Goal: Task Accomplishment & Management: Use online tool/utility

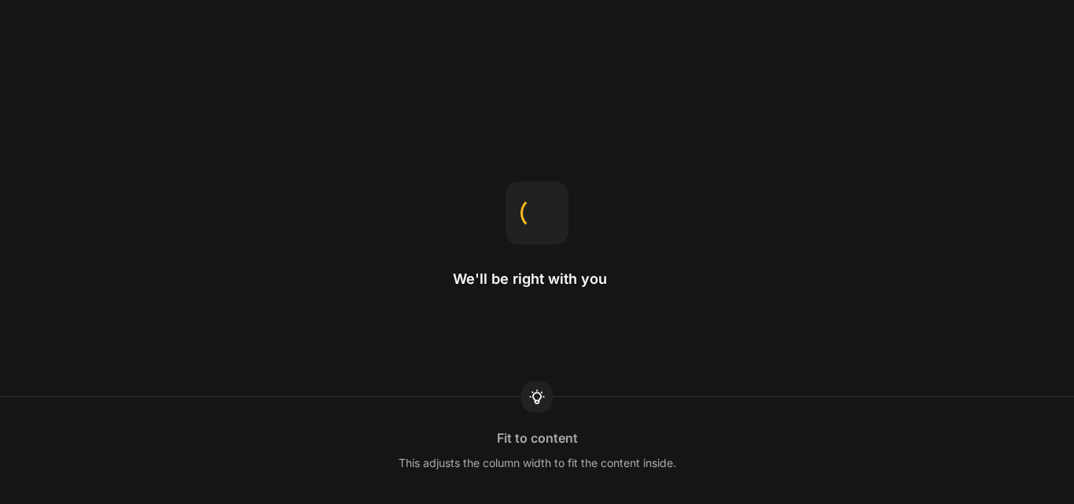
click at [651, 285] on div "We'll be right with you Fit to content This adjusts the column width to fit the…" at bounding box center [537, 252] width 1074 height 504
click at [651, 285] on div "We'll be right with you Icon You can upload SVG icons to GemPages." at bounding box center [537, 252] width 1074 height 504
click at [559, 319] on div "We'll be right with you" at bounding box center [537, 252] width 168 height 141
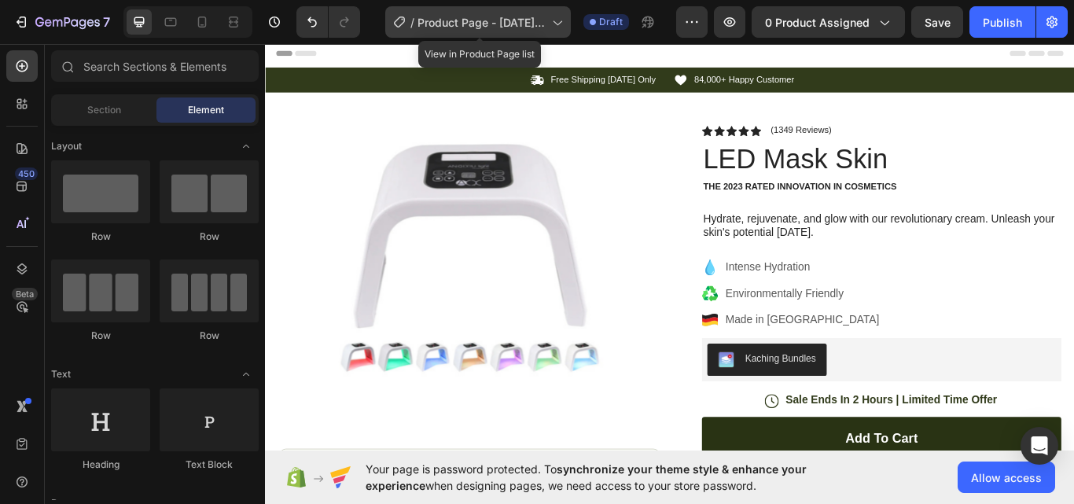
click at [487, 24] on span "Product Page - [DATE] 21:57:48" at bounding box center [481, 22] width 128 height 17
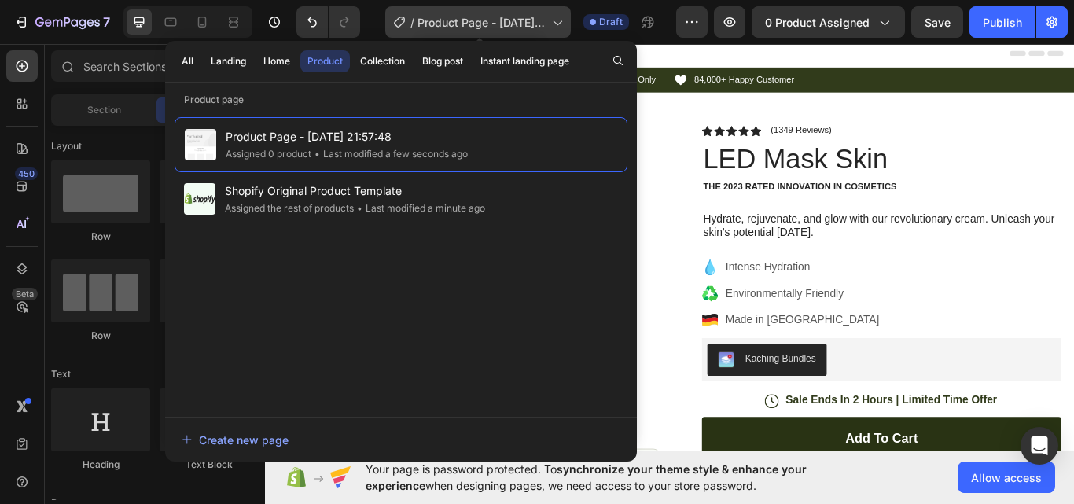
click at [487, 24] on span "Product Page - [DATE] 21:57:48" at bounding box center [481, 22] width 128 height 17
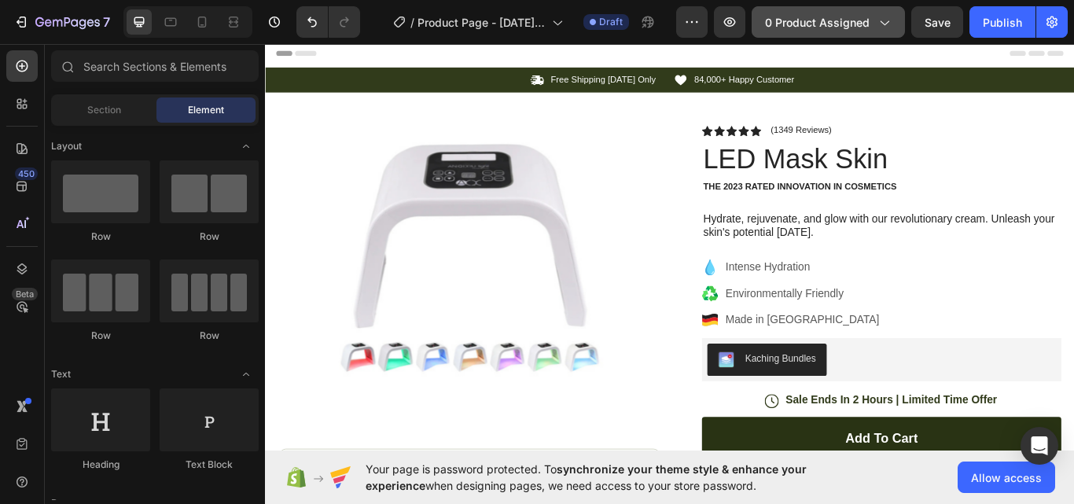
click at [788, 19] on span "0 product assigned" at bounding box center [817, 22] width 105 height 17
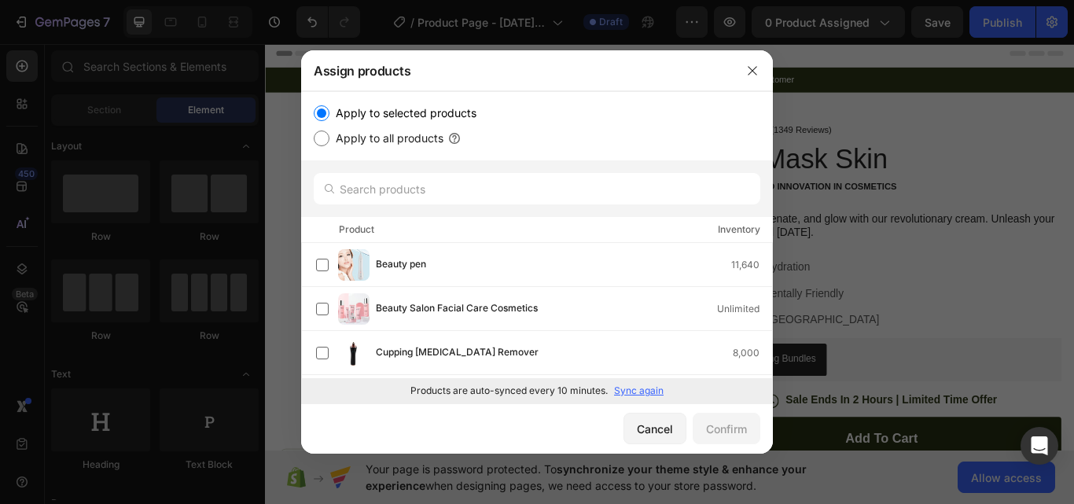
scroll to position [131, 0]
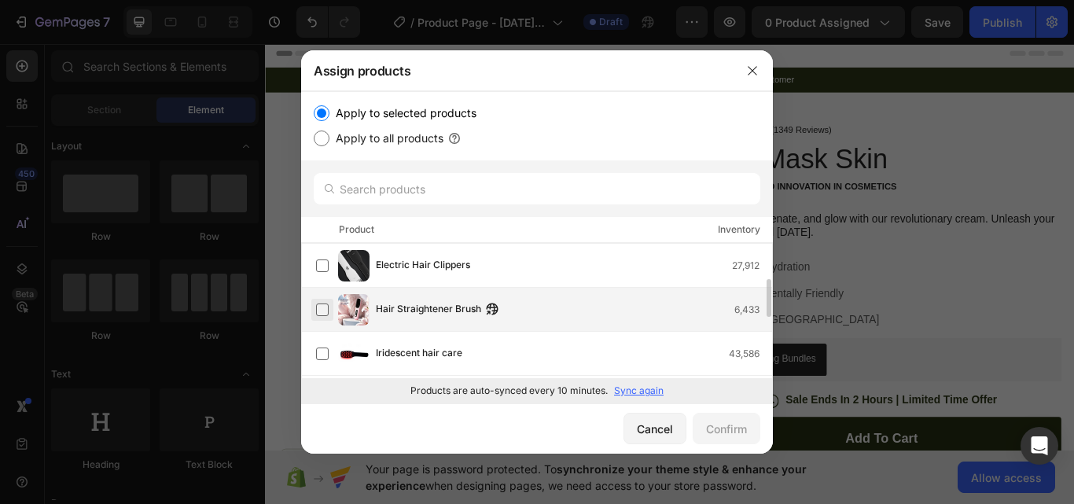
click at [320, 310] on label at bounding box center [322, 309] width 13 height 13
click at [719, 424] on div "Confirm" at bounding box center [726, 429] width 41 height 17
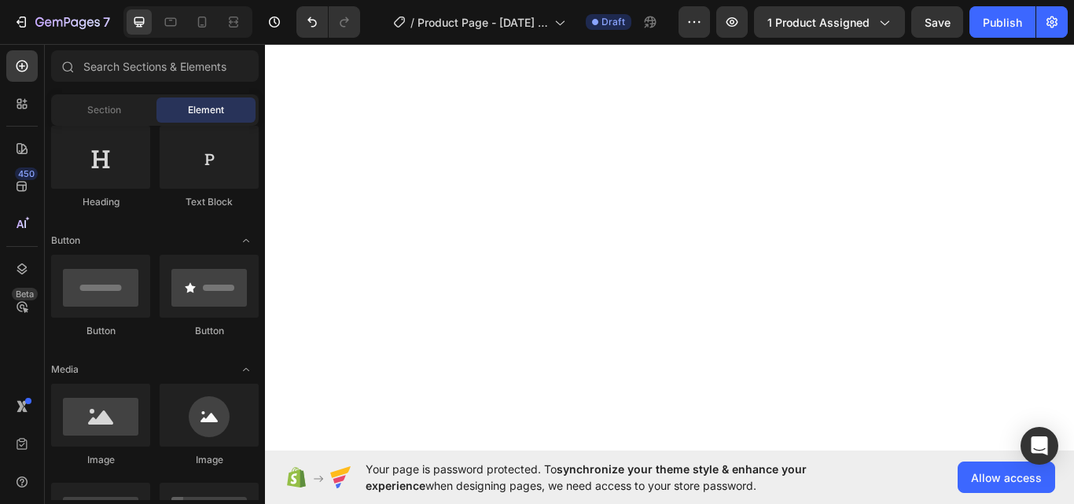
scroll to position [0, 0]
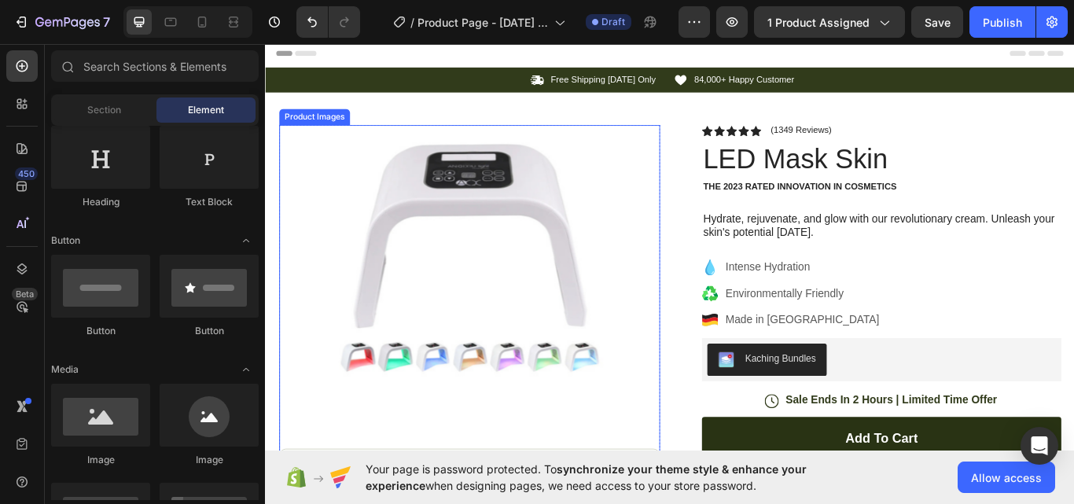
click at [538, 277] on img at bounding box center [503, 296] width 314 height 314
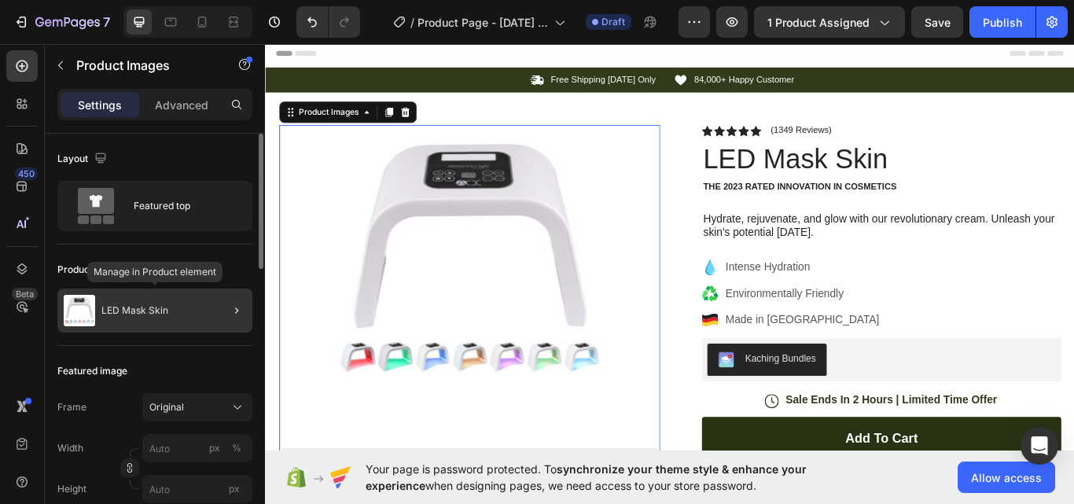
click at [151, 307] on p "LED Mask Skin" at bounding box center [134, 310] width 67 height 11
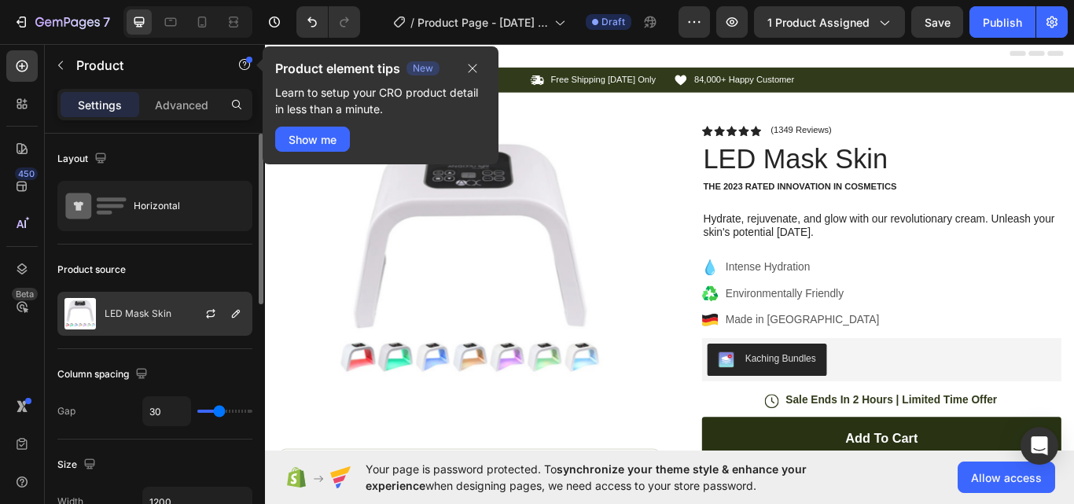
click at [158, 308] on p "LED Mask Skin" at bounding box center [138, 313] width 67 height 11
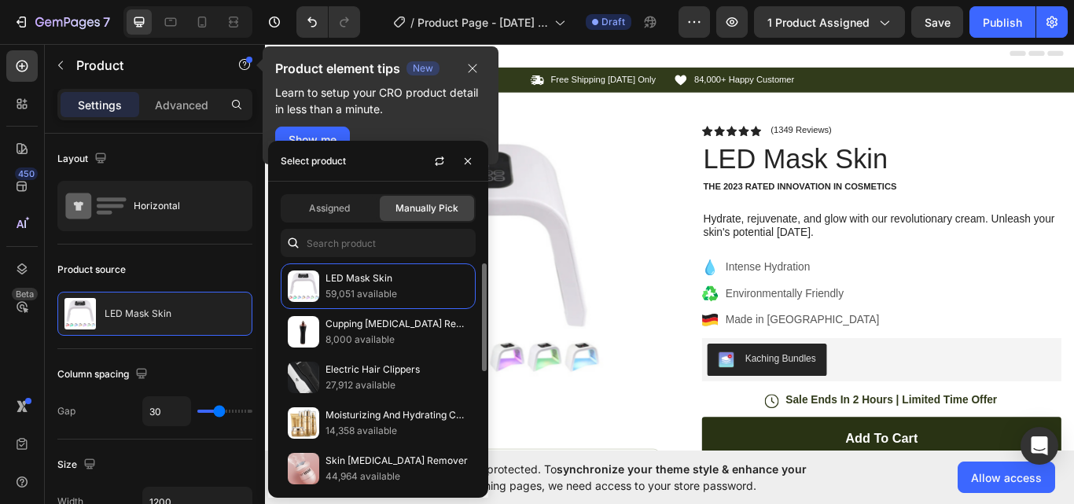
scroll to position [131, 0]
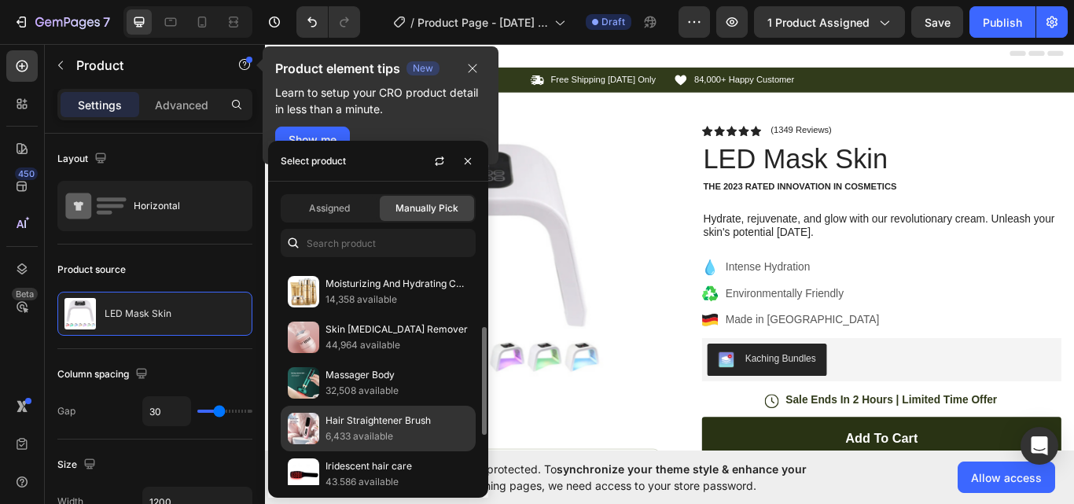
click at [362, 434] on p "6,433 available" at bounding box center [396, 436] width 143 height 16
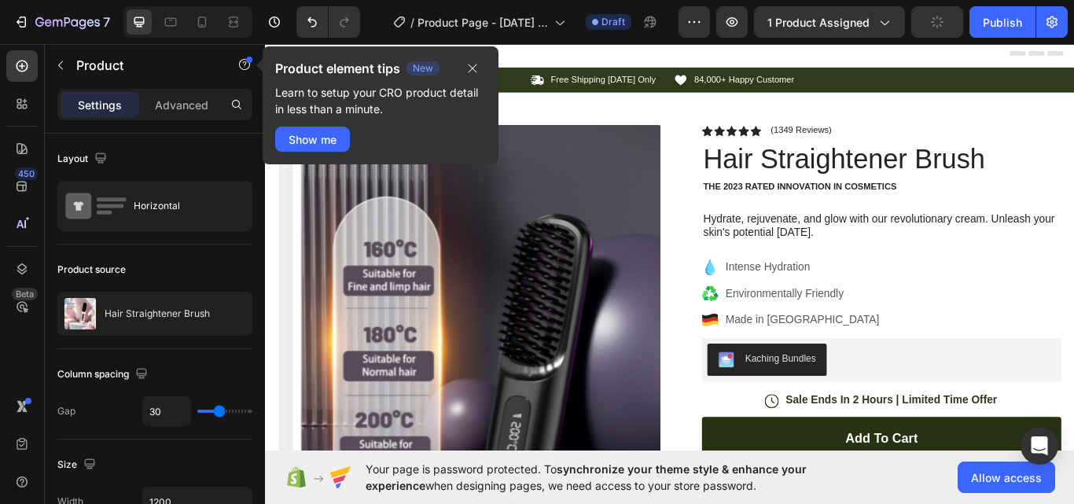
click at [747, 133] on div "Product Images Image Icon Icon Icon Icon Icon Icon List “This skin cream is a g…" at bounding box center [736, 506] width 943 height 811
click at [473, 71] on icon "button" at bounding box center [472, 68] width 13 height 13
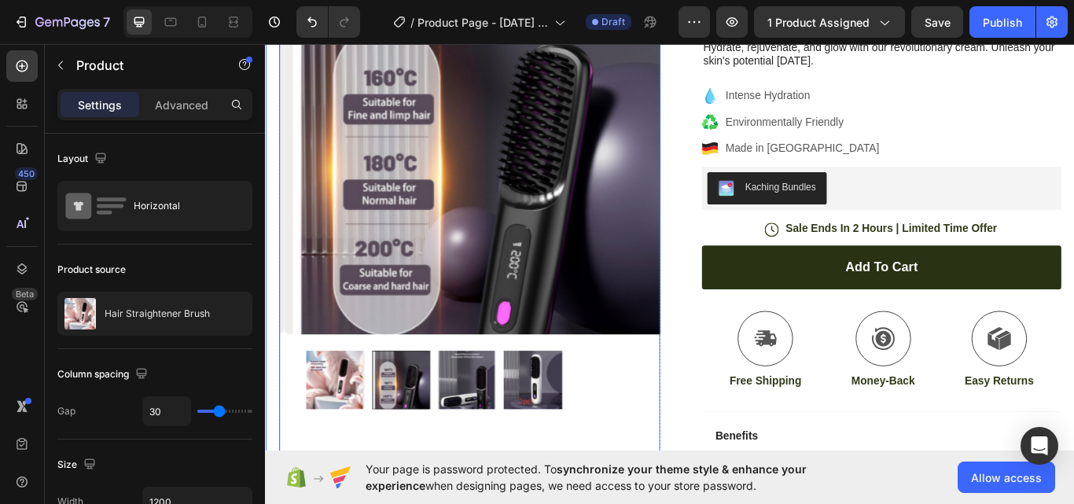
scroll to position [262, 0]
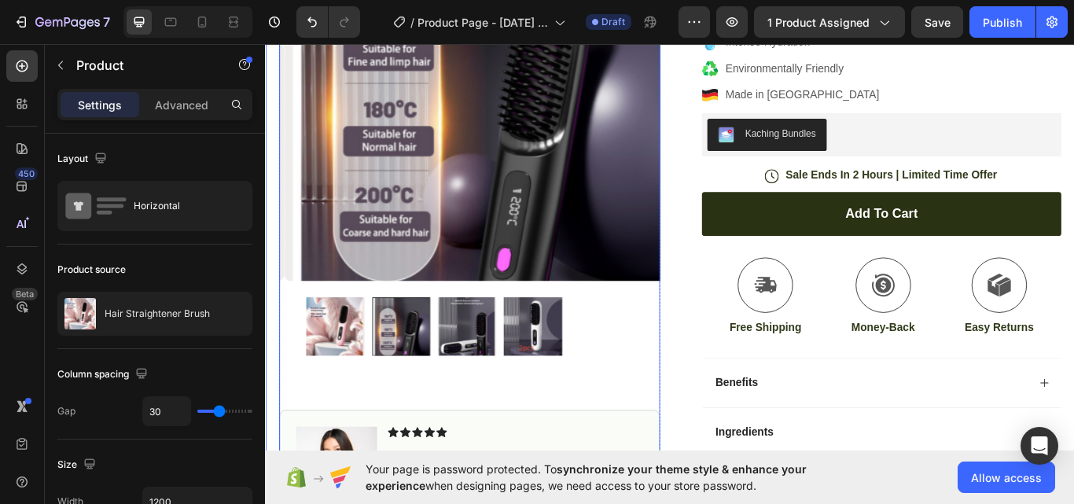
click at [435, 359] on div at bounding box center [423, 374] width 68 height 68
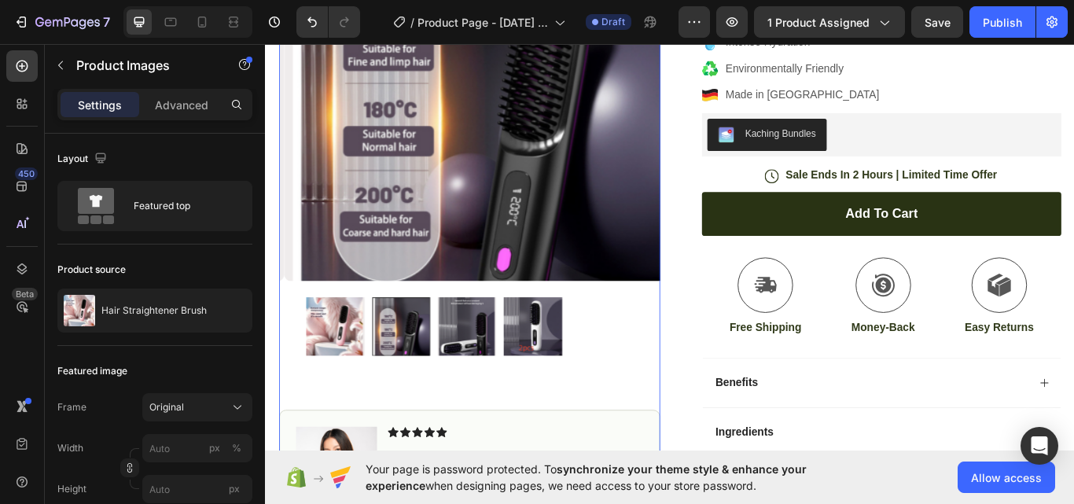
click at [516, 365] on img at bounding box center [499, 374] width 68 height 68
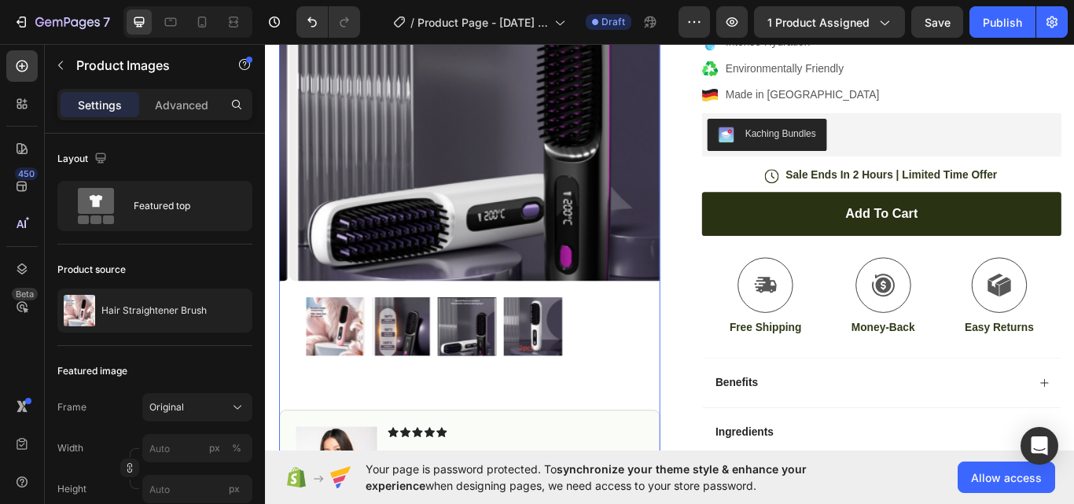
click at [567, 373] on img at bounding box center [576, 374] width 68 height 68
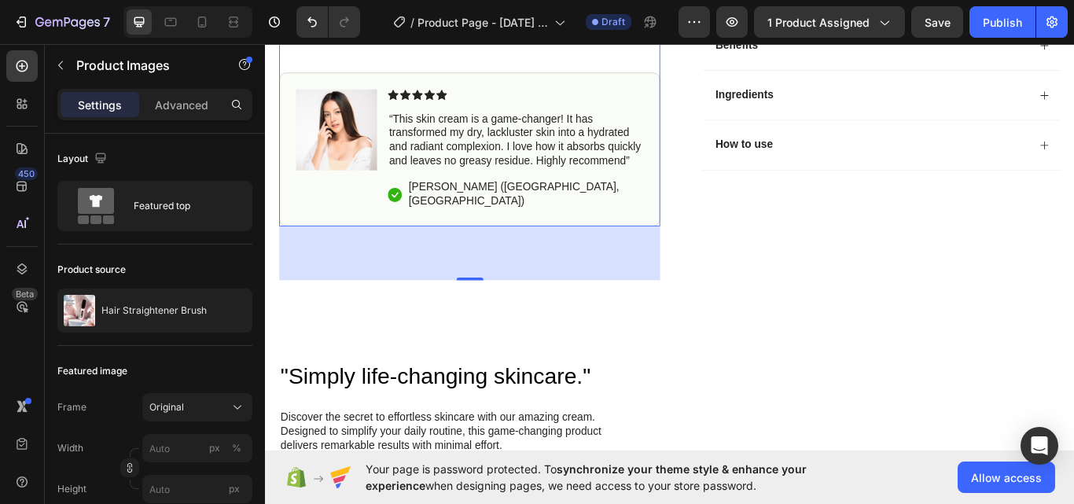
scroll to position [786, 0]
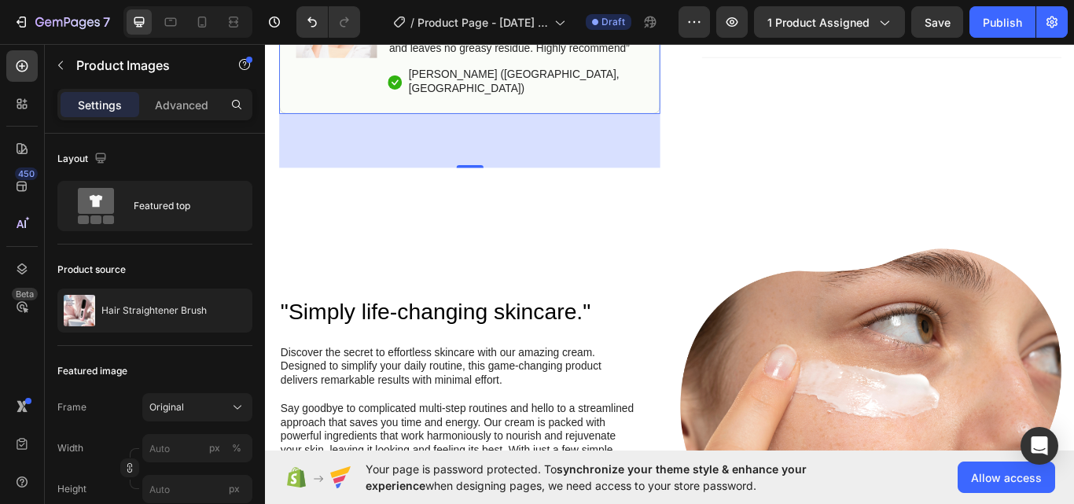
click at [494, 185] on div "80" at bounding box center [503, 158] width 444 height 63
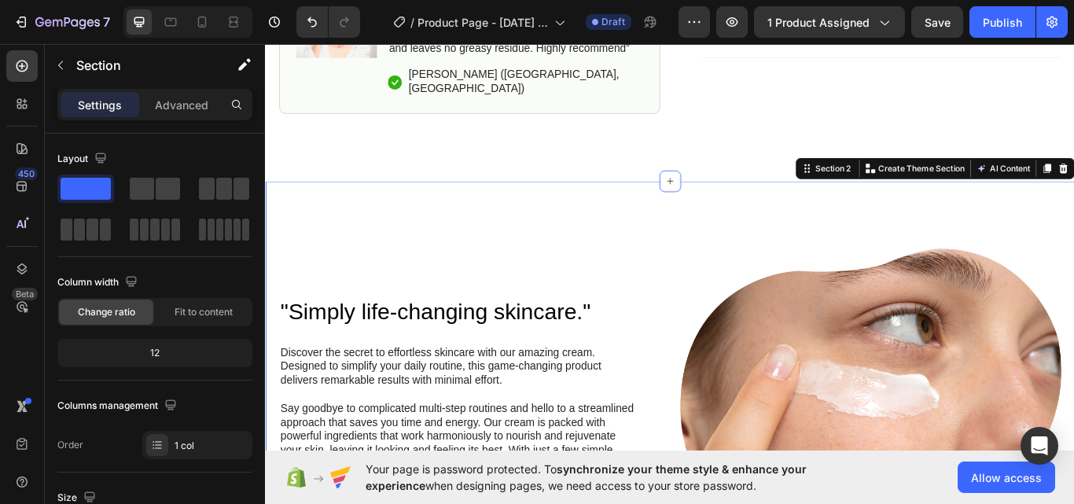
drag, startPoint x: 720, startPoint y: 241, endPoint x: 713, endPoint y: 233, distance: 10.6
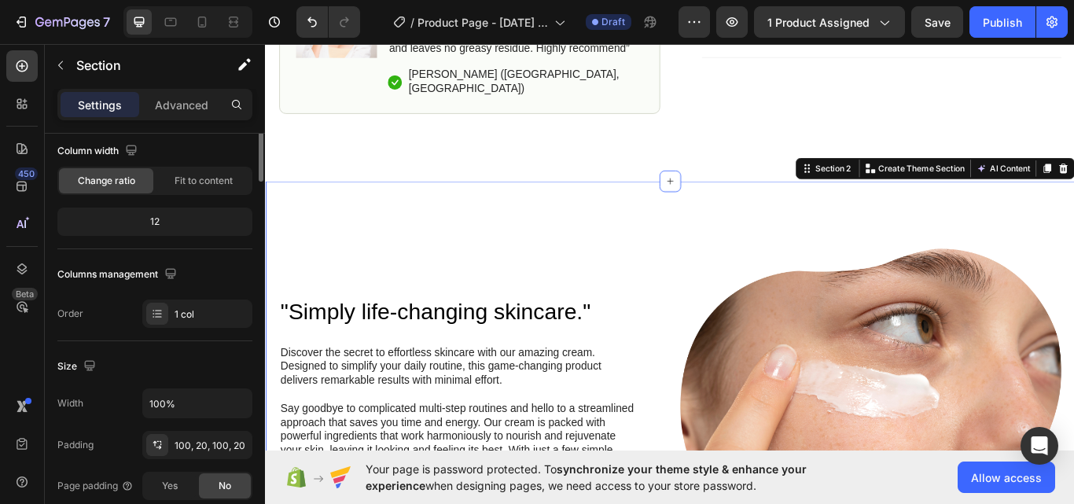
scroll to position [0, 0]
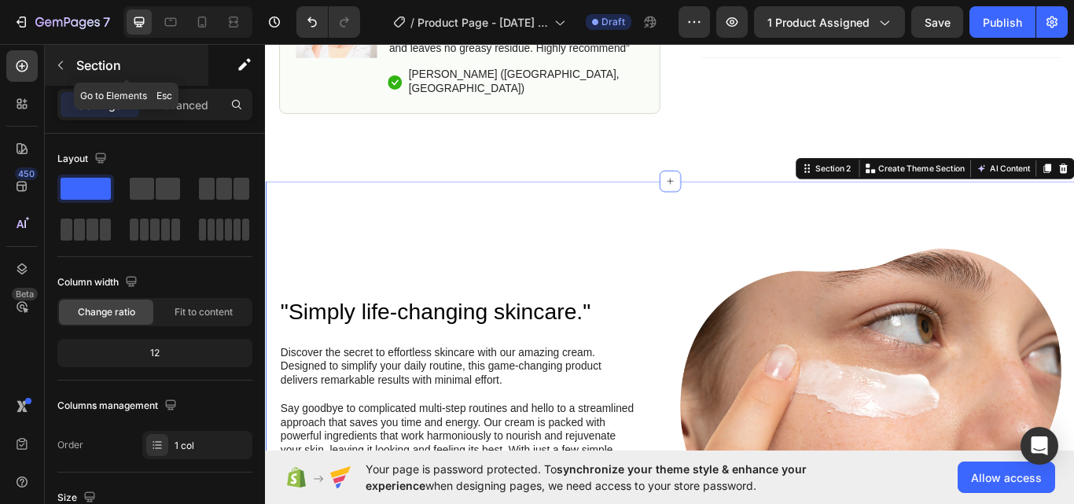
click at [57, 72] on button "button" at bounding box center [60, 65] width 25 height 25
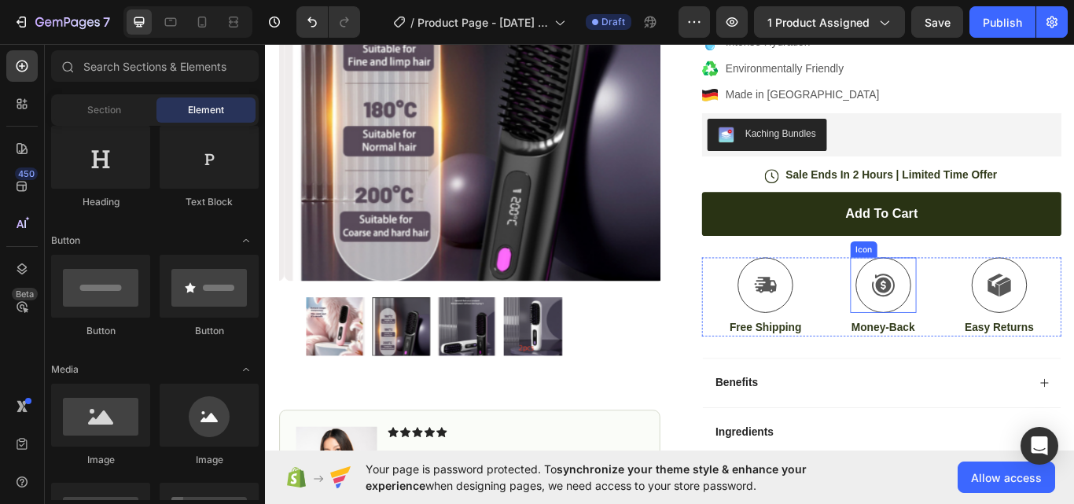
scroll to position [393, 0]
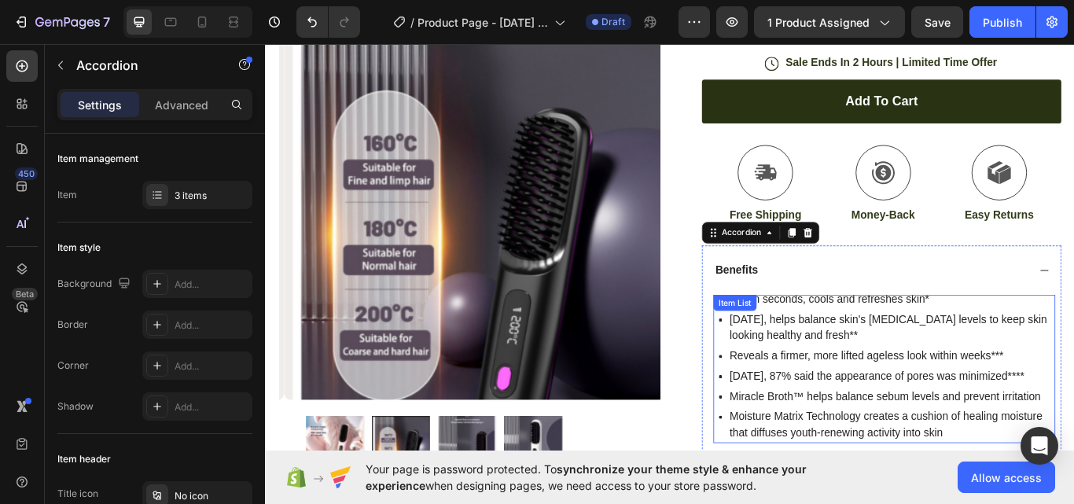
click at [799, 343] on div "Item List" at bounding box center [812, 347] width 44 height 14
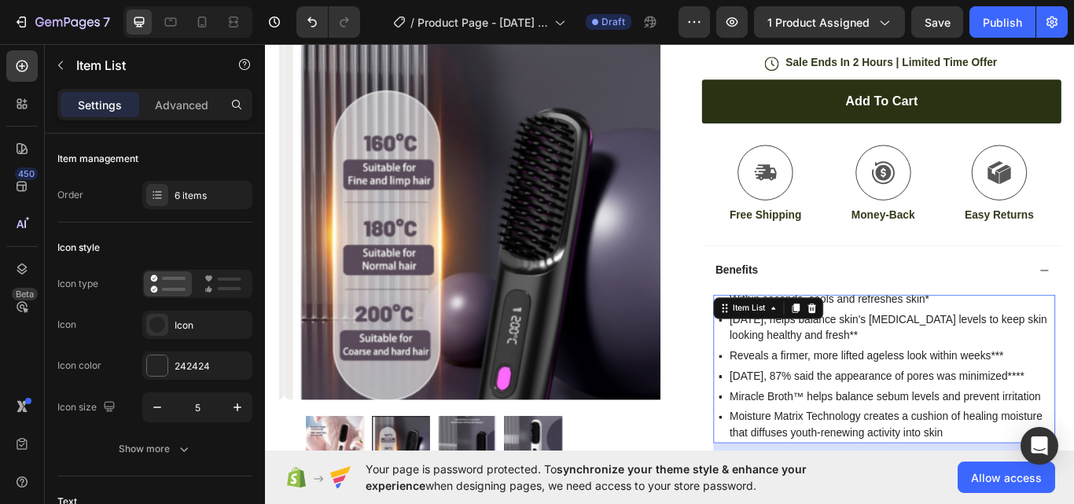
click at [925, 415] on p "Reveals a firmer, more lifted ageless look within weeks***" at bounding box center [994, 408] width 377 height 19
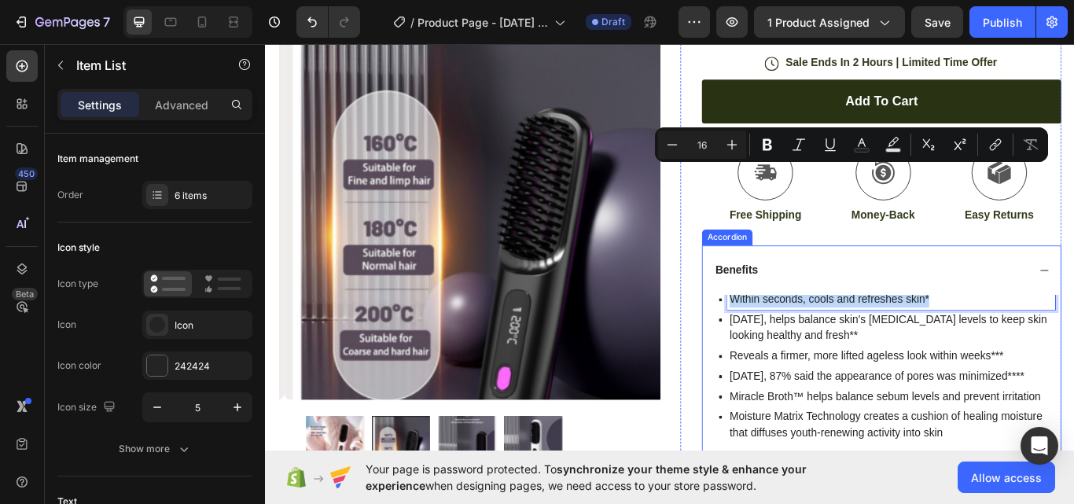
scroll to position [542, 0]
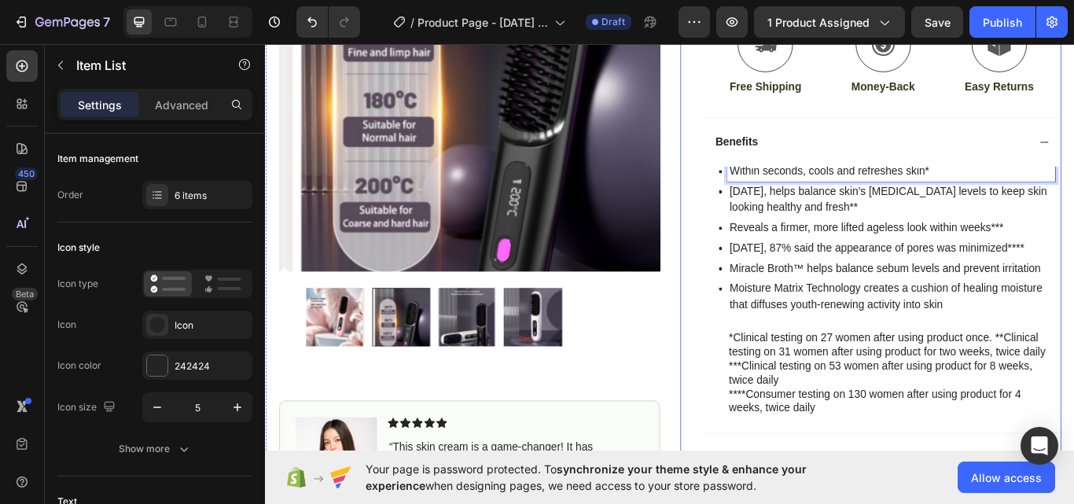
drag, startPoint x: 802, startPoint y: 340, endPoint x: 764, endPoint y: 180, distance: 164.0
click at [764, 180] on div "Icon Icon Icon Icon Icon Icon List (1349 Reviews) Text Block Row Hair Straighte…" at bounding box center [970, 119] width 444 height 1044
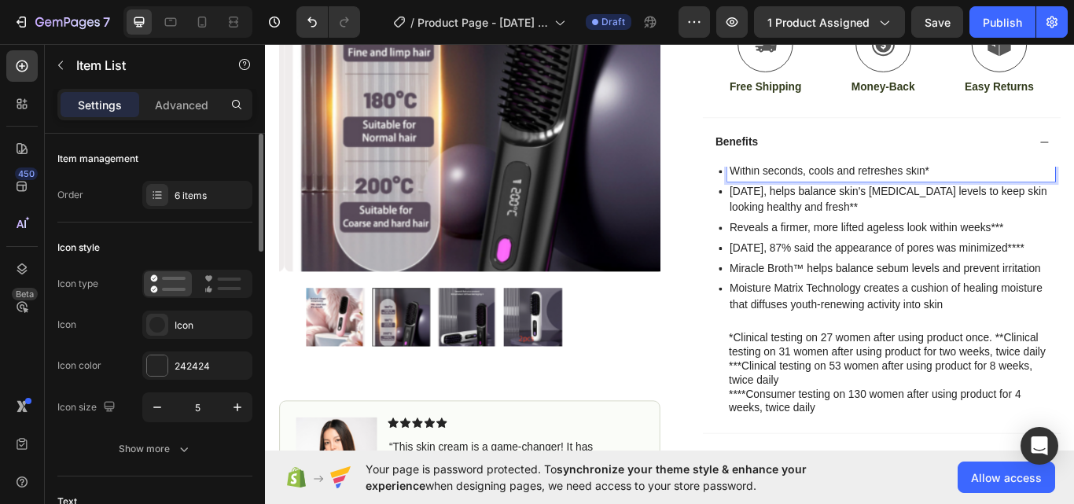
scroll to position [263, 0]
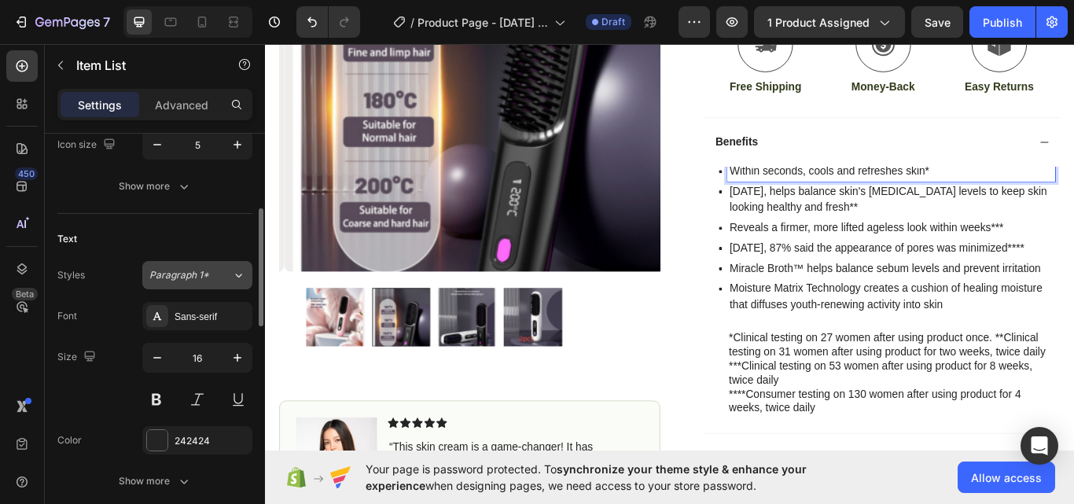
click at [163, 272] on span "Paragraph 1*" at bounding box center [179, 275] width 60 height 14
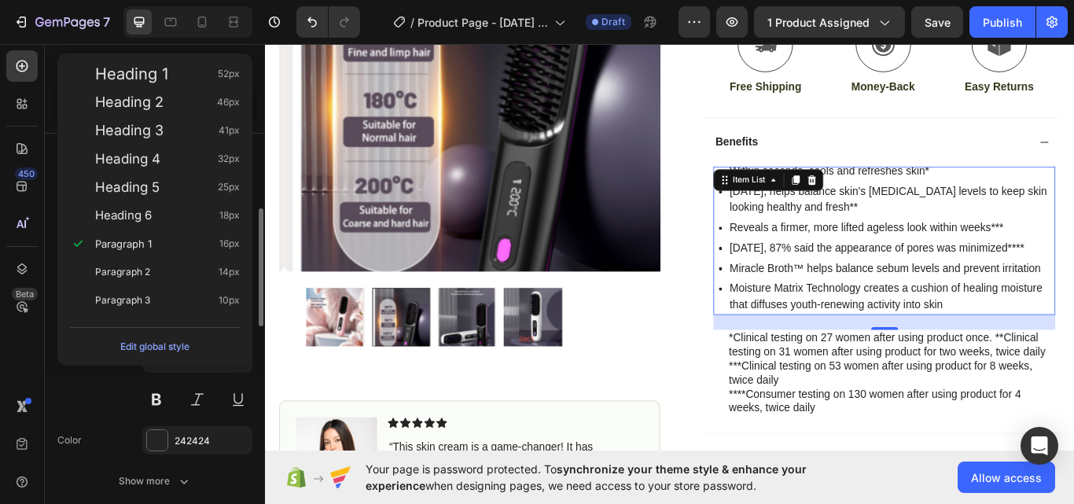
click at [118, 416] on div "Font Sans-serif Size 16 Color 242424 Show more" at bounding box center [154, 398] width 195 height 193
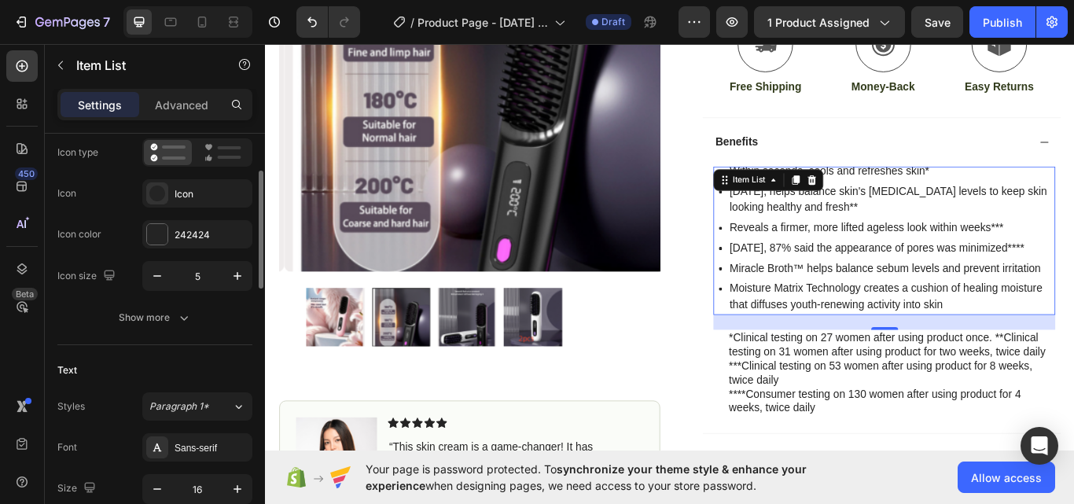
scroll to position [0, 0]
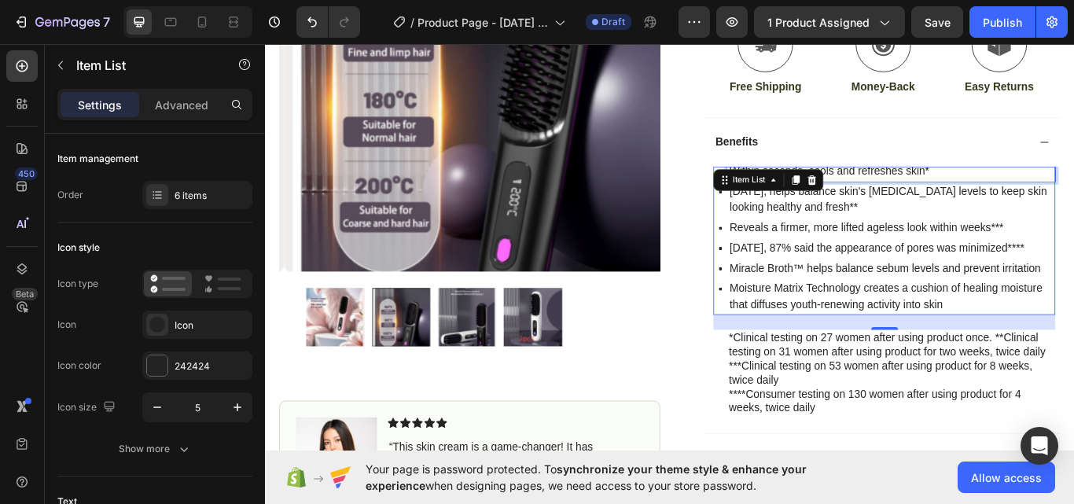
drag, startPoint x: 1029, startPoint y: 189, endPoint x: 968, endPoint y: 201, distance: 61.8
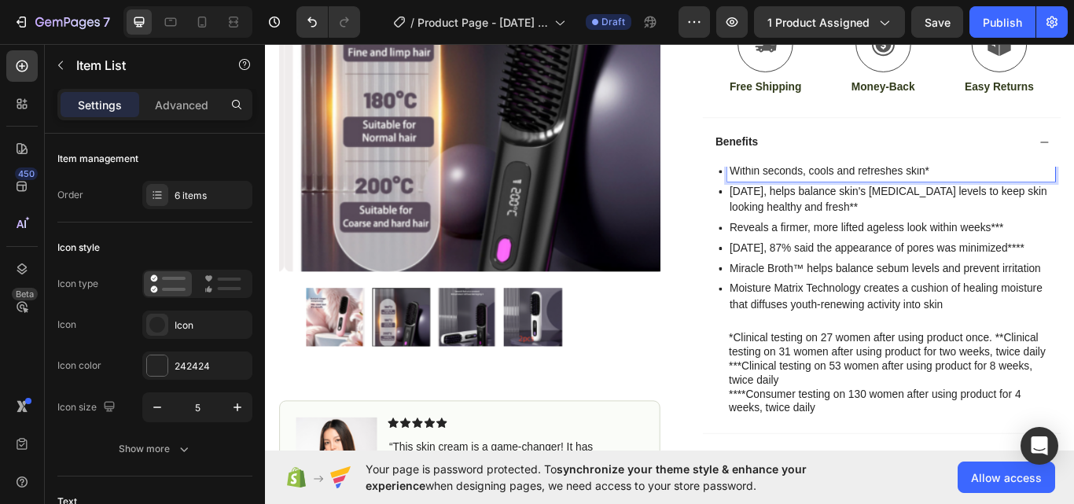
click at [989, 202] on p "Within seconds, cools and refreshes skin*" at bounding box center [994, 193] width 377 height 19
click at [980, 199] on p "Within seconds, cools and refreshes skin*" at bounding box center [994, 193] width 377 height 19
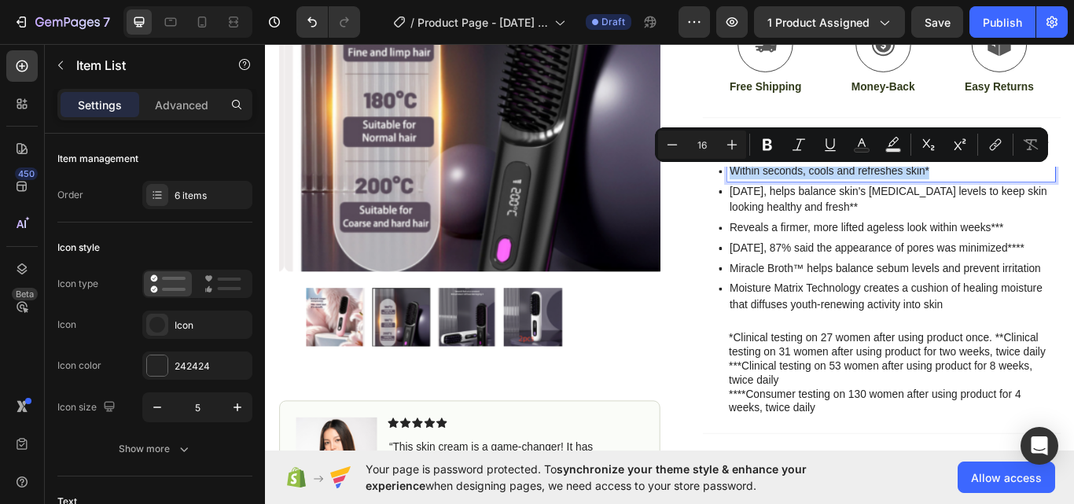
click at [980, 199] on p "Within seconds, cools and refreshes skin*" at bounding box center [994, 193] width 377 height 19
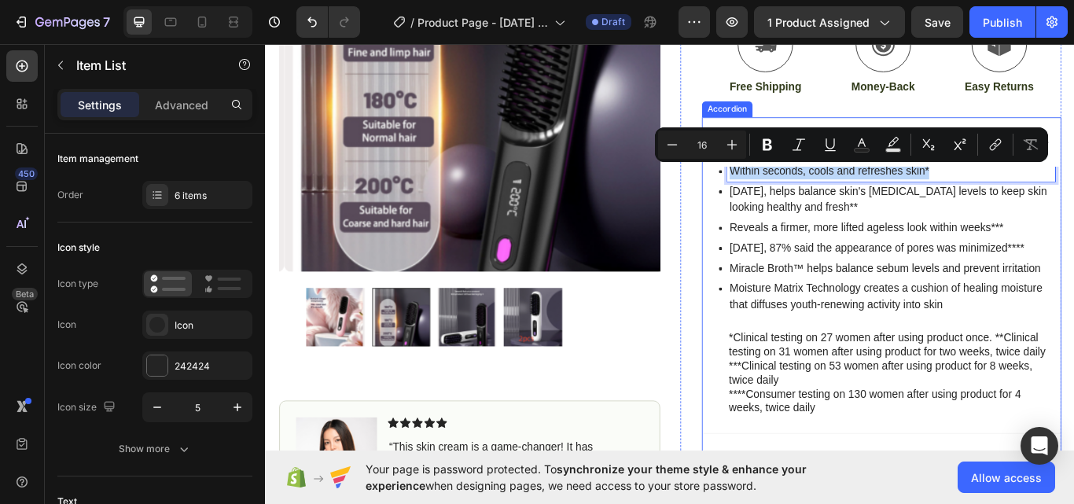
drag, startPoint x: 804, startPoint y: 194, endPoint x: 872, endPoint y: 363, distance: 182.3
click at [872, 363] on div "Within seconds, cools and refreshes skin* In 2 weeks, helps balance skin's sebu…" at bounding box center [986, 334] width 399 height 292
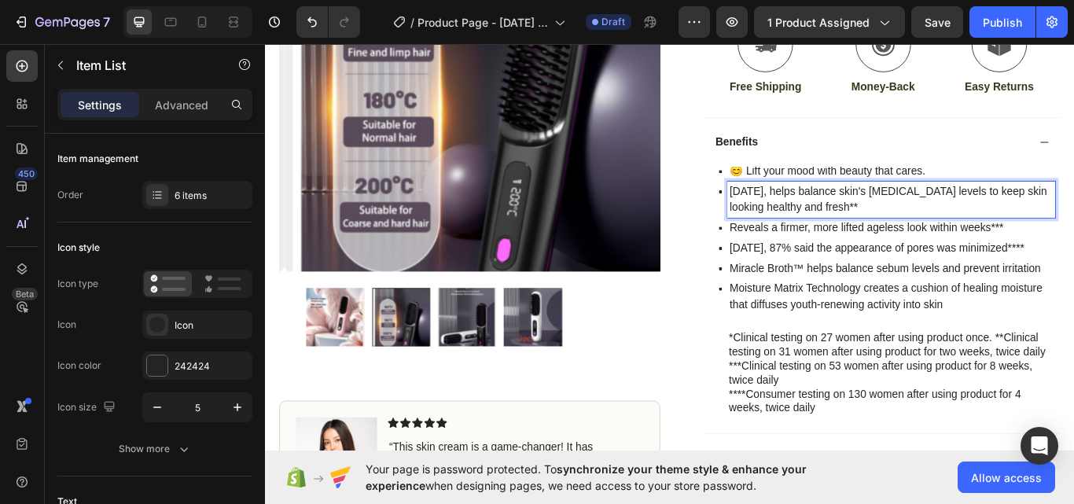
click at [847, 218] on p "[DATE], helps balance skin's [MEDICAL_DATA] levels to keep skin looking healthy…" at bounding box center [994, 227] width 377 height 38
click at [829, 225] on p "[DATE], helps balance skin's [MEDICAL_DATA] levels to keep skin looking healthy…" at bounding box center [994, 227] width 377 height 38
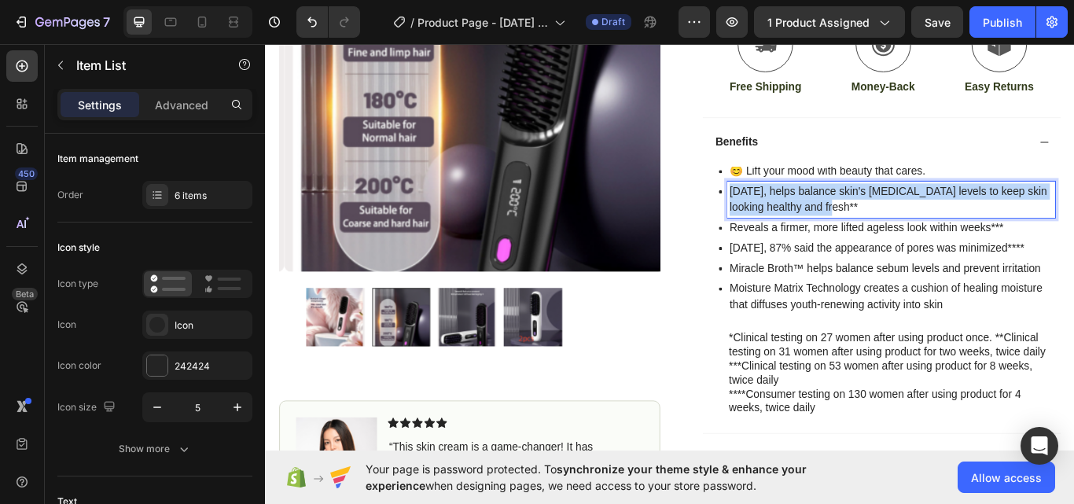
click at [829, 225] on p "[DATE], helps balance skin's [MEDICAL_DATA] levels to keep skin looking healthy…" at bounding box center [994, 227] width 377 height 38
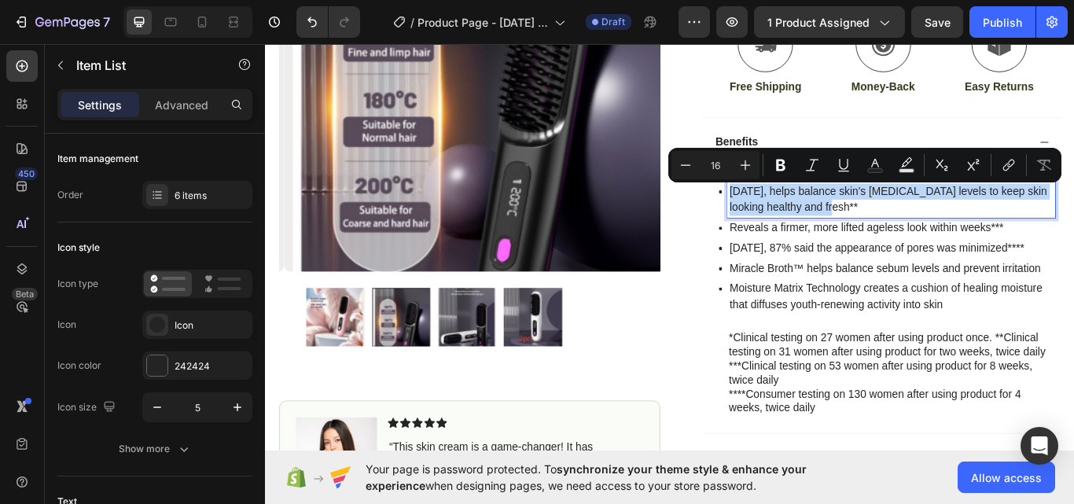
click at [829, 225] on p "[DATE], helps balance skin's [MEDICAL_DATA] levels to keep skin looking healthy…" at bounding box center [994, 227] width 377 height 38
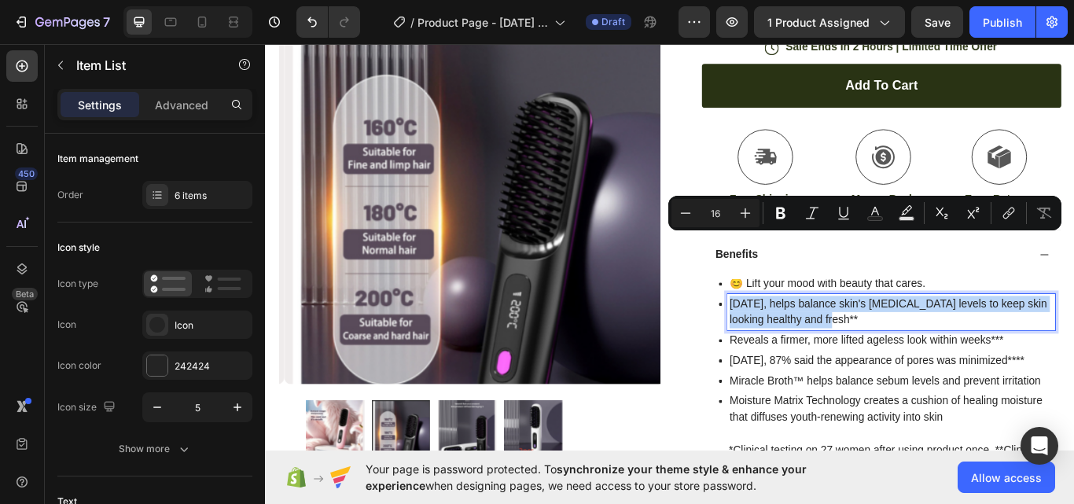
scroll to position [542, 0]
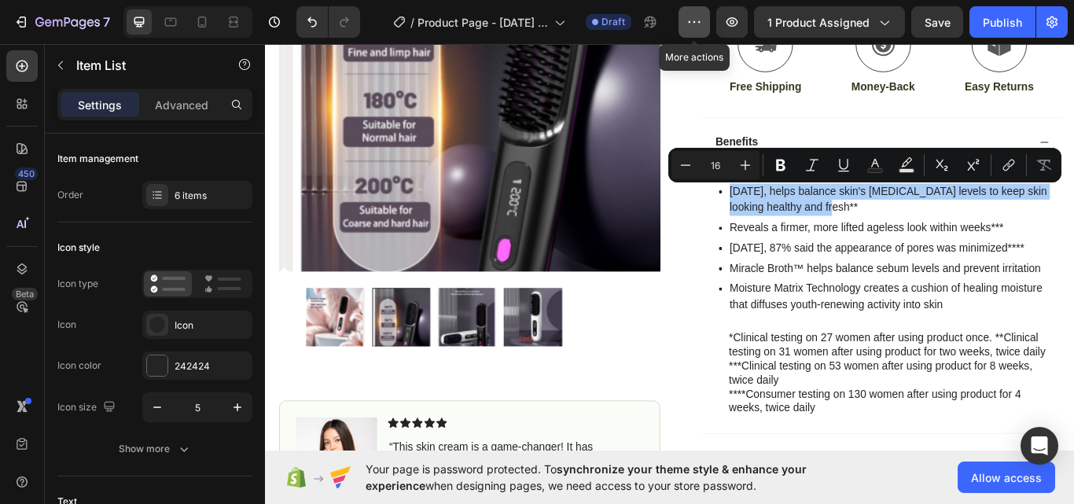
click at [698, 28] on icon "button" at bounding box center [694, 22] width 16 height 16
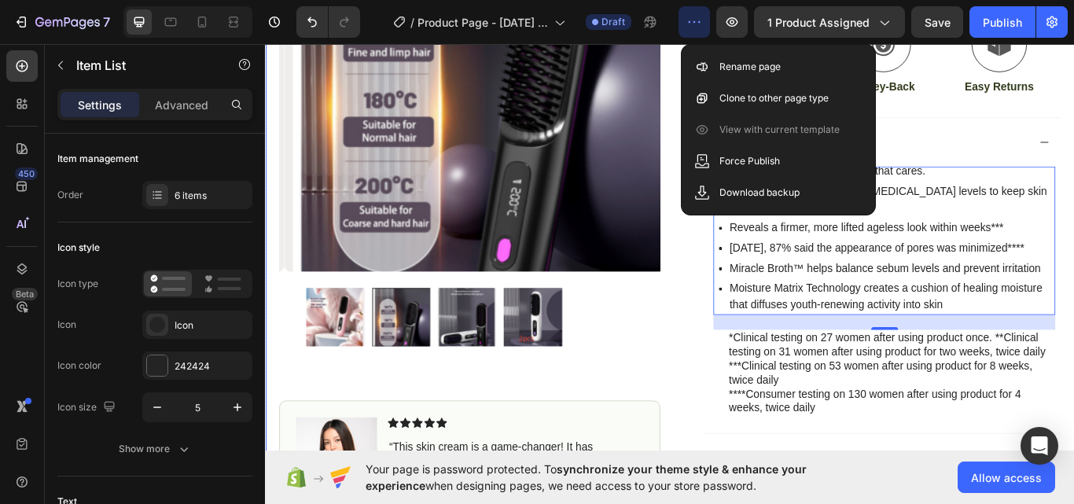
click at [733, 88] on div "Product Images Image Icon Icon Icon Icon Icon Icon List “This skin cream is a g…" at bounding box center [736, 100] width 943 height 1082
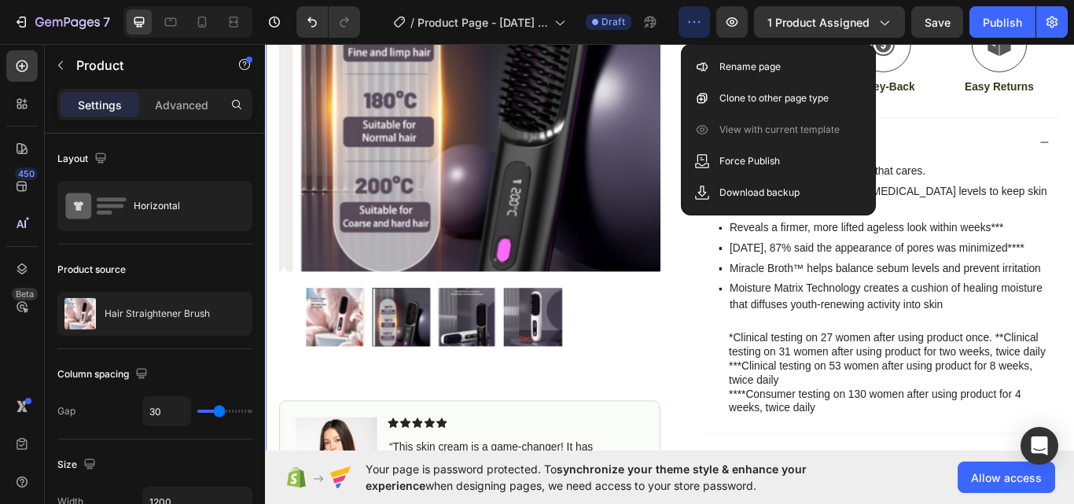
click at [733, 104] on div "Product Images Image Icon Icon Icon Icon Icon Icon List “This skin cream is a g…" at bounding box center [736, 100] width 943 height 1082
click at [787, 303] on div "😊 Lift your mood with beauty that cares. In 2 weeks, helps balance skin's sebum…" at bounding box center [986, 271] width 399 height 179
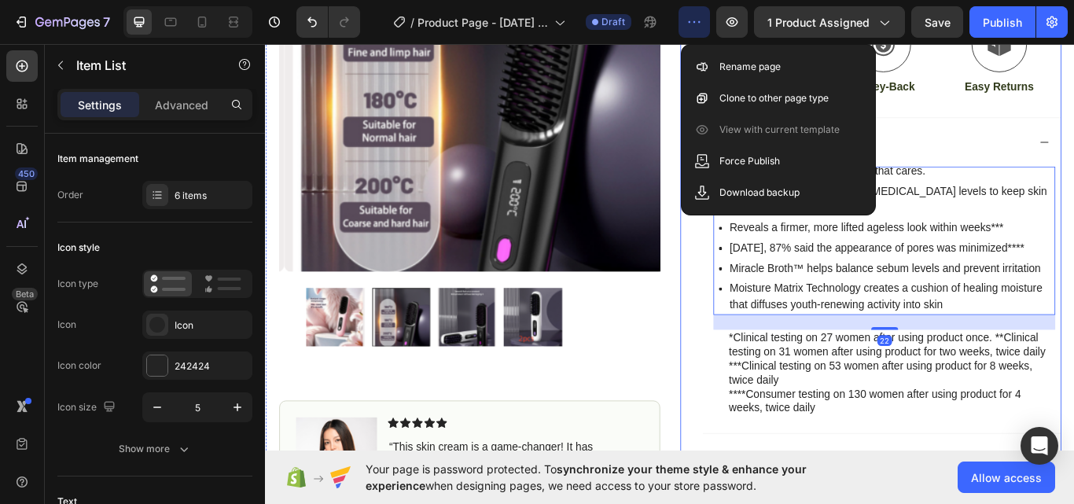
click at [748, 320] on div "Icon Icon Icon Icon Icon Icon List (1349 Reviews) Text Block Row Hair Straighte…" at bounding box center [970, 119] width 444 height 1044
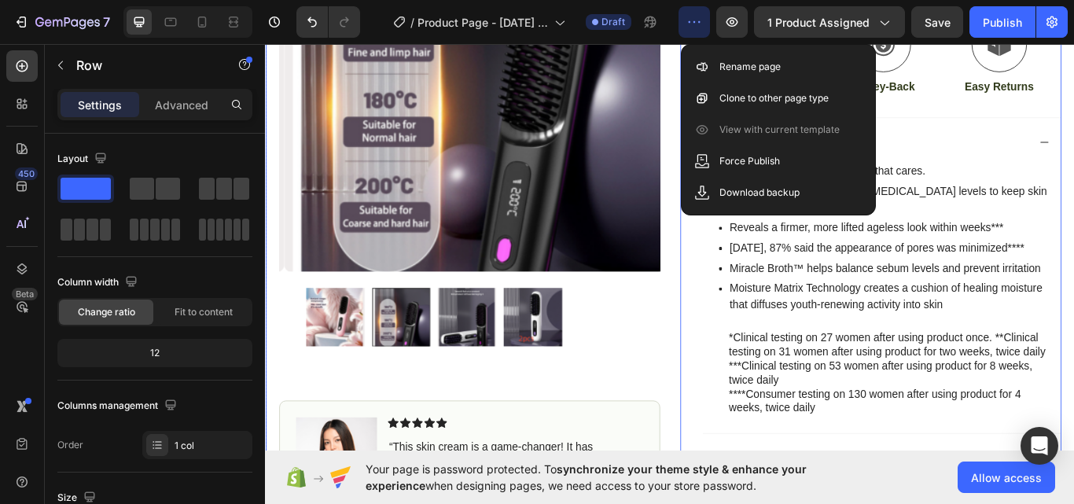
click at [724, 141] on div "Product Images Image Icon Icon Icon Icon Icon Icon List “This skin cream is a g…" at bounding box center [736, 100] width 943 height 1082
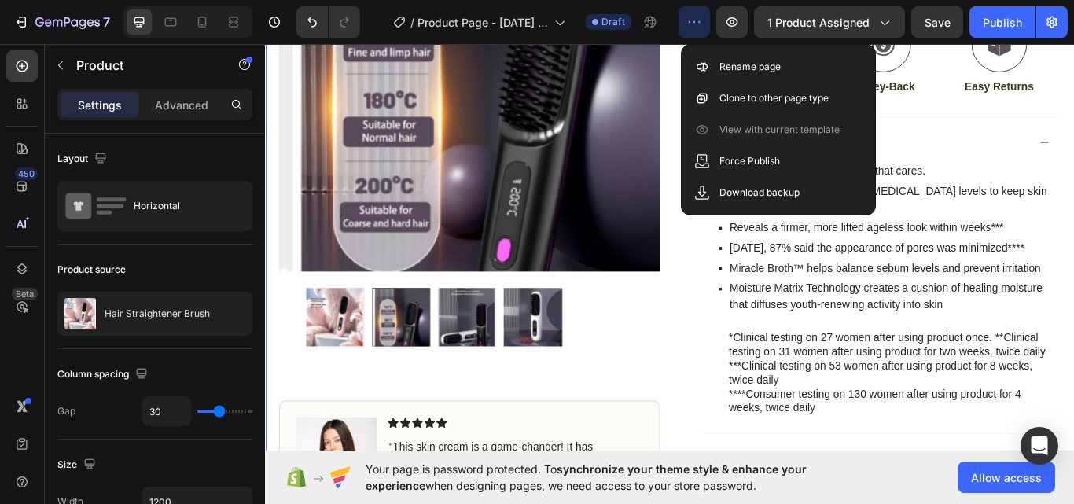
scroll to position [674, 0]
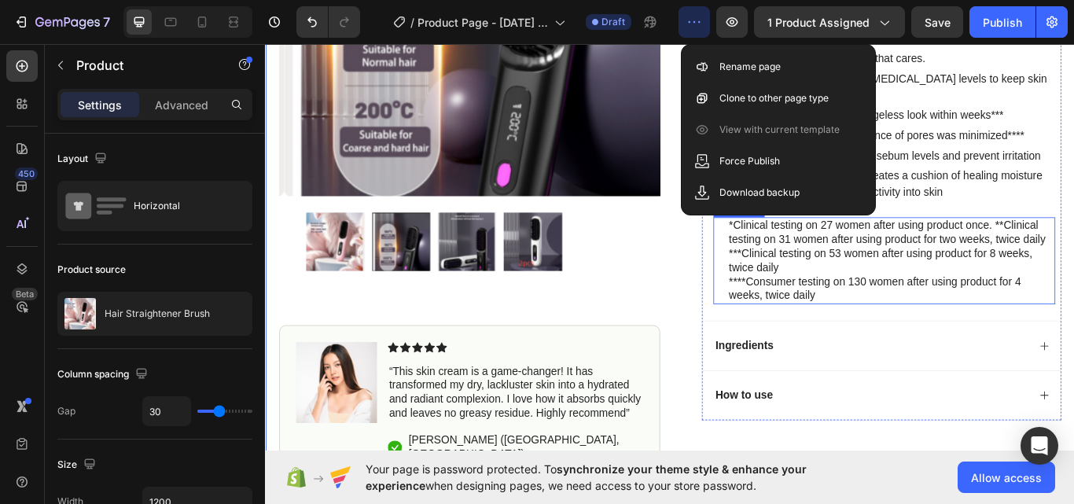
click at [1052, 373] on div "Ingredients" at bounding box center [982, 396] width 417 height 58
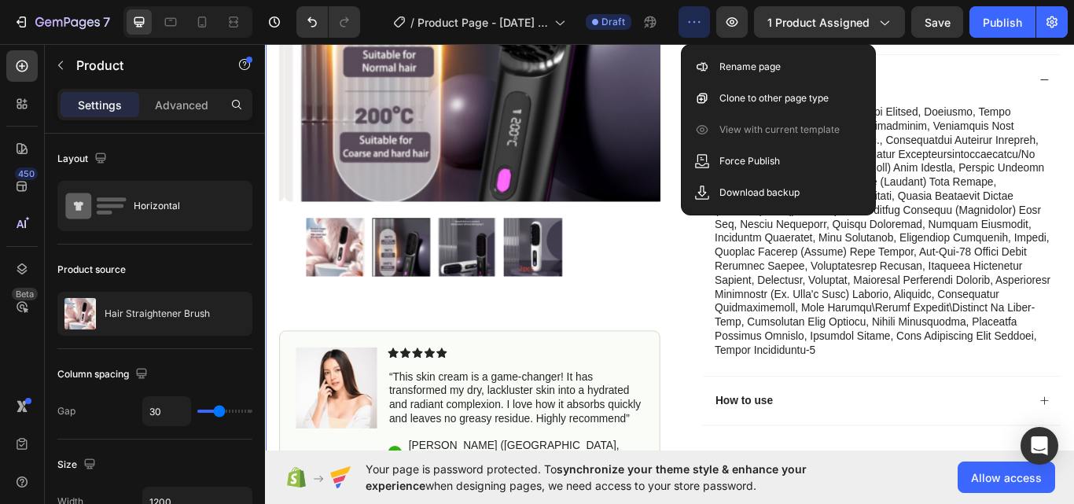
click at [727, 75] on div "Rename page" at bounding box center [778, 66] width 181 height 31
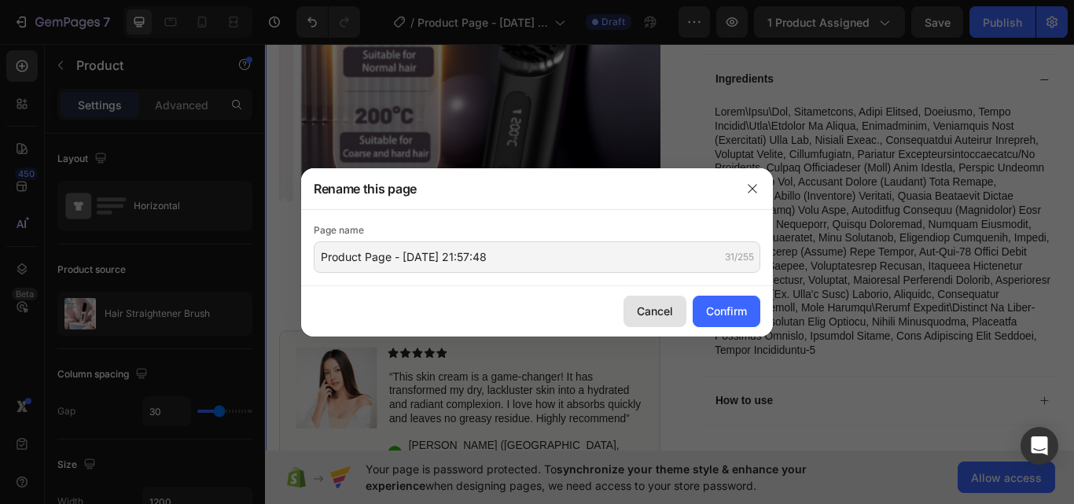
click at [630, 308] on button "Cancel" at bounding box center [654, 311] width 63 height 31
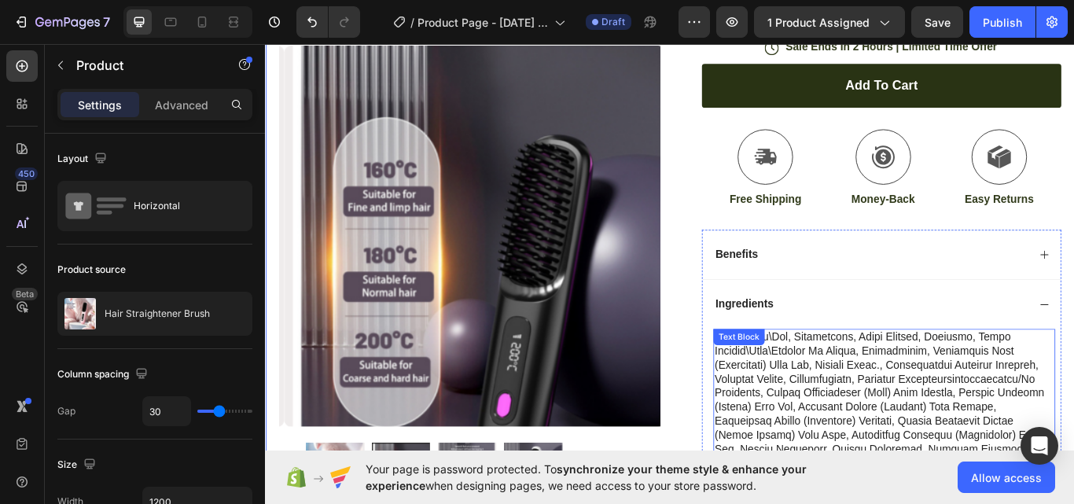
scroll to position [542, 0]
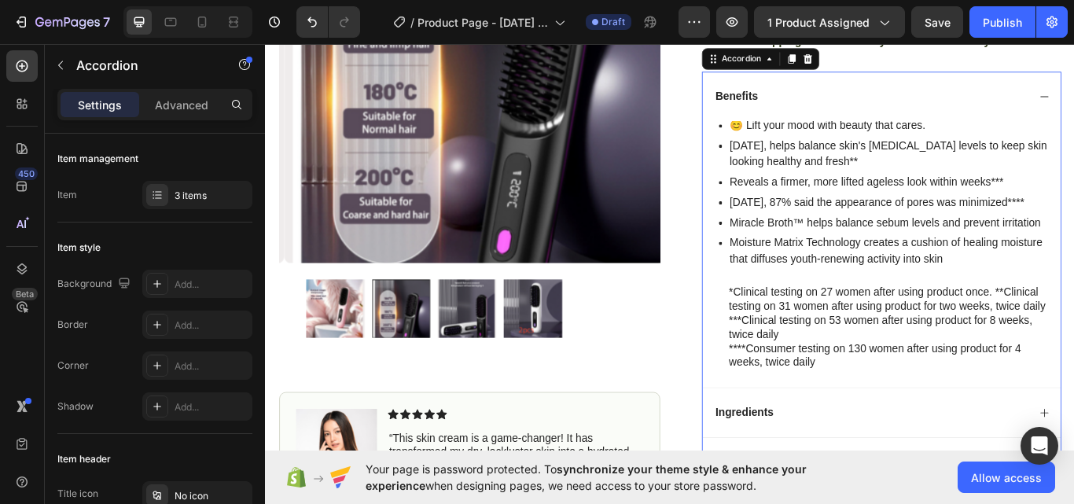
scroll to position [674, 0]
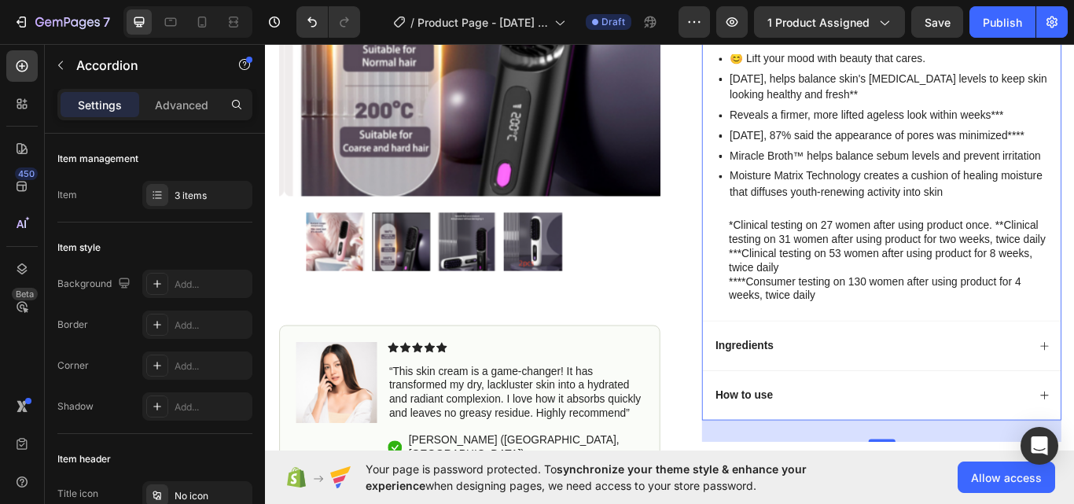
click at [1073, 397] on div "Ingredients" at bounding box center [982, 396] width 417 height 58
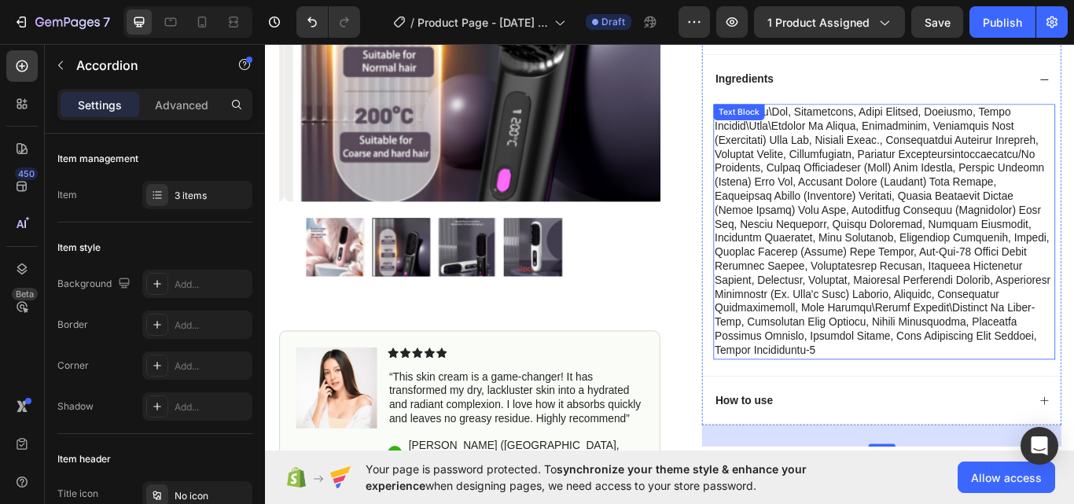
click at [817, 161] on p at bounding box center [985, 263] width 395 height 294
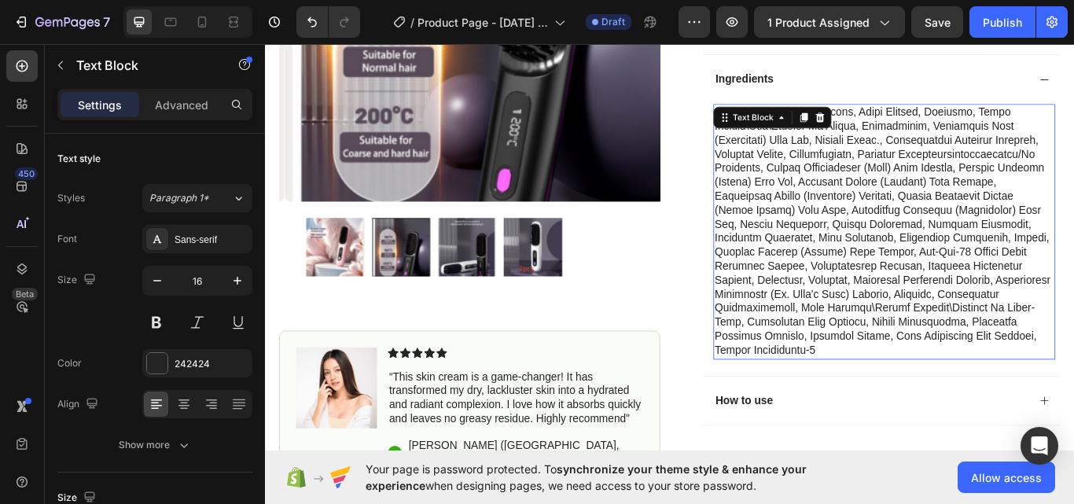
click at [817, 161] on p "Rich Text Editor. Editing area: main" at bounding box center [985, 263] width 395 height 294
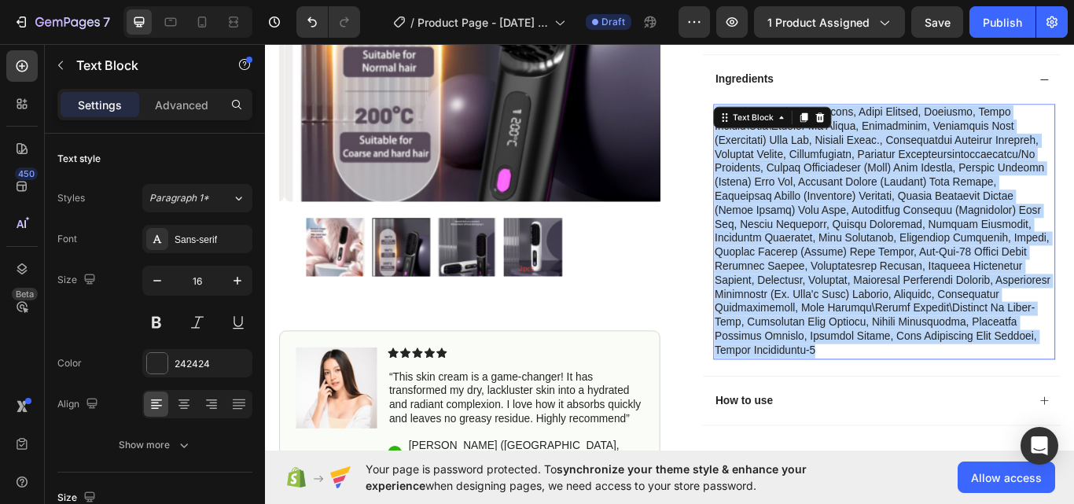
click at [817, 161] on p "Rich Text Editor. Editing area: main" at bounding box center [985, 263] width 395 height 294
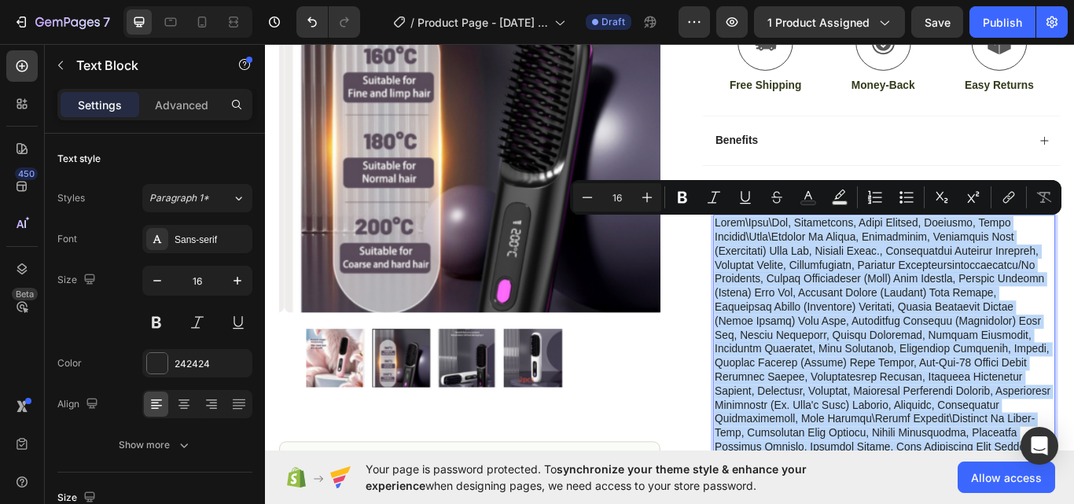
scroll to position [542, 0]
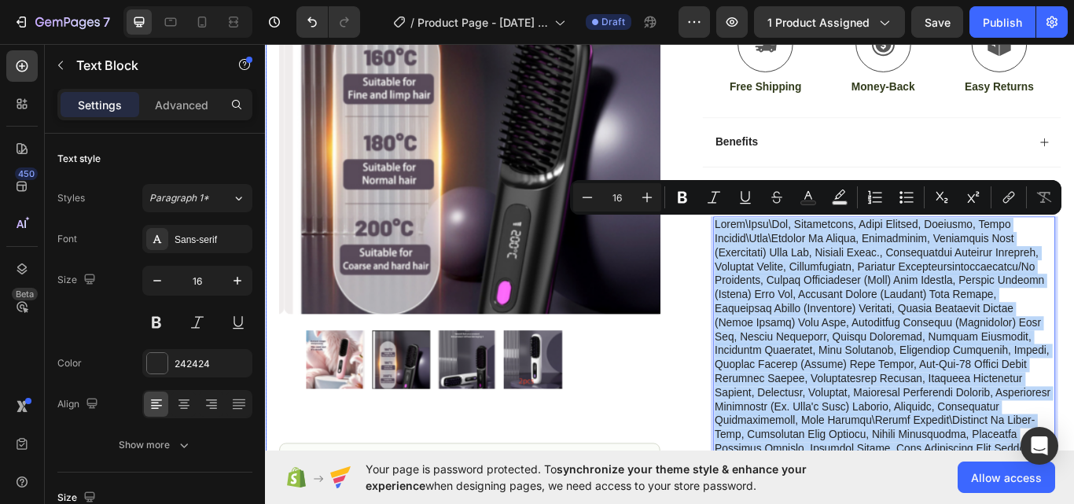
click at [737, 314] on div "Product Images Image Icon Icon Icon Icon Icon Icon List “This skin cream is a g…" at bounding box center [736, 124] width 943 height 1130
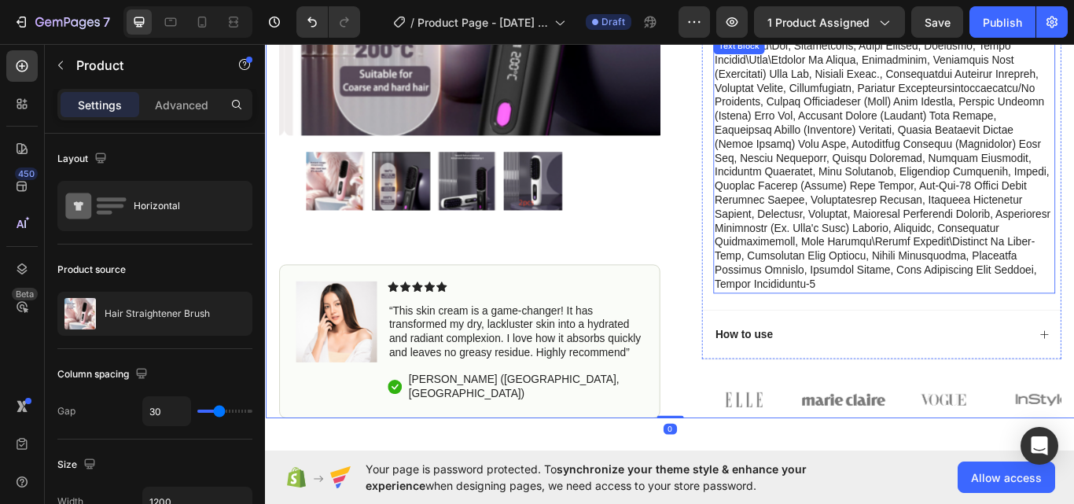
scroll to position [804, 0]
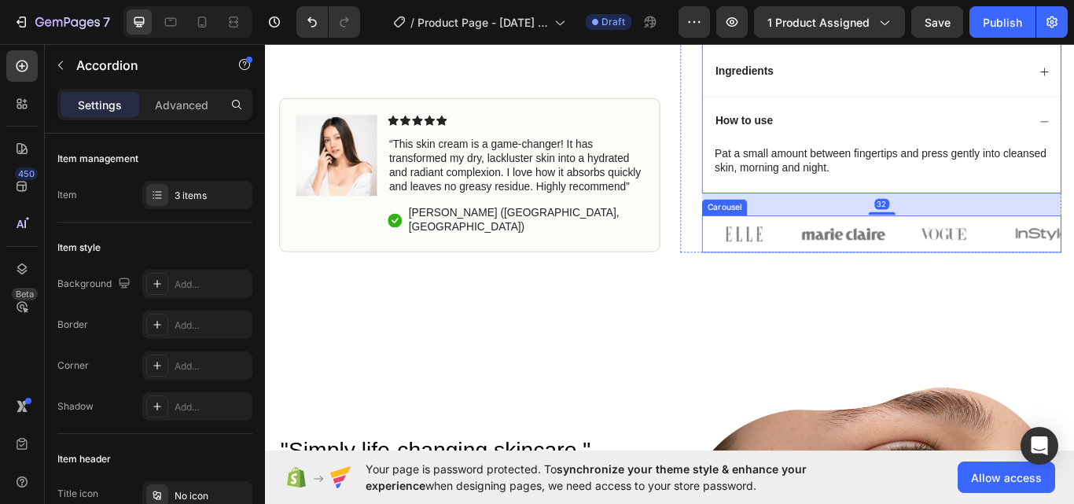
scroll to position [674, 0]
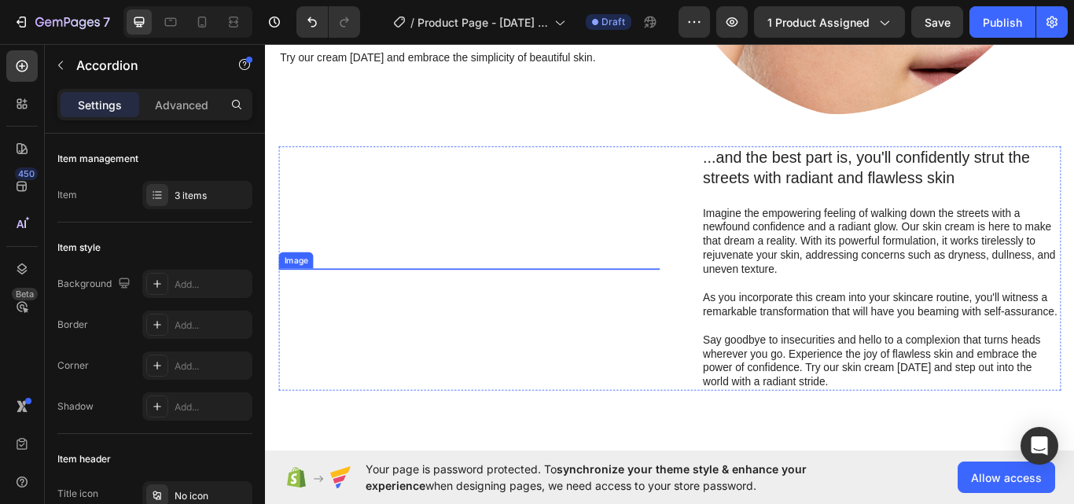
scroll to position [1041, 0]
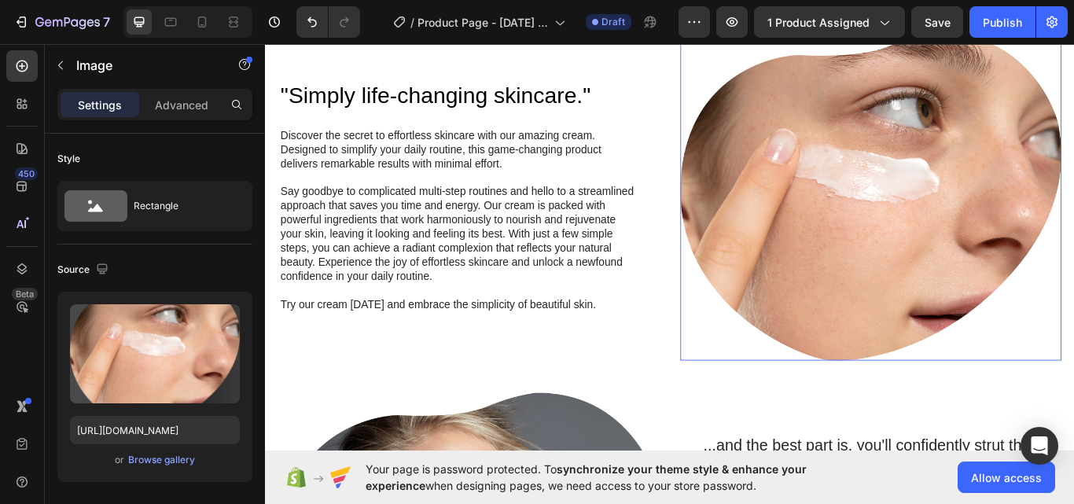
click at [985, 340] on img at bounding box center [970, 223] width 444 height 382
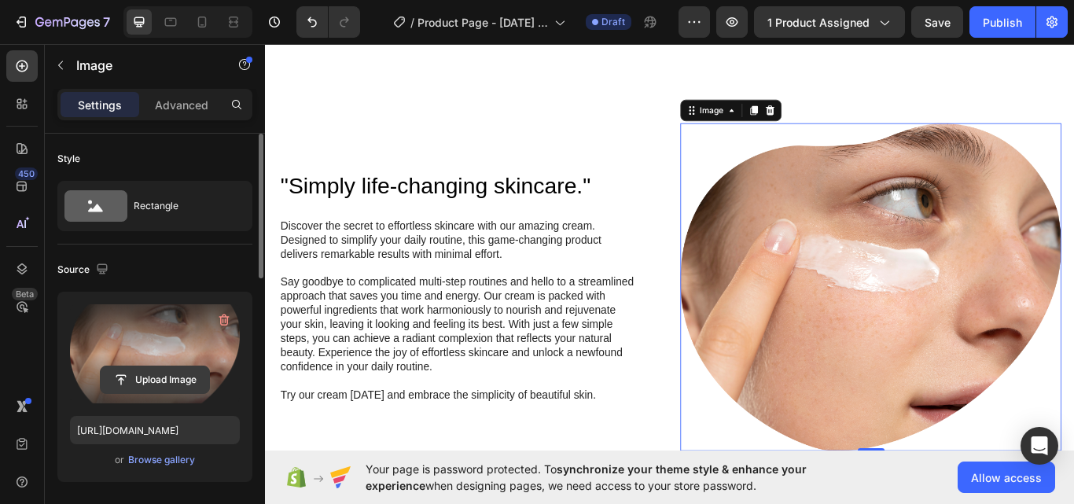
scroll to position [131, 0]
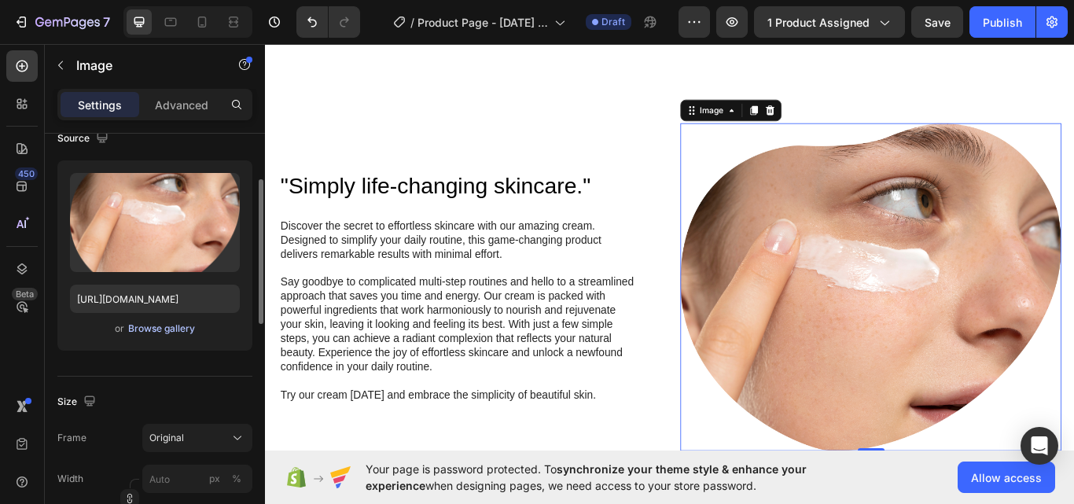
click at [159, 331] on div "Browse gallery" at bounding box center [161, 328] width 67 height 14
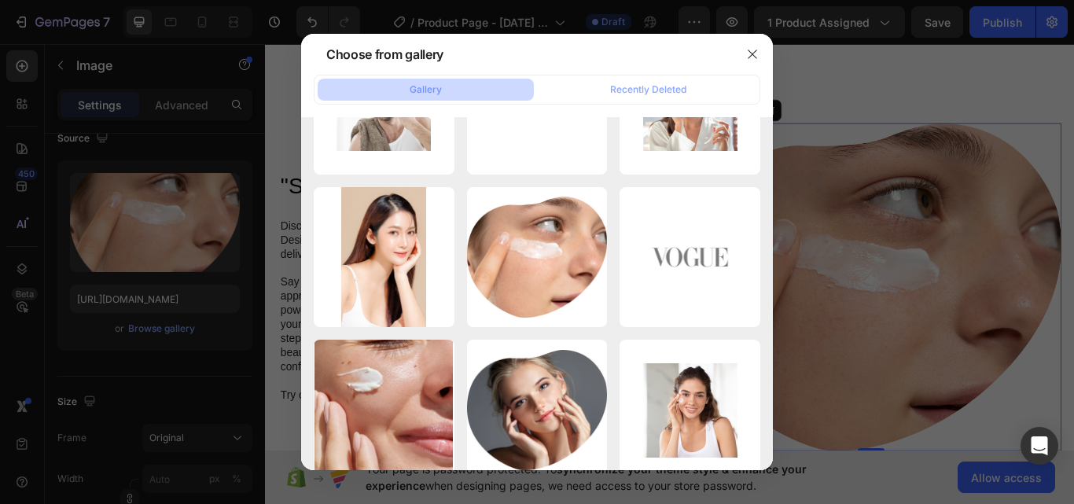
scroll to position [118, 0]
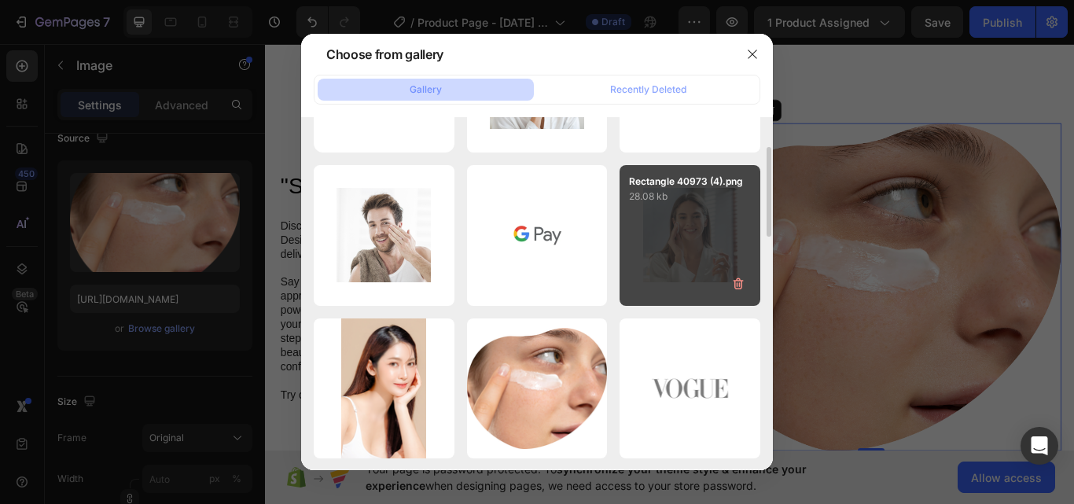
click at [685, 213] on div "Rectangle 40973 (4).png 28.08 kb" at bounding box center [689, 235] width 141 height 141
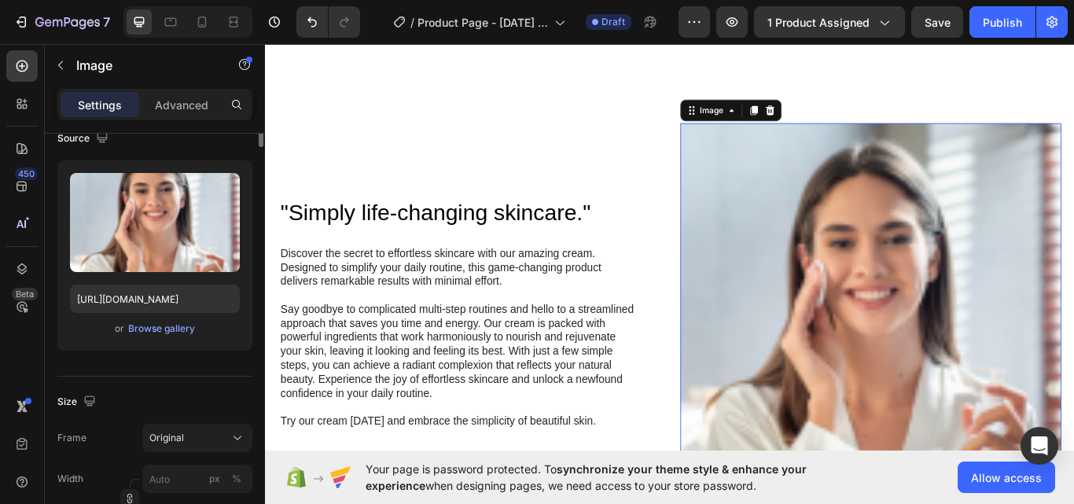
scroll to position [0, 0]
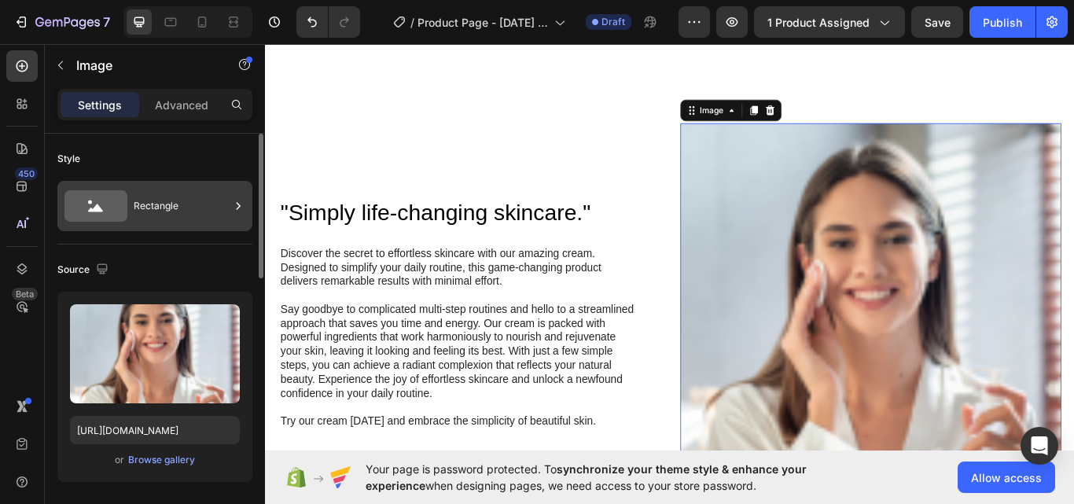
click at [140, 215] on div "Rectangle" at bounding box center [182, 206] width 96 height 36
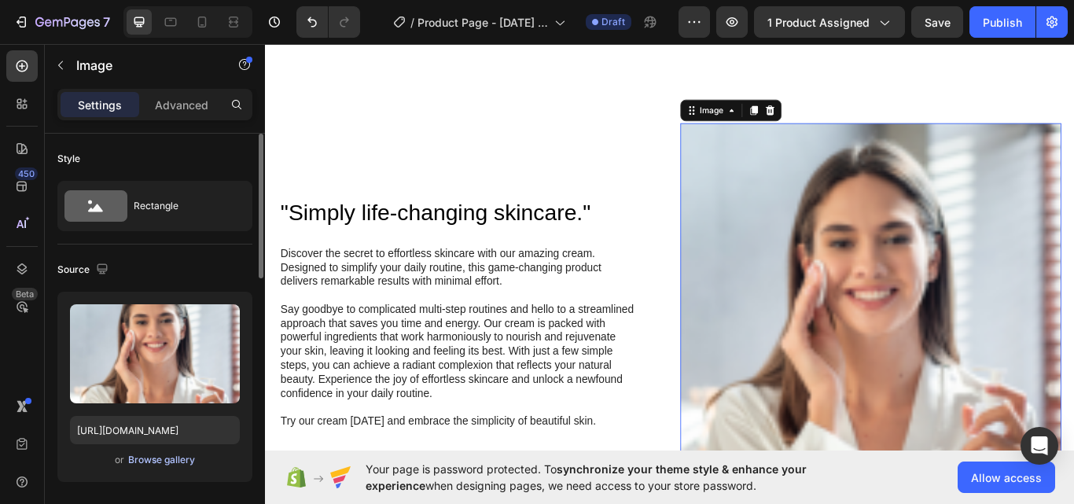
click at [141, 458] on div "Browse gallery" at bounding box center [161, 460] width 67 height 14
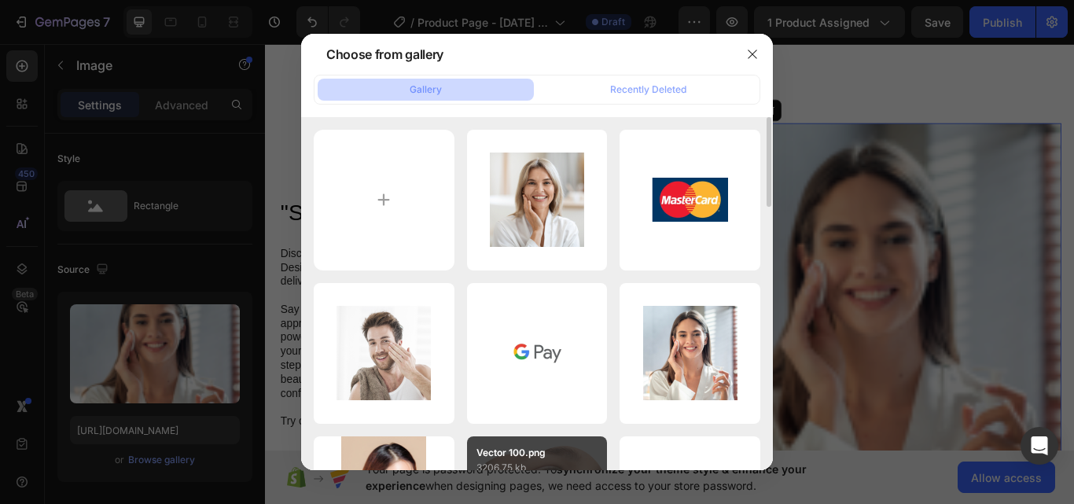
scroll to position [263, 0]
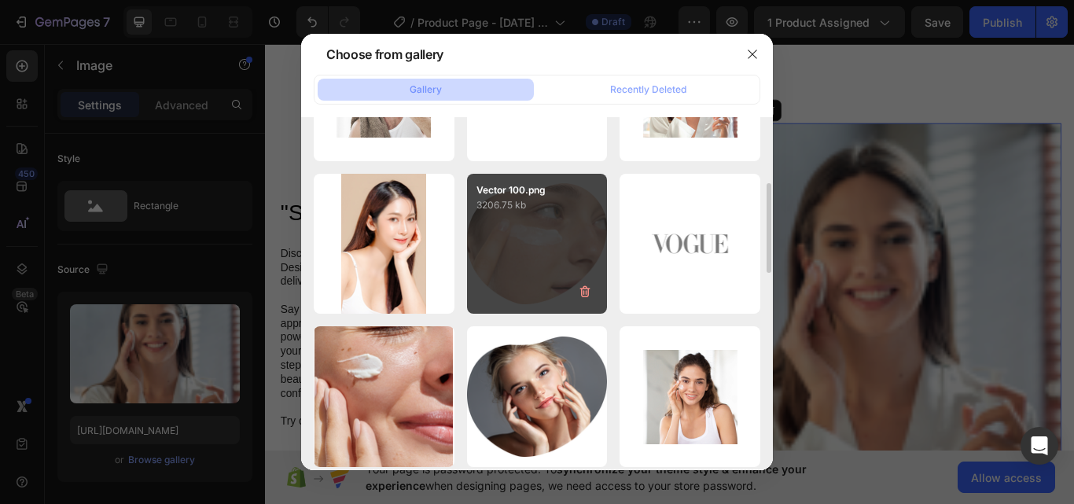
click at [472, 277] on div "Vector 100.png 3206.75 kb" at bounding box center [537, 244] width 141 height 141
type input "https://cdn.shopify.com/s/files/1/0956/4703/9779/files/gempages_586518405834605…"
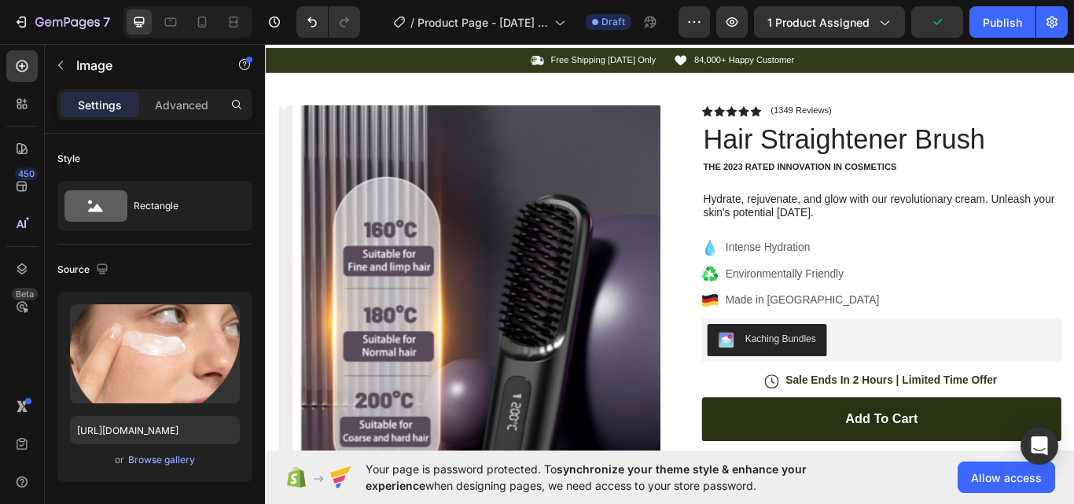
scroll to position [0, 0]
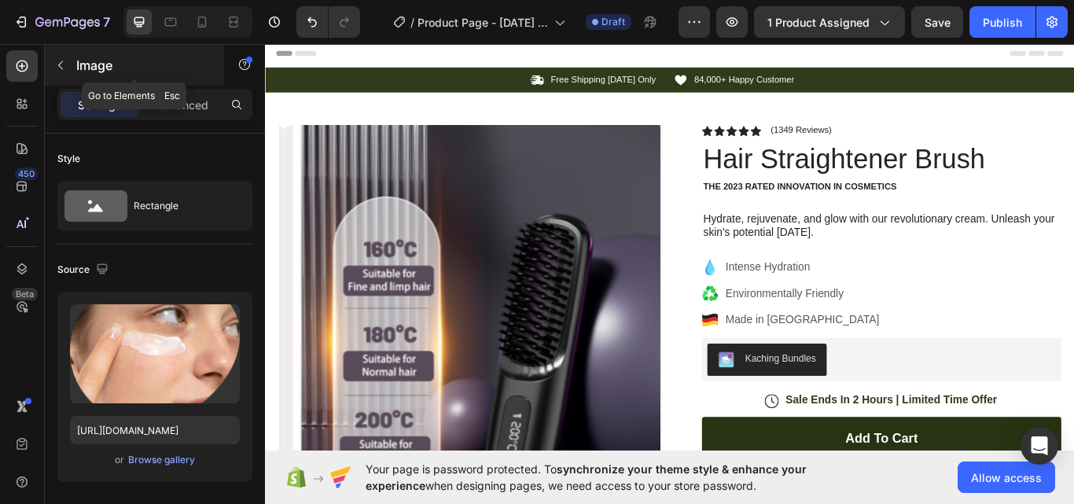
click at [50, 73] on button "button" at bounding box center [60, 65] width 25 height 25
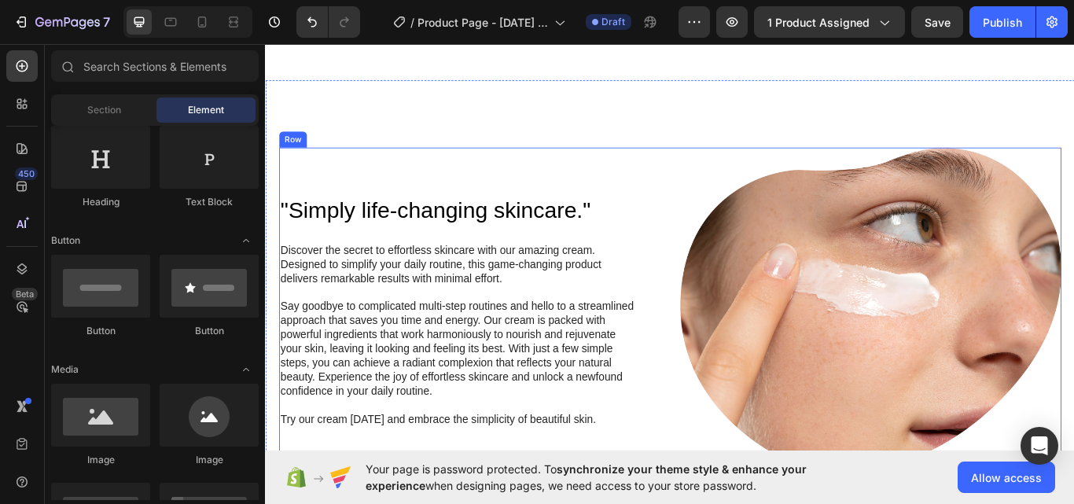
scroll to position [917, 0]
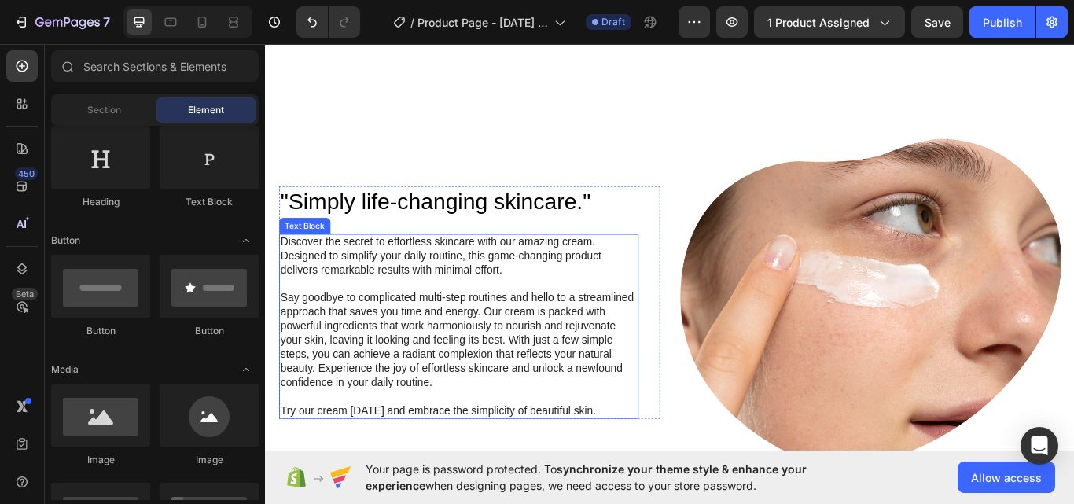
click at [455, 291] on p "Discover the secret to effortless skincare with our amazing cream. Designed to …" at bounding box center [490, 292] width 416 height 49
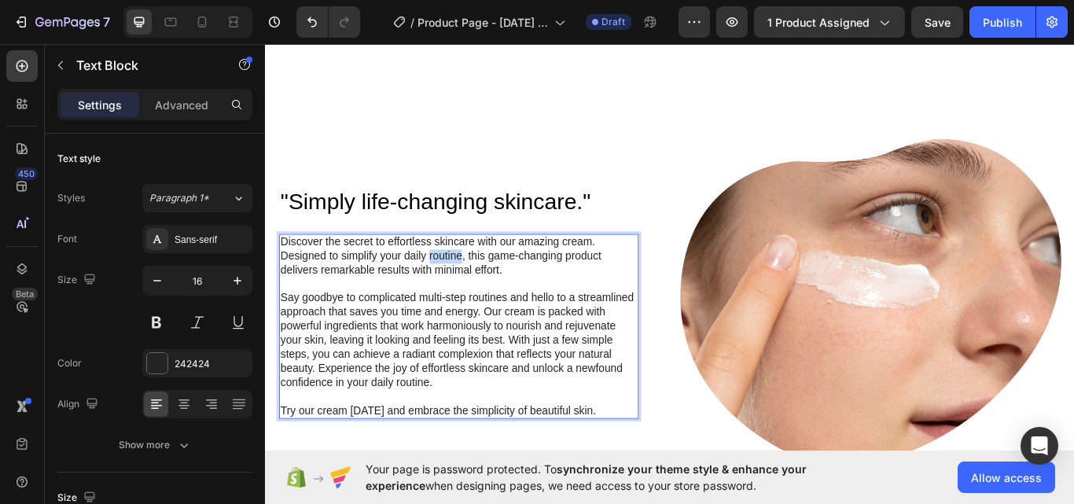
click at [455, 291] on p "Discover the secret to effortless skincare with our amazing cream. Designed to …" at bounding box center [490, 292] width 416 height 49
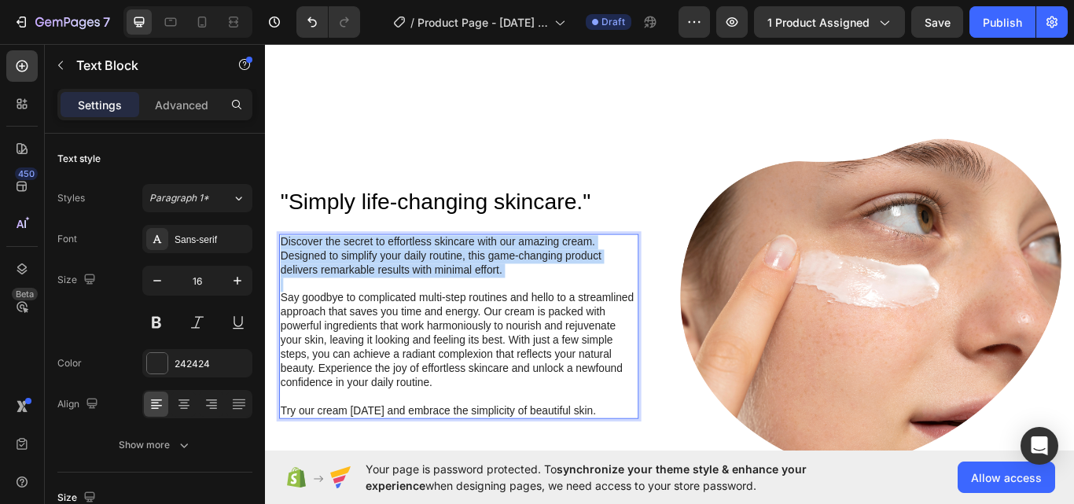
click at [455, 291] on p "Discover the secret to effortless skincare with our amazing cream. Designed to …" at bounding box center [490, 292] width 416 height 49
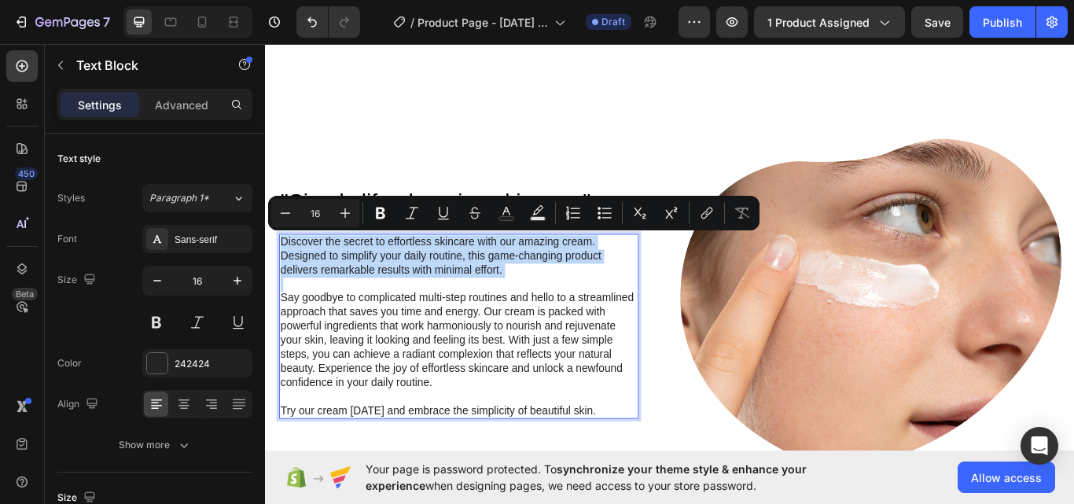
click at [455, 291] on p "Discover the secret to effortless skincare with our amazing cream. Designed to …" at bounding box center [490, 292] width 416 height 49
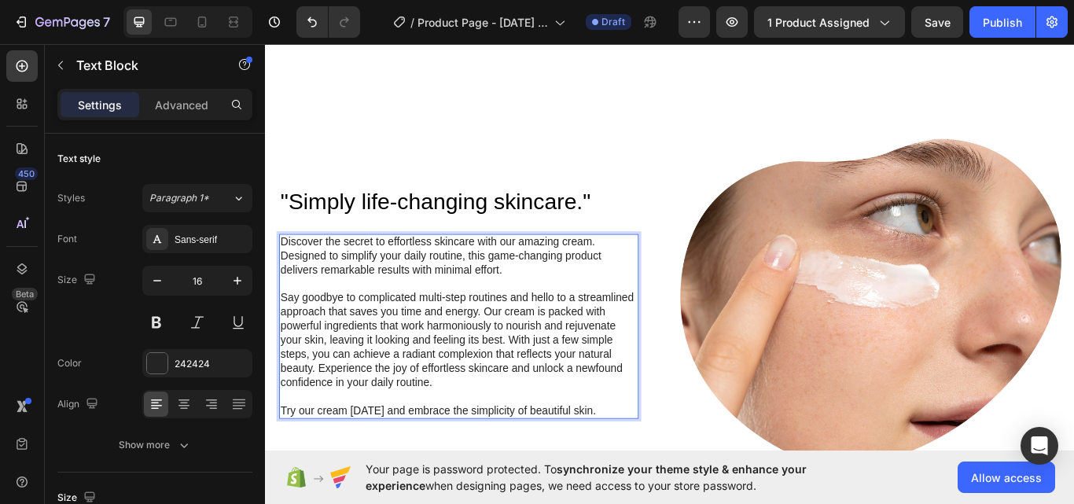
click at [476, 351] on p "Say goodbye to complicated multi-step routines and hello to a streamlined appro…" at bounding box center [490, 390] width 416 height 115
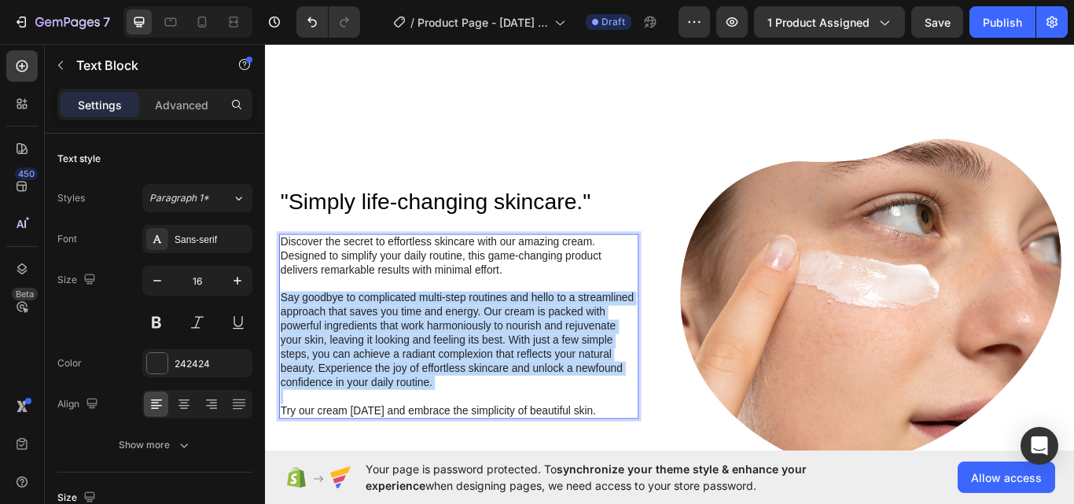
click at [476, 351] on p "Say goodbye to complicated multi-step routines and hello to a streamlined appro…" at bounding box center [490, 390] width 416 height 115
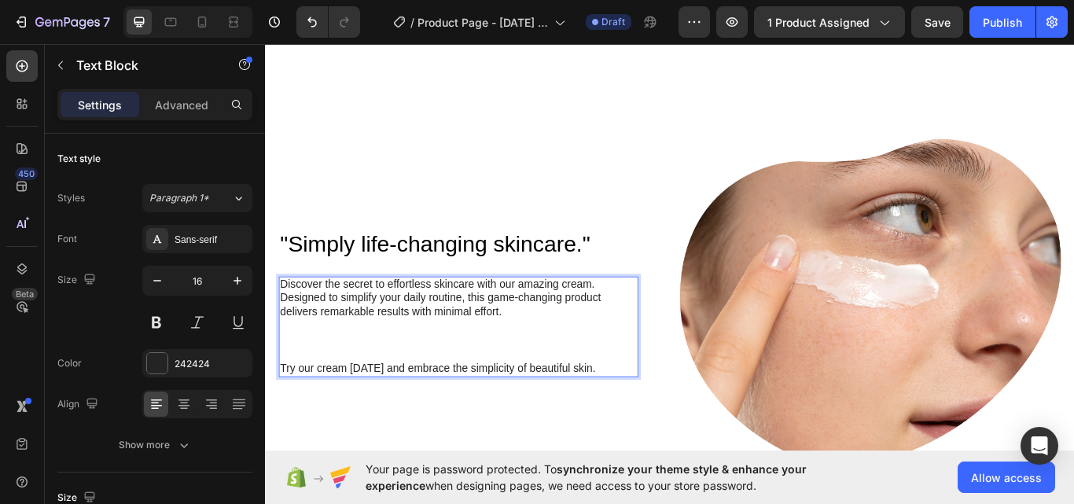
scroll to position [966, 0]
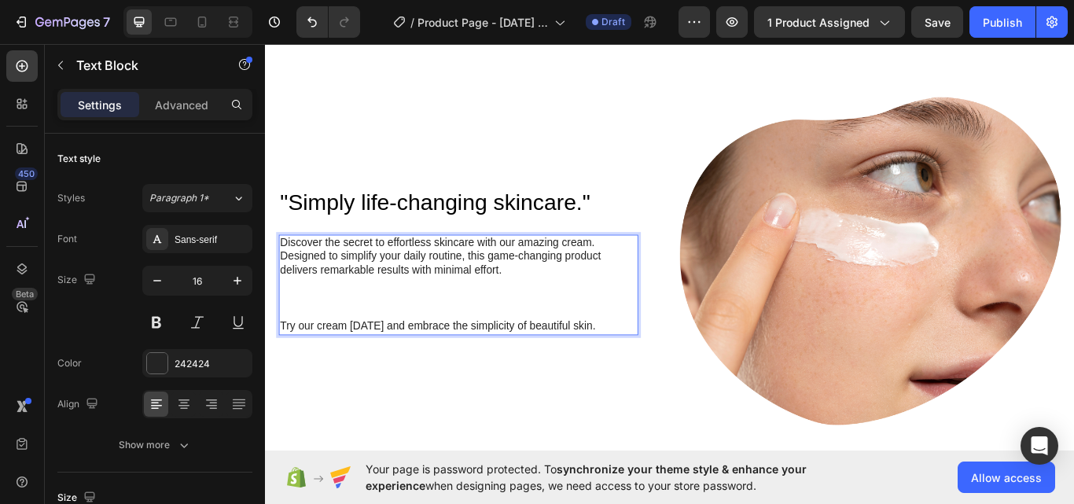
click at [514, 367] on p "Try our cream [DATE] and embrace the simplicity of beautiful skin." at bounding box center [490, 374] width 416 height 17
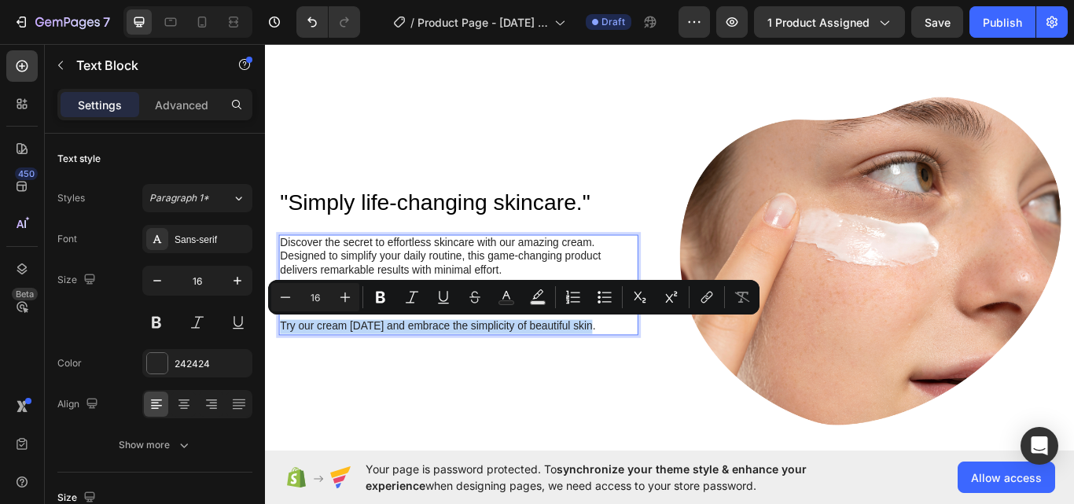
click at [514, 367] on p "Try our cream [DATE] and embrace the simplicity of beautiful skin." at bounding box center [490, 374] width 416 height 17
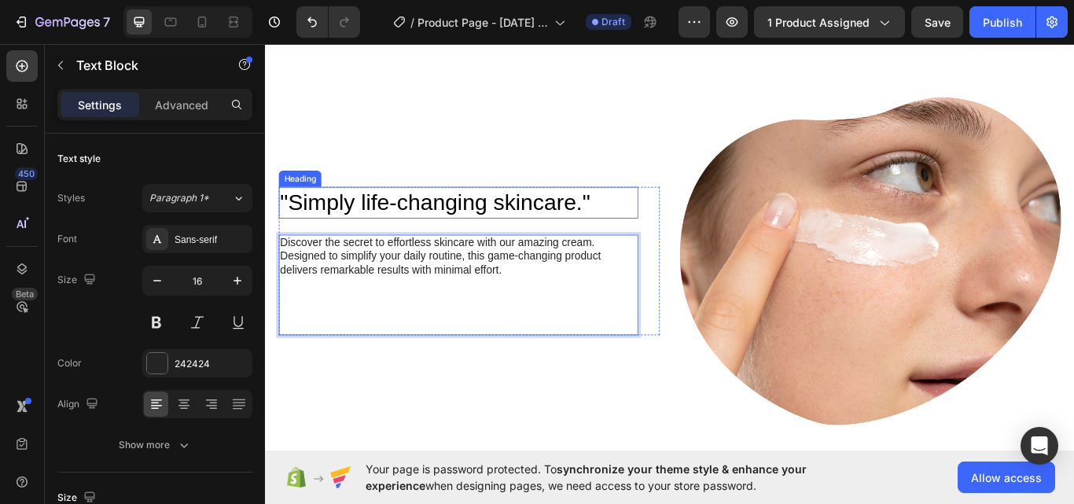
click at [537, 235] on h2 ""Simply life-changing skincare."" at bounding box center [490, 229] width 419 height 37
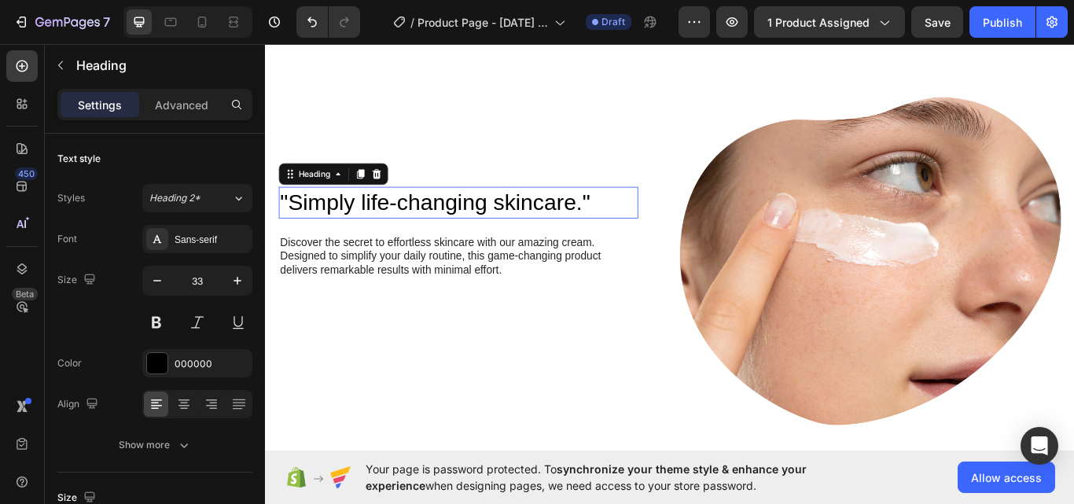
click at [537, 235] on p ""Simply life-changing skincare."" at bounding box center [490, 230] width 416 height 34
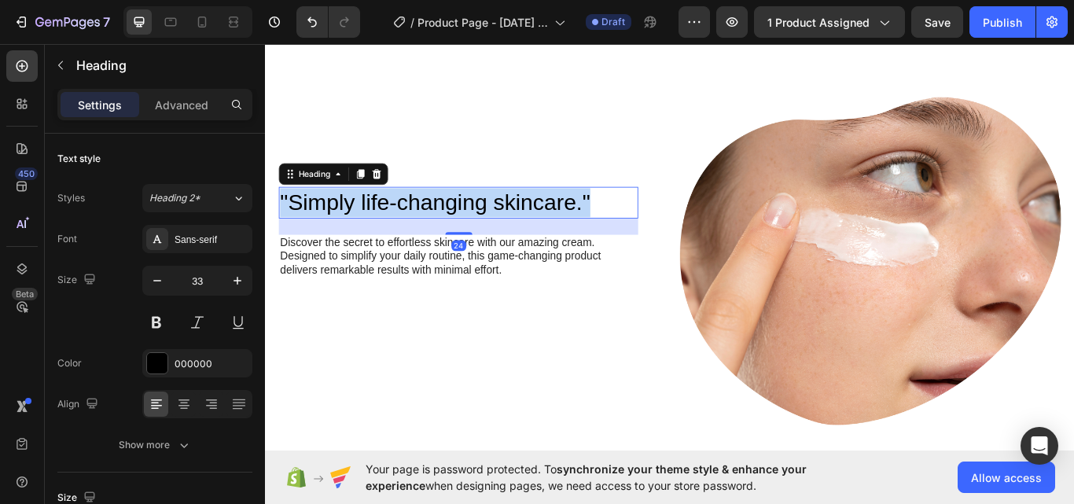
click at [537, 235] on p ""Simply life-changing skincare."" at bounding box center [490, 230] width 416 height 34
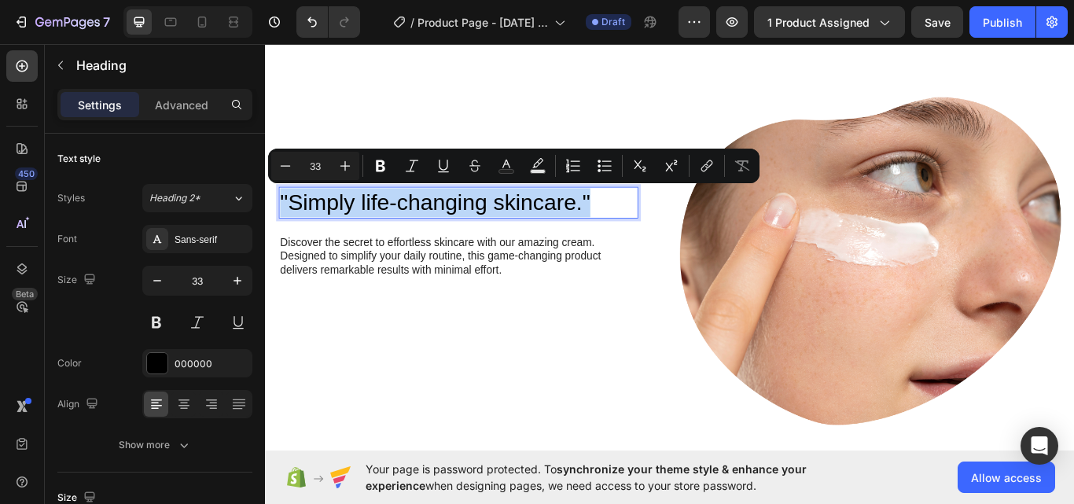
click at [537, 235] on p ""Simply life-changing skincare."" at bounding box center [490, 230] width 416 height 34
click at [498, 292] on p "Discover the secret to effortless skincare with our amazing cream. Designed to …" at bounding box center [490, 293] width 416 height 49
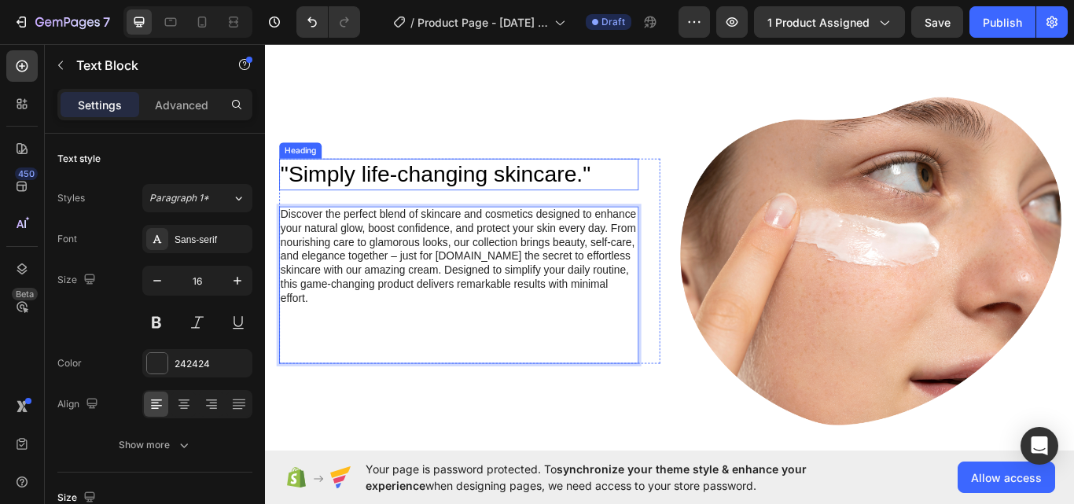
scroll to position [934, 0]
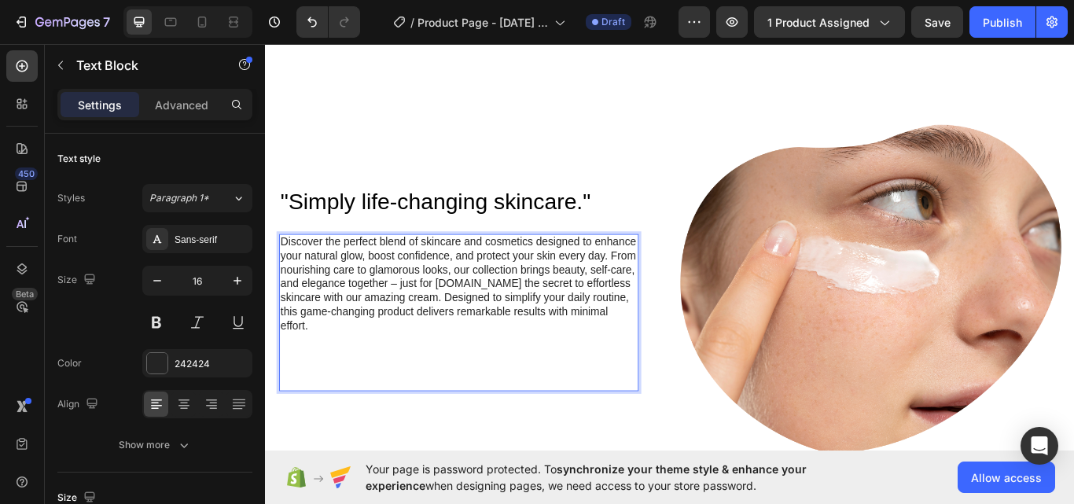
click at [422, 278] on p "Discover the perfect blend of skincare and cosmetics designed to enhance your n…" at bounding box center [490, 325] width 416 height 115
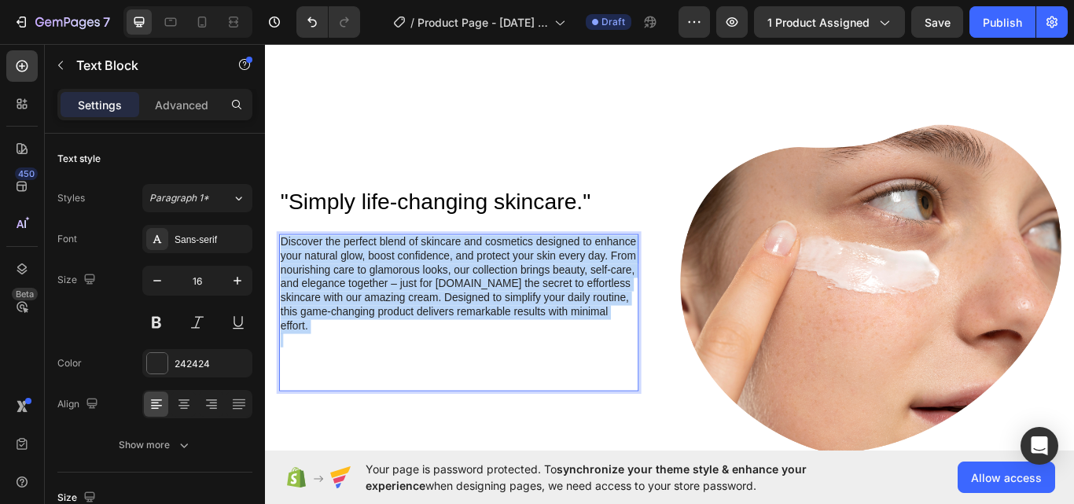
click at [422, 278] on p "Discover the perfect blend of skincare and cosmetics designed to enhance your n…" at bounding box center [490, 325] width 416 height 115
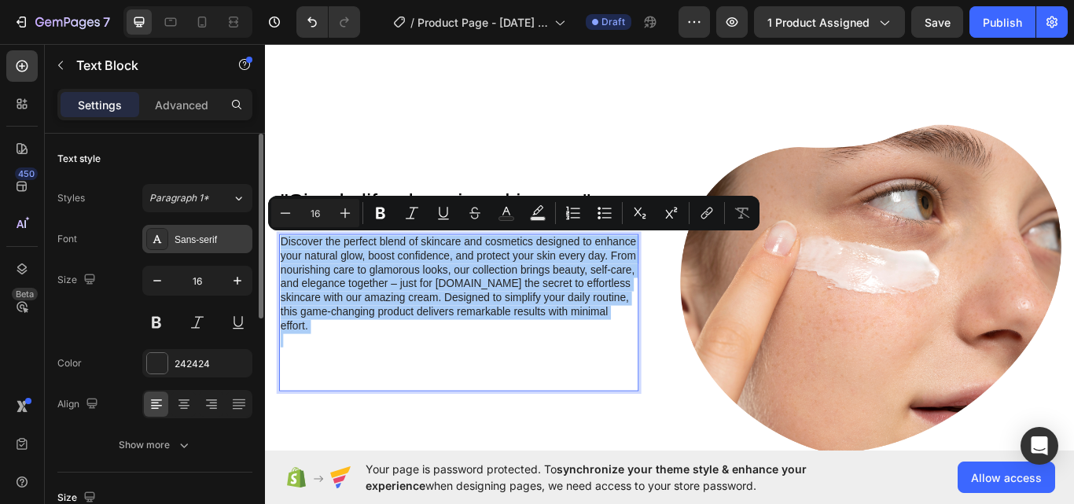
click at [189, 229] on div "Sans-serif" at bounding box center [197, 239] width 110 height 28
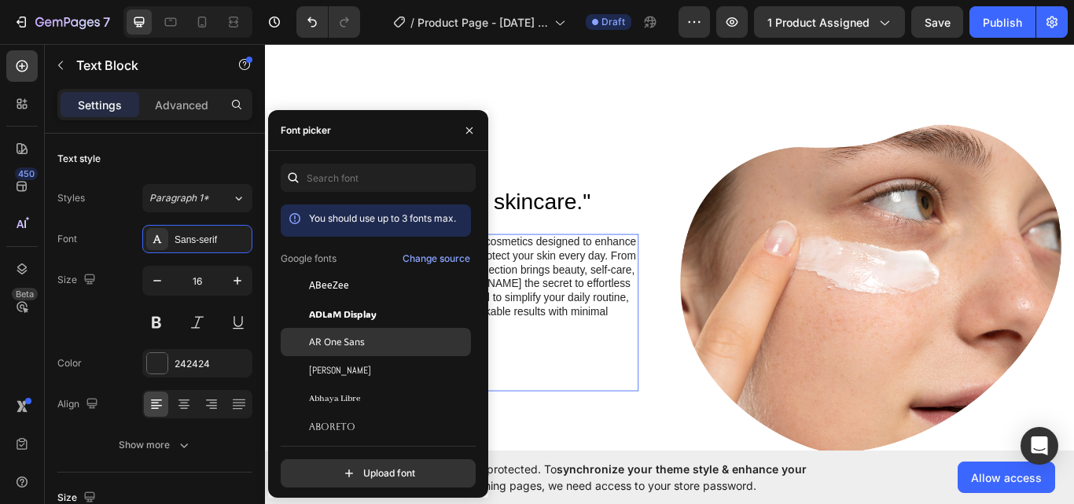
click at [354, 339] on span "AR One Sans" at bounding box center [337, 342] width 56 height 14
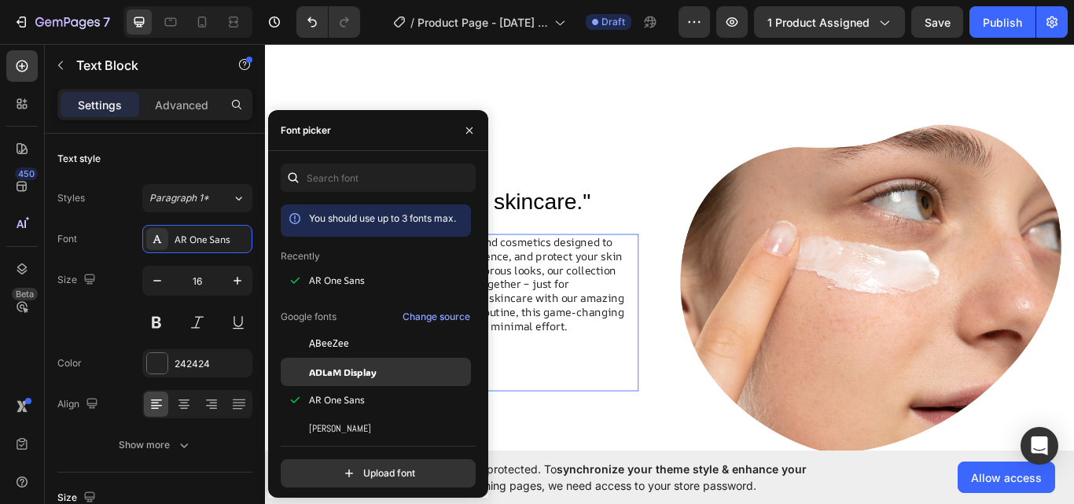
click at [351, 366] on span "ADLaM Display" at bounding box center [343, 372] width 68 height 14
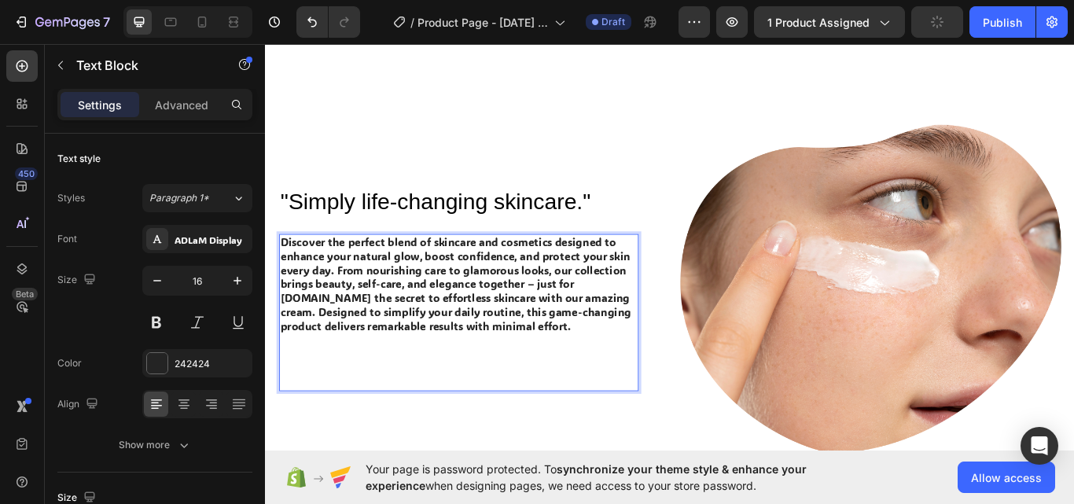
click at [461, 351] on p "Discover the perfect blend of skincare and cosmetics designed to enhance your n…" at bounding box center [490, 325] width 416 height 115
click at [310, 331] on p "Discover the perfect blend of skincare and cosmetics designed to enhance your n…" at bounding box center [490, 317] width 416 height 98
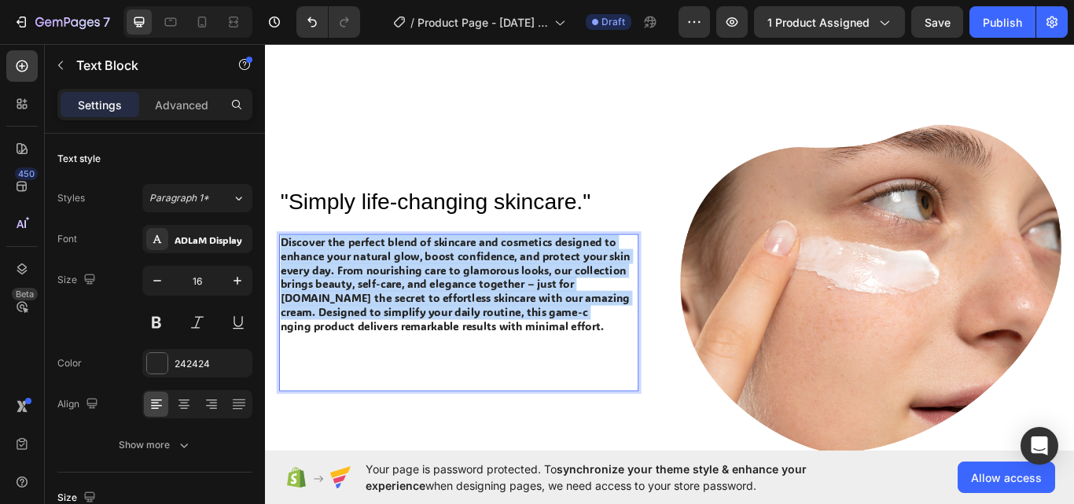
click at [310, 331] on p "Discover the perfect blend of skincare and cosmetics designed to enhance your n…" at bounding box center [490, 317] width 416 height 98
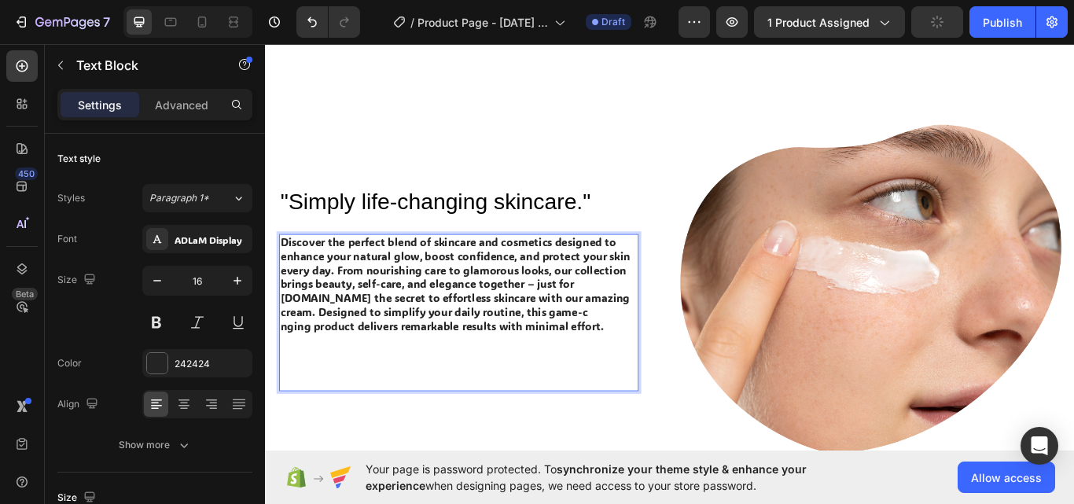
click at [299, 432] on p "Rich Text Editor. Editing area: main" at bounding box center [490, 440] width 416 height 17
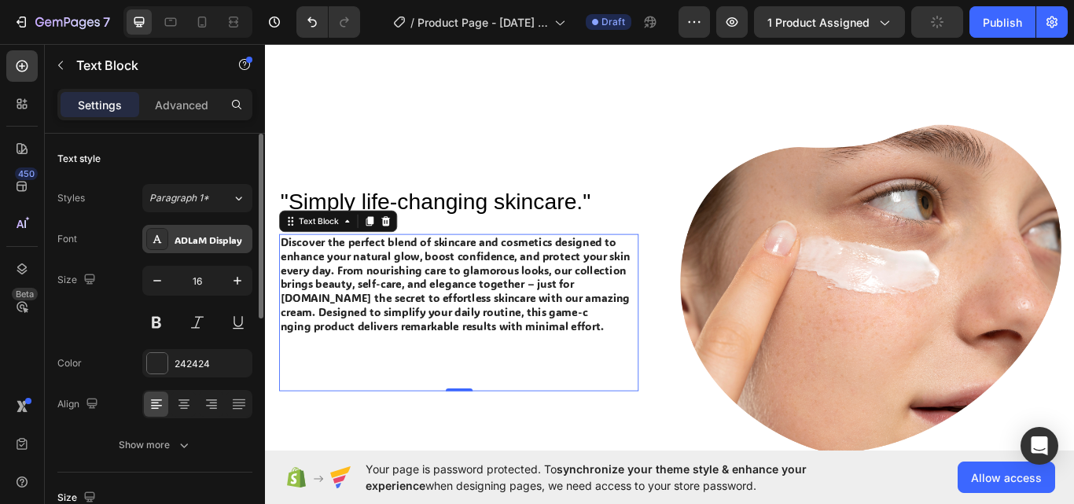
click at [196, 243] on div "ADLaM Display" at bounding box center [211, 240] width 74 height 14
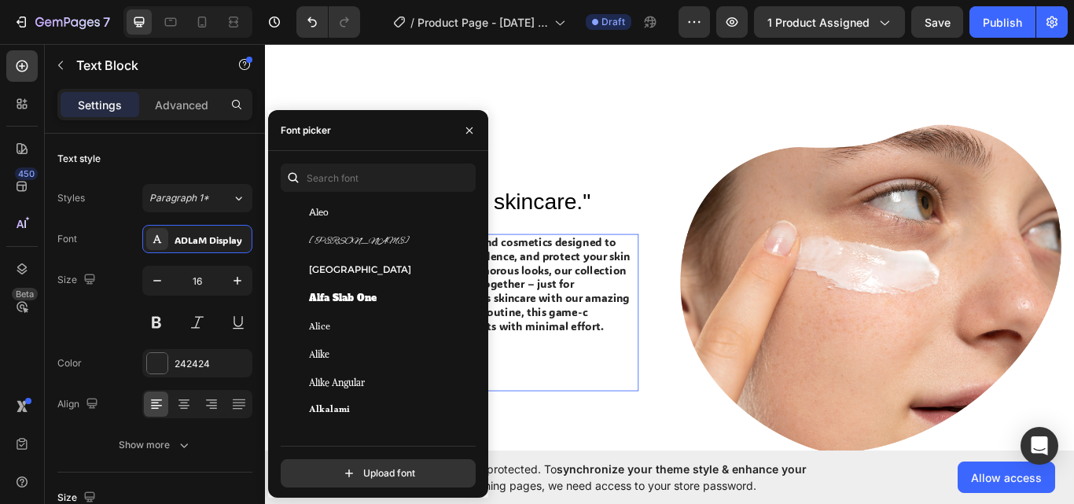
scroll to position [1179, 0]
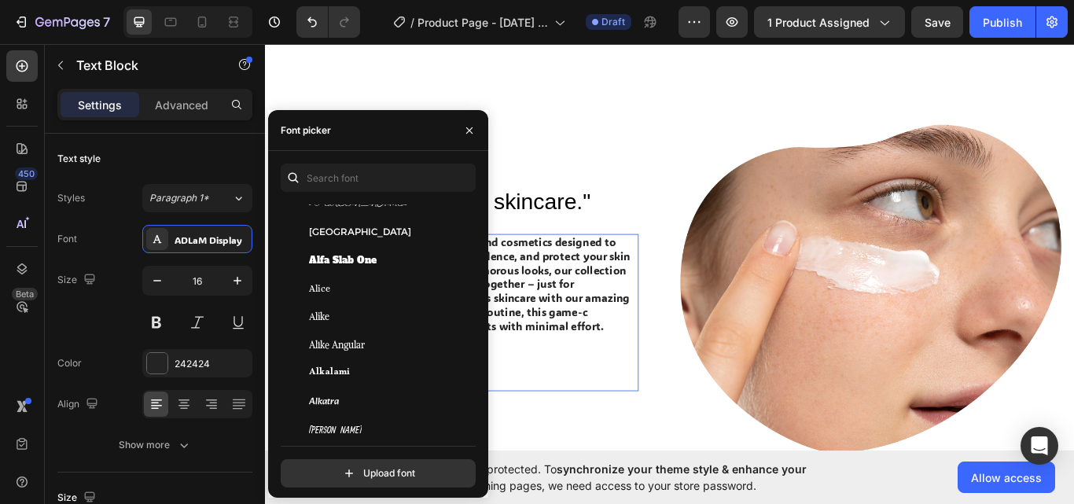
click at [357, 392] on div "Alkatra" at bounding box center [376, 402] width 190 height 28
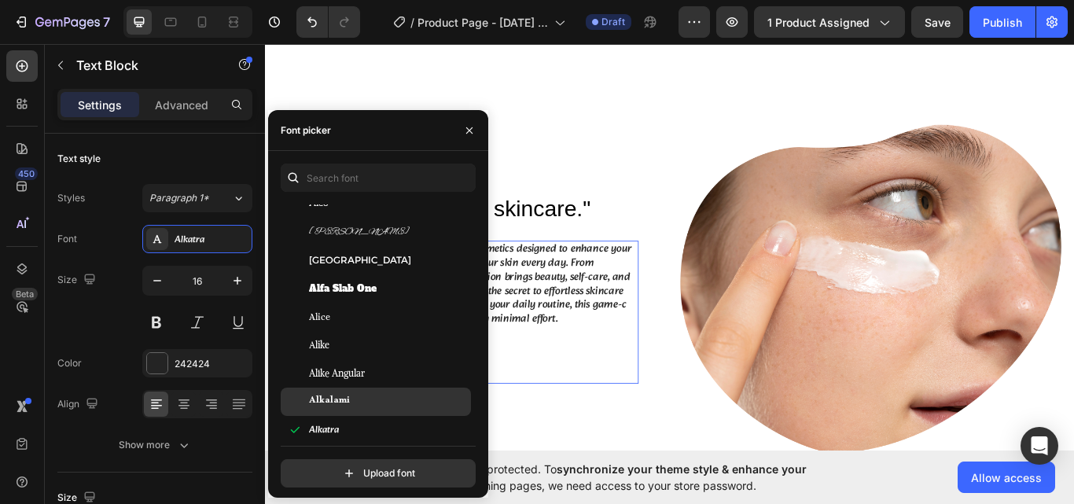
scroll to position [1048, 0]
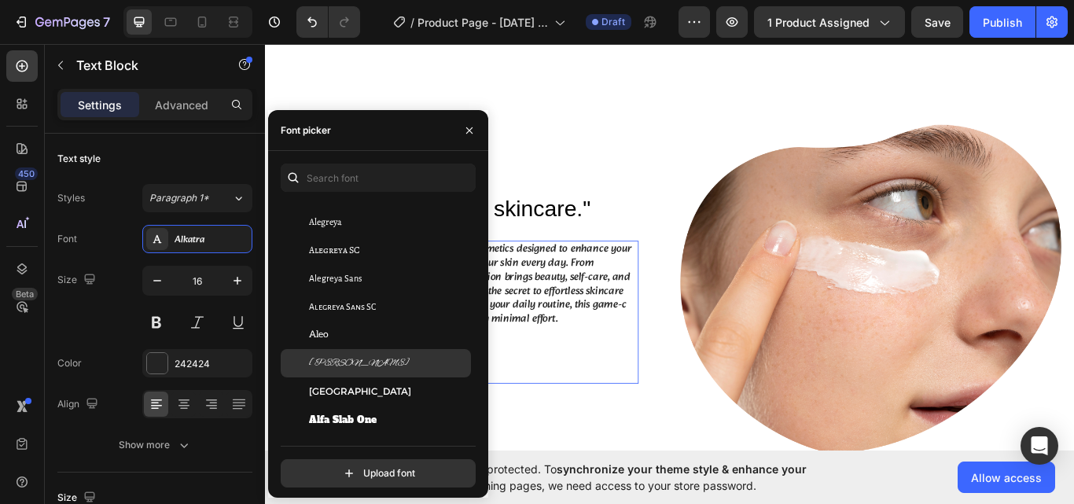
click at [349, 352] on div "[PERSON_NAME]" at bounding box center [376, 363] width 190 height 28
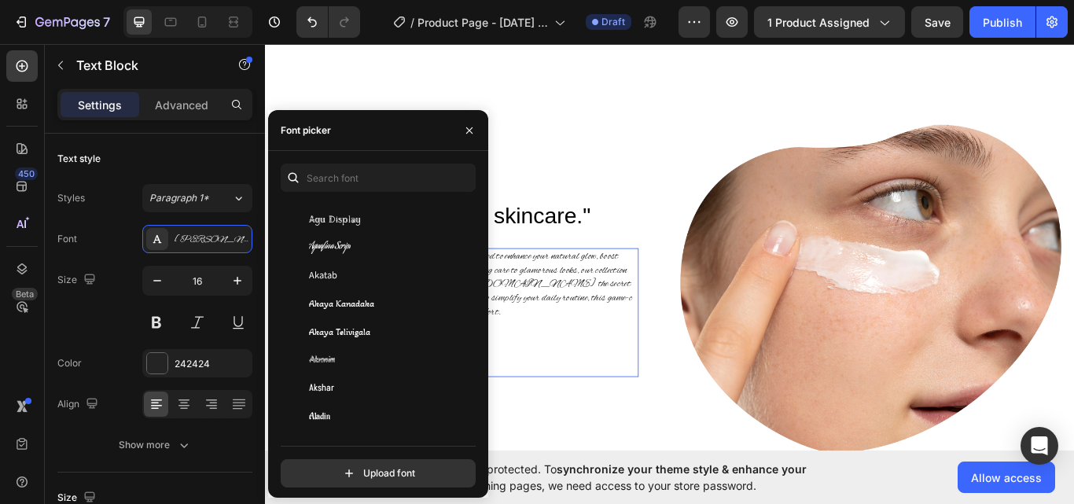
scroll to position [524, 0]
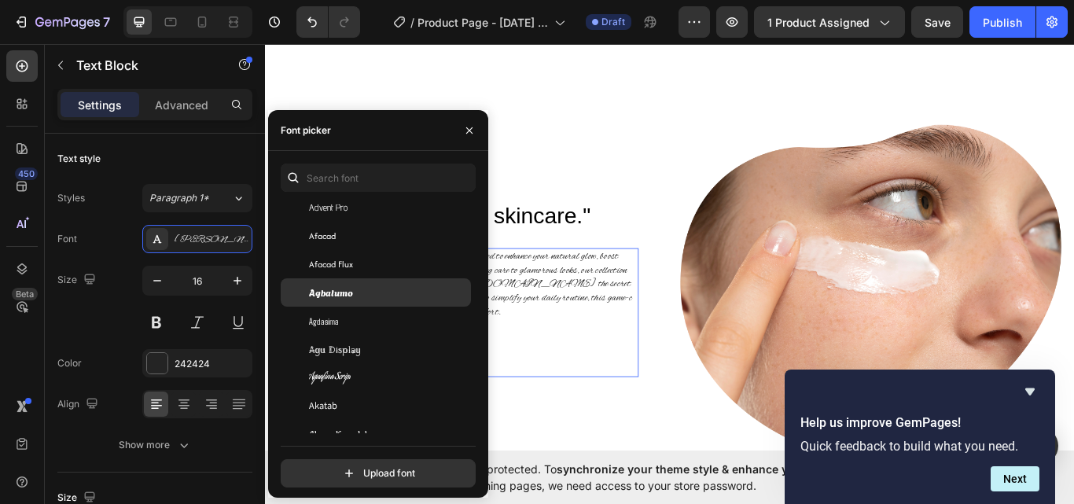
click at [335, 295] on span "Agbalumo" at bounding box center [331, 292] width 44 height 14
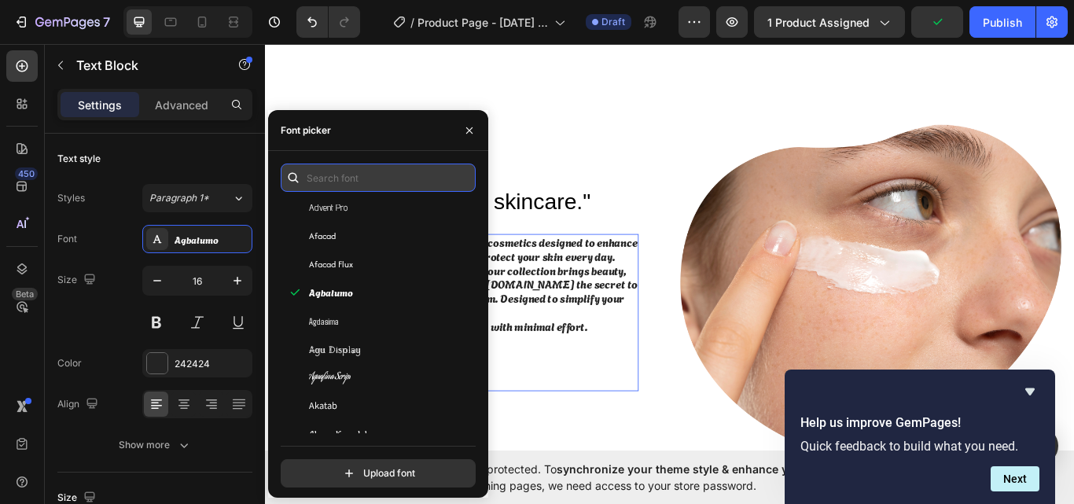
click at [348, 173] on input "text" at bounding box center [378, 177] width 195 height 28
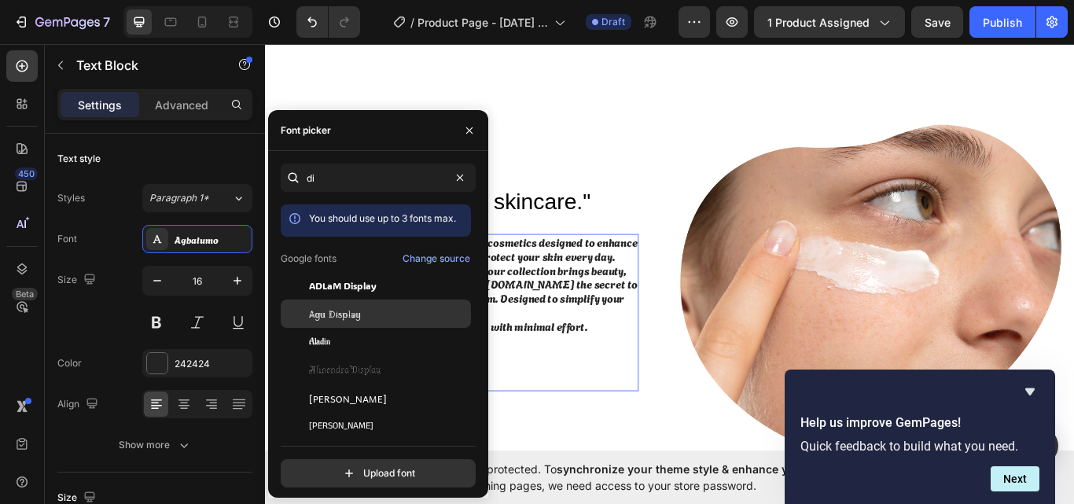
click at [354, 311] on span "Agu Display" at bounding box center [335, 314] width 52 height 14
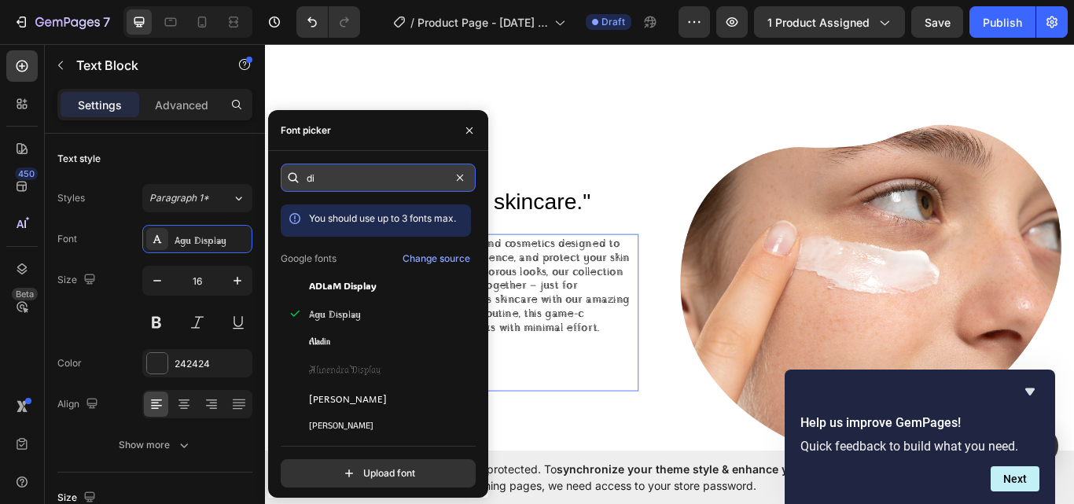
click at [327, 184] on input "di" at bounding box center [378, 177] width 195 height 28
type input "s"
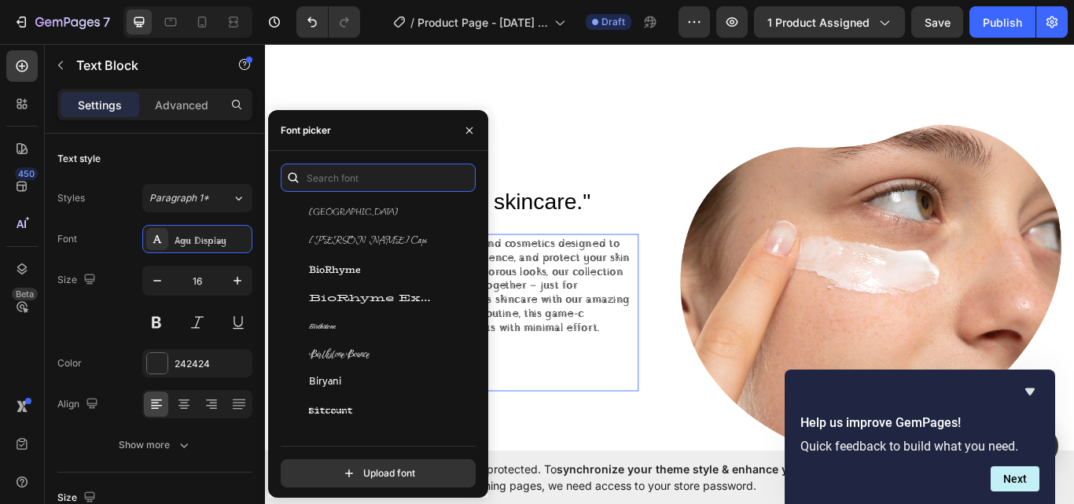
scroll to position [6157, 0]
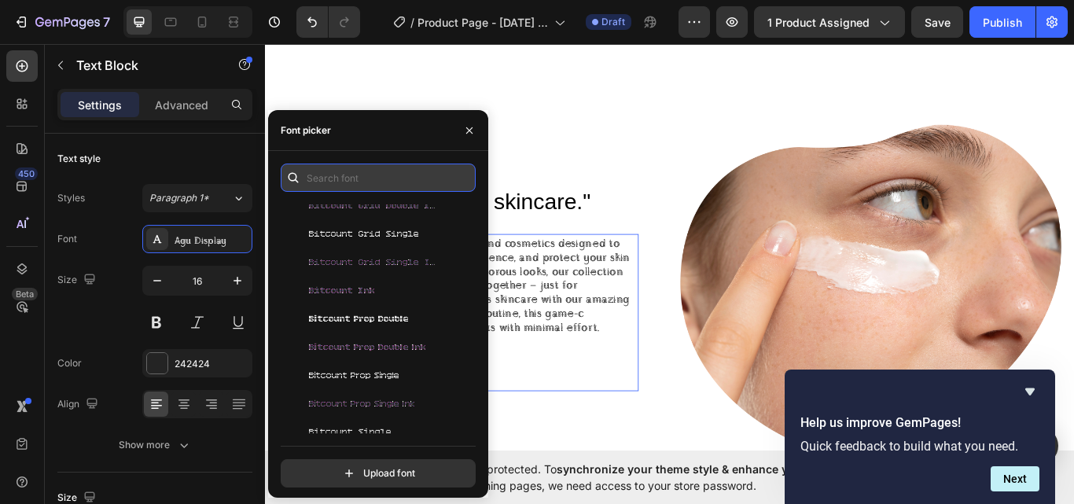
click at [325, 178] on input "text" at bounding box center [378, 177] width 195 height 28
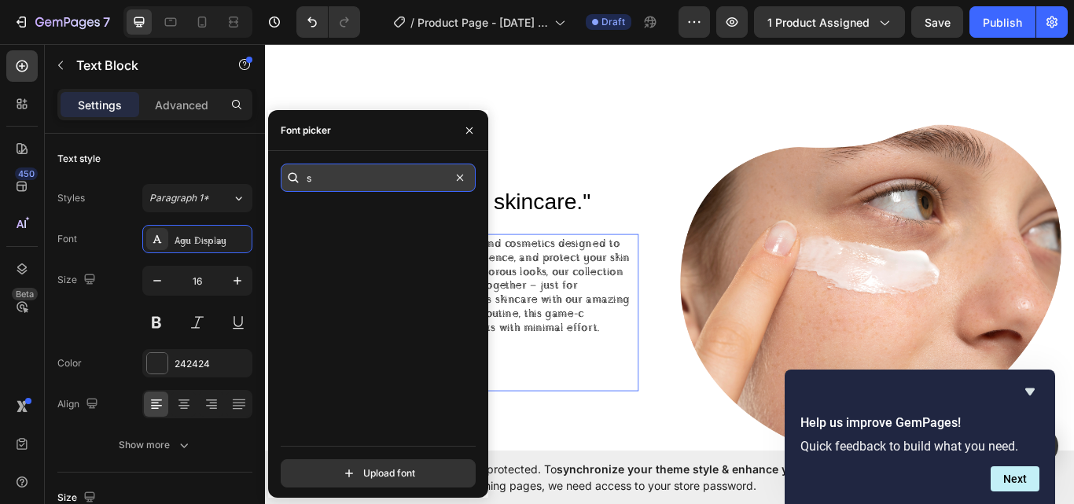
scroll to position [0, 0]
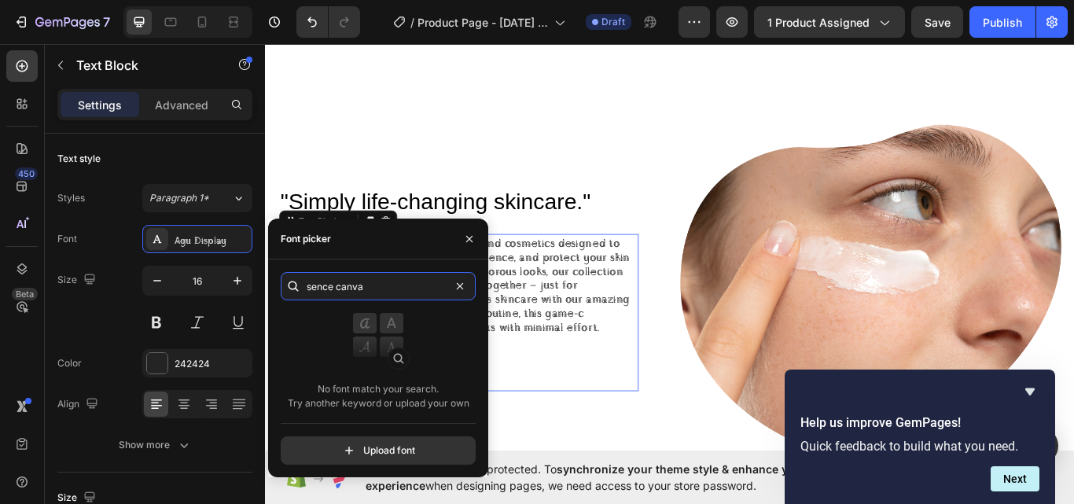
drag, startPoint x: 600, startPoint y: 324, endPoint x: 266, endPoint y: 332, distance: 333.4
click at [369, 284] on input "canva" at bounding box center [378, 286] width 195 height 28
type input "canva sence"
drag, startPoint x: 374, startPoint y: 281, endPoint x: 210, endPoint y: 296, distance: 164.9
click at [210, 296] on div "450 Beta Sections(18) Elements(84) Section Element Hero Section Product Detail …" at bounding box center [132, 274] width 265 height 460
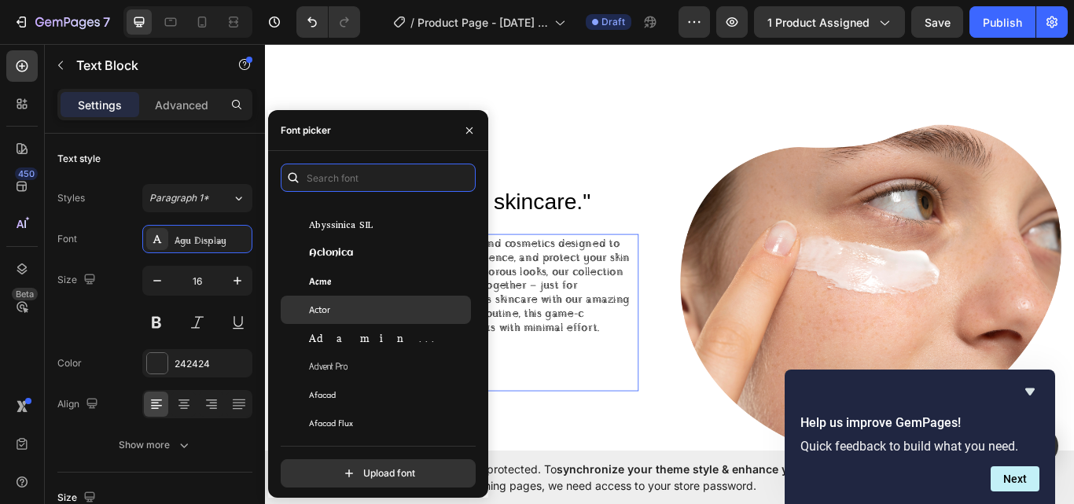
scroll to position [393, 0]
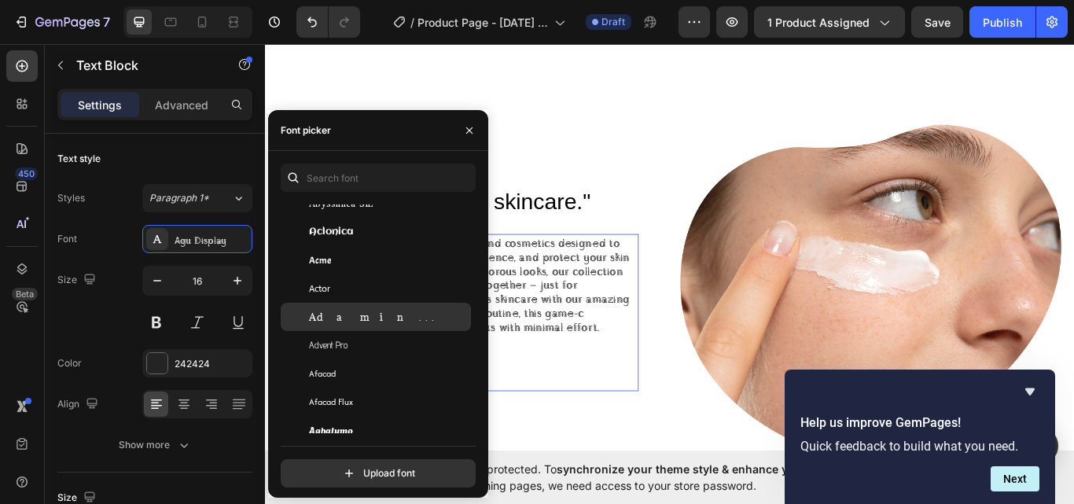
click at [348, 307] on div "Adamina" at bounding box center [376, 317] width 190 height 28
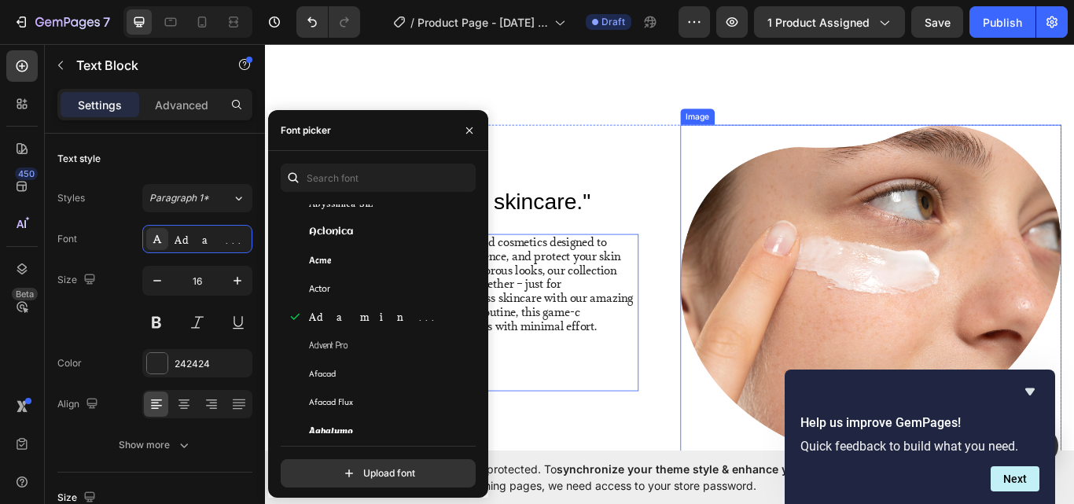
click at [748, 466] on img at bounding box center [970, 330] width 444 height 382
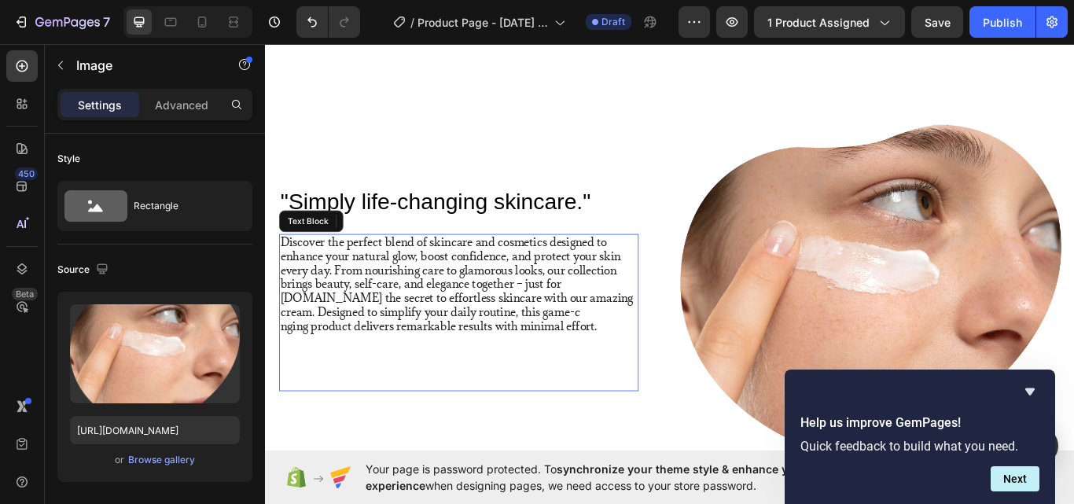
click at [472, 325] on p "Discover the perfect blend of skincare and cosmetics designed to enhance your n…" at bounding box center [490, 317] width 416 height 98
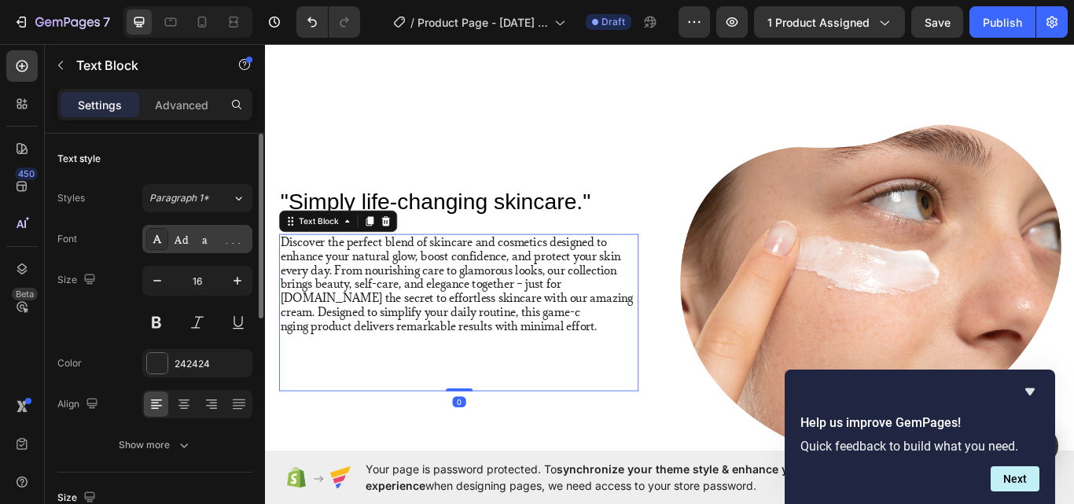
click at [202, 236] on div "Adamina" at bounding box center [211, 240] width 74 height 14
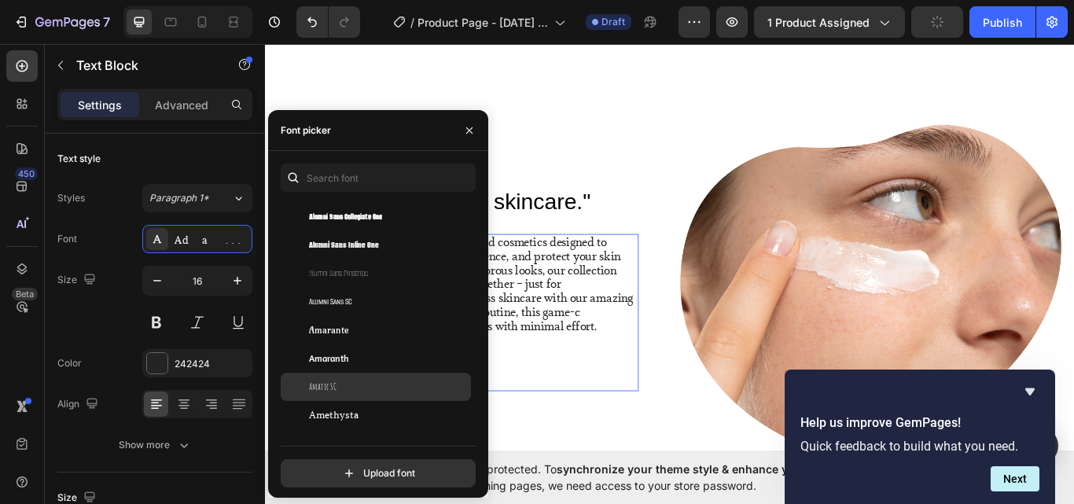
scroll to position [2096, 0]
click at [365, 384] on span "[PERSON_NAME]" at bounding box center [341, 390] width 64 height 14
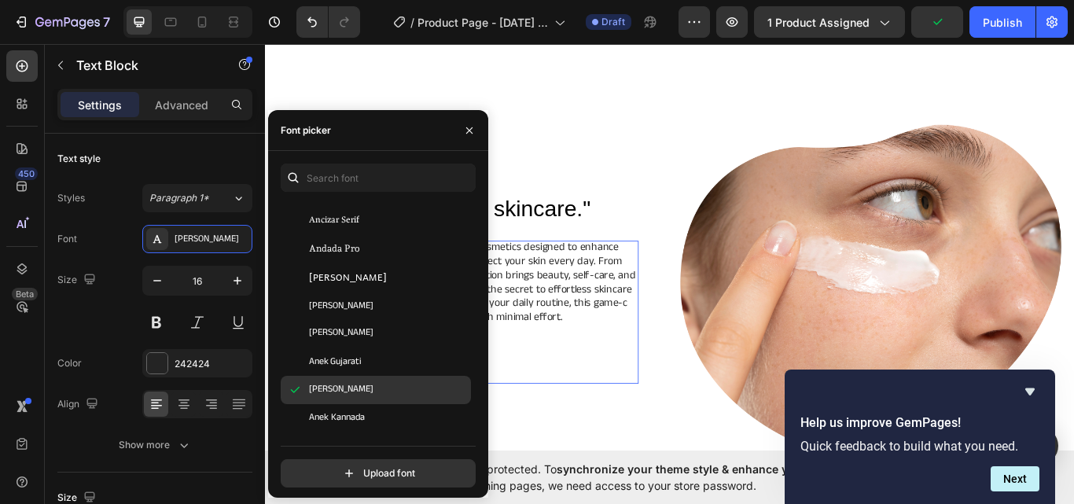
scroll to position [2227, 0]
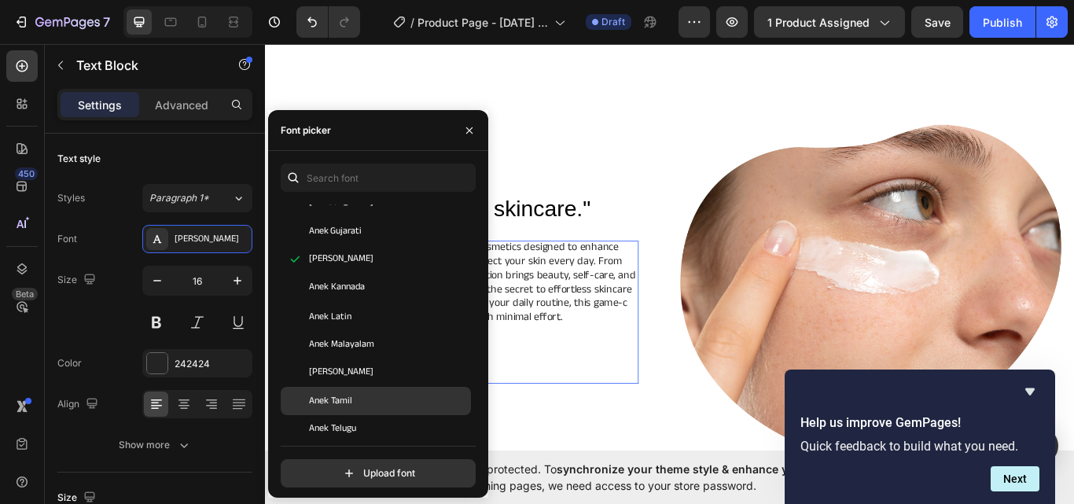
click at [365, 400] on div "Anek Tamil" at bounding box center [388, 401] width 159 height 14
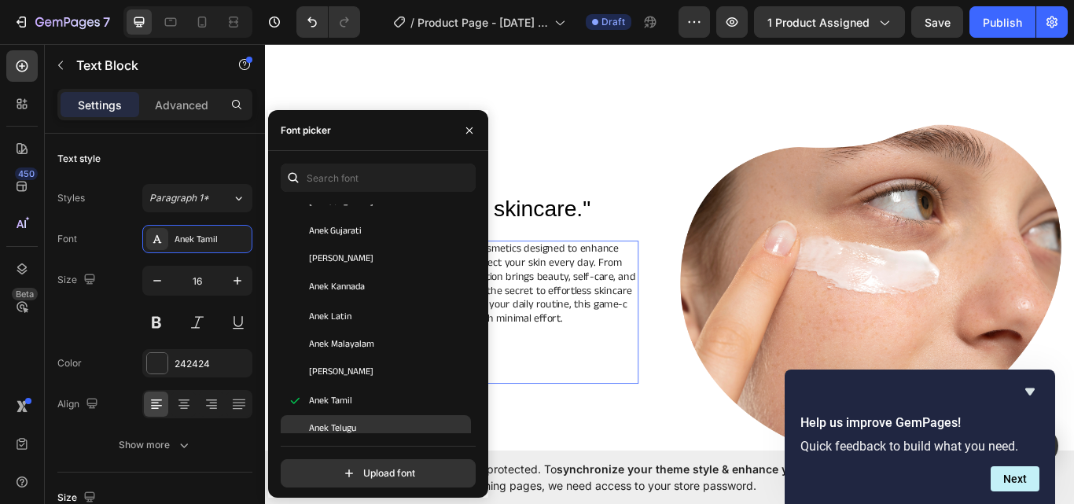
click at [362, 432] on div "Anek Telugu" at bounding box center [388, 429] width 159 height 14
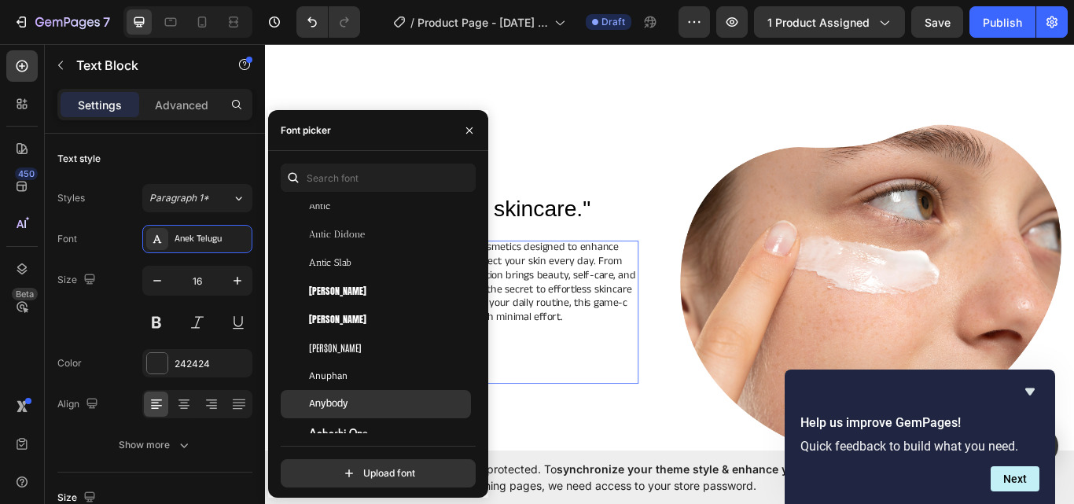
scroll to position [2751, 0]
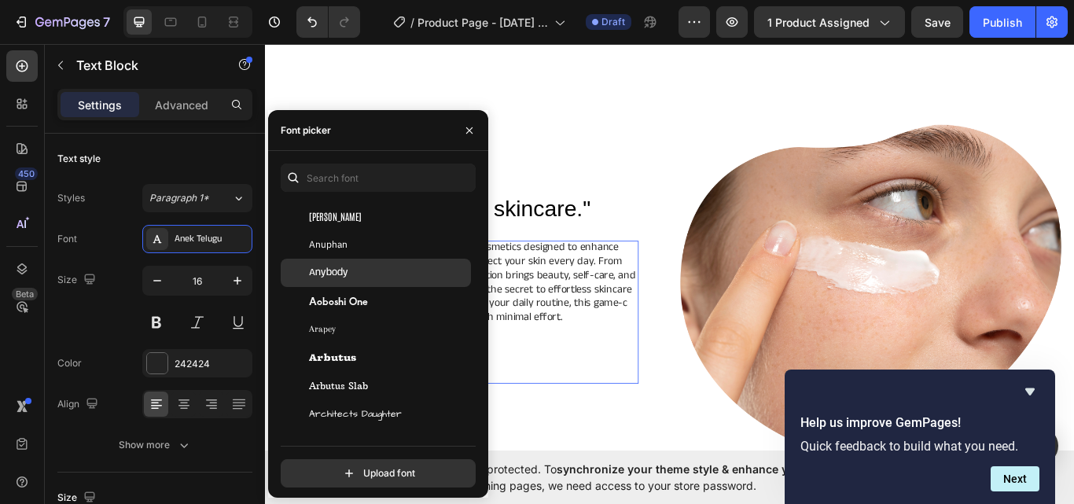
click at [344, 268] on span "Anybody" at bounding box center [328, 273] width 39 height 14
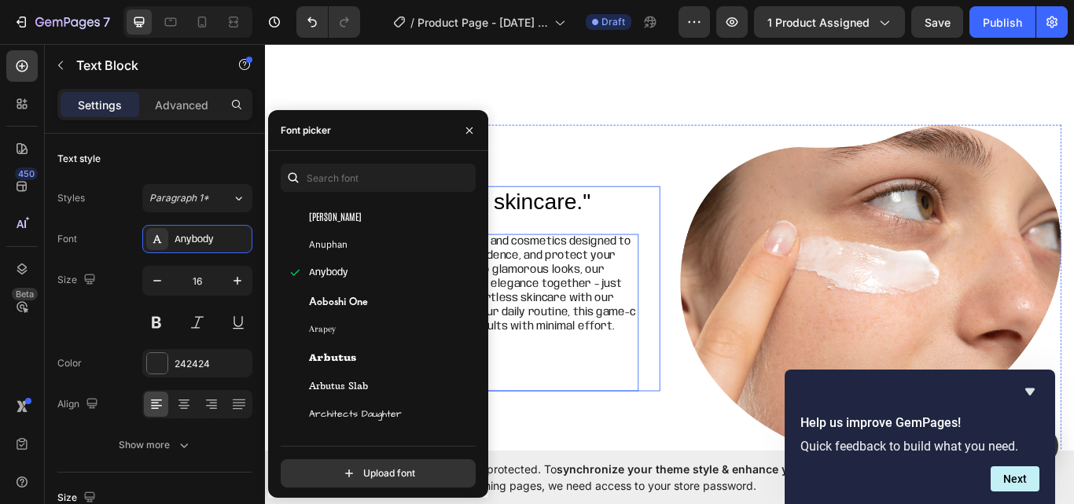
click at [720, 454] on div ""Simply life-changing skincare." Heading Discover the perfect blend of skincare…" at bounding box center [737, 330] width 912 height 382
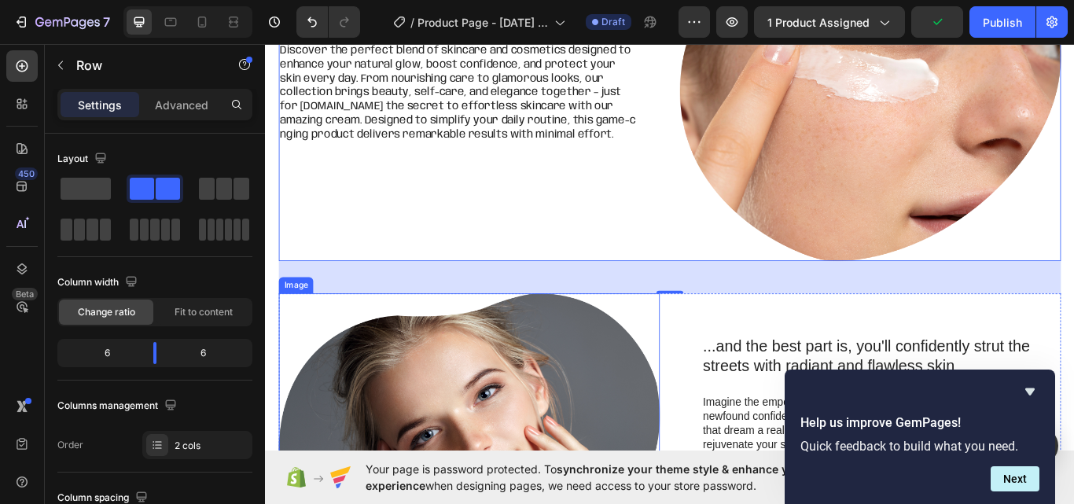
scroll to position [1196, 0]
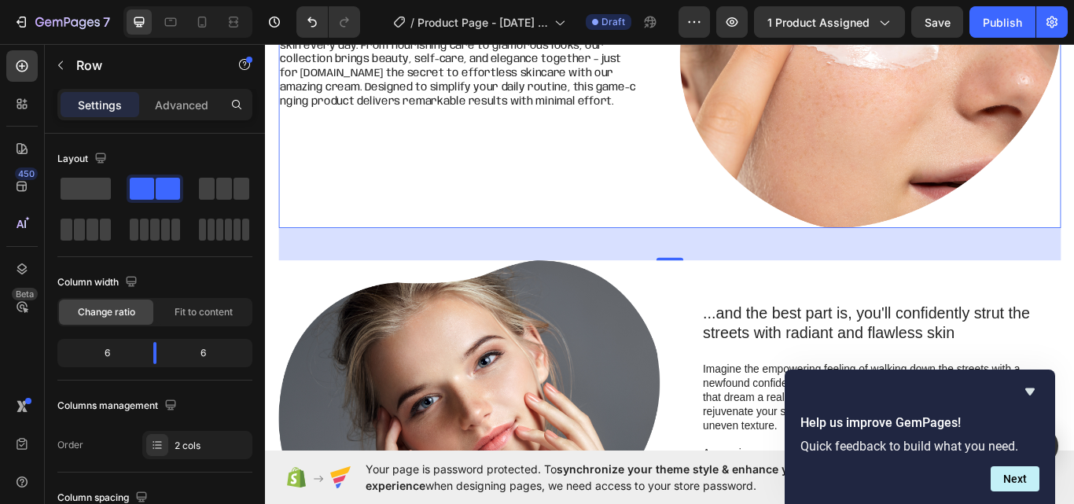
click at [1039, 468] on form "Help us improve GemPages! Quick feedback to build what you need. Next" at bounding box center [919, 452] width 270 height 78
click at [1011, 478] on button "Next" at bounding box center [1014, 478] width 49 height 25
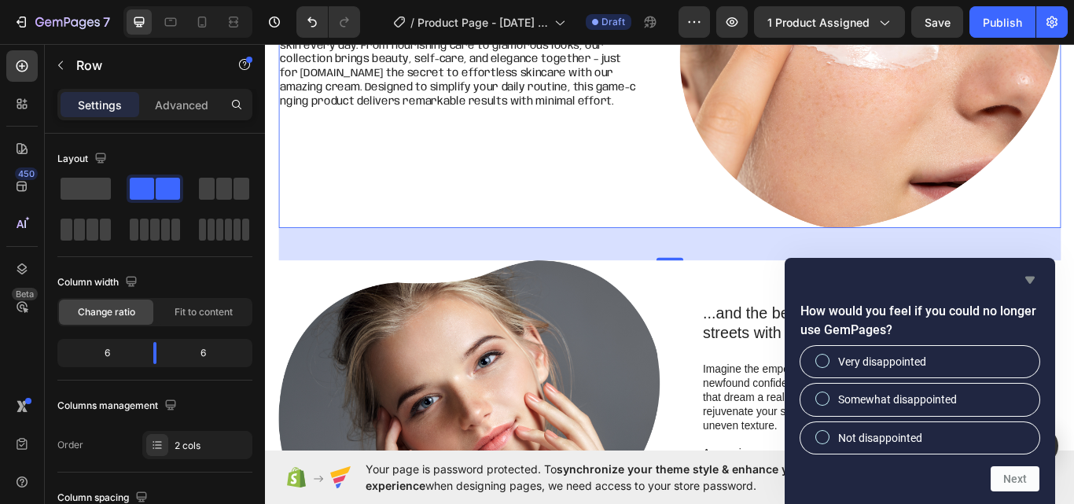
click at [1024, 270] on icon "Hide survey" at bounding box center [1029, 279] width 19 height 19
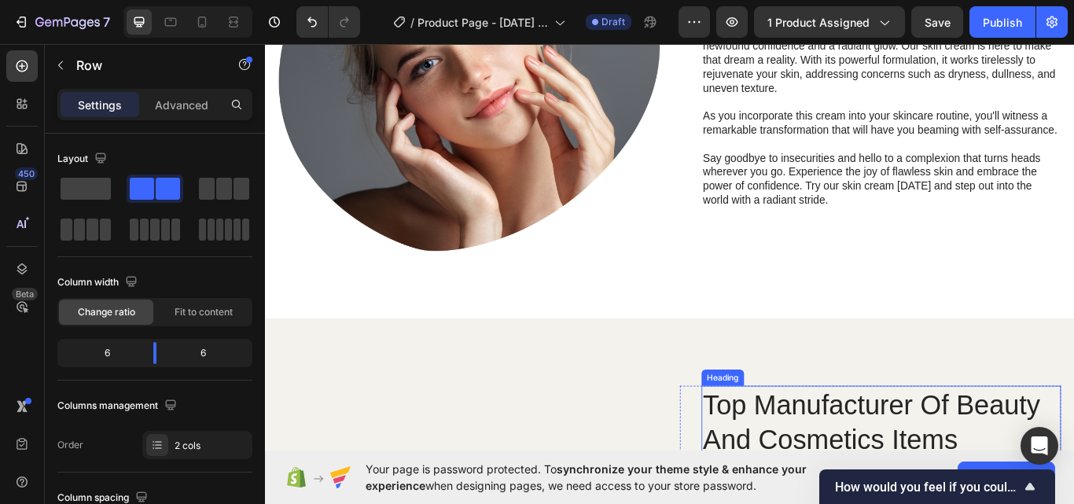
scroll to position [1327, 0]
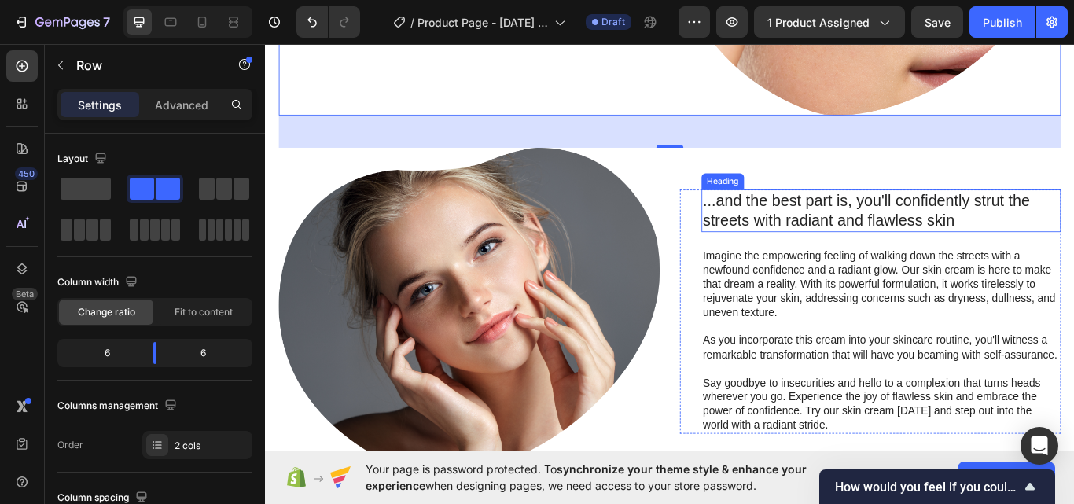
click at [832, 234] on h2 "...and the best part is, you'll confidently strut the streets with radiant and …" at bounding box center [982, 240] width 419 height 50
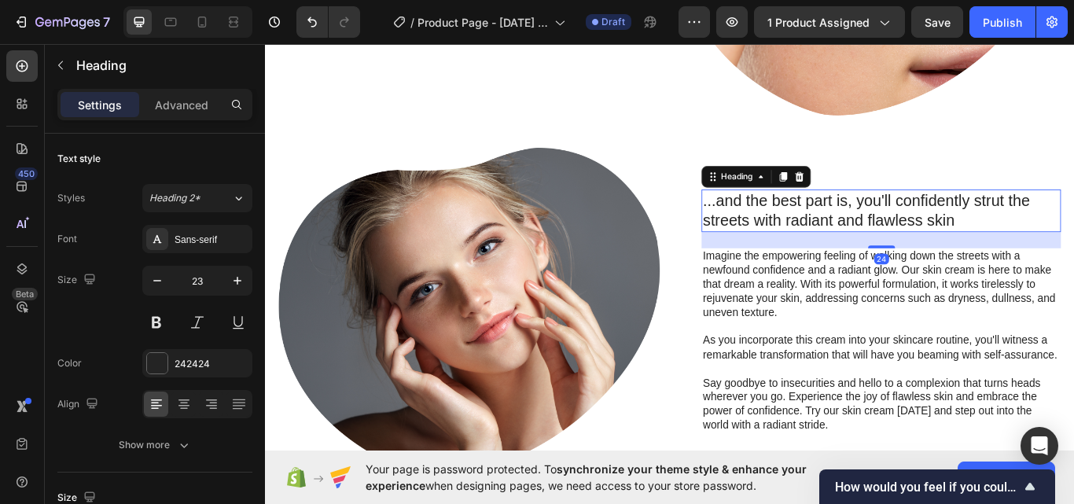
click at [832, 234] on h2 "...and the best part is, you'll confidently strut the streets with radiant and …" at bounding box center [982, 240] width 419 height 50
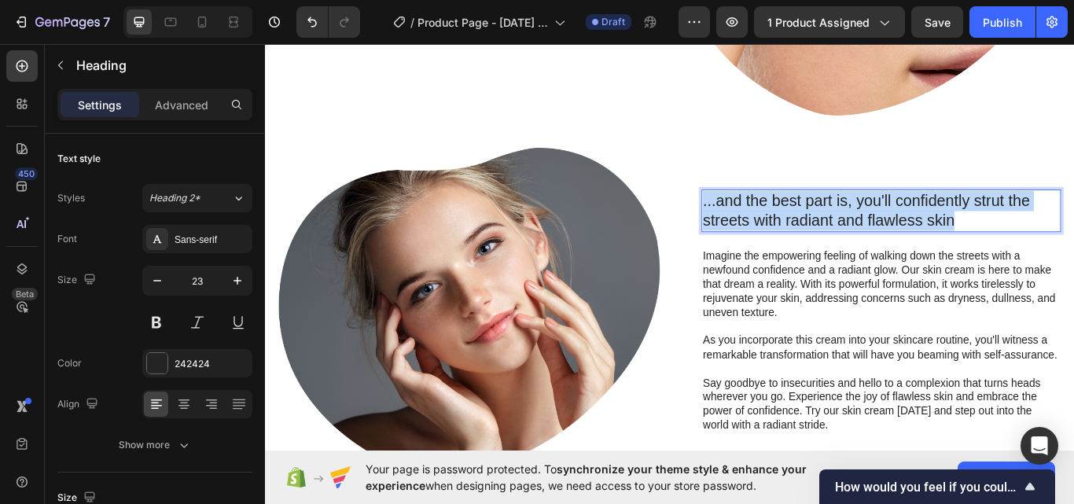
click at [832, 234] on p "...and the best part is, you'll confidently strut the streets with radiant and …" at bounding box center [983, 239] width 416 height 47
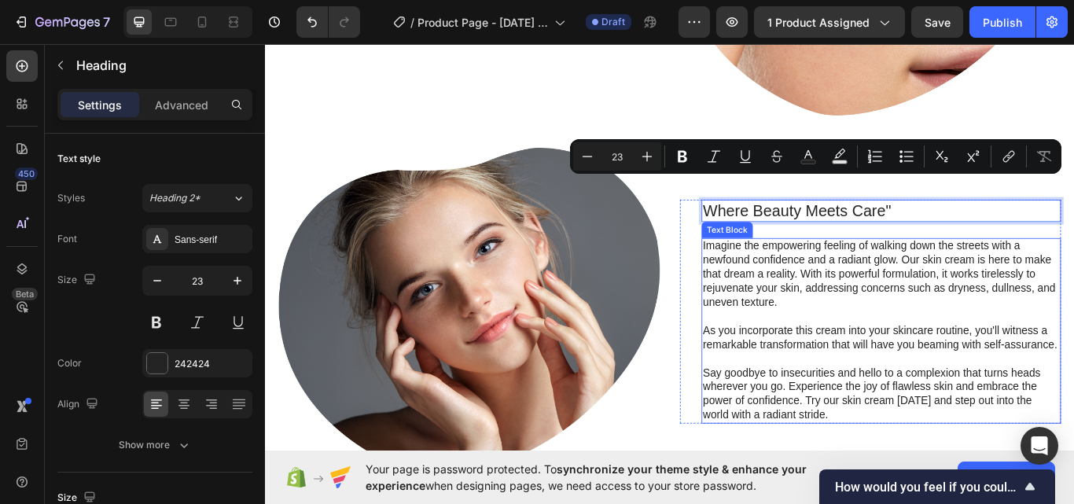
scroll to position [1339, 0]
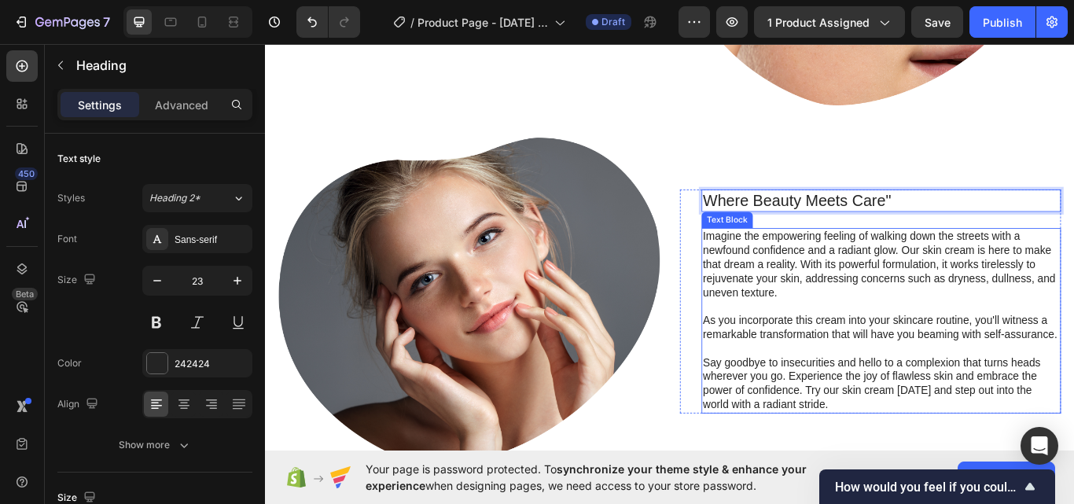
click at [862, 343] on p at bounding box center [983, 351] width 416 height 17
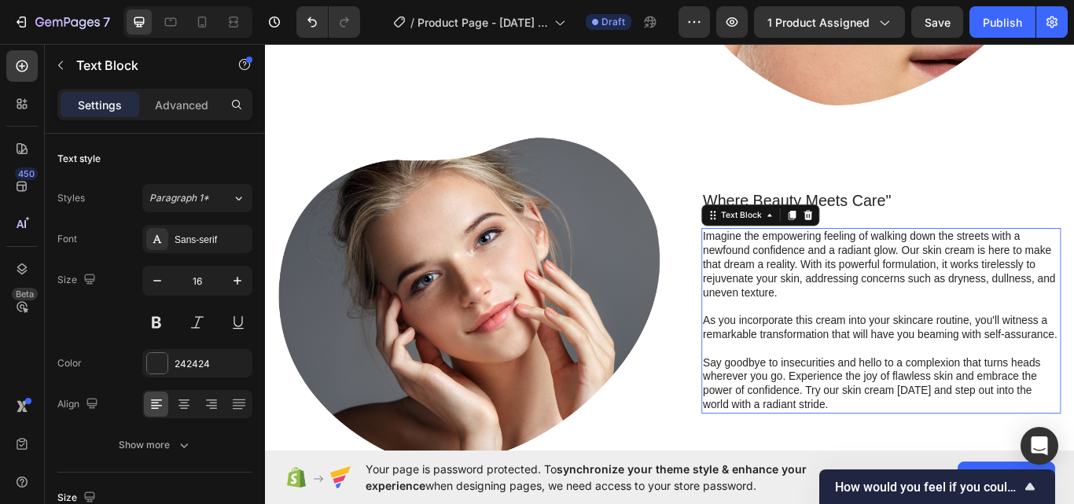
click at [862, 343] on p "Rich Text Editor. Editing area: main" at bounding box center [983, 351] width 416 height 17
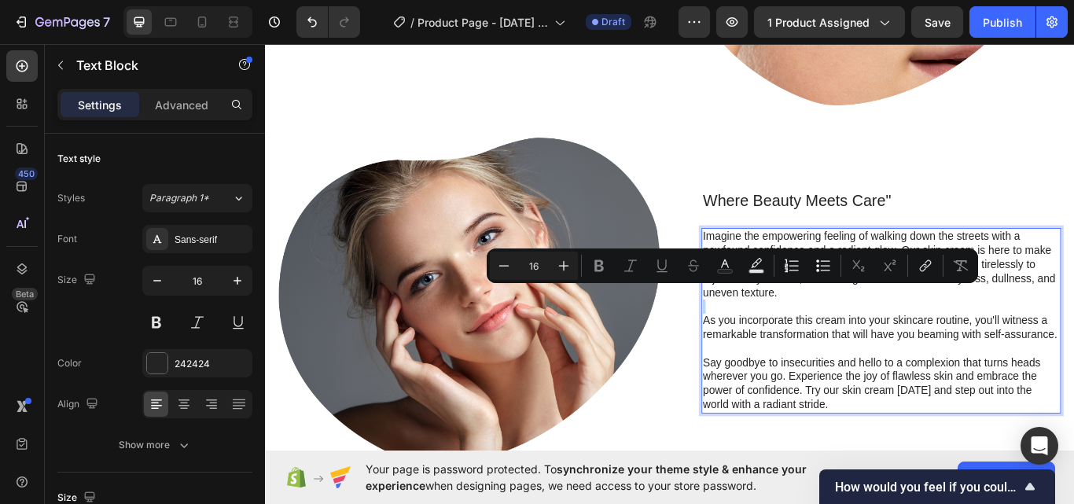
click at [862, 343] on p "Rich Text Editor. Editing area: main" at bounding box center [983, 351] width 416 height 17
click at [1073, 270] on p "Imagine the empowering feeling of walking down the streets with a newfound conf…" at bounding box center [983, 302] width 416 height 82
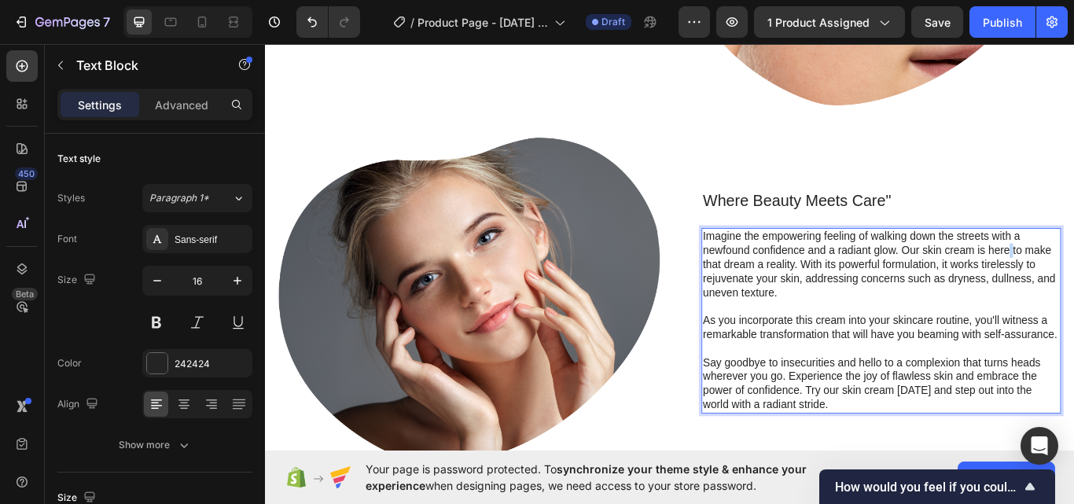
click at [1073, 270] on p "Imagine the empowering feeling of walking down the streets with a newfound conf…" at bounding box center [983, 302] width 416 height 82
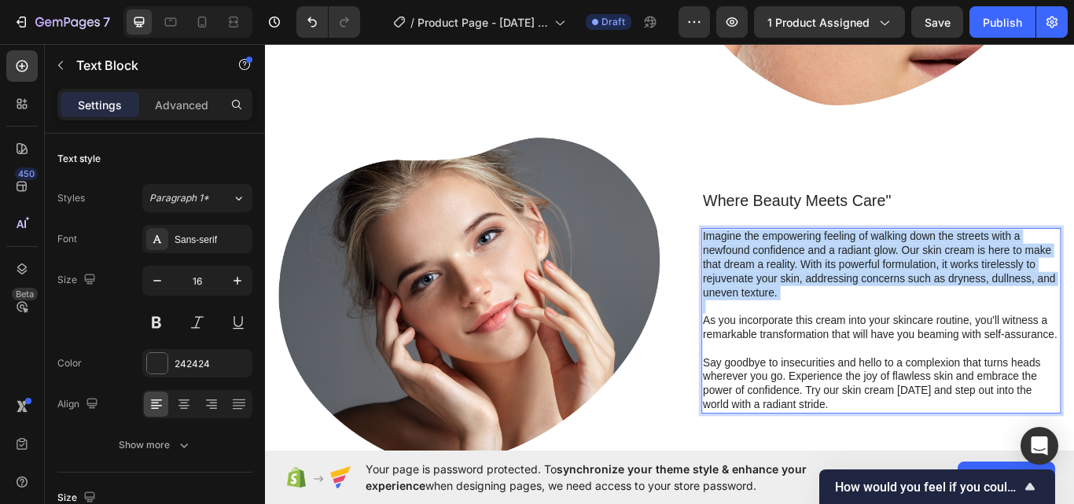
click at [1073, 270] on p "Imagine the empowering feeling of walking down the streets with a newfound conf…" at bounding box center [983, 302] width 416 height 82
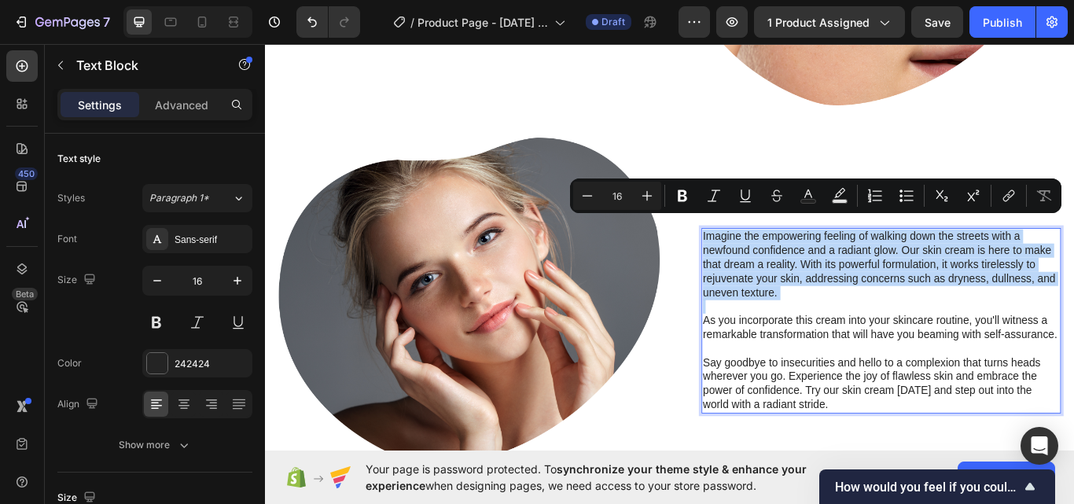
scroll to position [1364, 0]
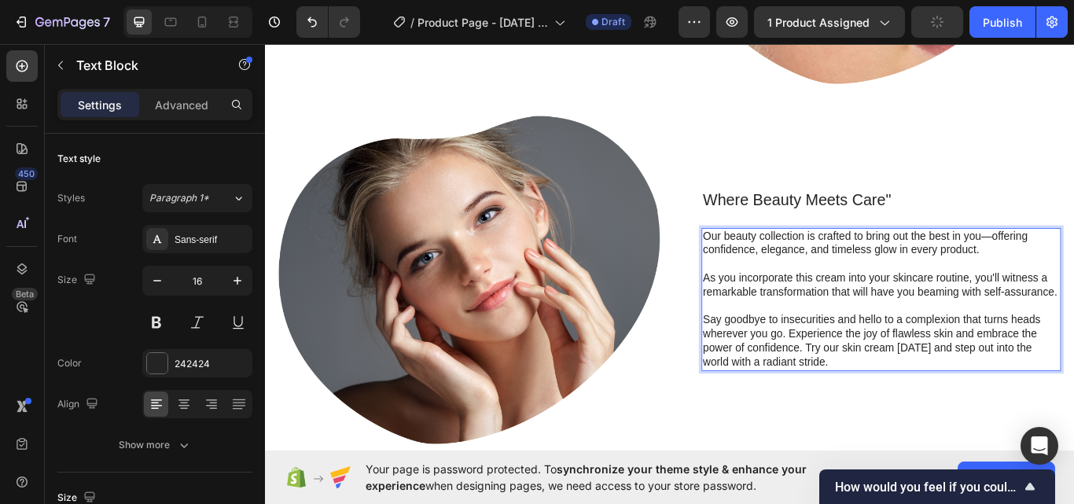
click at [900, 310] on p "As you incorporate this cream into your skincare routine, you'll witness a rema…" at bounding box center [983, 326] width 416 height 33
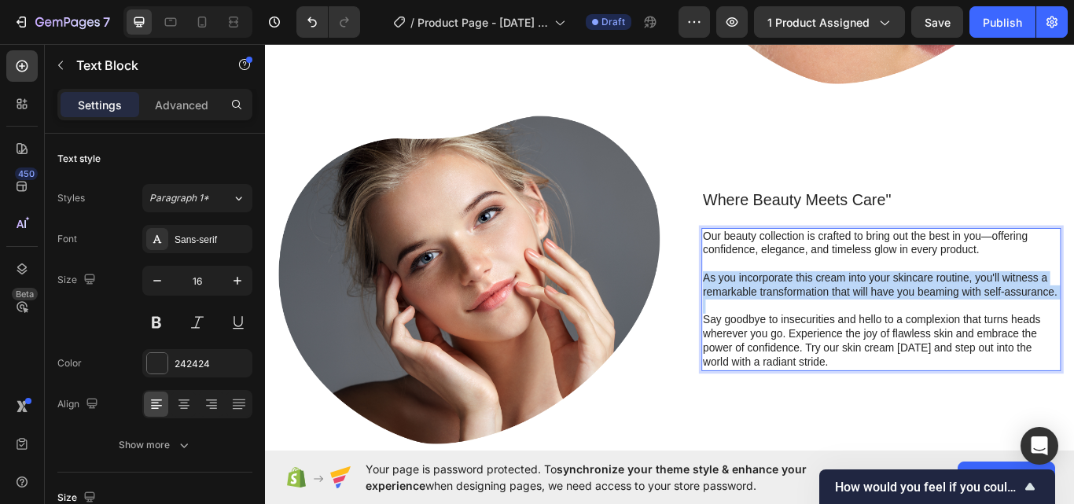
click at [900, 310] on p "As you incorporate this cream into your skincare routine, you'll witness a rema…" at bounding box center [983, 326] width 416 height 33
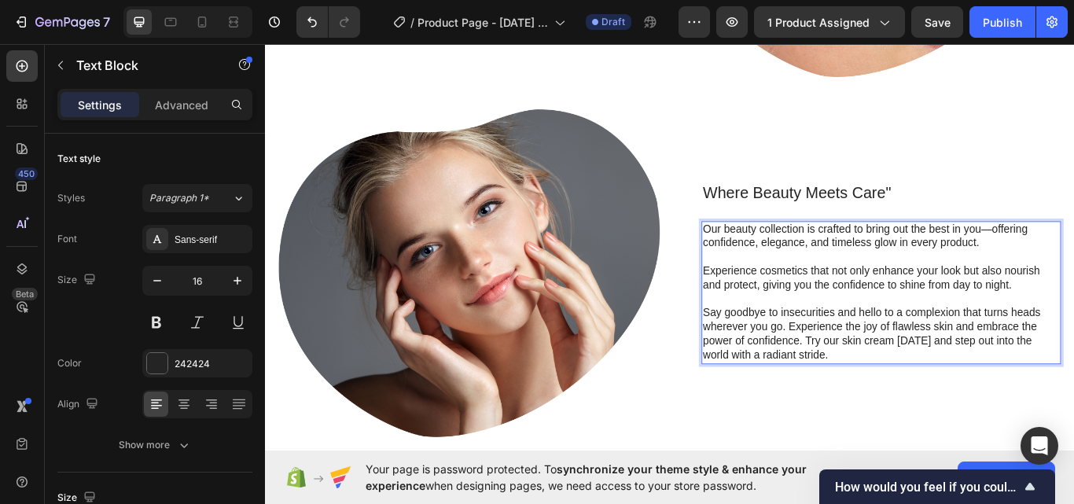
click at [1073, 269] on p "Our beauty collection is crafted to bring out the best in you—offering confiden…" at bounding box center [983, 269] width 416 height 33
drag, startPoint x: 1094, startPoint y: 276, endPoint x: 1051, endPoint y: 286, distance: 44.4
click at [1052, 286] on div "Our beauty collection is crafted to bring out the best in you—offering confiden…" at bounding box center [982, 335] width 419 height 167
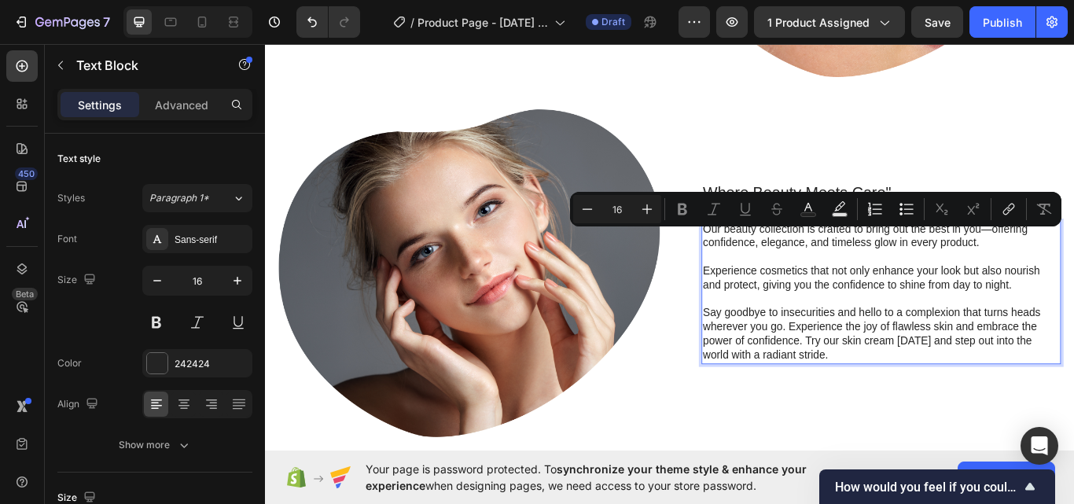
drag, startPoint x: 1027, startPoint y: 282, endPoint x: 1012, endPoint y: 277, distance: 15.9
click at [1018, 285] on p "Rich Text Editor. Editing area: main" at bounding box center [983, 293] width 416 height 17
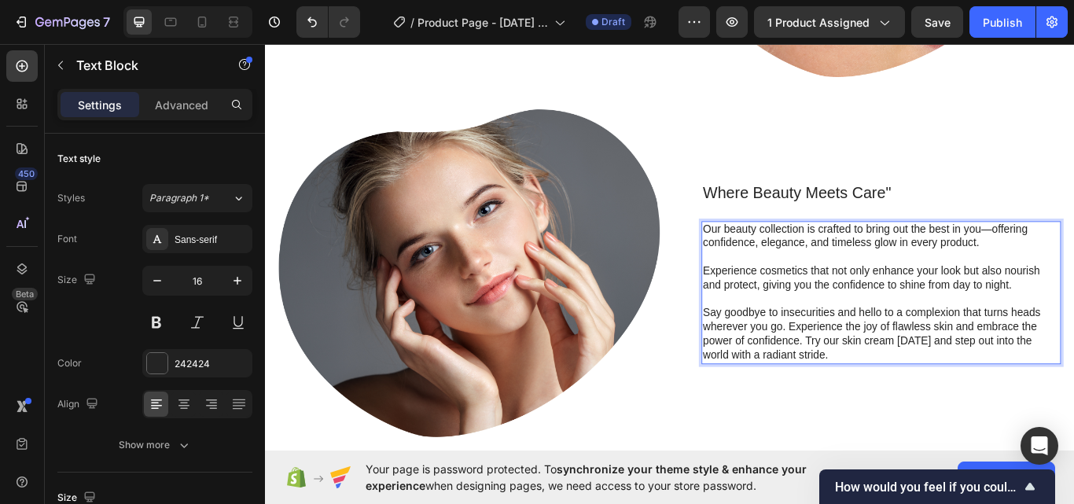
click at [1008, 276] on p "Our beauty collection is crafted to bring out the best in you—offering confiden…" at bounding box center [983, 269] width 416 height 33
click at [819, 291] on p "Rich Text Editor. Editing area: main" at bounding box center [983, 293] width 416 height 17
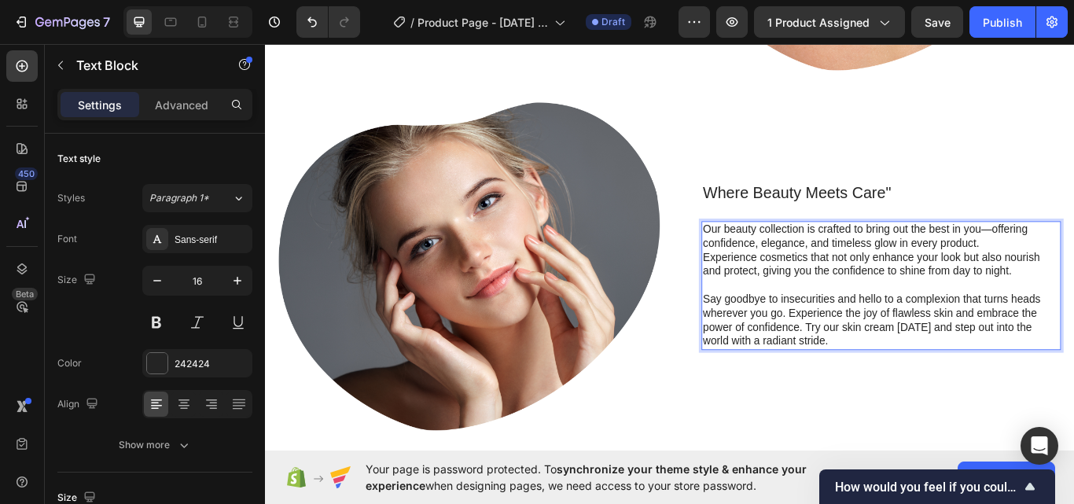
click at [787, 309] on p "Experience cosmetics that not only enhance your look but also nourish and prote…" at bounding box center [983, 302] width 416 height 33
click at [818, 318] on p "Rich Text Editor. Editing area: main" at bounding box center [983, 326] width 416 height 17
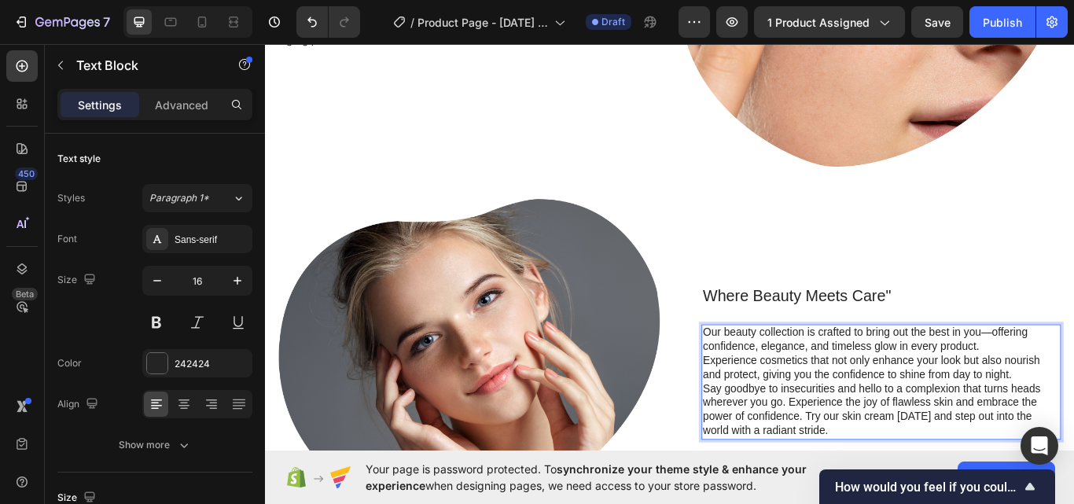
scroll to position [1257, 0]
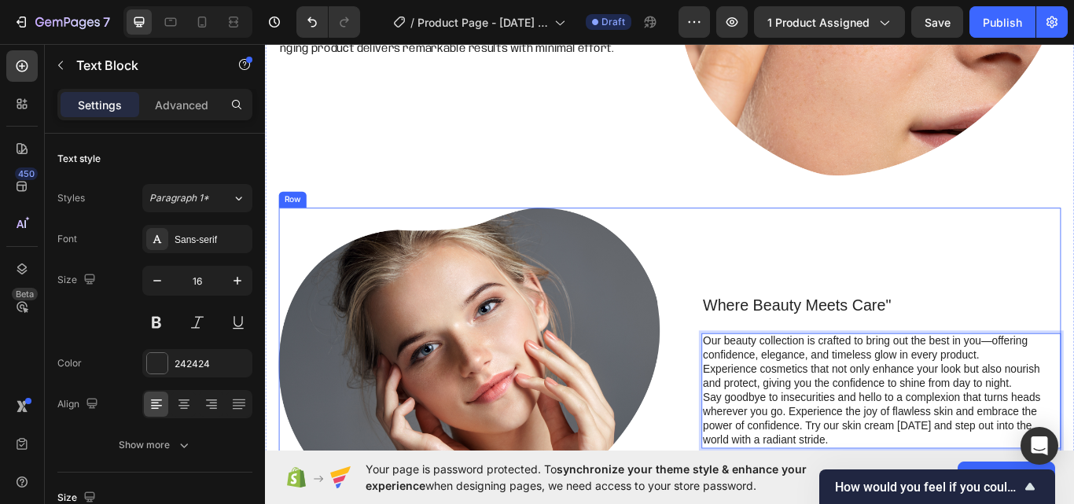
click at [1045, 273] on div "Where Beauty Meets Care" Heading Our beauty collection is crafted to bring out …" at bounding box center [970, 427] width 444 height 382
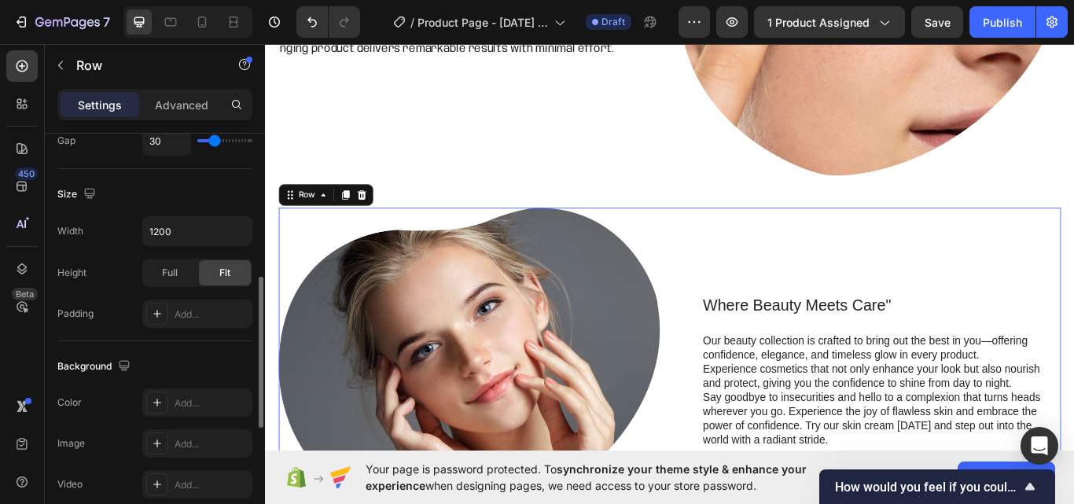
scroll to position [525, 0]
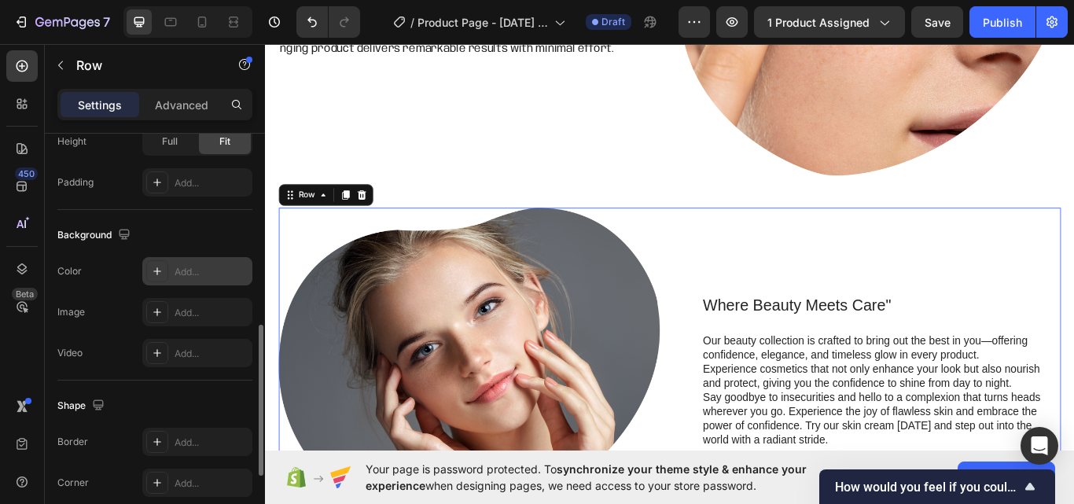
click at [206, 265] on div "Add..." at bounding box center [211, 272] width 74 height 14
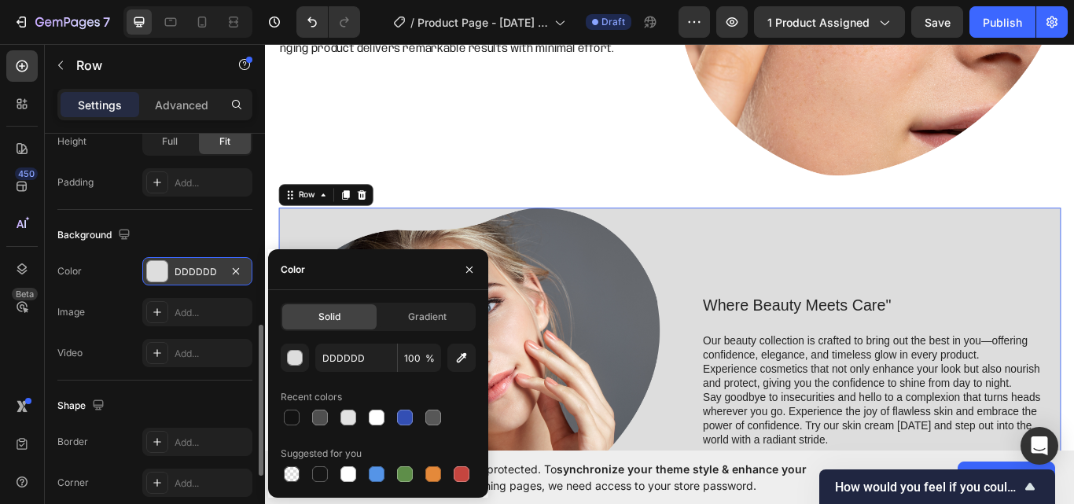
scroll to position [1388, 0]
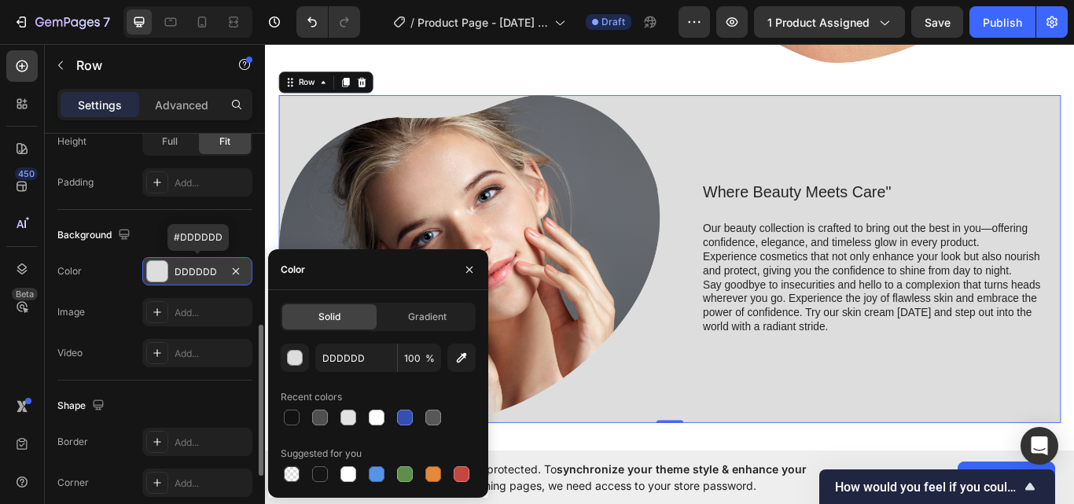
click at [193, 269] on div "DDDDDD" at bounding box center [197, 272] width 46 height 14
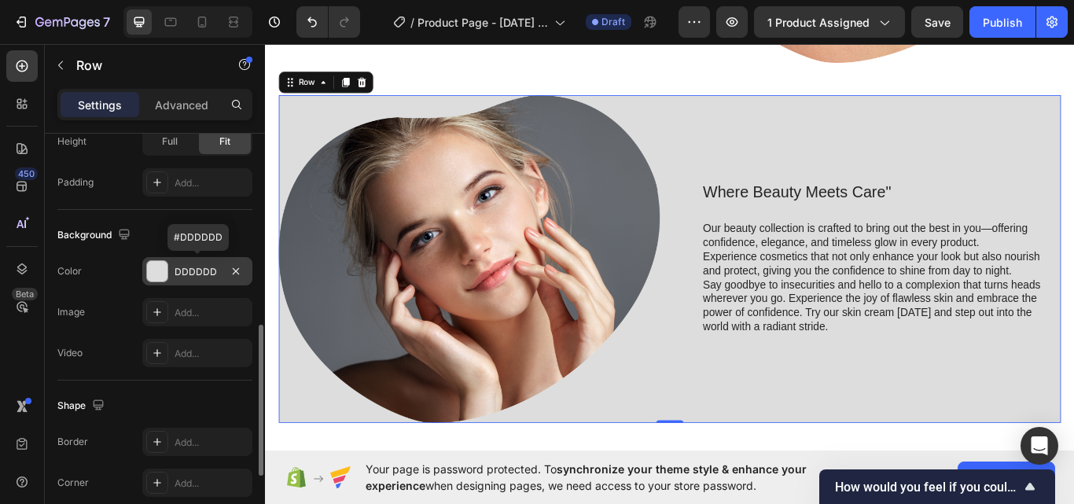
click at [191, 266] on div "DDDDDD" at bounding box center [197, 272] width 46 height 14
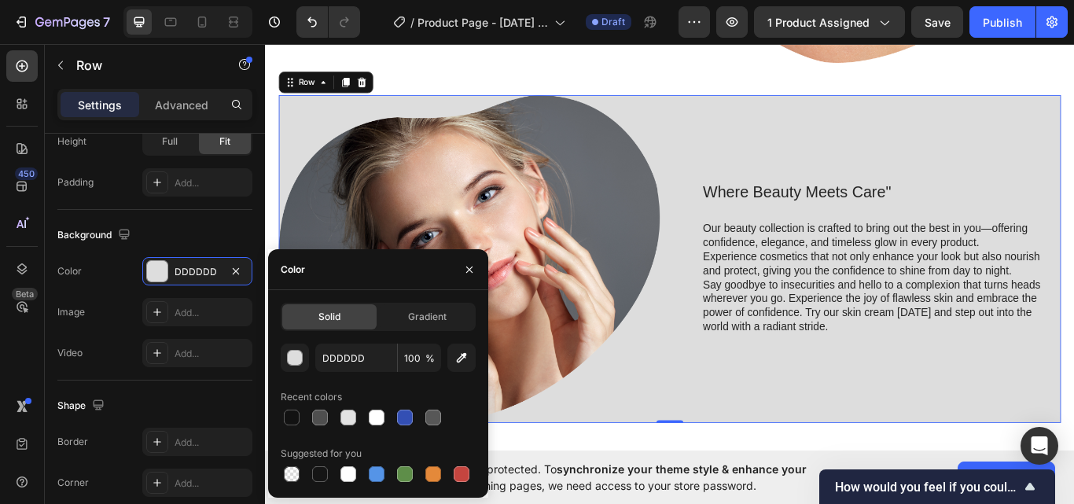
scroll to position [1519, 0]
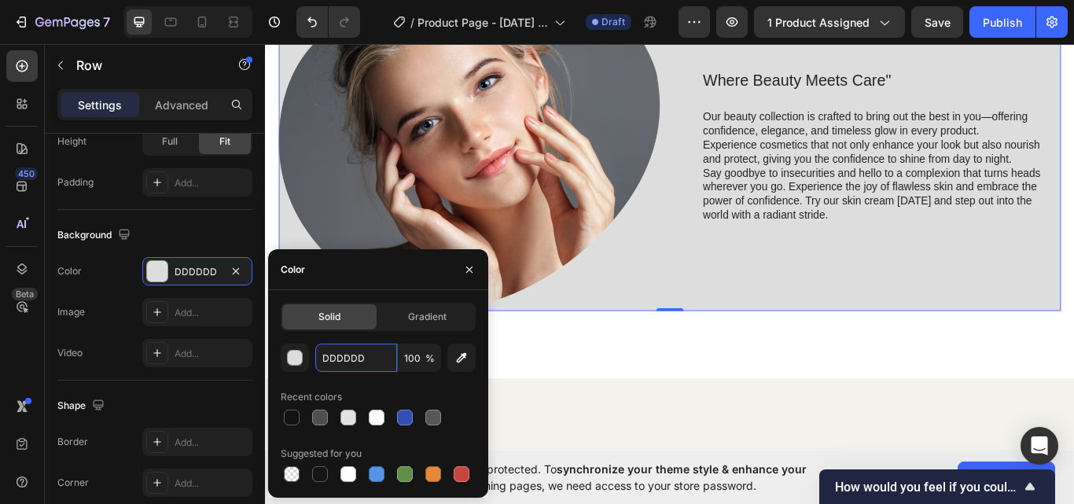
paste input "#f9c0c5"
type input "#f9c0c5"
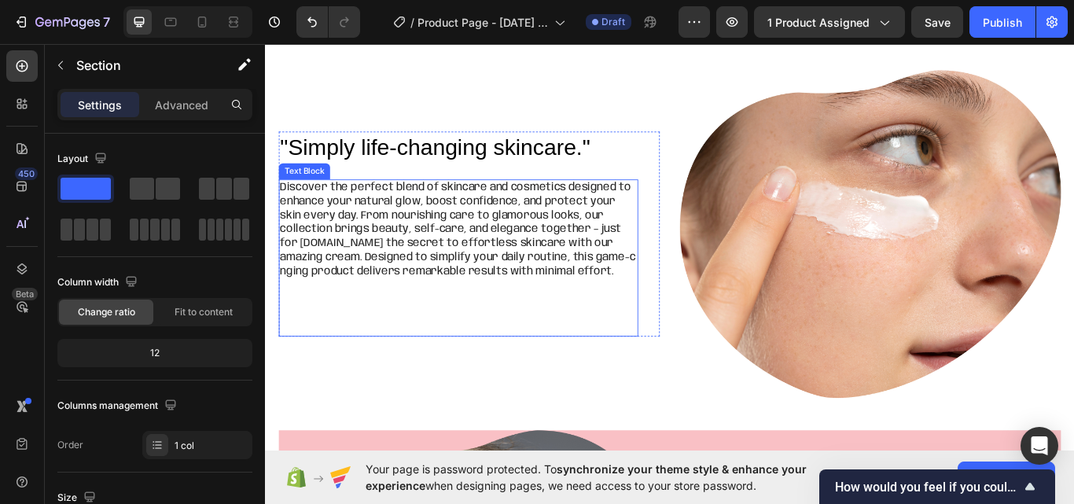
scroll to position [995, 0]
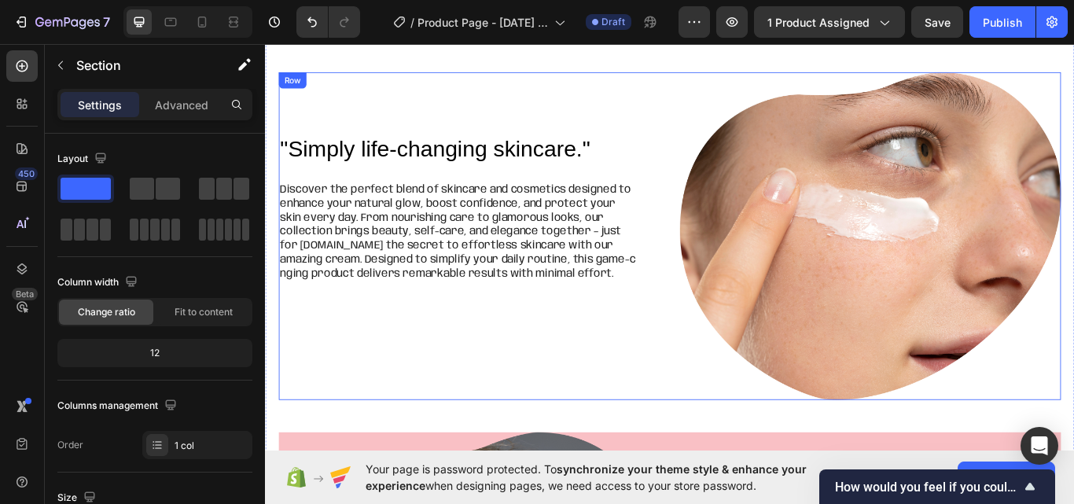
click at [611, 411] on div ""Simply life-changing skincare." Heading Discover the perfect blend of skincare…" at bounding box center [503, 269] width 444 height 382
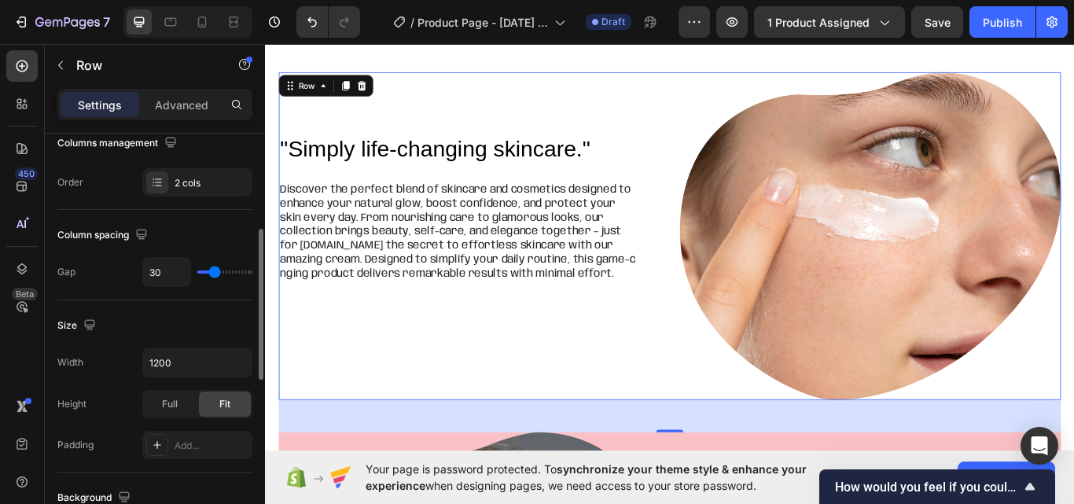
scroll to position [394, 0]
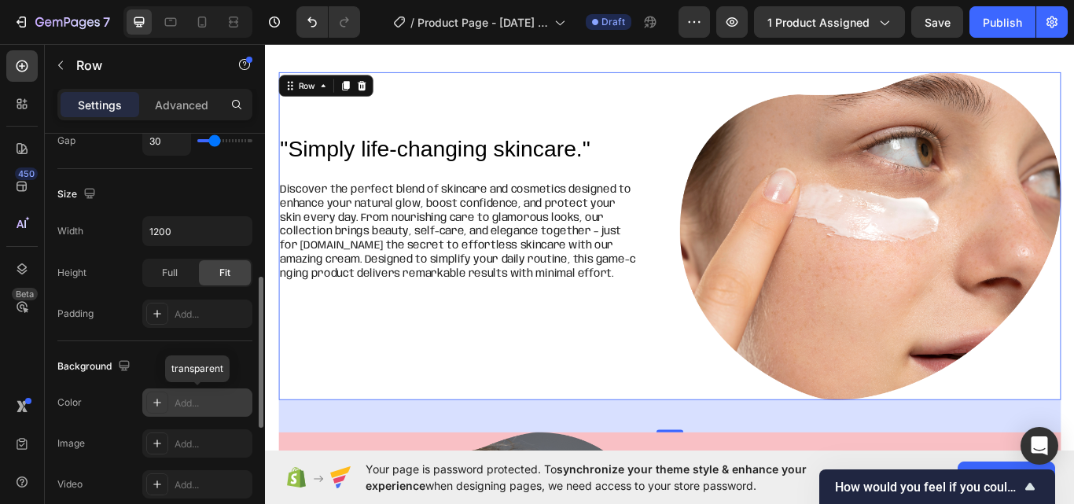
click at [193, 402] on div "Add..." at bounding box center [211, 403] width 74 height 14
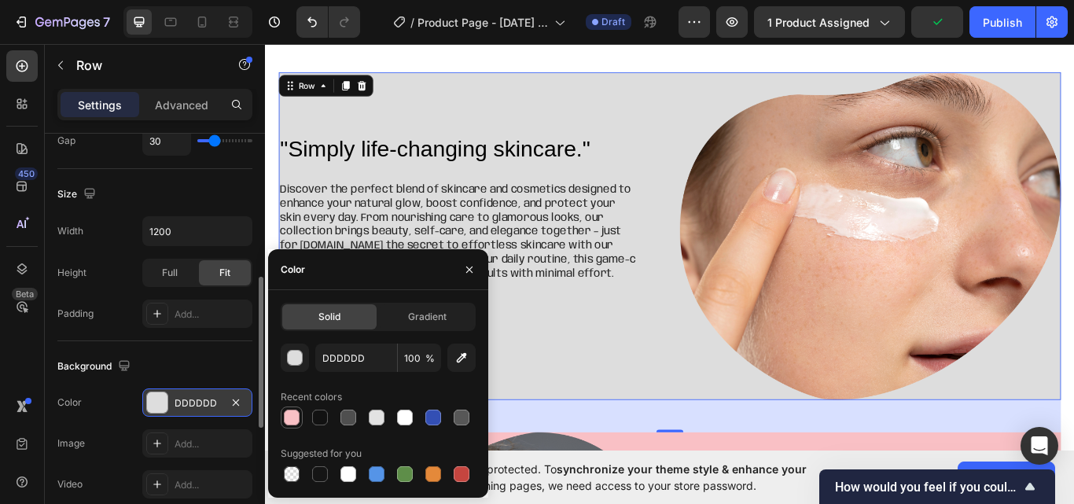
click at [285, 410] on div at bounding box center [292, 418] width 16 height 16
type input "F9C0C5"
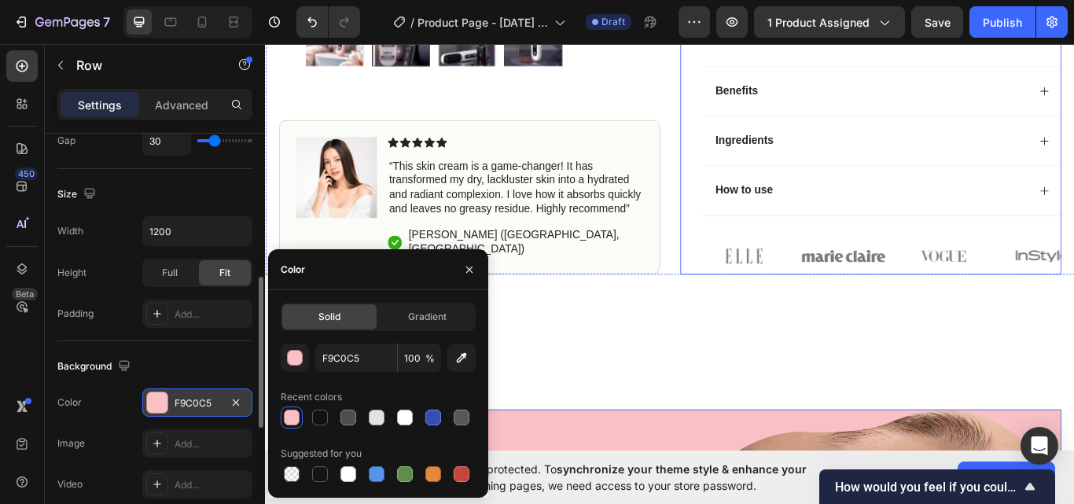
scroll to position [471, 0]
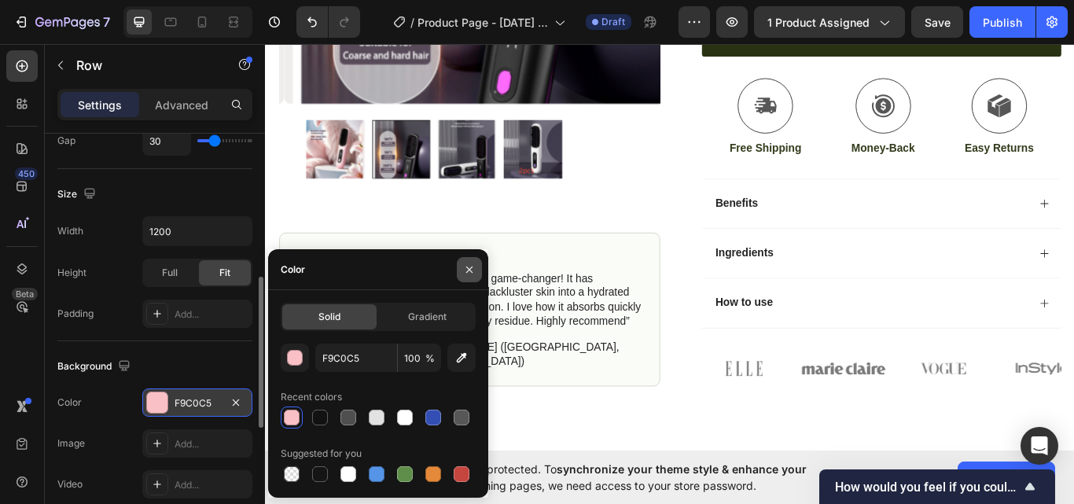
click at [465, 263] on icon "button" at bounding box center [469, 269] width 13 height 13
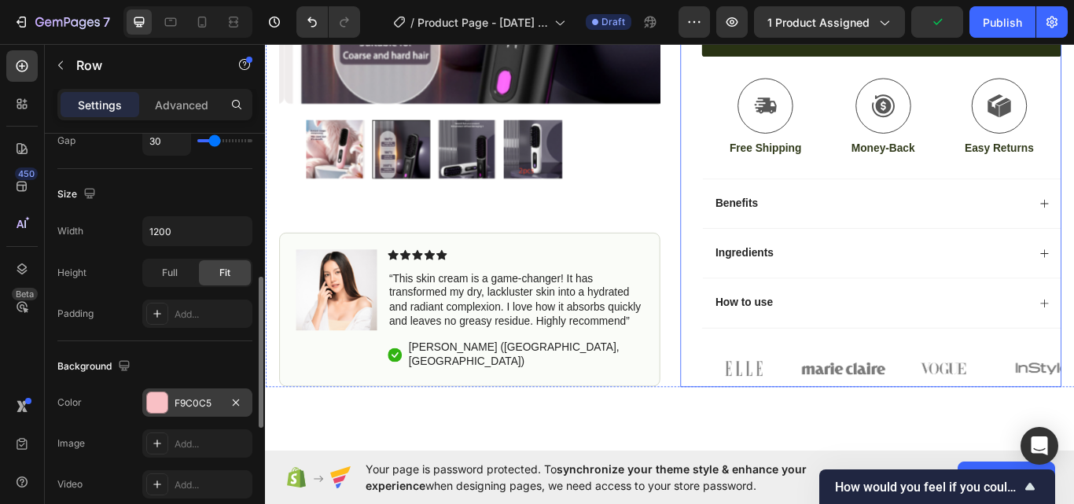
scroll to position [209, 0]
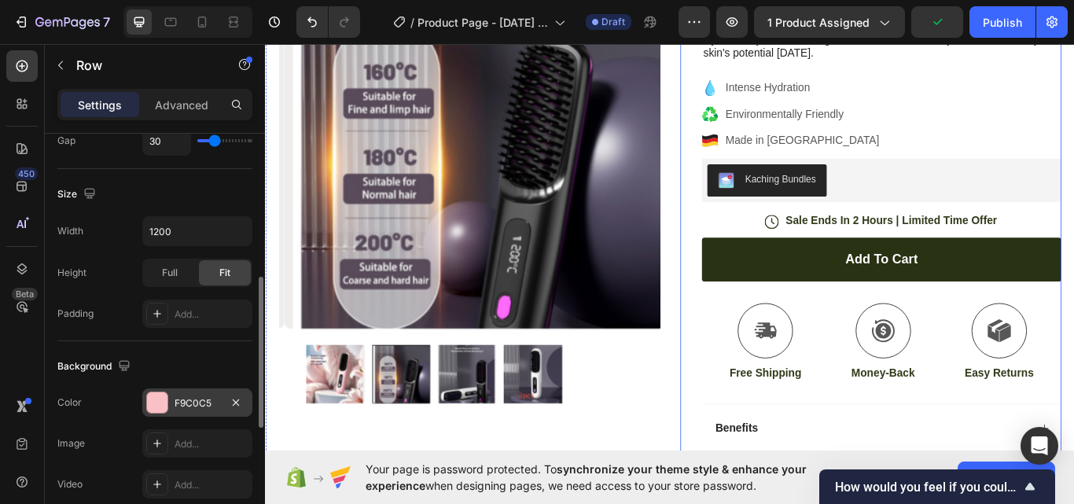
click at [748, 256] on div "Icon Icon Icon Icon Icon Icon List (1349 Reviews) Text Block Row Hair Straighte…" at bounding box center [970, 318] width 444 height 777
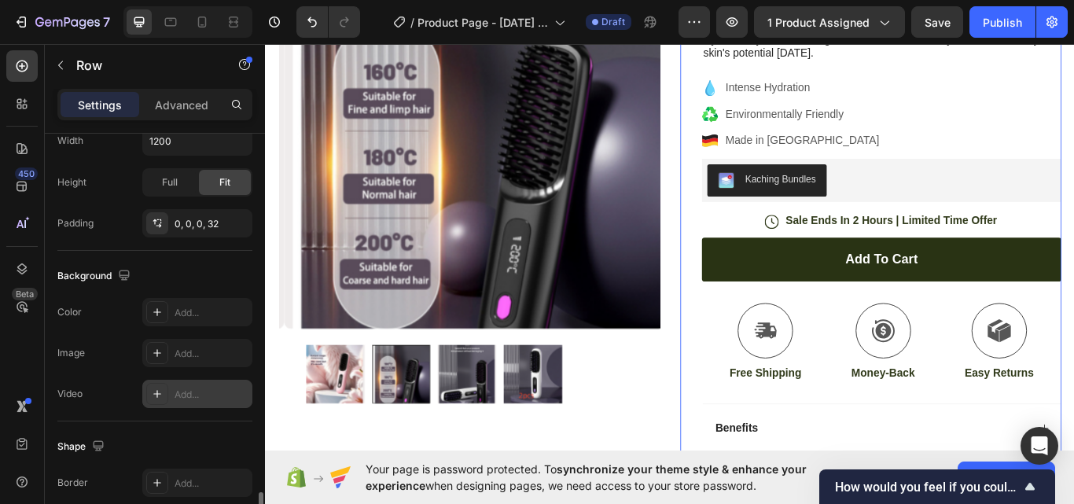
scroll to position [525, 0]
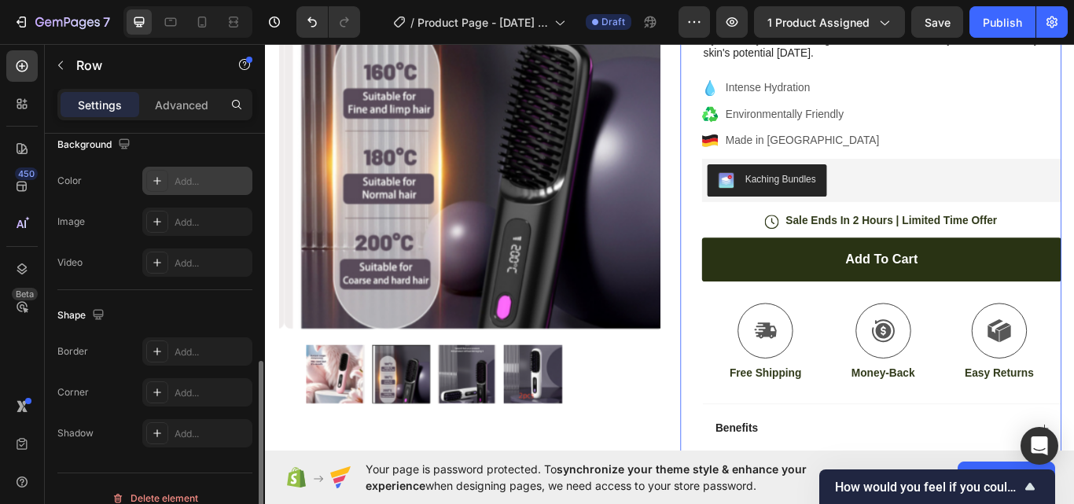
click at [182, 189] on div "Add..." at bounding box center [197, 181] width 110 height 28
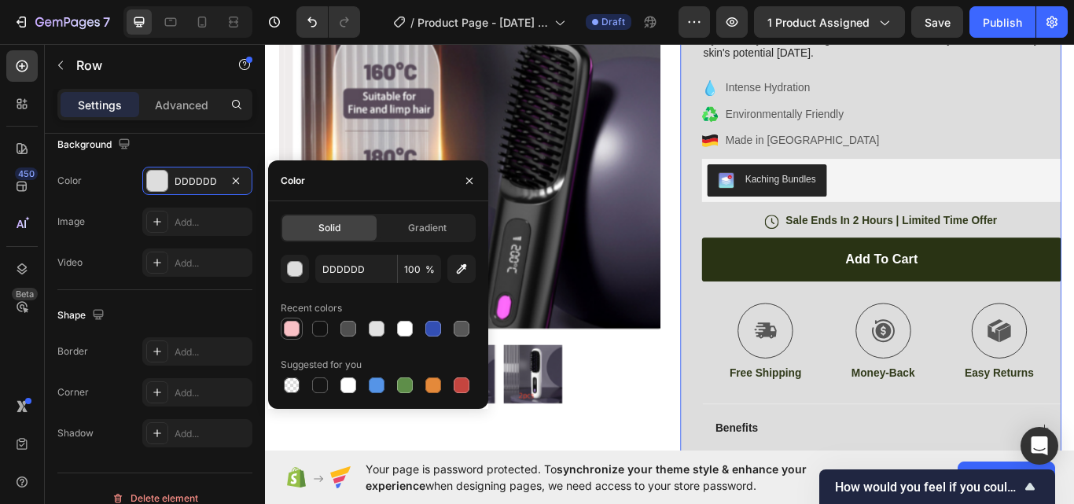
click at [287, 325] on div at bounding box center [292, 329] width 16 height 16
type input "F9C0C5"
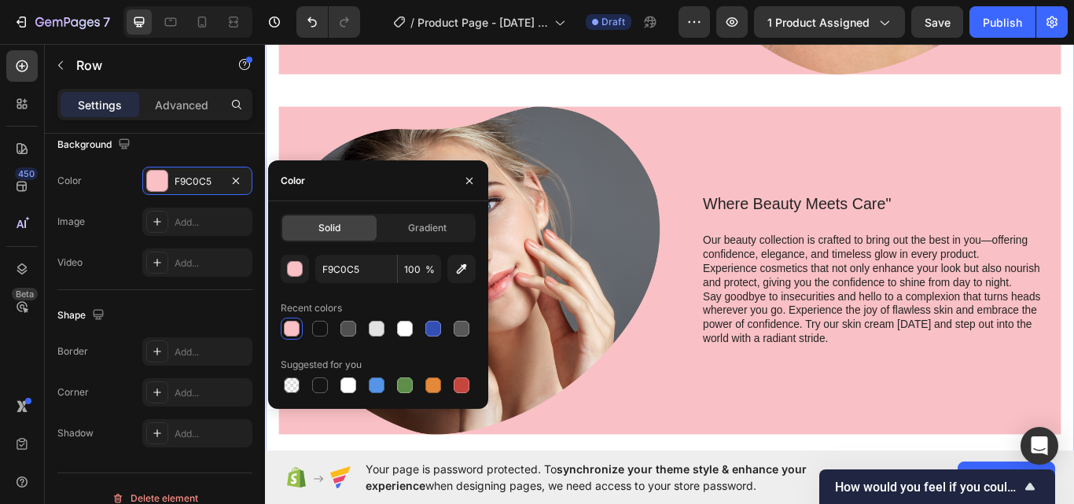
scroll to position [1703, 0]
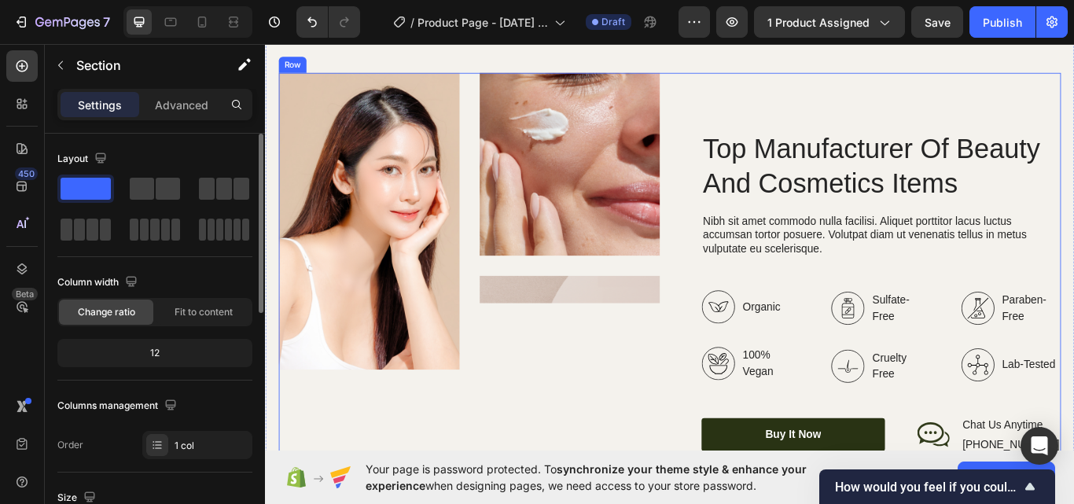
scroll to position [1965, 0]
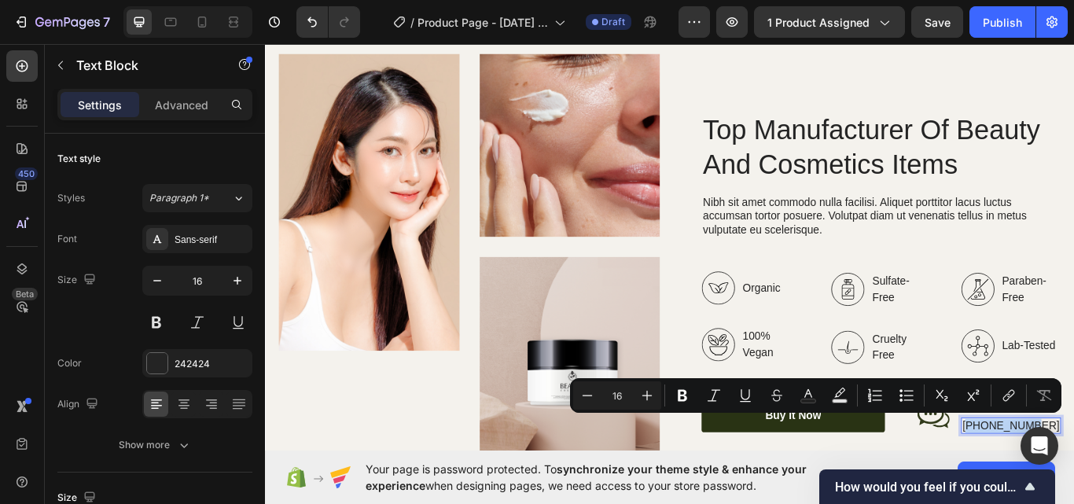
drag, startPoint x: 1141, startPoint y: 481, endPoint x: 1089, endPoint y: 481, distance: 51.9
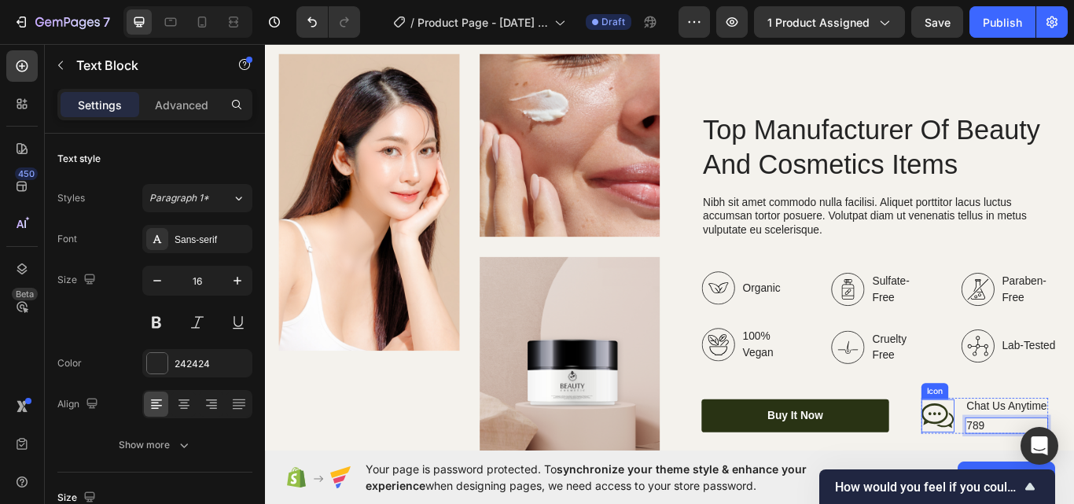
click at [1051, 473] on icon at bounding box center [1049, 478] width 38 height 39
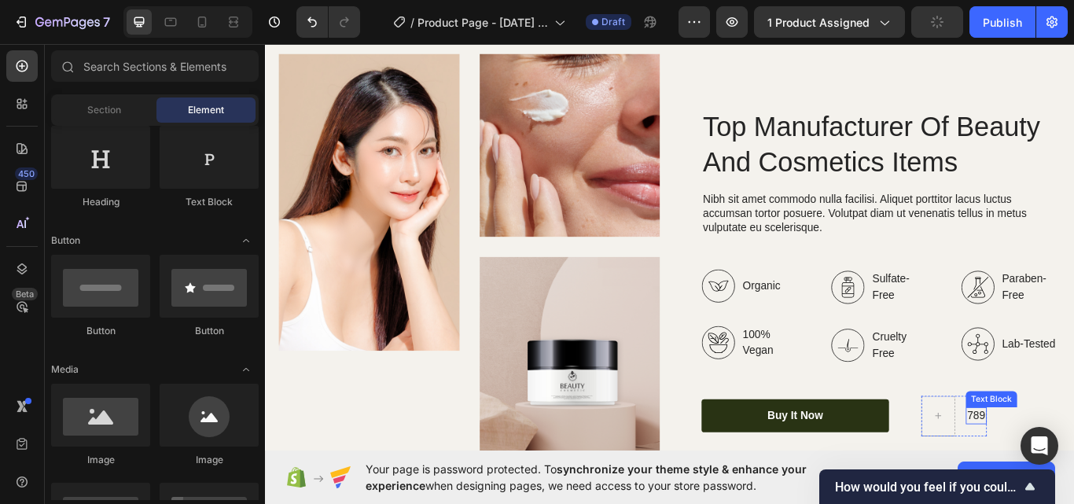
click at [1073, 481] on p "789" at bounding box center [1093, 478] width 21 height 17
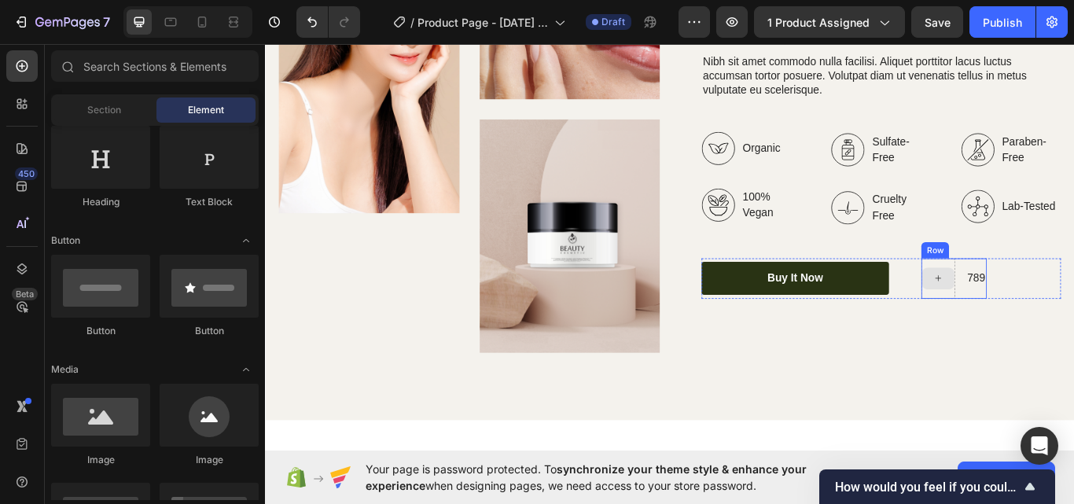
scroll to position [1994, 0]
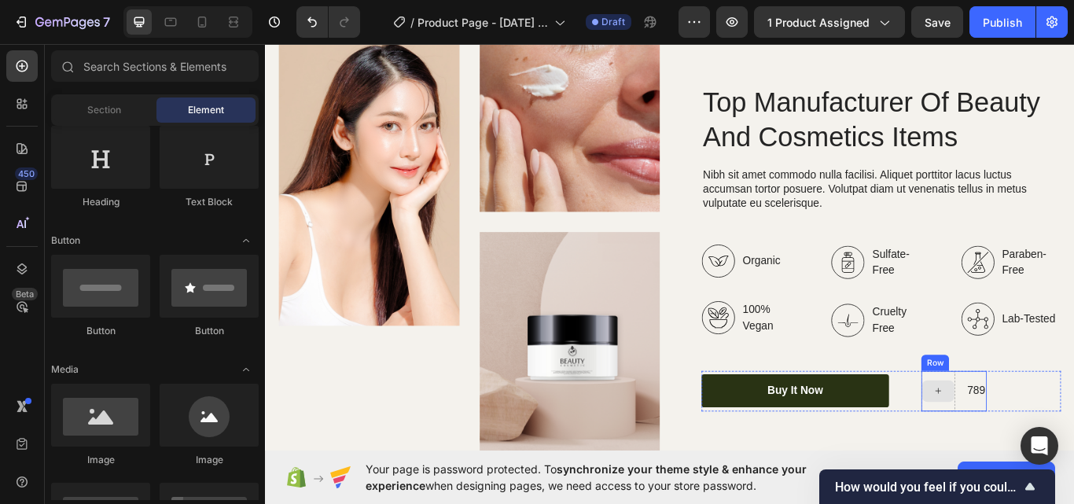
click at [1041, 458] on div at bounding box center [1049, 449] width 39 height 47
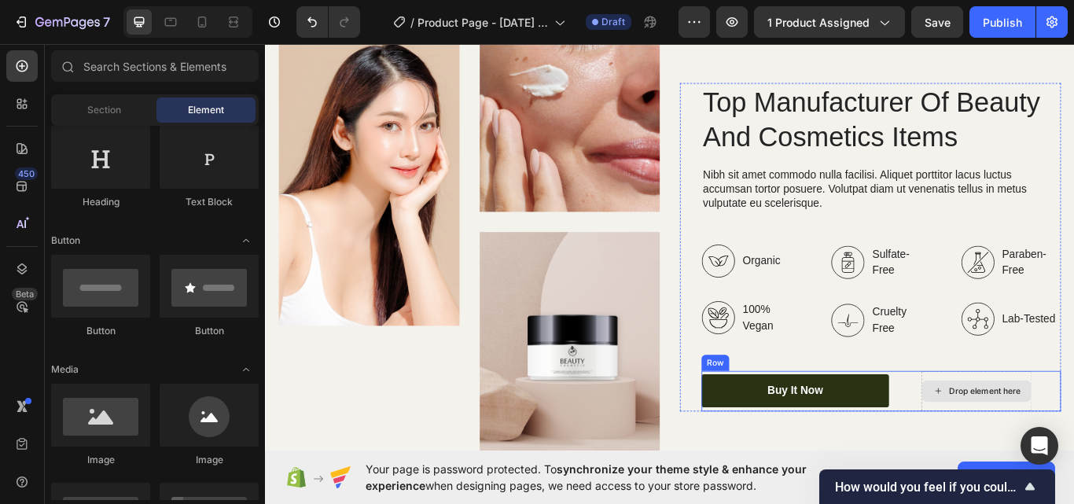
click at [1013, 441] on div "Buy It Now Button Drop element here Row" at bounding box center [982, 449] width 419 height 47
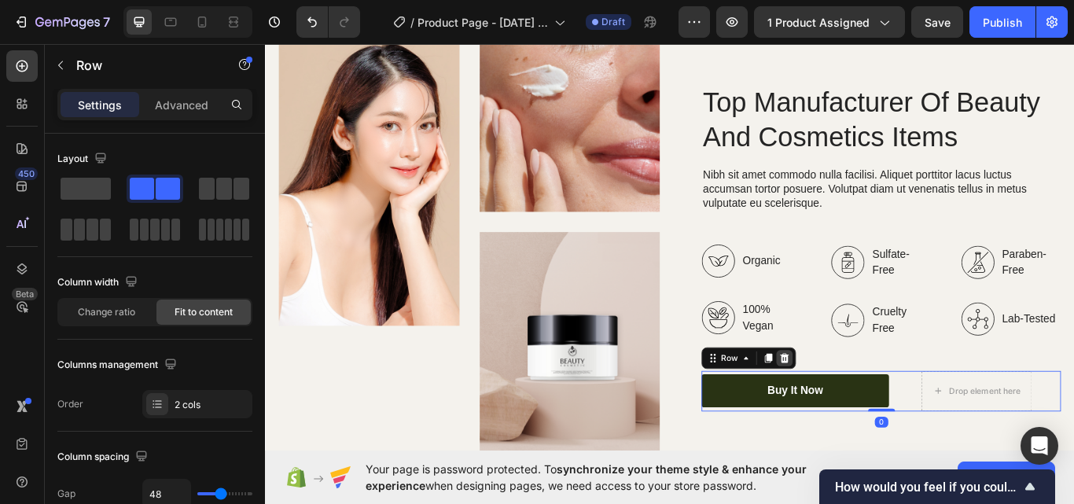
click at [866, 406] on icon at bounding box center [870, 411] width 10 height 11
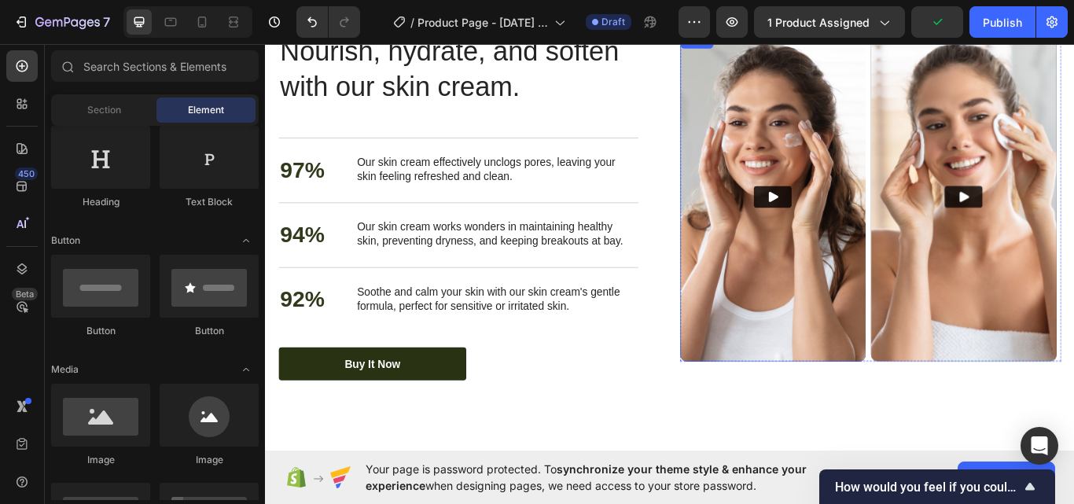
scroll to position [2518, 0]
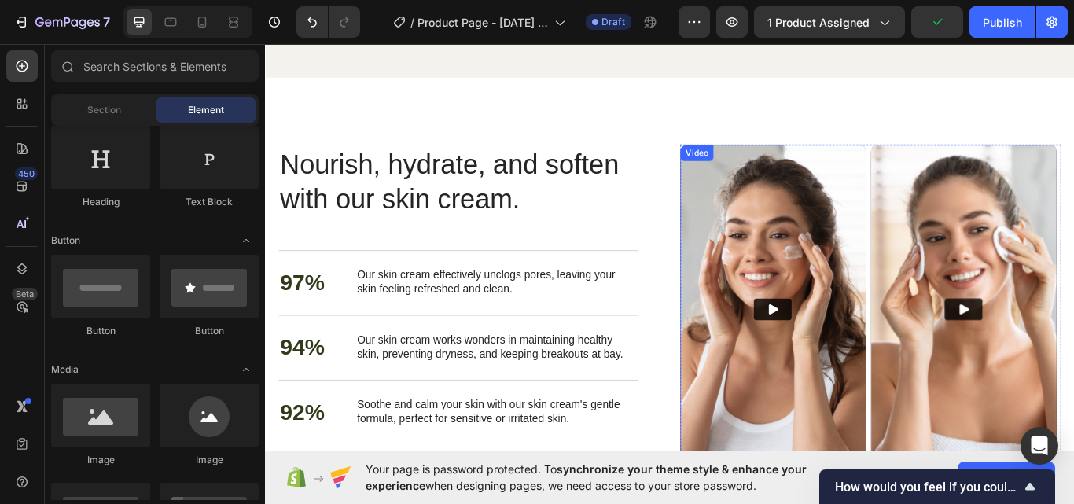
click at [854, 362] on icon "Play" at bounding box center [856, 355] width 16 height 16
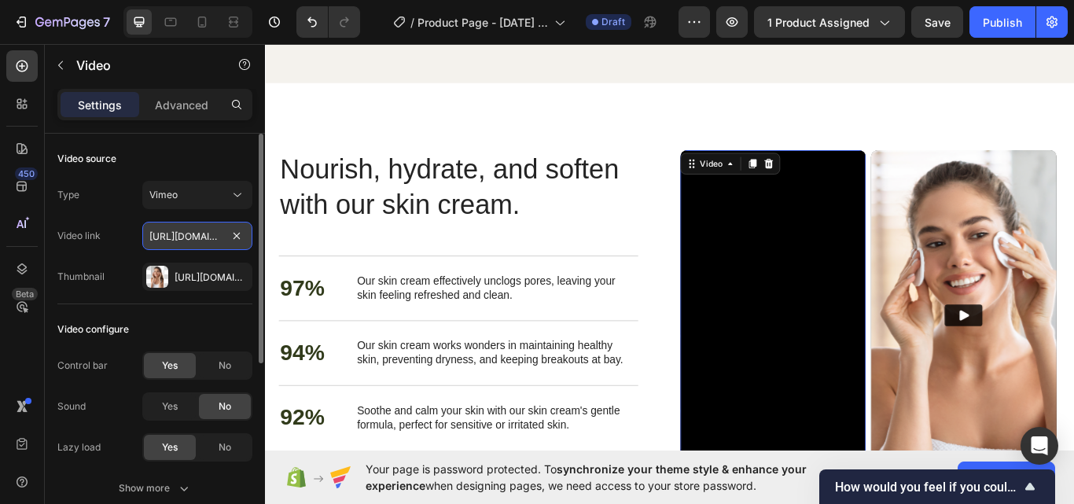
click at [184, 237] on input "https://vimeo.com/347119375" at bounding box center [197, 236] width 110 height 28
click at [167, 275] on div at bounding box center [157, 277] width 22 height 22
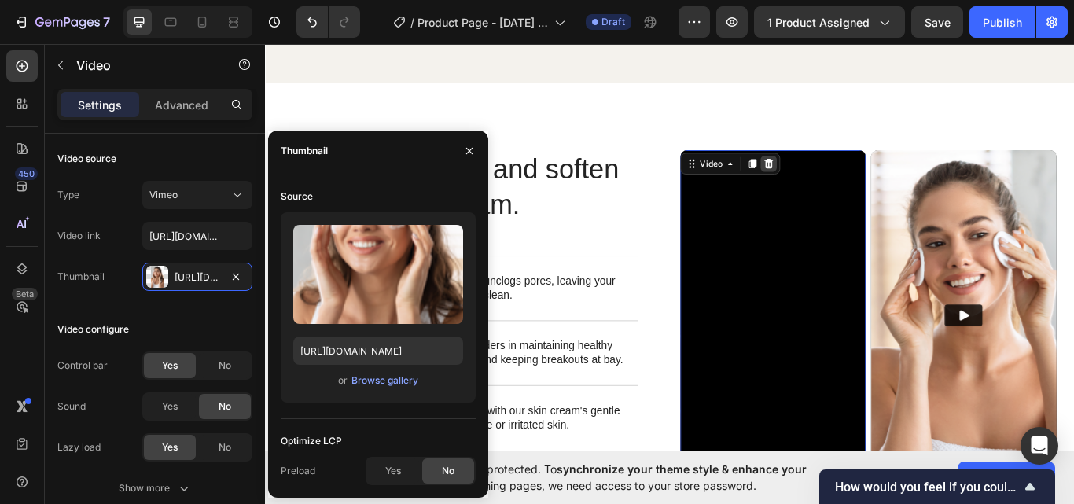
click at [847, 175] on div at bounding box center [851, 184] width 19 height 19
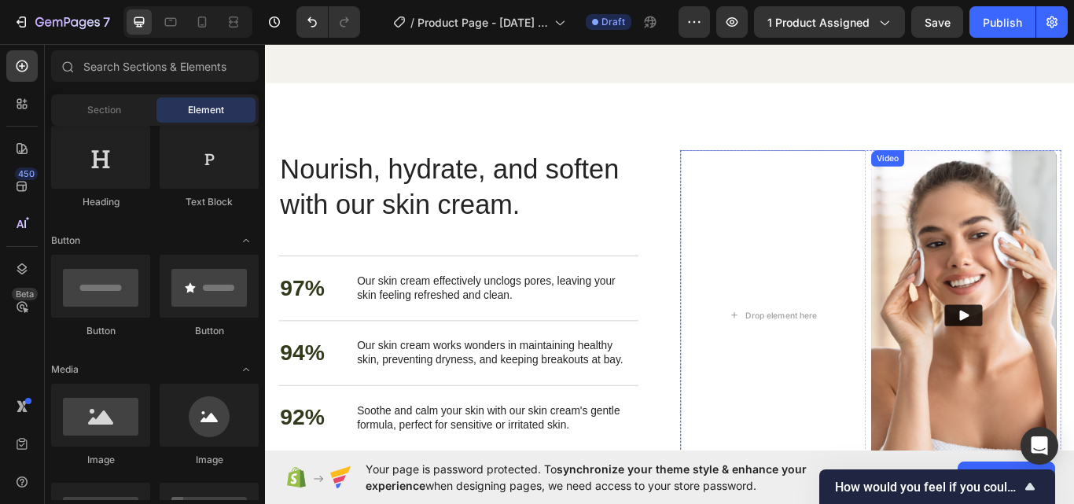
click at [1073, 355] on icon "Play" at bounding box center [1079, 361] width 11 height 12
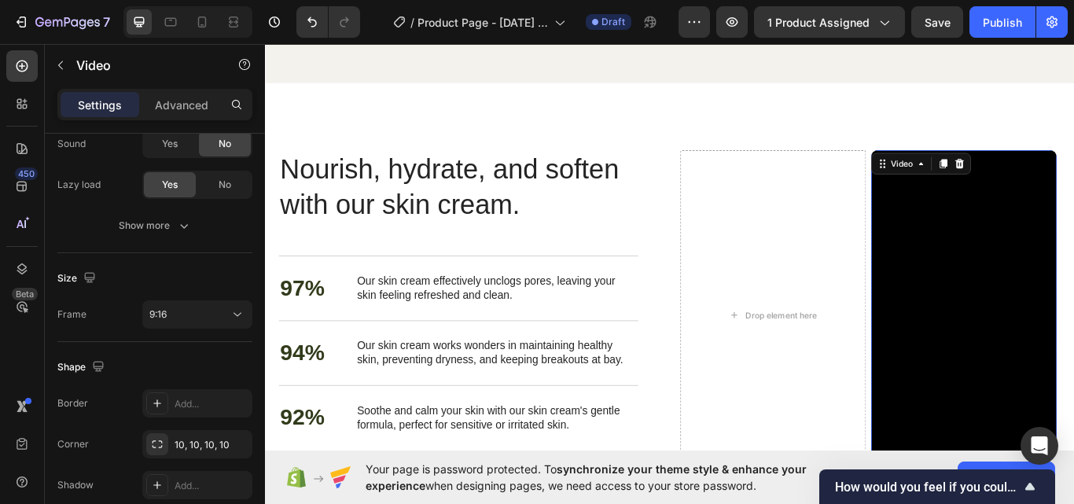
scroll to position [0, 0]
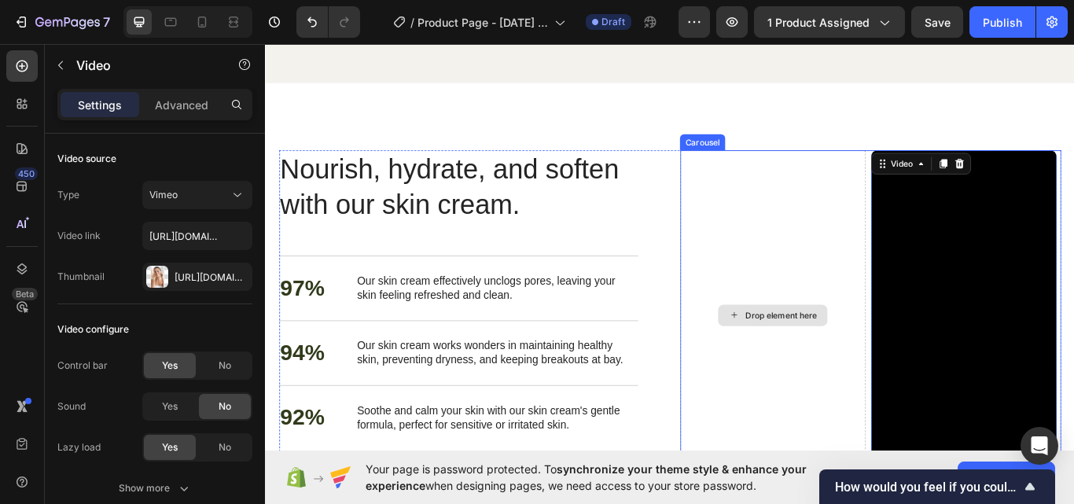
click at [869, 369] on div "Drop element here" at bounding box center [856, 361] width 216 height 384
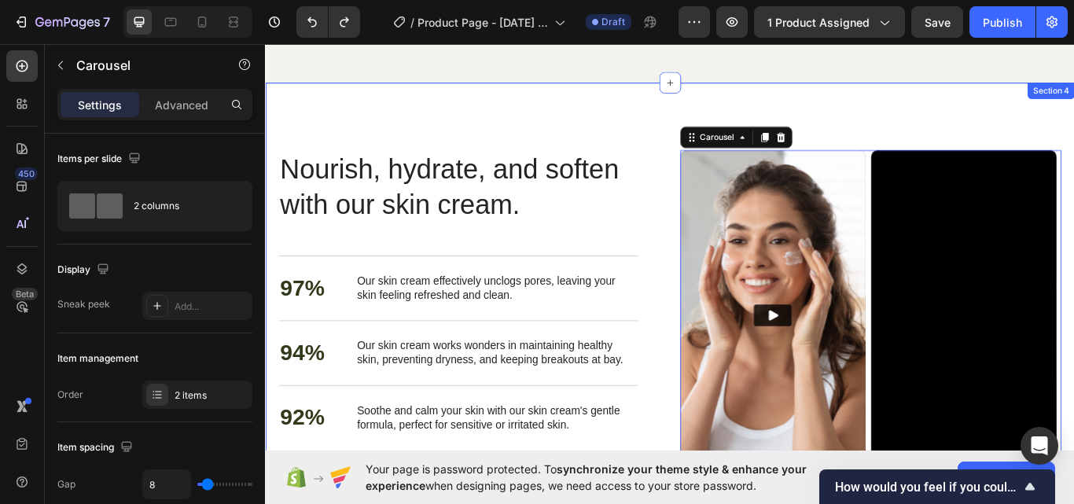
click at [1073, 141] on div "Nourish, hydrate, and soften with our skin cream. Heading Nourish, hydrate, and…" at bounding box center [736, 372] width 943 height 564
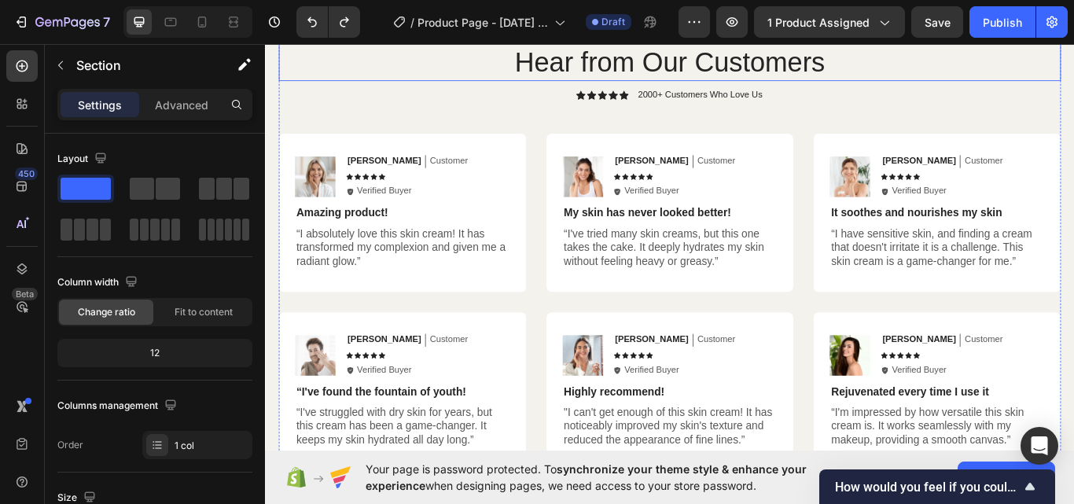
scroll to position [3697, 0]
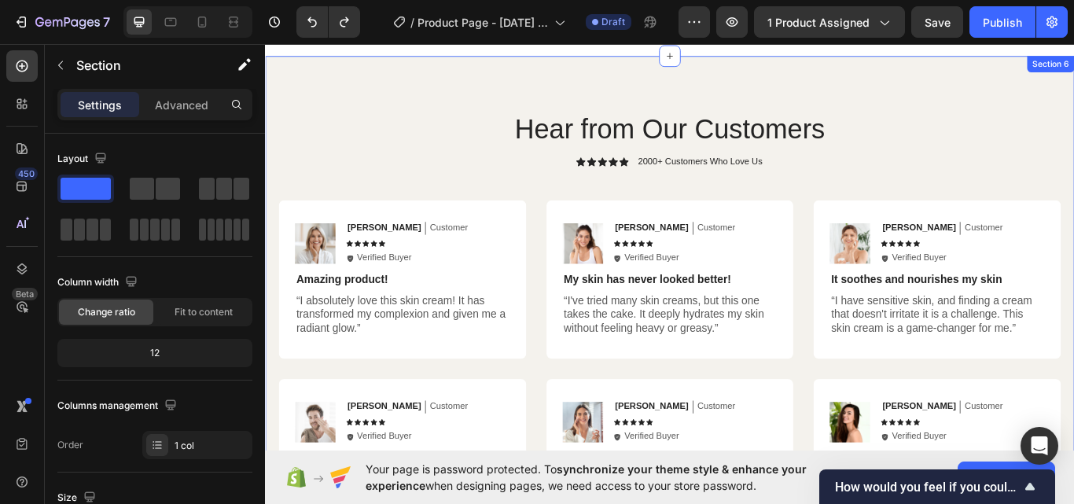
click at [483, 86] on div "Hear from Our Customers Heading Icon Icon Icon Icon Icon Icon List 2000+ Custom…" at bounding box center [736, 371] width 943 height 624
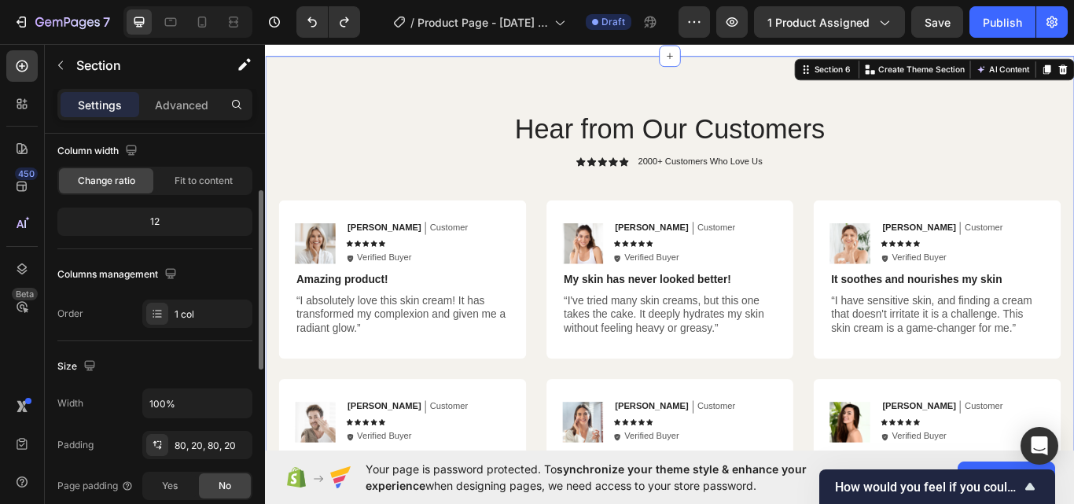
scroll to position [263, 0]
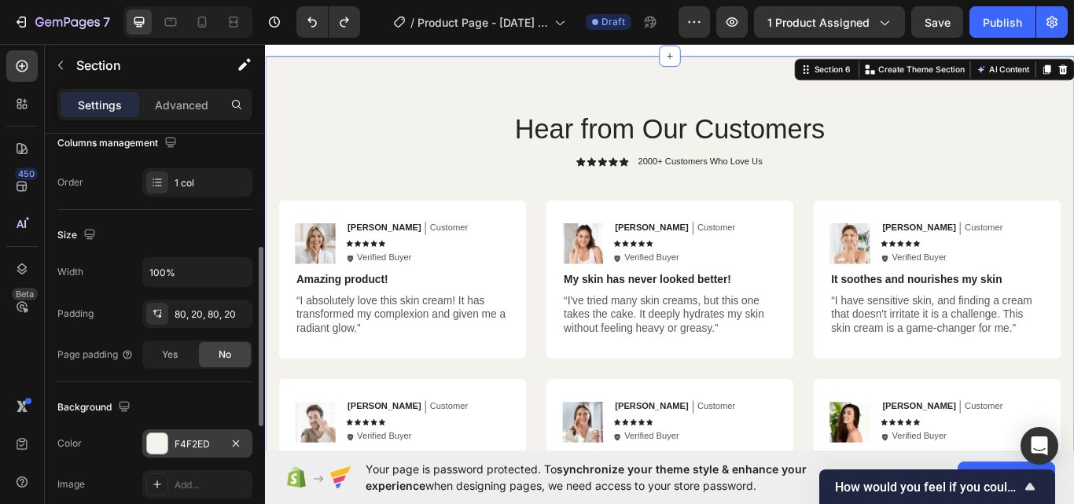
click at [194, 441] on div "F4F2ED" at bounding box center [197, 444] width 46 height 14
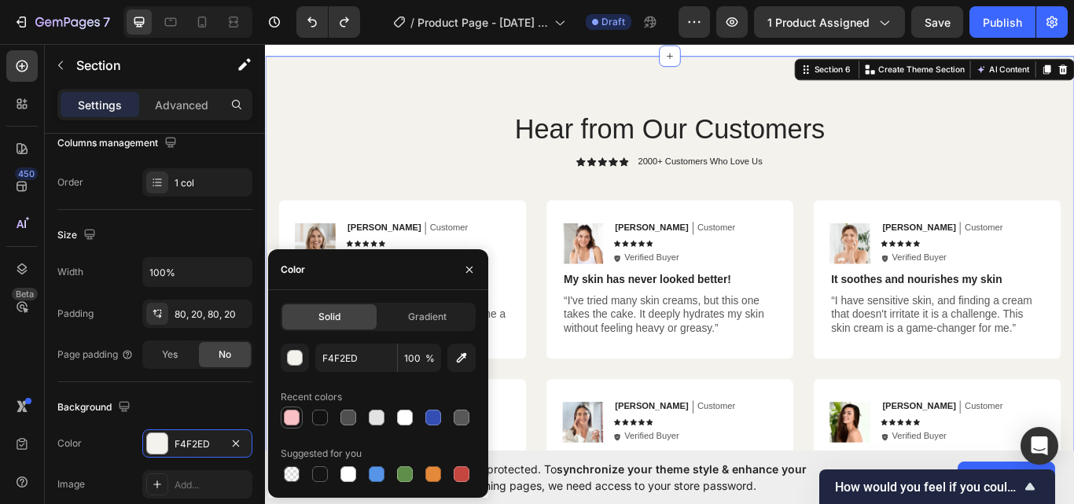
click at [290, 412] on div at bounding box center [292, 418] width 16 height 16
type input "F9C0C5"
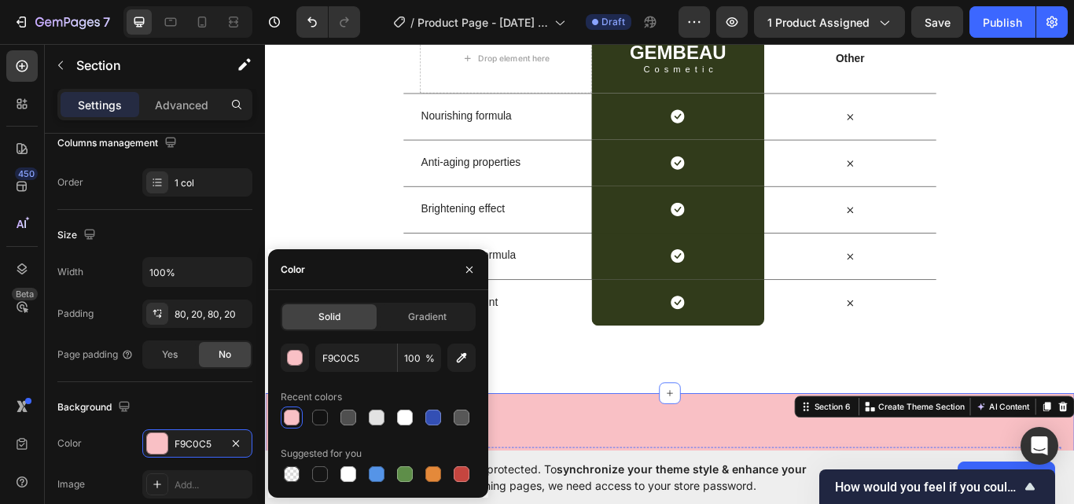
scroll to position [3173, 0]
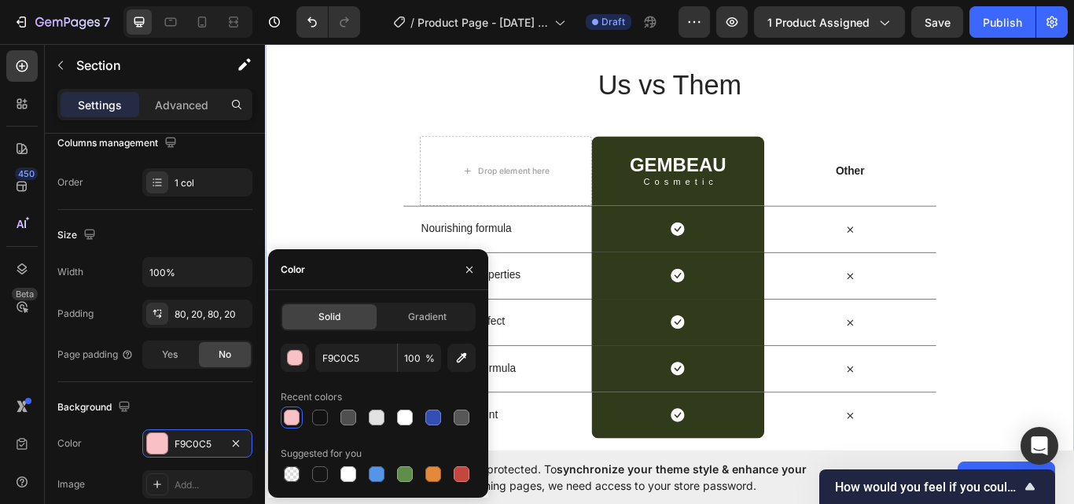
click at [1073, 380] on div "Us vs Them Heading Row Drop element here GEMBEAU Heading Cosmetic Text Block Ro…" at bounding box center [736, 288] width 943 height 434
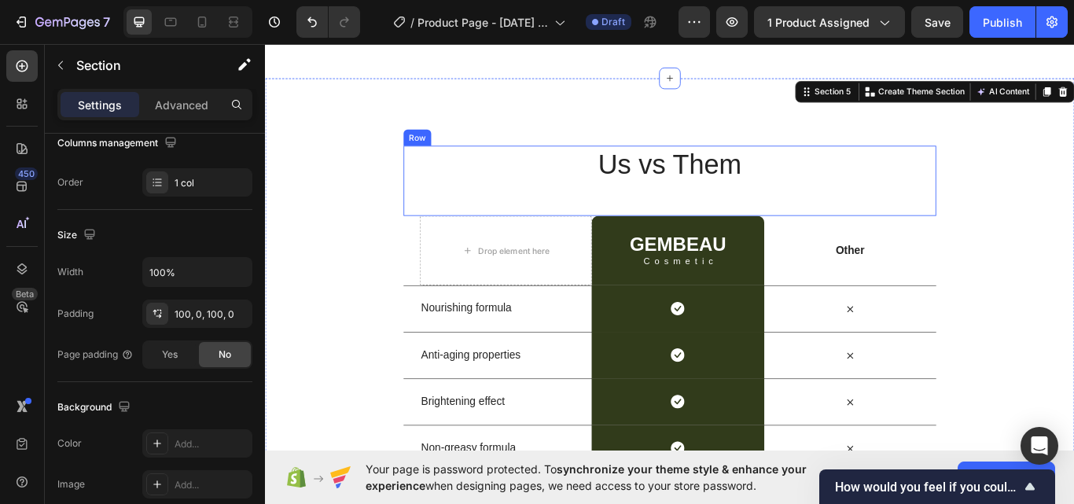
scroll to position [3043, 0]
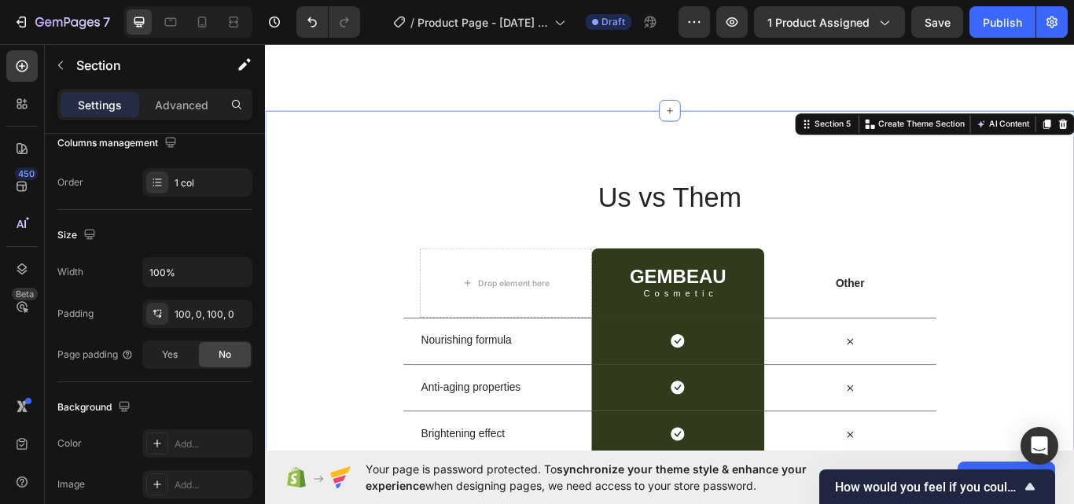
click at [392, 152] on div "Us vs Them Heading Row Drop element here GEMBEAU Heading Cosmetic Text Block Ro…" at bounding box center [736, 418] width 943 height 591
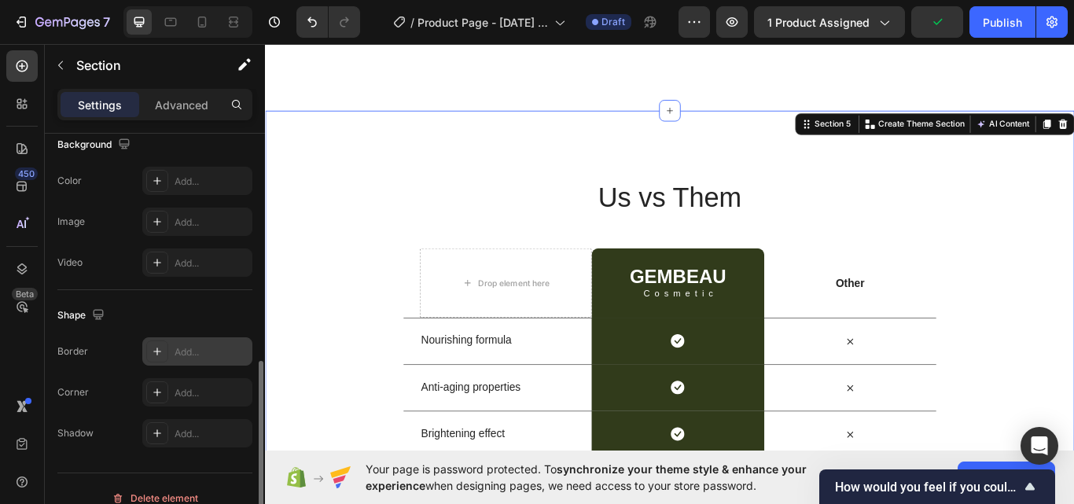
scroll to position [394, 0]
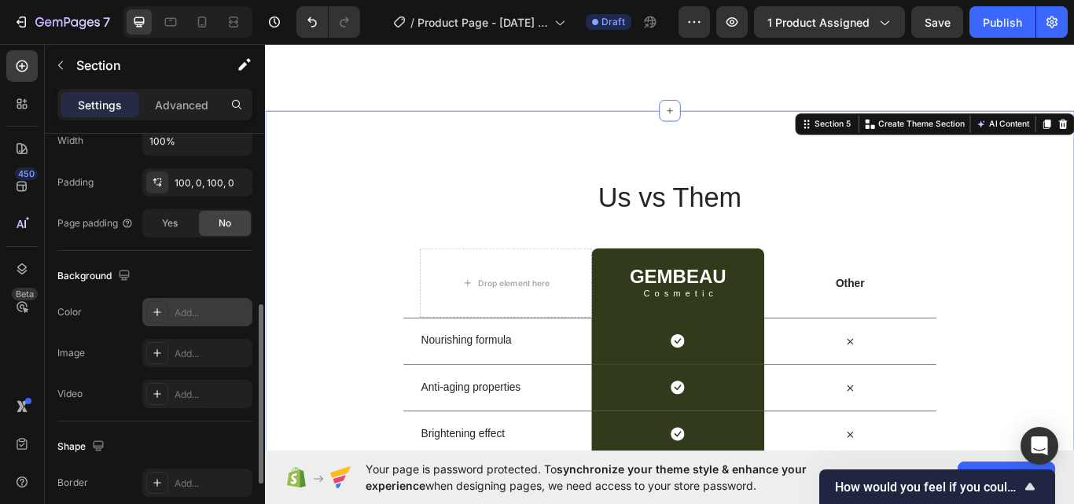
click at [184, 308] on div "Add..." at bounding box center [211, 313] width 74 height 14
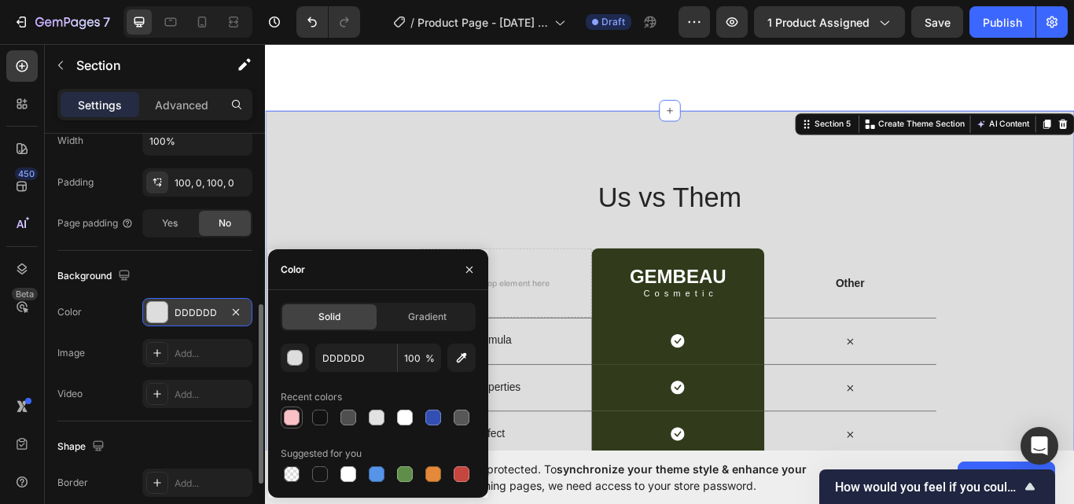
click at [296, 411] on div at bounding box center [292, 418] width 16 height 16
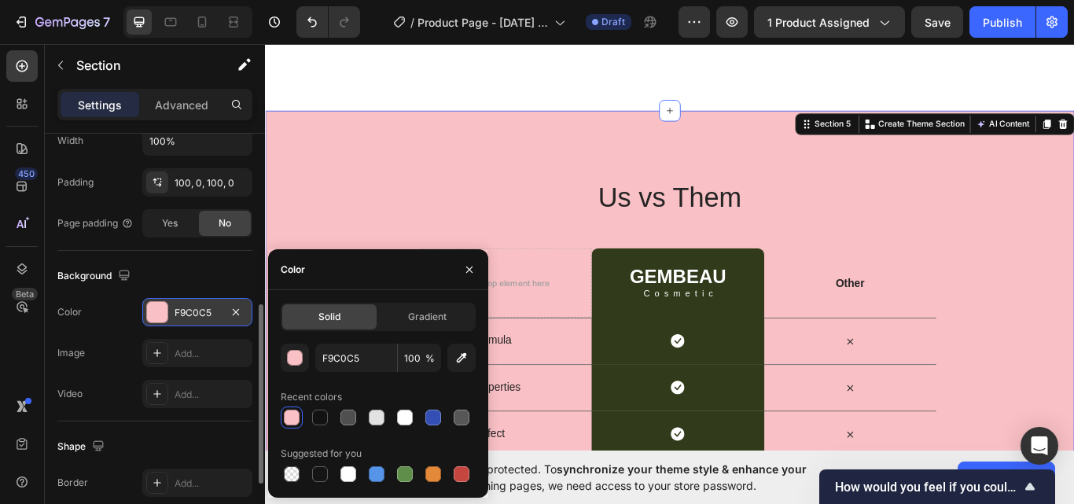
click at [1073, 310] on div "Us vs Them Heading Row Drop element here GEMBEAU Heading Cosmetic Text Block Ro…" at bounding box center [736, 418] width 943 height 434
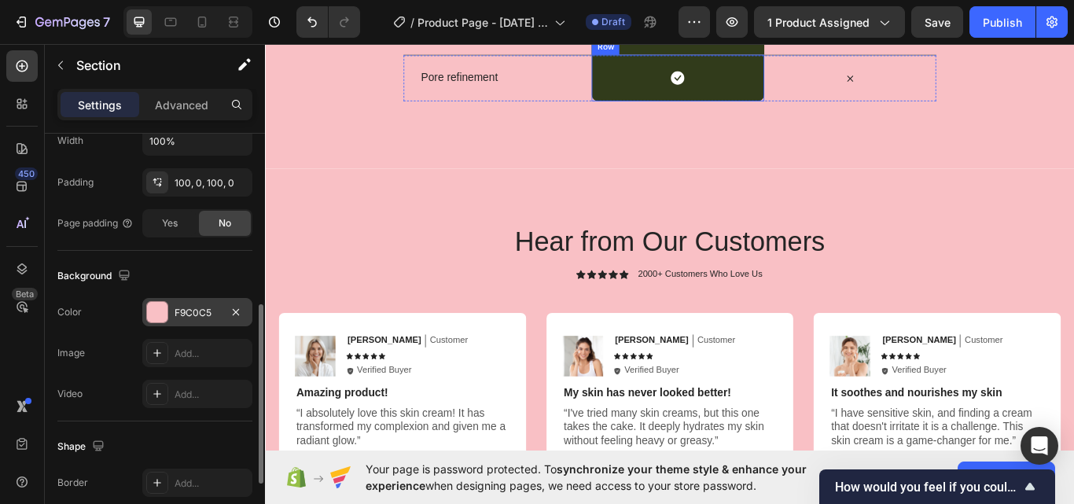
scroll to position [3304, 0]
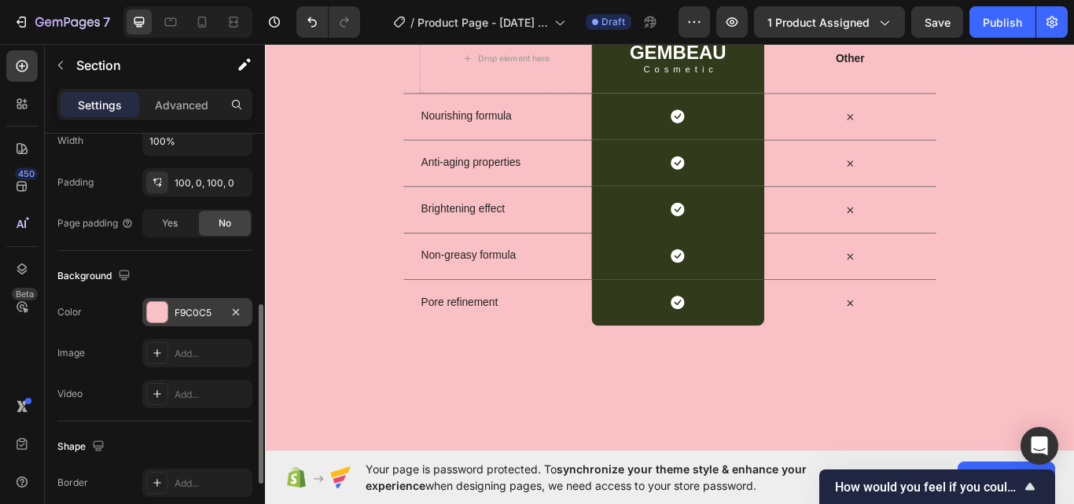
click at [333, 191] on div "Us vs Them Heading Row Drop element here GEMBEAU Heading Cosmetic Text Block Ro…" at bounding box center [736, 156] width 943 height 434
click at [329, 191] on div "Us vs Them Heading Row Drop element here GEMBEAU Heading Cosmetic Text Block Ro…" at bounding box center [736, 156] width 943 height 434
click at [195, 312] on div "F9C0C5" at bounding box center [197, 313] width 46 height 14
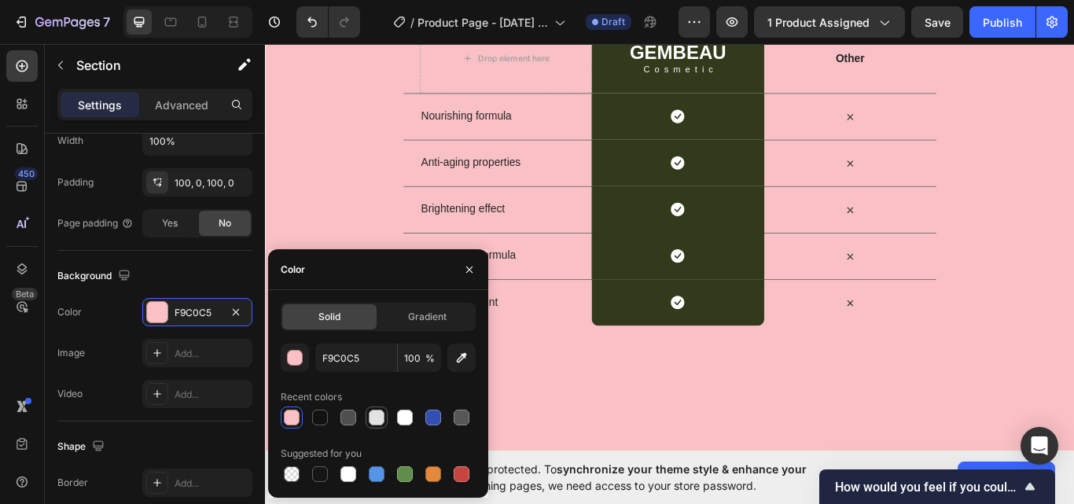
click at [377, 418] on div at bounding box center [377, 418] width 16 height 16
type input "E2E2E2"
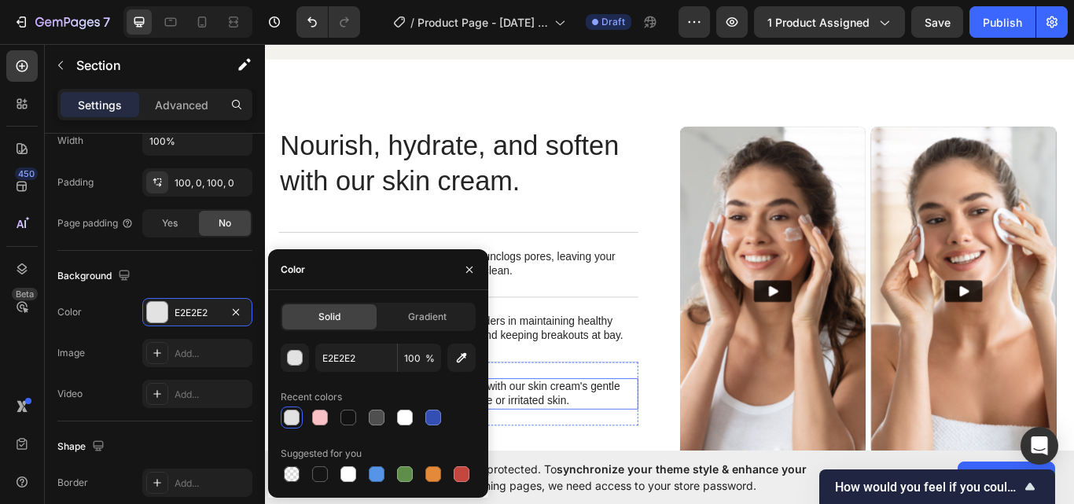
scroll to position [2518, 0]
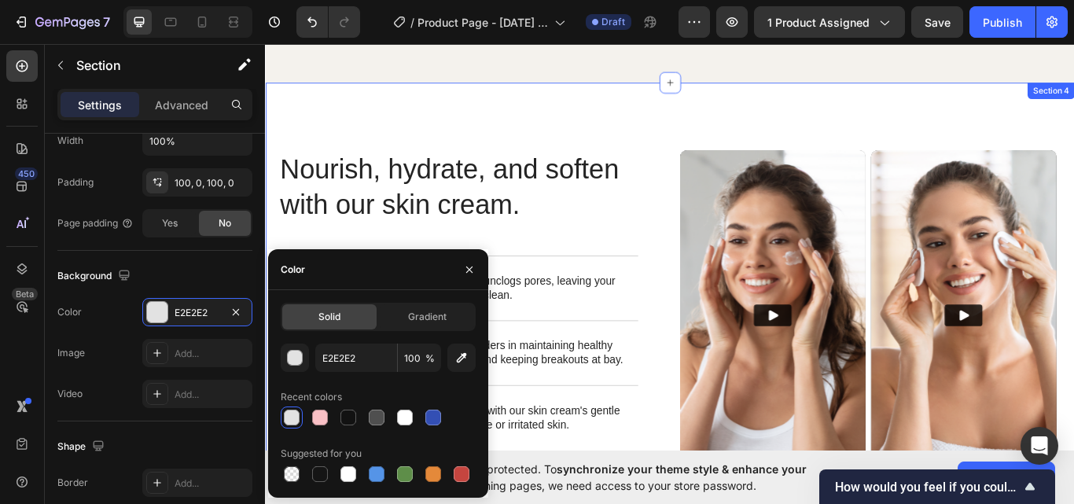
click at [874, 138] on div "Nourish, hydrate, and soften with our skin cream. Heading Nourish, hydrate, and…" at bounding box center [736, 372] width 943 height 564
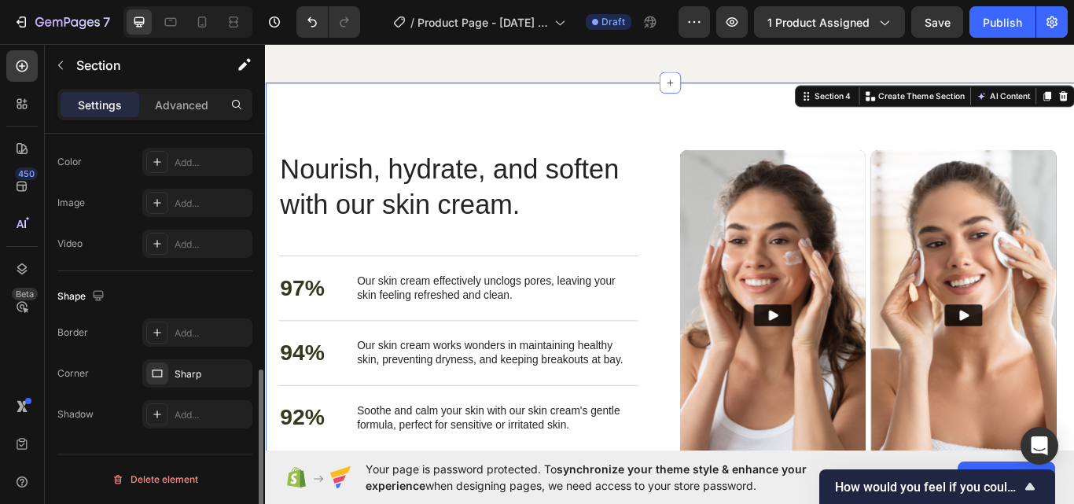
scroll to position [413, 0]
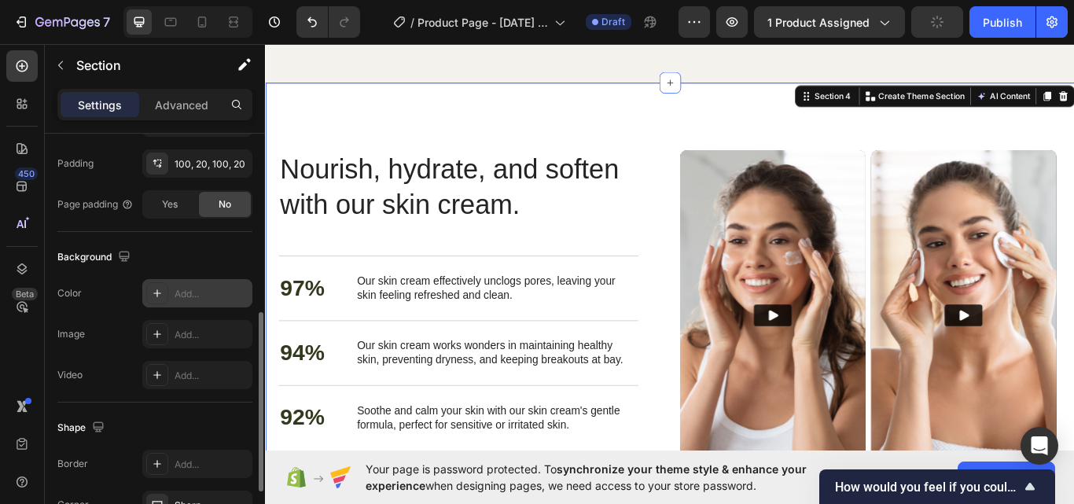
click at [179, 298] on div "Add..." at bounding box center [211, 294] width 74 height 14
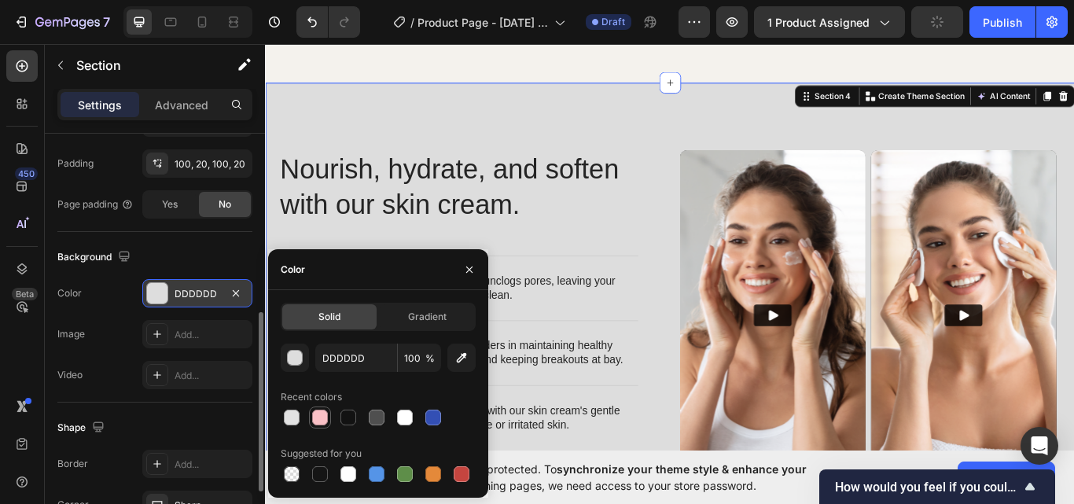
click at [318, 413] on div at bounding box center [320, 418] width 16 height 16
type input "F9C0C5"
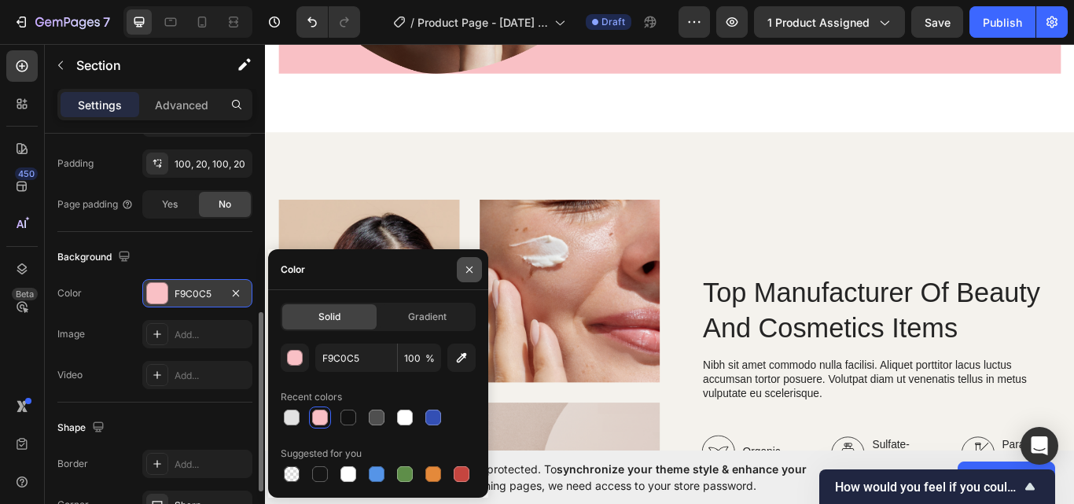
scroll to position [1691, 0]
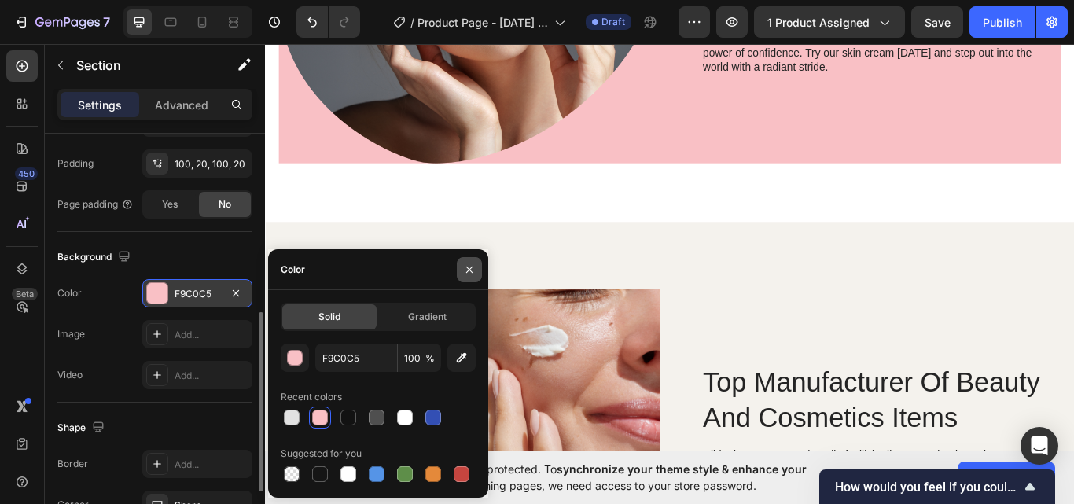
click at [472, 268] on icon "button" at bounding box center [469, 269] width 13 height 13
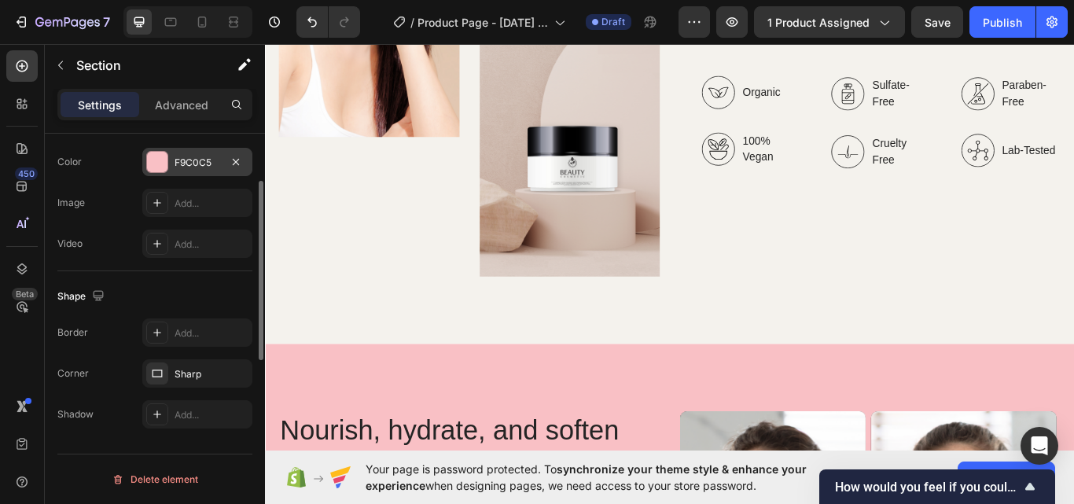
scroll to position [281, 0]
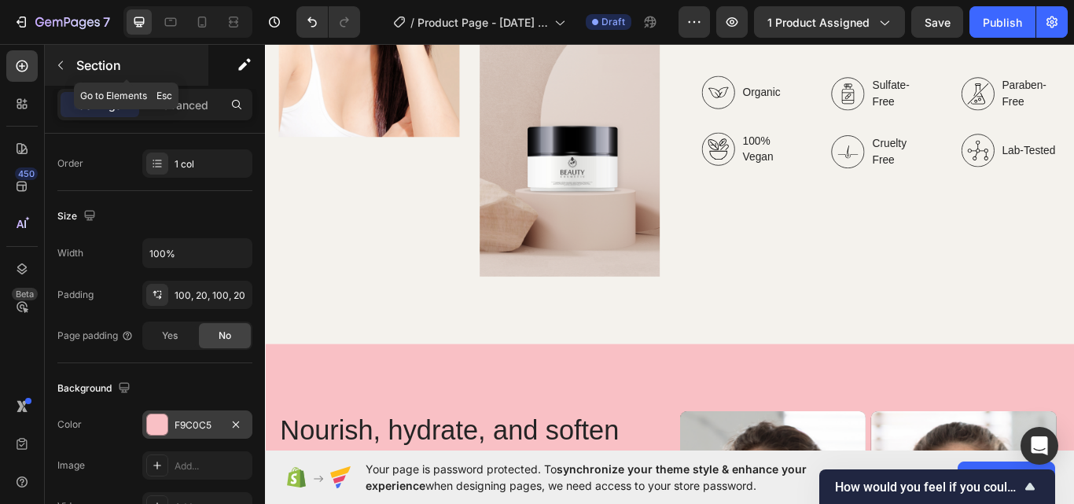
click at [60, 66] on icon "button" at bounding box center [60, 65] width 5 height 9
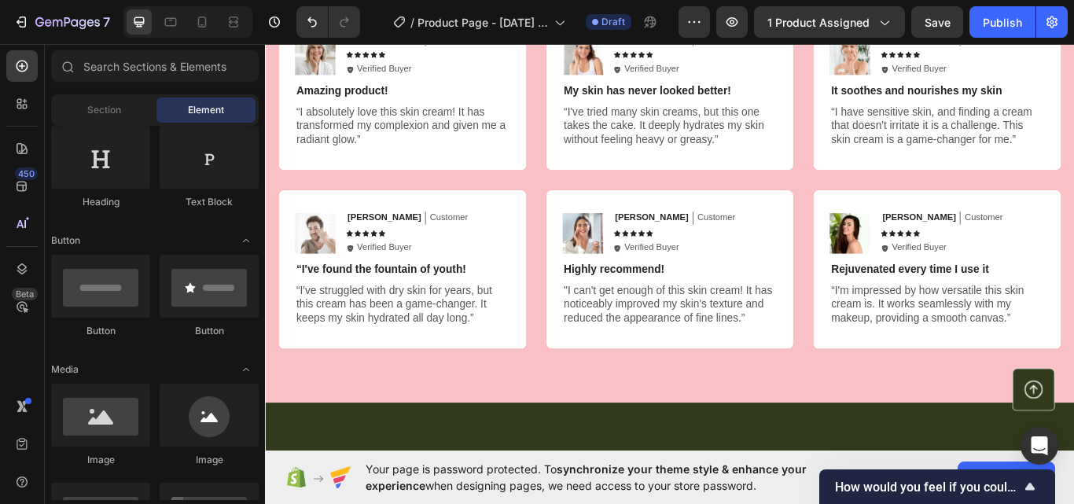
scroll to position [0, 0]
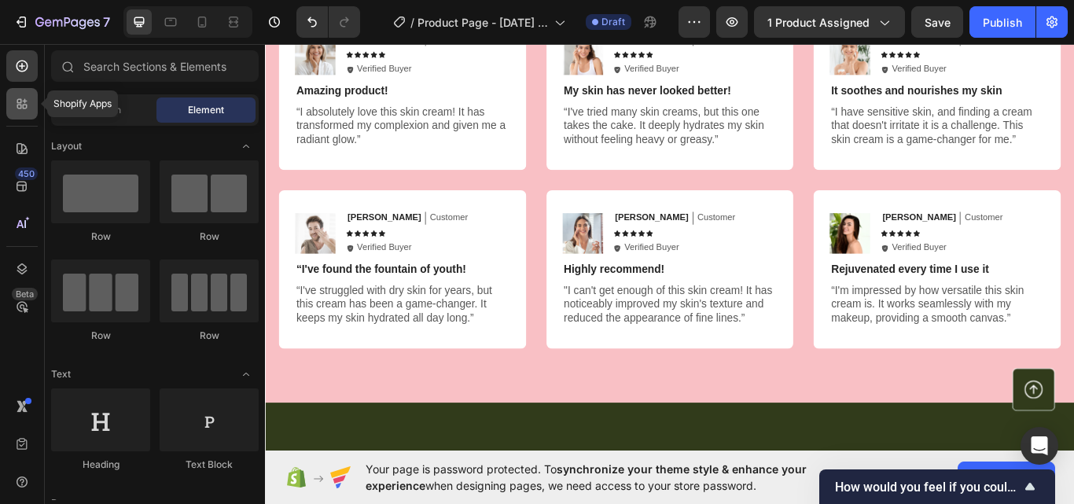
click at [14, 106] on icon at bounding box center [22, 104] width 16 height 16
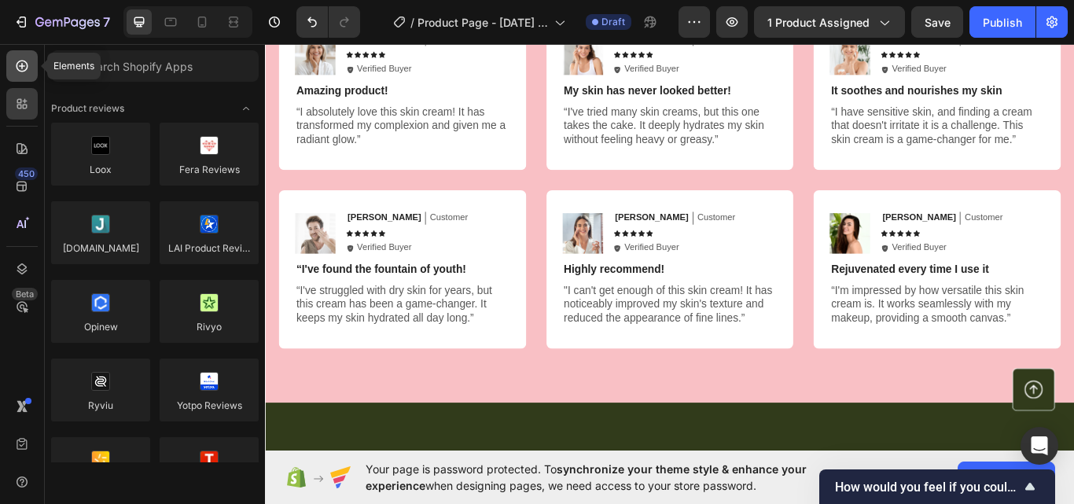
click at [19, 69] on icon at bounding box center [22, 66] width 16 height 16
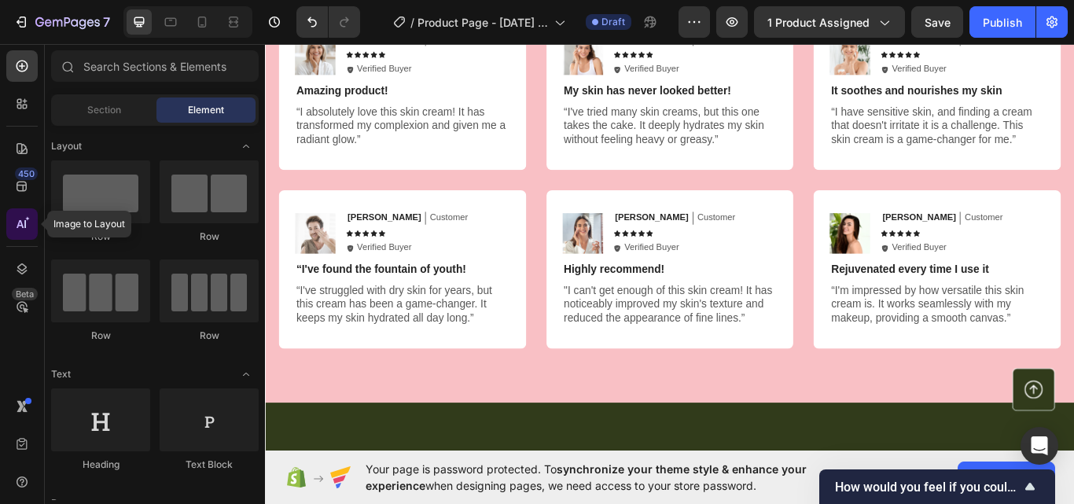
click at [17, 222] on icon at bounding box center [22, 224] width 16 height 16
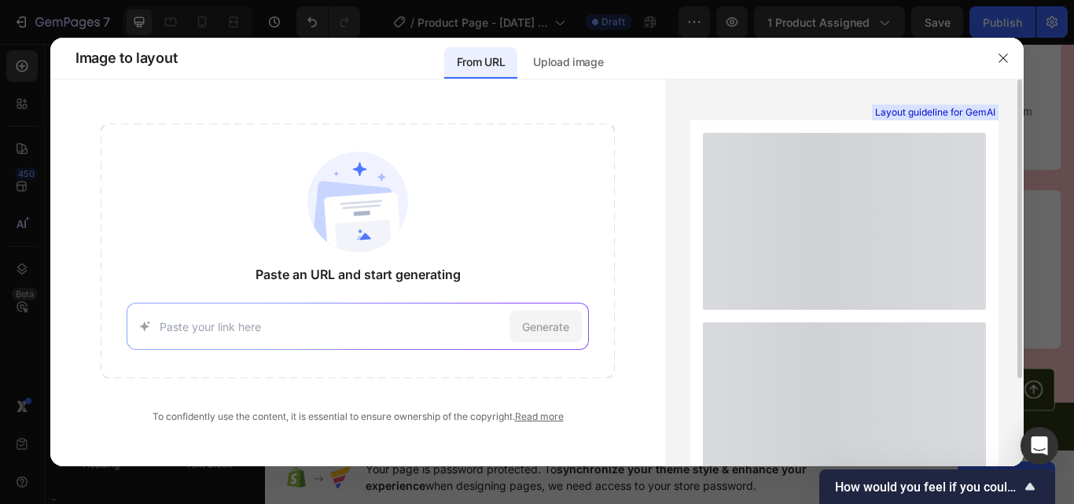
scroll to position [113, 0]
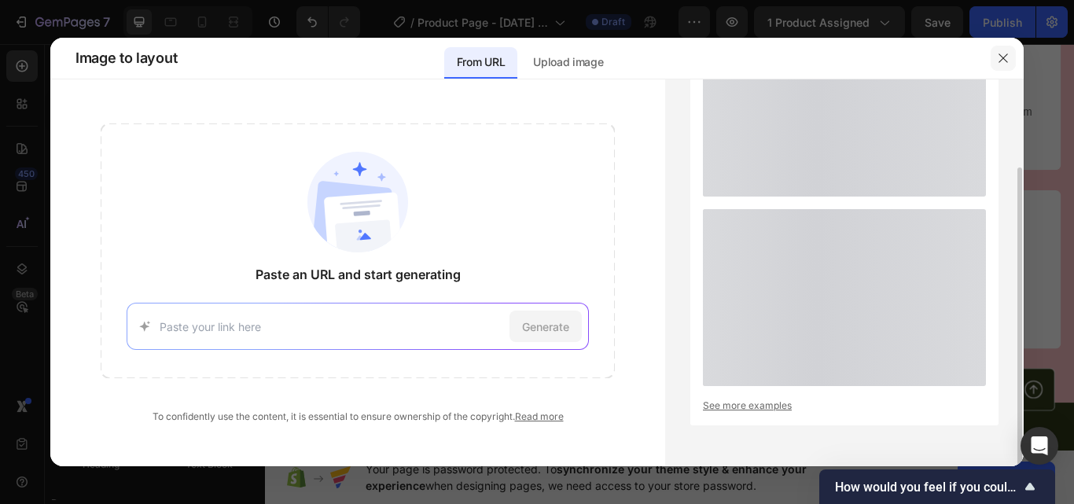
click at [1006, 52] on icon "button" at bounding box center [1003, 58] width 13 height 13
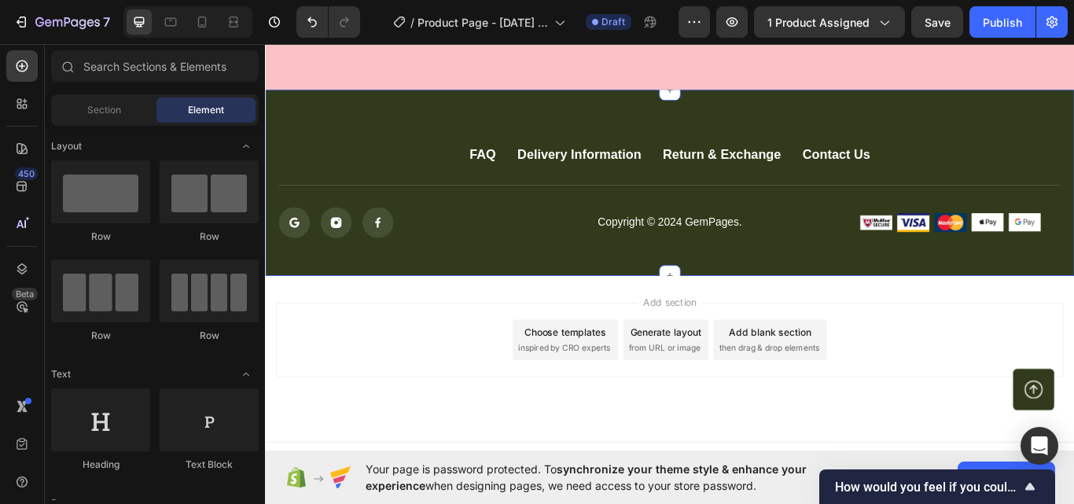
scroll to position [4301, 0]
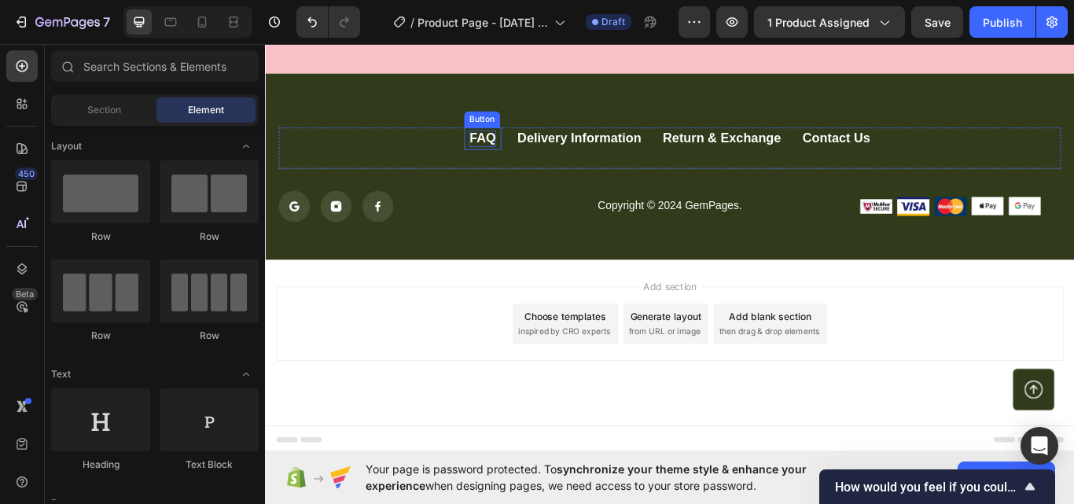
click at [519, 152] on div "FAQ" at bounding box center [518, 155] width 31 height 20
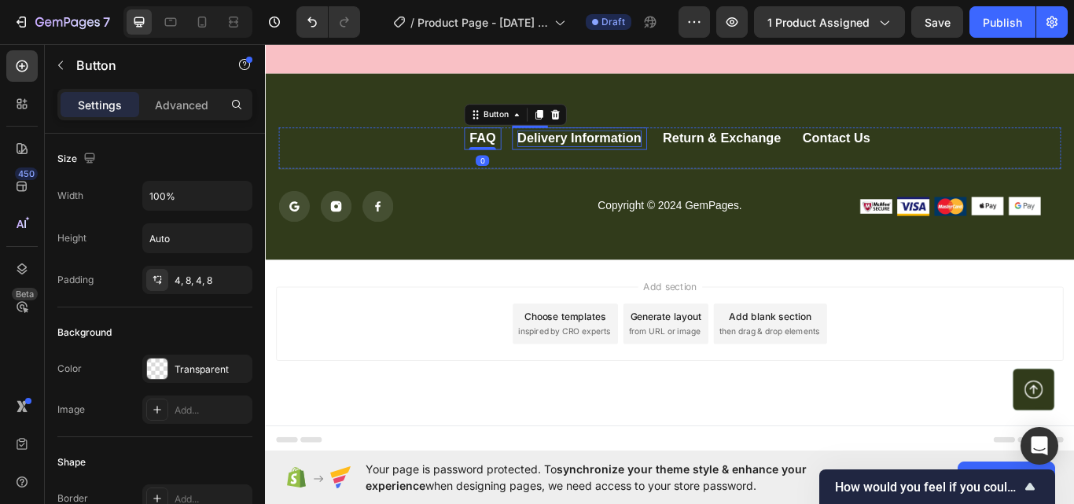
click at [582, 150] on div "Delivery Information" at bounding box center [631, 155] width 145 height 20
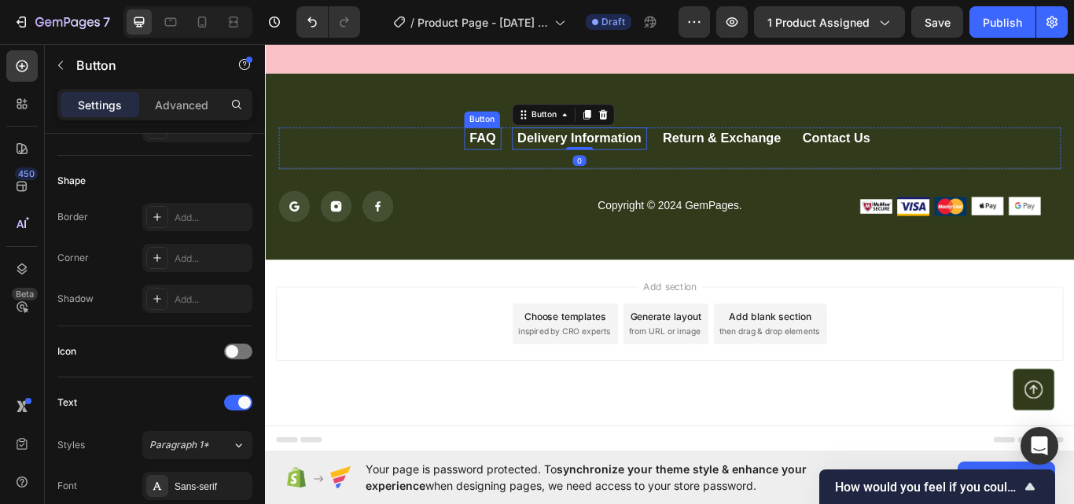
click at [531, 156] on link "FAQ" at bounding box center [518, 155] width 43 height 26
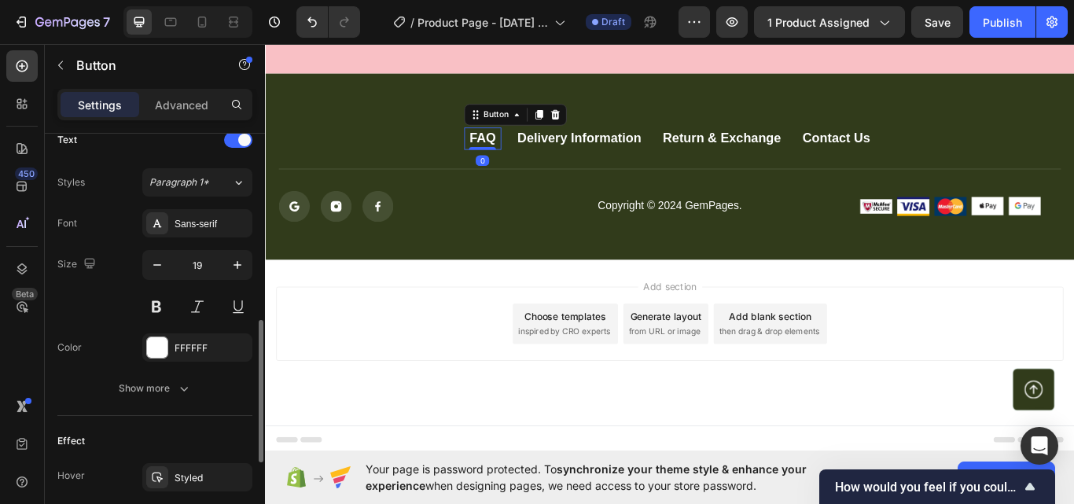
scroll to position [19, 0]
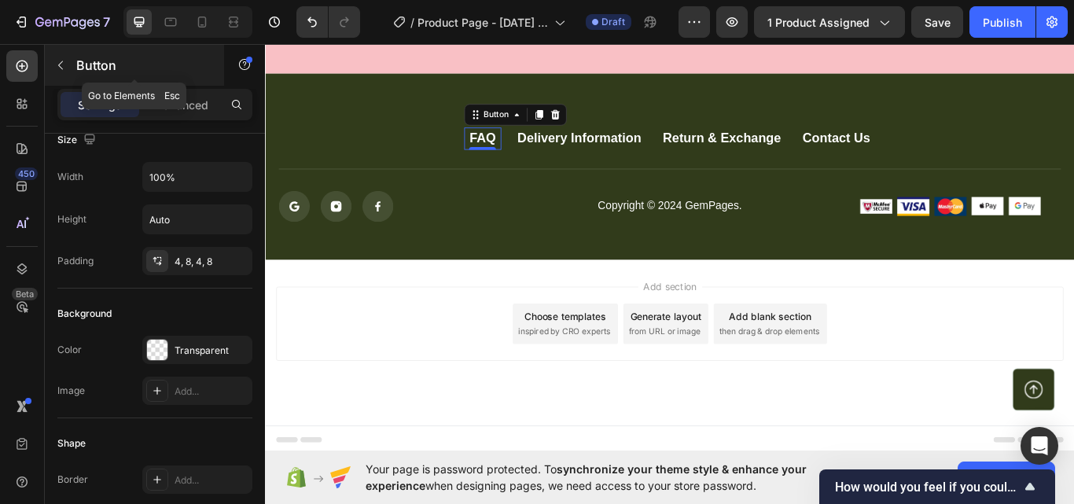
click at [61, 64] on icon "button" at bounding box center [60, 65] width 13 height 13
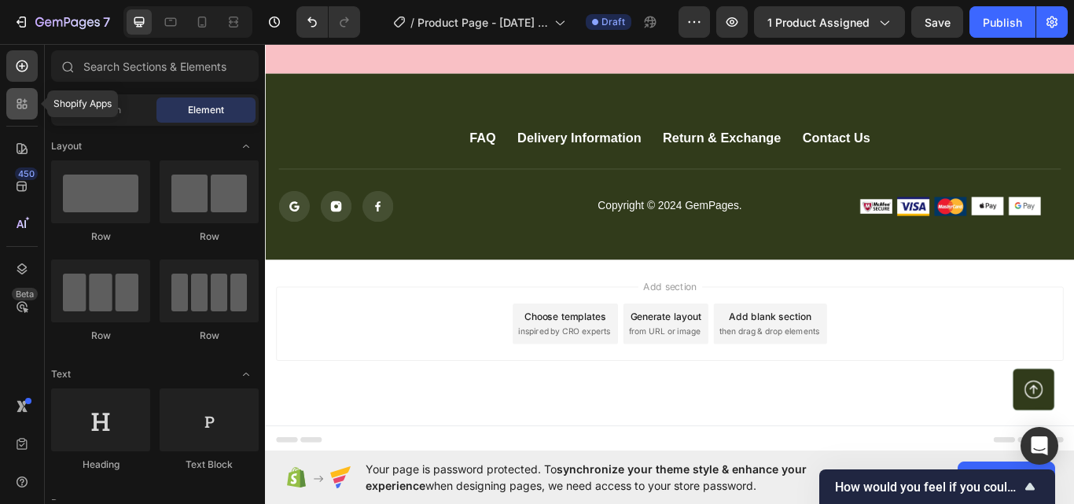
click at [21, 102] on icon at bounding box center [19, 101] width 5 height 5
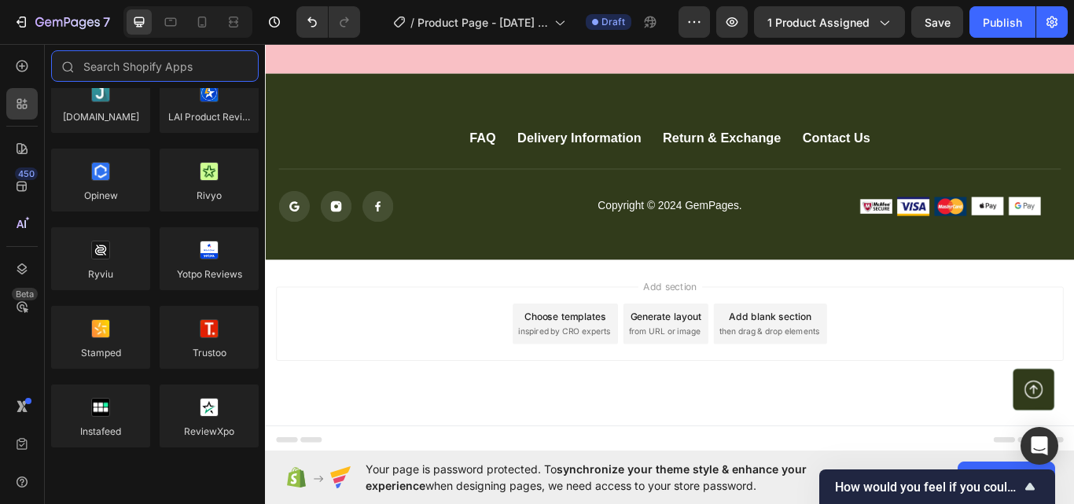
scroll to position [0, 0]
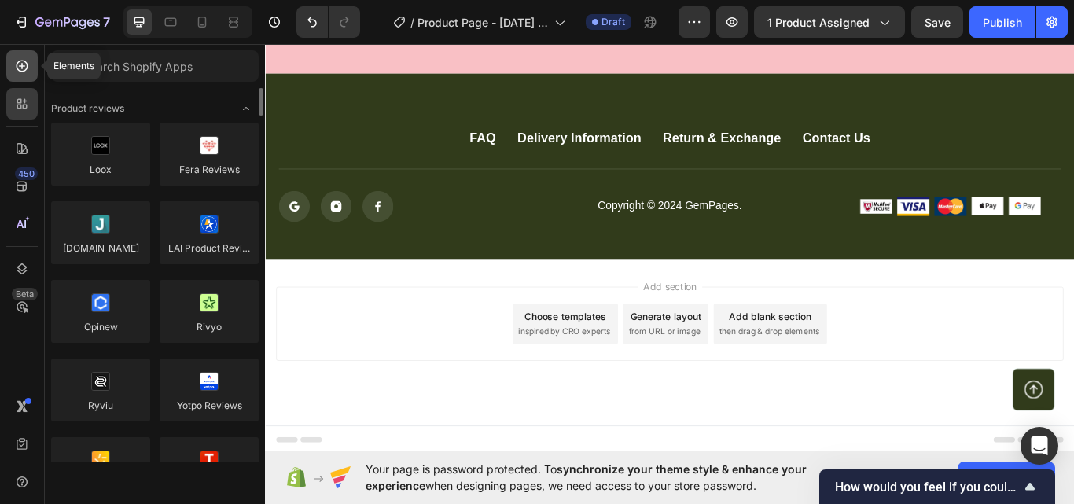
click at [20, 68] on icon at bounding box center [22, 66] width 16 height 16
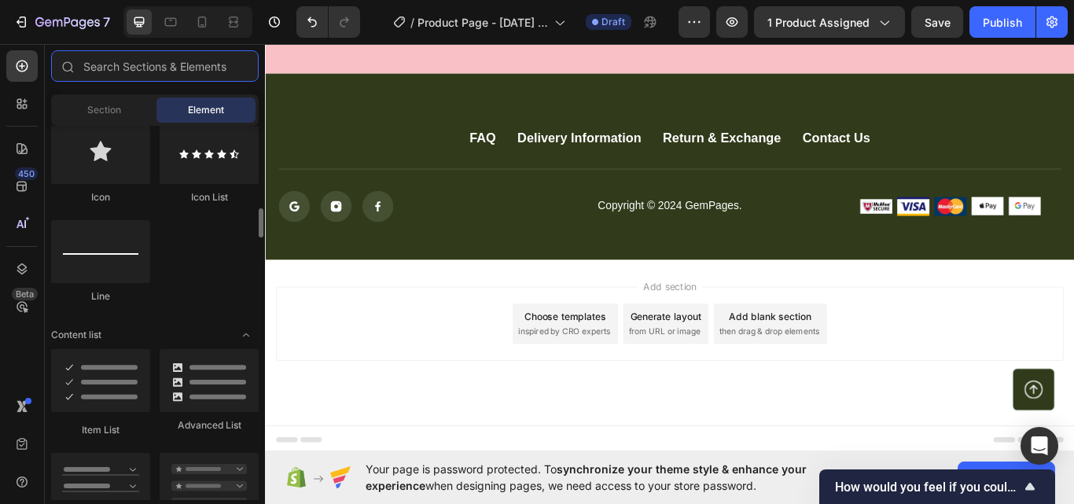
scroll to position [1181, 0]
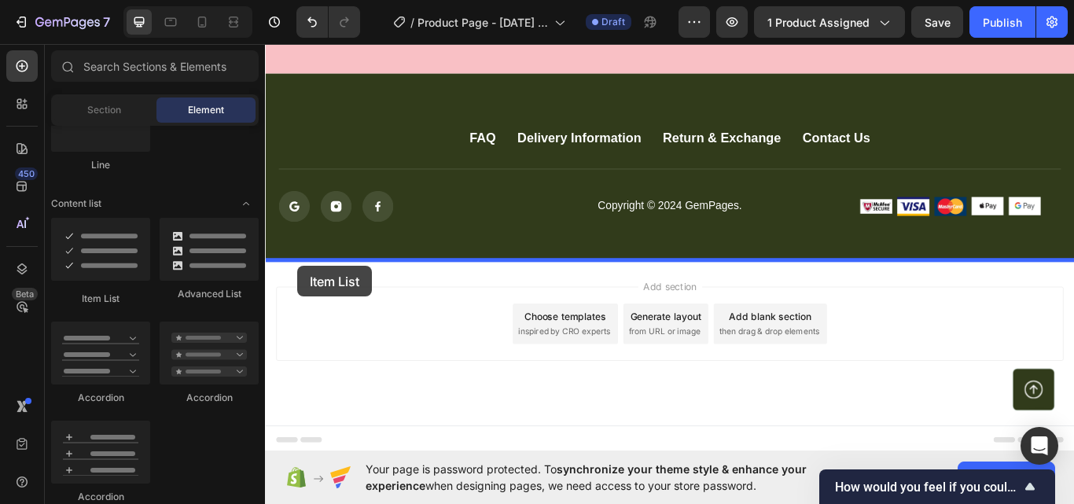
drag, startPoint x: 358, startPoint y: 316, endPoint x: 303, endPoint y: 303, distance: 56.4
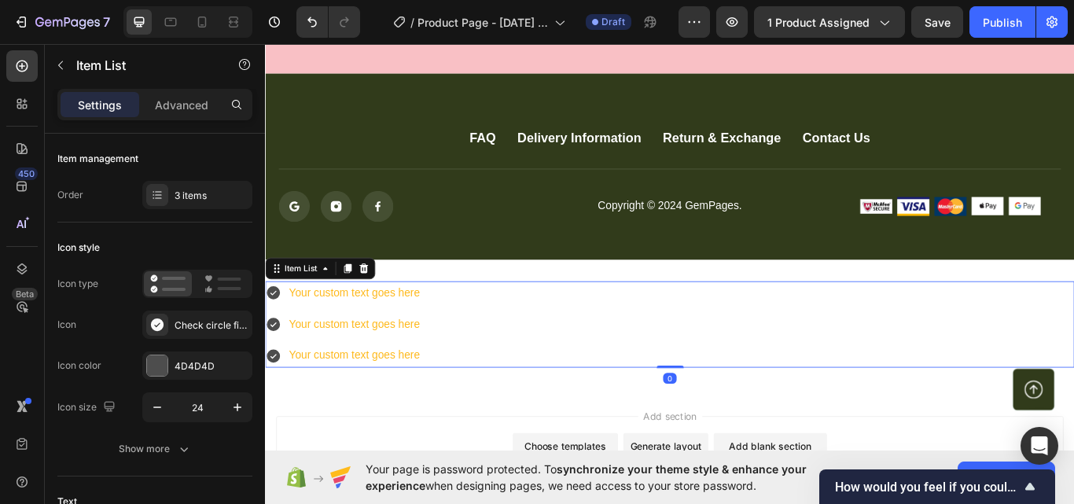
scroll to position [4432, 0]
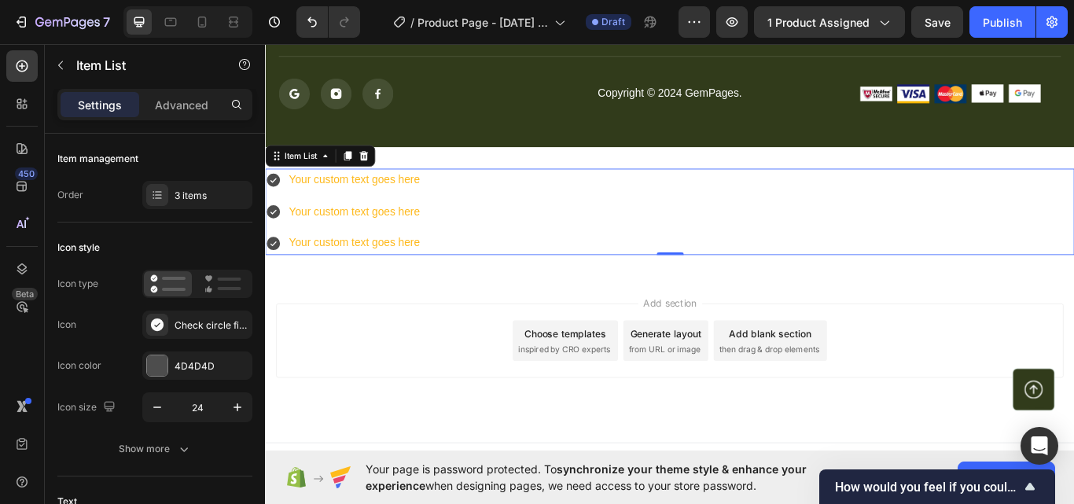
click at [376, 205] on div "Your custom text goes here" at bounding box center [368, 204] width 157 height 28
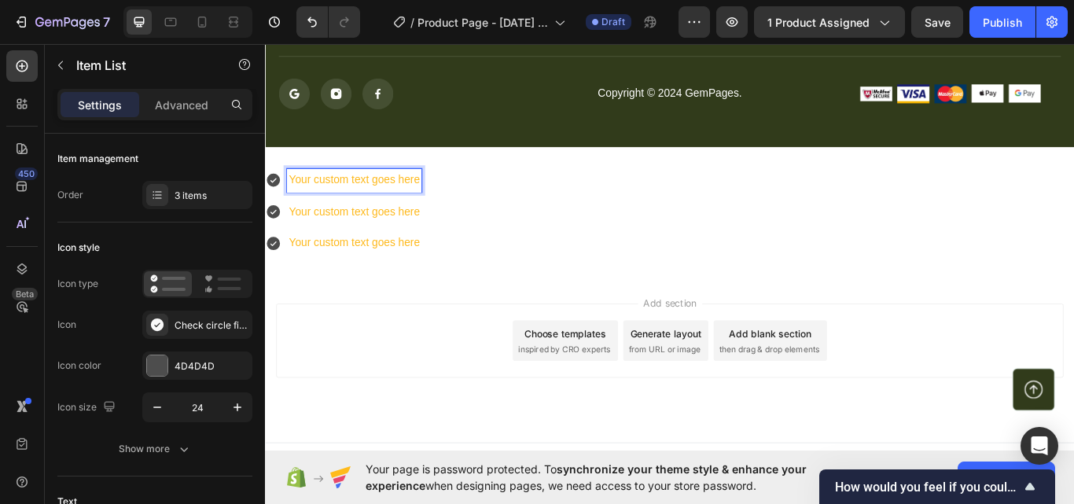
click at [376, 205] on p "Your custom text goes here" at bounding box center [368, 204] width 152 height 23
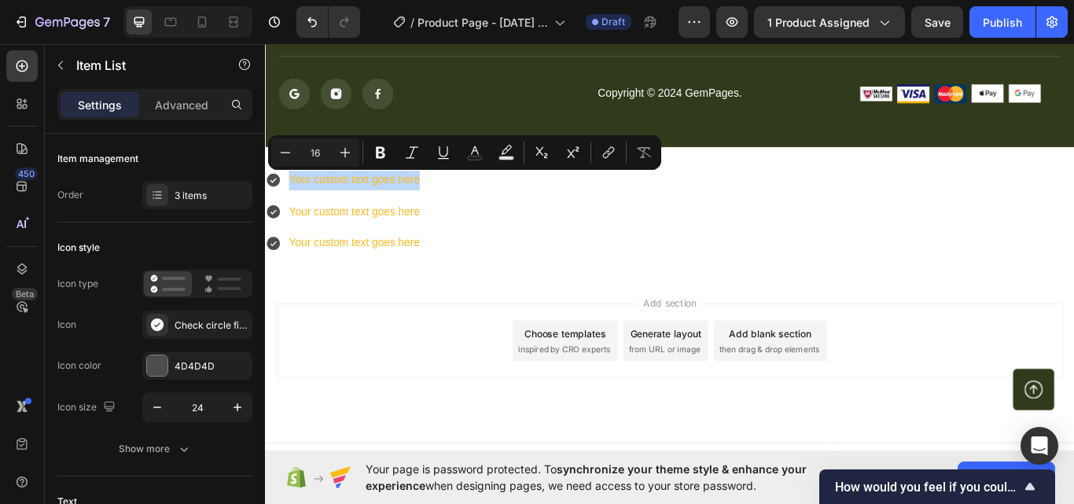
click at [493, 263] on div "Your custom text goes here Your custom text goes here Your custom text goes here" at bounding box center [736, 240] width 943 height 101
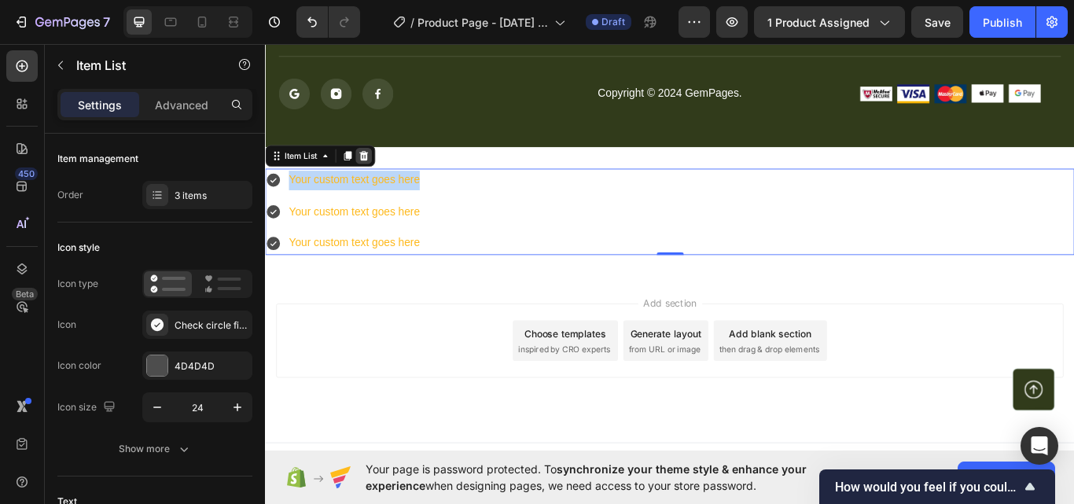
click at [381, 169] on icon at bounding box center [379, 175] width 13 height 13
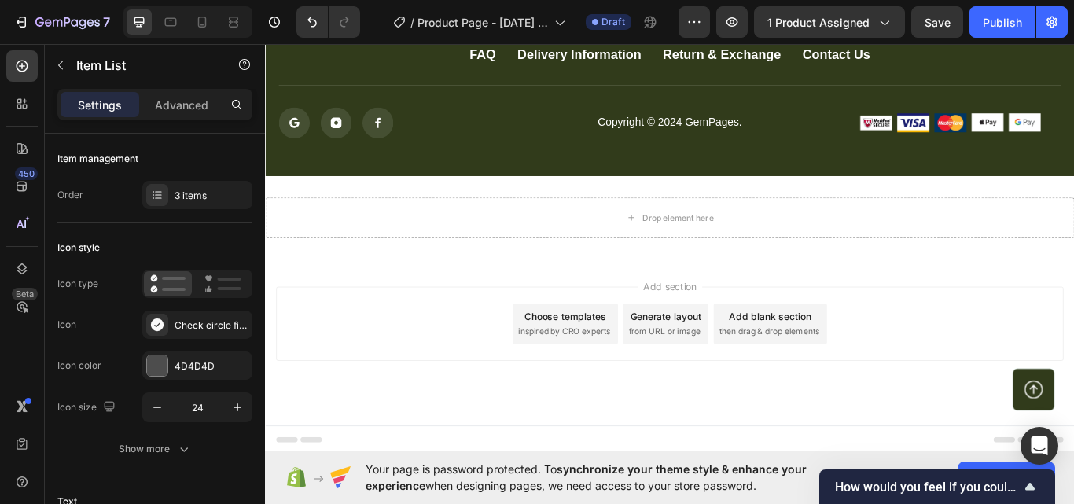
scroll to position [4399, 0]
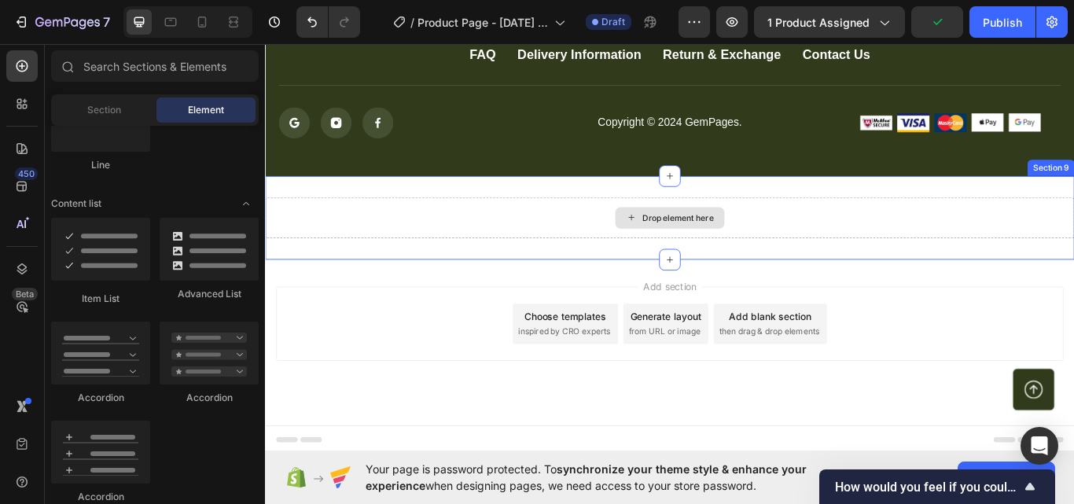
click at [392, 238] on div "Drop element here" at bounding box center [736, 247] width 943 height 47
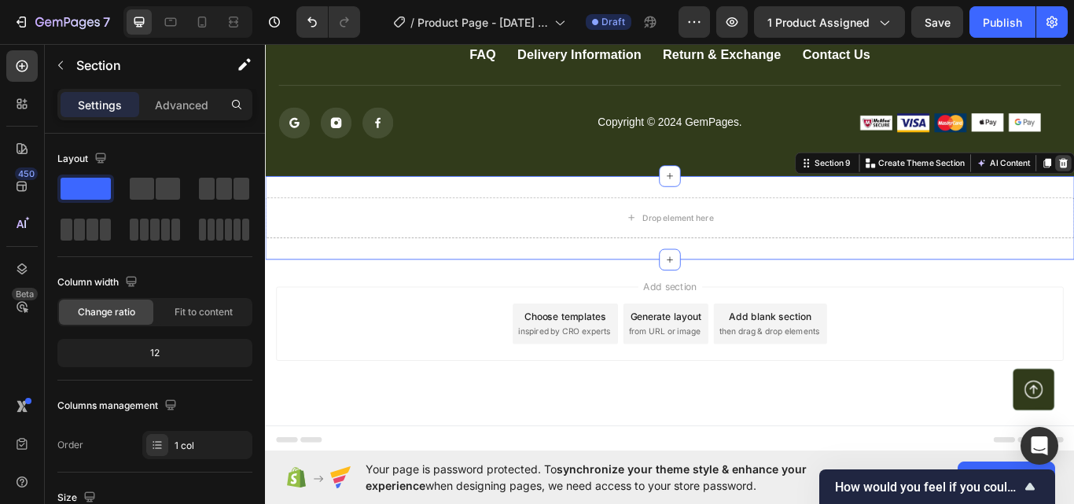
drag, startPoint x: 1179, startPoint y: 179, endPoint x: 364, endPoint y: 388, distance: 841.5
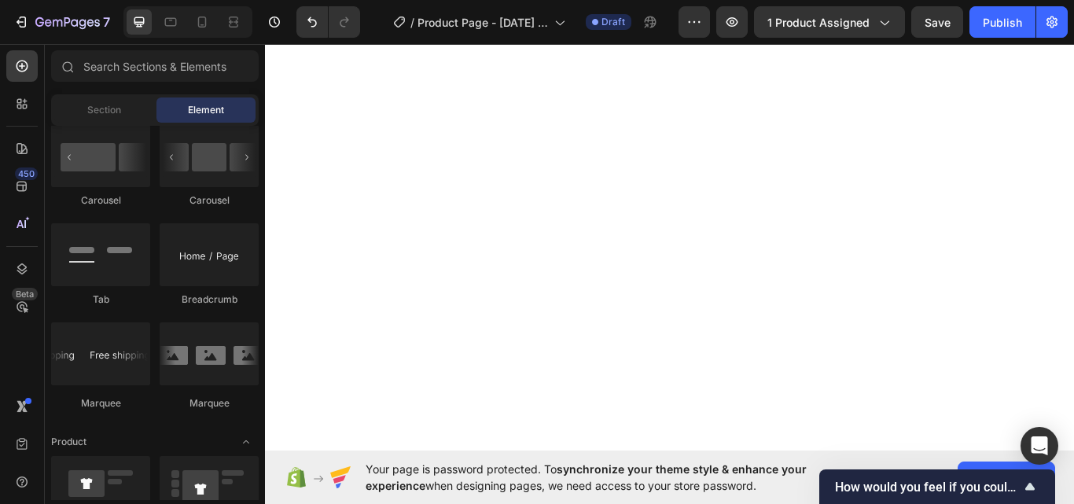
scroll to position [0, 0]
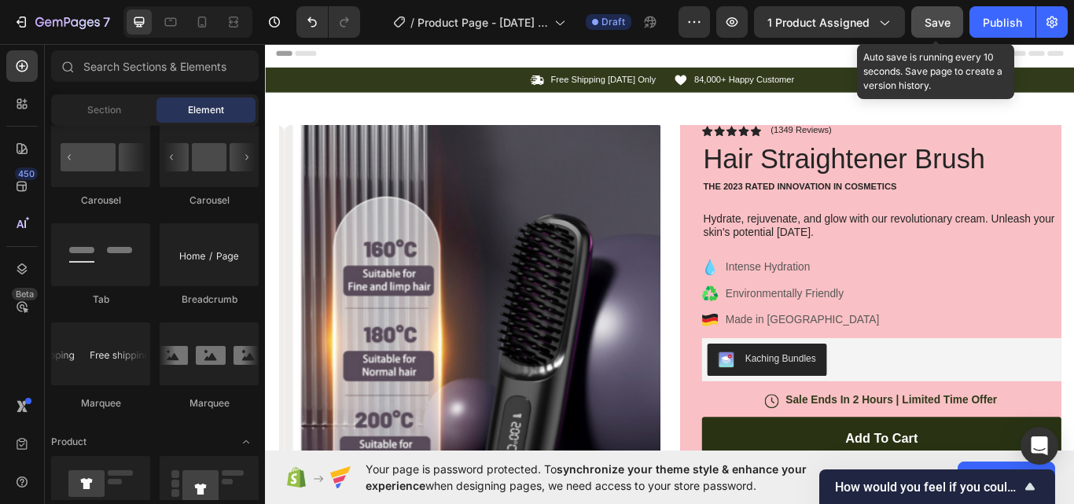
click at [920, 13] on button "Save" at bounding box center [937, 21] width 52 height 31
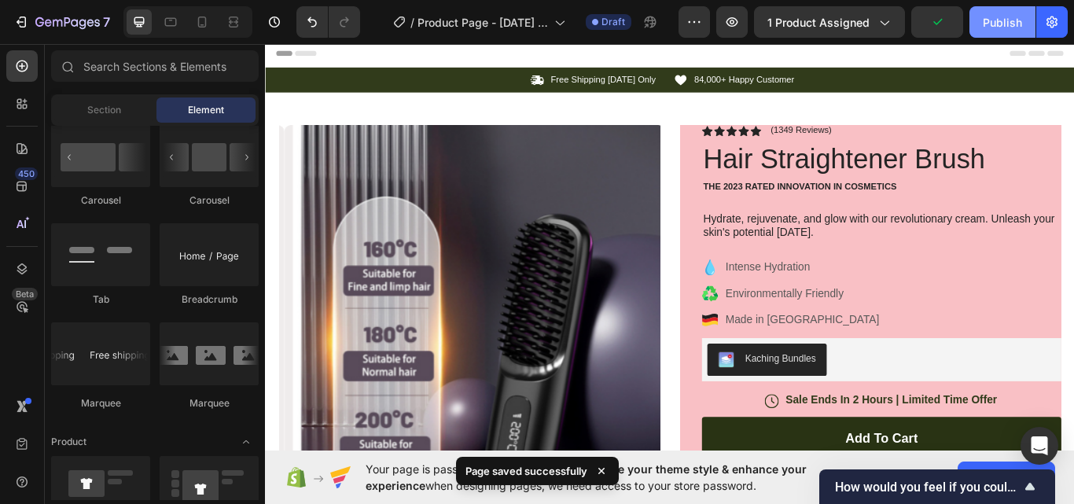
click at [1004, 24] on div "Publish" at bounding box center [1002, 22] width 39 height 17
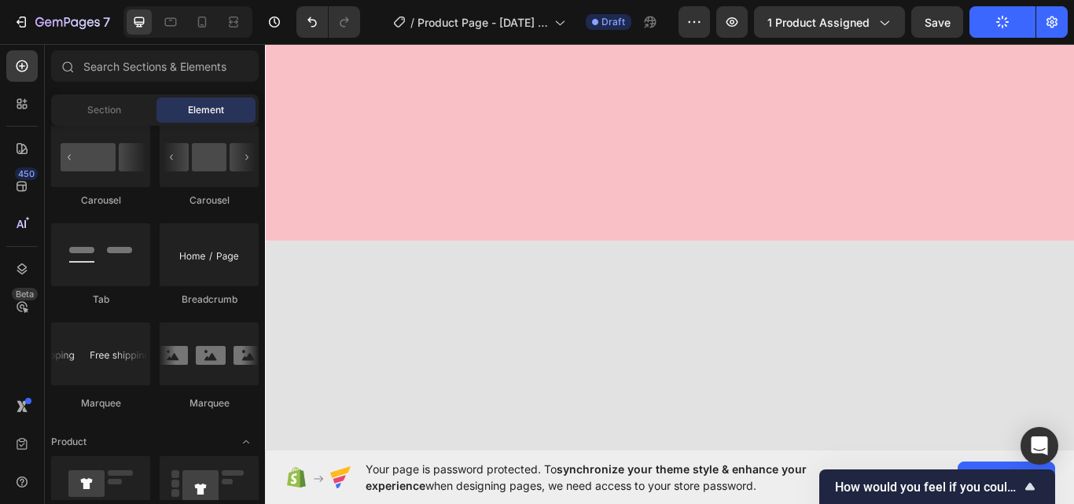
scroll to position [917, 0]
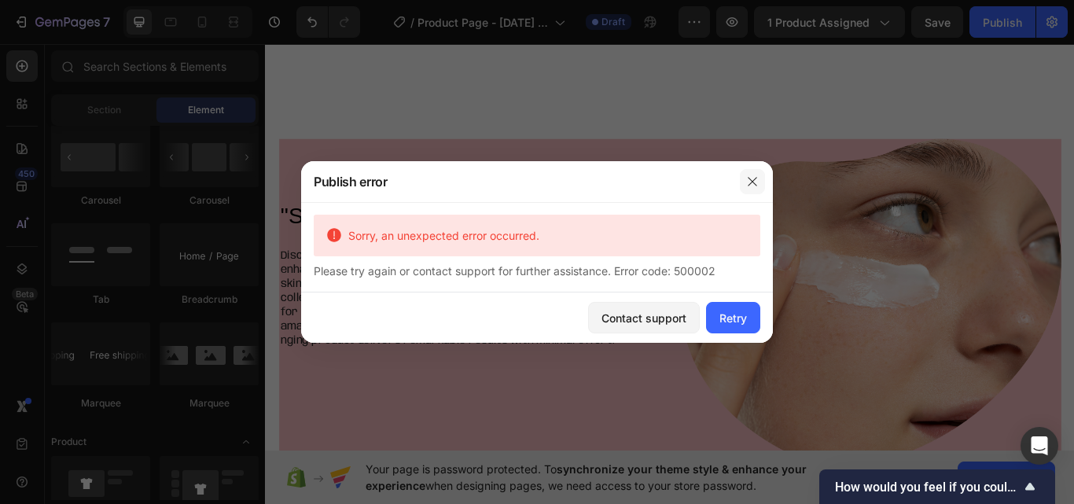
click at [754, 176] on icon "button" at bounding box center [752, 181] width 13 height 13
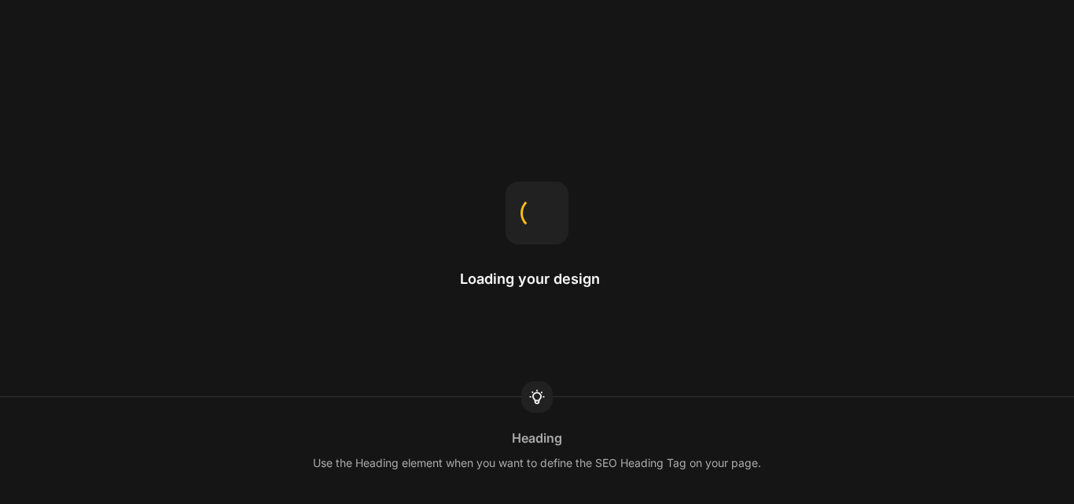
drag, startPoint x: 517, startPoint y: 190, endPoint x: 573, endPoint y: 224, distance: 65.2
click at [573, 224] on div "Loading your design" at bounding box center [537, 252] width 154 height 141
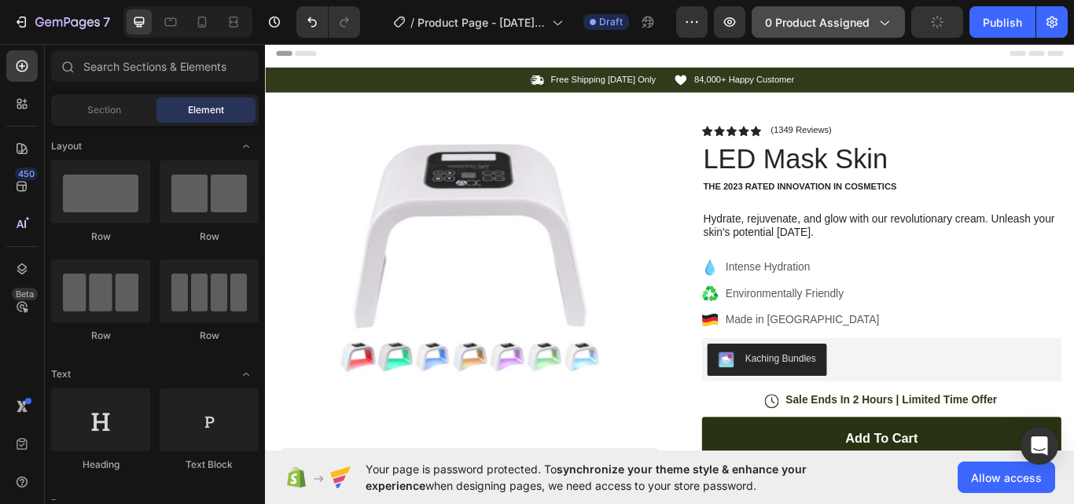
click at [795, 22] on span "0 product assigned" at bounding box center [817, 22] width 105 height 17
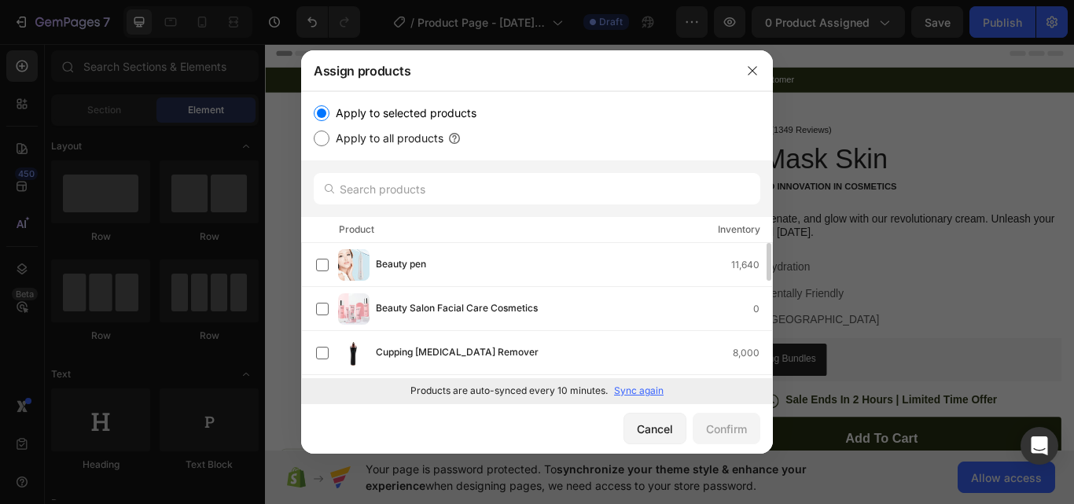
scroll to position [131, 0]
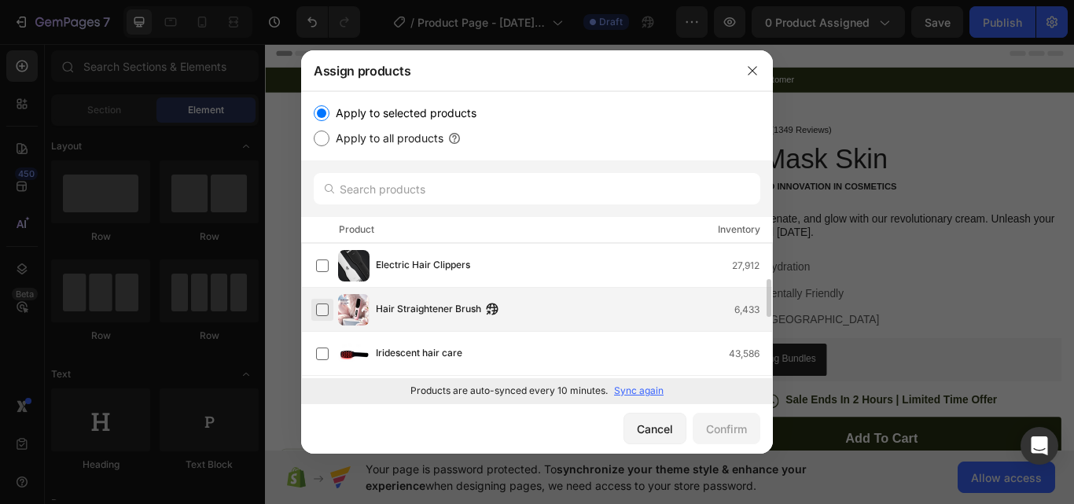
click at [325, 312] on label at bounding box center [322, 309] width 13 height 13
click at [740, 425] on div "Confirm" at bounding box center [726, 429] width 41 height 17
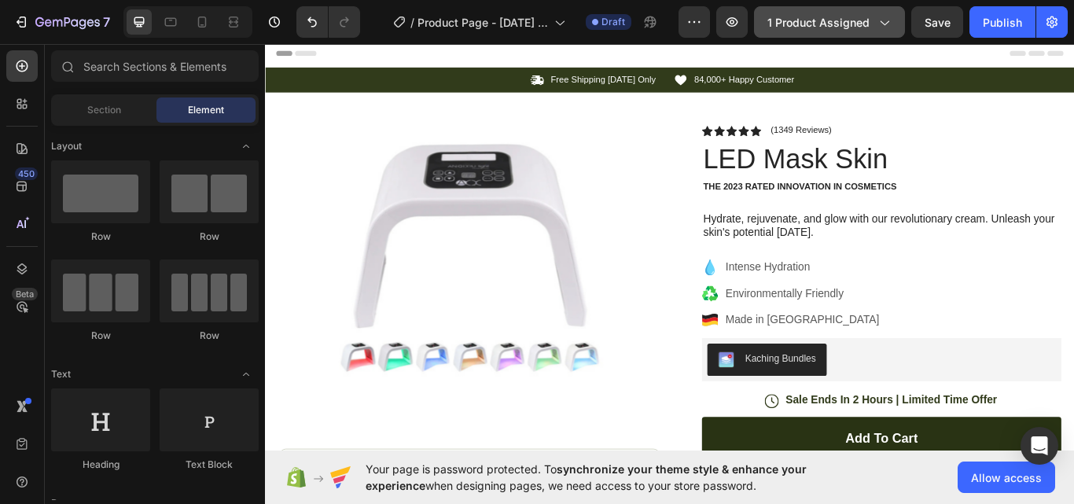
click at [798, 12] on button "1 product assigned" at bounding box center [829, 21] width 151 height 31
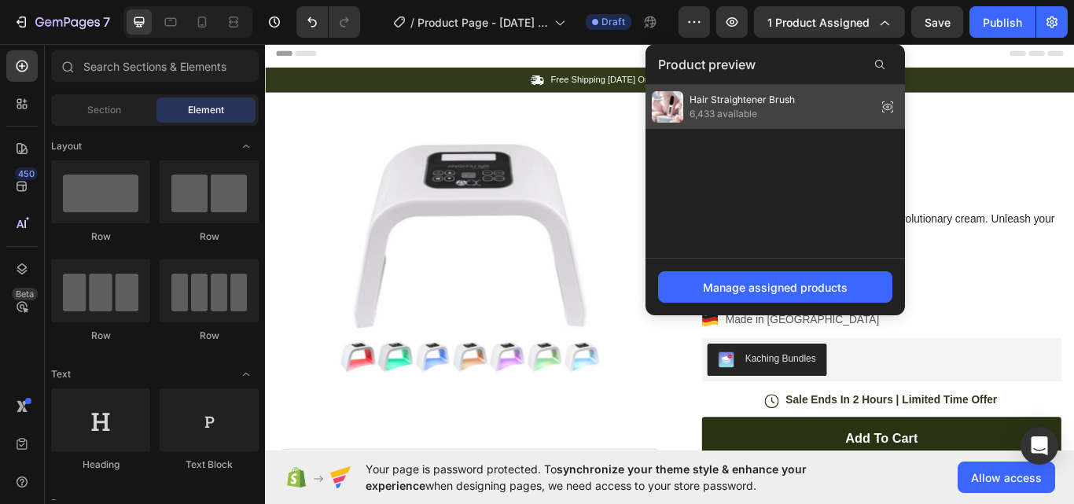
click at [742, 104] on span "Hair Straightener Brush" at bounding box center [741, 100] width 105 height 14
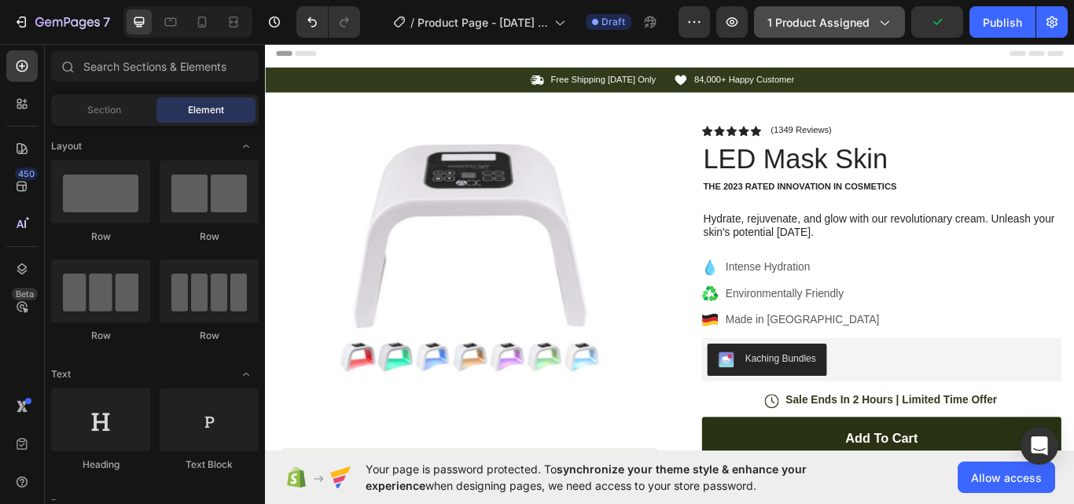
click at [801, 26] on span "1 product assigned" at bounding box center [818, 22] width 102 height 17
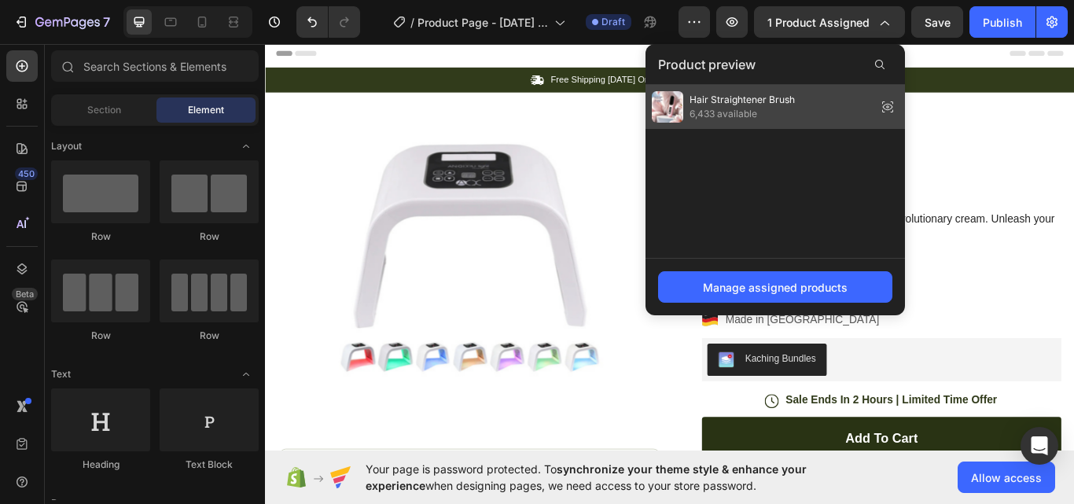
click at [882, 108] on icon at bounding box center [887, 107] width 22 height 22
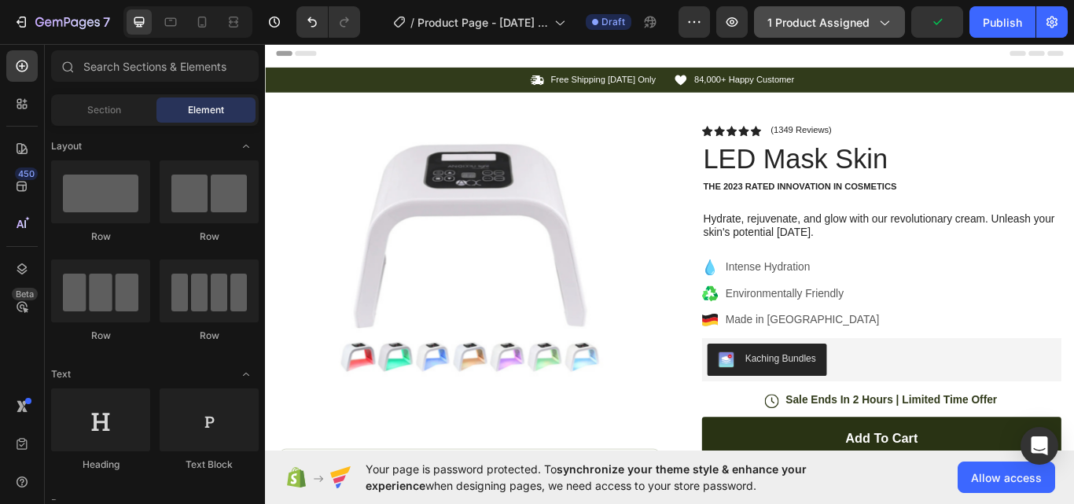
click at [820, 14] on span "1 product assigned" at bounding box center [818, 22] width 102 height 17
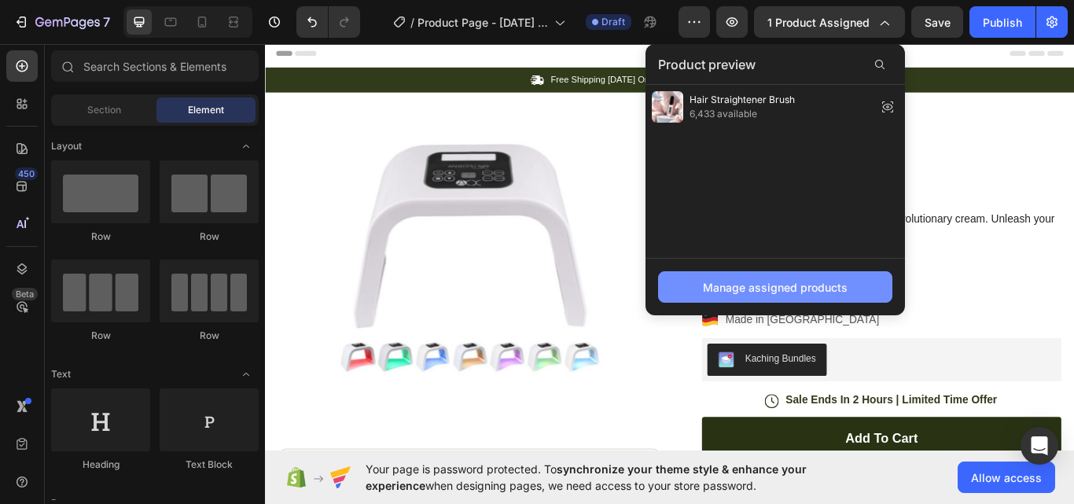
click at [770, 280] on div "Manage assigned products" at bounding box center [775, 287] width 145 height 17
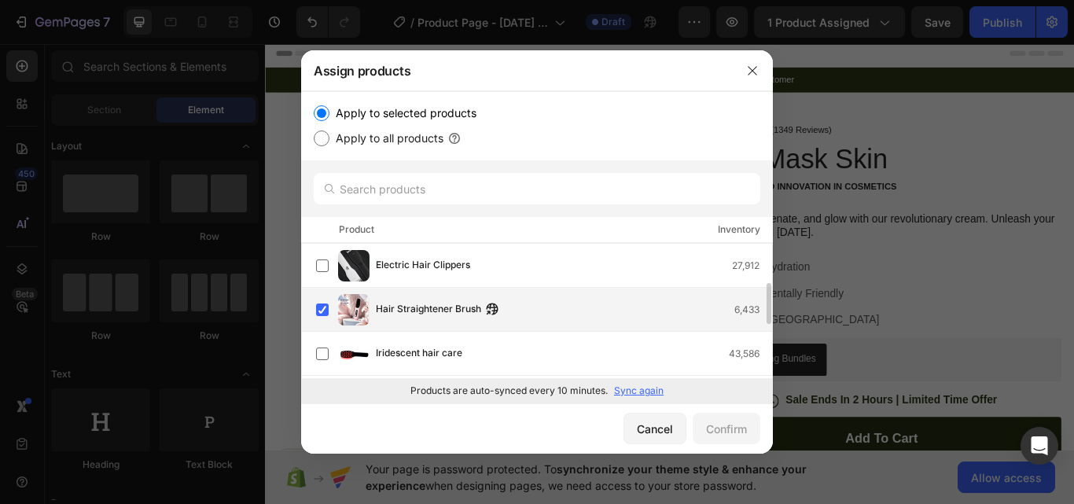
click at [310, 307] on div "Hair Straightener Brush 6,433" at bounding box center [537, 310] width 472 height 44
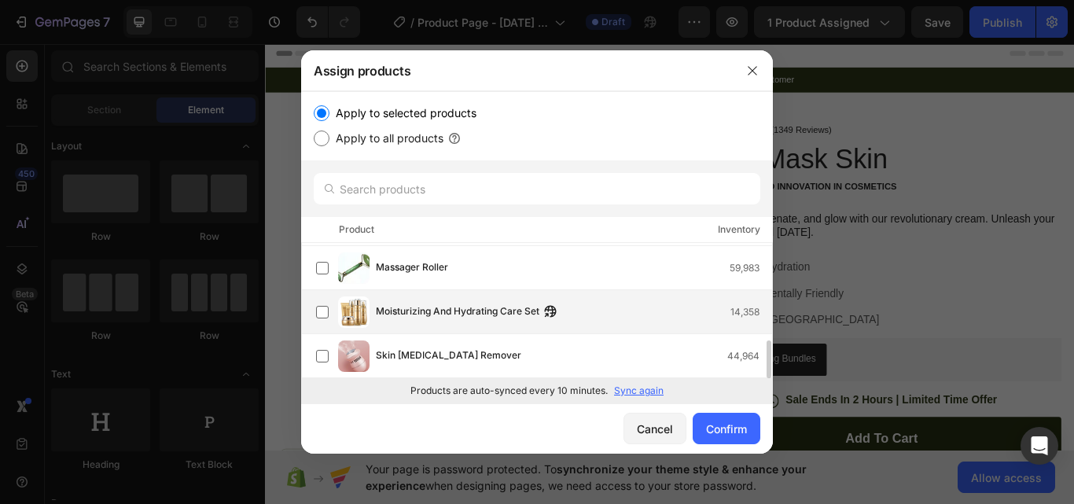
scroll to position [0, 0]
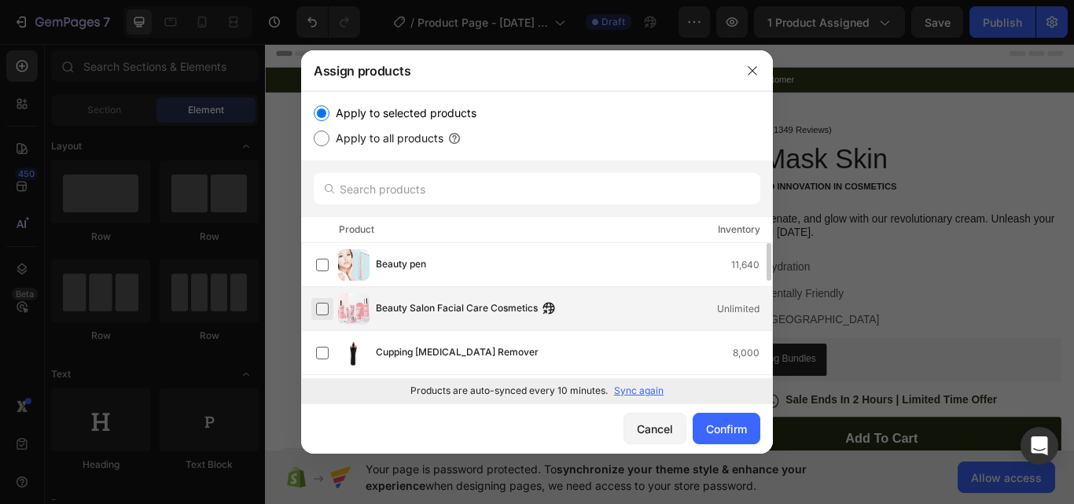
click at [318, 305] on label at bounding box center [322, 309] width 13 height 13
click at [714, 435] on div "Confirm" at bounding box center [726, 429] width 41 height 17
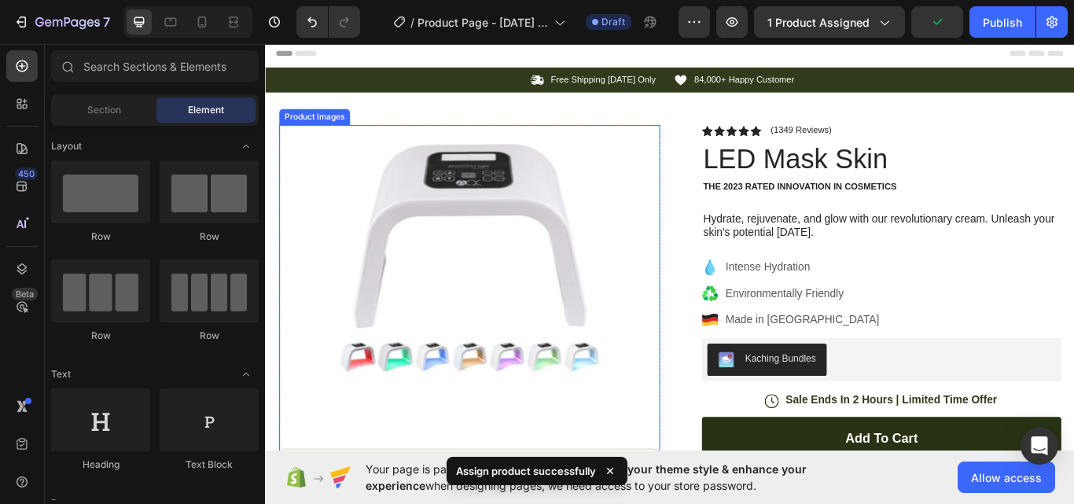
click at [641, 243] on img at bounding box center [503, 296] width 314 height 314
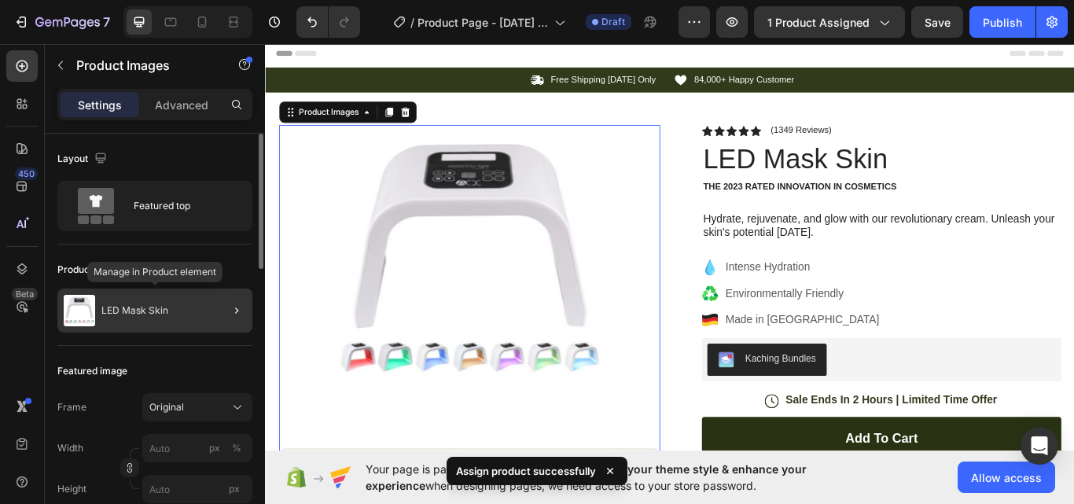
click at [159, 310] on p "LED Mask Skin" at bounding box center [134, 310] width 67 height 11
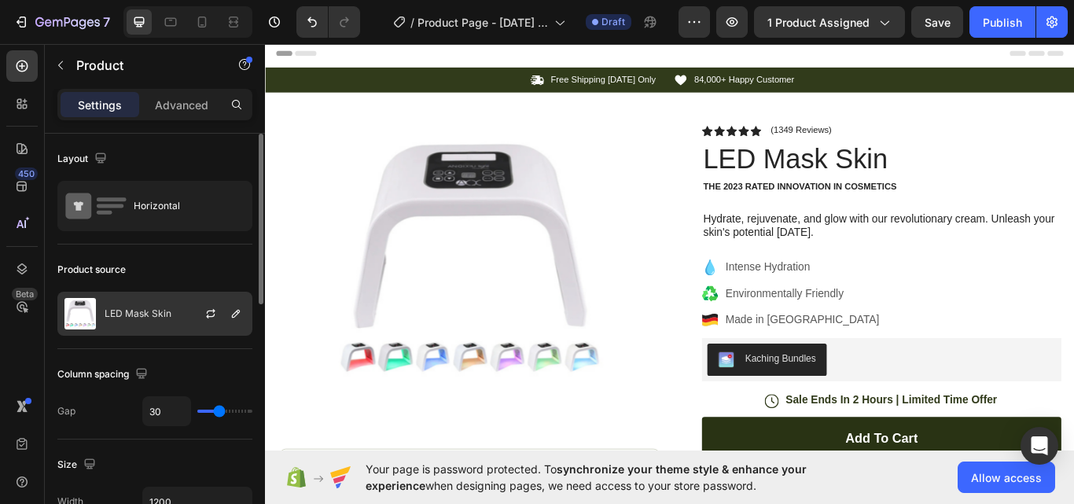
click at [170, 308] on p "LED Mask Skin" at bounding box center [138, 313] width 67 height 11
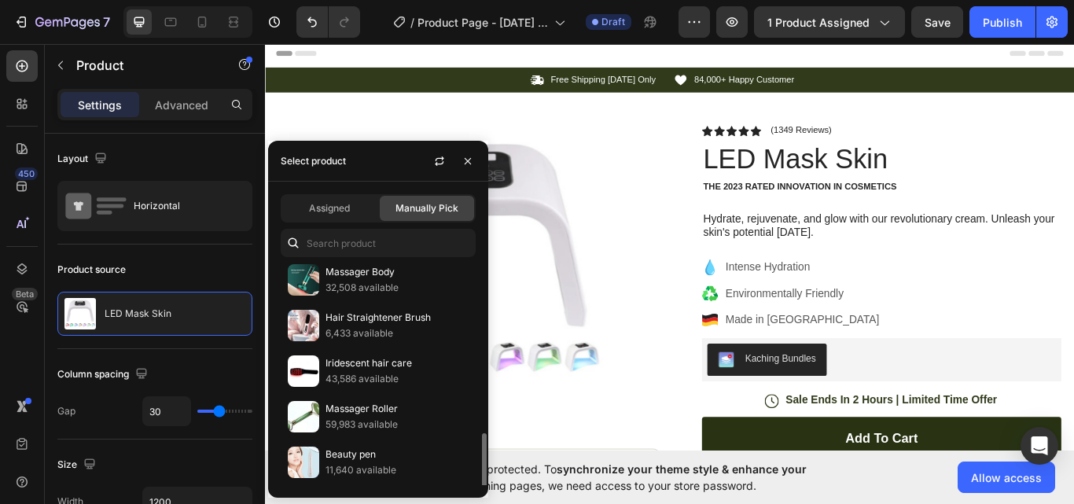
scroll to position [280, 0]
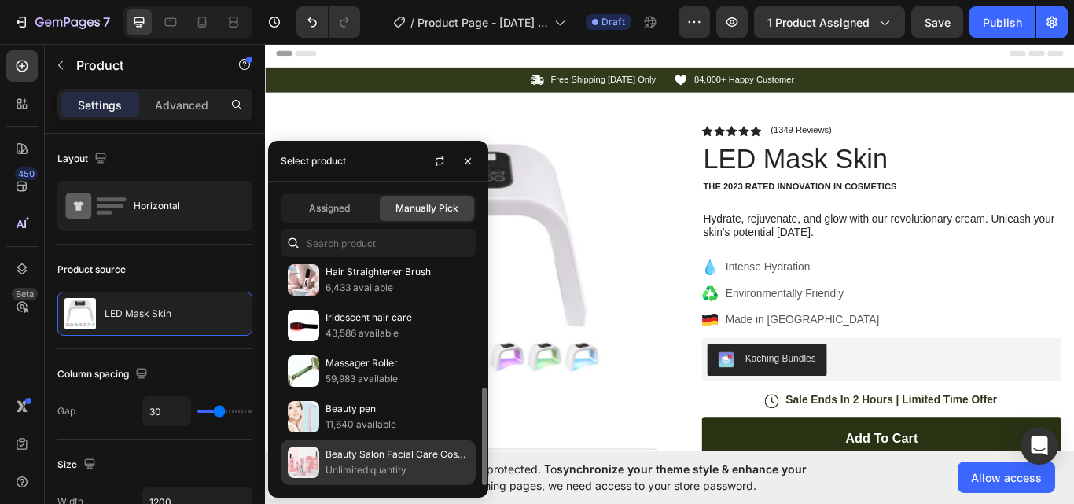
click at [387, 457] on p "Beauty Salon Facial Care Cosmetics" at bounding box center [396, 454] width 143 height 16
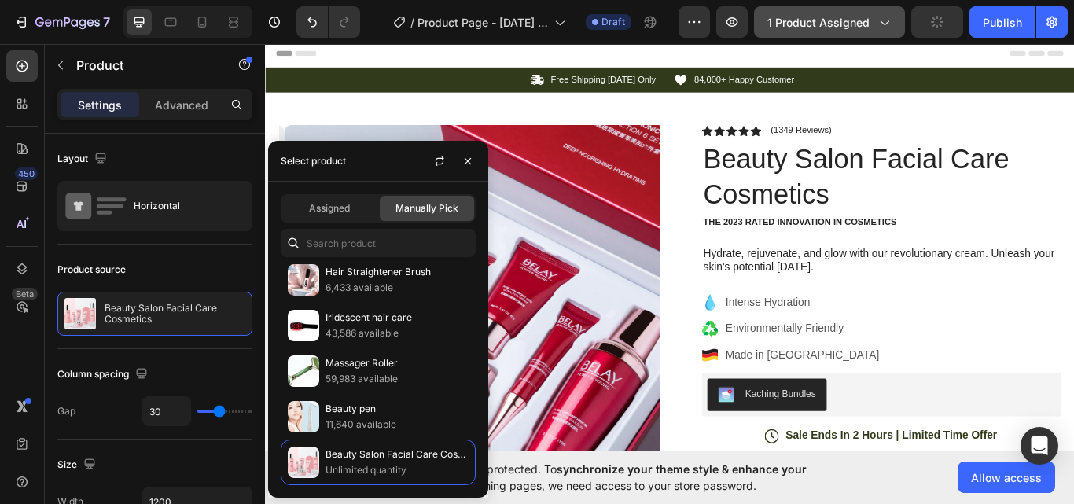
click at [780, 21] on span "1 product assigned" at bounding box center [818, 22] width 102 height 17
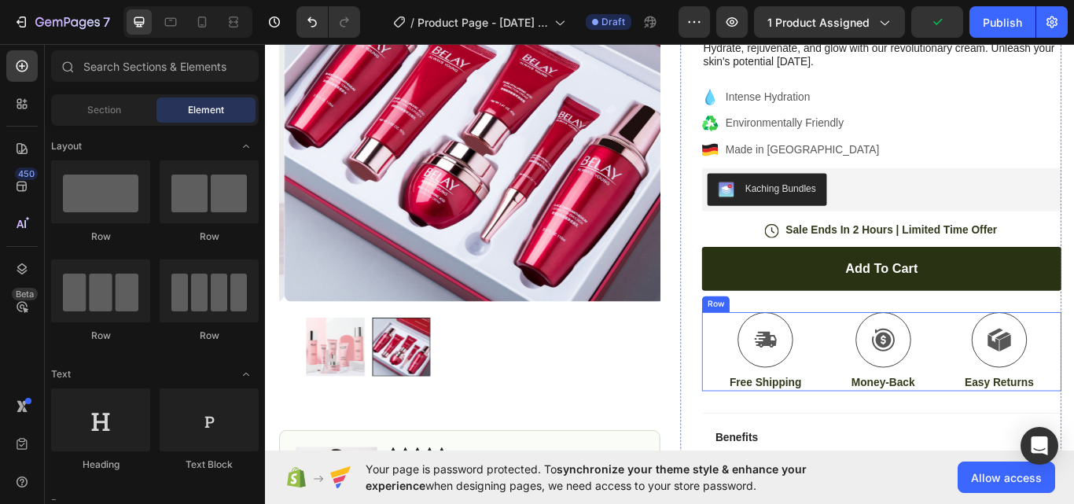
scroll to position [291, 0]
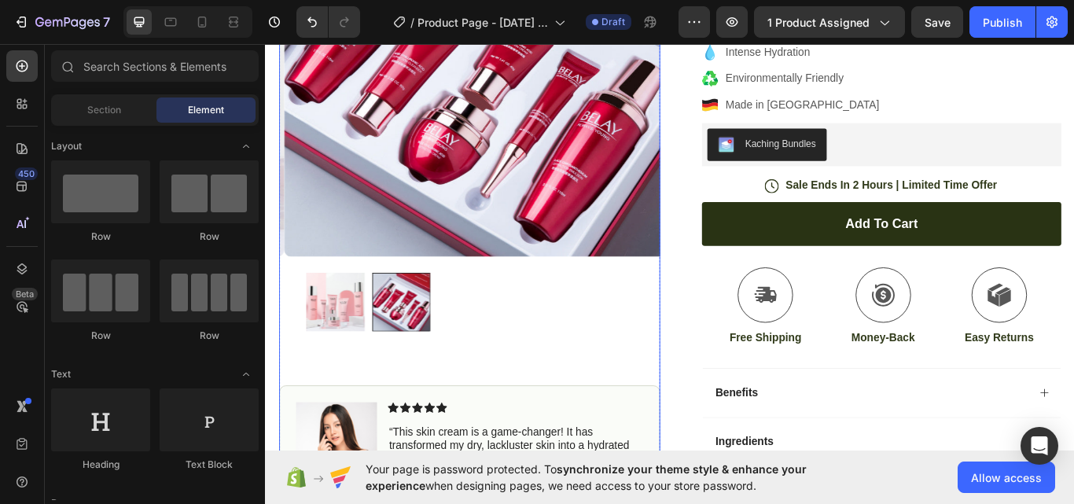
click at [340, 380] on img at bounding box center [346, 346] width 68 height 68
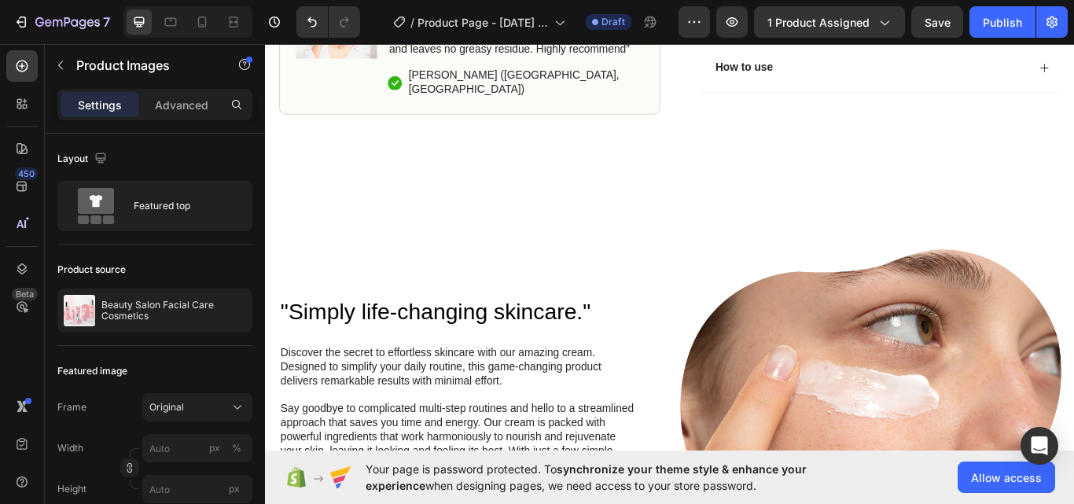
scroll to position [917, 0]
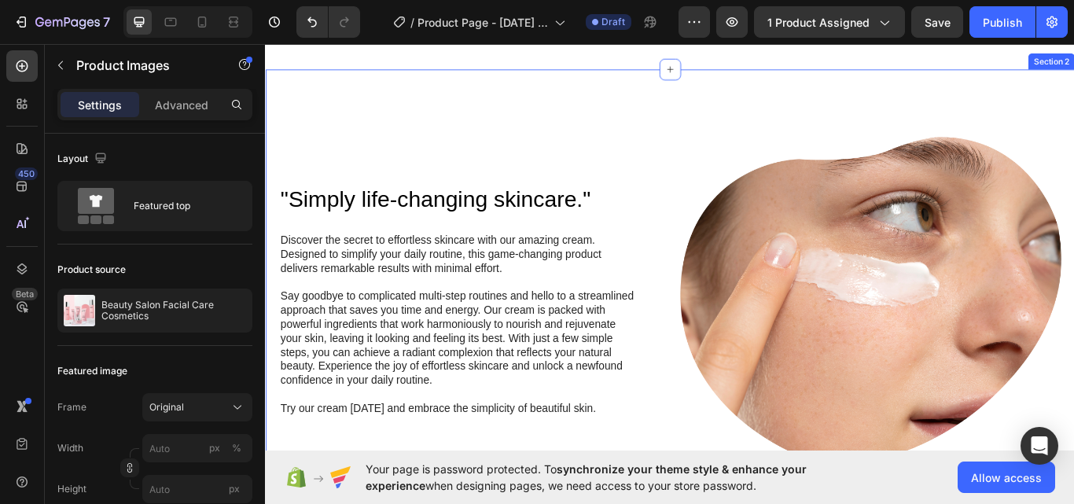
click at [652, 150] on div ""Simply life-changing skincare." Heading Discover the secret to effortless skin…" at bounding box center [736, 505] width 943 height 861
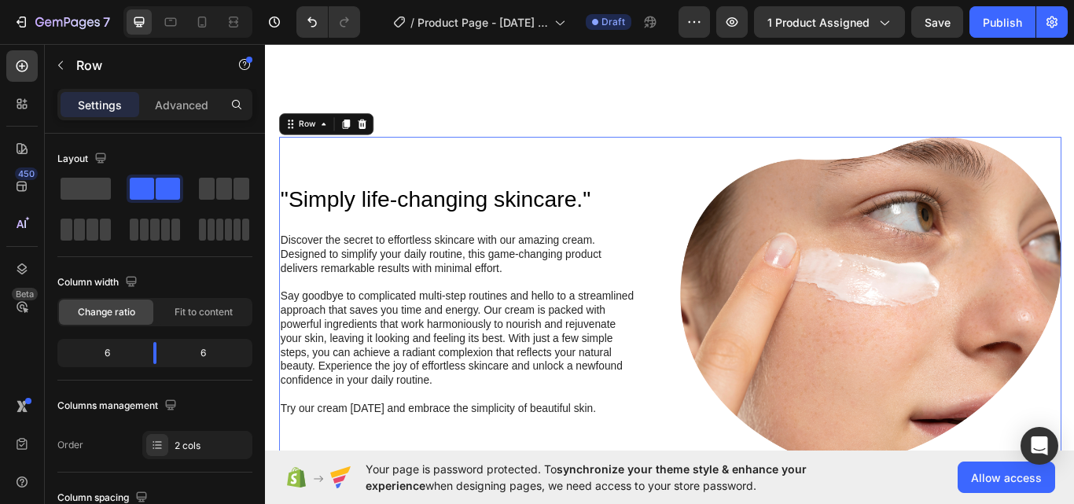
click at [681, 213] on div ""Simply life-changing skincare." Heading Discover the secret to effortless skin…" at bounding box center [503, 344] width 444 height 382
click at [720, 172] on div ""Simply life-changing skincare." Heading Discover the secret to effortless skin…" at bounding box center [736, 505] width 943 height 861
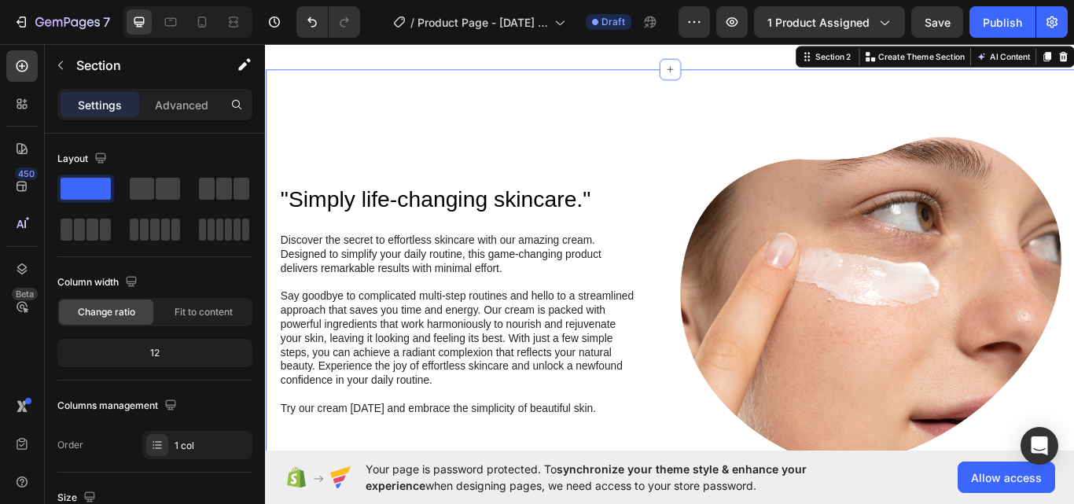
click at [720, 171] on div ""Simply life-changing skincare." Heading Discover the secret to effortless skin…" at bounding box center [736, 505] width 943 height 861
click at [644, 170] on div ""Simply life-changing skincare." Heading Discover the secret to effortless skin…" at bounding box center [736, 505] width 943 height 861
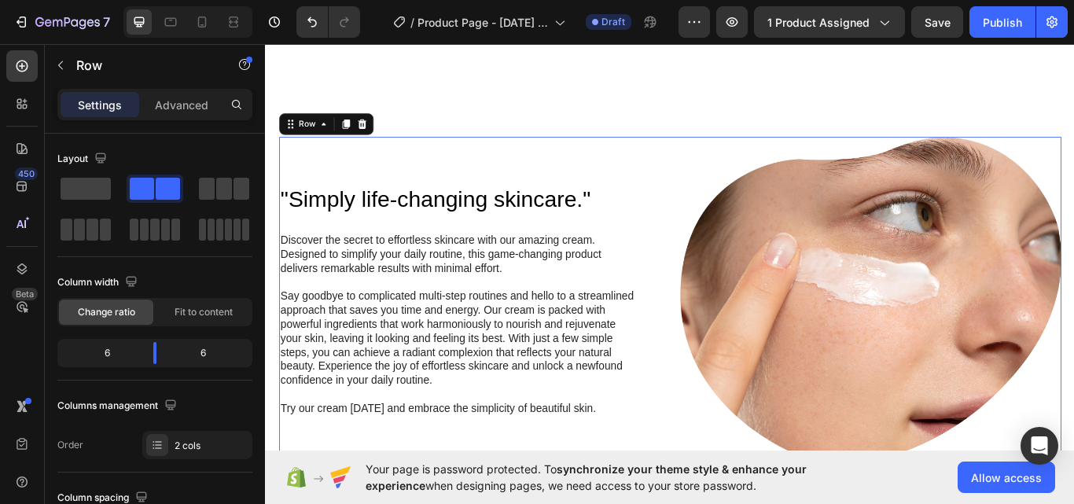
click at [576, 226] on div ""Simply life-changing skincare." Heading Discover the secret to effortless skin…" at bounding box center [503, 344] width 444 height 382
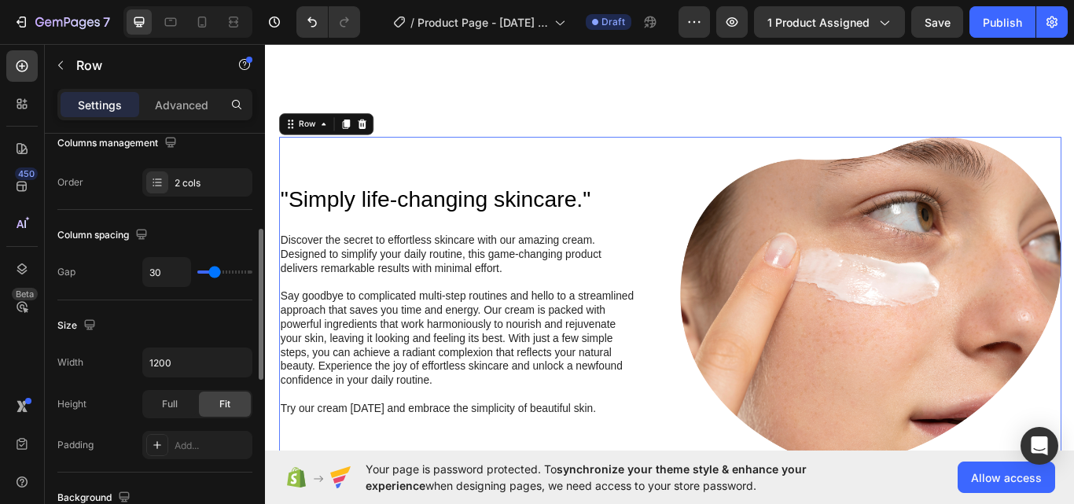
click at [201, 270] on div "30" at bounding box center [197, 272] width 110 height 30
type input "22"
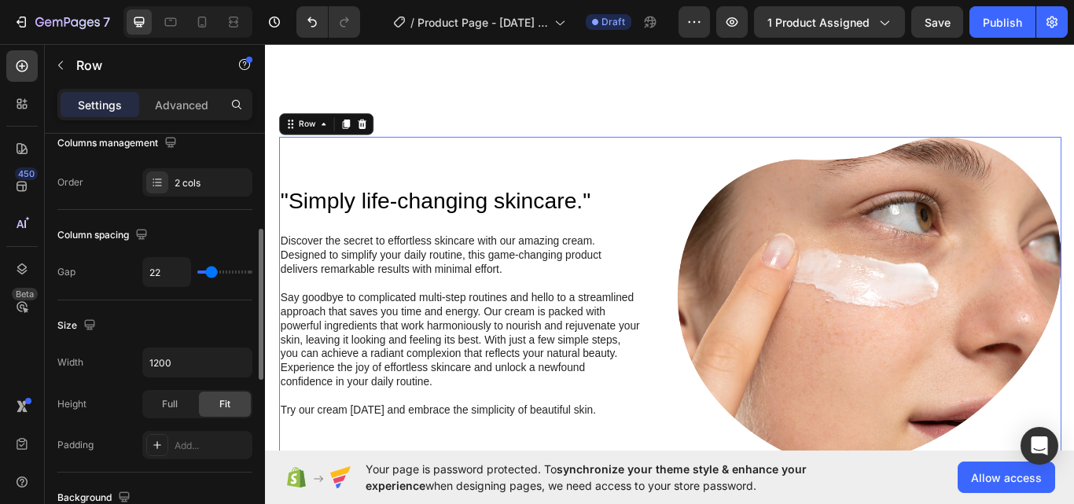
type input "24"
click at [212, 270] on input "range" at bounding box center [224, 271] width 55 height 3
type input "22"
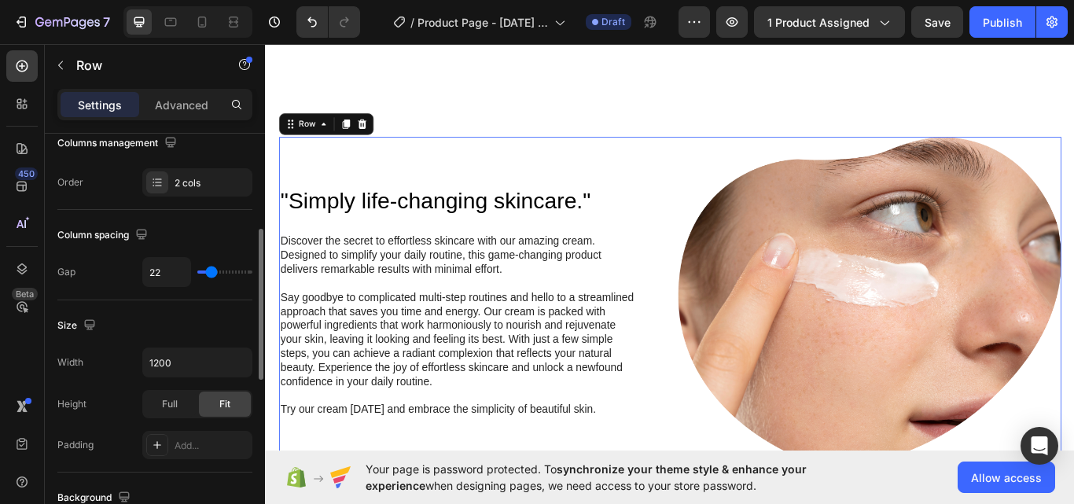
type input "20"
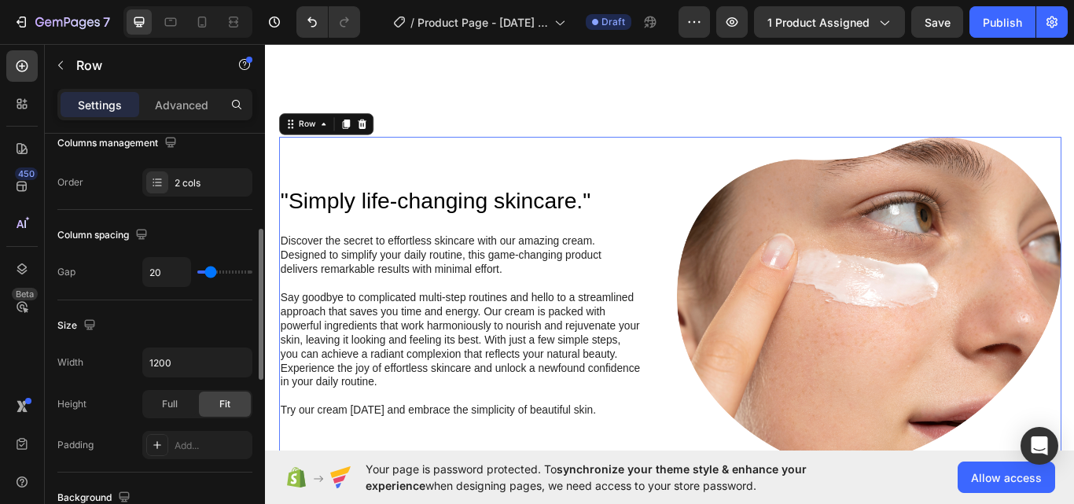
type input "18"
type input "9"
type input "7"
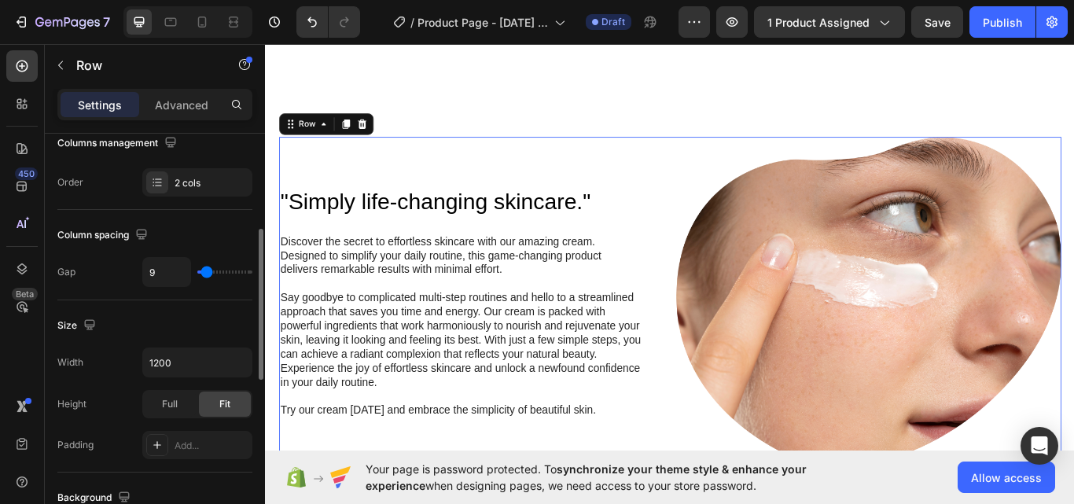
type input "7"
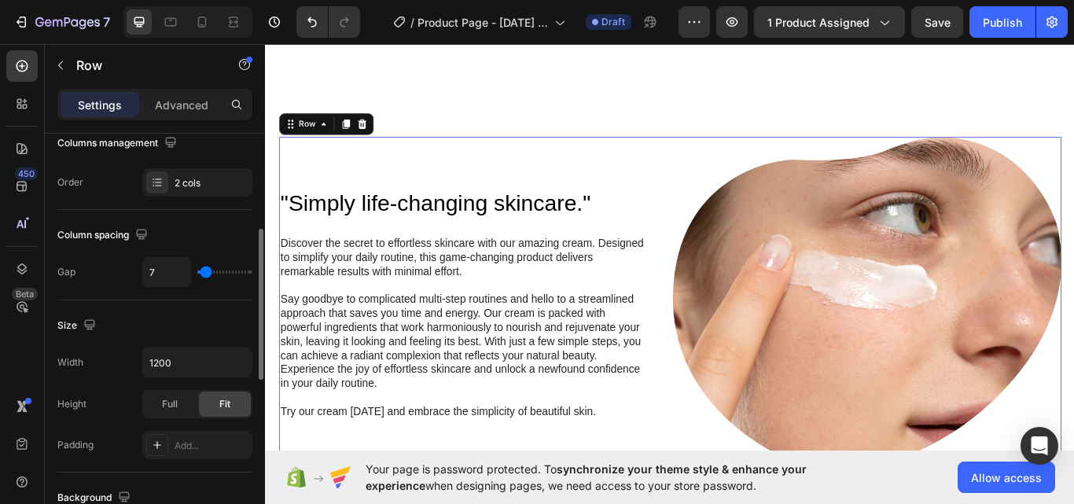
type input "16"
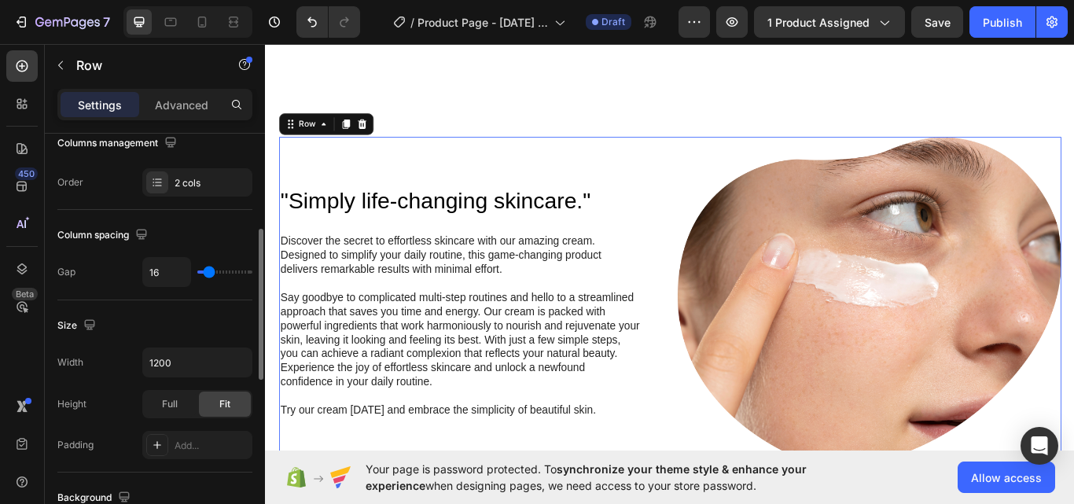
type input "22"
type input "27"
type input "36"
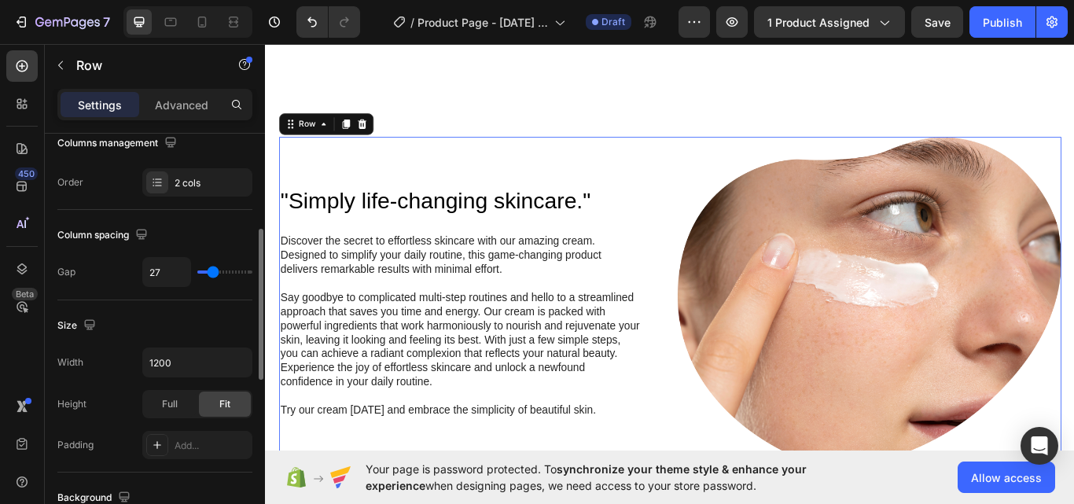
type input "36"
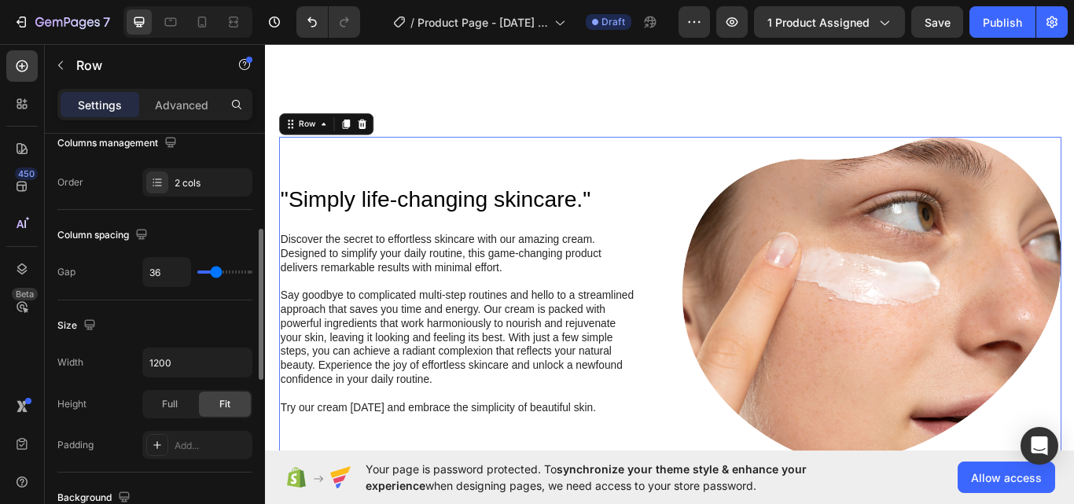
type input "40"
type input "42"
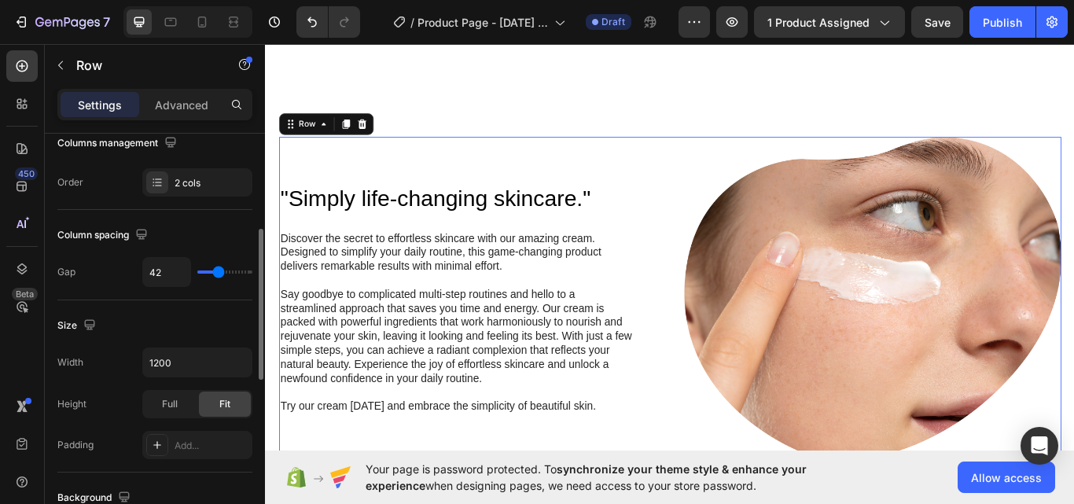
type input "51"
type input "56"
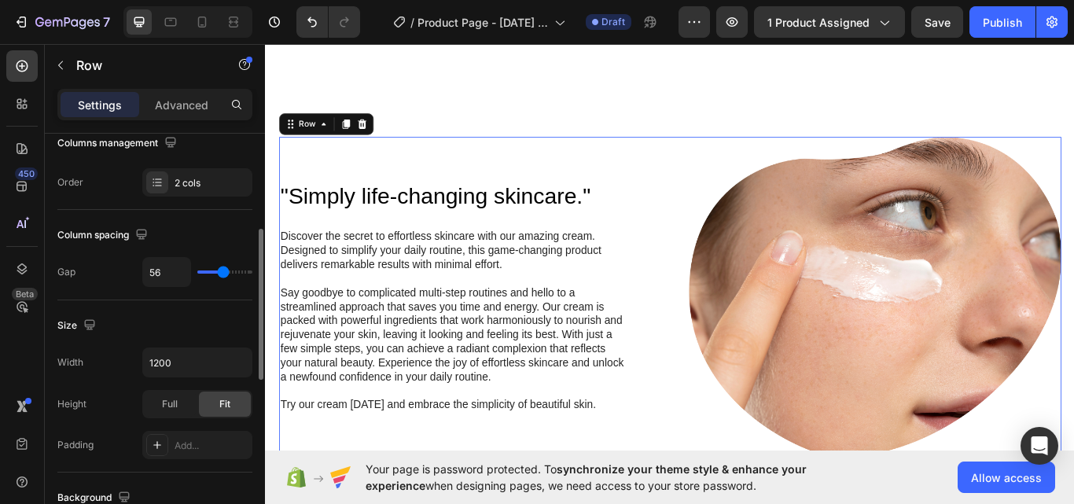
type input "58"
type input "56"
type input "49"
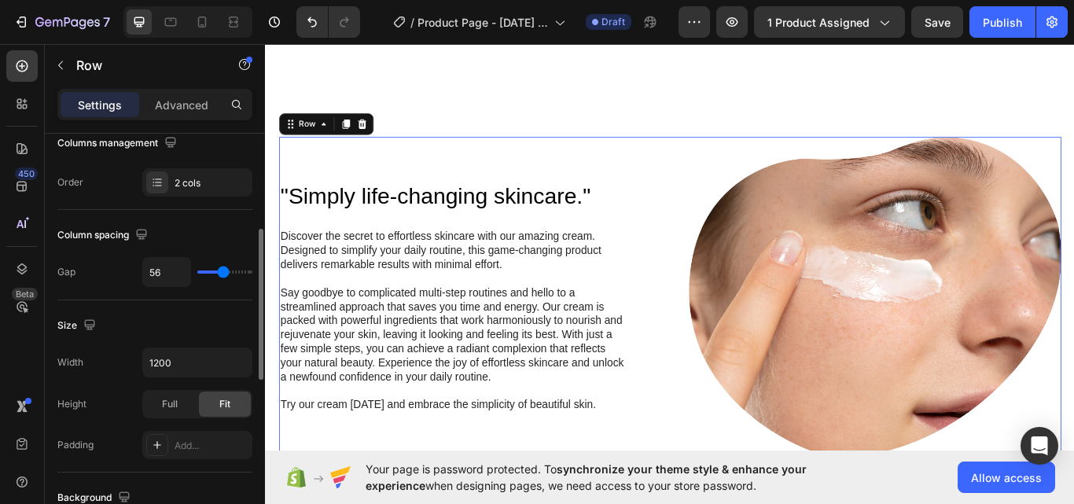
type input "49"
type input "47"
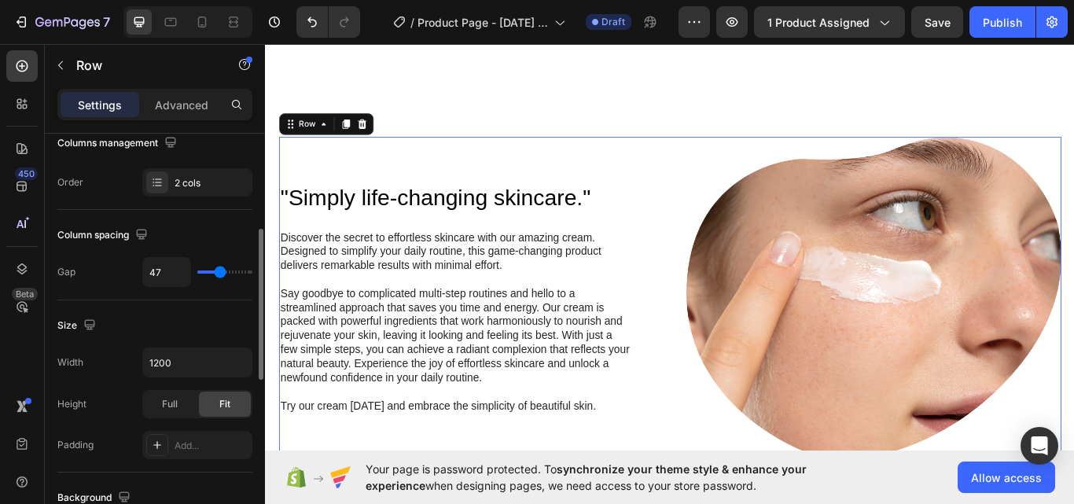
drag, startPoint x: 212, startPoint y: 266, endPoint x: 220, endPoint y: 264, distance: 8.2
type input "47"
click at [220, 270] on input "range" at bounding box center [224, 271] width 55 height 3
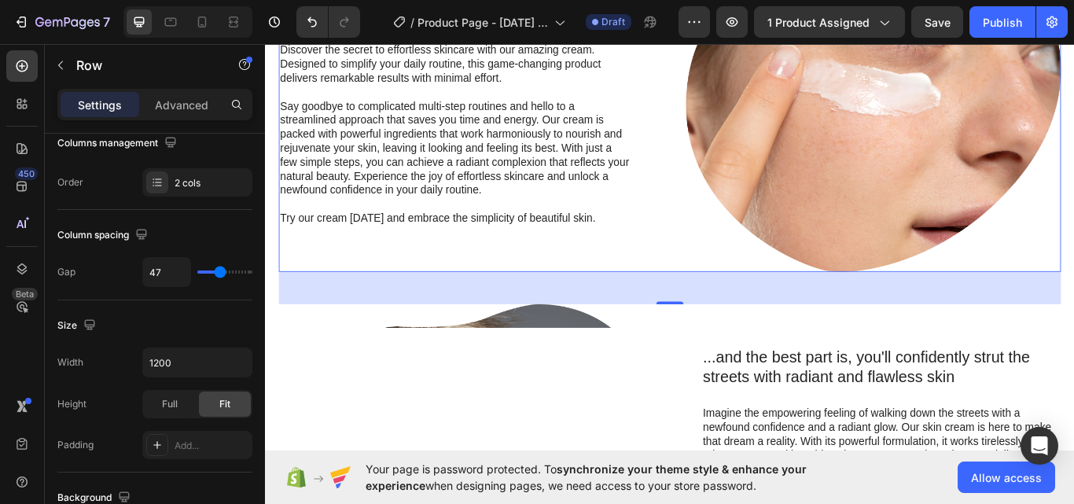
scroll to position [1048, 0]
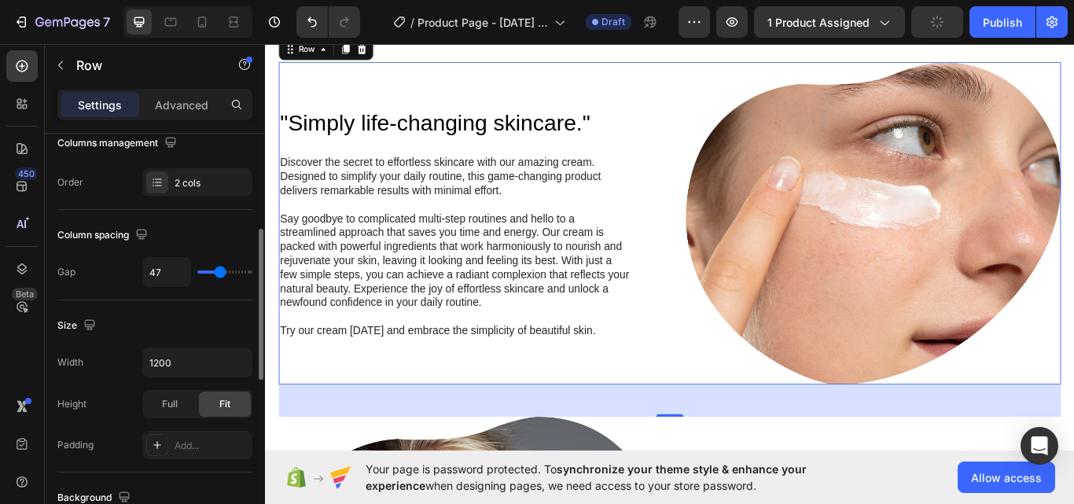
type input "33"
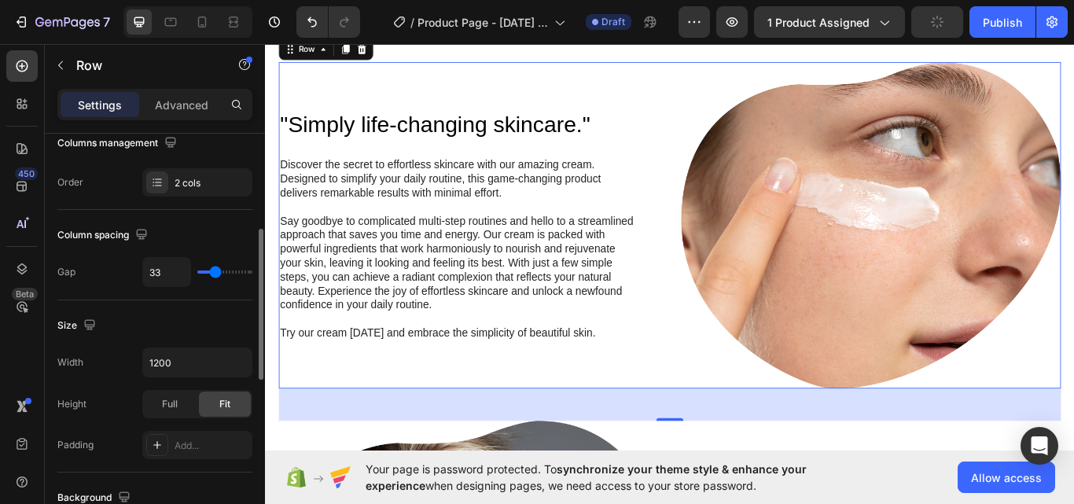
type input "31"
type input "40"
type input "82"
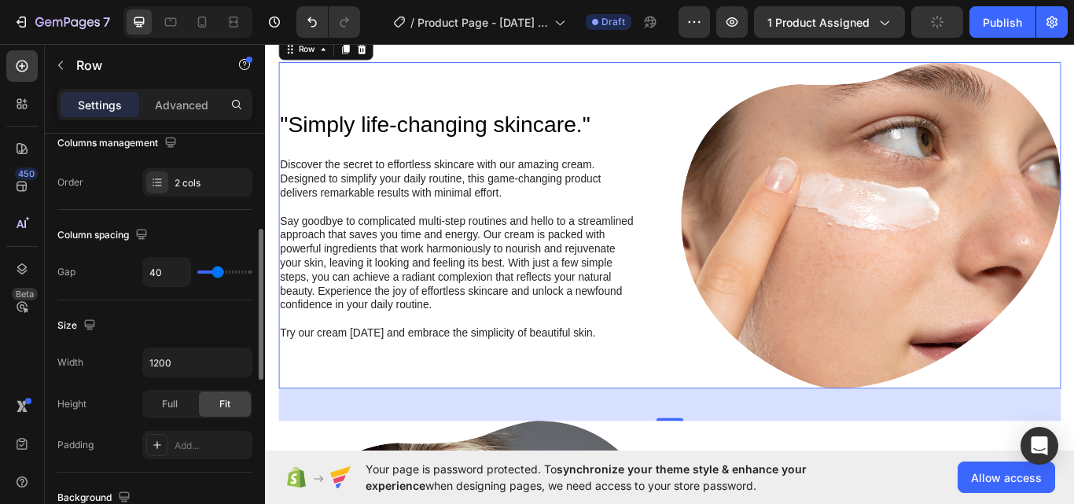
type input "82"
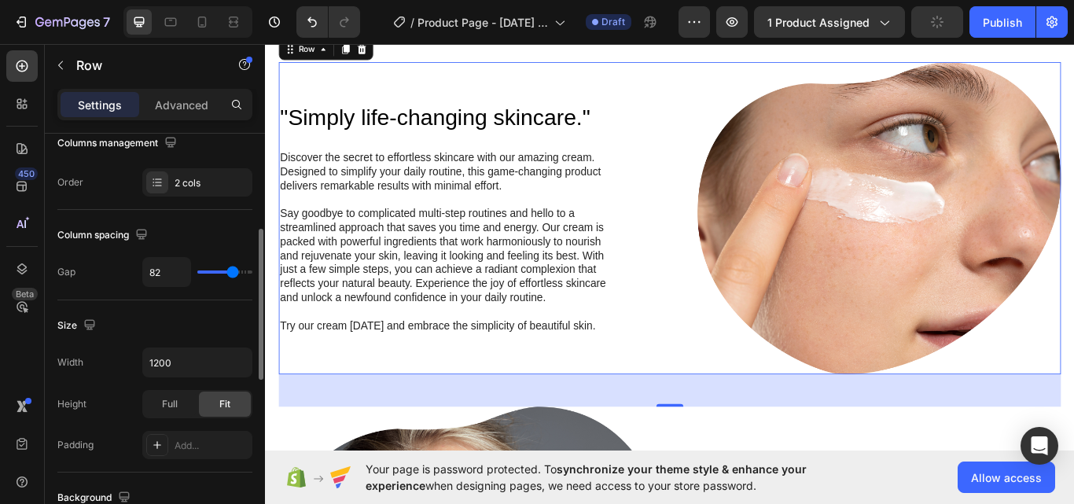
type input "96"
type input "107"
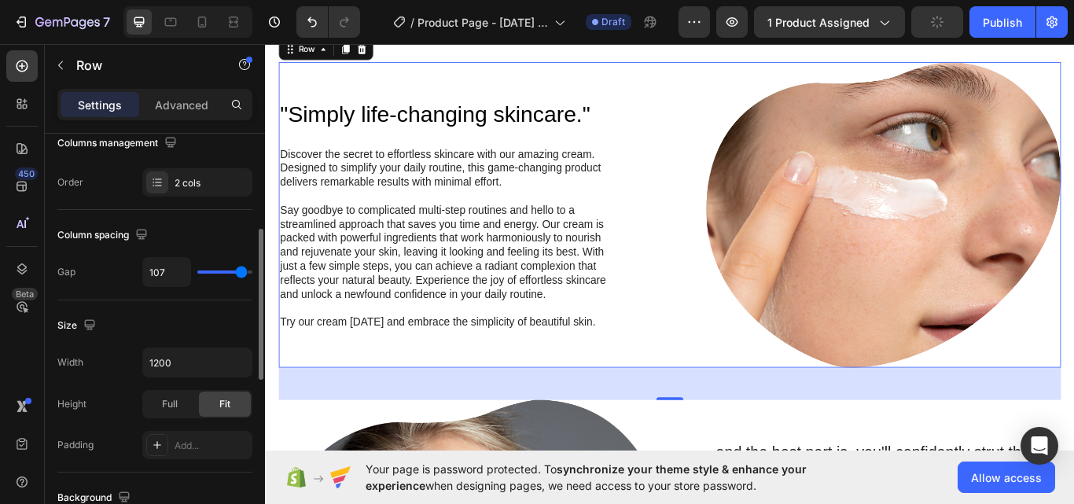
type input "116"
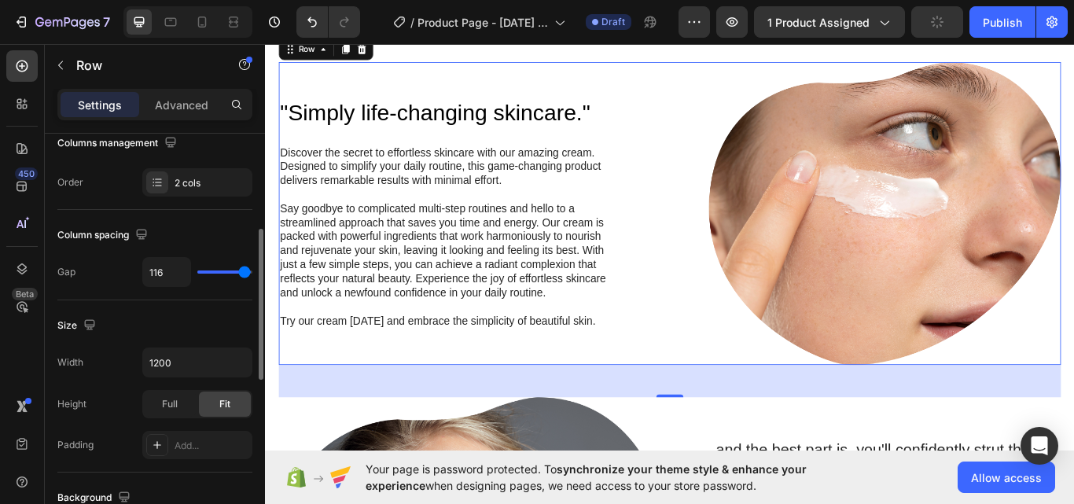
type input "118"
type input "120"
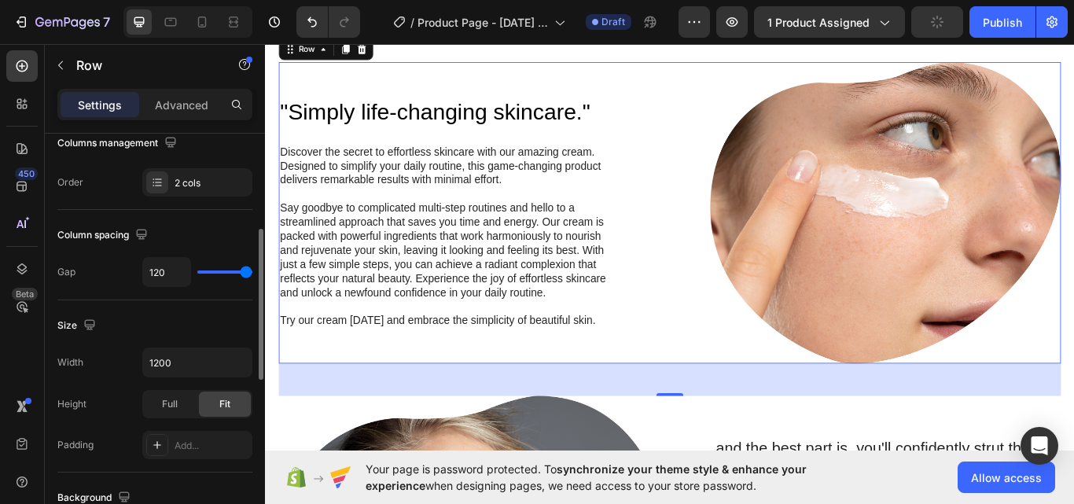
type input "118"
type input "109"
type input "104"
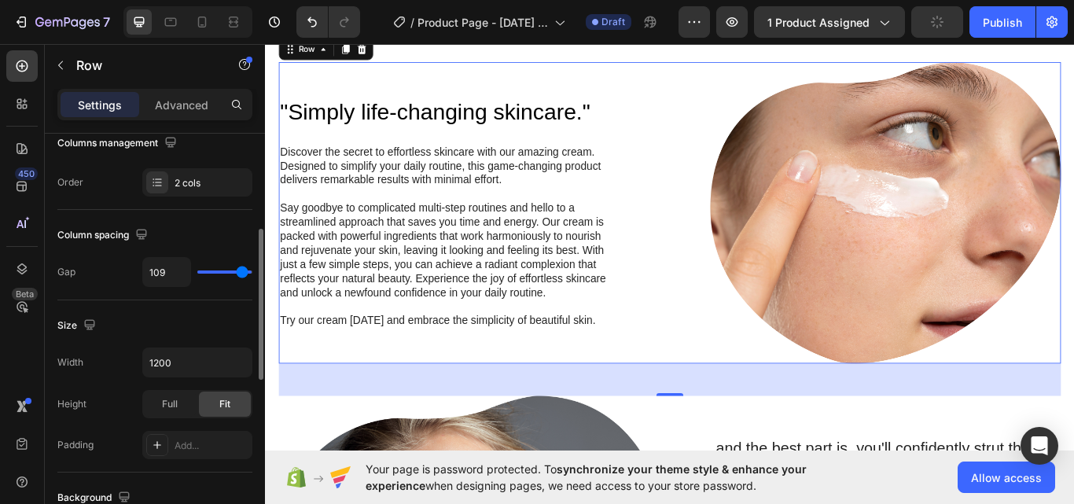
type input "104"
type input "102"
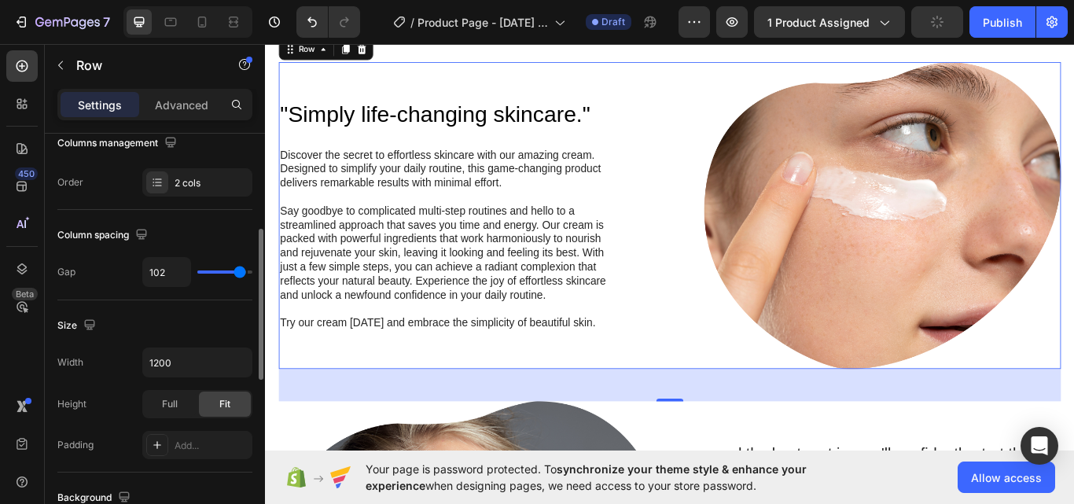
type input "98"
type input "93"
type input "89"
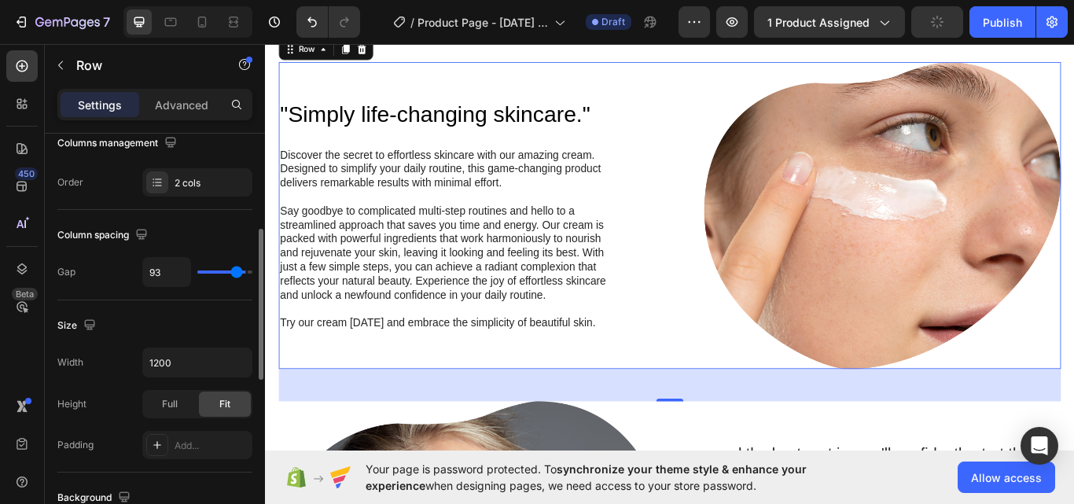
type input "89"
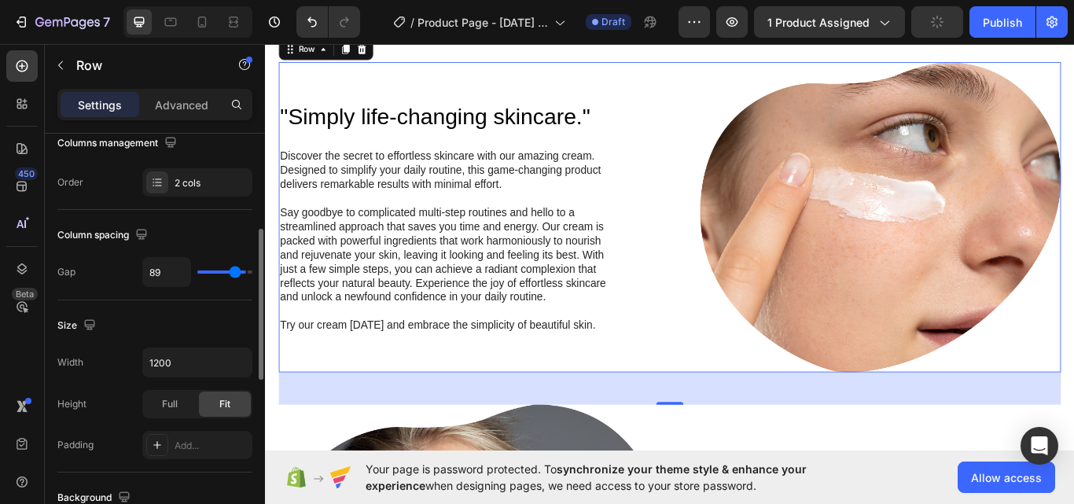
type input "116"
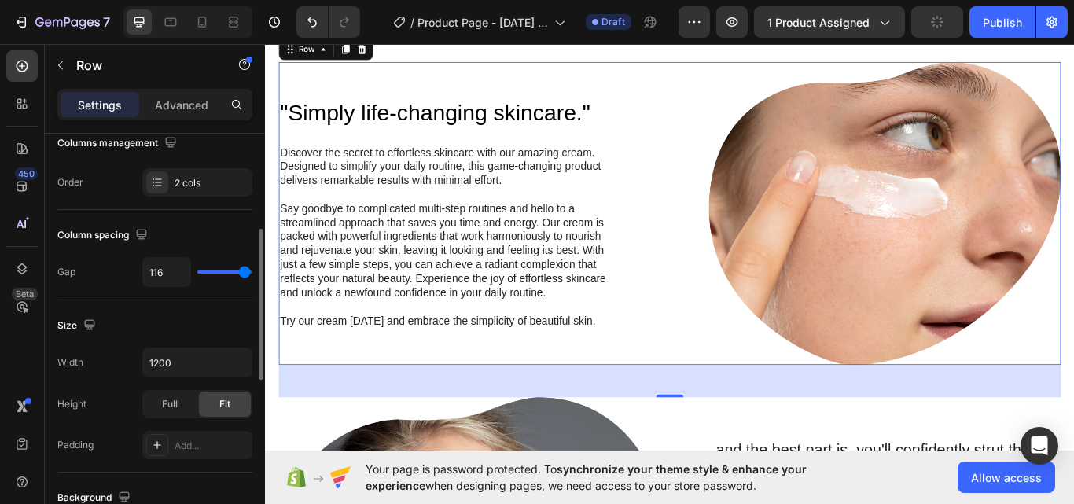
type input "104"
type input "102"
type input "98"
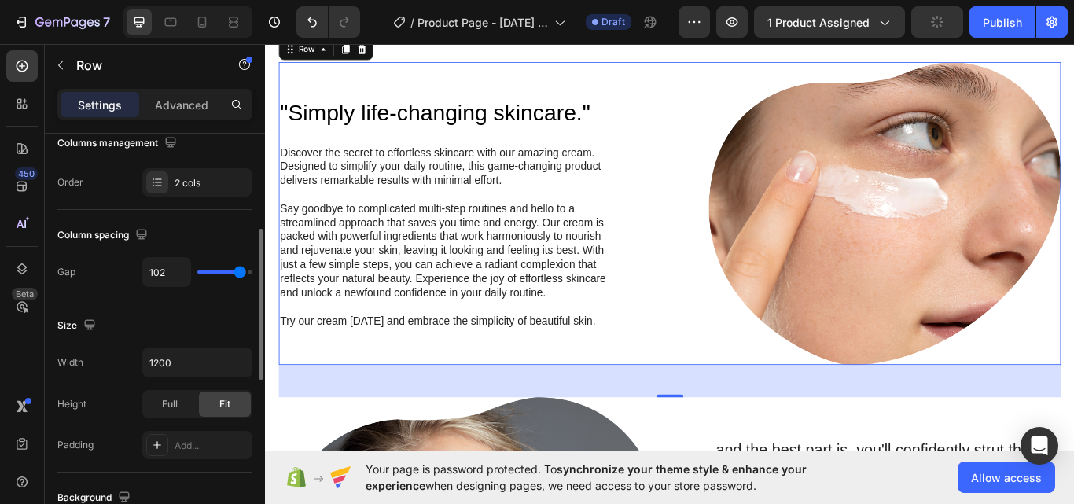
type input "98"
type input "93"
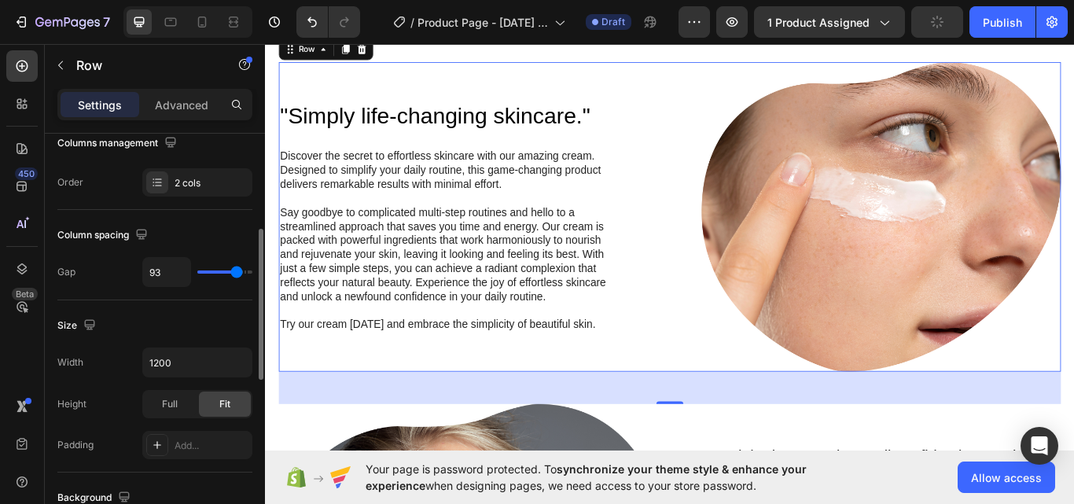
drag, startPoint x: 219, startPoint y: 269, endPoint x: 171, endPoint y: 227, distance: 63.5
type input "93"
click at [237, 270] on input "range" at bounding box center [224, 271] width 55 height 3
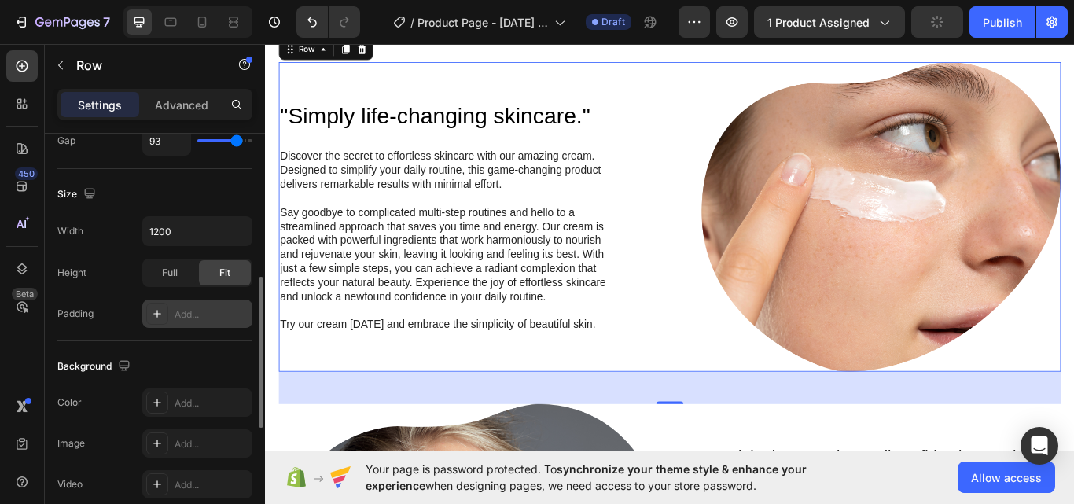
scroll to position [525, 0]
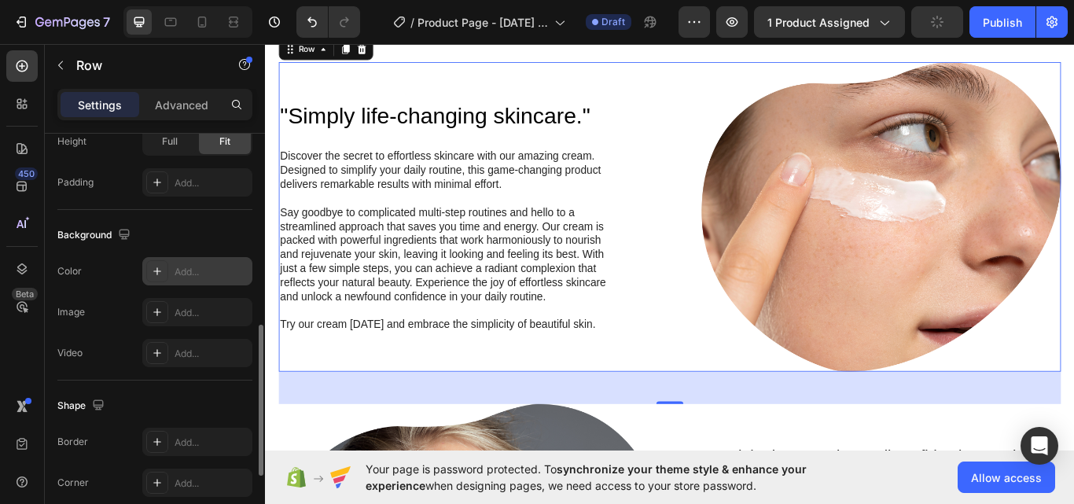
click at [198, 279] on div "Add..." at bounding box center [197, 271] width 110 height 28
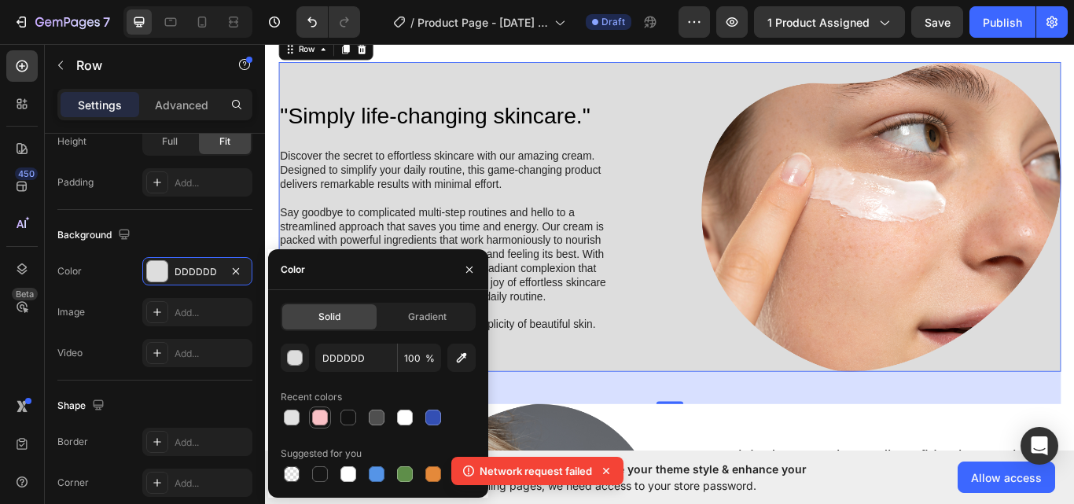
click at [320, 420] on div at bounding box center [320, 418] width 16 height 16
type input "F9C0C5"
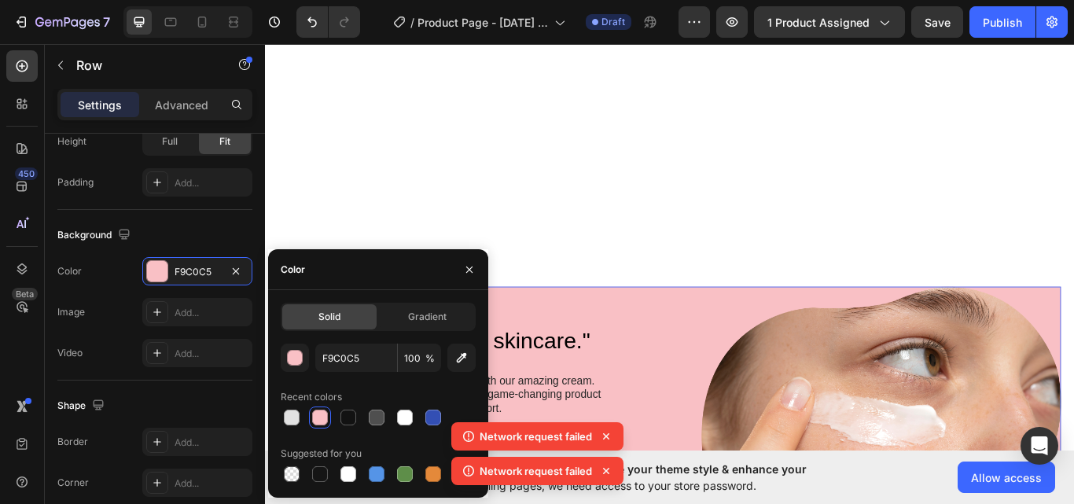
scroll to position [1179, 0]
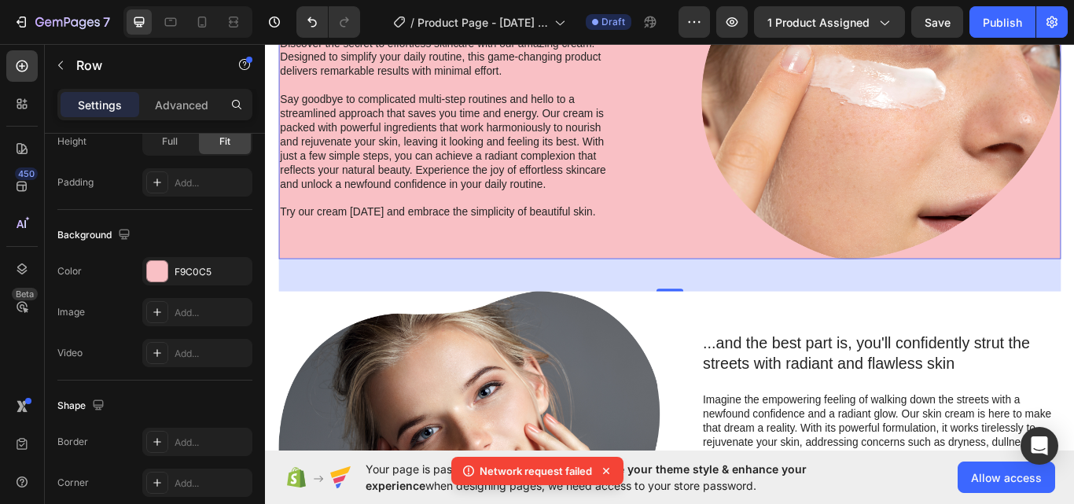
drag, startPoint x: 729, startPoint y: 323, endPoint x: 718, endPoint y: 289, distance: 35.3
click at [718, 289] on div ""Simply life-changing skincare." Heading Discover the secret to effortless skin…" at bounding box center [737, 115] width 912 height 361
drag, startPoint x: 734, startPoint y: 323, endPoint x: 726, endPoint y: 295, distance: 29.4
click at [726, 296] on div "48" at bounding box center [737, 315] width 912 height 38
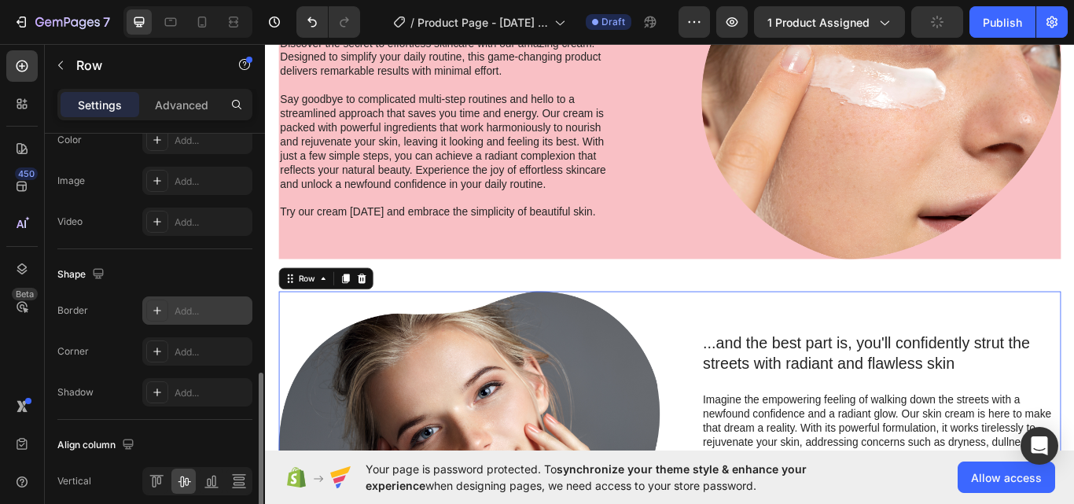
scroll to position [525, 0]
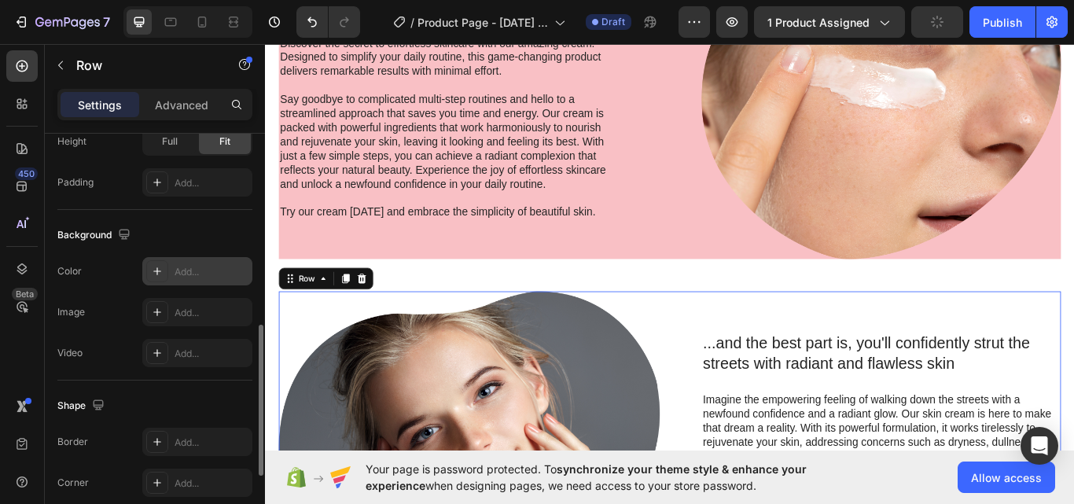
click at [189, 274] on div "Add..." at bounding box center [211, 272] width 74 height 14
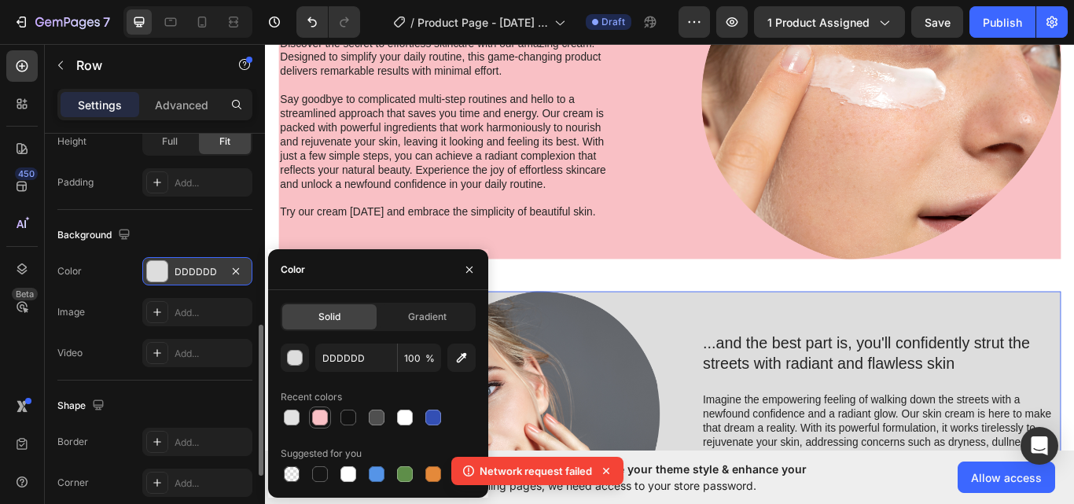
click at [322, 413] on div at bounding box center [320, 418] width 16 height 16
type input "F9C0C5"
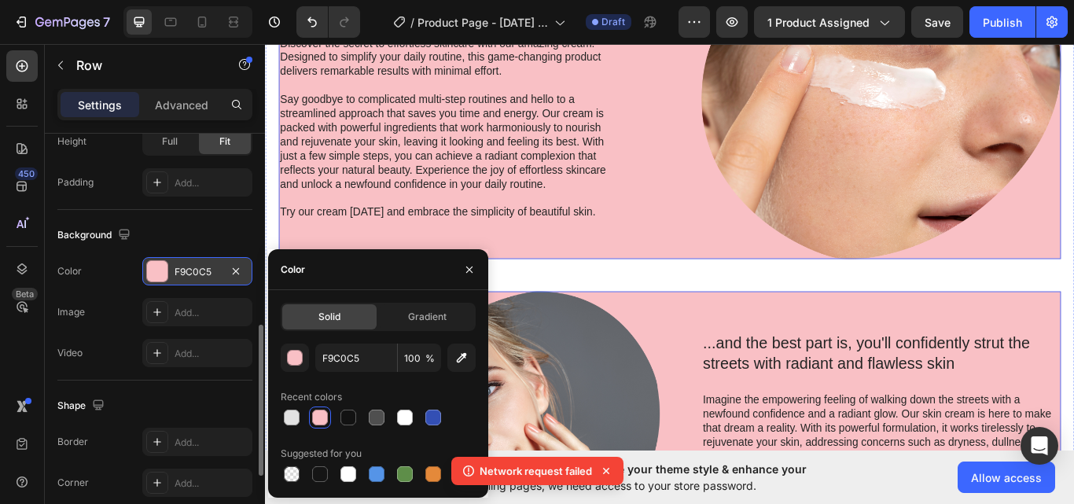
click at [759, 281] on div ""Simply life-changing skincare." Heading Discover the secret to effortless skin…" at bounding box center [737, 115] width 912 height 361
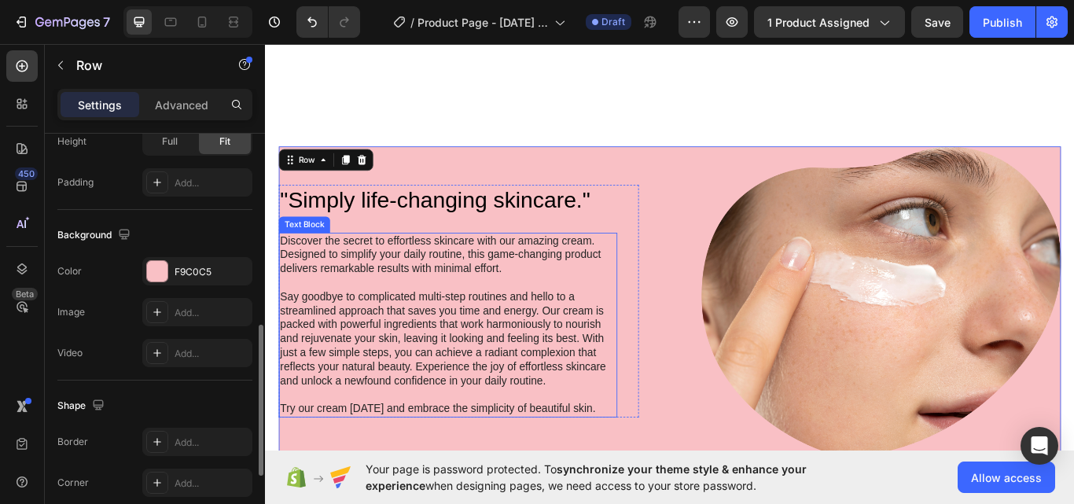
scroll to position [917, 0]
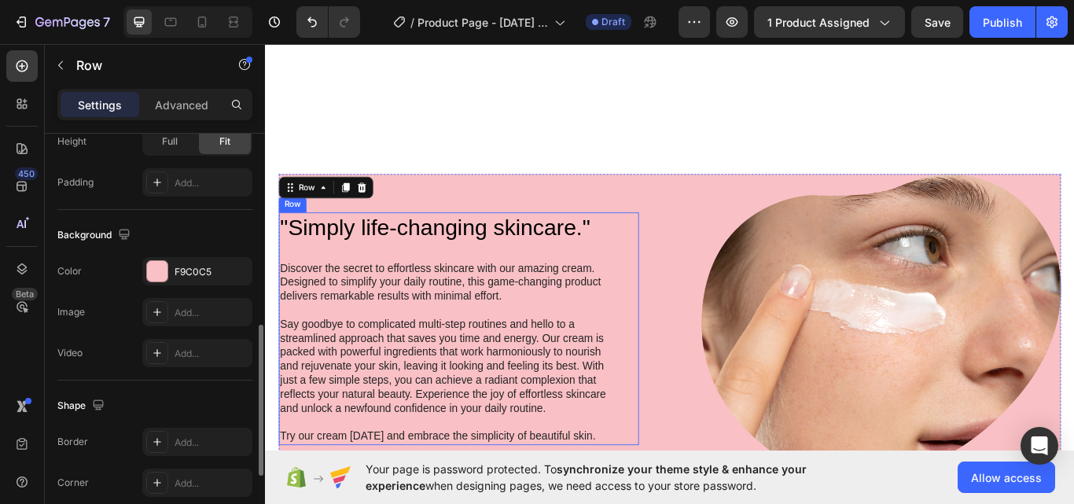
click at [516, 292] on div ""Simply life-changing skincare." Heading Discover the secret to effortless skin…" at bounding box center [478, 376] width 395 height 271
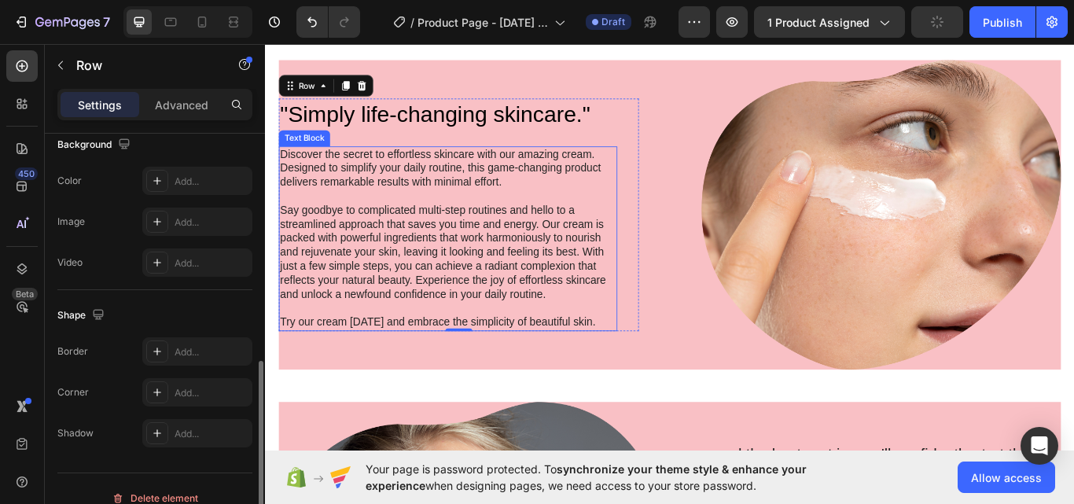
scroll to position [131, 0]
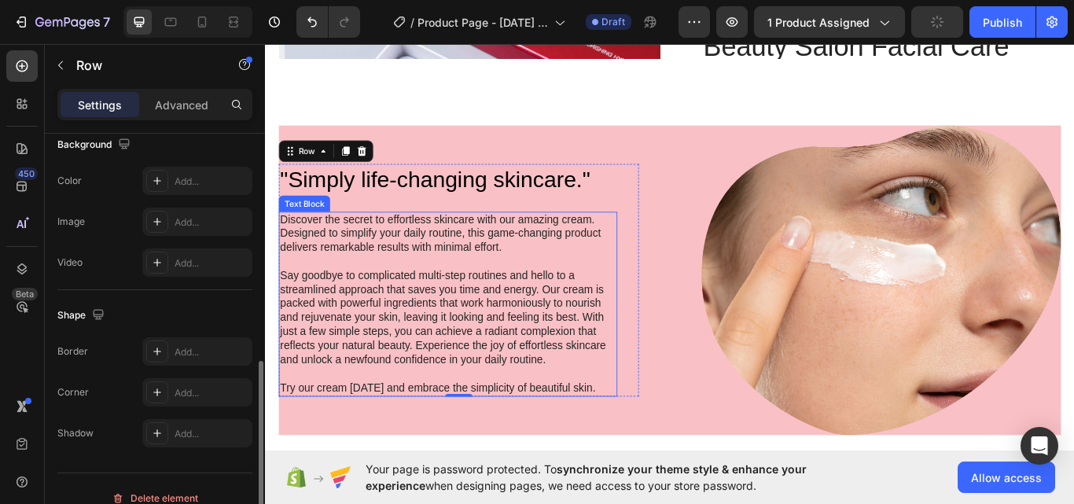
click at [461, 406] on p "Say goodbye to complicated multi-step routines and hello to a streamlined appro…" at bounding box center [477, 364] width 391 height 115
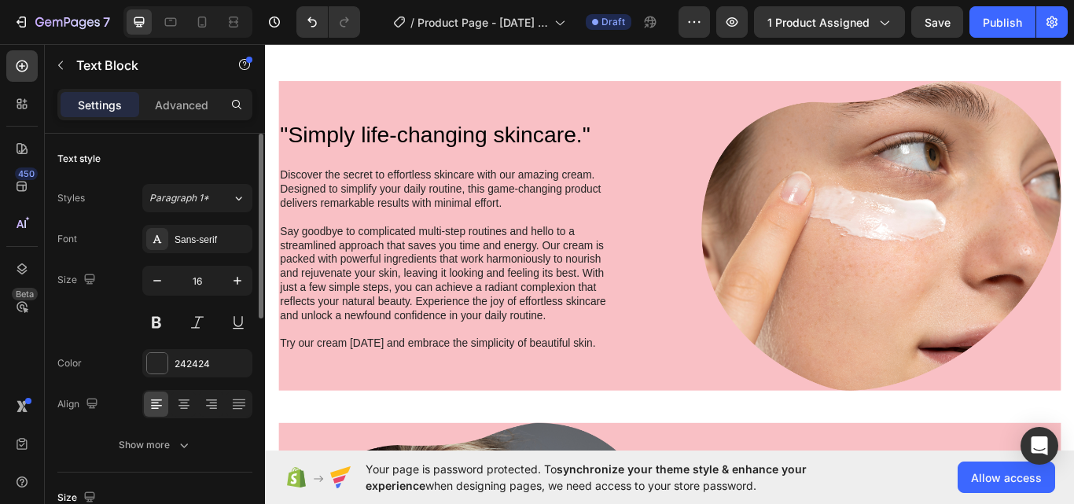
scroll to position [1048, 0]
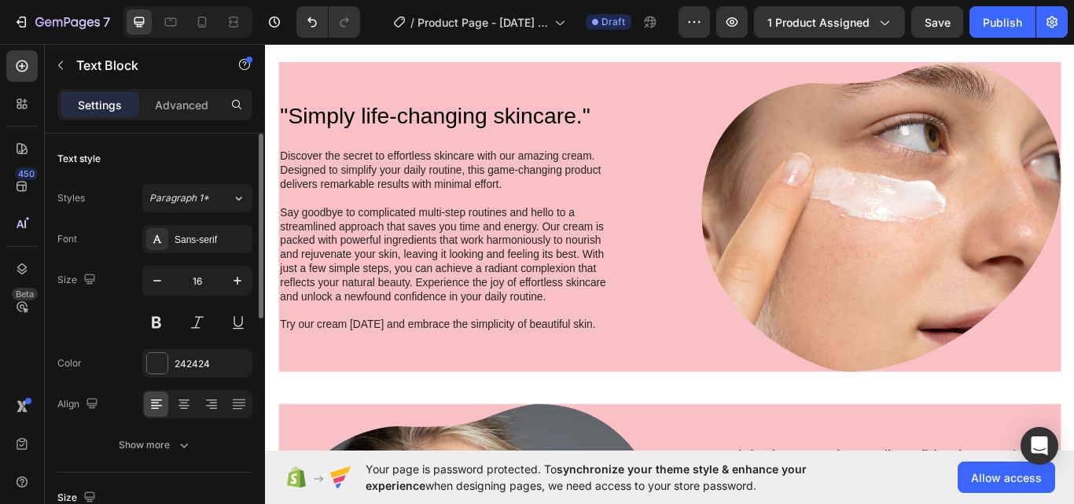
click at [525, 323] on p "Say goodbye to complicated multi-step routines and hello to a streamlined appro…" at bounding box center [477, 290] width 391 height 115
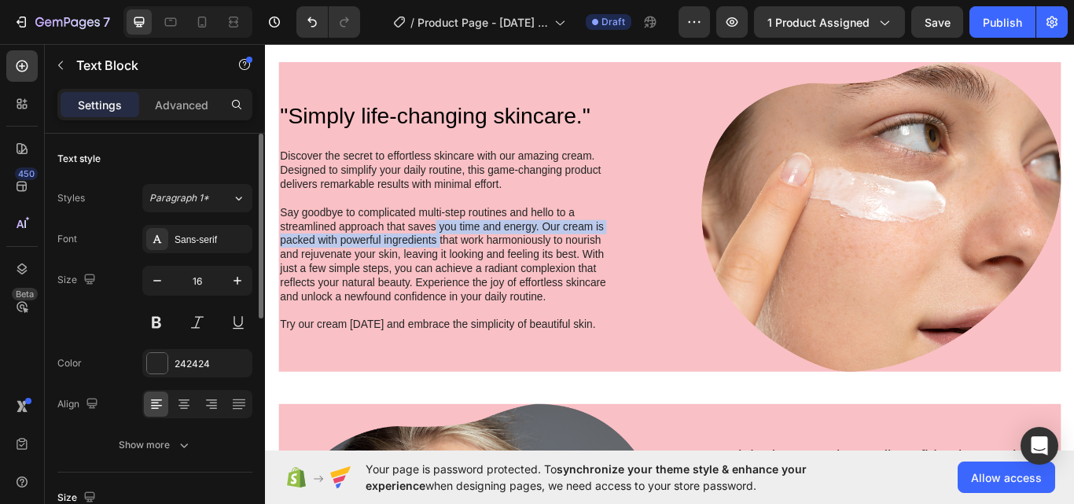
drag, startPoint x: 466, startPoint y: 264, endPoint x: 457, endPoint y: 243, distance: 23.2
click at [460, 249] on p "Say goodbye to complicated multi-step routines and hello to a streamlined appro…" at bounding box center [477, 290] width 391 height 115
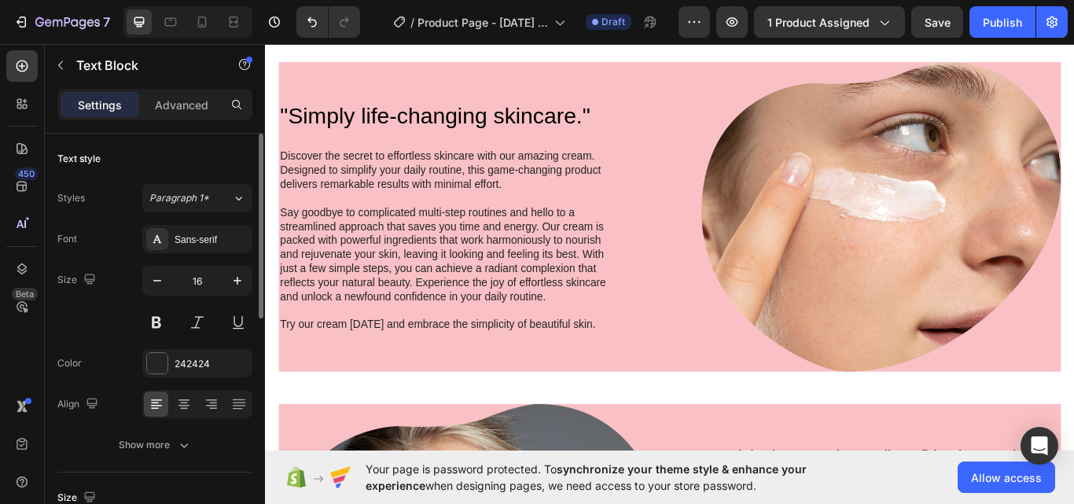
click at [457, 243] on p "Say goodbye to complicated multi-step routines and hello to a streamlined appro…" at bounding box center [477, 290] width 391 height 115
drag, startPoint x: 457, startPoint y: 243, endPoint x: 454, endPoint y: 230, distance: 13.0
click at [455, 242] on p "Say goodbye to complicated multi-step routines and hello to a streamlined appro…" at bounding box center [477, 290] width 391 height 115
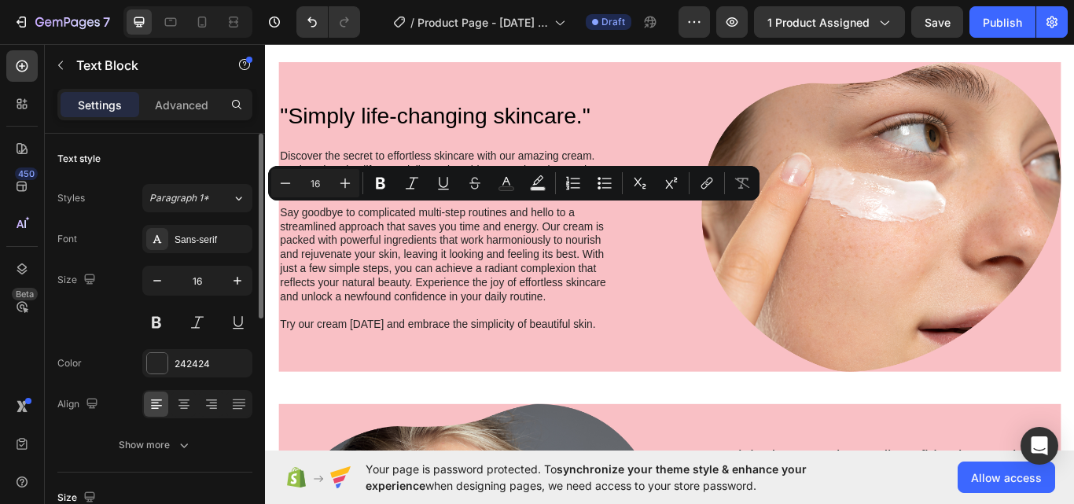
click at [444, 168] on p "Discover the secret to effortless skincare with our amazing cream. Designed to …" at bounding box center [477, 192] width 391 height 49
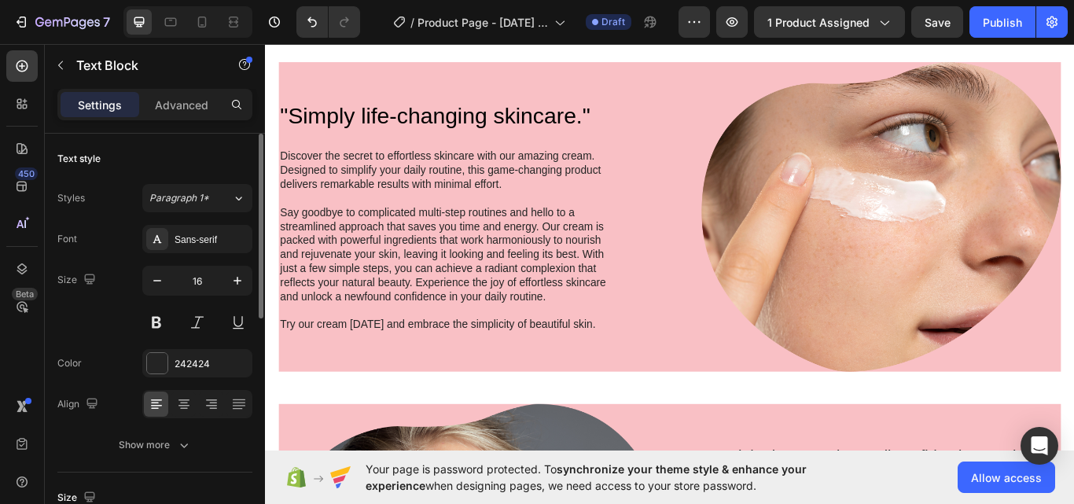
click at [448, 171] on p "Discover the secret to effortless skincare with our amazing cream. Designed to …" at bounding box center [477, 192] width 391 height 49
click at [448, 174] on p "Discover the secret to effortless skincare with our amazing cream. Designed to …" at bounding box center [477, 192] width 391 height 49
click at [448, 183] on p "Discover the secret to effortless skincare with our amazing cream. Designed to …" at bounding box center [477, 192] width 391 height 49
click at [448, 185] on p "Discover the secret to effortless skincare with our amazing cream. Designed to …" at bounding box center [477, 192] width 391 height 49
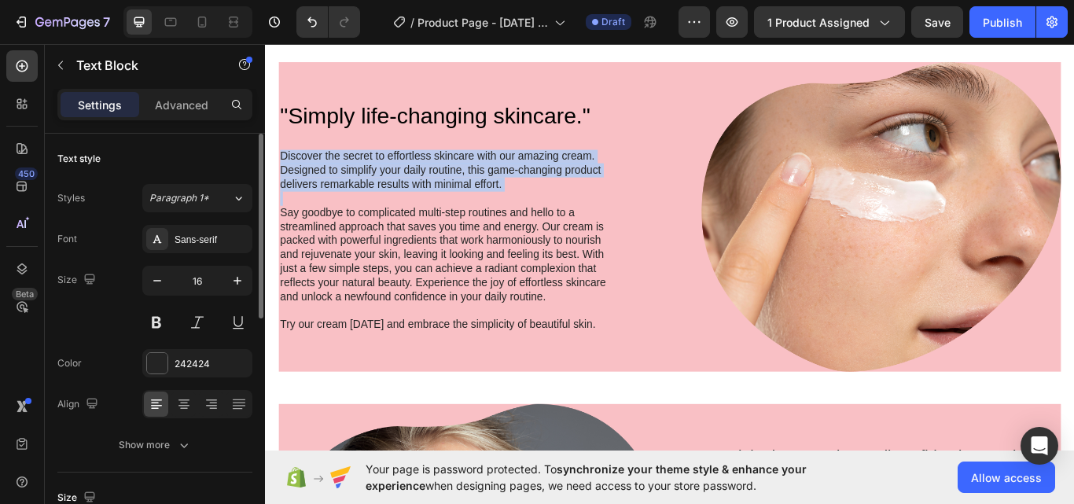
click at [448, 185] on p "Discover the secret to effortless skincare with our amazing cream. Designed to …" at bounding box center [477, 192] width 391 height 49
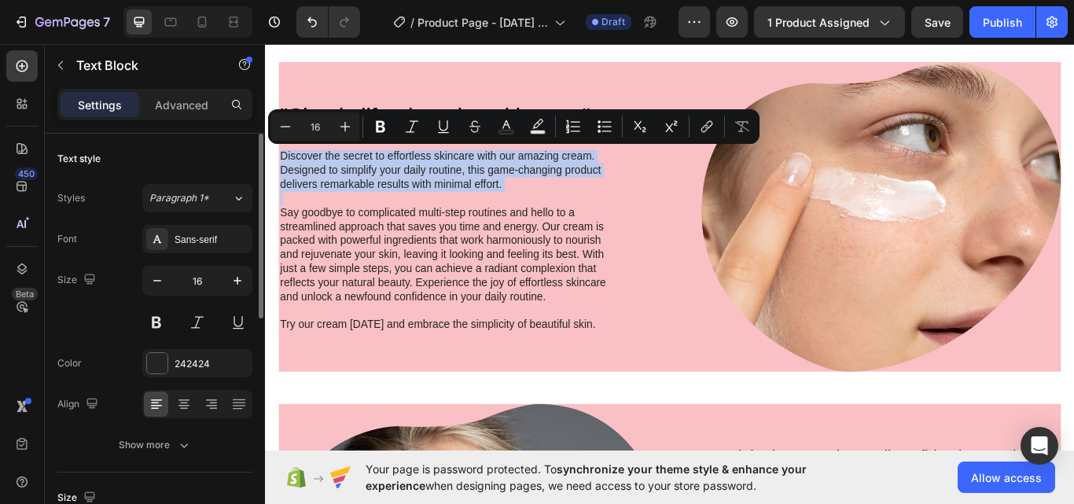
click at [448, 185] on p "Discover the secret to effortless skincare with our amazing cream. Designed to …" at bounding box center [477, 192] width 391 height 49
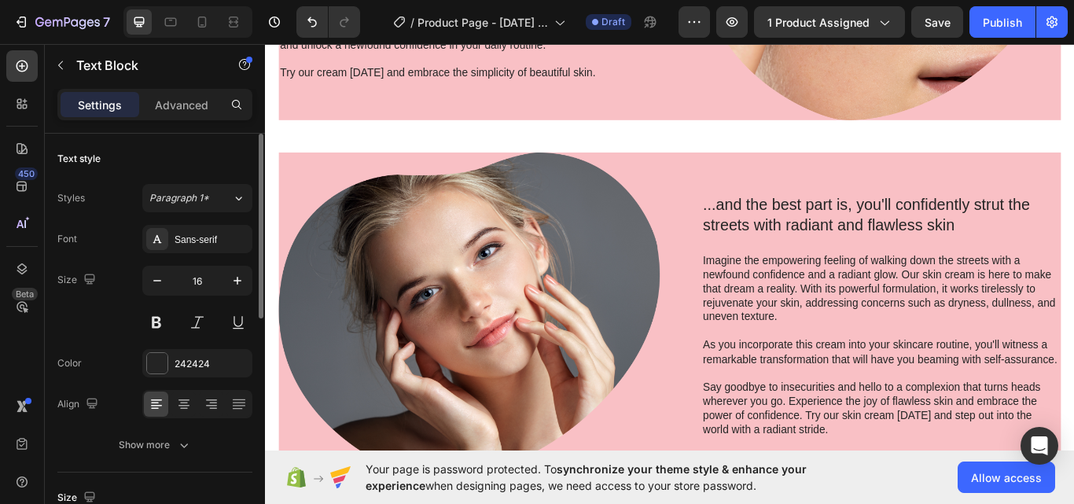
scroll to position [1310, 0]
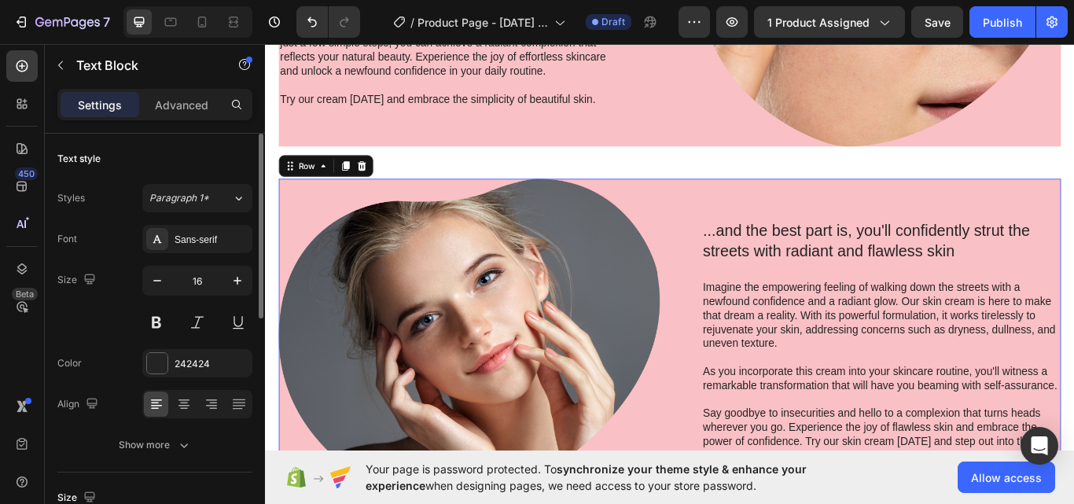
click at [725, 211] on div "...and the best part is, you'll confidently strut the streets with radiant and …" at bounding box center [737, 393] width 912 height 382
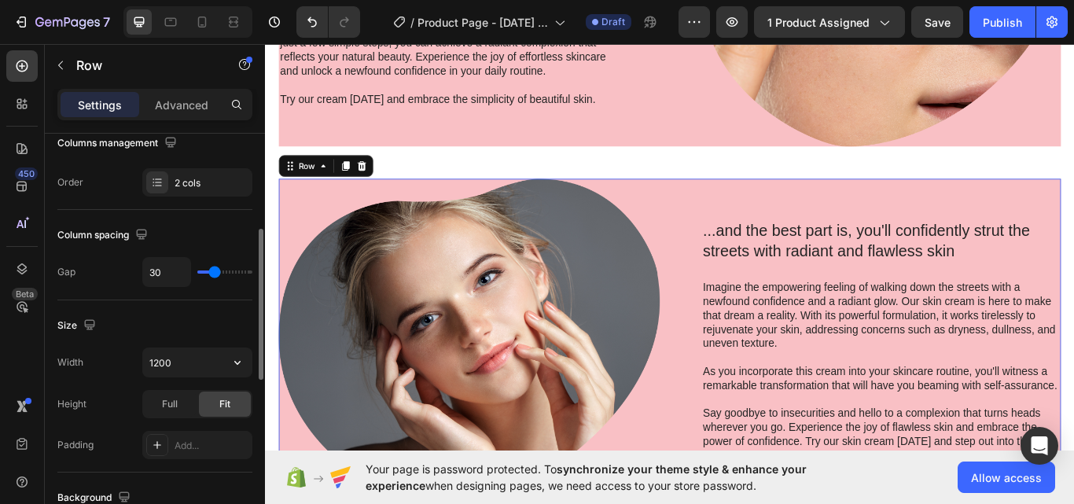
scroll to position [394, 0]
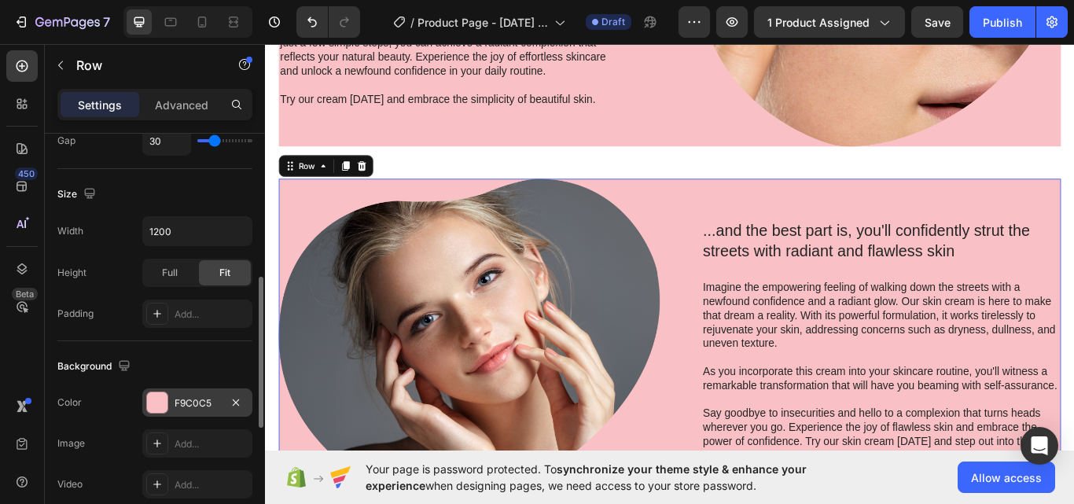
click at [197, 399] on div "F9C0C5" at bounding box center [197, 403] width 46 height 14
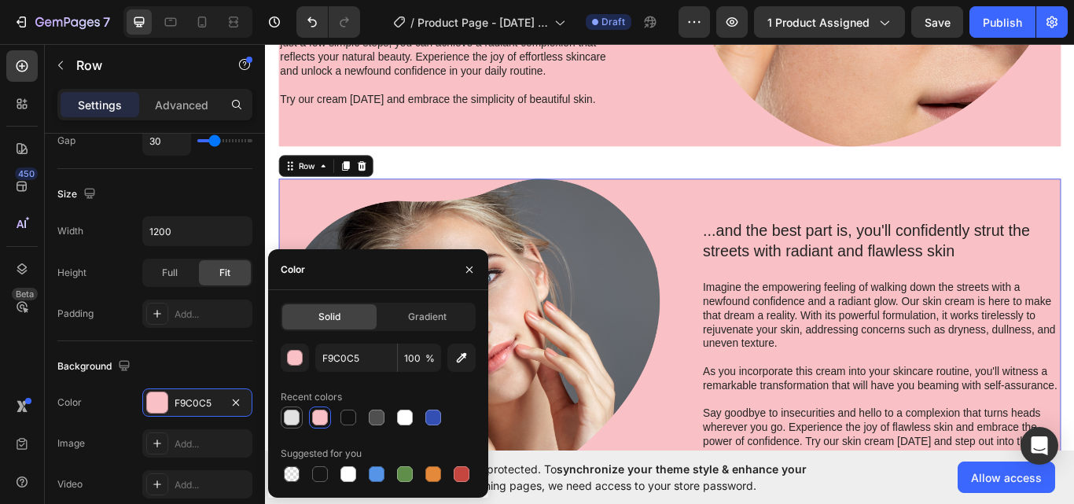
click at [284, 420] on div at bounding box center [292, 418] width 16 height 16
type input "E2E2E2"
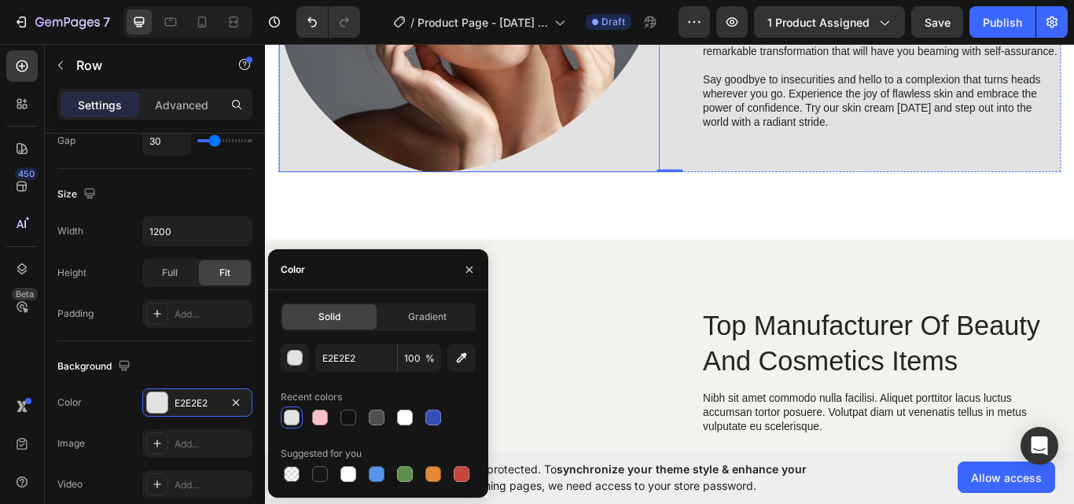
scroll to position [1703, 0]
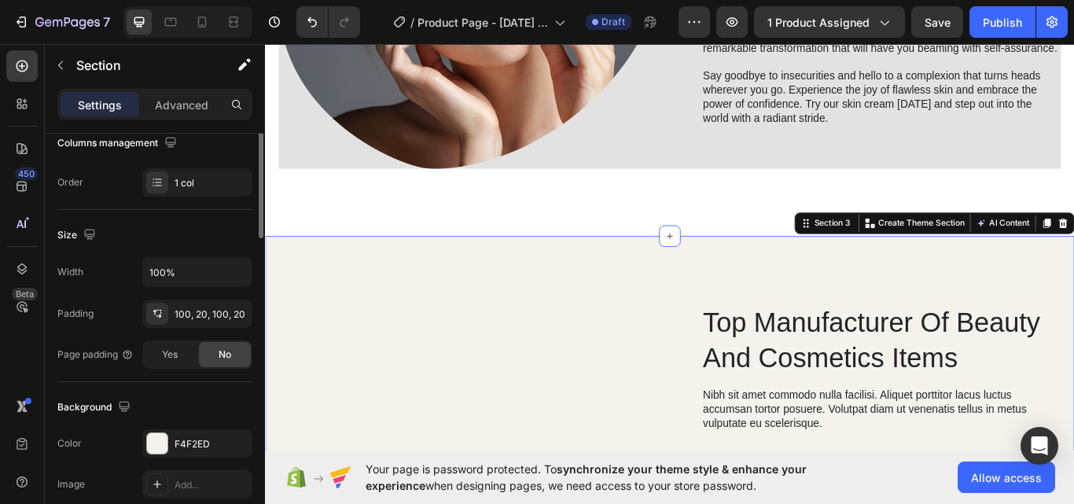
scroll to position [394, 0]
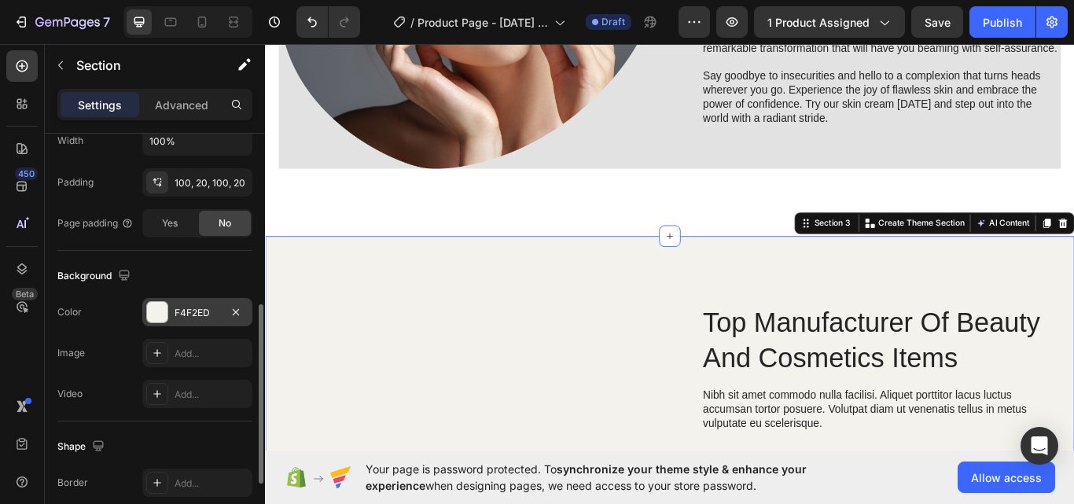
click at [200, 299] on div "F4F2ED" at bounding box center [197, 312] width 110 height 28
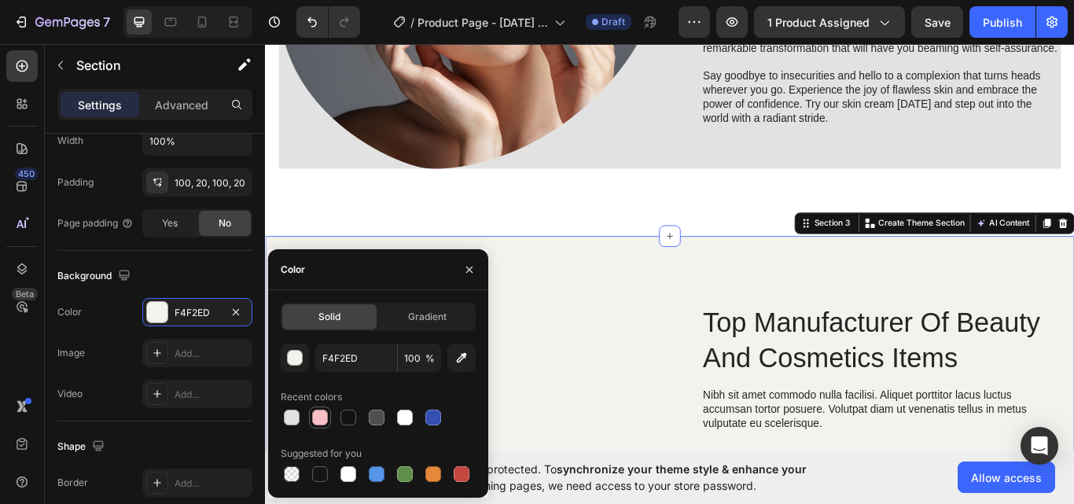
click at [316, 413] on div at bounding box center [320, 418] width 16 height 16
type input "F9C0C5"
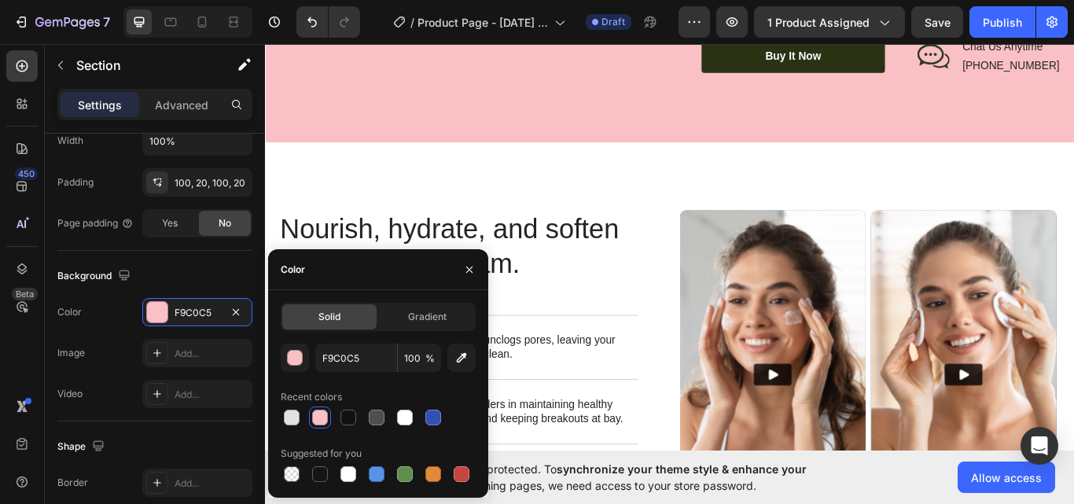
scroll to position [2358, 0]
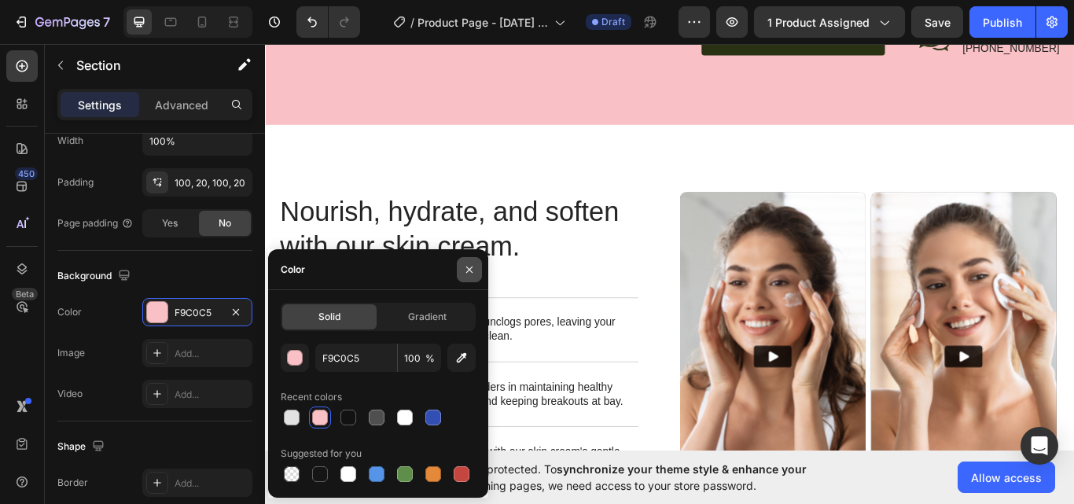
drag, startPoint x: 473, startPoint y: 266, endPoint x: 255, endPoint y: 257, distance: 218.7
click at [473, 266] on icon "button" at bounding box center [469, 269] width 13 height 13
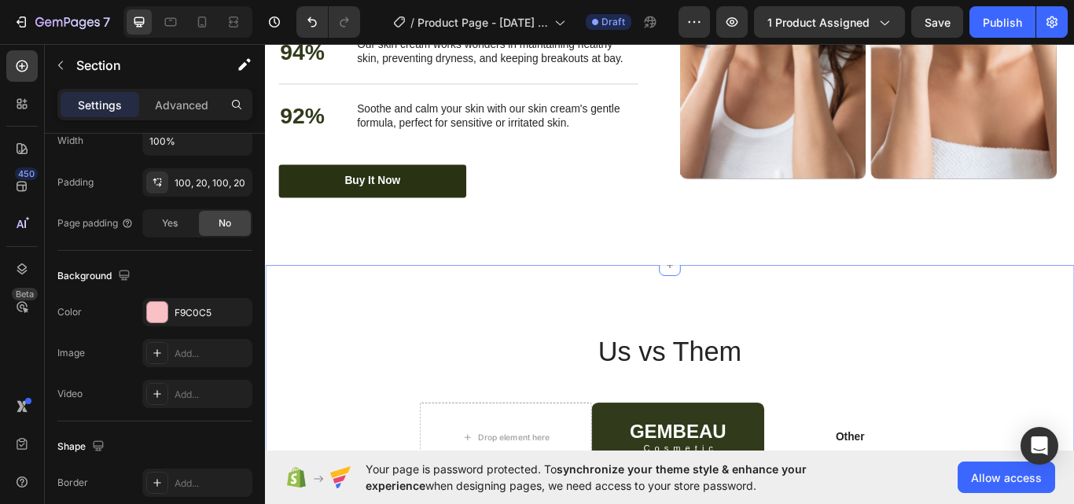
scroll to position [3013, 0]
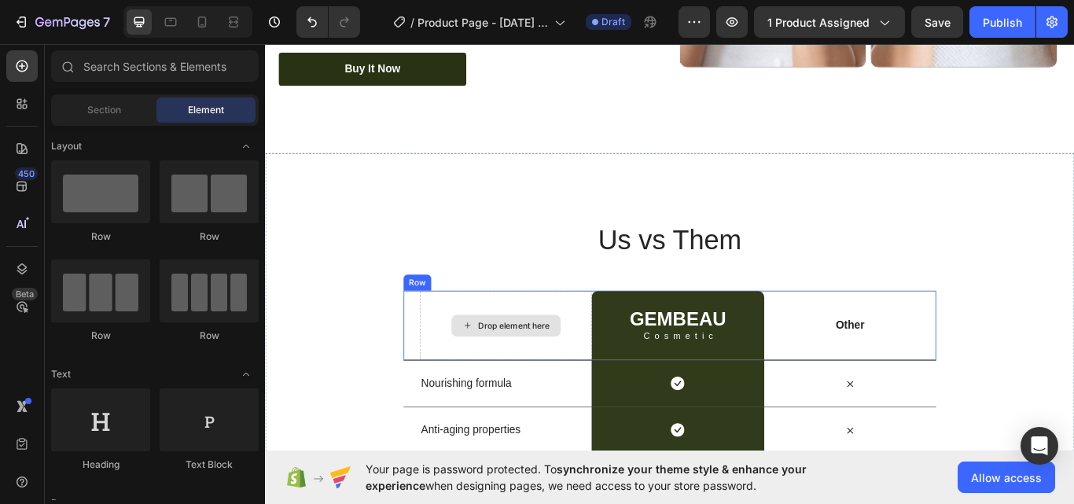
click at [538, 379] on div "Drop element here" at bounding box center [554, 373] width 83 height 13
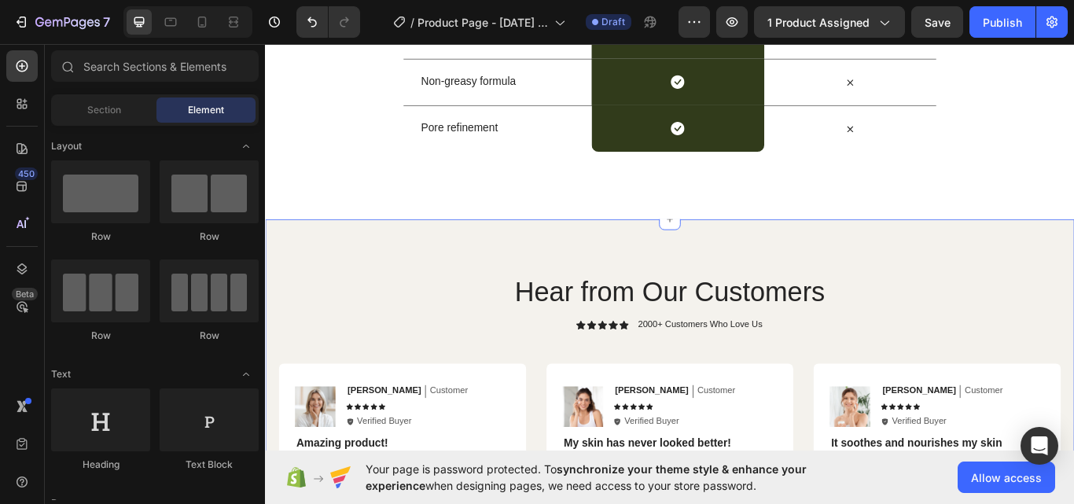
scroll to position [3537, 0]
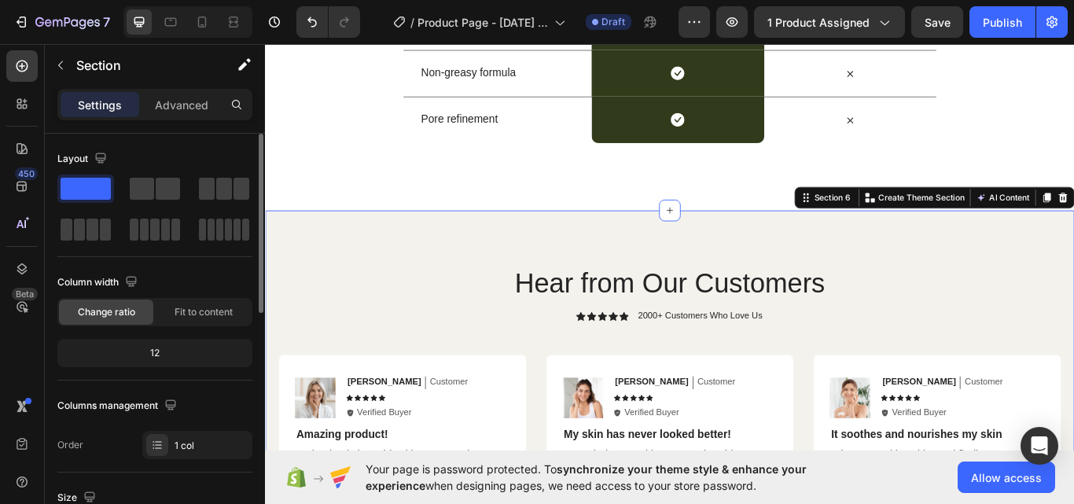
scroll to position [263, 0]
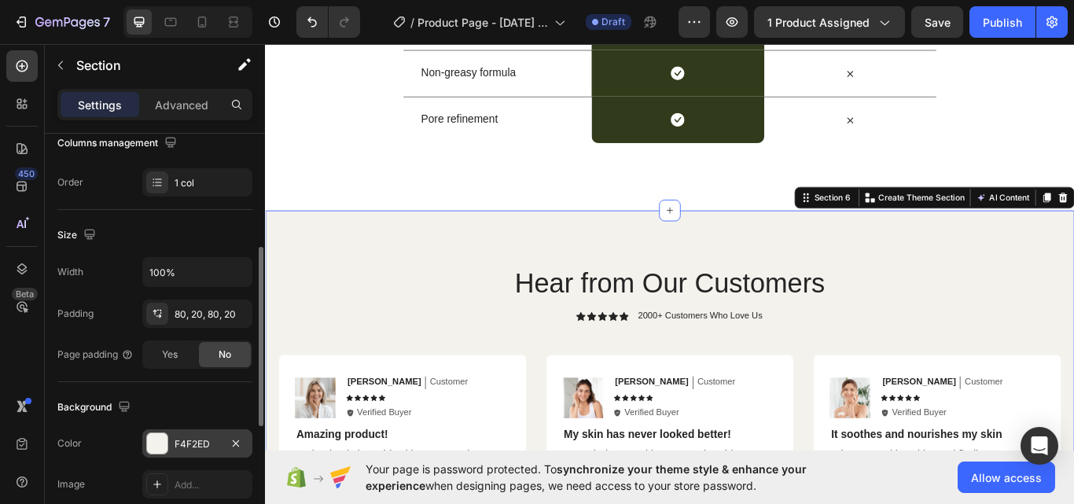
click at [197, 437] on div "F4F2ED" at bounding box center [197, 444] width 46 height 14
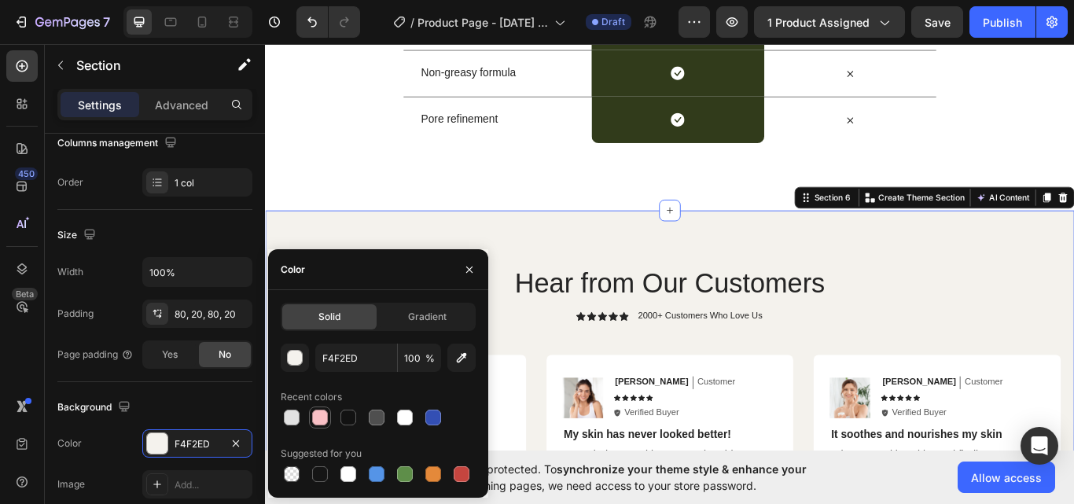
click at [318, 417] on div at bounding box center [320, 418] width 16 height 16
type input "F9C0C5"
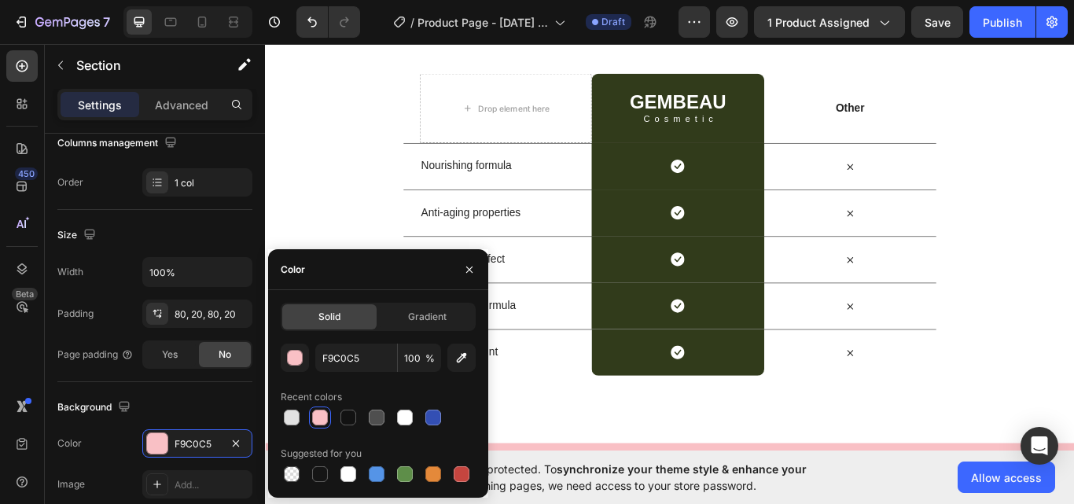
scroll to position [3144, 0]
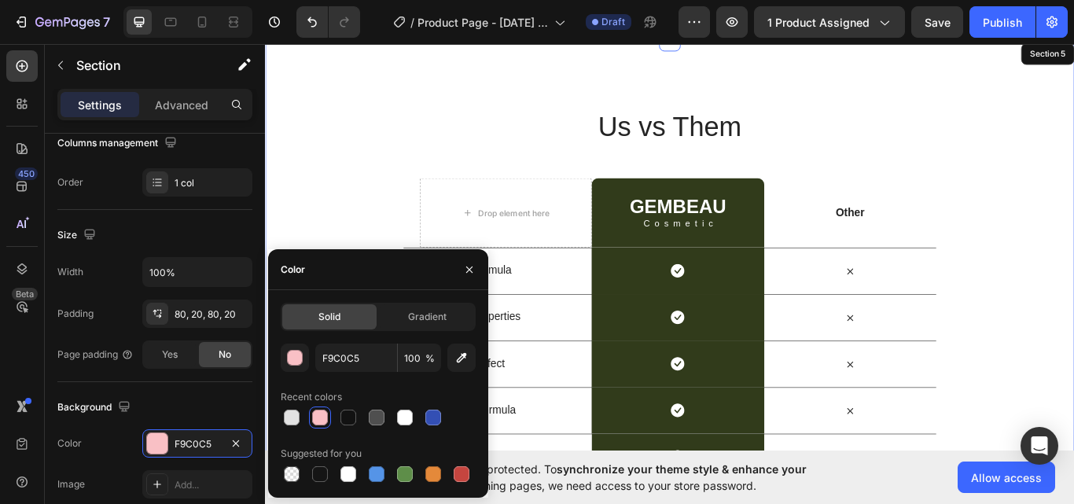
click at [334, 219] on div "Us vs Them Heading Row Drop element here GEMBEAU Heading Cosmetic Text Block Ro…" at bounding box center [736, 336] width 943 height 434
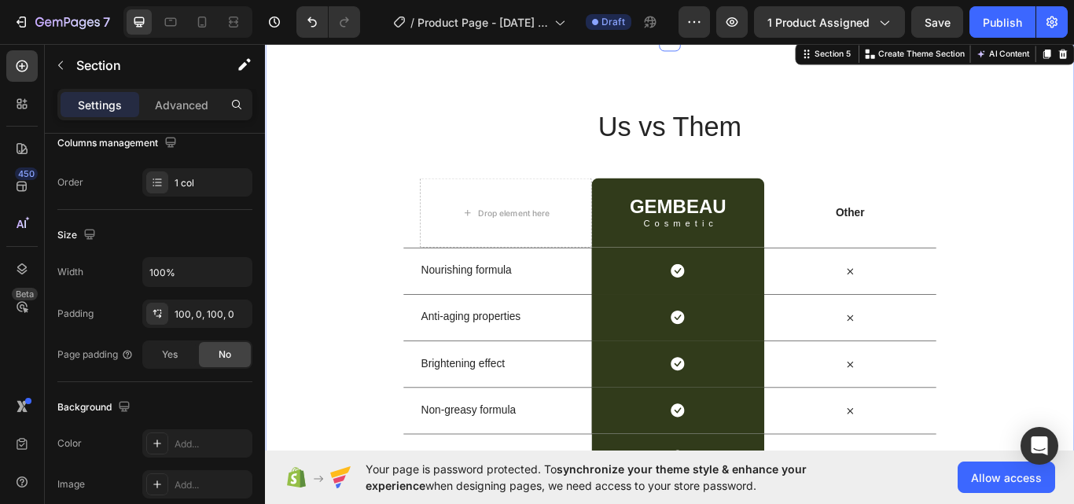
click at [316, 308] on div "Us vs Them Heading Row Drop element here GEMBEAU Heading Cosmetic Text Block Ro…" at bounding box center [736, 336] width 943 height 434
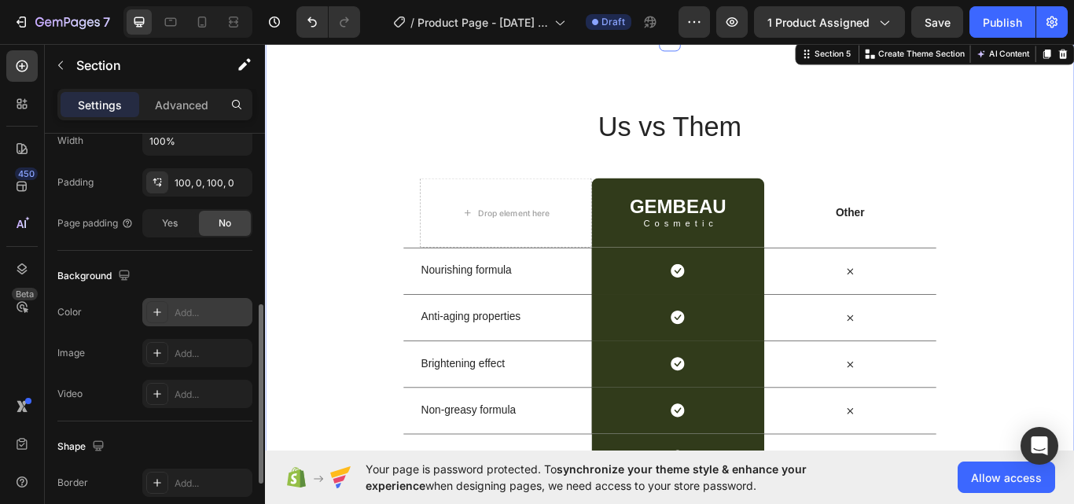
click at [186, 310] on div "Add..." at bounding box center [211, 313] width 74 height 14
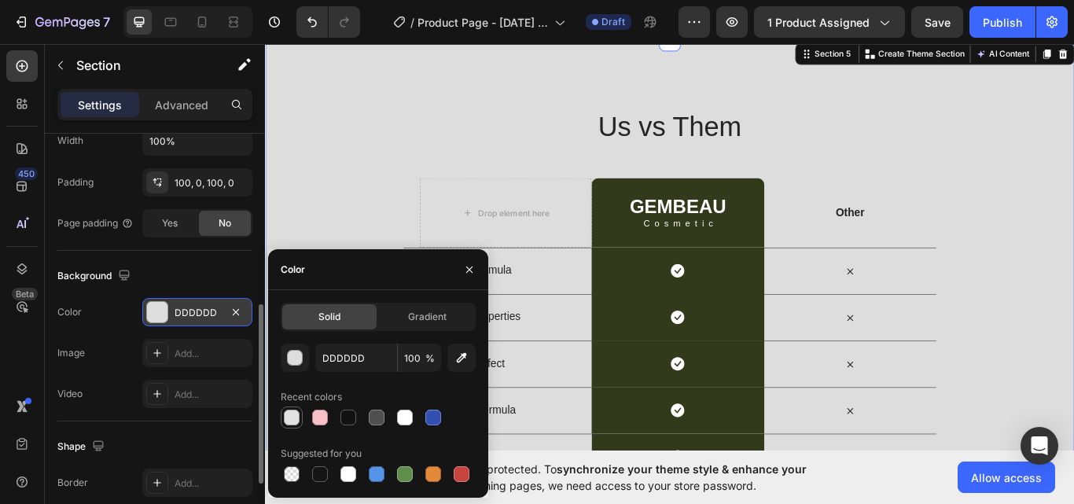
click at [293, 417] on div at bounding box center [292, 418] width 16 height 16
type input "E2E2E2"
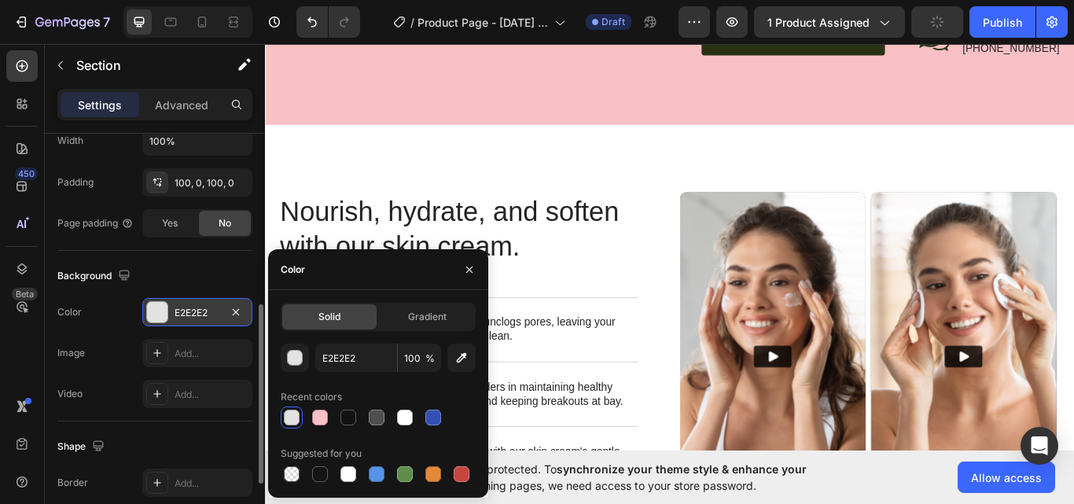
scroll to position [2620, 0]
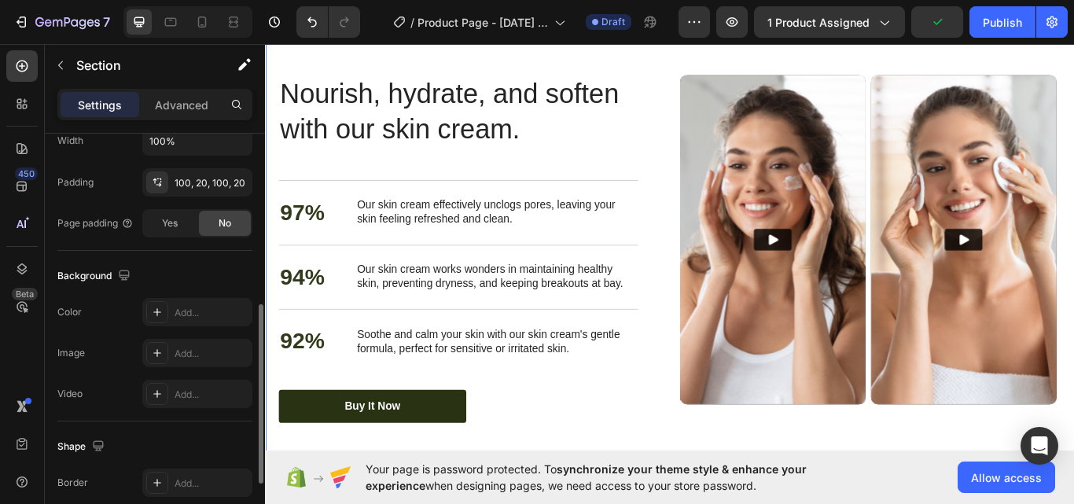
click at [713, 67] on div "Nourish, hydrate, and soften with our skin cream. Heading Nourish, hydrate, and…" at bounding box center [736, 284] width 943 height 564
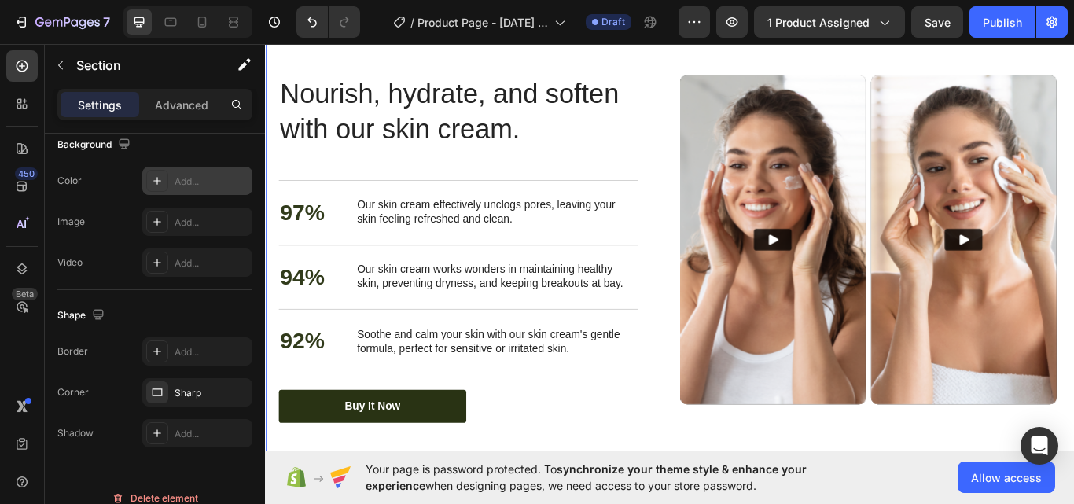
click at [174, 184] on div "Add..." at bounding box center [211, 181] width 74 height 14
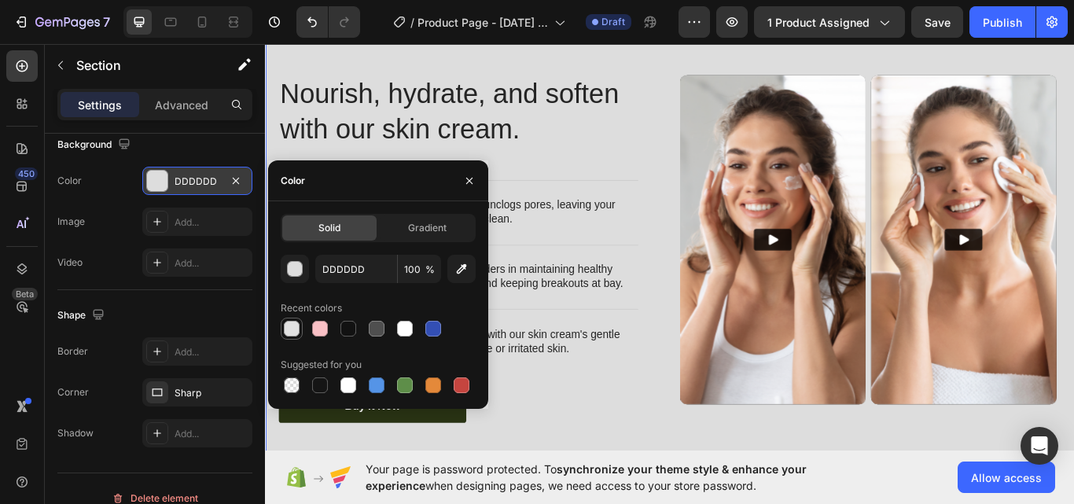
click at [285, 332] on div at bounding box center [292, 329] width 16 height 16
type input "E2E2E2"
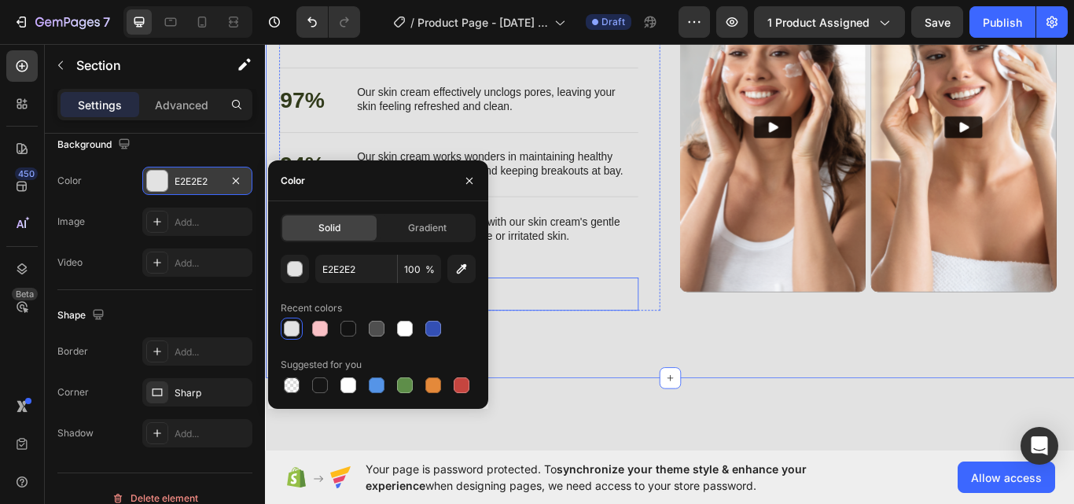
scroll to position [3013, 0]
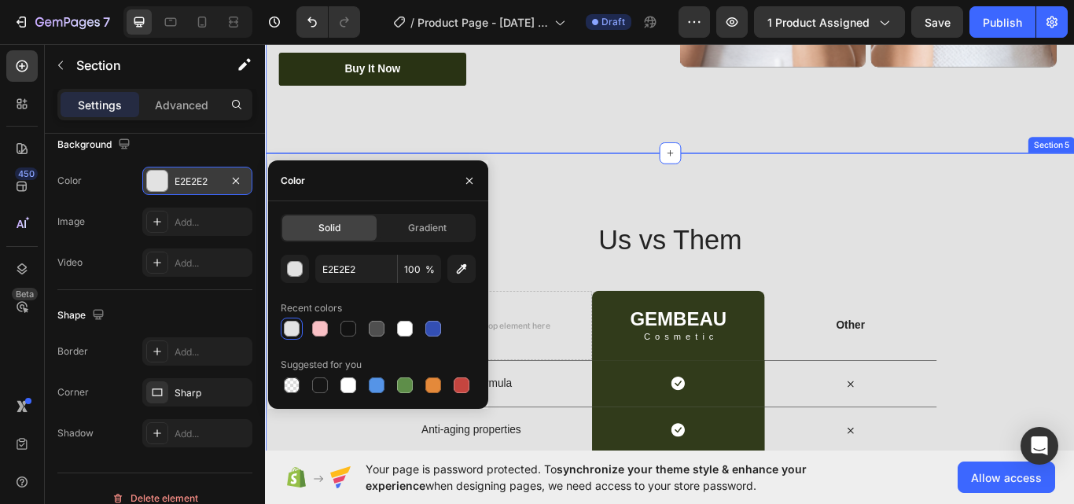
click at [626, 226] on div "Us vs Them Heading Row Drop element here GEMBEAU Heading Cosmetic Text Block Ro…" at bounding box center [736, 467] width 943 height 591
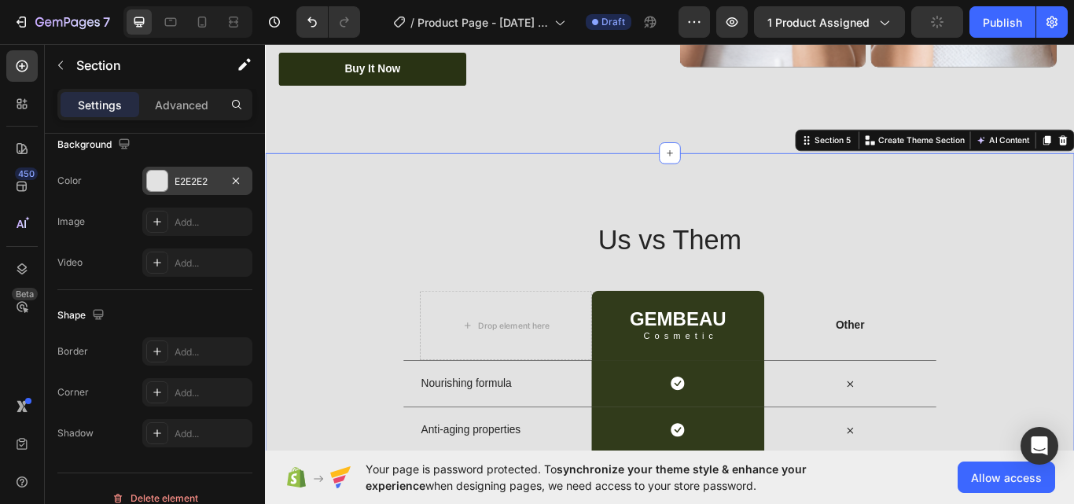
click at [176, 182] on div "E2E2E2" at bounding box center [197, 181] width 46 height 14
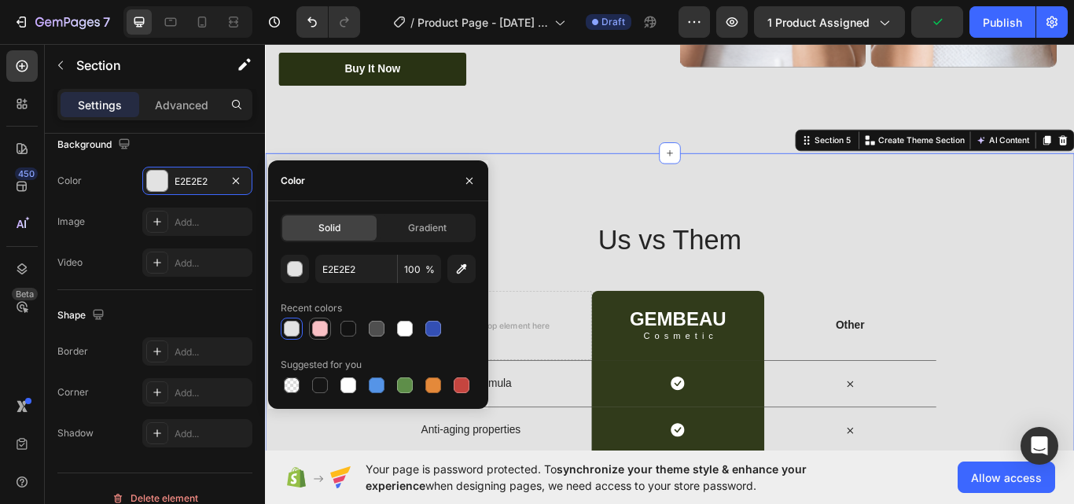
click at [318, 325] on div at bounding box center [320, 329] width 16 height 16
type input "F9C0C5"
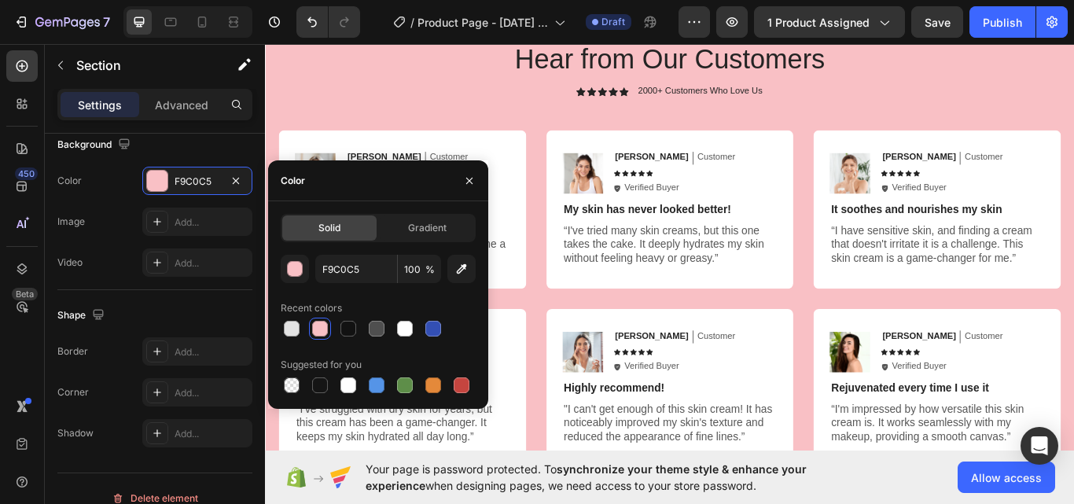
scroll to position [3537, 0]
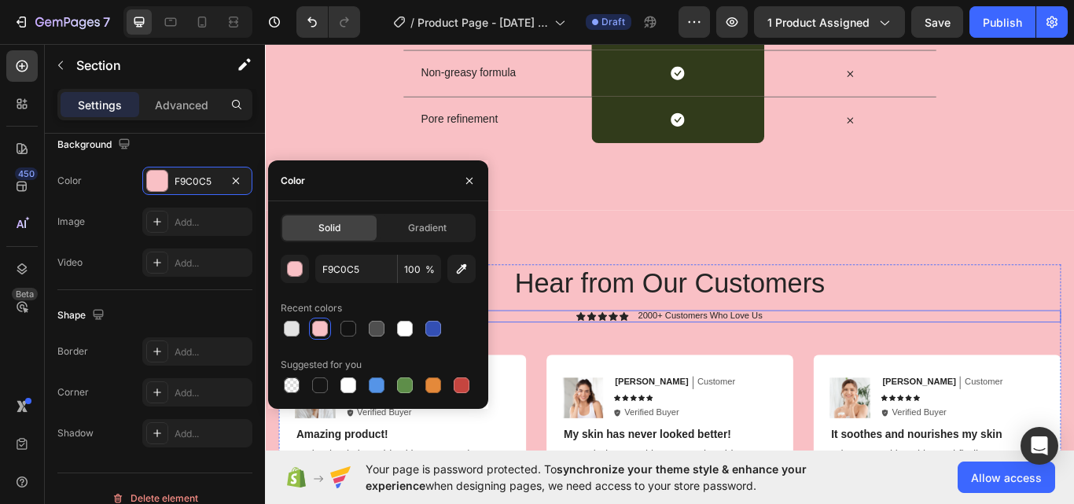
click at [961, 358] on div "Icon Icon Icon Icon Icon Icon List 2000+ Customers Who Love Us Text Block Row" at bounding box center [737, 362] width 912 height 14
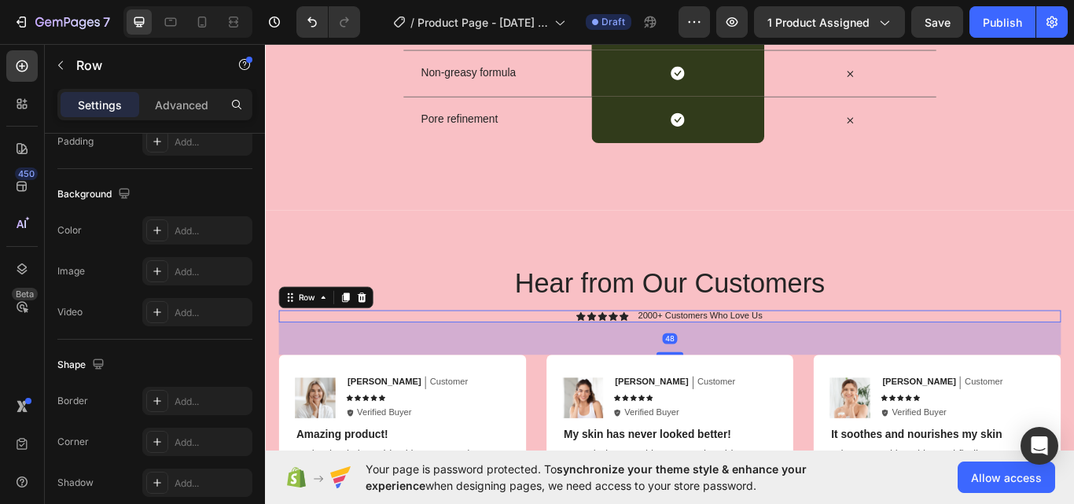
scroll to position [0, 0]
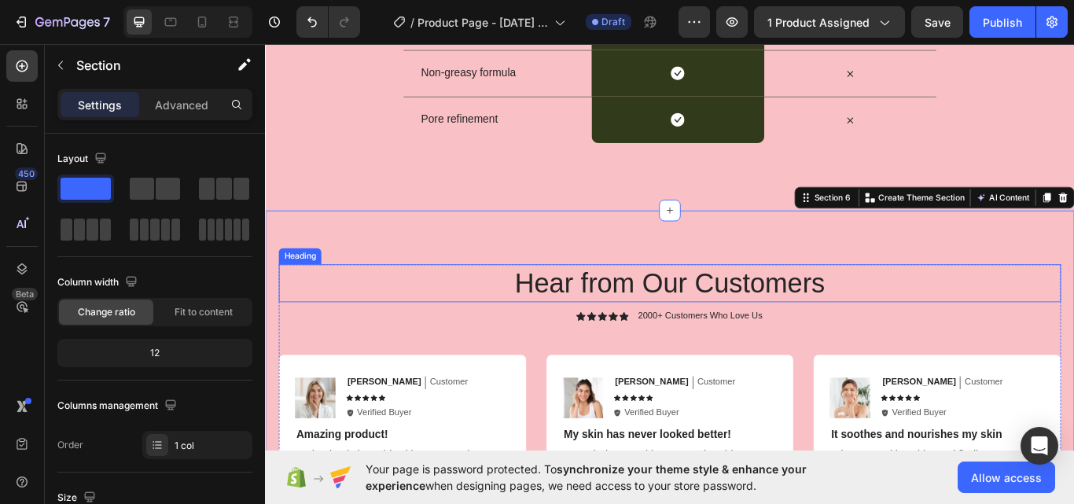
click at [939, 336] on h2 "Hear from Our Customers" at bounding box center [737, 324] width 912 height 44
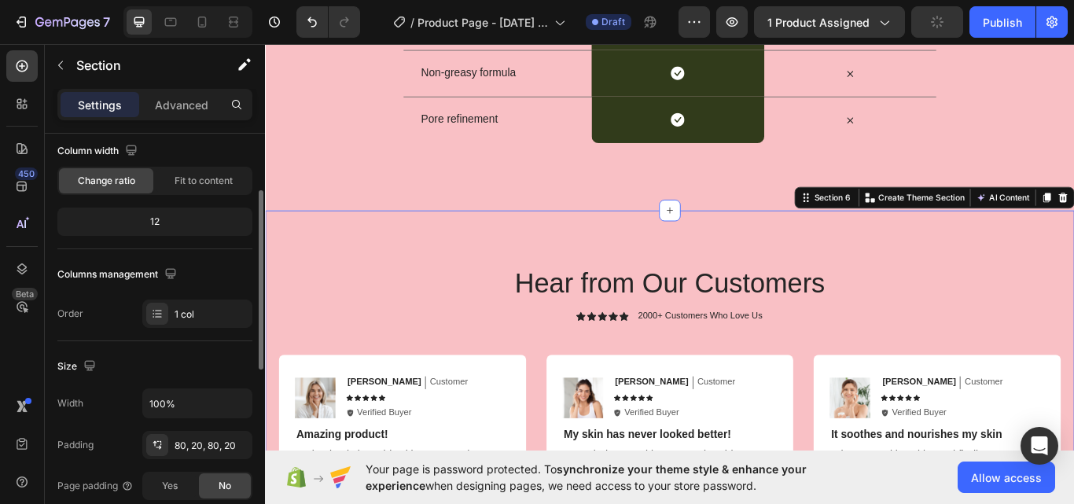
scroll to position [394, 0]
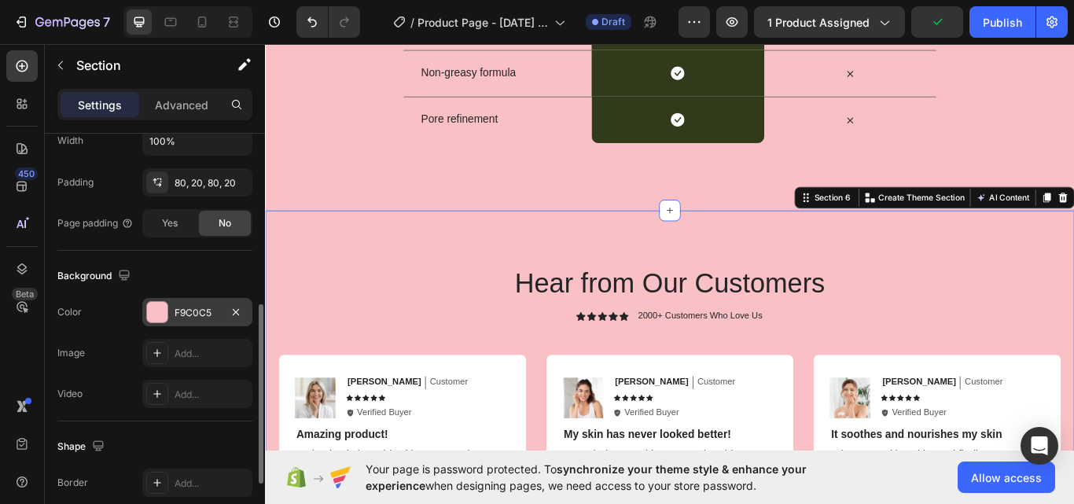
click at [178, 317] on div "F9C0C5" at bounding box center [197, 313] width 46 height 14
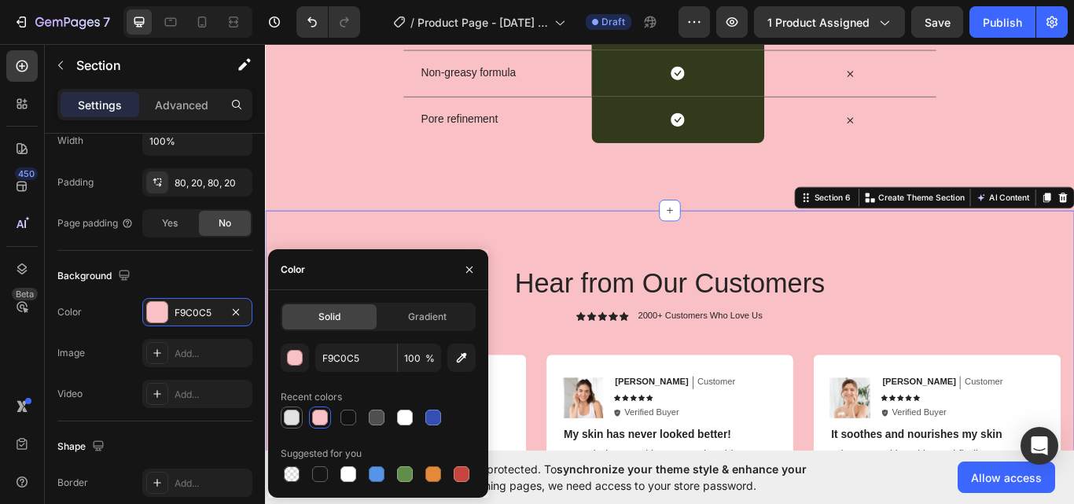
click at [288, 416] on div at bounding box center [292, 418] width 16 height 16
type input "E2E2E2"
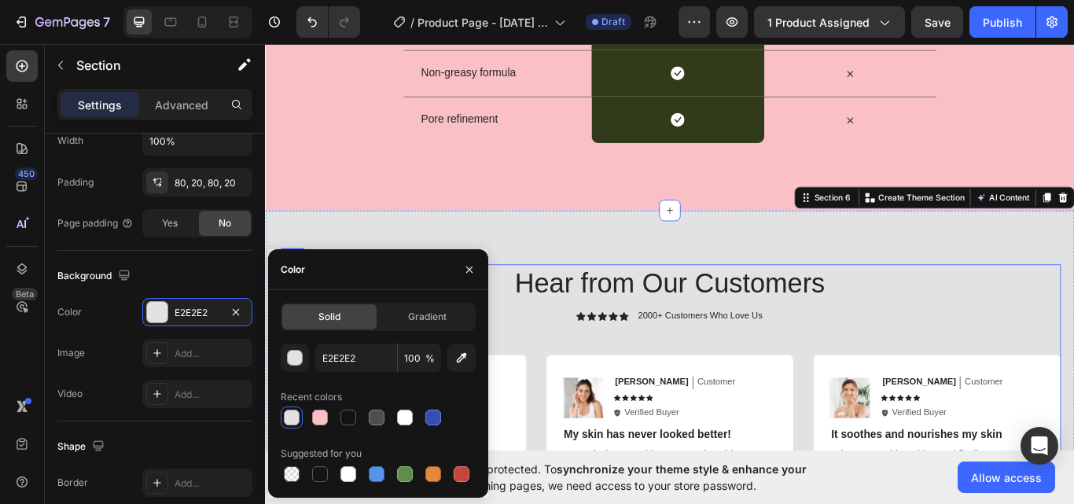
scroll to position [3668, 0]
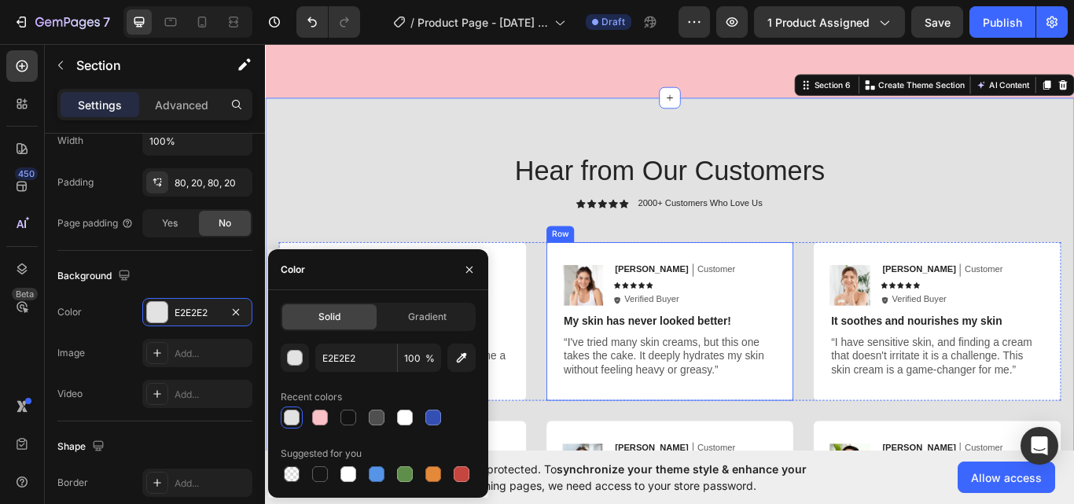
click at [853, 290] on div "Image [PERSON_NAME] Text Block Customer Text Block Row Icon Icon Icon Icon Icon…" at bounding box center [737, 368] width 288 height 185
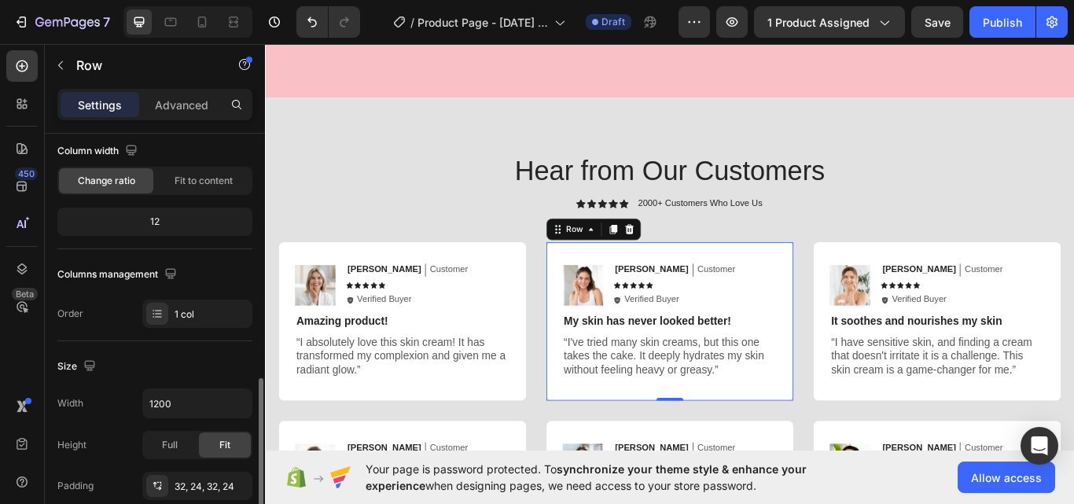
scroll to position [263, 0]
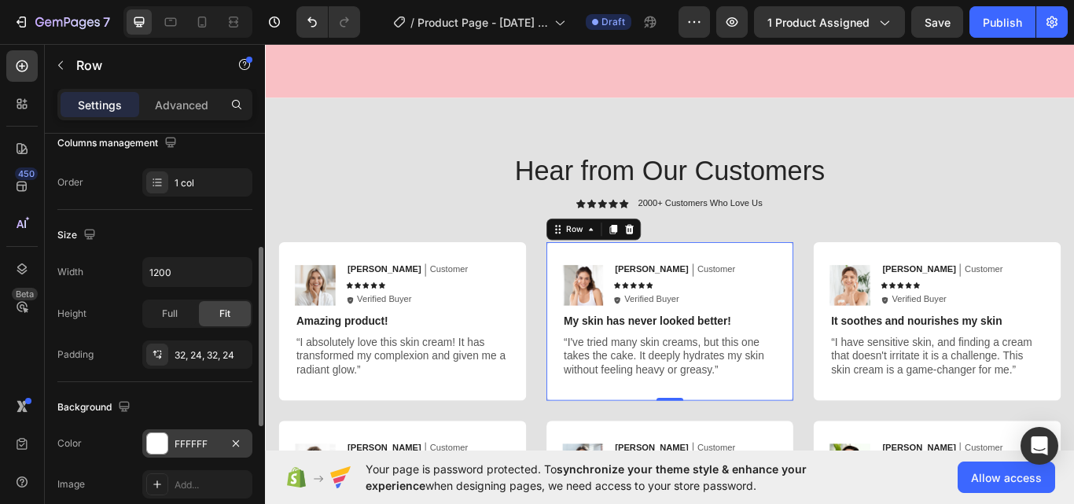
click at [188, 435] on div "FFFFFF" at bounding box center [197, 443] width 110 height 28
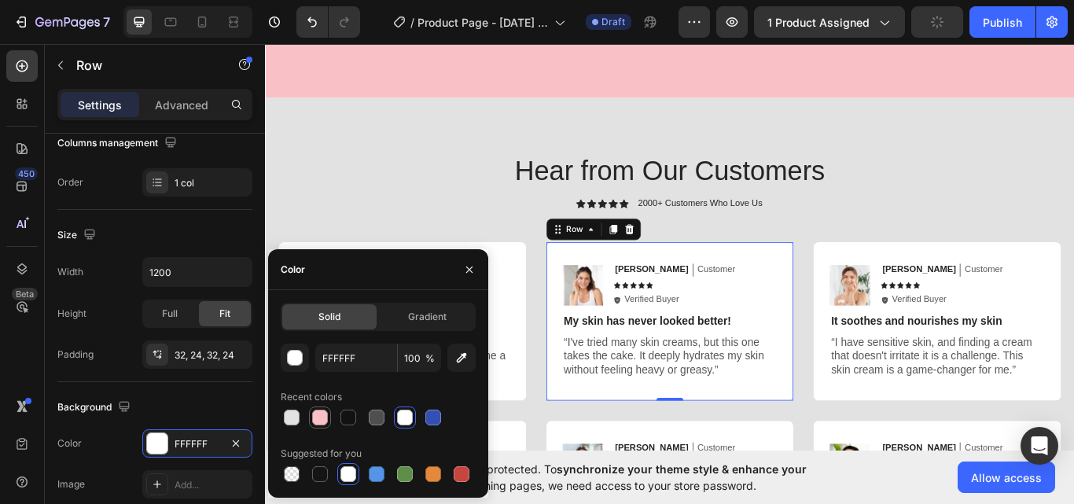
click at [315, 412] on div at bounding box center [320, 418] width 16 height 16
type input "F9C0C5"
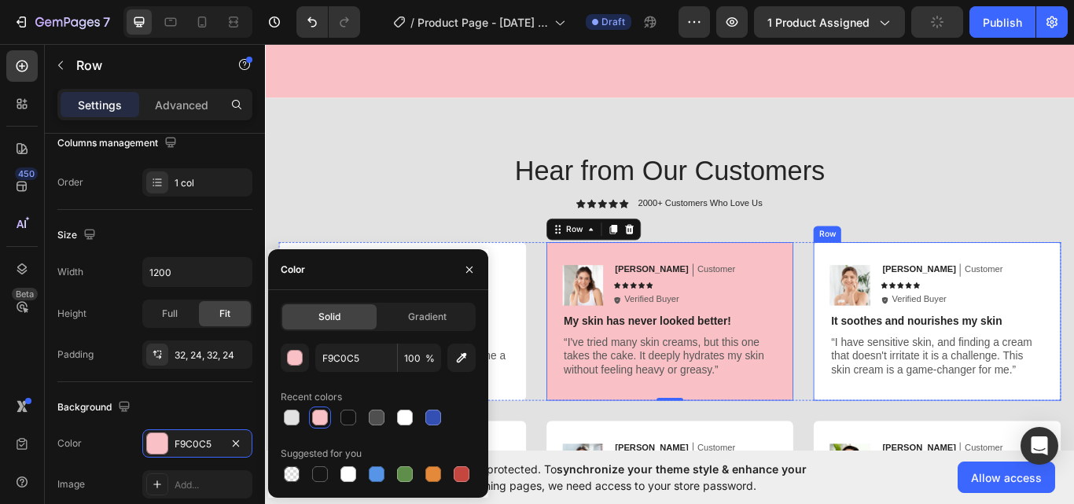
click at [957, 448] on div "Image [PERSON_NAME] Text Block Customer Text Block Row Icon Icon Icon Icon Icon…" at bounding box center [1048, 368] width 288 height 185
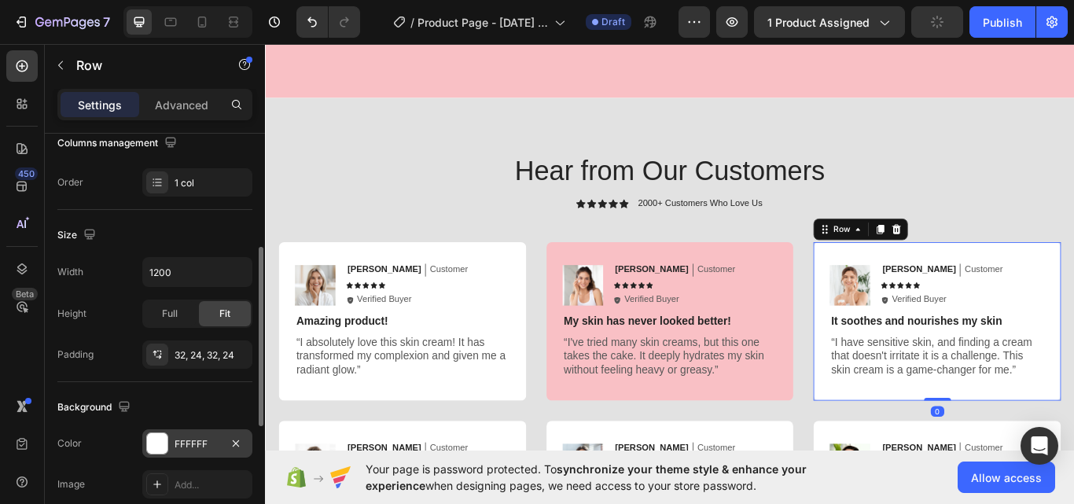
click at [193, 440] on div "FFFFFF" at bounding box center [197, 444] width 46 height 14
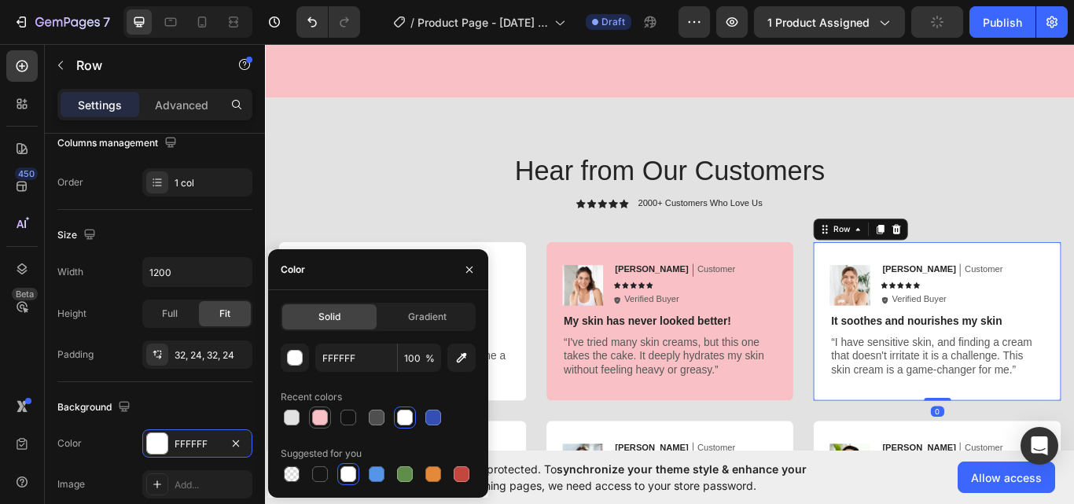
click at [316, 421] on div at bounding box center [320, 418] width 16 height 16
type input "F9C0C5"
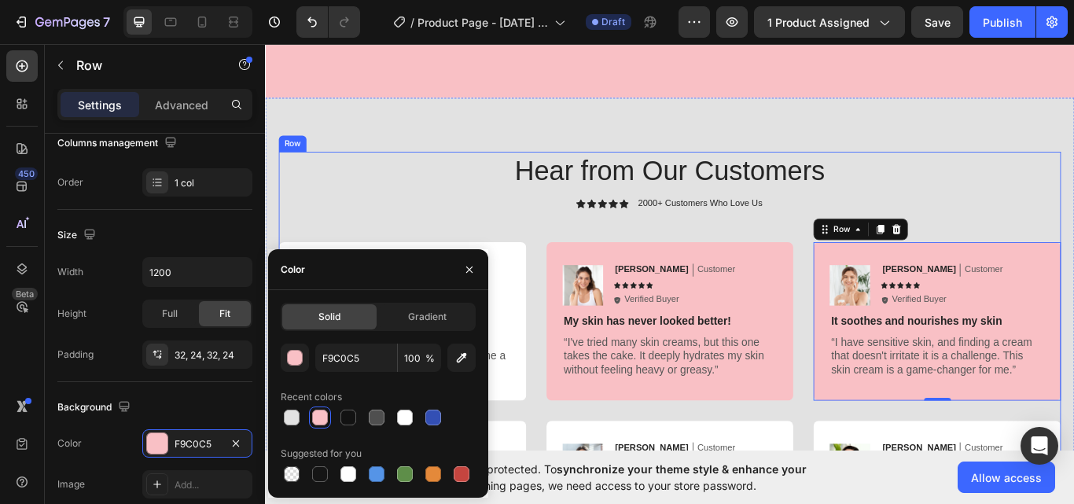
click at [355, 241] on div "Hear from Our Customers Heading Icon Icon Icon Icon Icon Icon List 2000+ Custom…" at bounding box center [737, 420] width 912 height 498
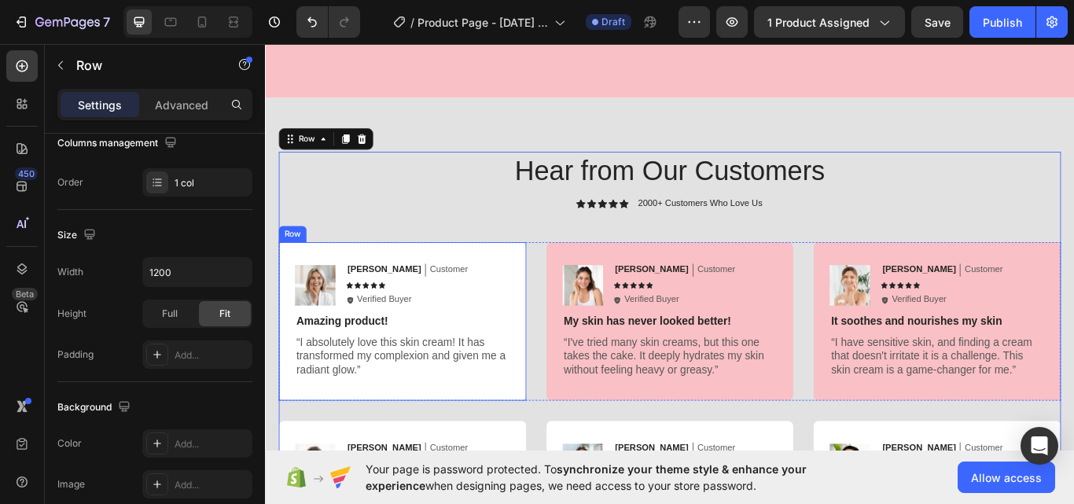
click at [465, 437] on div "Image [PERSON_NAME] Text Block Customer Text Block Row Icon Icon Icon Icon Icon…" at bounding box center [425, 368] width 288 height 185
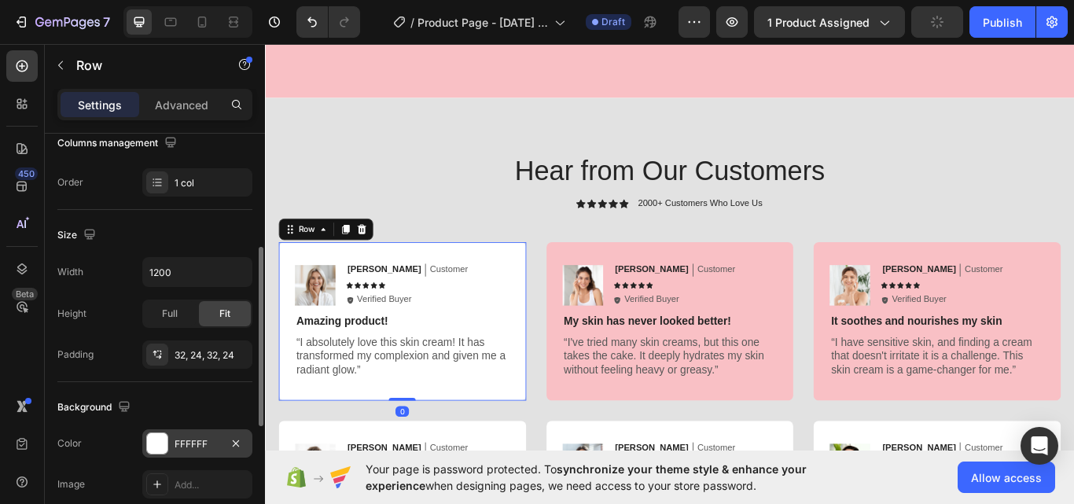
click at [193, 444] on div "FFFFFF" at bounding box center [197, 444] width 46 height 14
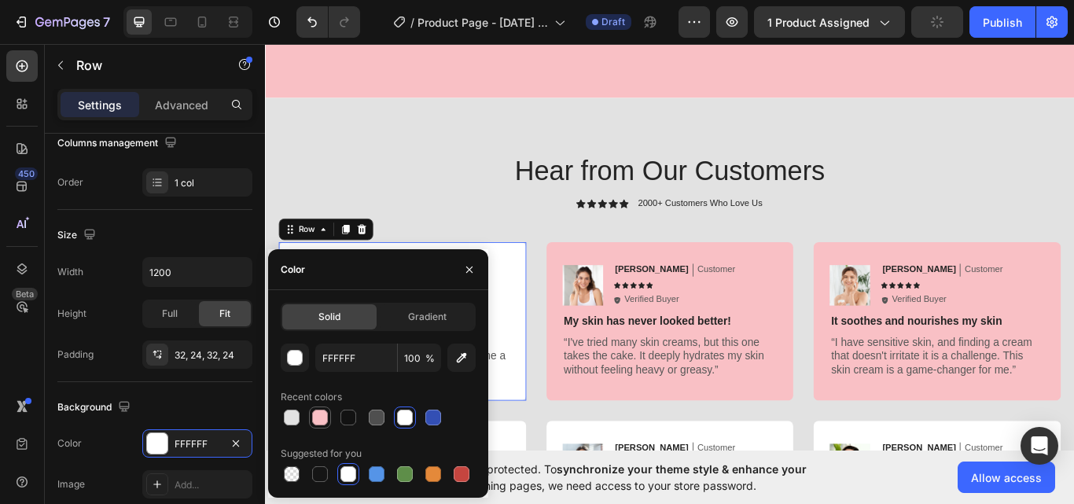
click at [319, 411] on div at bounding box center [320, 418] width 16 height 16
type input "F9C0C5"
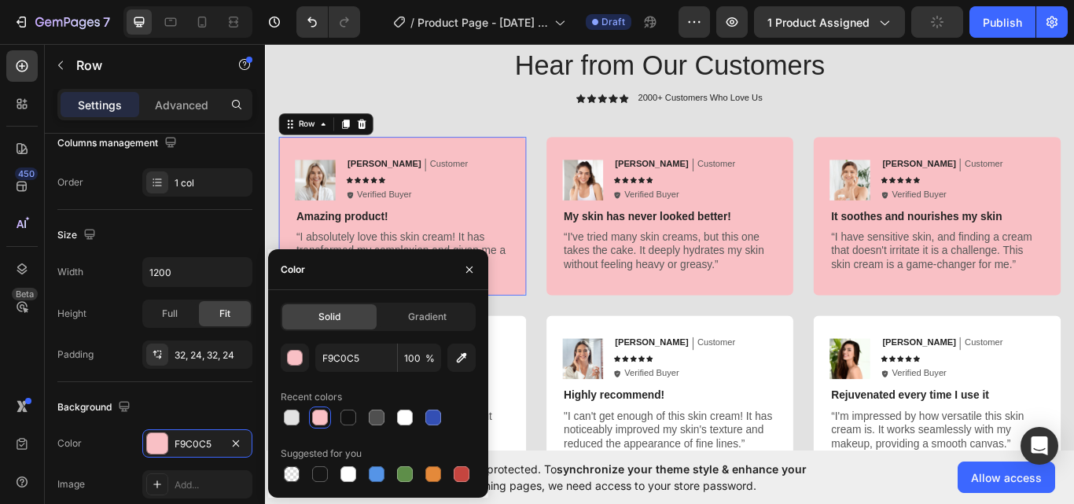
scroll to position [3799, 0]
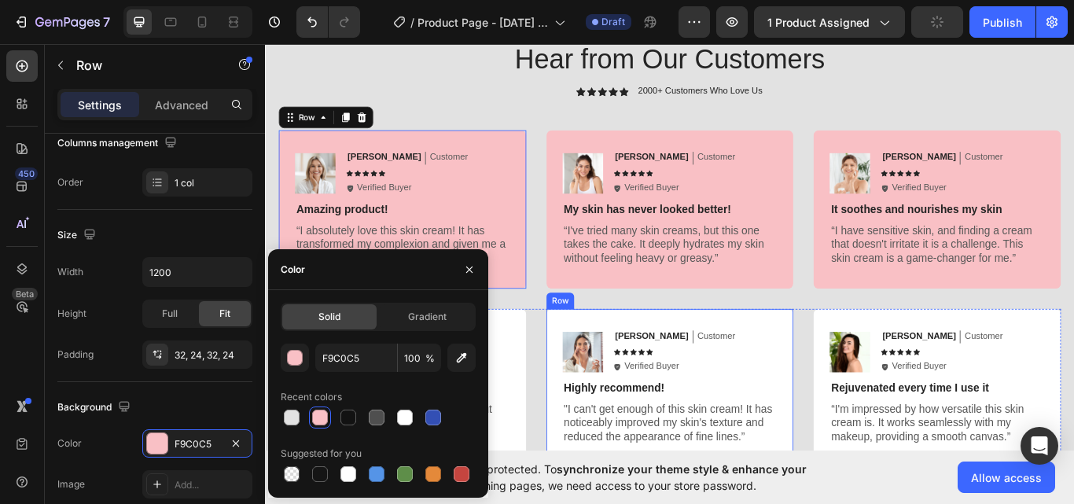
click at [604, 432] on div "Image [PERSON_NAME] Text Block Customer Text Block Row Icon Icon Icon Icon Icon…" at bounding box center [737, 446] width 288 height 185
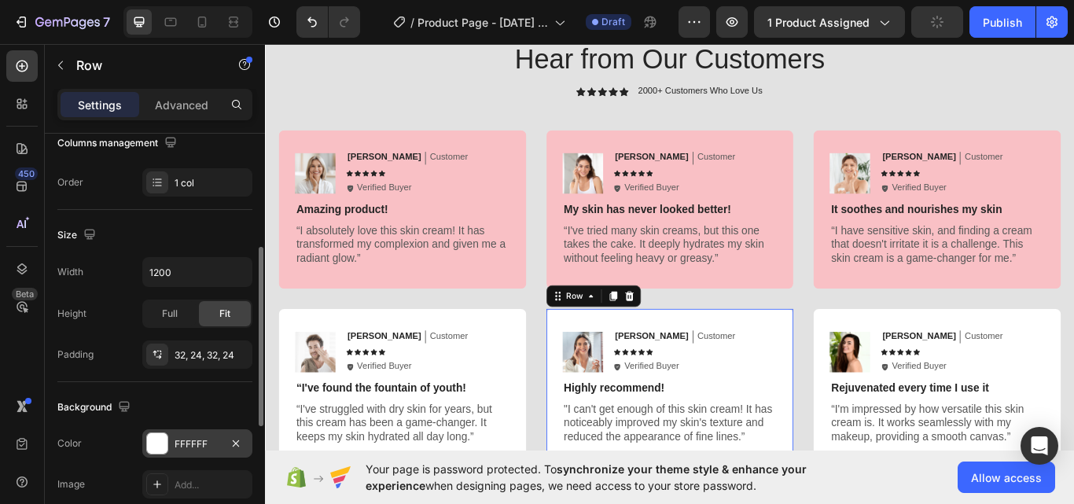
click at [192, 443] on div "FFFFFF" at bounding box center [197, 444] width 46 height 14
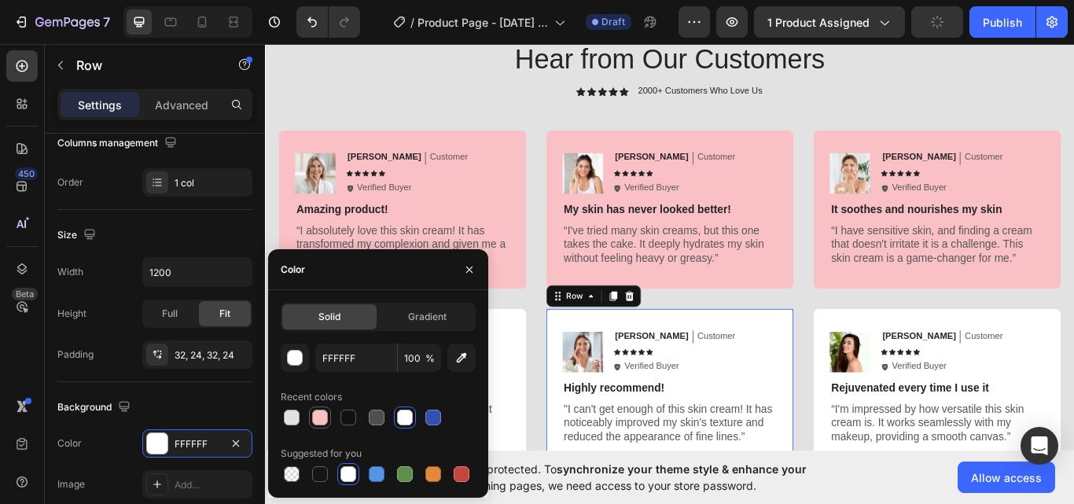
click at [323, 413] on div at bounding box center [320, 418] width 16 height 16
type input "F9C0C5"
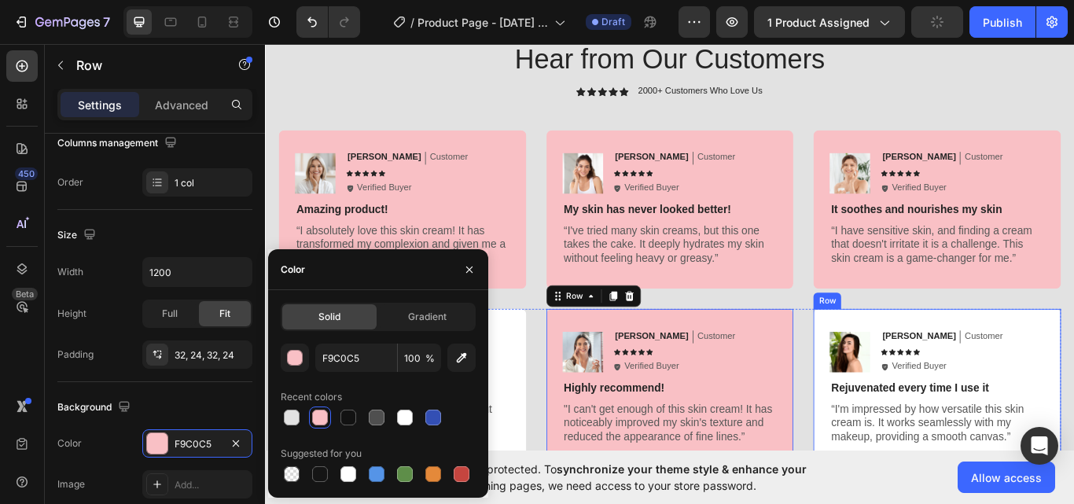
click at [913, 428] on div "Image Olivia Text Block Customer Text Block Row Icon Icon Icon Icon Icon Icon L…" at bounding box center [1048, 446] width 288 height 185
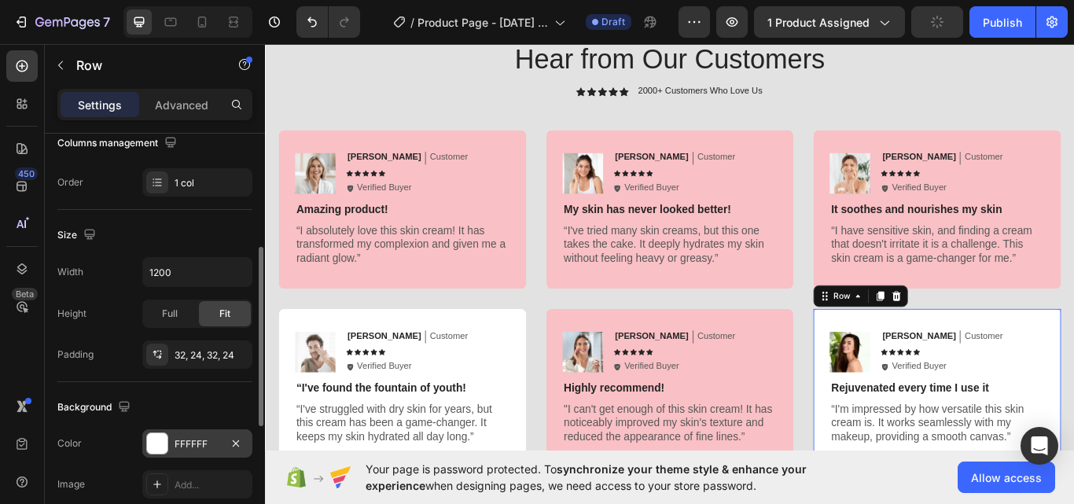
click at [185, 446] on div "FFFFFF" at bounding box center [197, 444] width 46 height 14
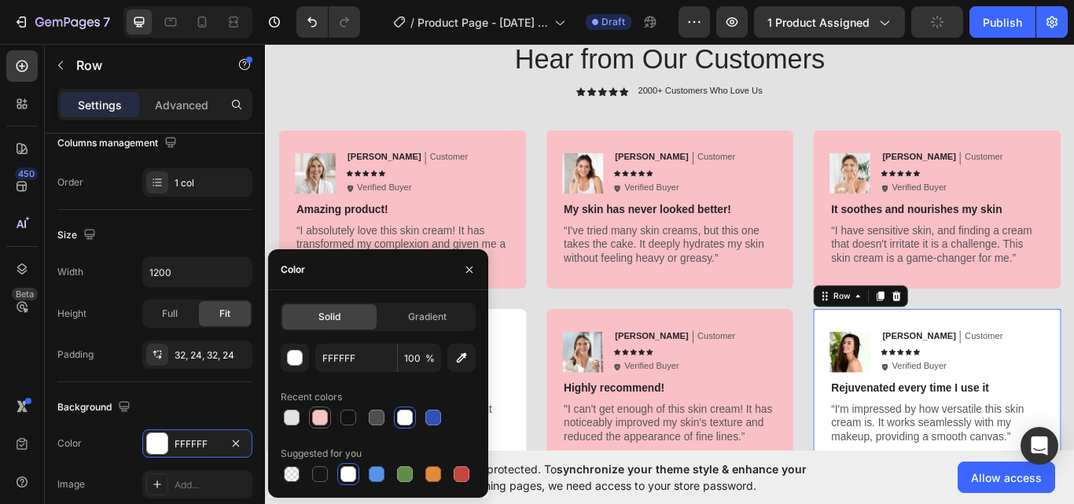
click at [317, 413] on div at bounding box center [320, 418] width 16 height 16
type input "F9C0C5"
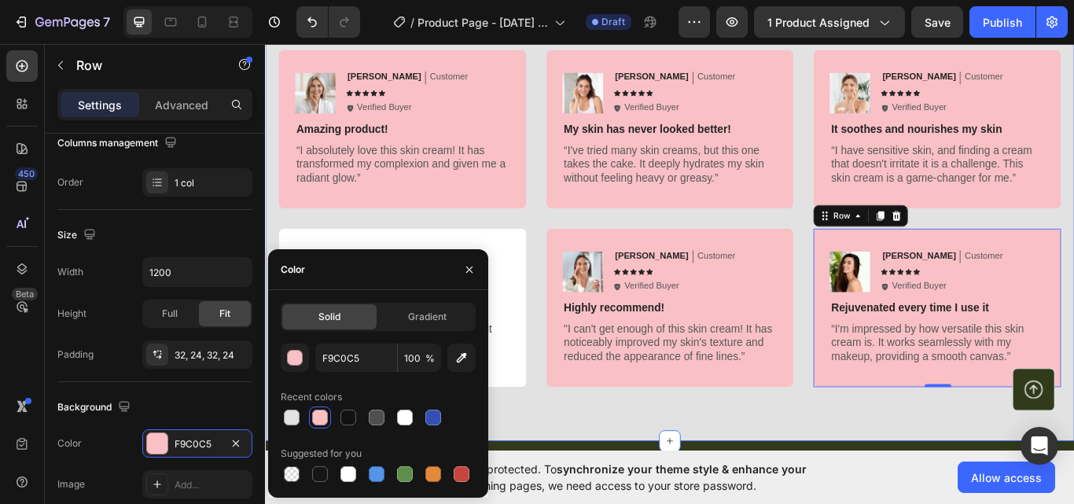
scroll to position [3930, 0]
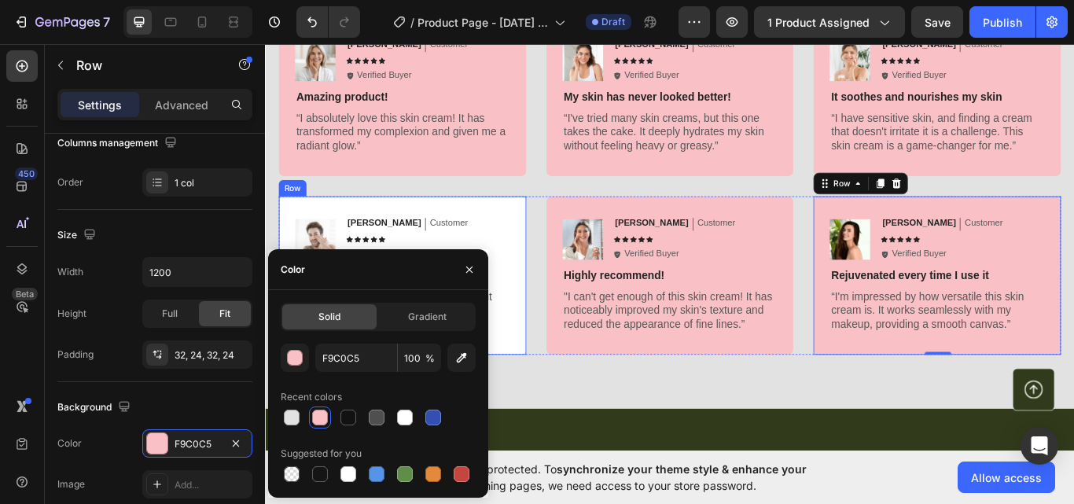
click at [531, 230] on div "Image [PERSON_NAME] Text Block Customer Text Block Row Icon Icon Icon Icon Icon…" at bounding box center [425, 314] width 288 height 185
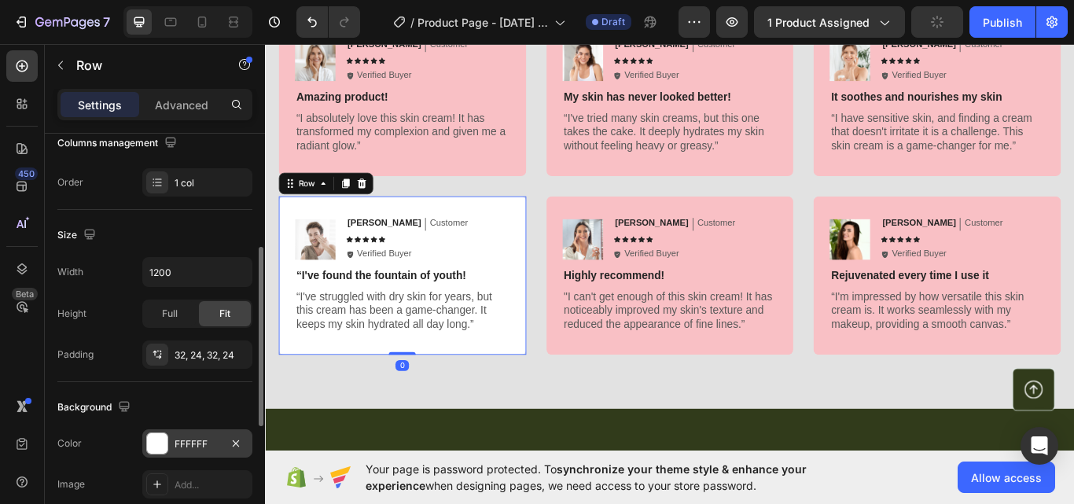
click at [181, 444] on div "FFFFFF" at bounding box center [197, 444] width 46 height 14
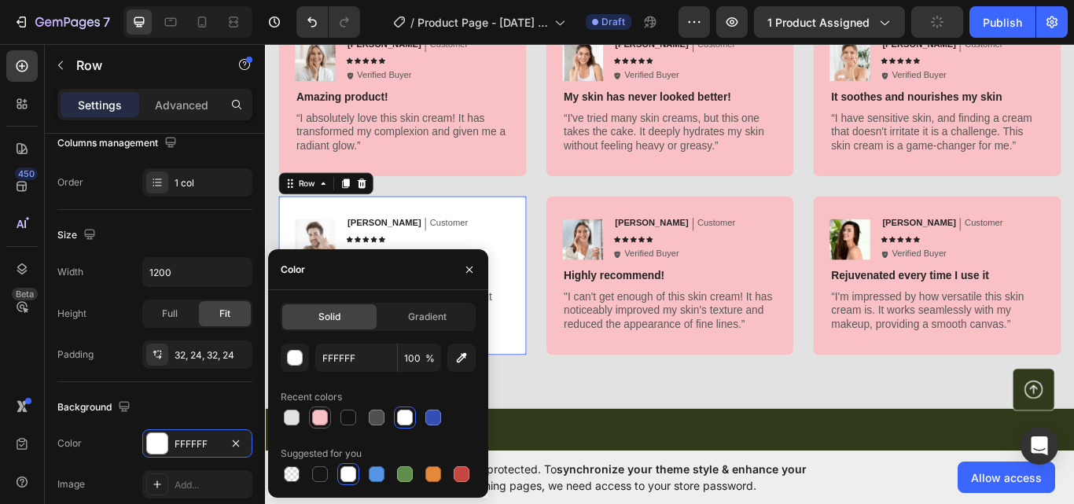
click at [314, 419] on div at bounding box center [320, 418] width 16 height 16
type input "F9C0C5"
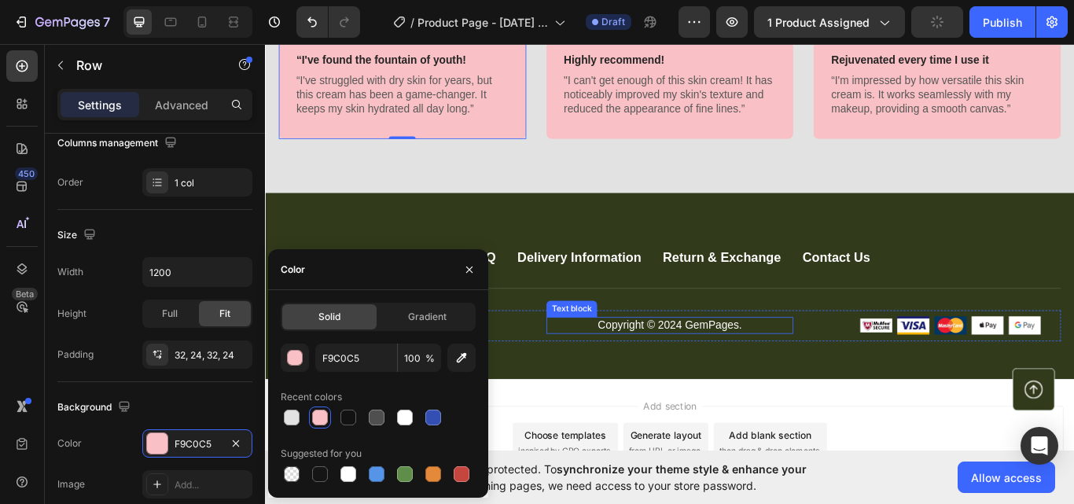
scroll to position [4192, 0]
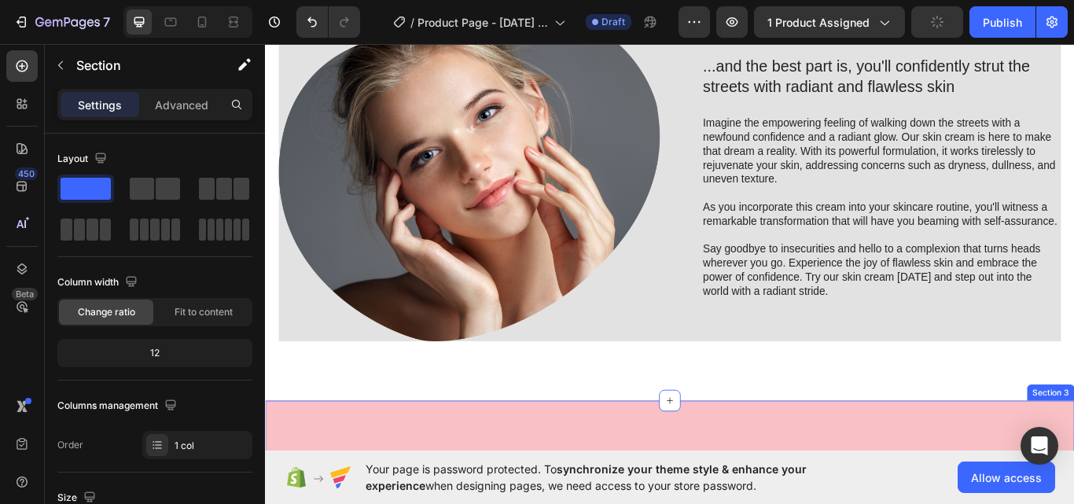
scroll to position [1441, 0]
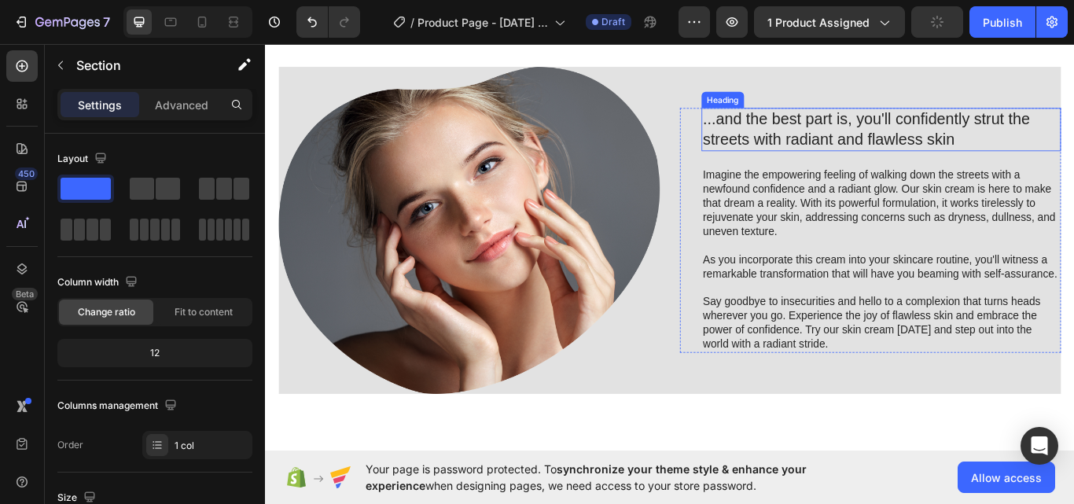
click at [837, 127] on h2 "...and the best part is, you'll confidently strut the streets with radiant and …" at bounding box center [982, 144] width 419 height 50
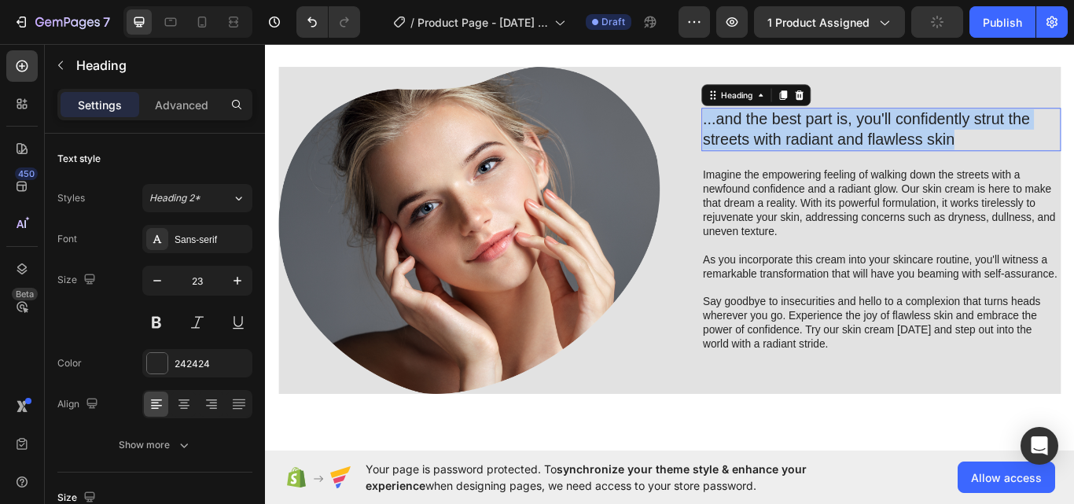
click at [837, 127] on p "...and the best part is, you'll confidently strut the streets with radiant and …" at bounding box center [983, 144] width 416 height 47
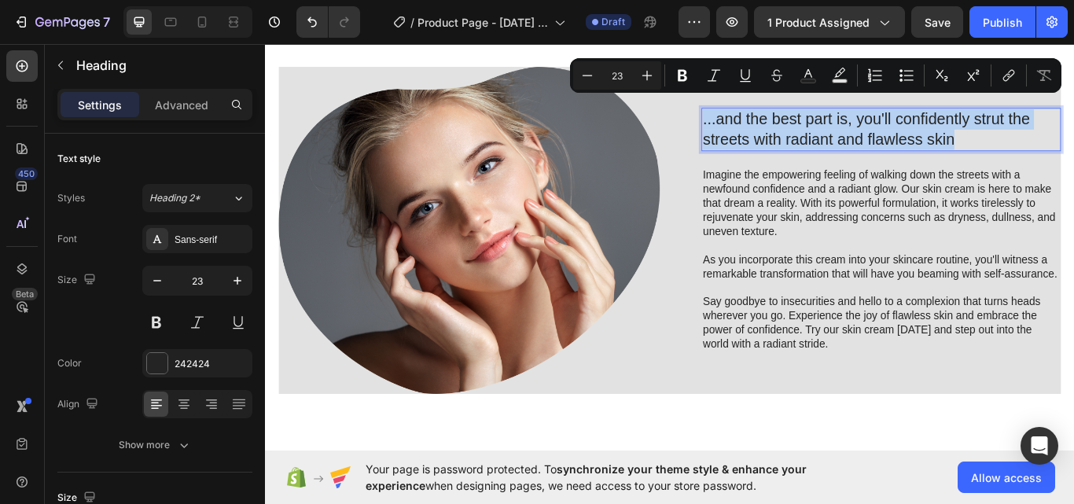
scroll to position [1453, 0]
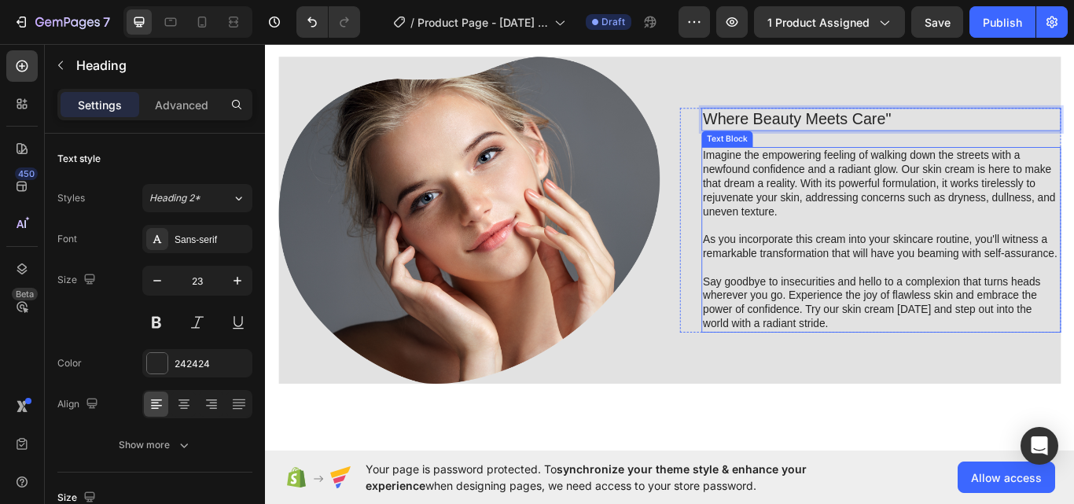
click at [841, 291] on p "As you incorporate this cream into your skincare routine, you'll witness a rema…" at bounding box center [983, 281] width 416 height 33
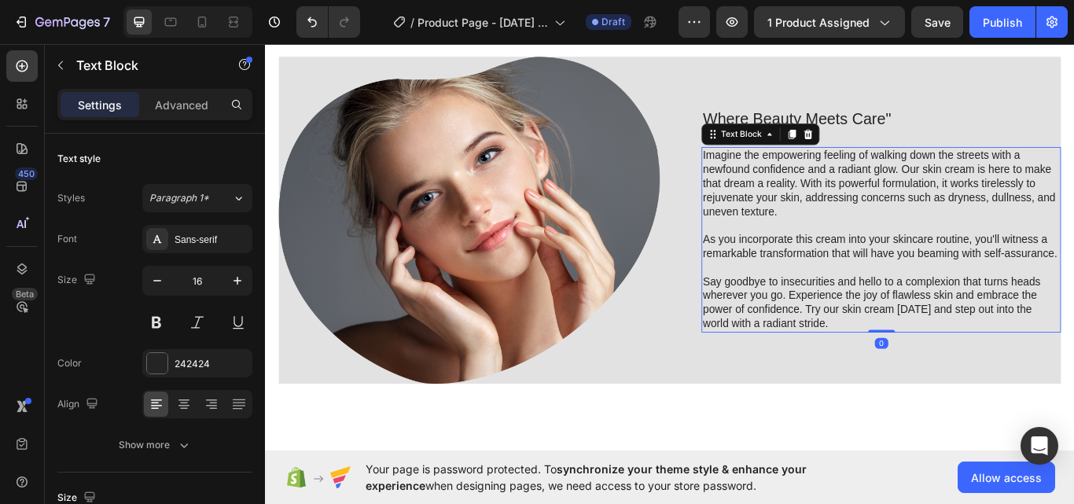
click at [841, 291] on p "As you incorporate this cream into your skincare routine, you'll witness a rema…" at bounding box center [983, 281] width 416 height 33
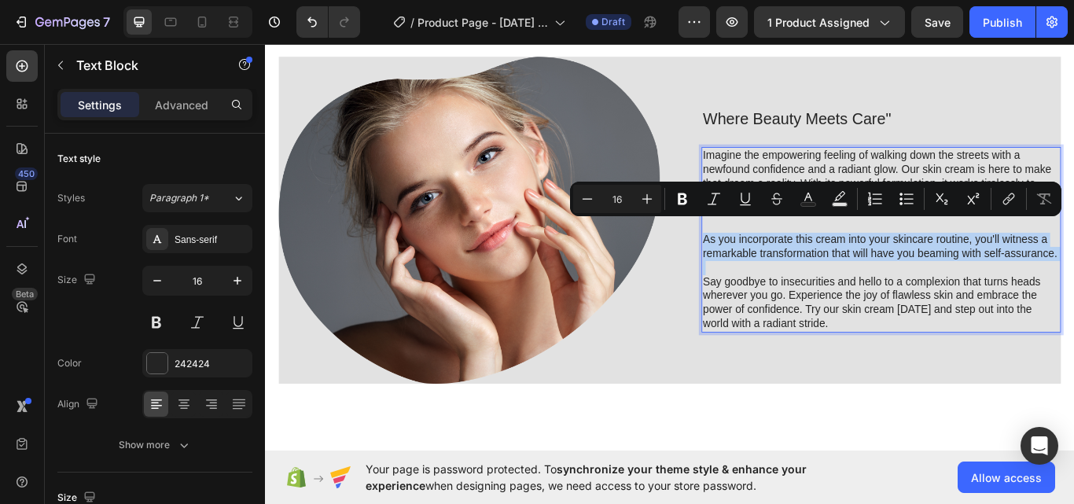
click at [851, 298] on p "Rich Text Editor. Editing area: main" at bounding box center [983, 306] width 416 height 17
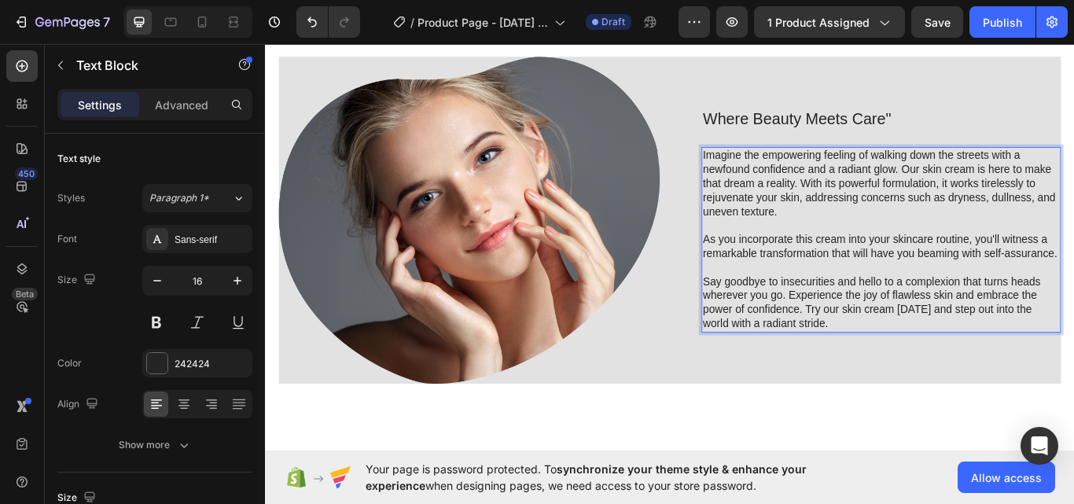
click at [889, 220] on p "Imagine the empowering feeling of walking down the streets with a newfound conf…" at bounding box center [983, 208] width 416 height 82
click at [813, 265] on p "As you incorporate this cream into your skincare routine, you'll witness a rema…" at bounding box center [983, 281] width 416 height 33
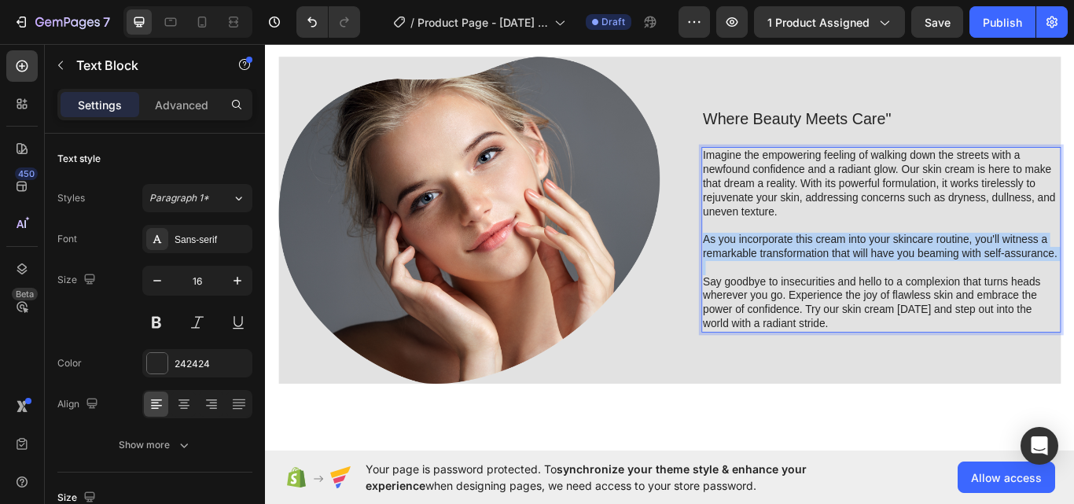
click at [813, 265] on p "As you incorporate this cream into your skincare routine, you'll witness a rema…" at bounding box center [983, 281] width 416 height 33
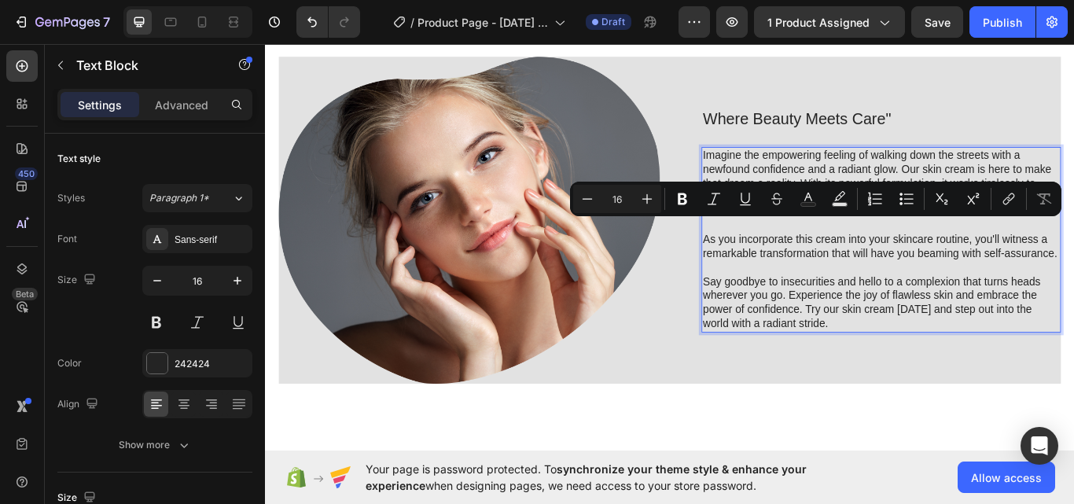
scroll to position [1469, 0]
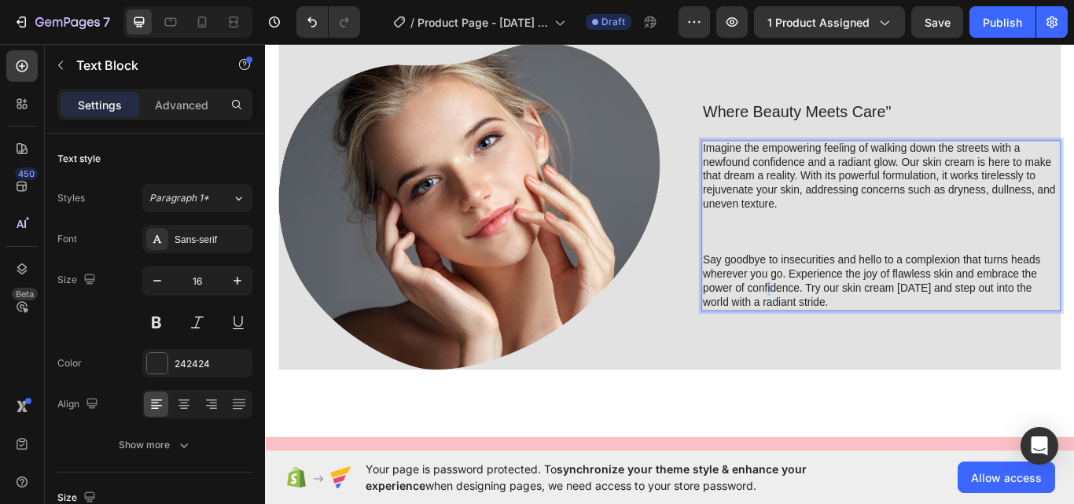
drag, startPoint x: 844, startPoint y: 318, endPoint x: 847, endPoint y: 302, distance: 16.0
click at [847, 314] on p "Say goodbye to insecurities and hello to a complexion that turns heads wherever…" at bounding box center [983, 321] width 416 height 65
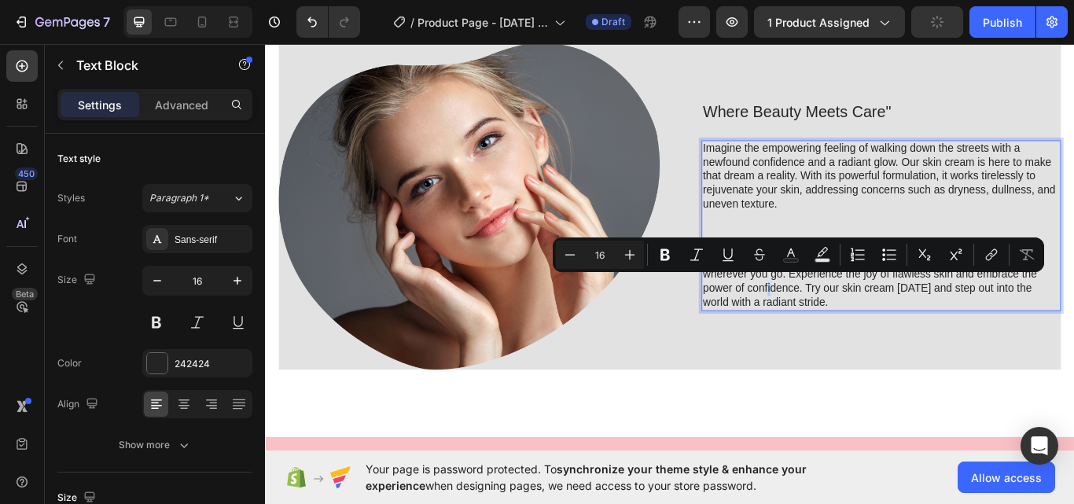
click at [765, 265] on button "Strikethrough" at bounding box center [759, 255] width 28 height 28
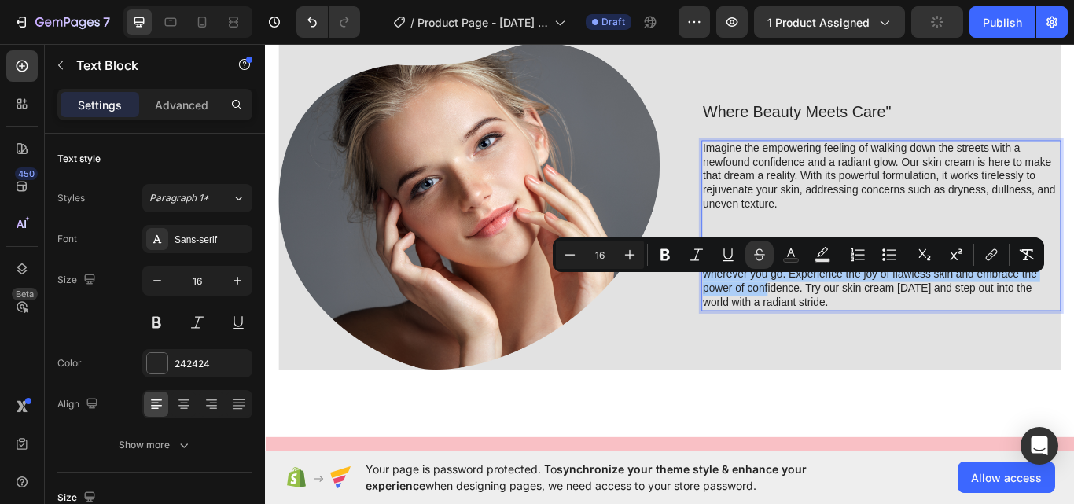
click at [765, 265] on button "Strikethrough" at bounding box center [759, 255] width 28 height 28
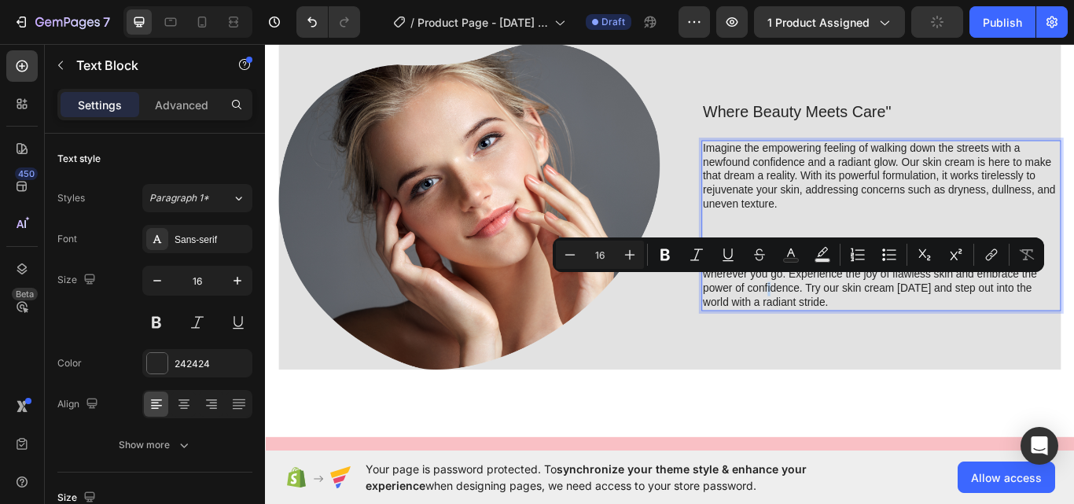
click at [844, 329] on p "Say goodbye to insecurities and hello to a complexion that turns heads wherever…" at bounding box center [983, 321] width 416 height 65
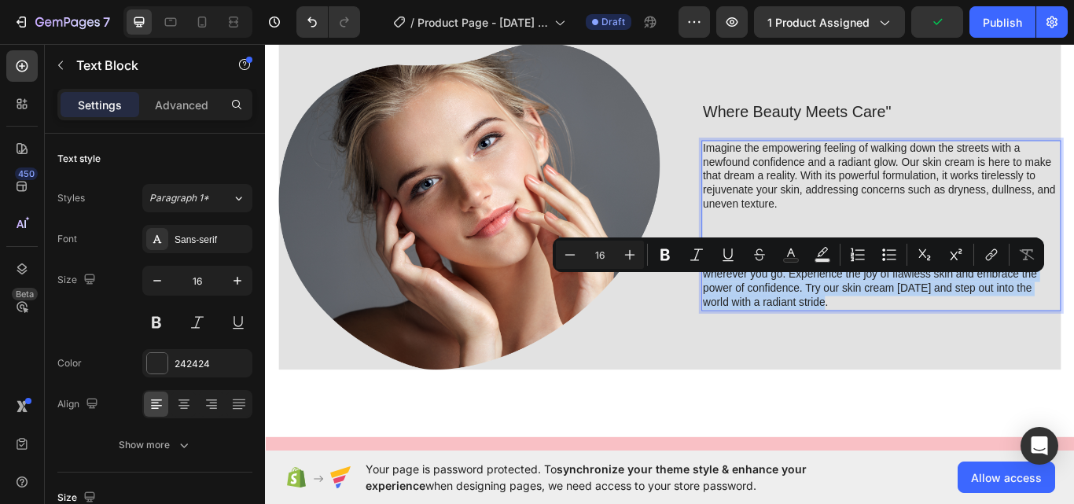
click at [844, 329] on p "Say goodbye to insecurities and hello to a complexion that turns heads wherever…" at bounding box center [983, 321] width 416 height 65
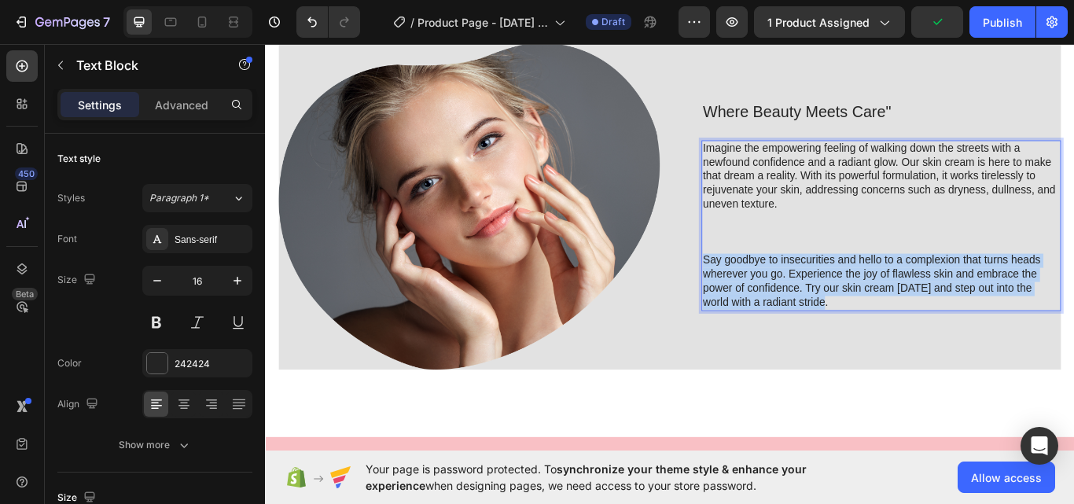
click at [844, 329] on p "Say goodbye to insecurities and hello to a complexion that turns heads wherever…" at bounding box center [983, 321] width 416 height 65
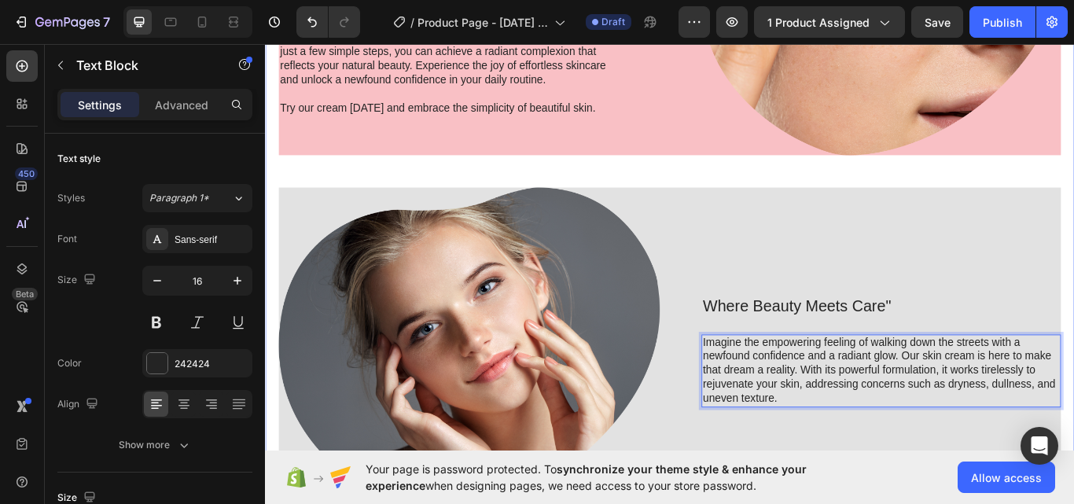
scroll to position [1396, 0]
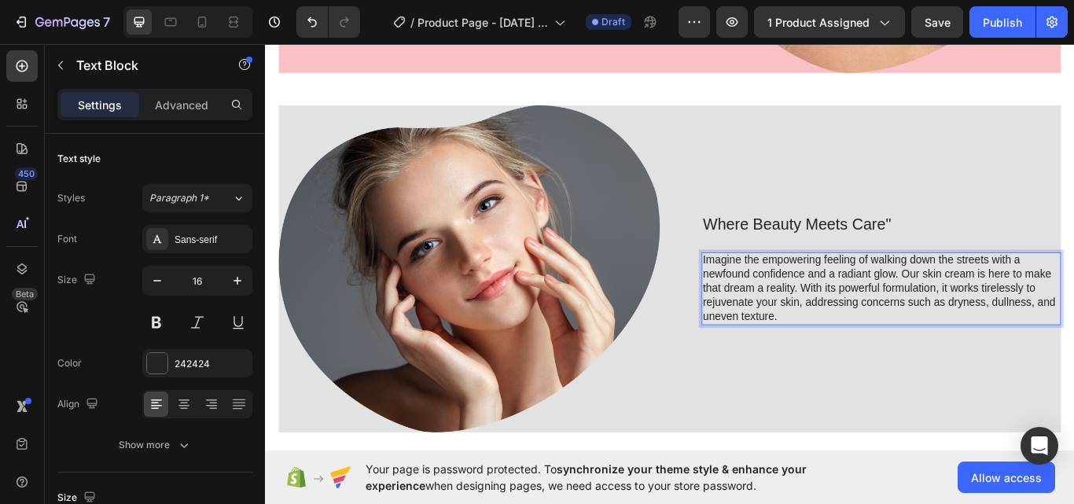
click at [863, 334] on p "Imagine the empowering feeling of walking down the streets with a newfound conf…" at bounding box center [983, 330] width 416 height 82
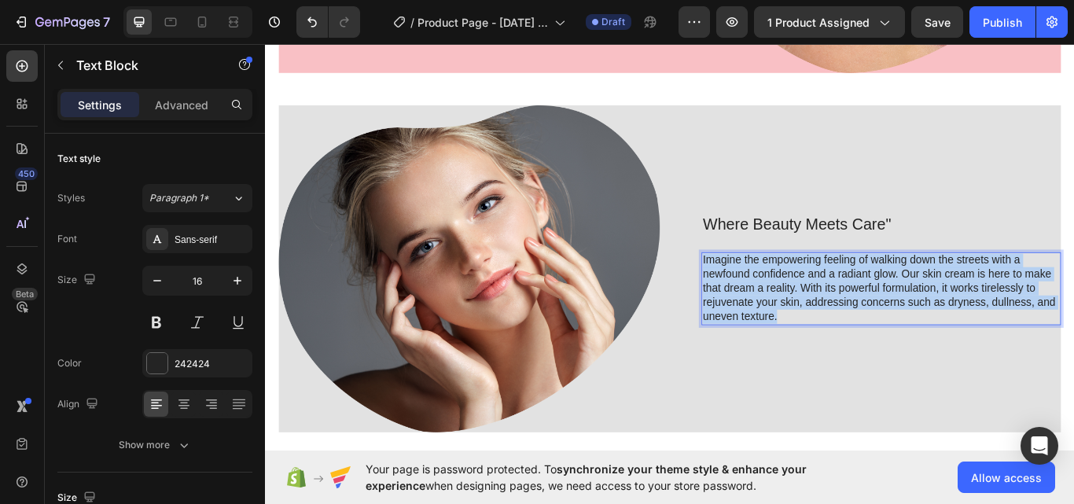
click at [863, 334] on p "Imagine the empowering feeling of walking down the streets with a newfound conf…" at bounding box center [983, 330] width 416 height 82
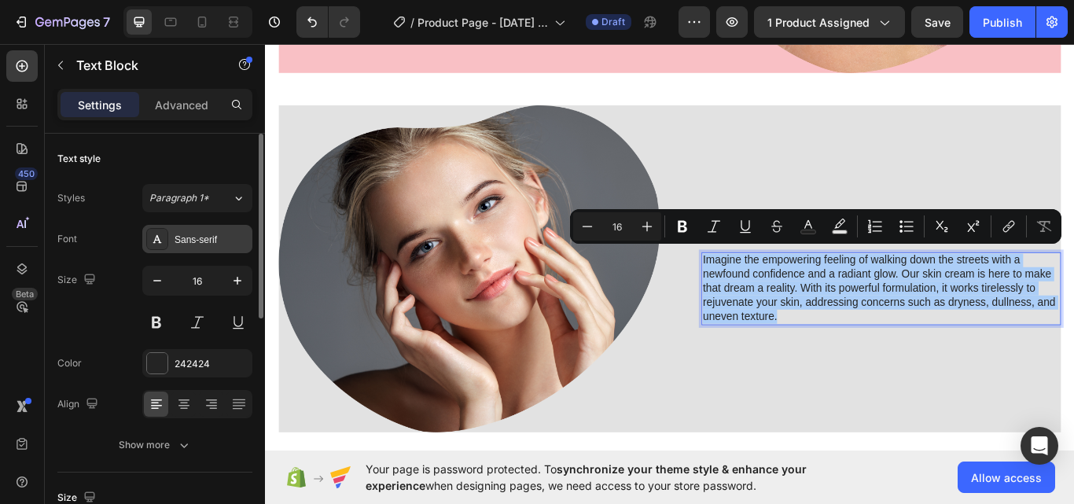
click at [196, 233] on div "Sans-serif" at bounding box center [211, 240] width 74 height 14
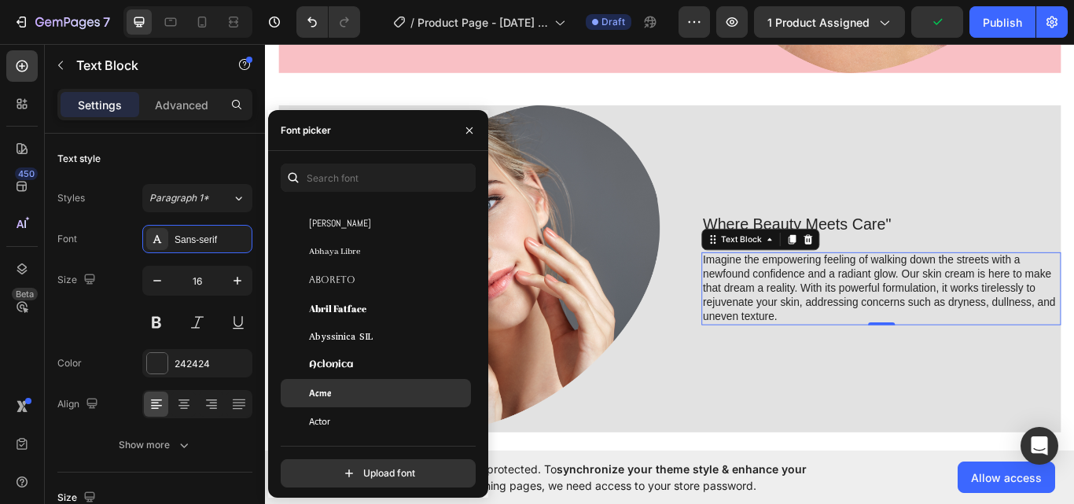
scroll to position [393, 0]
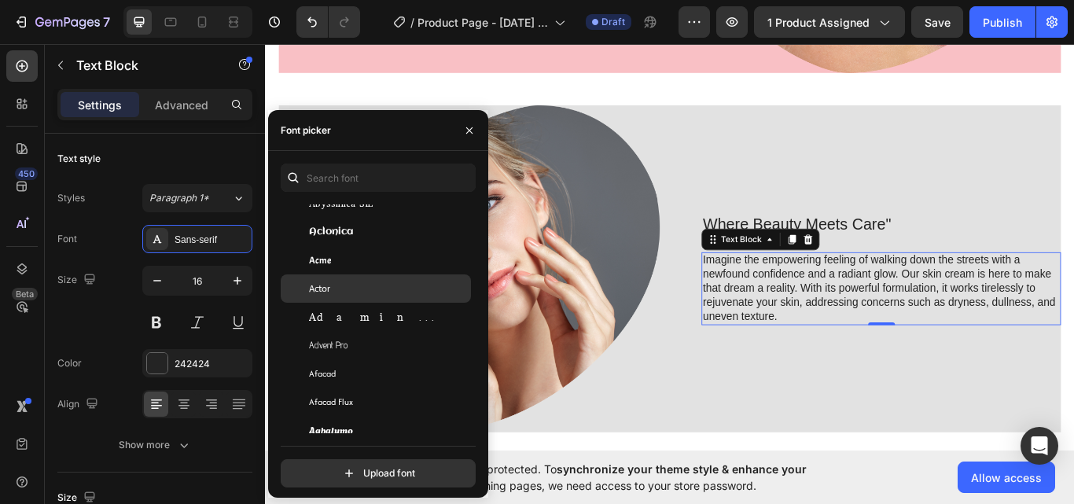
click at [355, 294] on div "Actor" at bounding box center [388, 288] width 159 height 14
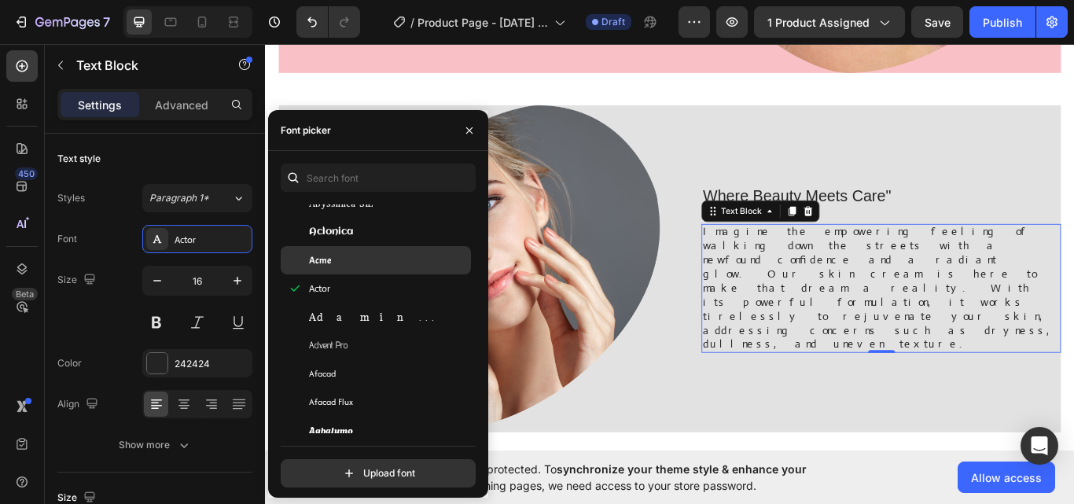
click at [351, 265] on div "Acme" at bounding box center [388, 260] width 159 height 14
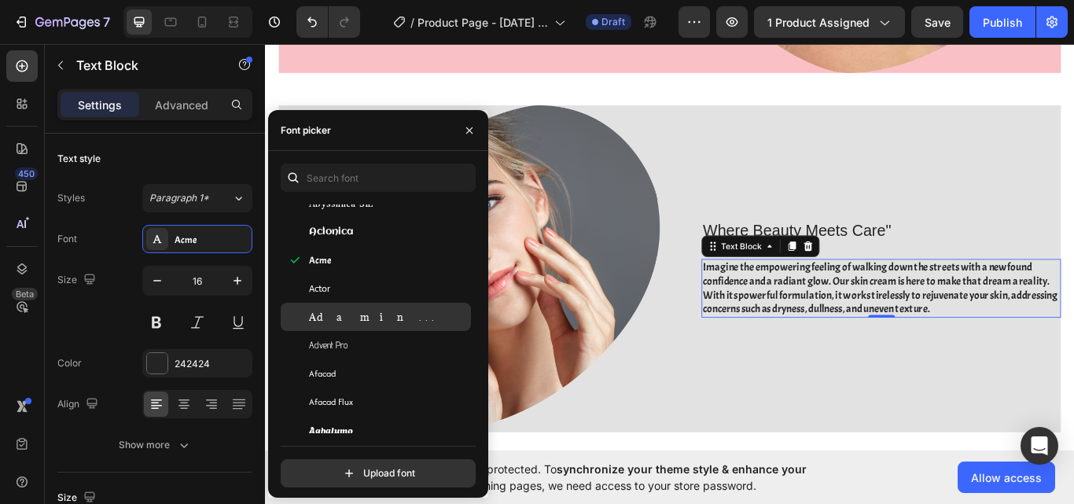
click at [346, 315] on span "Adamina" at bounding box center [374, 317] width 130 height 14
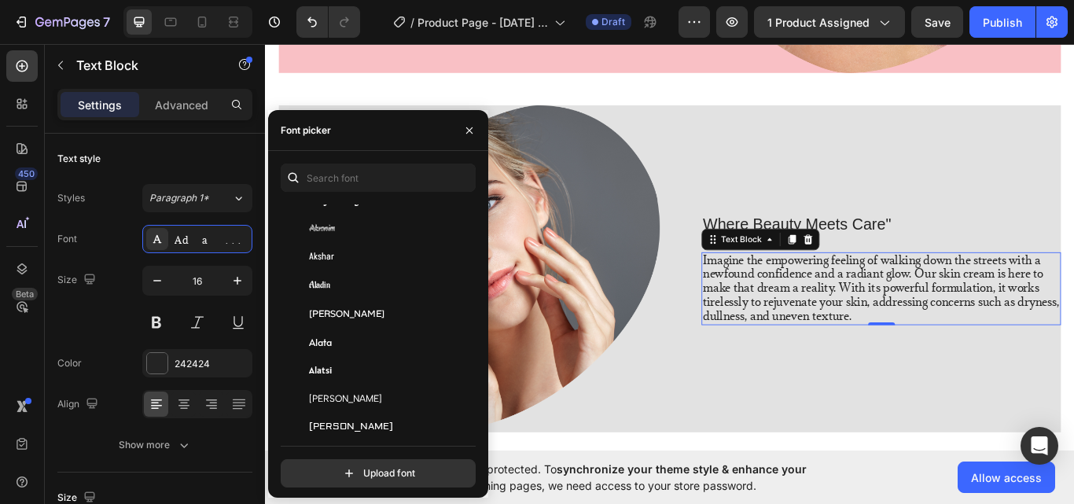
scroll to position [917, 0]
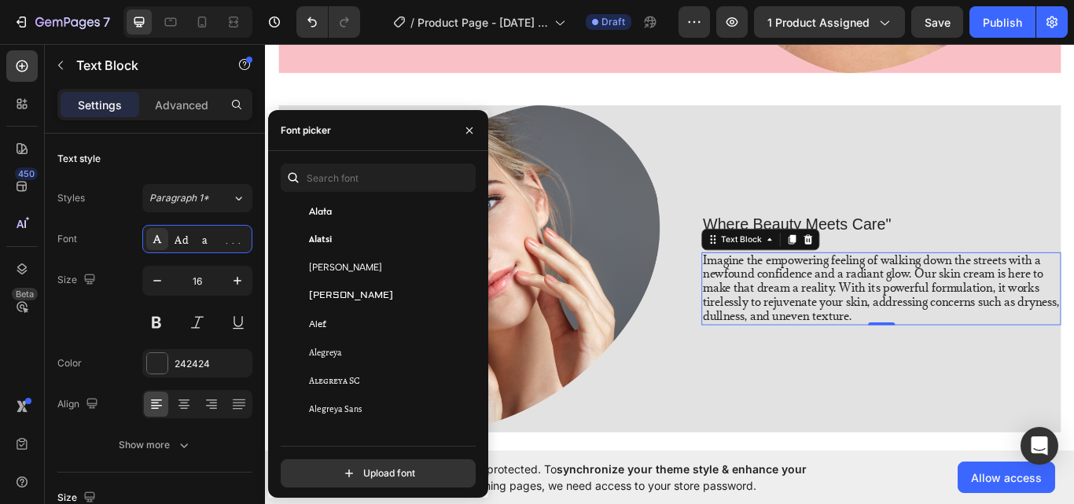
click at [340, 413] on span "Alegreya Sans" at bounding box center [335, 409] width 53 height 14
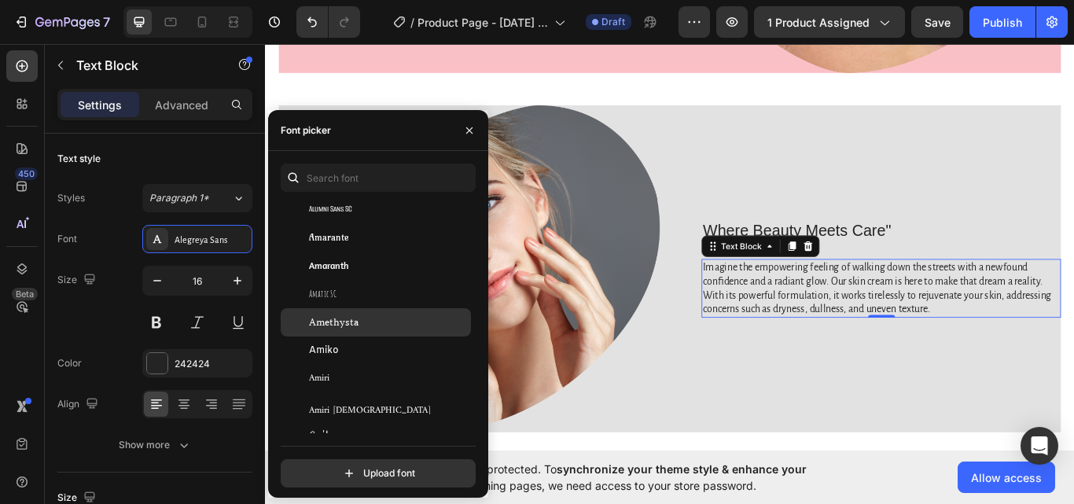
scroll to position [1834, 0]
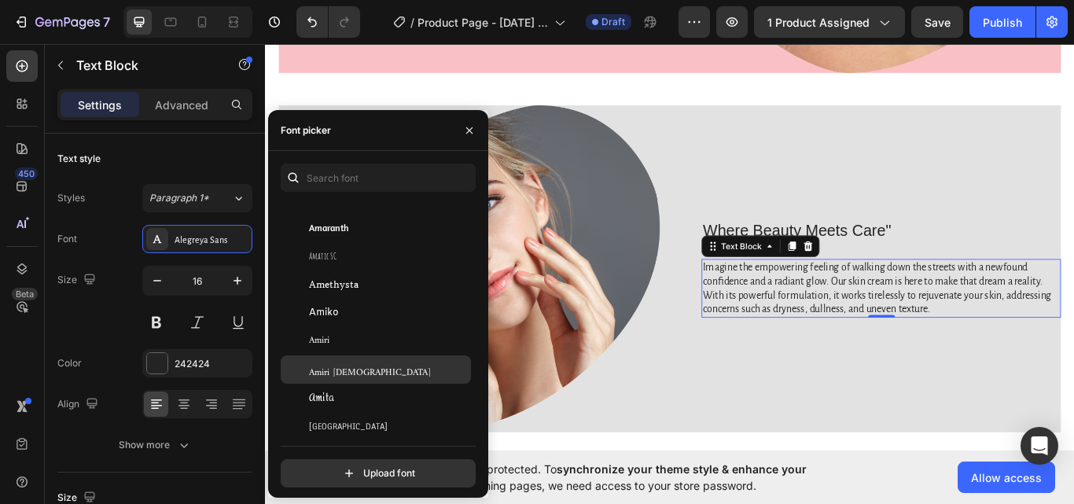
click at [350, 366] on span "Amiri [DEMOGRAPHIC_DATA]" at bounding box center [370, 369] width 122 height 14
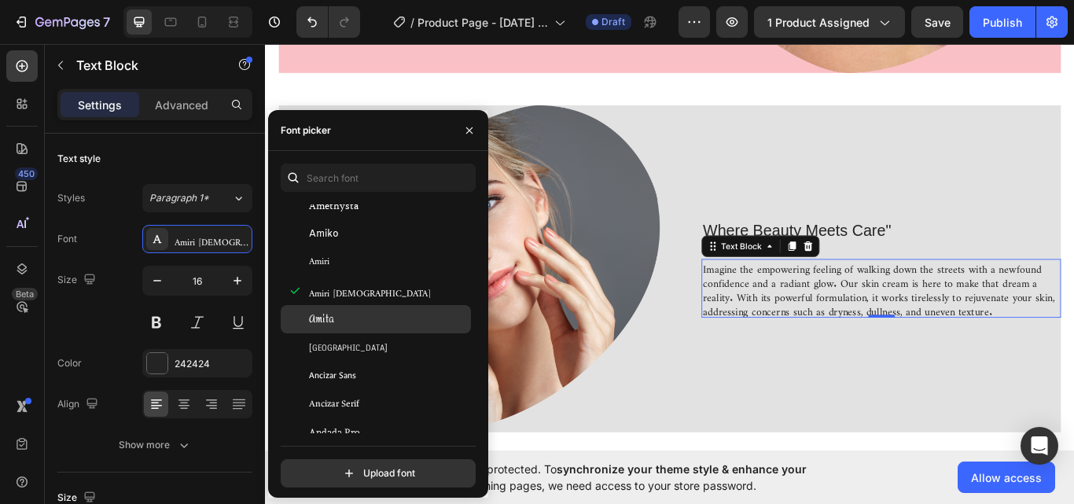
scroll to position [1965, 0]
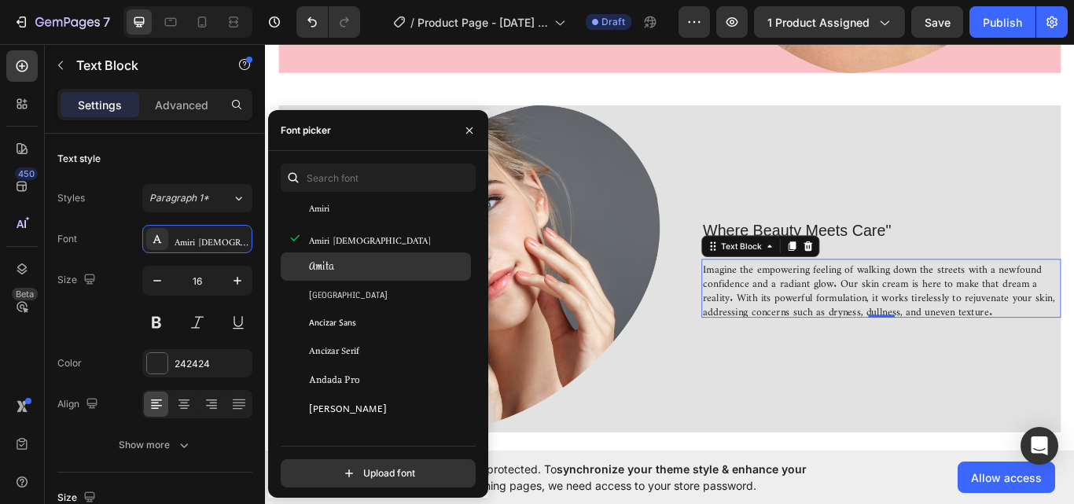
click at [368, 384] on div "Andada Pro" at bounding box center [388, 380] width 159 height 14
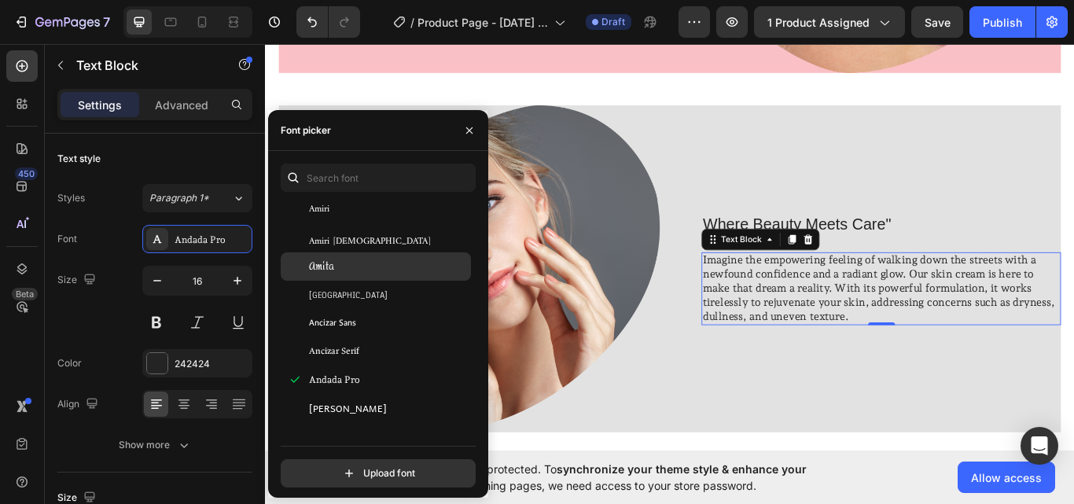
scroll to position [2096, 0]
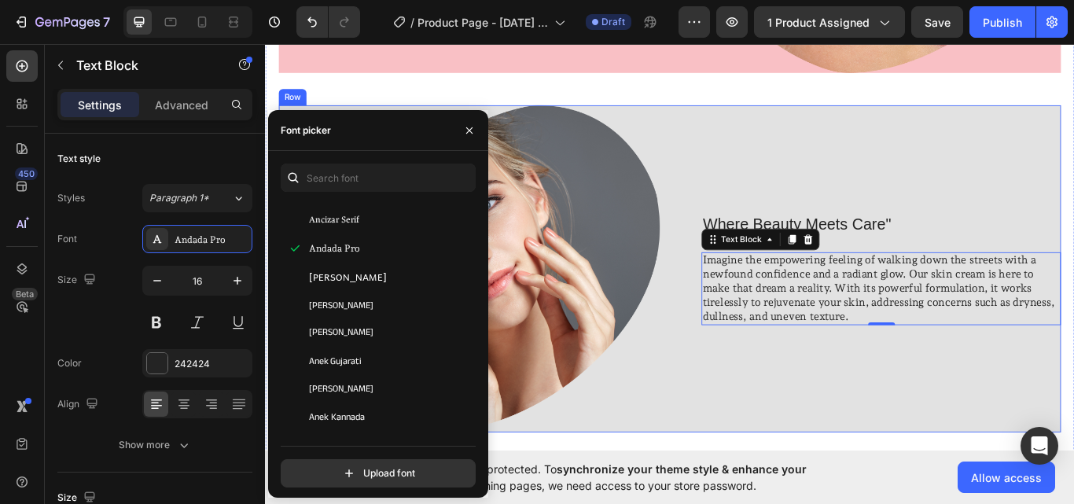
click at [880, 488] on div ""Simply life-changing skincare." Heading Discover the secret to effortless skin…" at bounding box center [736, 108] width 943 height 938
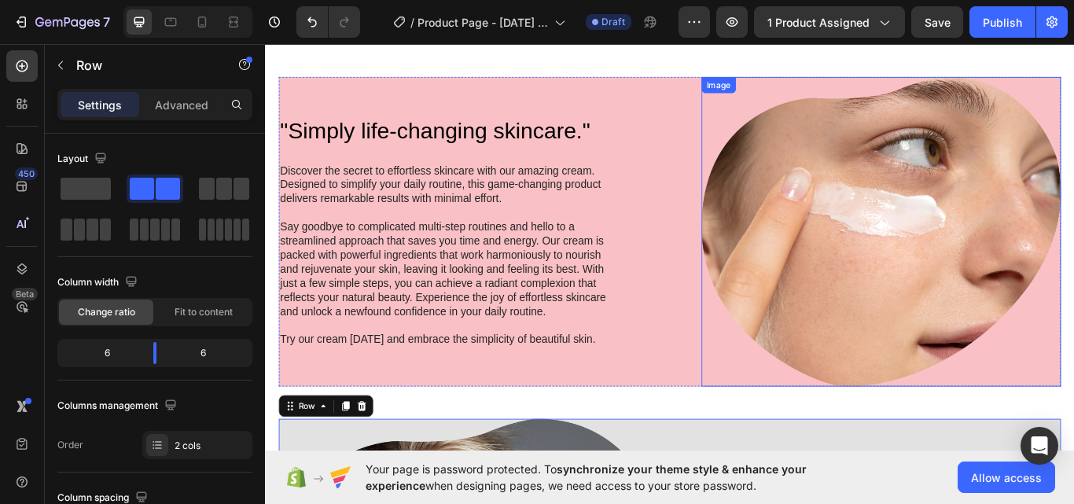
scroll to position [1003, 0]
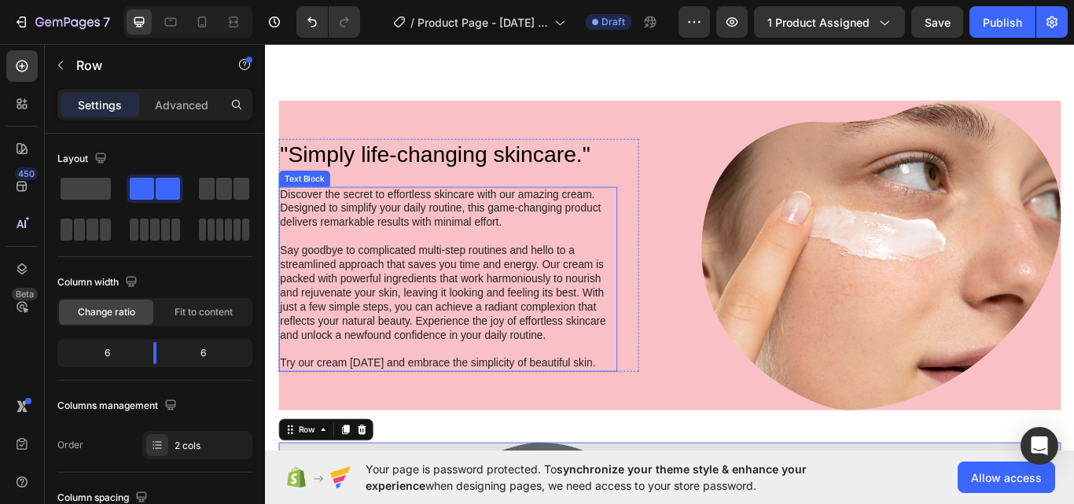
click at [438, 348] on p "Say goodbye to complicated multi-step routines and hello to a streamlined appro…" at bounding box center [477, 335] width 391 height 115
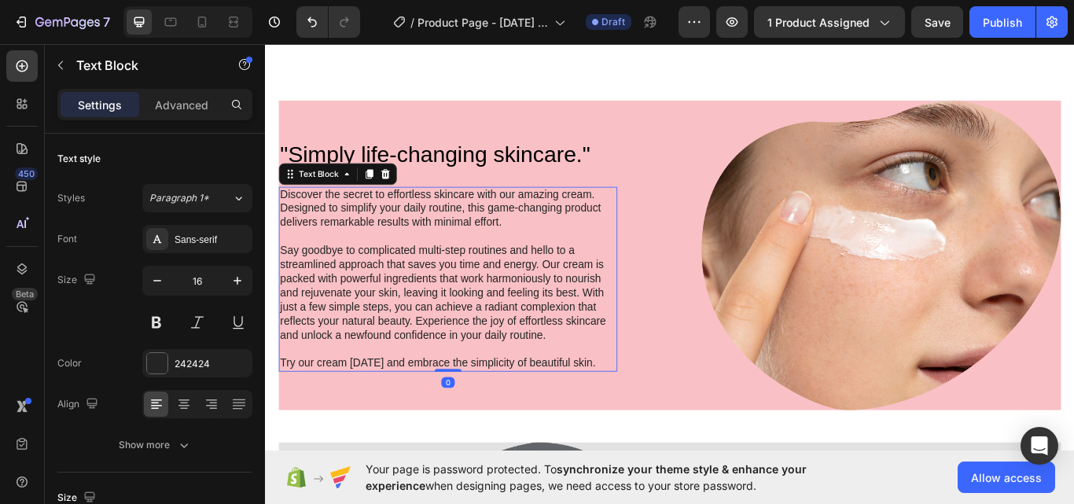
click at [438, 348] on p "Say goodbye to complicated multi-step routines and hello to a streamlined appro…" at bounding box center [477, 335] width 391 height 115
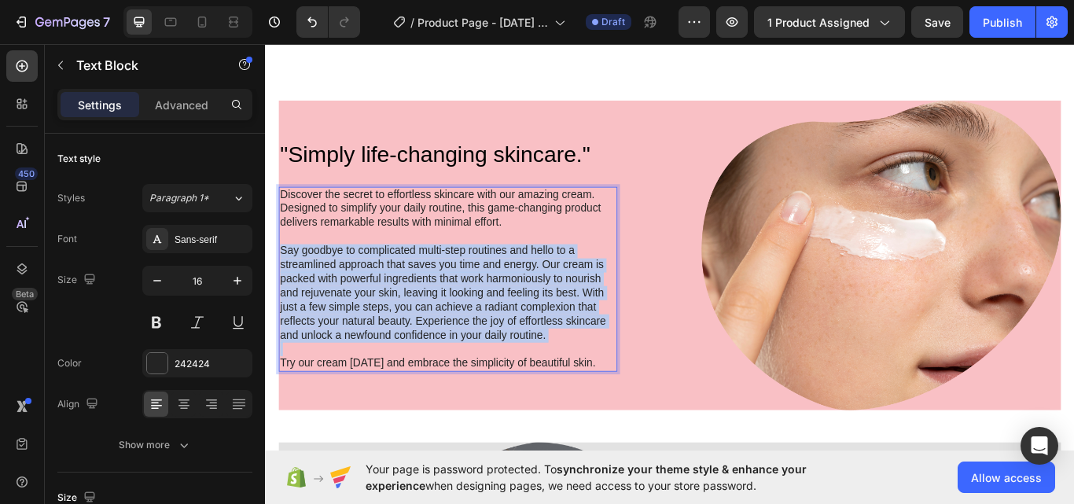
click at [438, 348] on p "Say goodbye to complicated multi-step routines and hello to a streamlined appro…" at bounding box center [477, 335] width 391 height 115
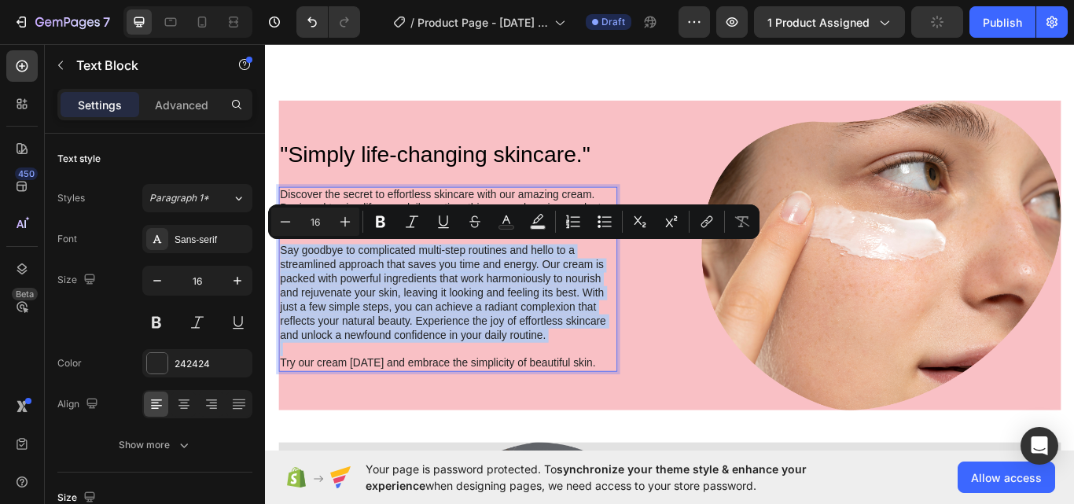
click at [438, 348] on p "Say goodbye to complicated multi-step routines and hello to a streamlined appro…" at bounding box center [477, 335] width 391 height 115
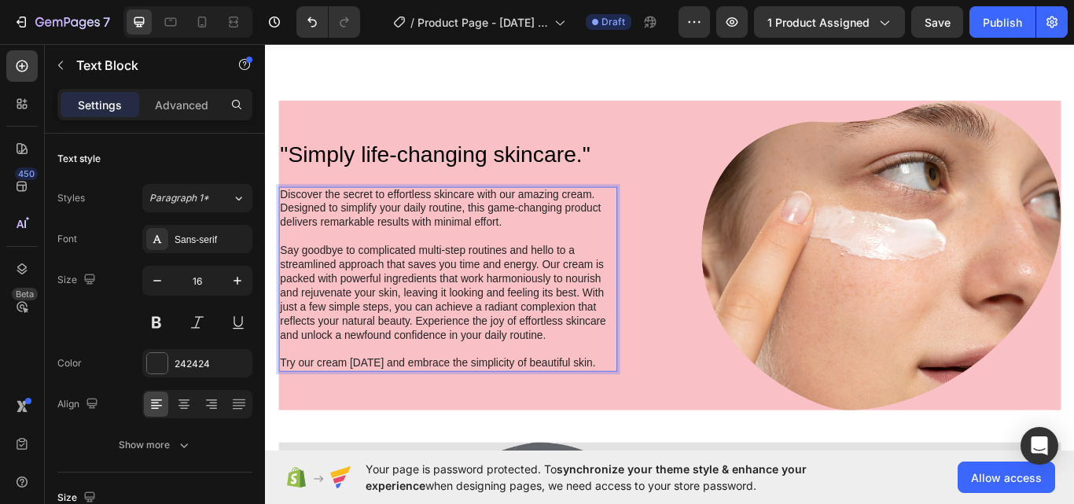
scroll to position [1052, 0]
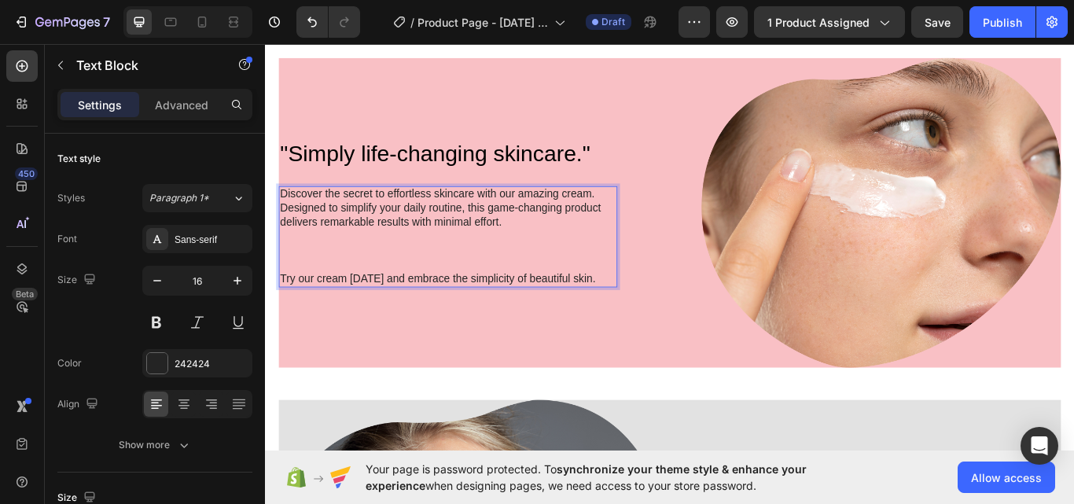
click at [383, 319] on p "Try our cream [DATE] and embrace the simplicity of beautiful skin." at bounding box center [477, 318] width 391 height 17
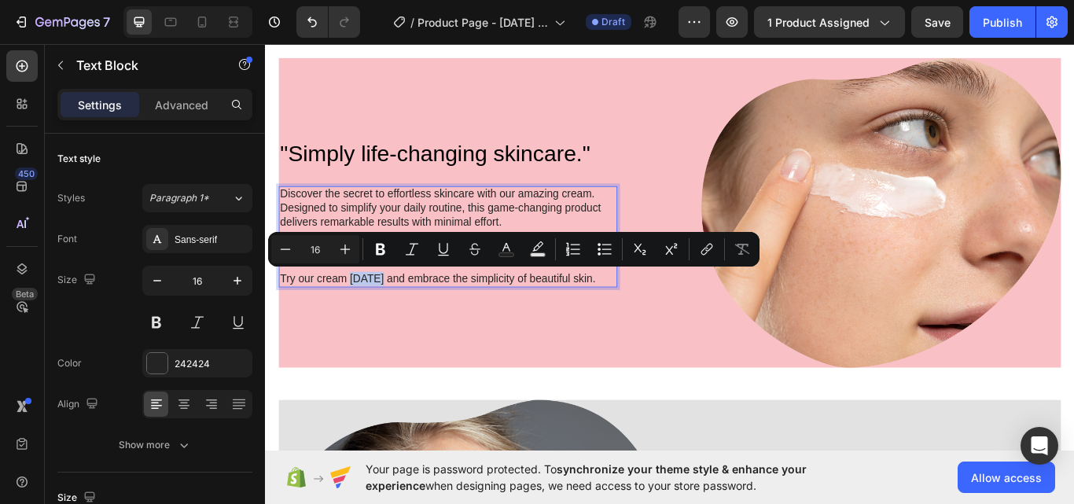
click at [383, 318] on p "Try our cream [DATE] and embrace the simplicity of beautiful skin." at bounding box center [477, 318] width 391 height 17
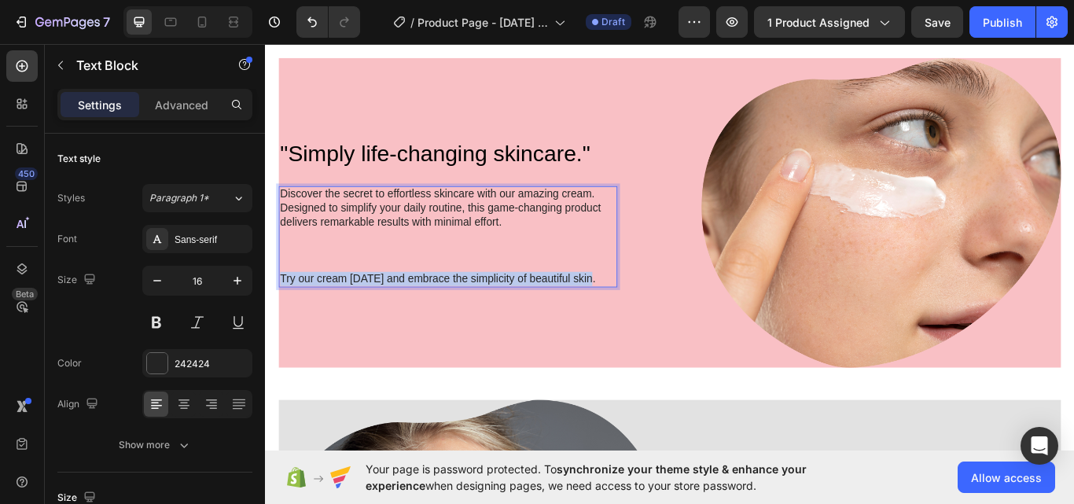
click at [383, 318] on p "Try our cream [DATE] and embrace the simplicity of beautiful skin." at bounding box center [477, 318] width 391 height 17
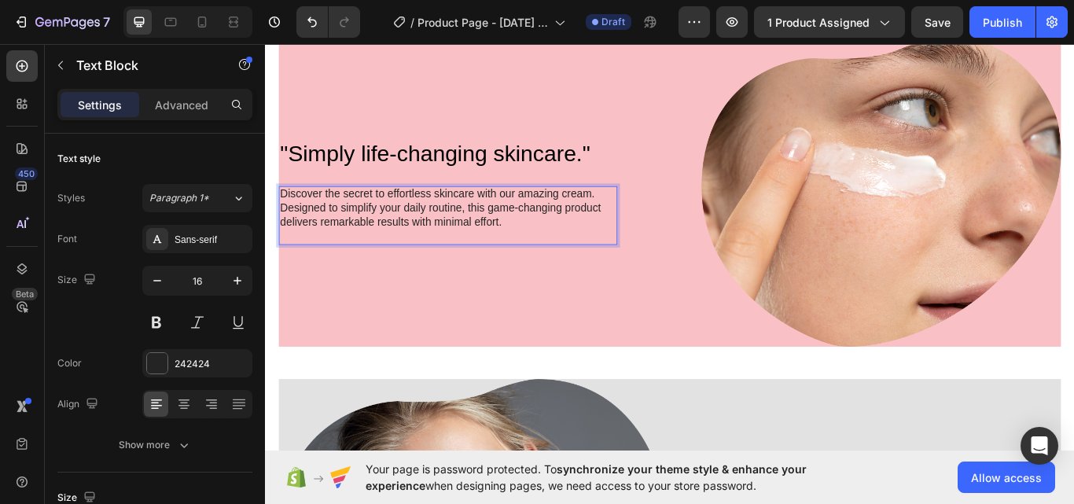
scroll to position [1085, 0]
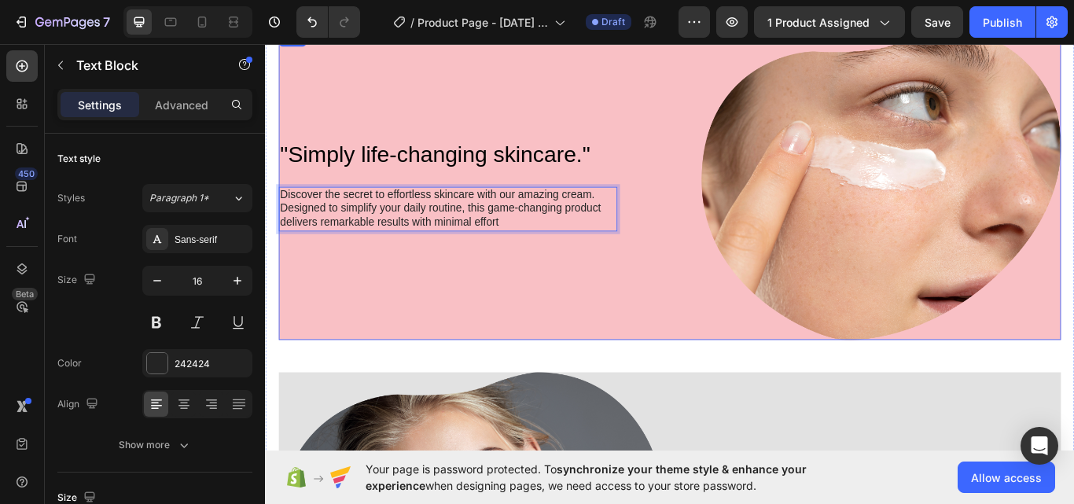
click at [509, 318] on div ""Simply life-changing skincare." Heading Discover the secret to effortless skin…" at bounding box center [491, 209] width 420 height 361
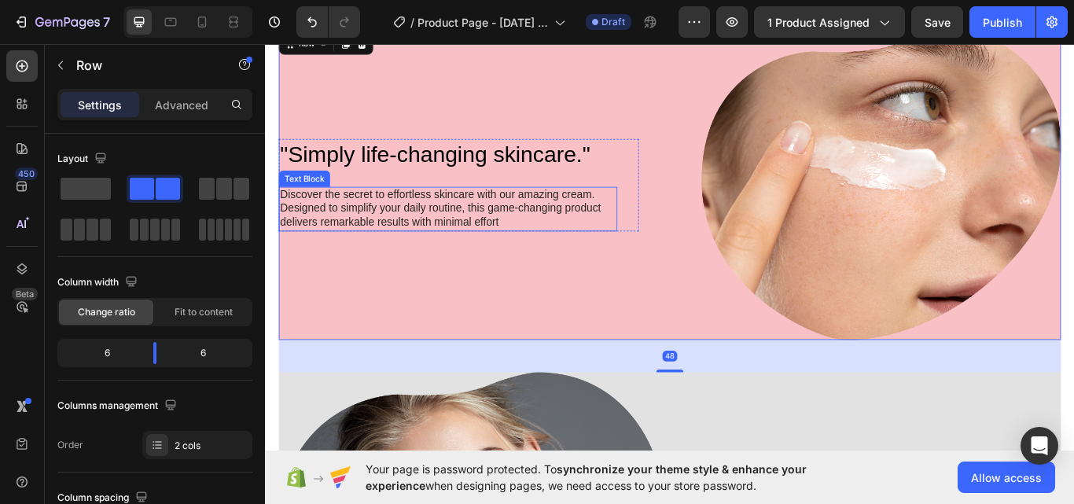
click at [552, 237] on p "Discover the secret to effortless skincare with our amazing cream. Designed to …" at bounding box center [477, 237] width 391 height 49
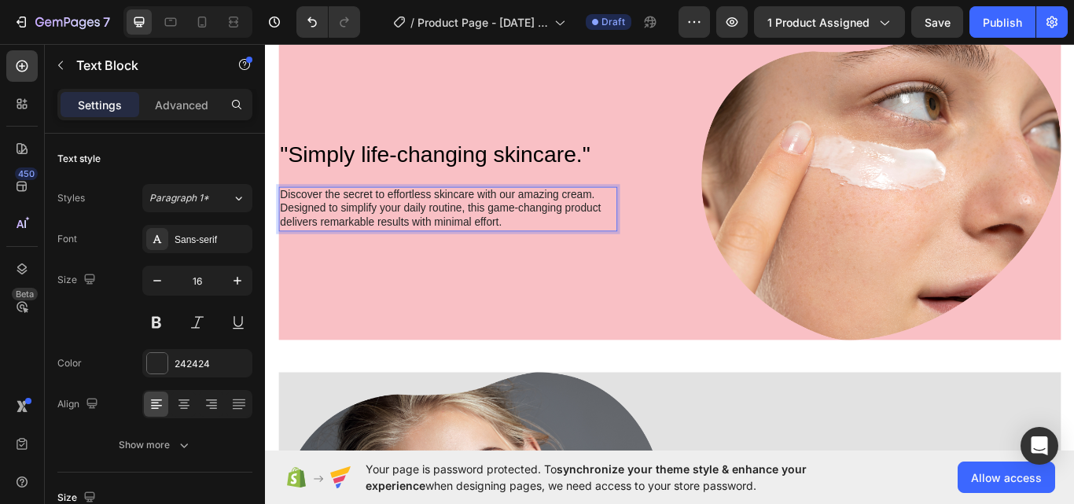
scroll to position [1069, 0]
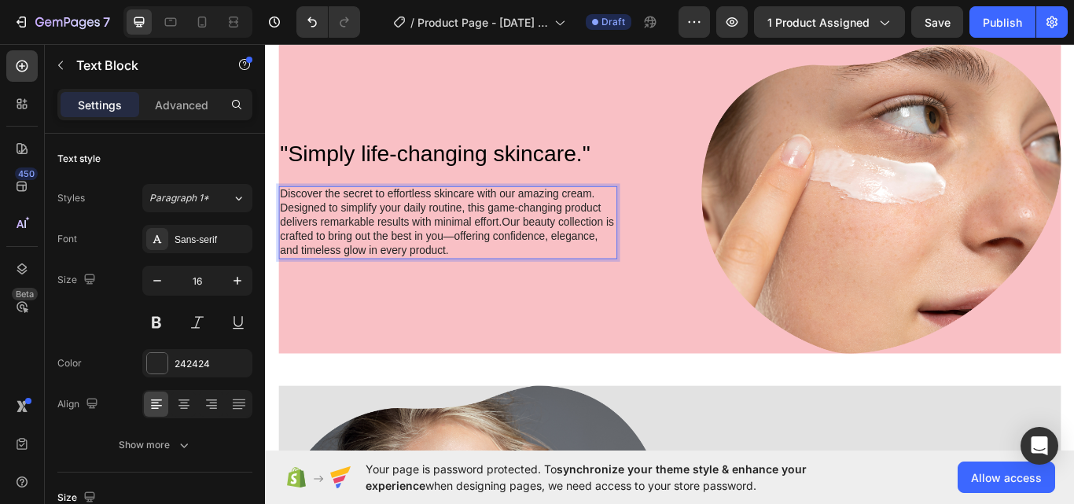
click at [434, 243] on p "Discover the secret to effortless skincare with our amazing cream. Designed to …" at bounding box center [477, 253] width 391 height 82
click at [432, 243] on p "Discover the secret to effortless skincare with our amazing cream. Designed to …" at bounding box center [477, 253] width 391 height 82
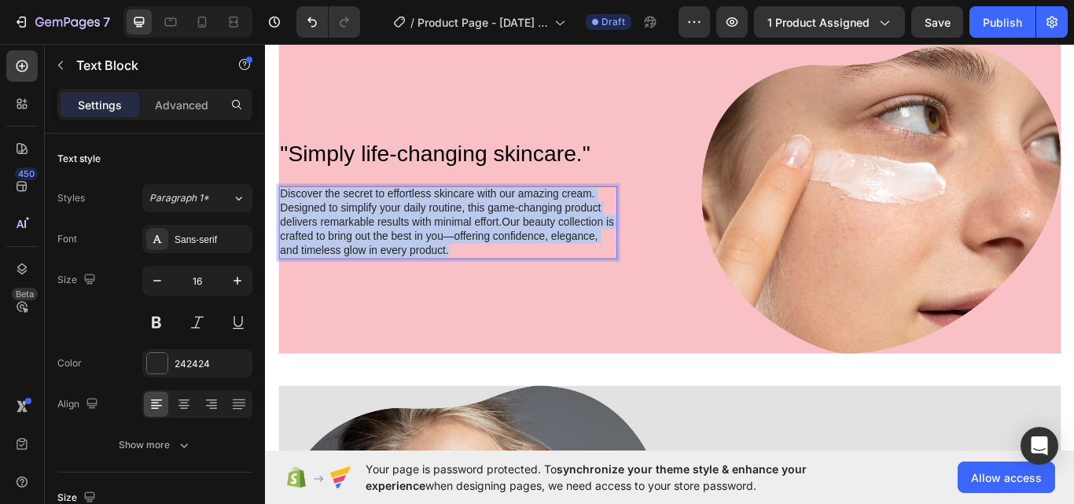
click at [432, 243] on p "Discover the secret to effortless skincare with our amazing cream. Designed to …" at bounding box center [477, 253] width 391 height 82
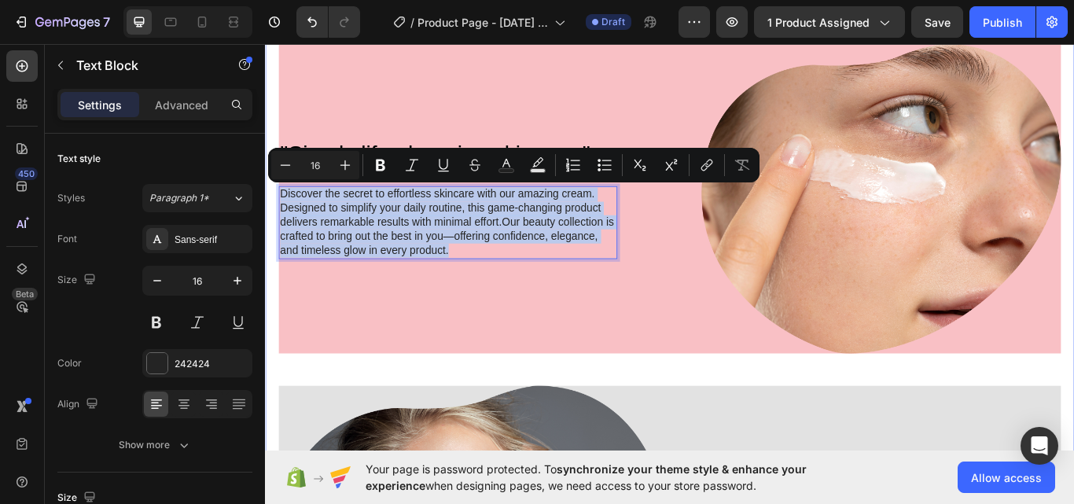
click at [448, 406] on div ""Simply life-changing skincare." Heading Discover the secret to effortless skin…" at bounding box center [737, 435] width 912 height 781
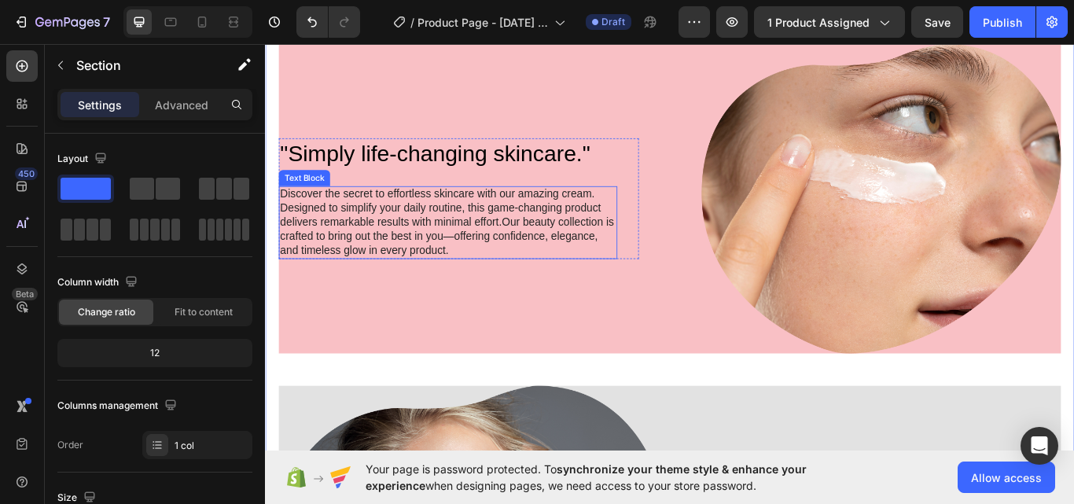
click at [373, 252] on p "Discover the secret to effortless skincare with our amazing cream. Designed to …" at bounding box center [477, 253] width 391 height 82
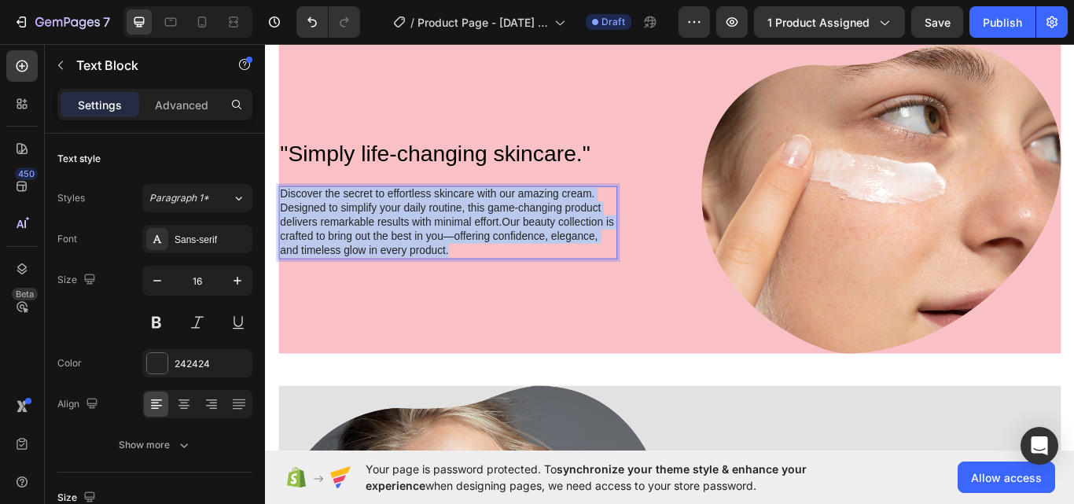
click at [373, 252] on p "Discover the secret to effortless skincare with our amazing cream. Designed to …" at bounding box center [477, 253] width 391 height 82
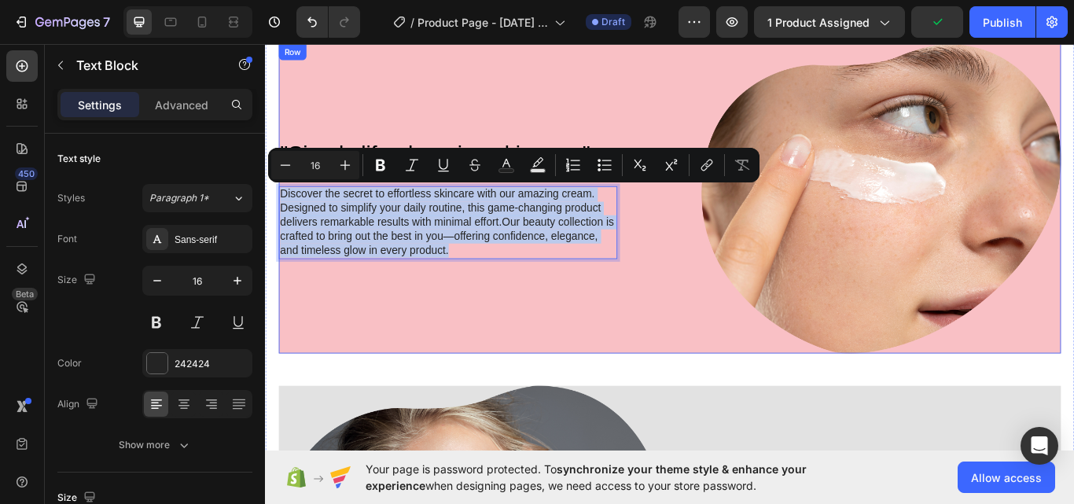
click at [494, 358] on div ""Simply life-changing skincare." Heading Discover the secret to effortless skin…" at bounding box center [491, 225] width 420 height 361
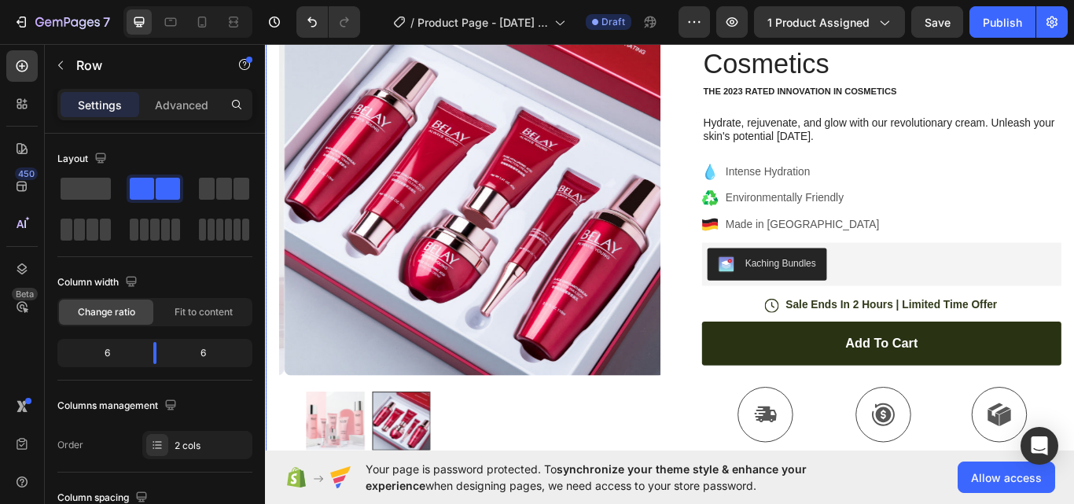
scroll to position [20, 0]
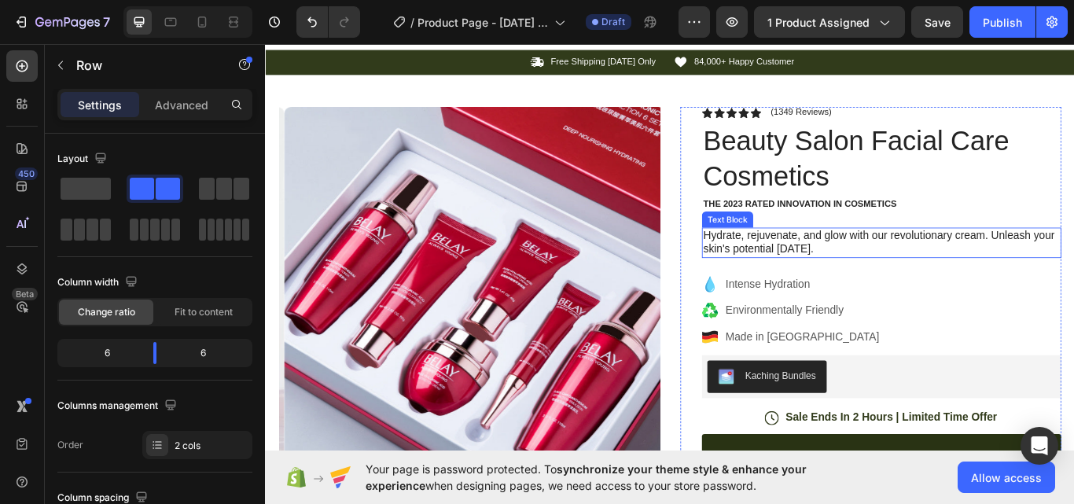
click at [858, 274] on p "Hydrate, rejuvenate, and glow with our revolutionary cream. Unleash your skin's…" at bounding box center [983, 277] width 416 height 33
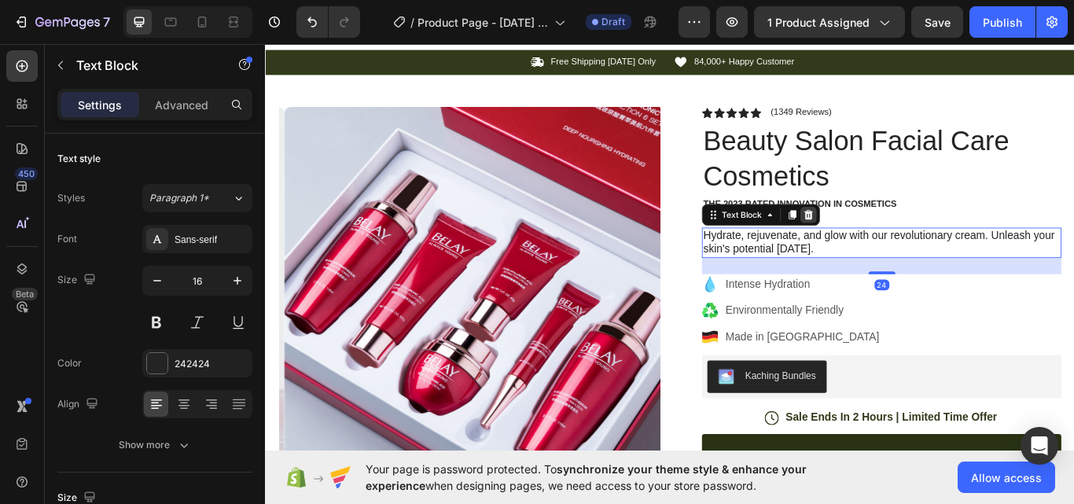
click at [893, 244] on icon at bounding box center [898, 243] width 10 height 11
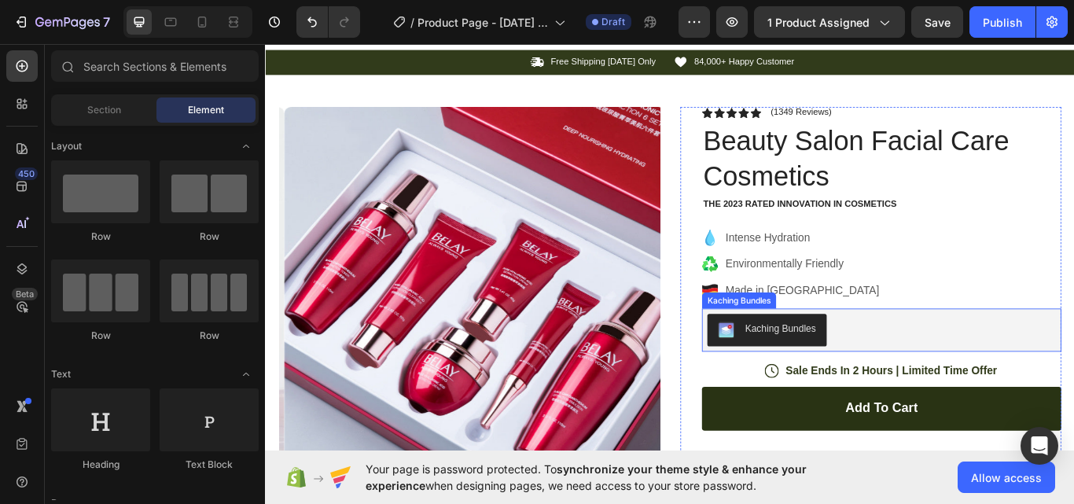
click at [994, 369] on div "Kaching Bundles" at bounding box center [983, 379] width 406 height 38
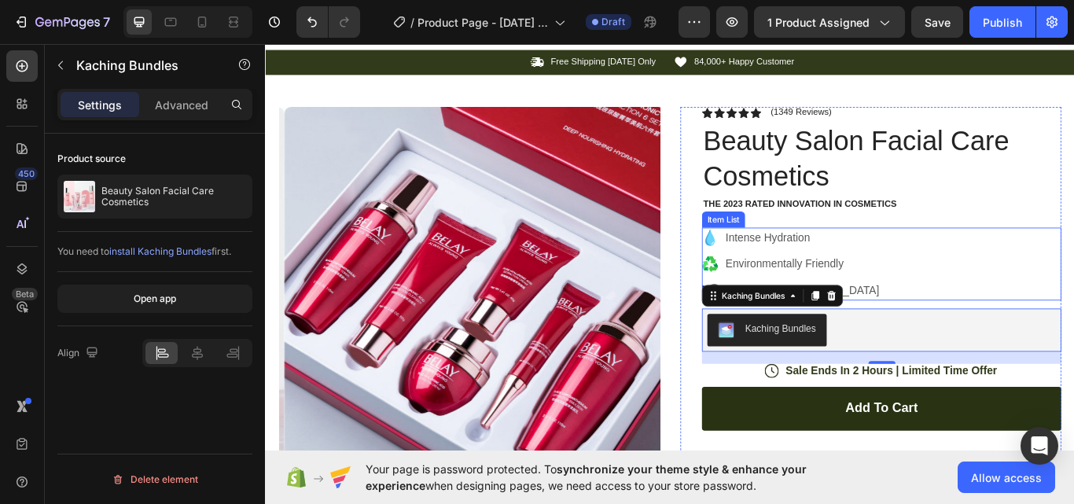
click at [1052, 291] on div "Intense Hydration Environmentally Friendly Made in [GEOGRAPHIC_DATA]" at bounding box center [982, 301] width 419 height 85
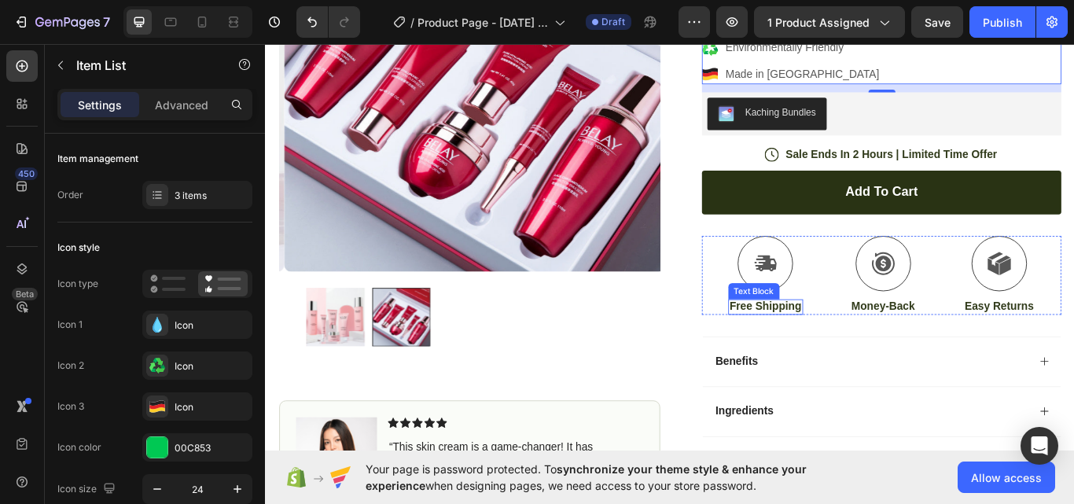
scroll to position [283, 0]
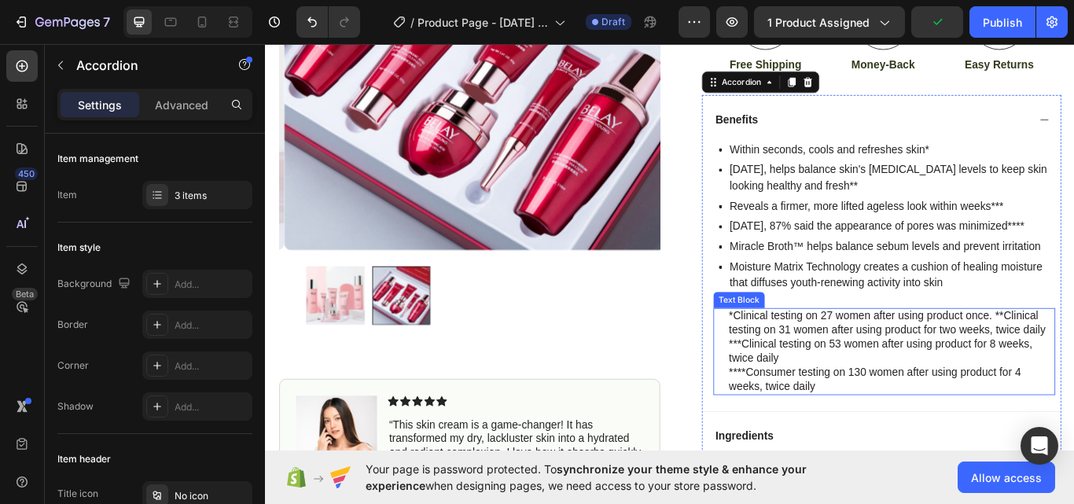
scroll to position [676, 0]
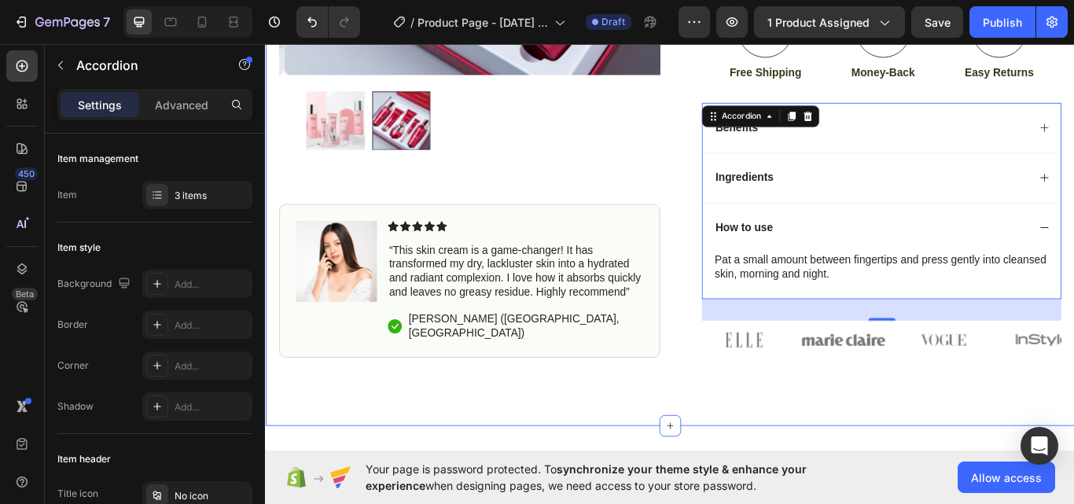
scroll to position [545, 0]
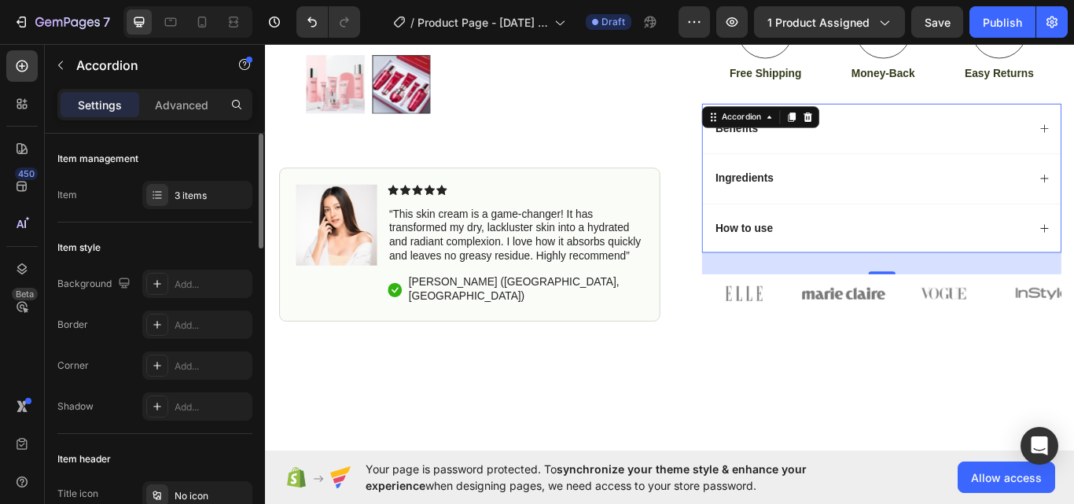
scroll to position [131, 0]
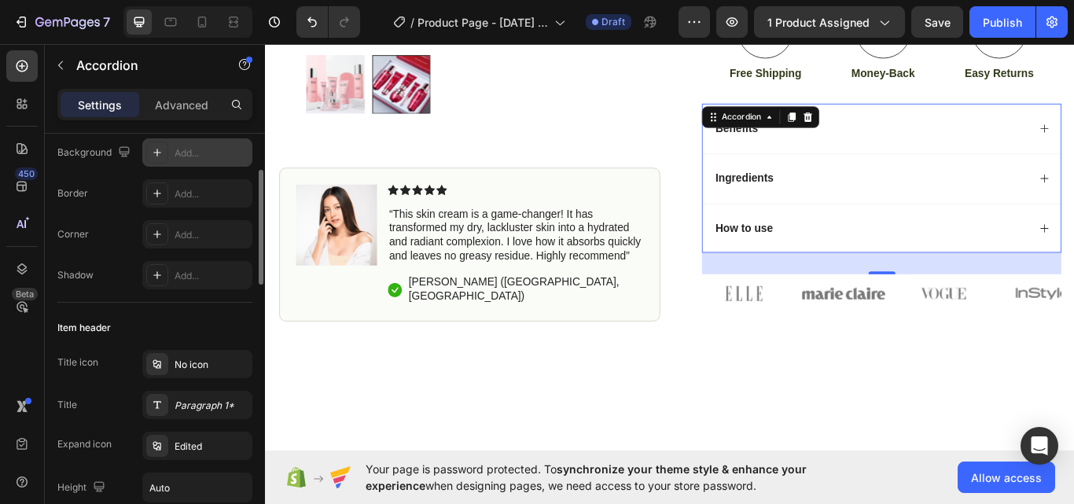
click at [178, 159] on div "Add..." at bounding box center [211, 153] width 74 height 14
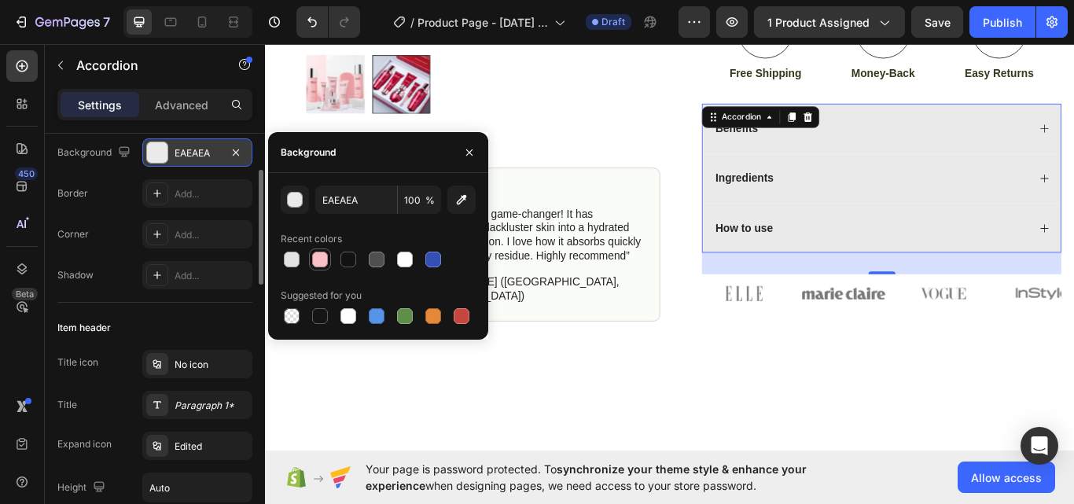
click at [313, 257] on div at bounding box center [320, 260] width 16 height 16
type input "F9C0C5"
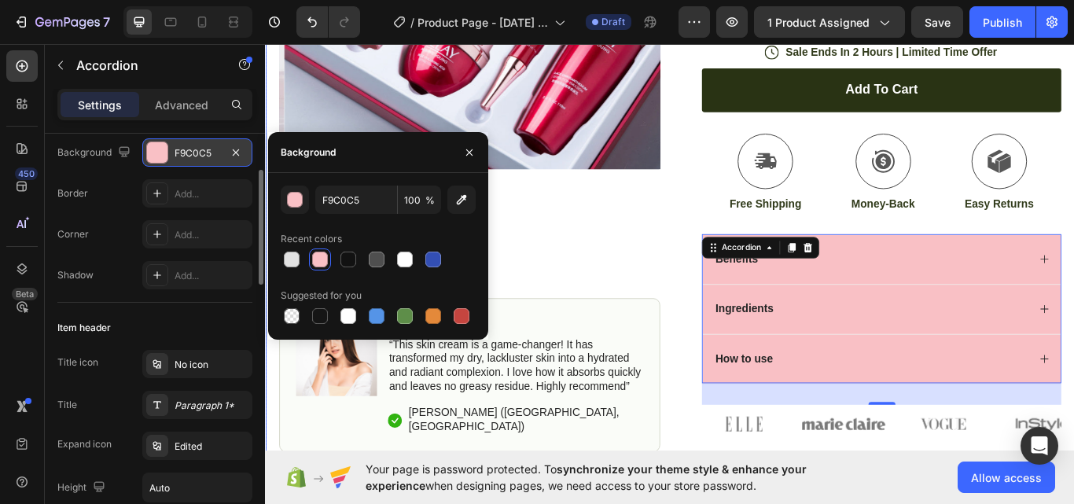
scroll to position [283, 0]
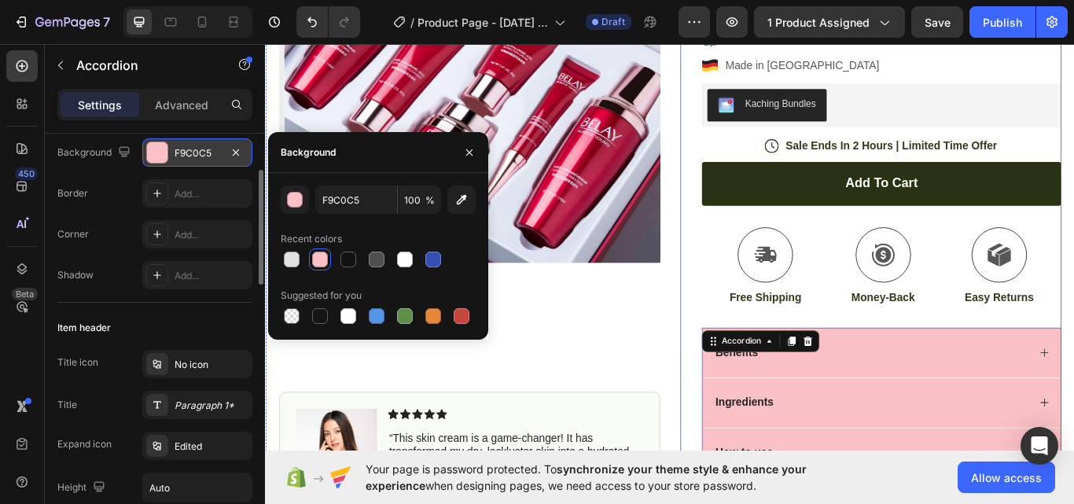
click at [748, 113] on div "Icon Icon Icon Icon Icon Icon List (1349 Reviews) Text Block Row Beauty Salon F…" at bounding box center [970, 237] width 444 height 762
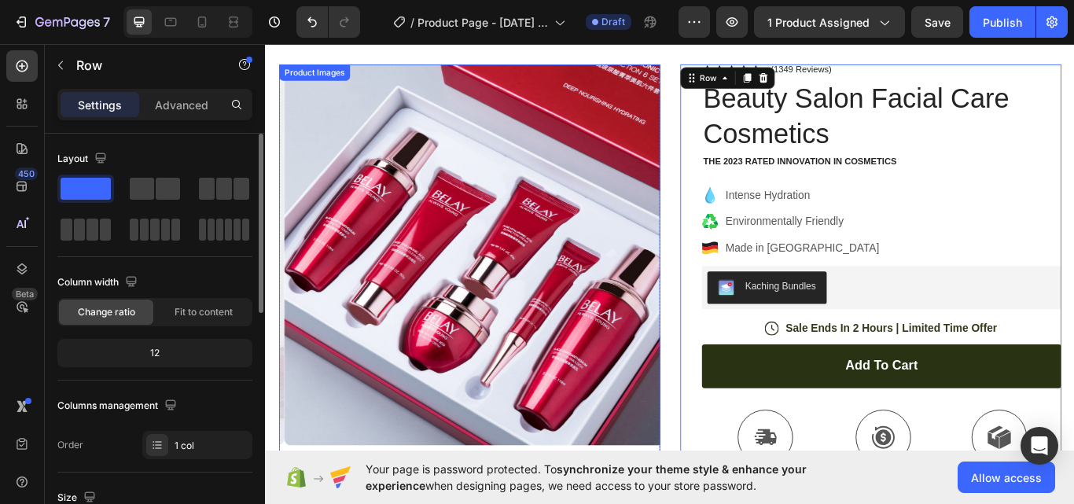
scroll to position [0, 0]
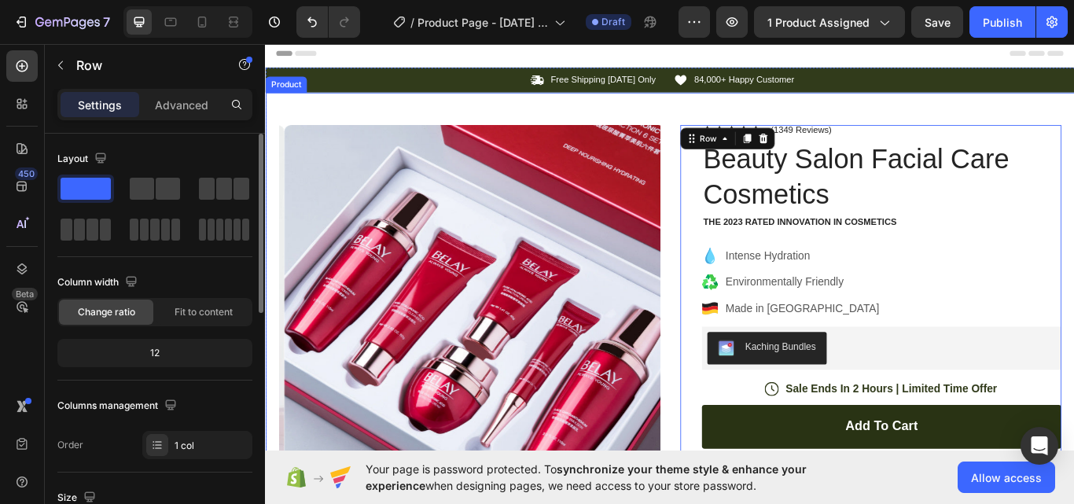
click at [304, 124] on div "Product Images Image Icon Icon Icon Icon Icon Icon List “This skin cream is a g…" at bounding box center [736, 506] width 943 height 811
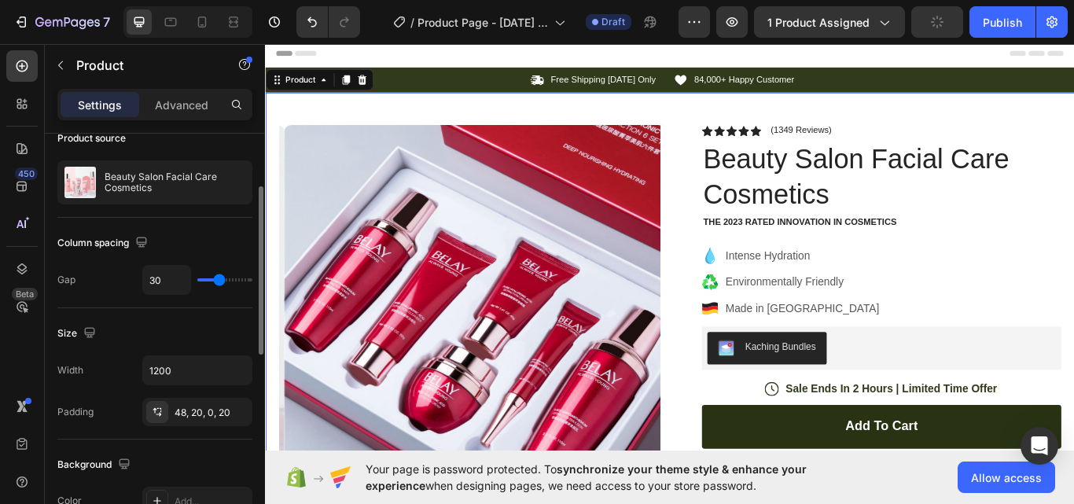
scroll to position [263, 0]
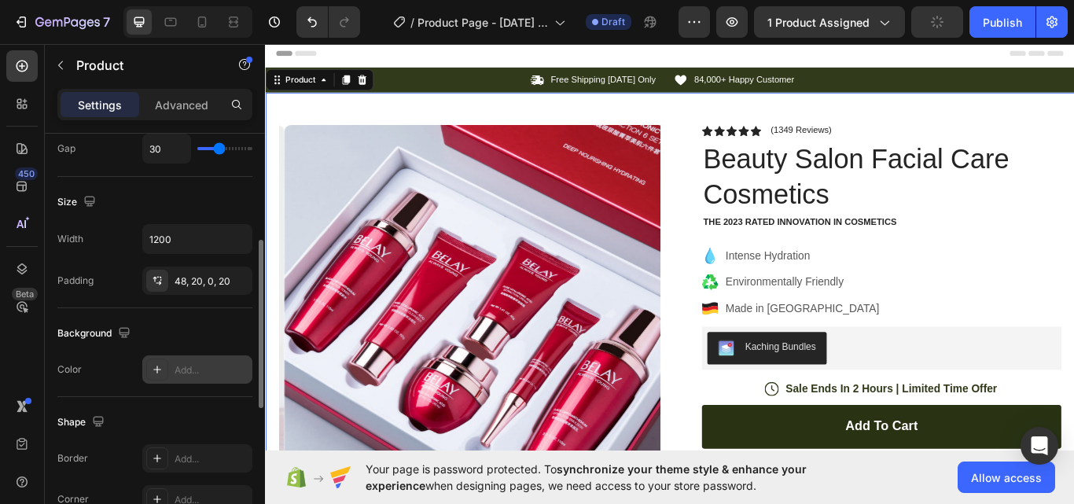
drag, startPoint x: 171, startPoint y: 367, endPoint x: 2, endPoint y: 416, distance: 175.9
click at [171, 367] on div "Add..." at bounding box center [197, 369] width 110 height 28
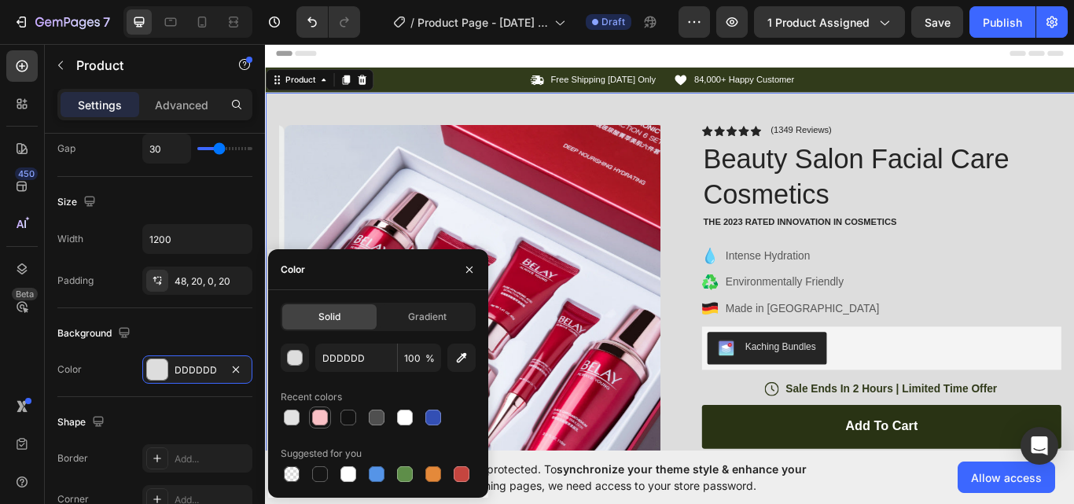
click at [314, 417] on div at bounding box center [320, 418] width 16 height 16
type input "F9C0C5"
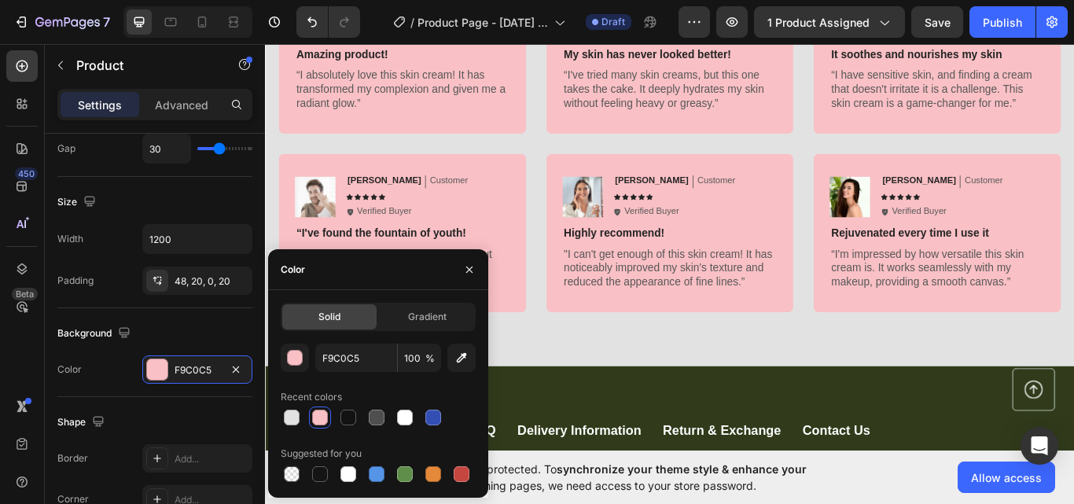
scroll to position [4271, 0]
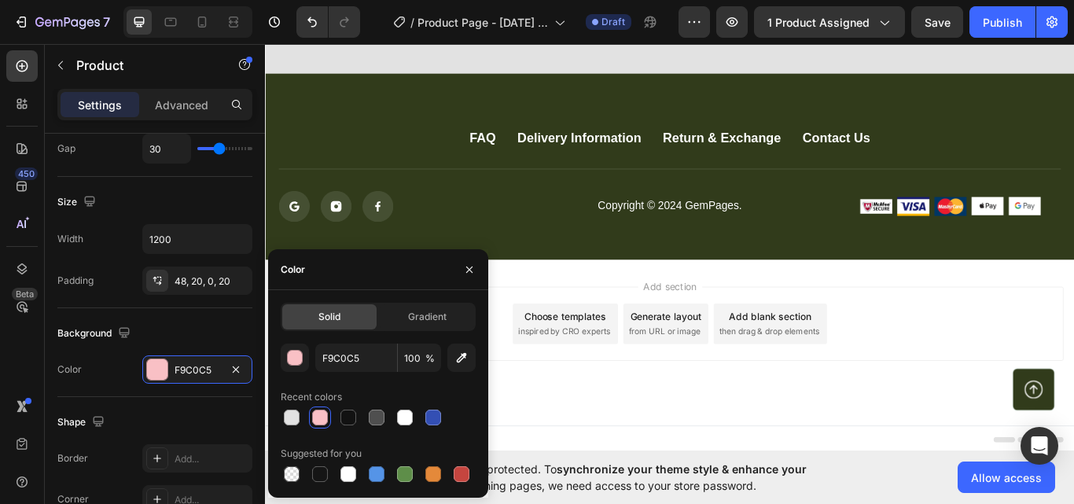
click at [1001, 413] on div "Add section Choose templates inspired by CRO experts Generate layout from URL o…" at bounding box center [736, 371] width 918 height 86
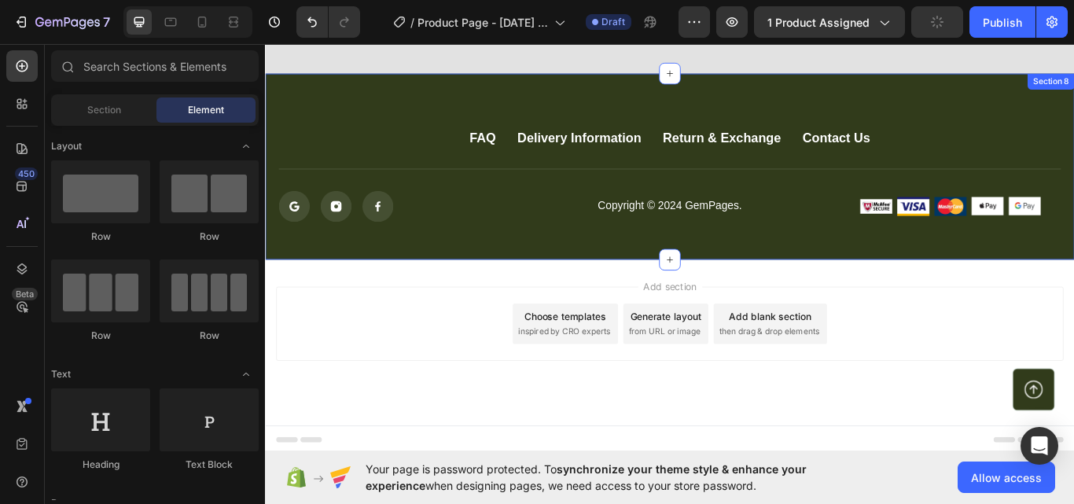
click at [369, 119] on div "FAQ Button Delivery Information Button Return & Exchange Button Contact Us Butt…" at bounding box center [736, 187] width 943 height 217
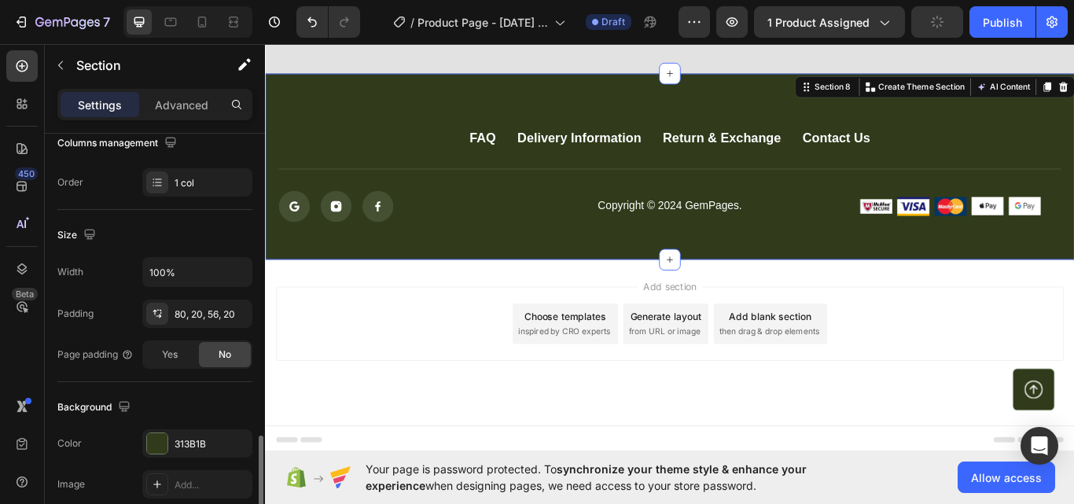
scroll to position [394, 0]
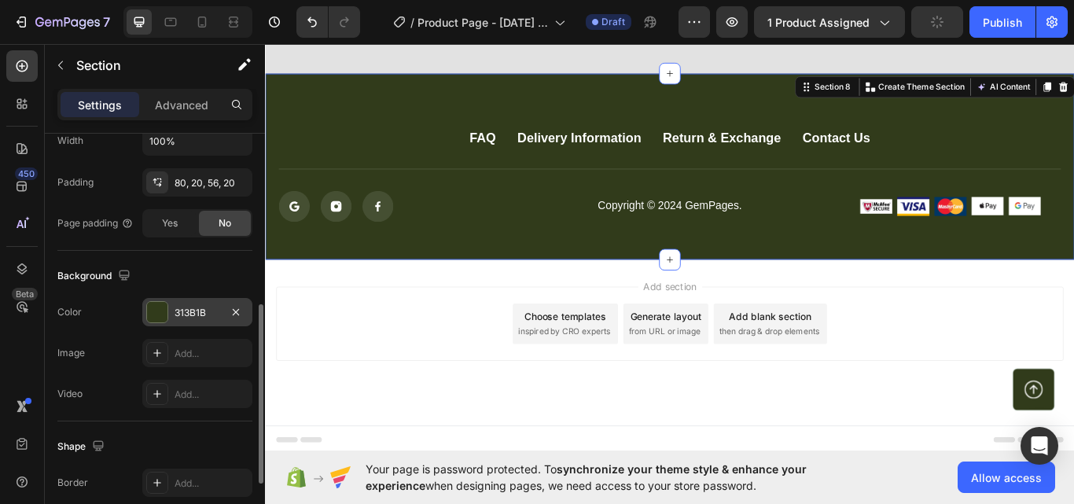
click at [185, 310] on div "313B1B" at bounding box center [197, 313] width 46 height 14
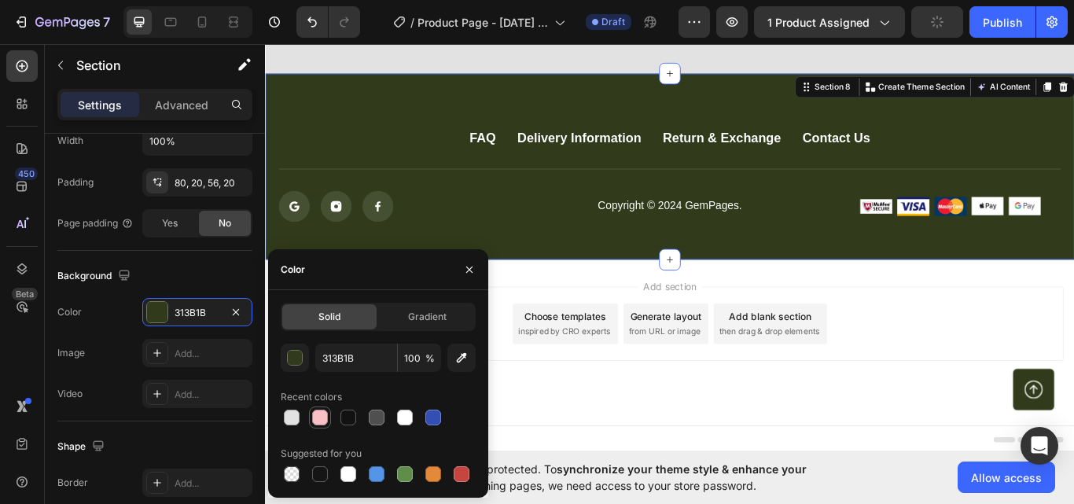
click at [319, 417] on div at bounding box center [320, 418] width 16 height 16
type input "F9C0C5"
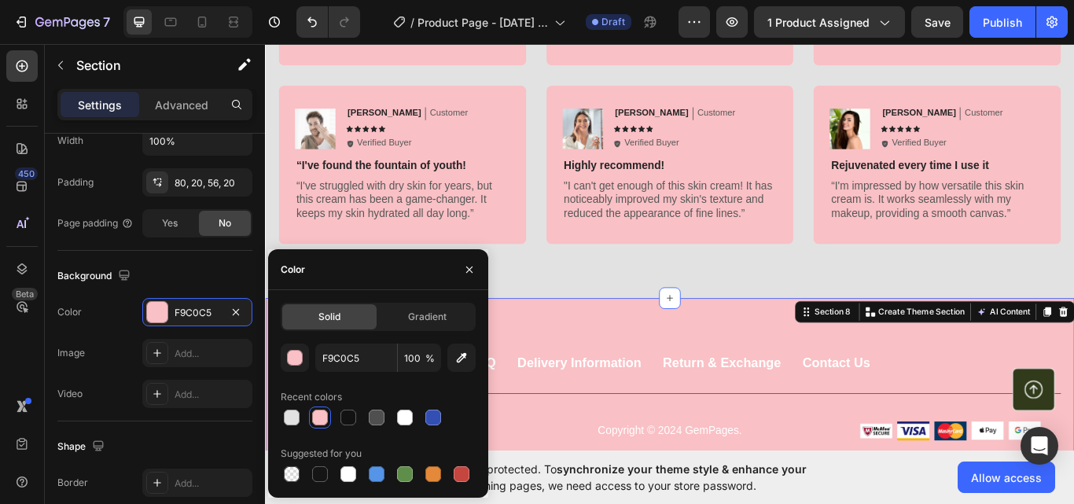
scroll to position [4140, 0]
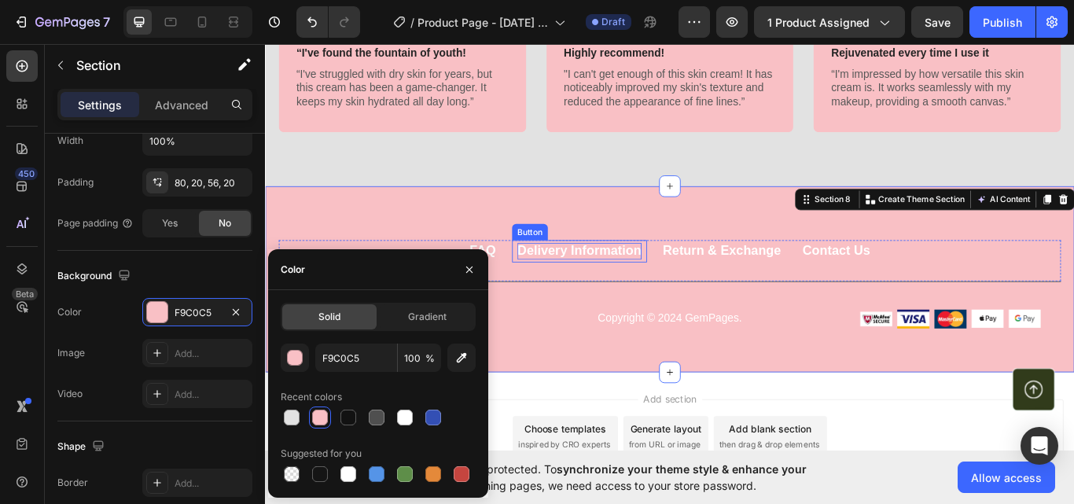
click at [622, 284] on div "Delivery Information" at bounding box center [631, 287] width 145 height 20
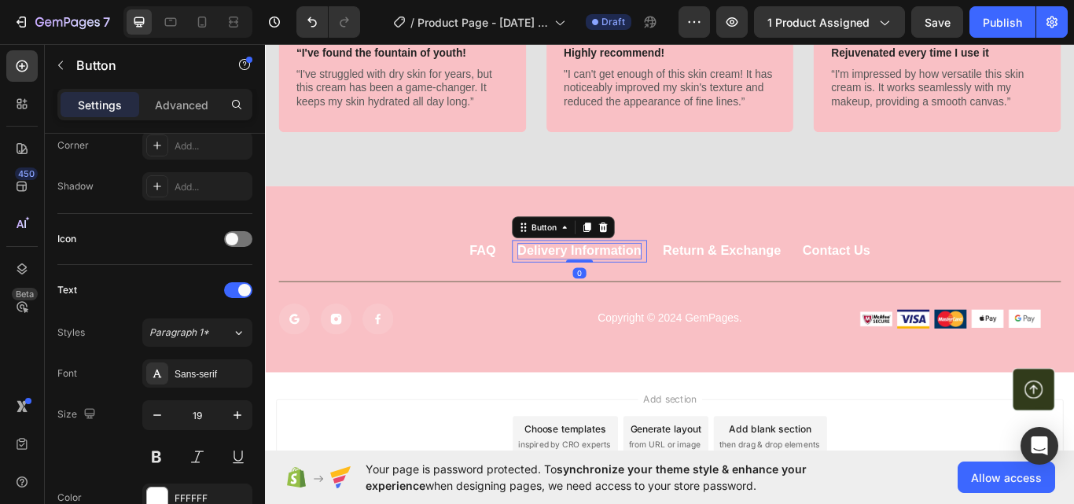
scroll to position [0, 0]
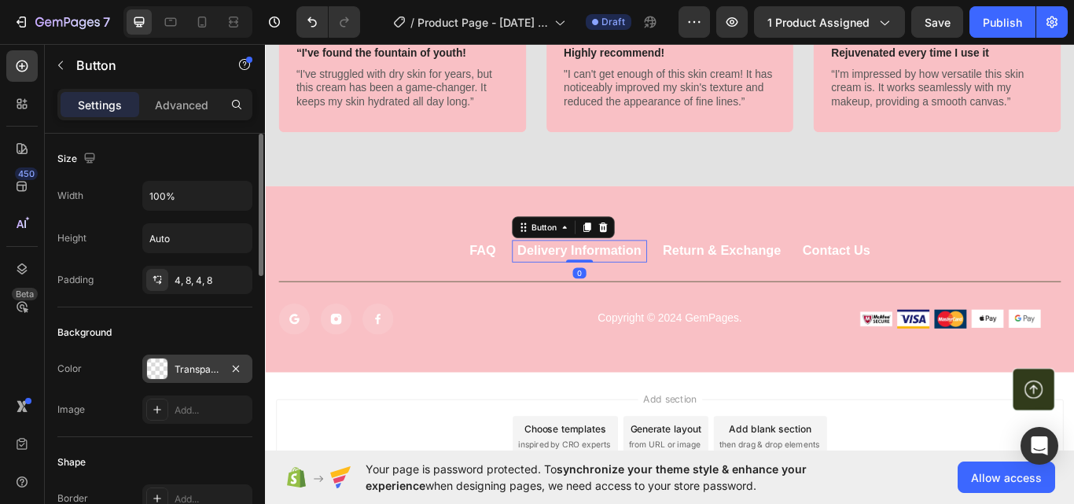
click at [214, 362] on div "Transparent" at bounding box center [197, 369] width 46 height 14
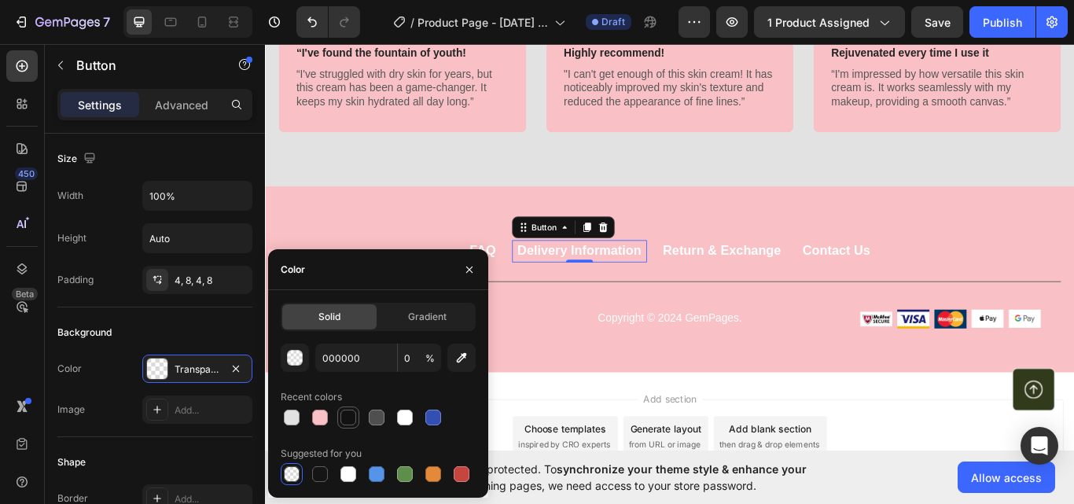
click at [350, 411] on div at bounding box center [348, 418] width 16 height 16
type input "121212"
type input "100"
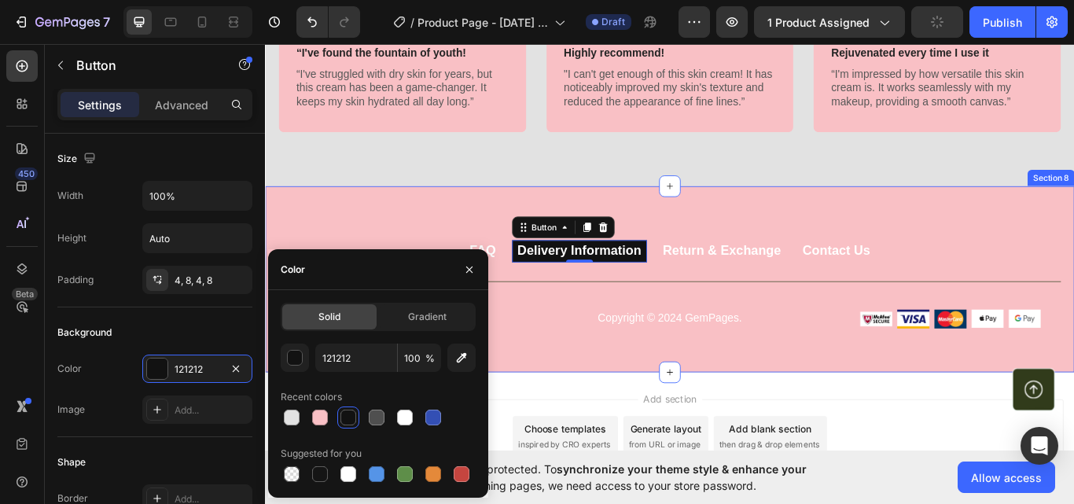
click at [377, 214] on div "FAQ Button Delivery Information Button 0 Return & Exchange Button Contact Us Bu…" at bounding box center [736, 319] width 943 height 217
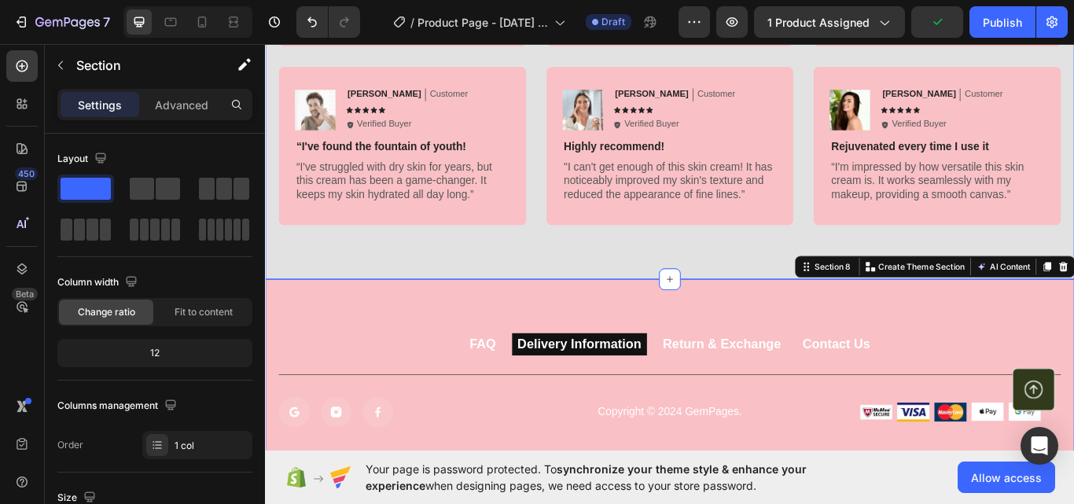
scroll to position [4009, 0]
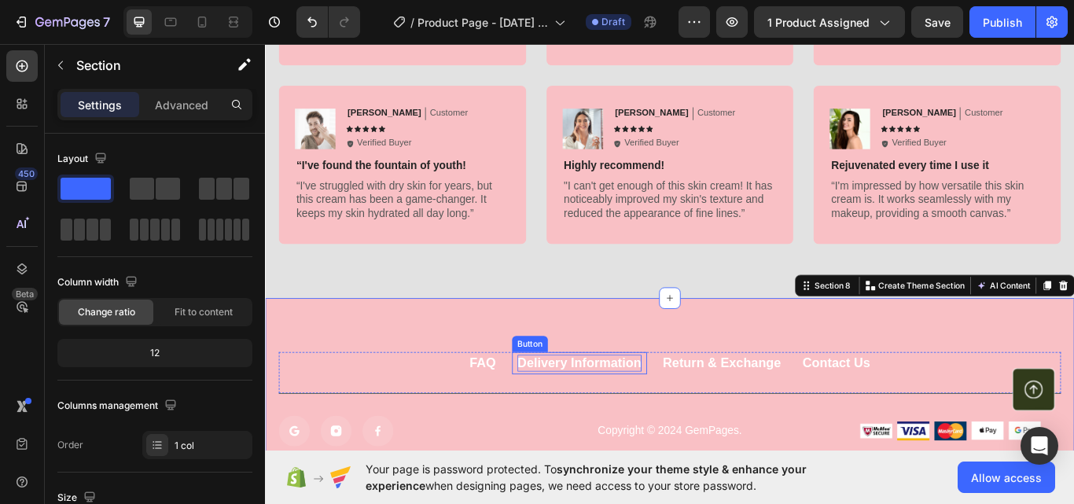
click at [614, 422] on div "Delivery Information" at bounding box center [631, 417] width 145 height 20
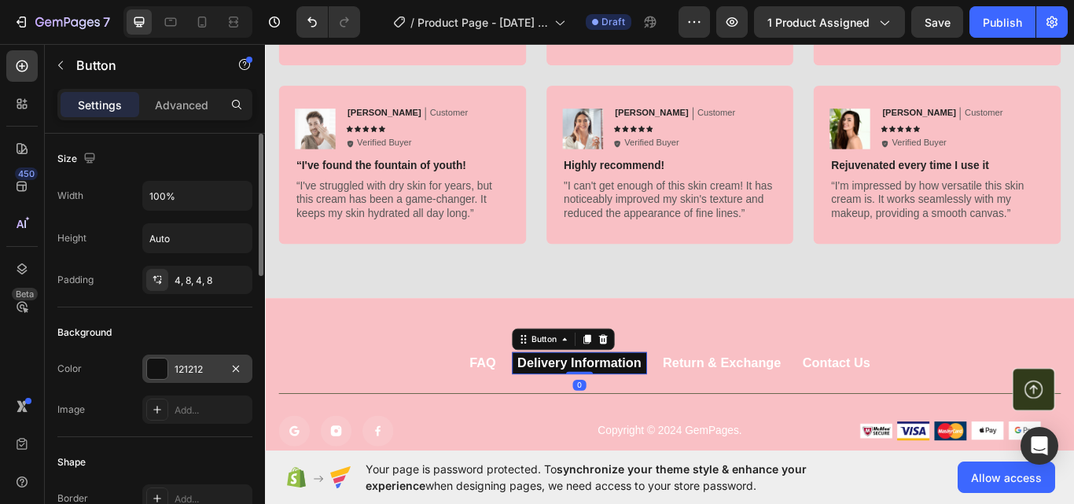
click at [206, 379] on div "121212" at bounding box center [197, 368] width 110 height 28
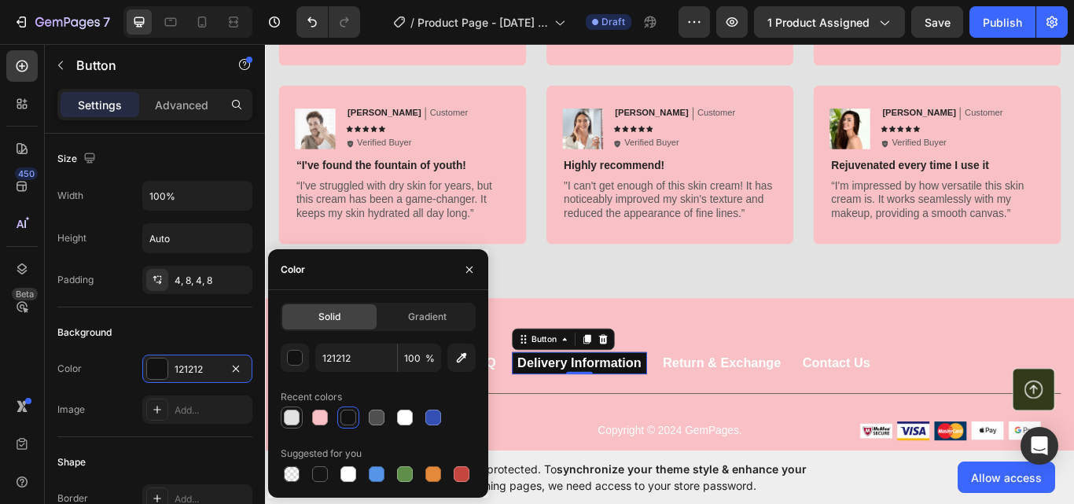
click at [288, 417] on div at bounding box center [292, 418] width 16 height 16
type input "E2E2E2"
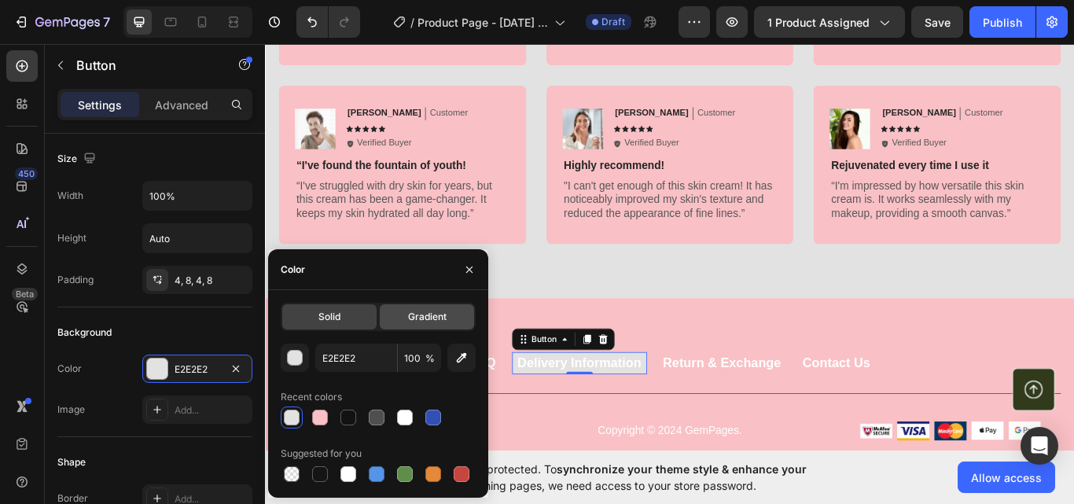
click at [438, 310] on span "Gradient" at bounding box center [427, 317] width 39 height 14
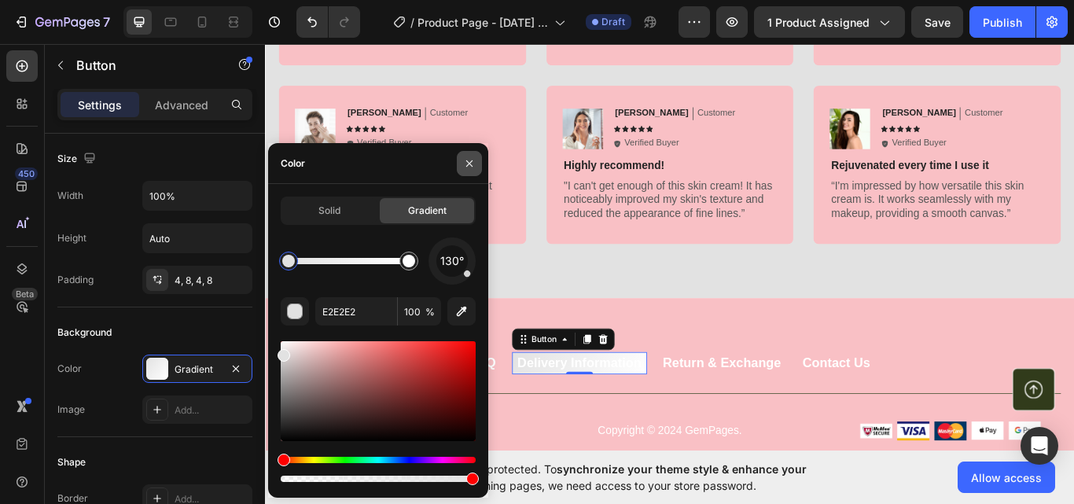
click at [471, 157] on icon "button" at bounding box center [469, 163] width 13 height 13
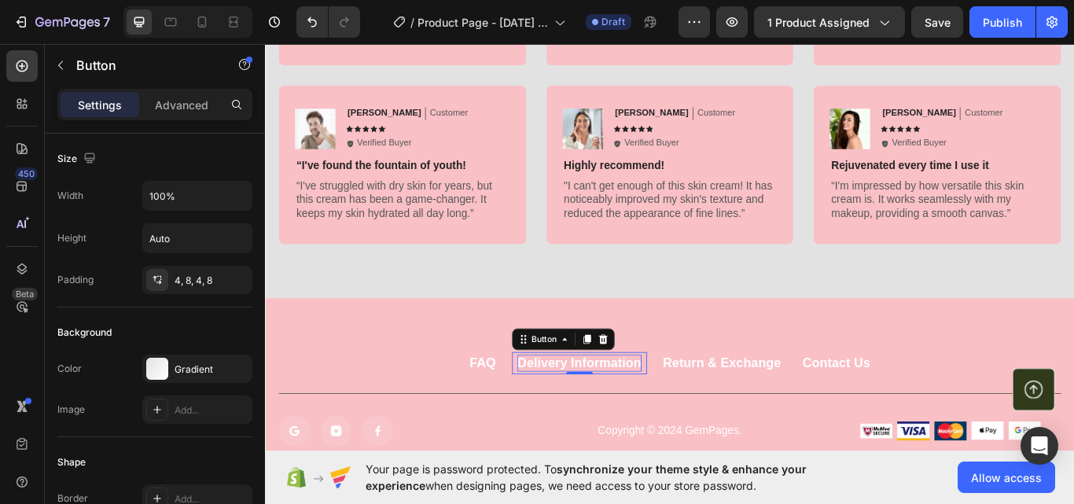
click at [632, 424] on div "Delivery Information" at bounding box center [631, 417] width 145 height 20
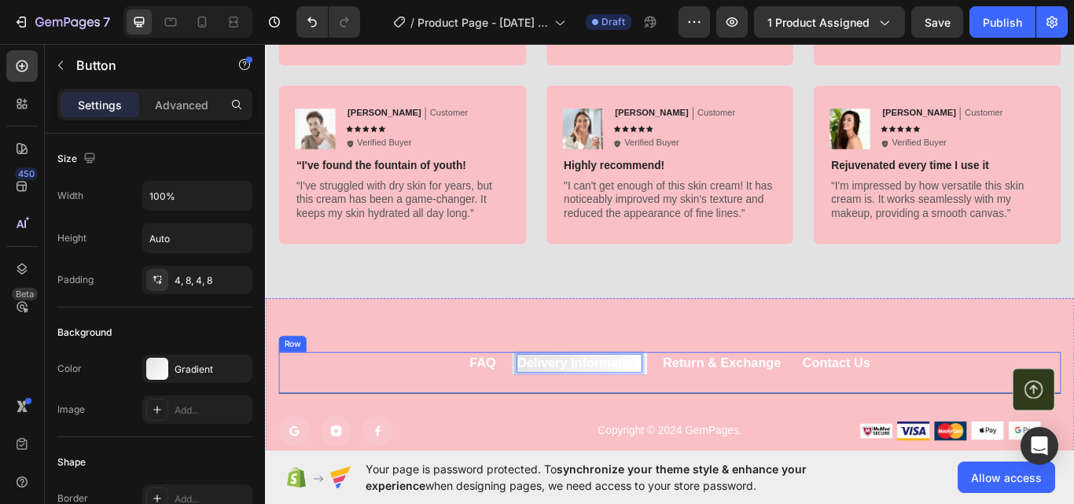
click at [724, 450] on div "FAQ Button Delivery Information Button 0 Return & Exchange Button Contact Us Bu…" at bounding box center [737, 428] width 912 height 49
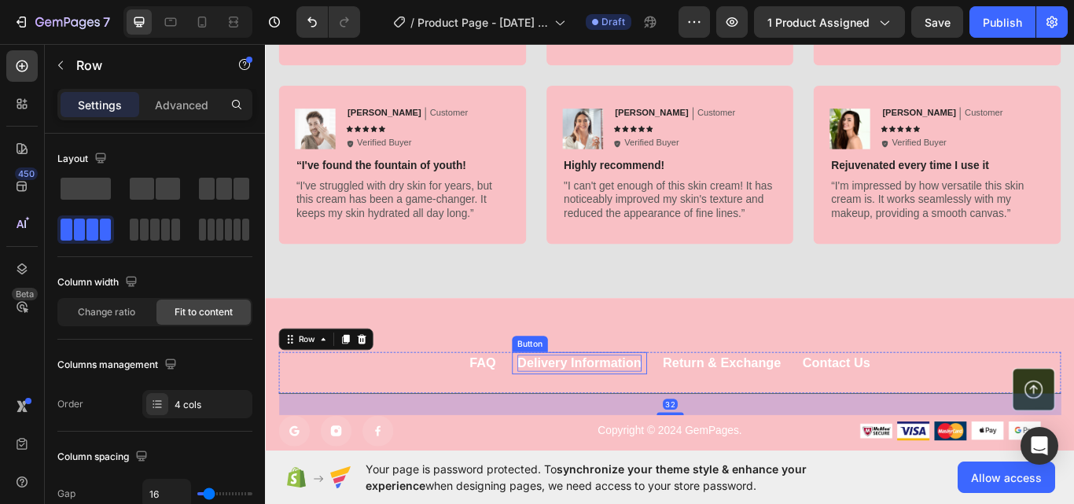
click at [656, 408] on p "Delivery Information" at bounding box center [631, 417] width 145 height 20
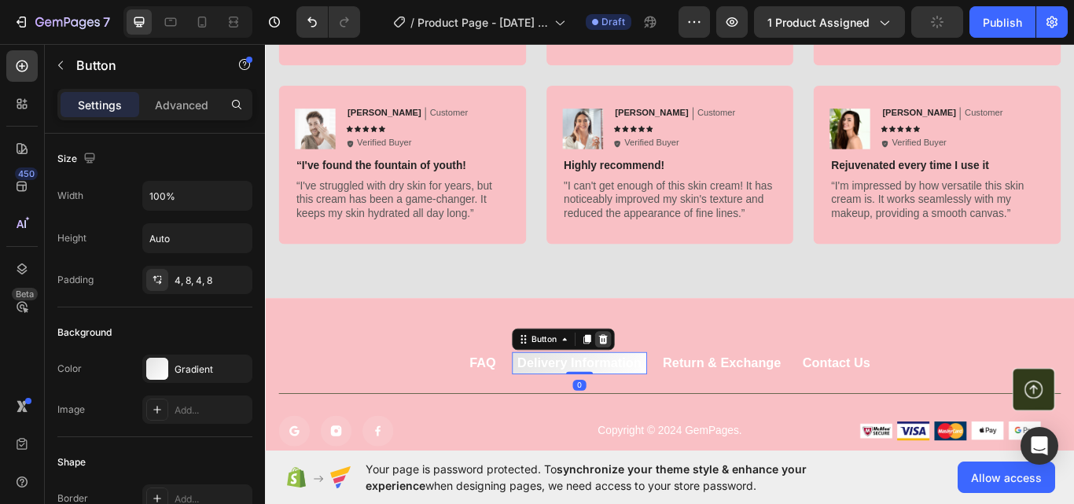
click at [655, 384] on icon at bounding box center [658, 389] width 13 height 13
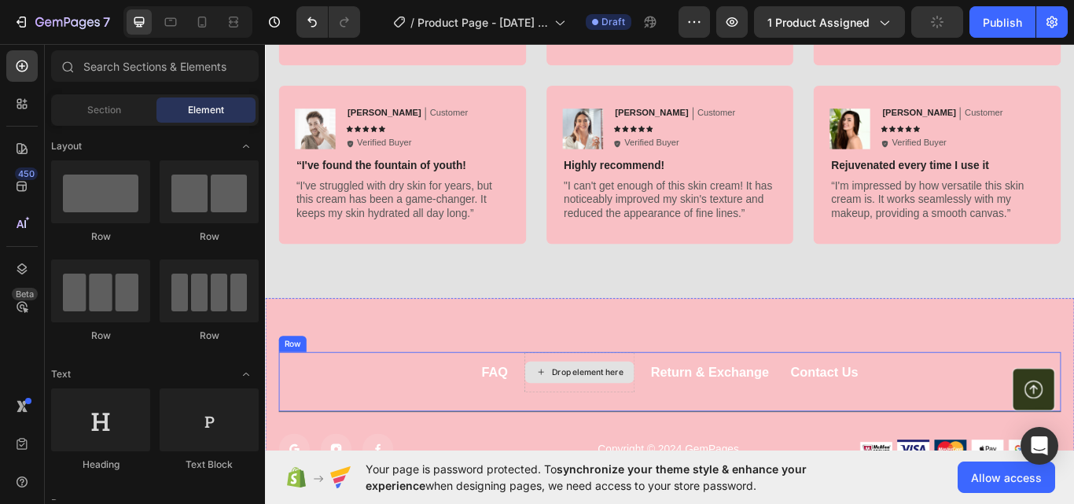
click at [659, 441] on div "Drop element here" at bounding box center [631, 427] width 129 height 47
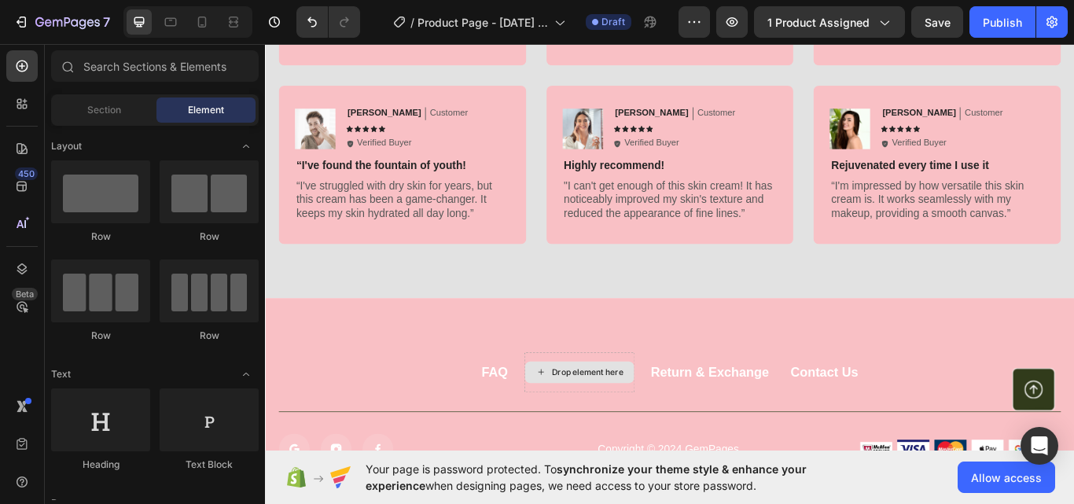
click at [603, 435] on div "Drop element here" at bounding box center [631, 427] width 127 height 25
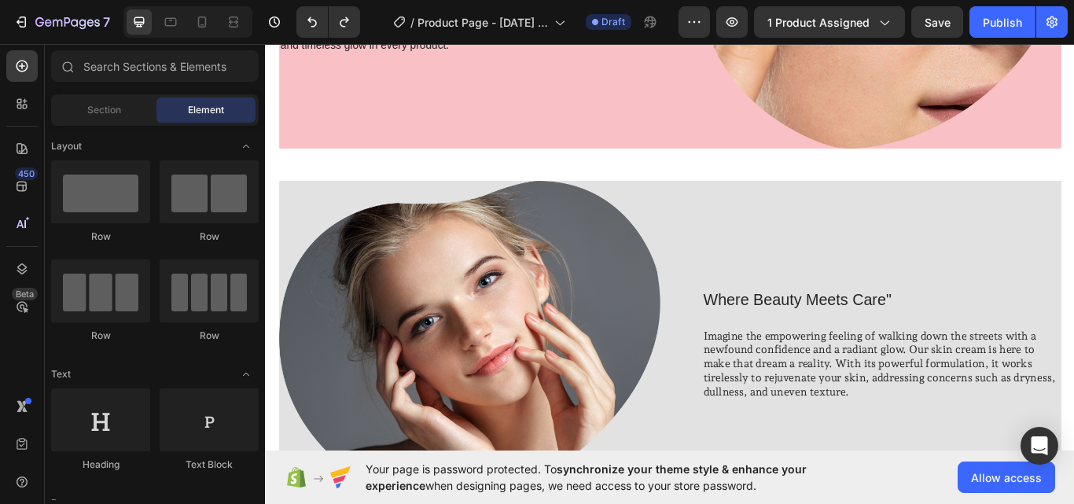
scroll to position [341, 0]
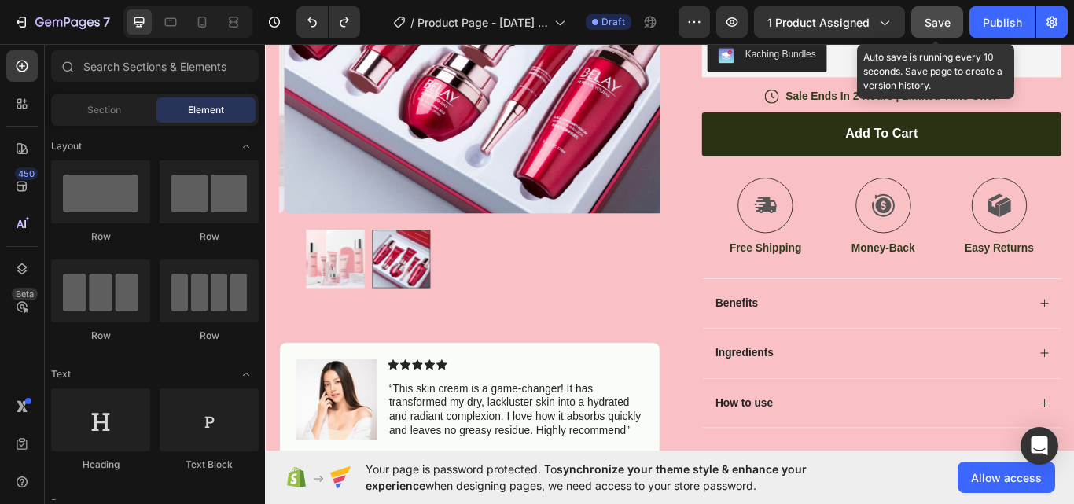
click at [938, 24] on span "Save" at bounding box center [937, 22] width 26 height 13
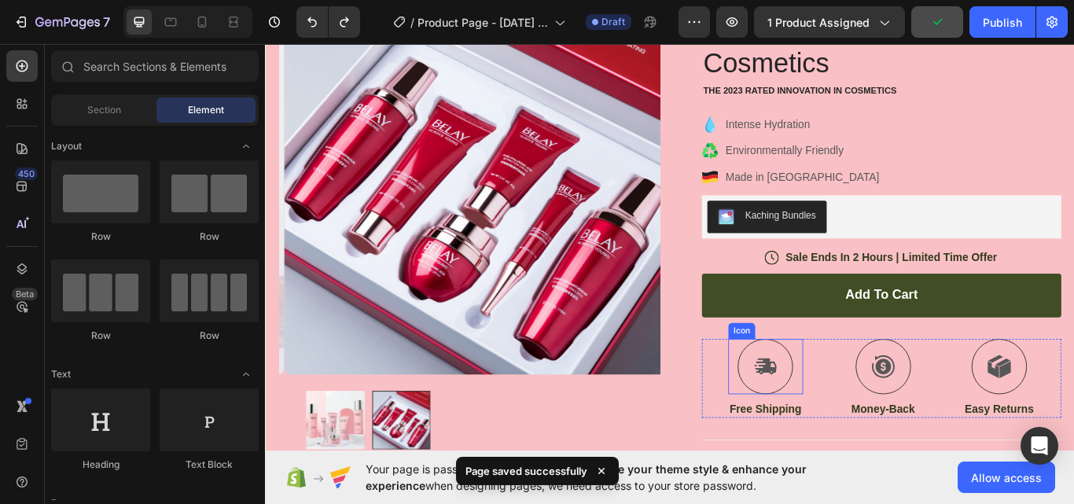
scroll to position [0, 0]
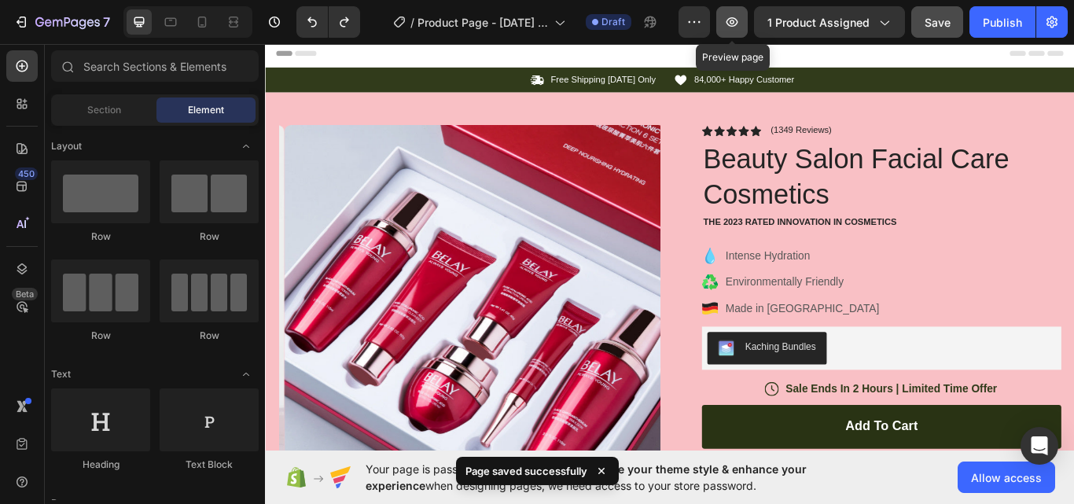
click at [733, 22] on icon "button" at bounding box center [732, 22] width 16 height 16
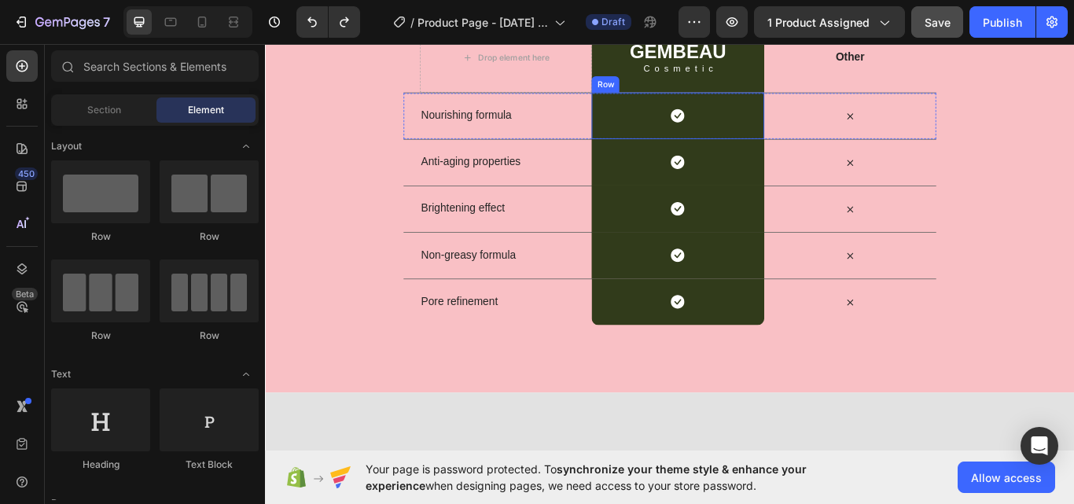
scroll to position [3144, 0]
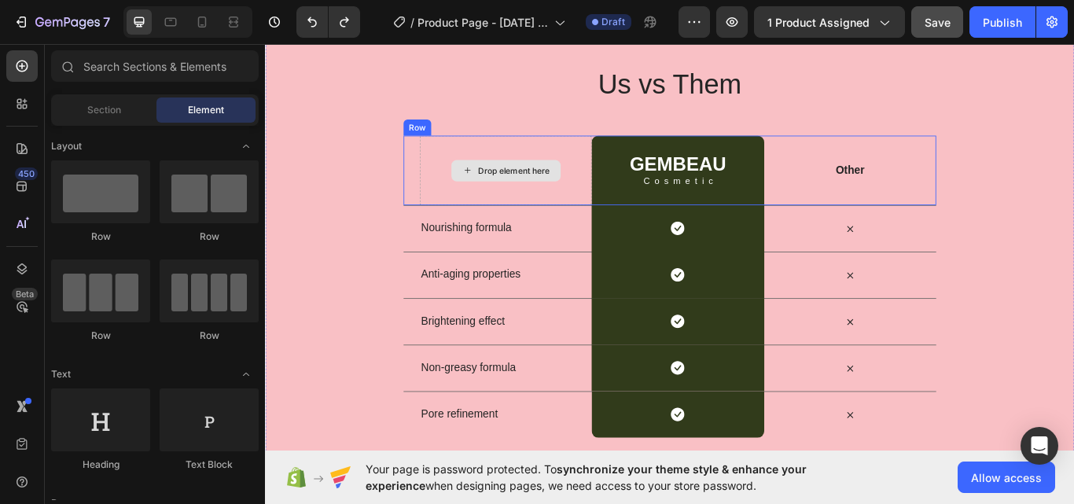
click at [544, 204] on div "Drop element here" at bounding box center [545, 192] width 127 height 25
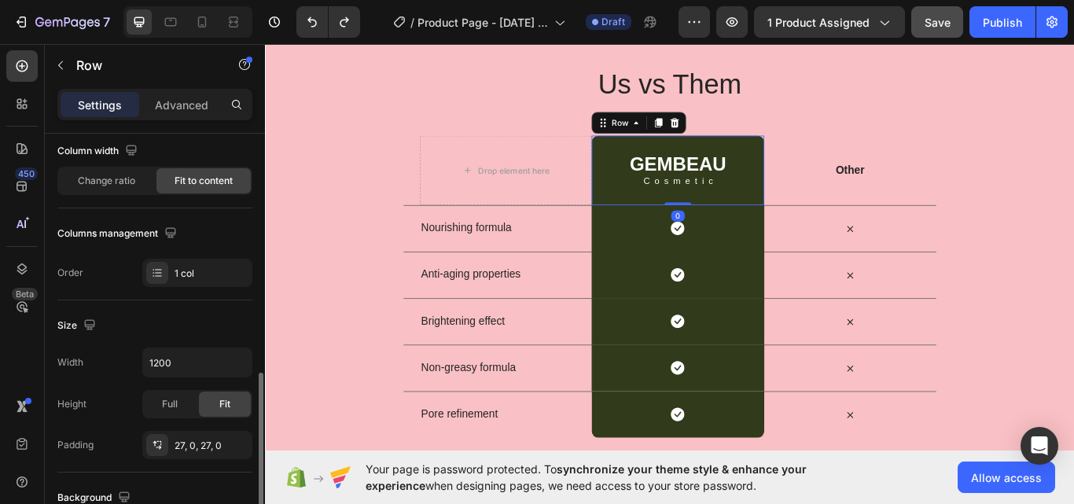
scroll to position [394, 0]
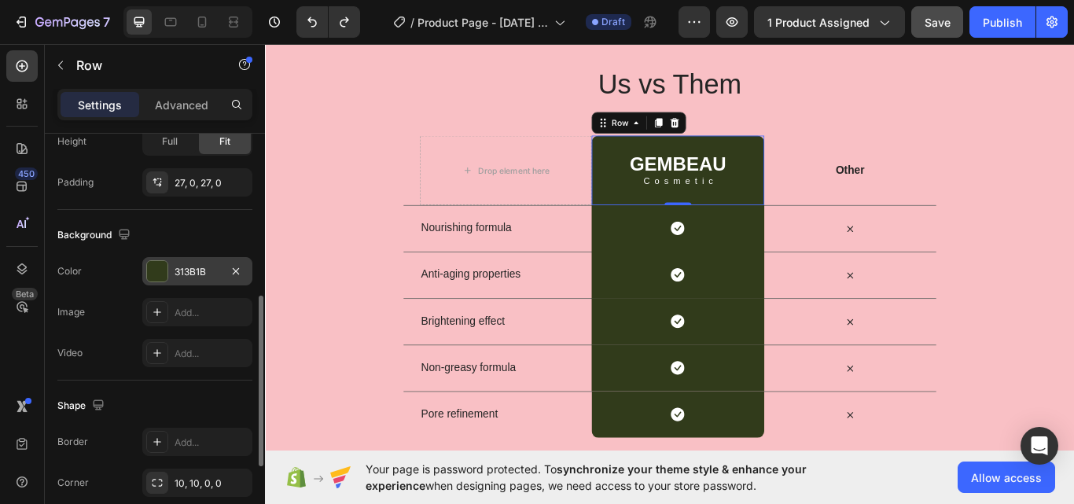
click at [183, 275] on div "313B1B" at bounding box center [197, 272] width 46 height 14
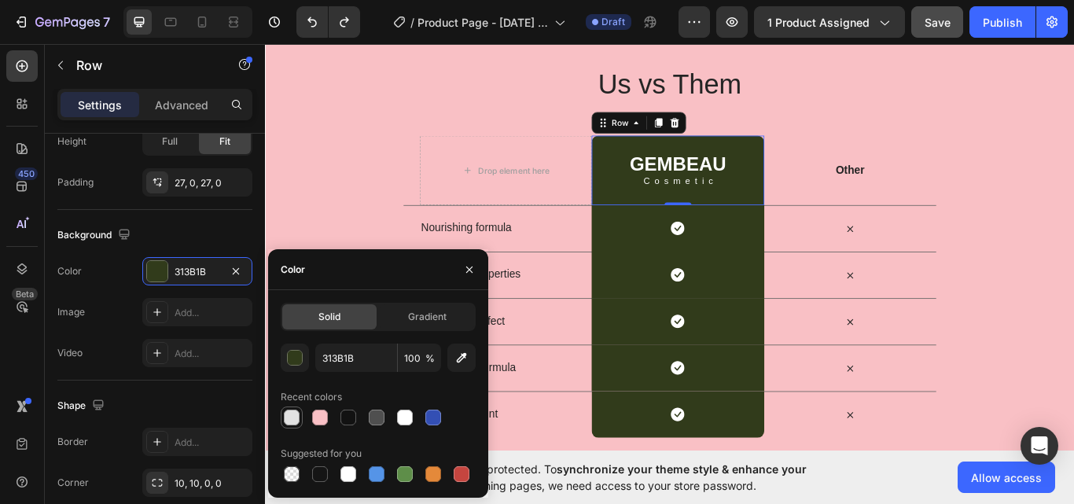
click at [294, 418] on div at bounding box center [292, 418] width 16 height 16
type input "E2E2E2"
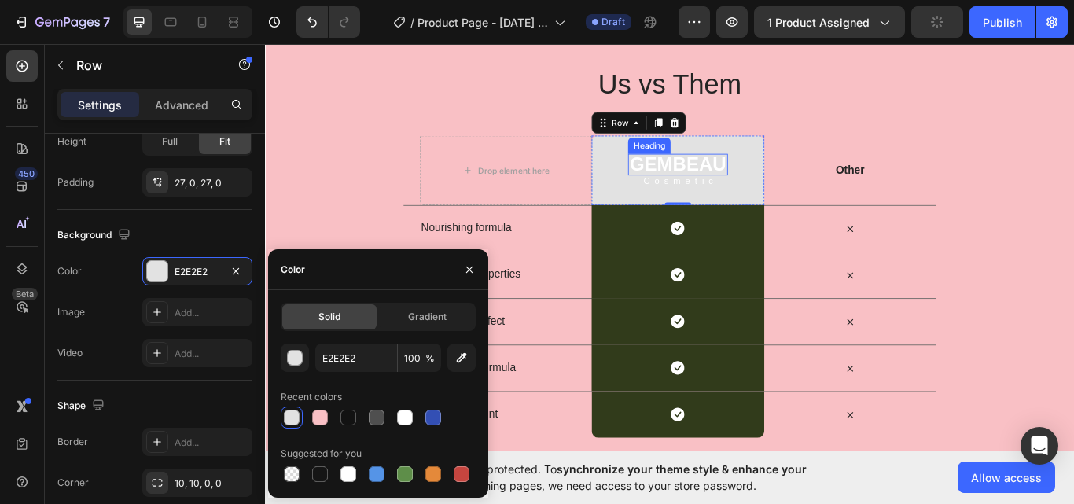
click at [721, 176] on h2 "GEMBEAU" at bounding box center [746, 185] width 116 height 25
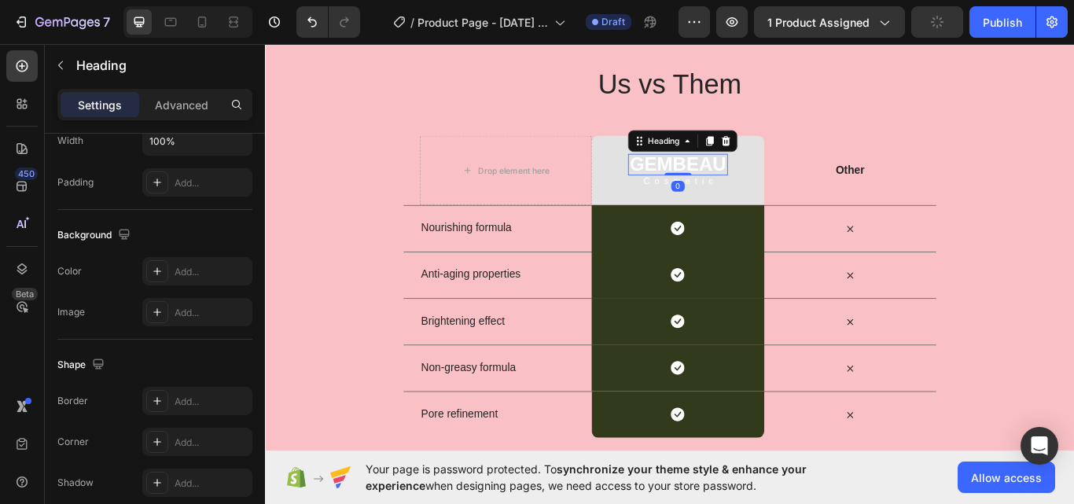
scroll to position [0, 0]
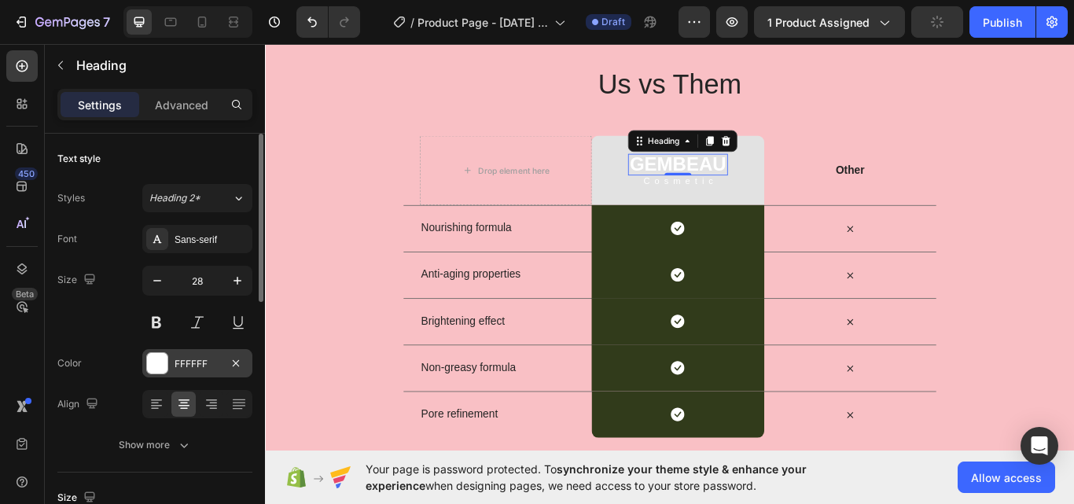
click at [199, 362] on div "FFFFFF" at bounding box center [197, 364] width 46 height 14
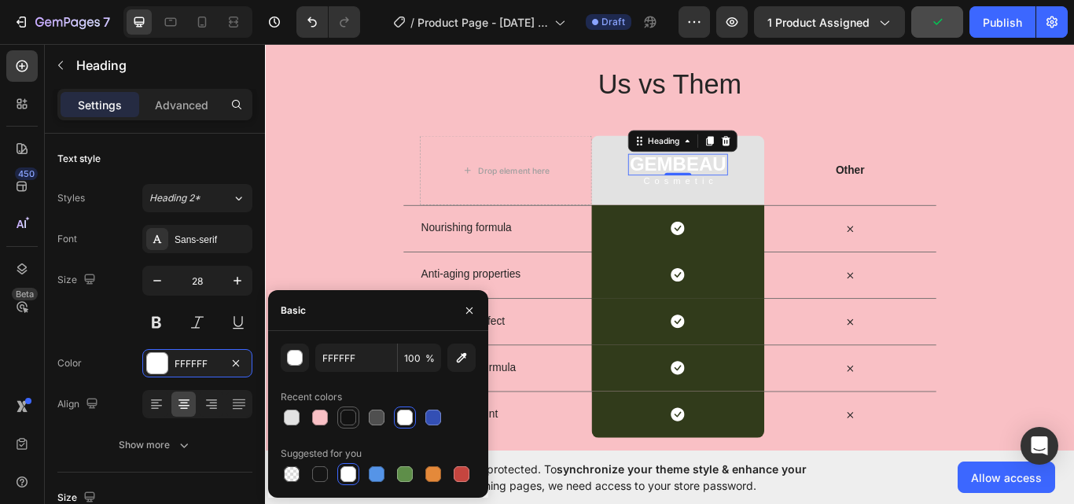
click at [344, 419] on div at bounding box center [348, 418] width 16 height 16
type input "121212"
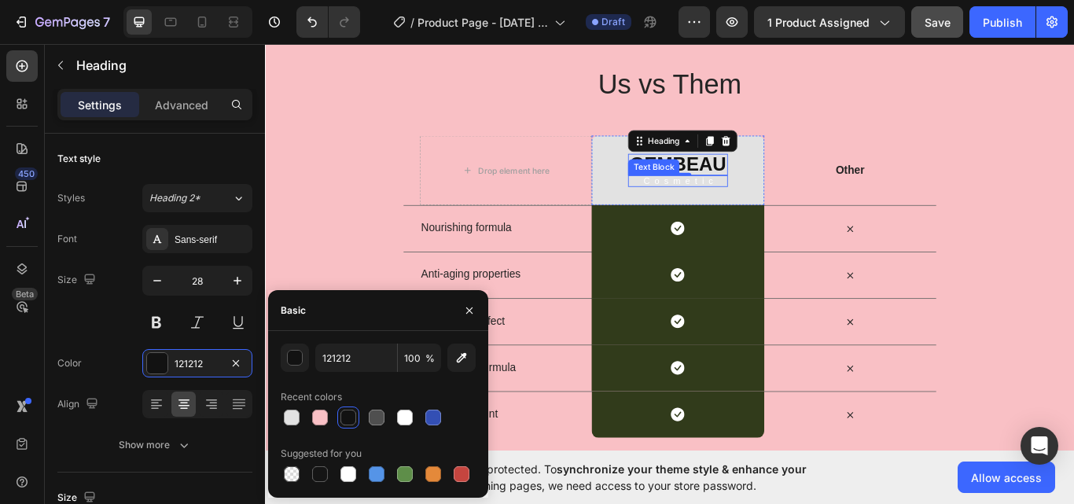
click at [710, 202] on p "Cosmetic" at bounding box center [749, 205] width 106 height 10
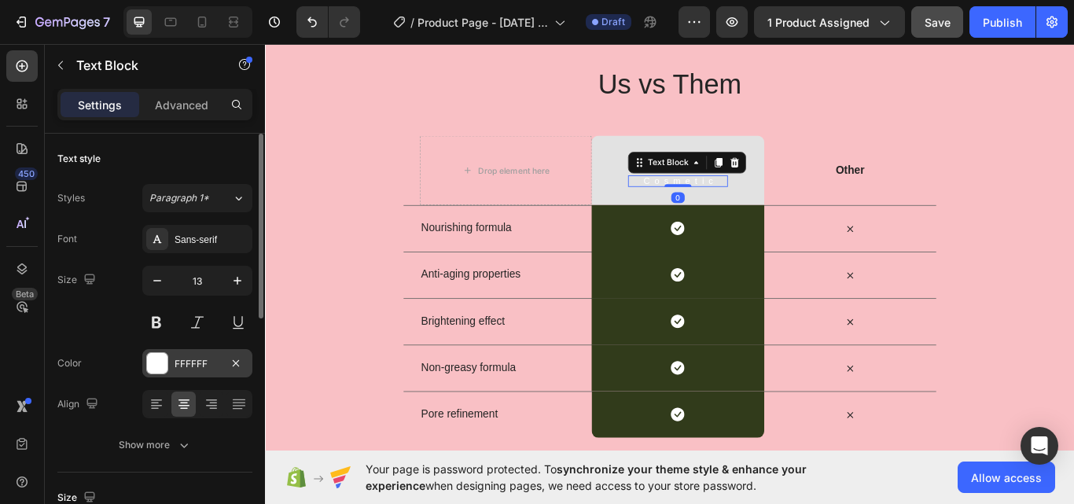
click at [182, 358] on div "FFFFFF" at bounding box center [197, 364] width 46 height 14
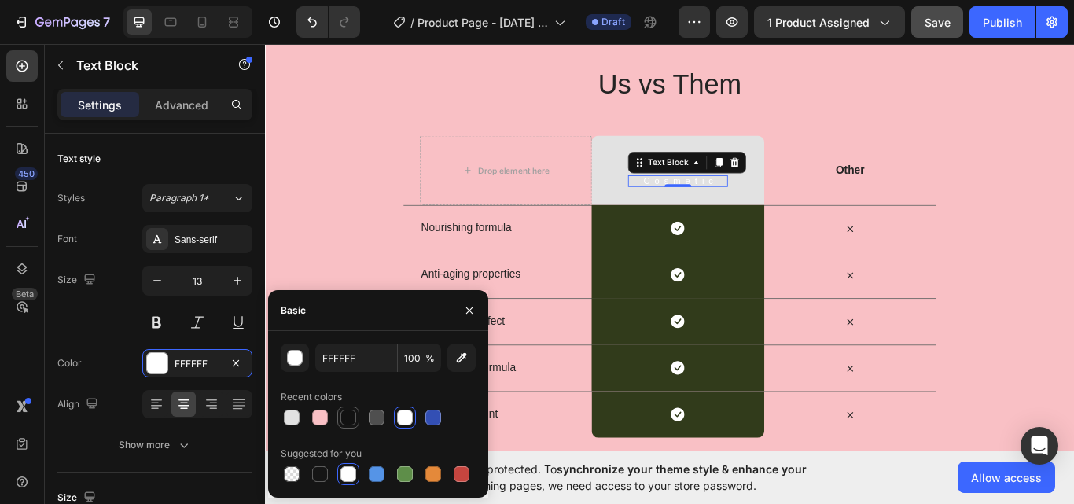
click at [351, 423] on div at bounding box center [348, 418] width 16 height 16
type input "121212"
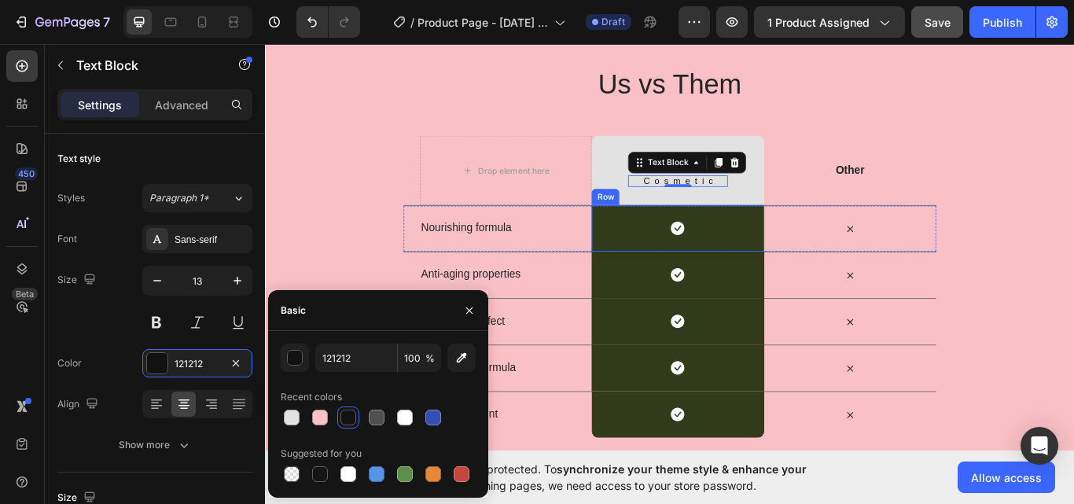
click at [653, 257] on div "Icon Row" at bounding box center [745, 260] width 200 height 54
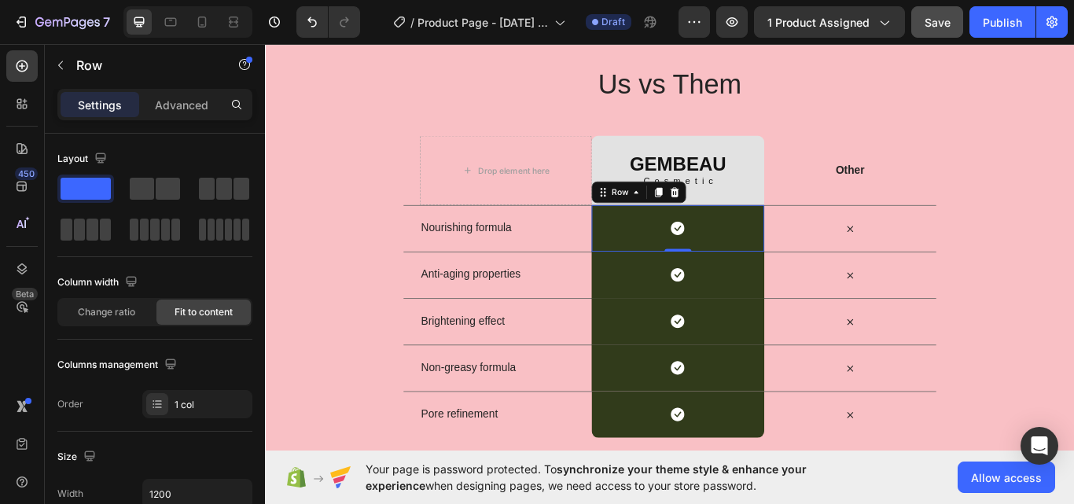
scroll to position [263, 0]
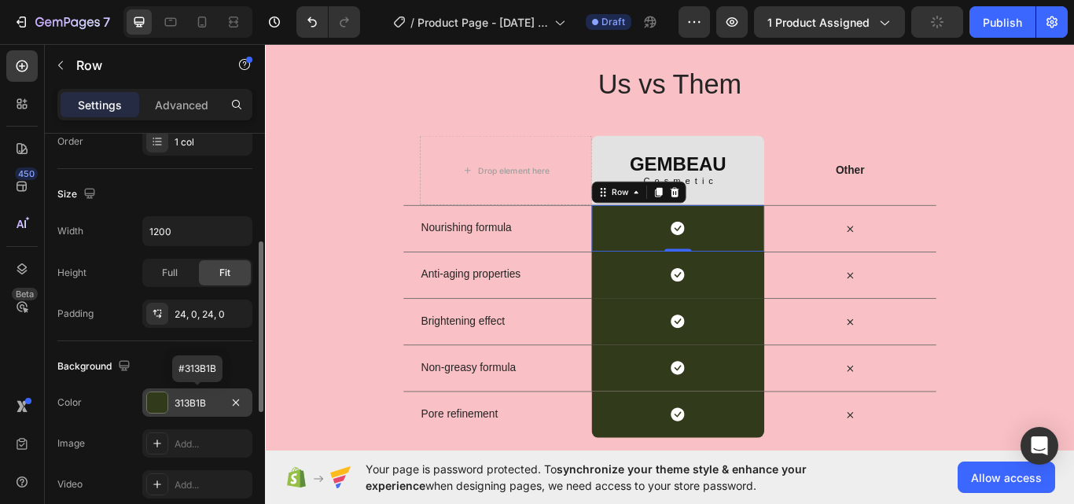
click at [185, 396] on div "313B1B" at bounding box center [197, 403] width 46 height 14
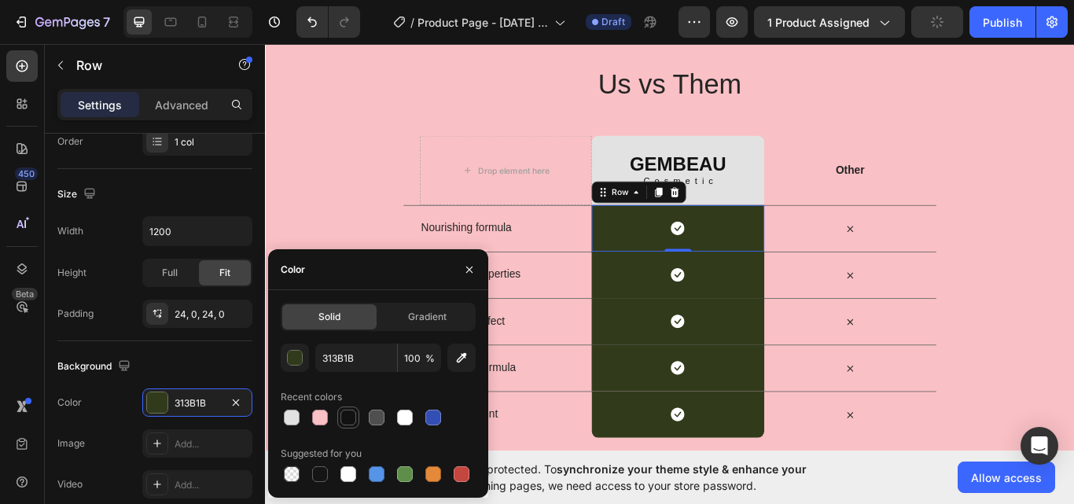
click at [346, 416] on div at bounding box center [348, 418] width 16 height 16
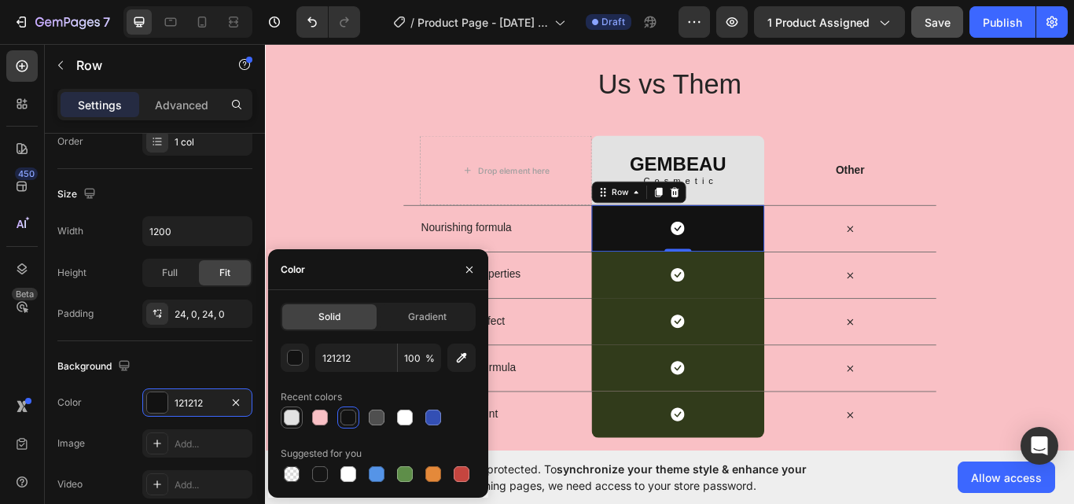
click at [290, 416] on div at bounding box center [292, 418] width 16 height 16
type input "E2E2E2"
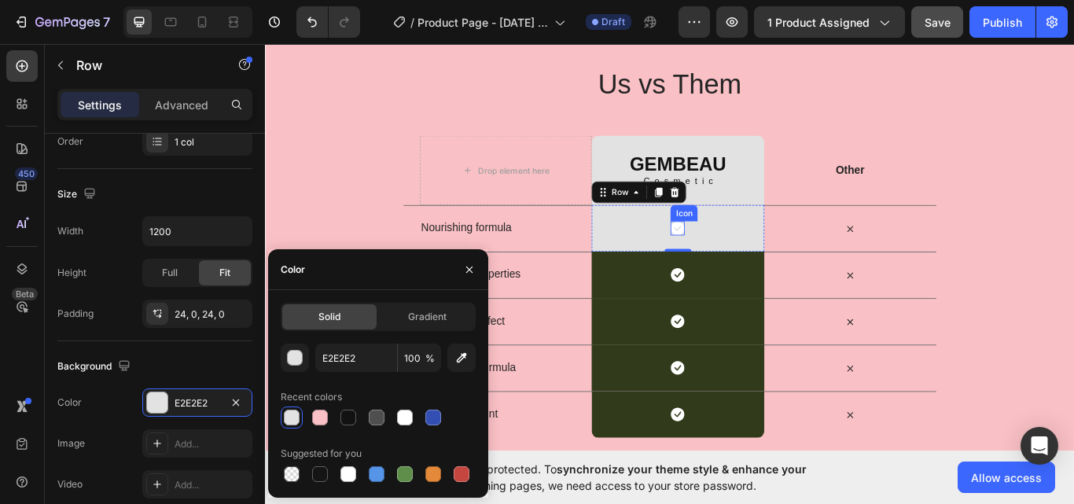
click at [738, 259] on icon at bounding box center [746, 260] width 16 height 16
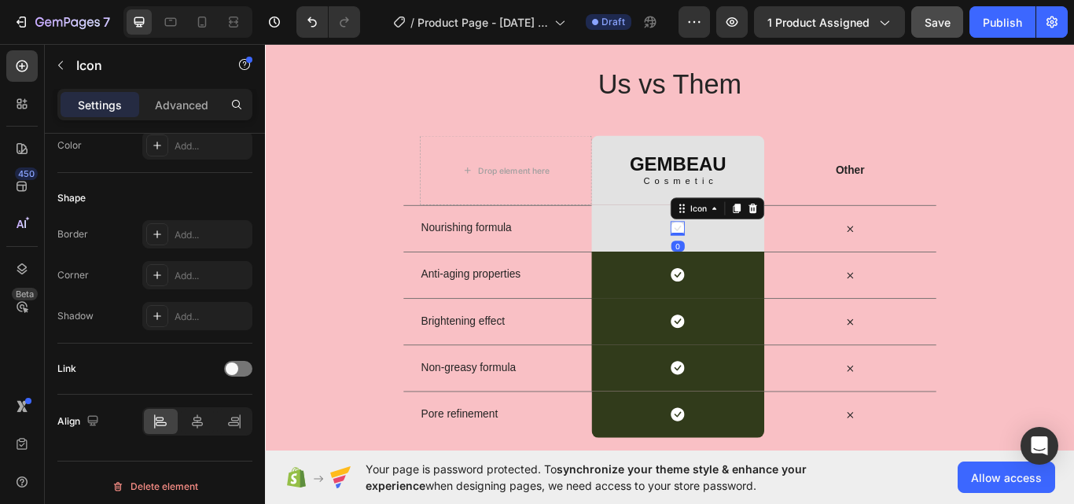
scroll to position [0, 0]
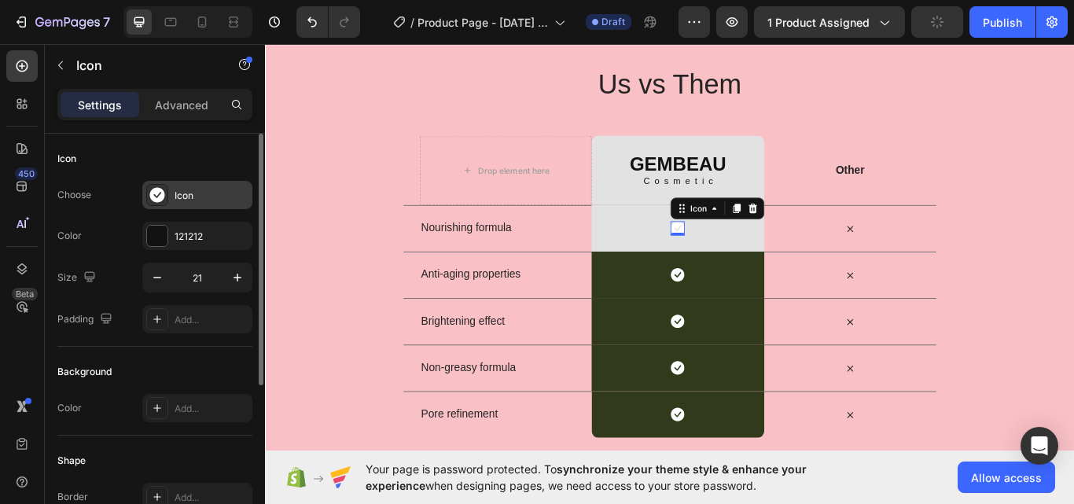
click at [163, 196] on icon at bounding box center [156, 194] width 15 height 15
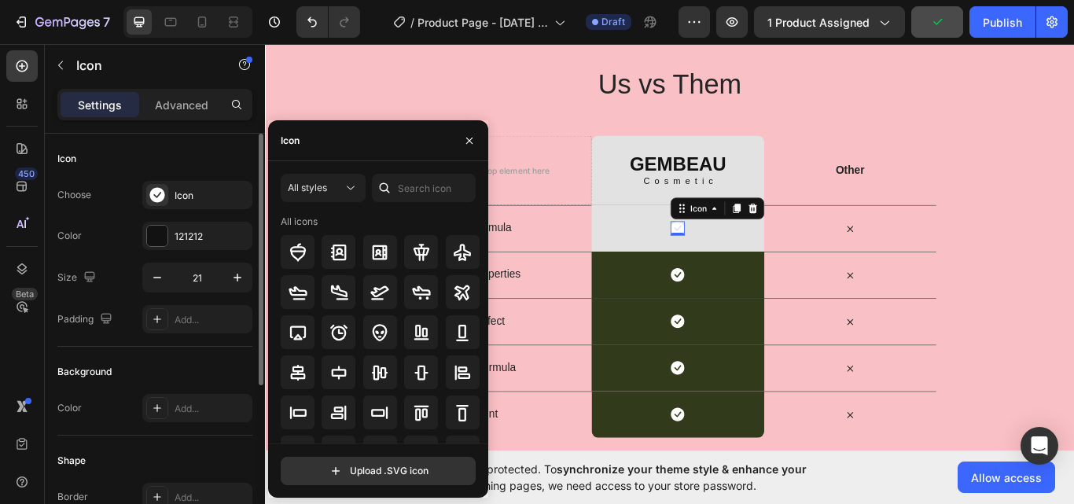
click at [197, 156] on div "Icon" at bounding box center [154, 158] width 195 height 25
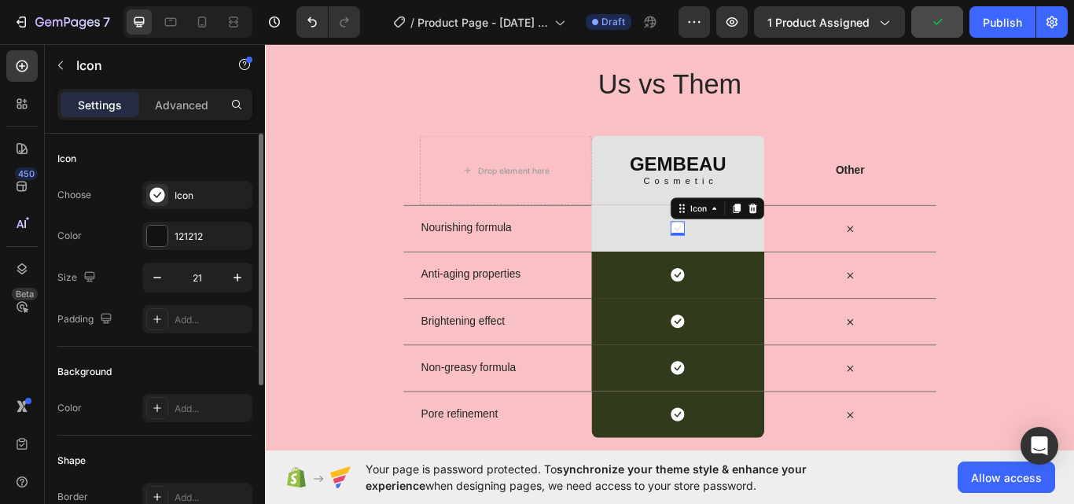
scroll to position [131, 0]
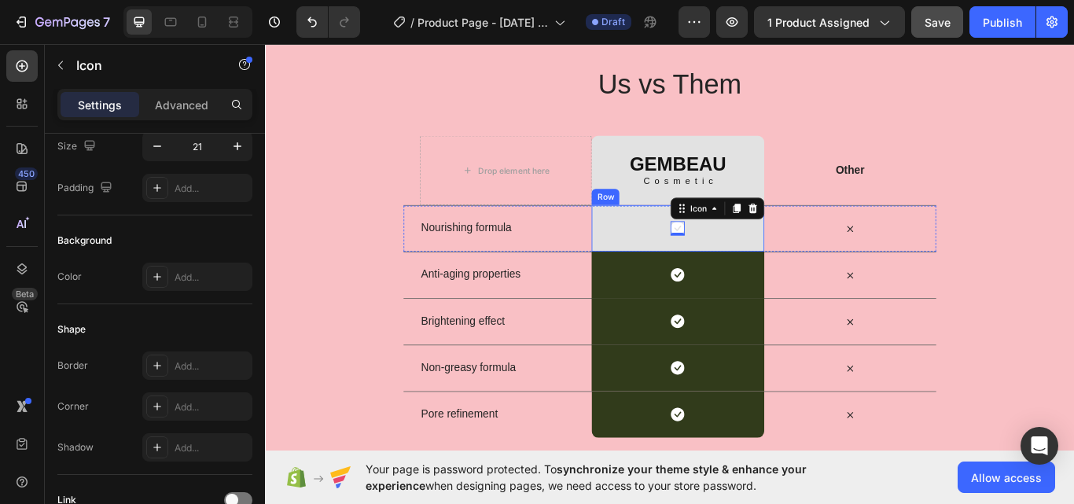
click at [663, 255] on div "Icon 0 Row" at bounding box center [745, 260] width 200 height 54
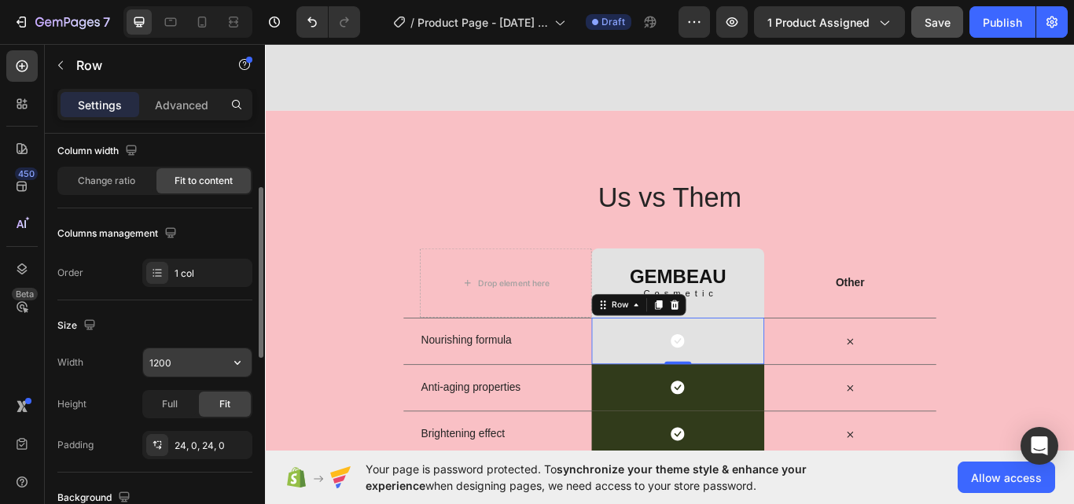
scroll to position [263, 0]
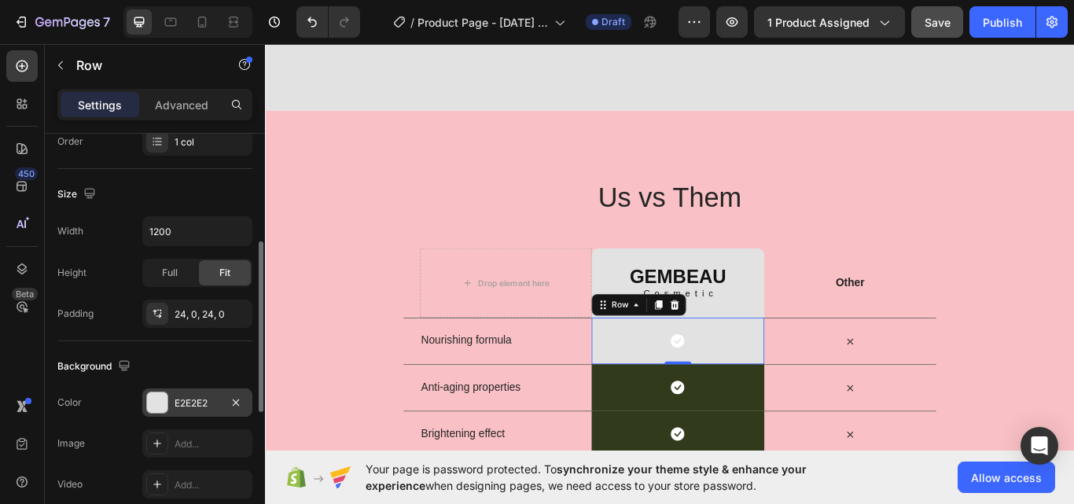
click at [167, 403] on div at bounding box center [157, 402] width 20 height 20
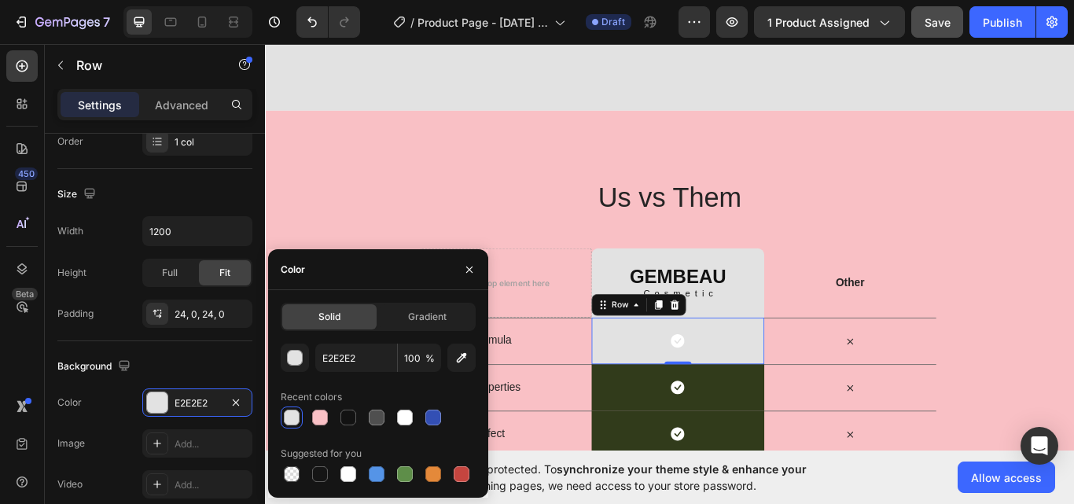
click at [404, 462] on div "Suggested for you" at bounding box center [378, 453] width 195 height 25
click at [403, 468] on div at bounding box center [405, 474] width 16 height 16
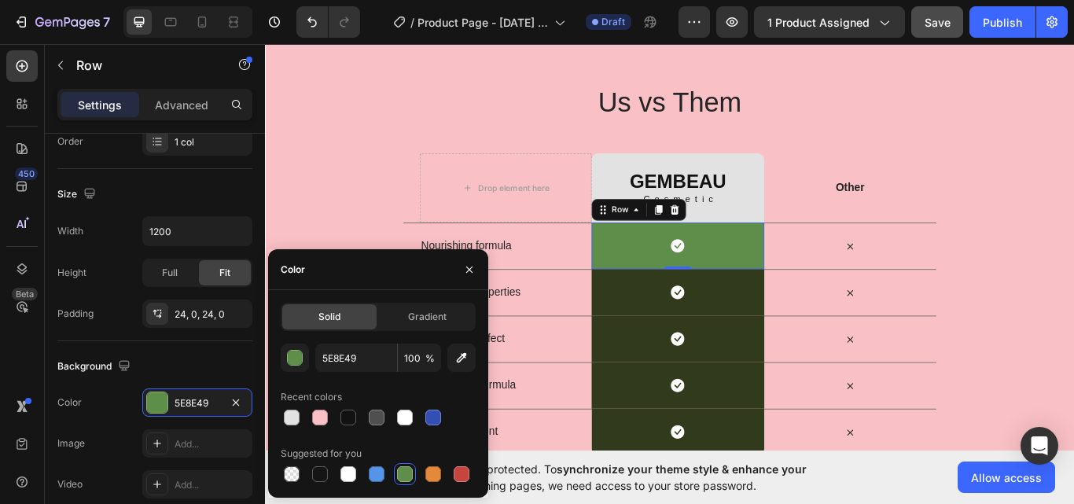
scroll to position [3144, 0]
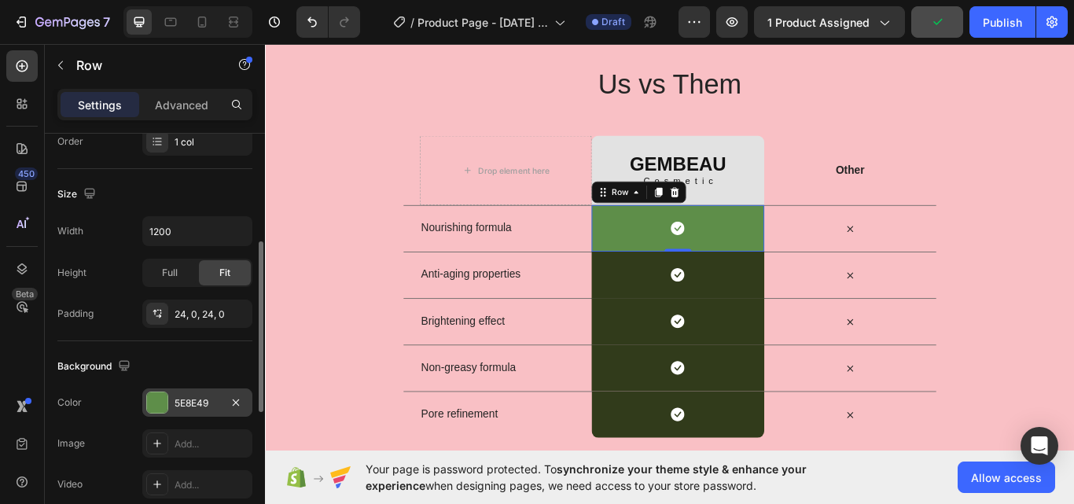
click at [195, 408] on div "5E8E49" at bounding box center [197, 403] width 46 height 14
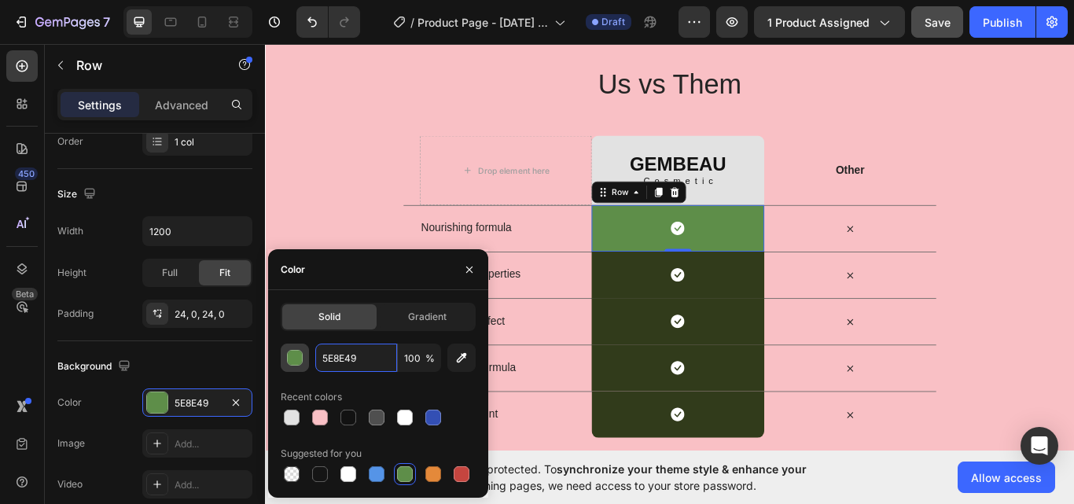
paste input "Our beauty collection is crafted to bring out the best in you—offering confiden…"
type input "Our beauty collection is crafted to bring out the best in you—offering confiden…"
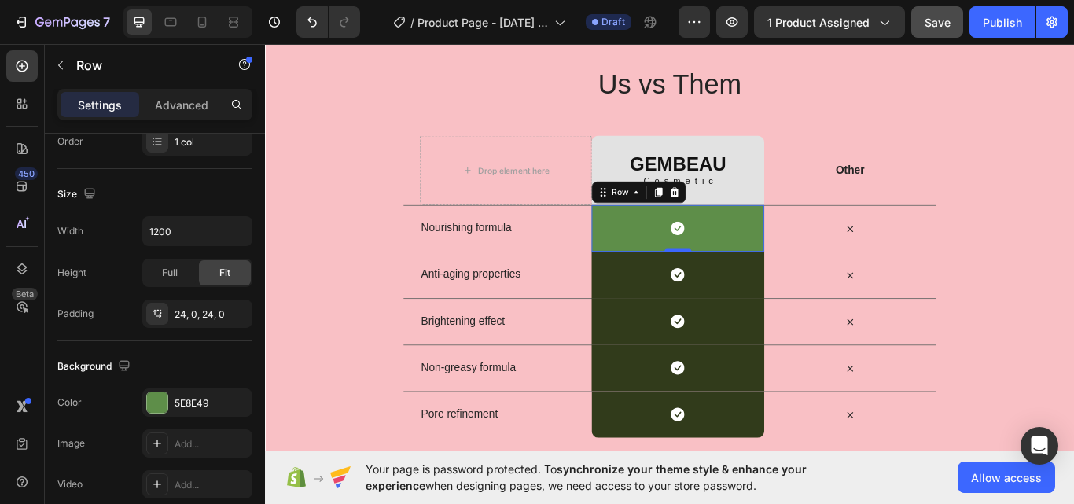
scroll to position [0, 0]
drag, startPoint x: 648, startPoint y: 331, endPoint x: 723, endPoint y: 325, distance: 74.9
click at [723, 50] on div at bounding box center [537, 34] width 1074 height 31
copy input
click at [214, 399] on div "5E8E49" at bounding box center [197, 403] width 46 height 14
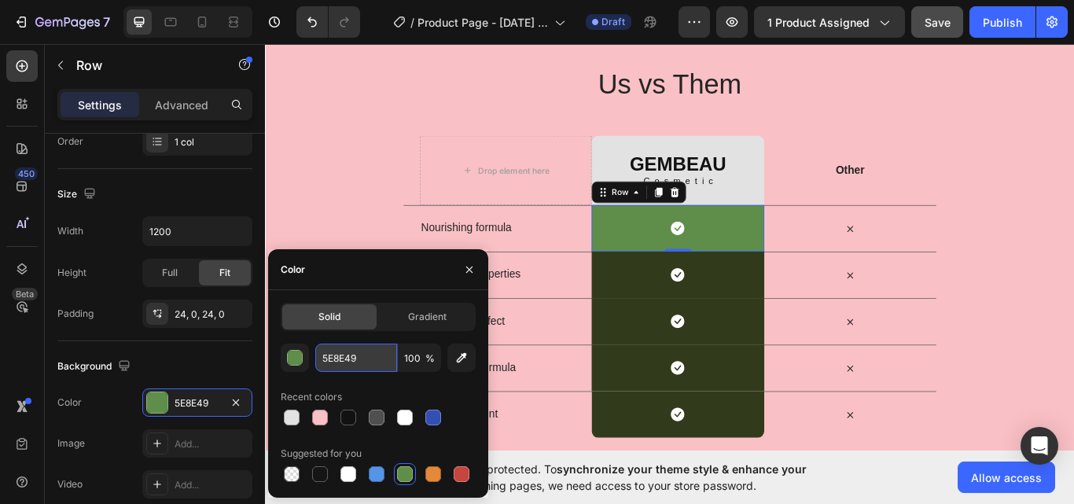
click at [386, 364] on input "5E8E49" at bounding box center [356, 357] width 82 height 28
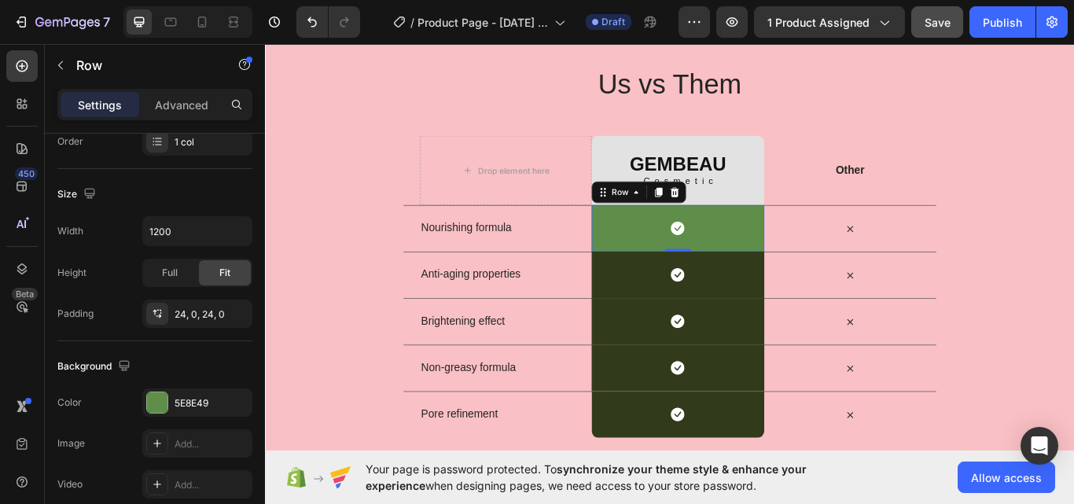
drag, startPoint x: 704, startPoint y: 340, endPoint x: 622, endPoint y: 335, distance: 82.7
click at [197, 50] on div at bounding box center [98, 34] width 197 height 31
type input "#313b1b"
click at [182, 399] on div "5E8E49" at bounding box center [197, 403] width 46 height 14
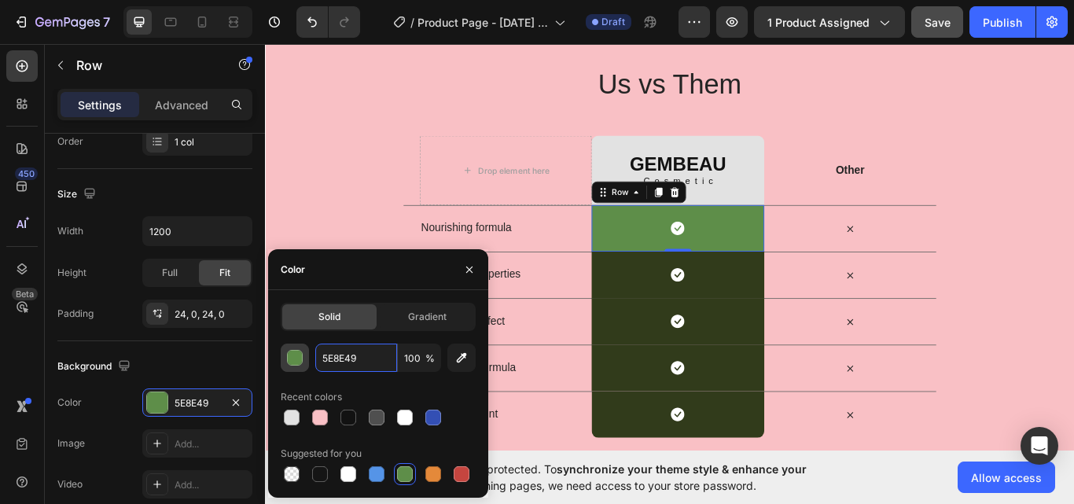
paste input "#313b1b"
type input "#313b1b"
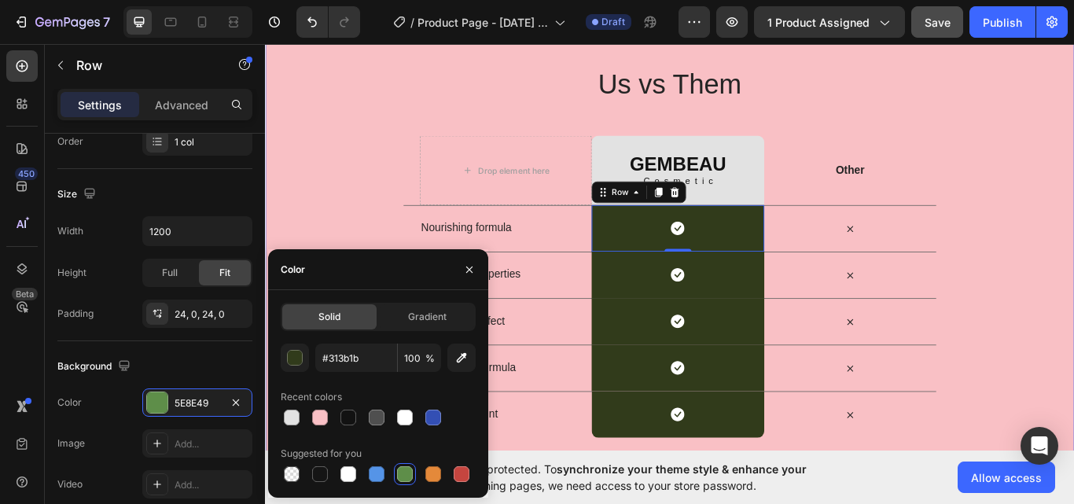
click at [1073, 280] on div "Us vs Them Heading Row Drop element here GEMBEAU Heading Cosmetic Text Block Ro…" at bounding box center [736, 287] width 943 height 434
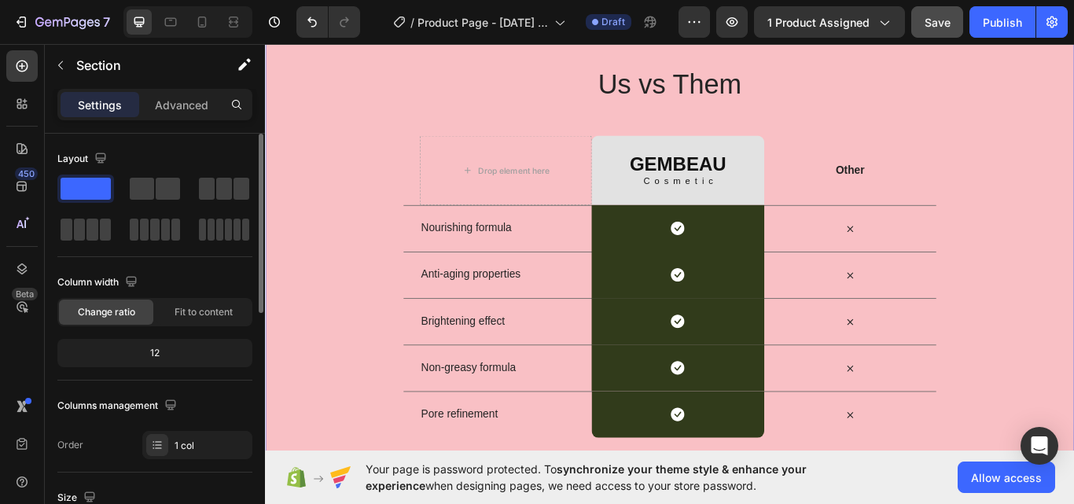
click at [9, 19] on button "X" at bounding box center [4, 9] width 9 height 19
drag, startPoint x: 737, startPoint y: 175, endPoint x: 734, endPoint y: 185, distance: 9.9
click at [737, 178] on h2 "GEMBEAU" at bounding box center [746, 185] width 116 height 25
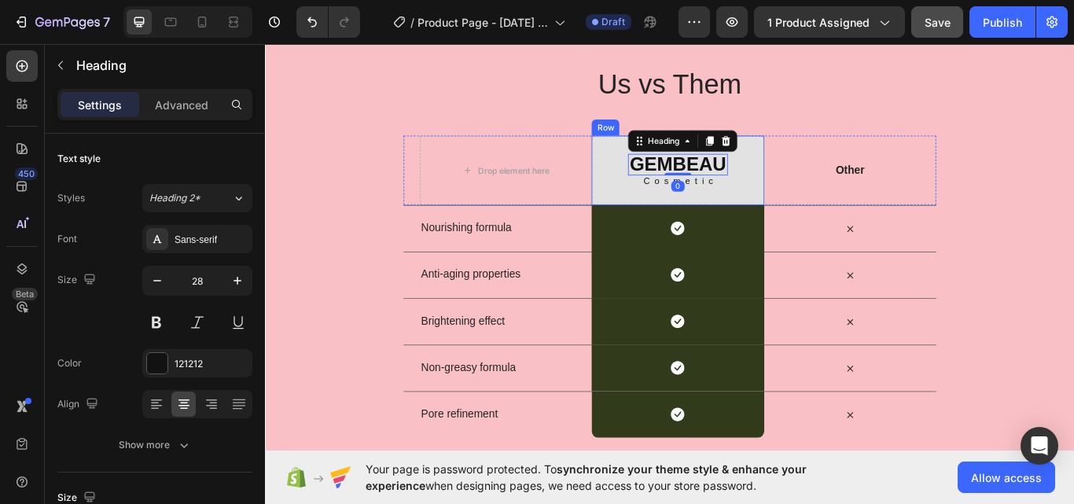
click at [677, 210] on div "GEMBEAU Heading 0 Cosmetic Text Block Row" at bounding box center [745, 192] width 200 height 81
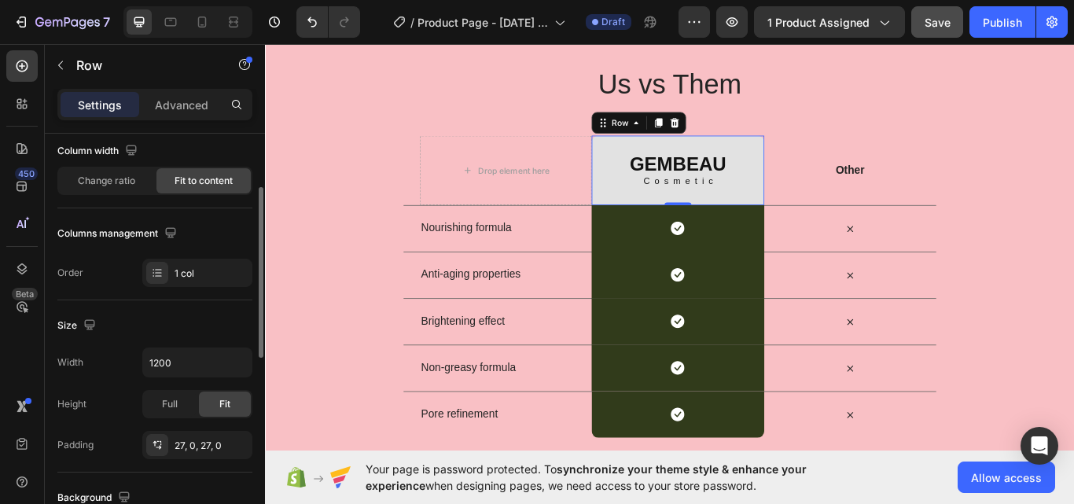
scroll to position [394, 0]
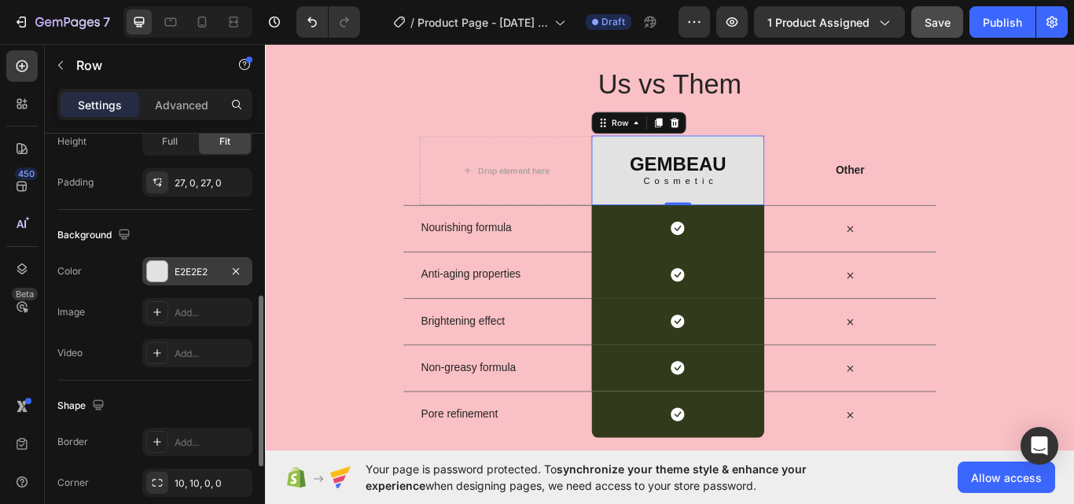
click at [193, 271] on div "E2E2E2" at bounding box center [197, 272] width 46 height 14
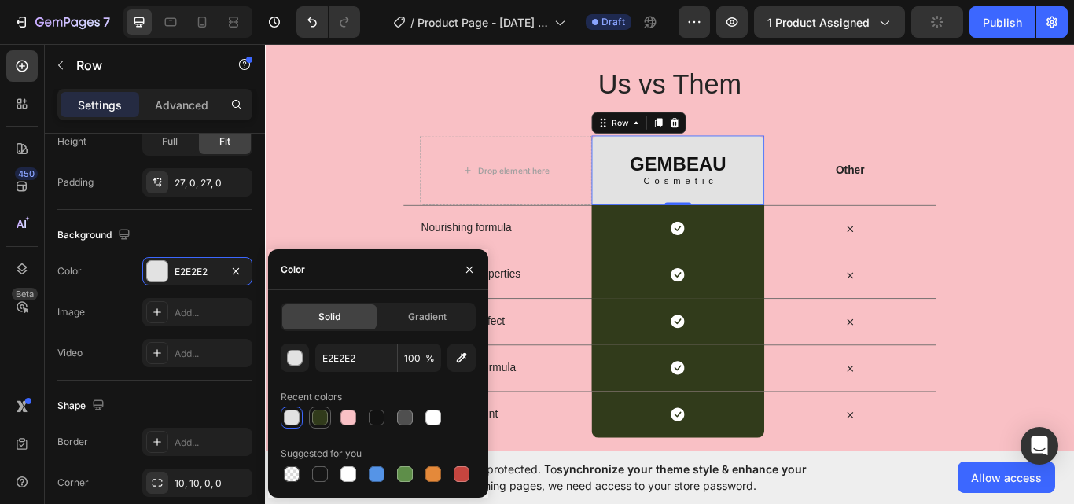
click at [321, 417] on div at bounding box center [320, 418] width 16 height 16
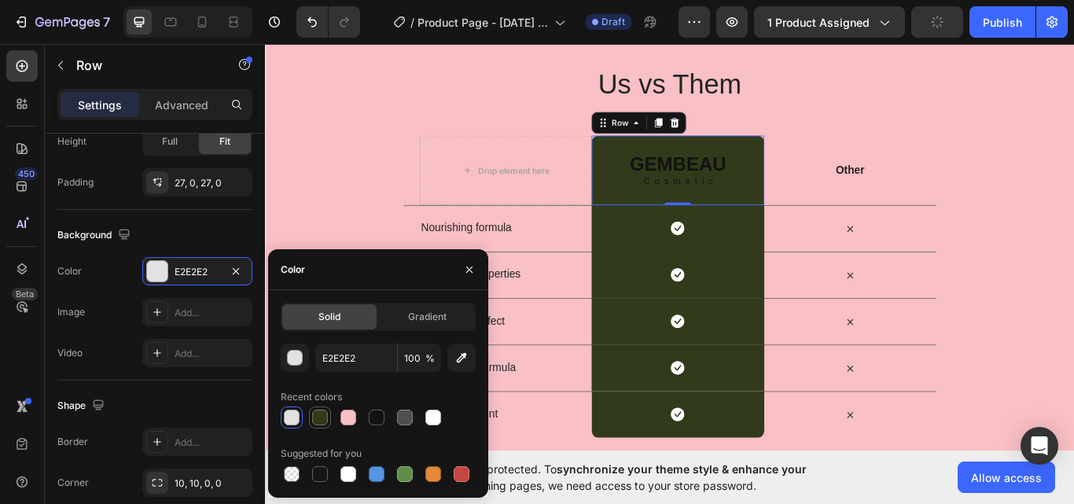
type input "313B1B"
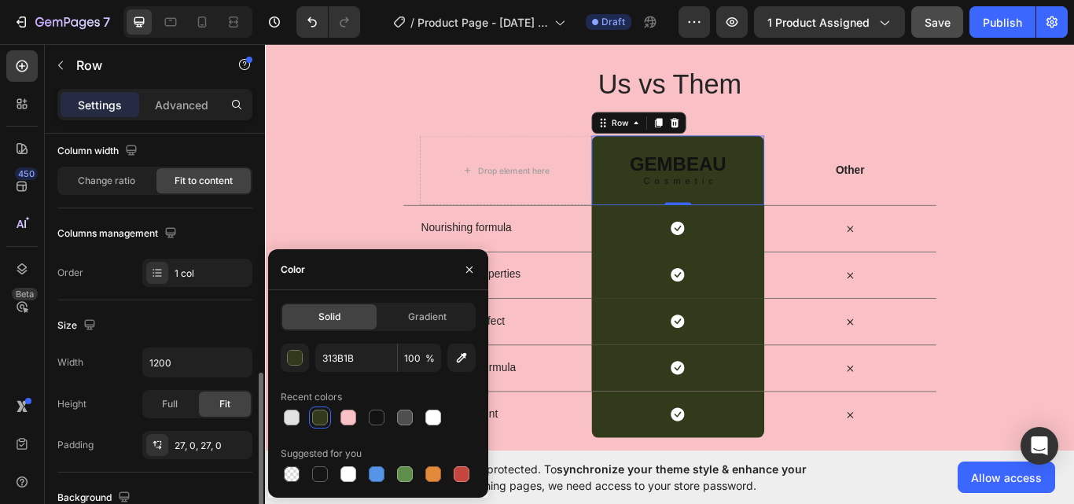
scroll to position [525, 0]
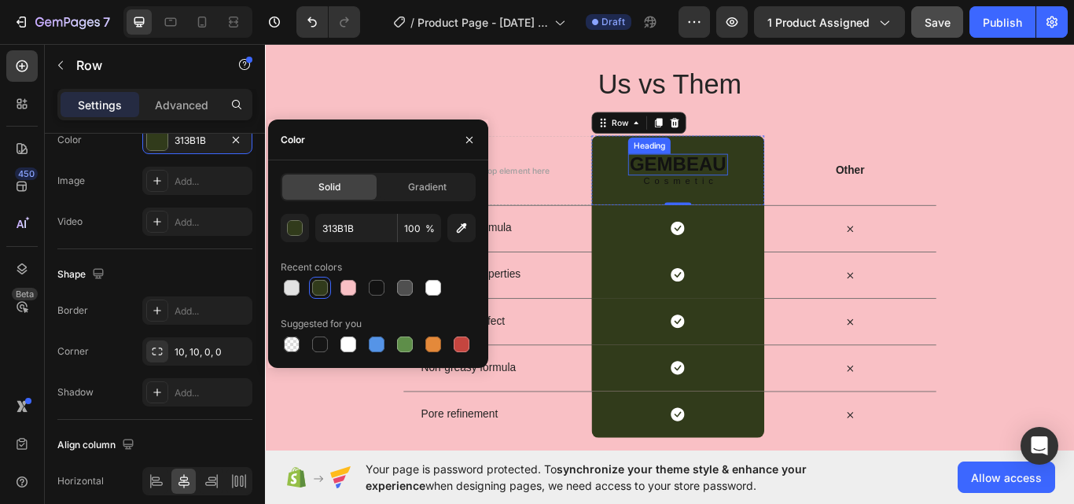
click at [707, 193] on h2 "GEMBEAU" at bounding box center [746, 185] width 116 height 25
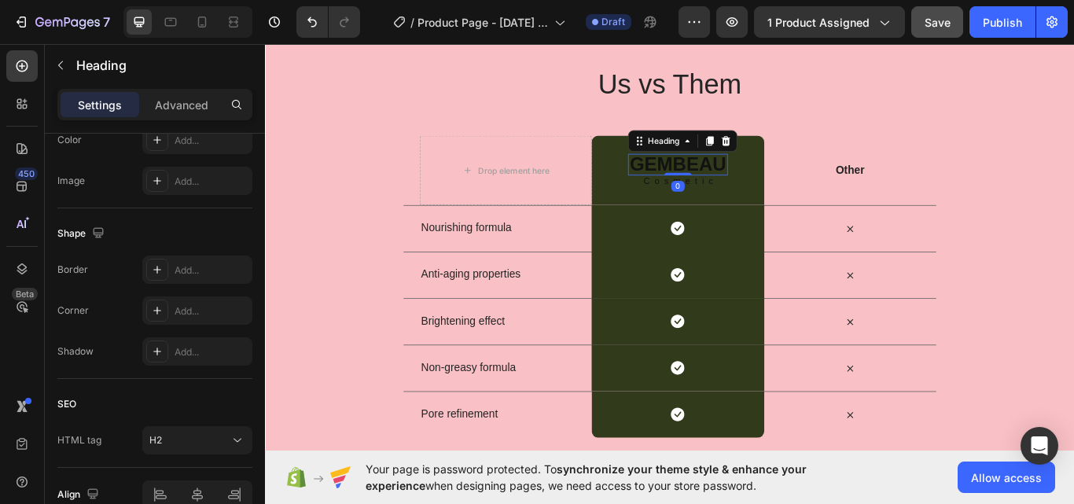
scroll to position [0, 0]
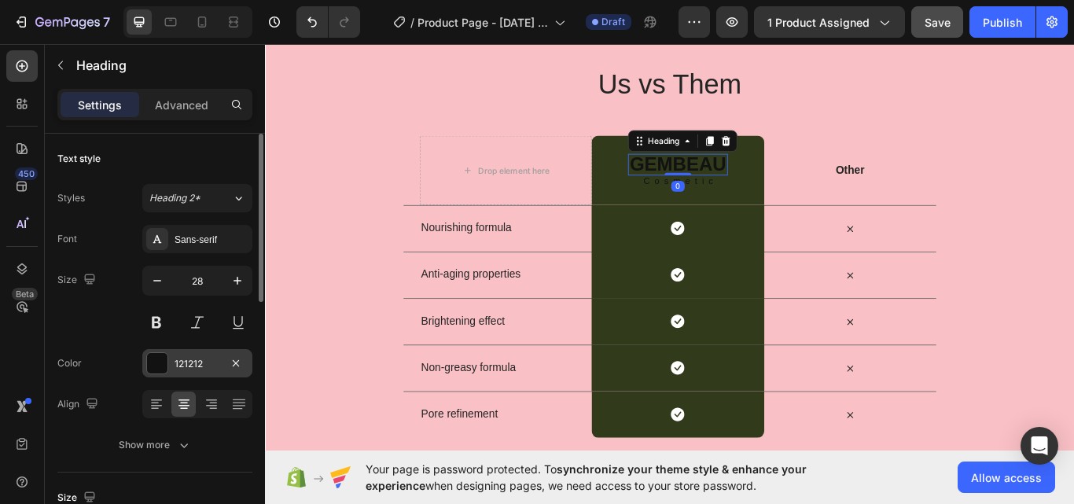
click at [210, 370] on div "121212" at bounding box center [197, 364] width 46 height 14
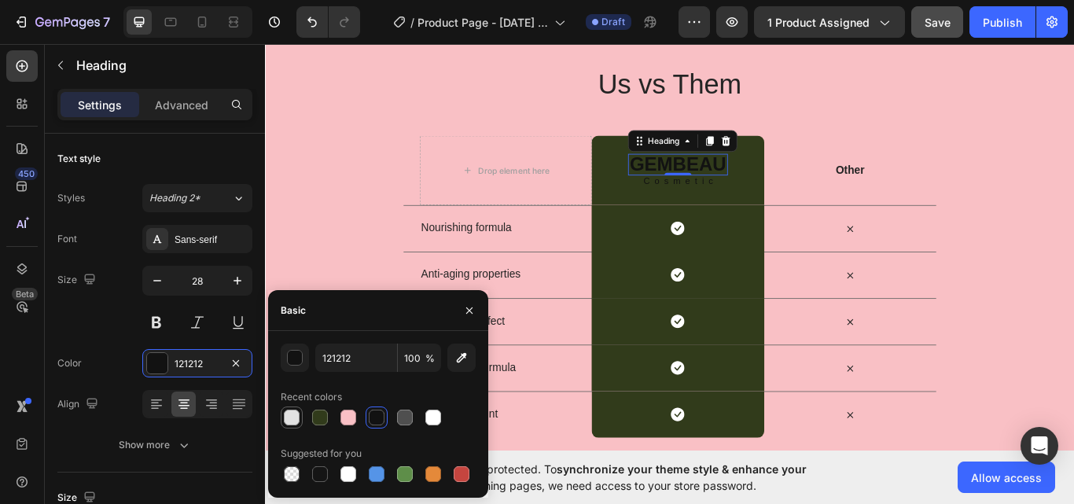
click at [298, 419] on div at bounding box center [292, 418] width 16 height 16
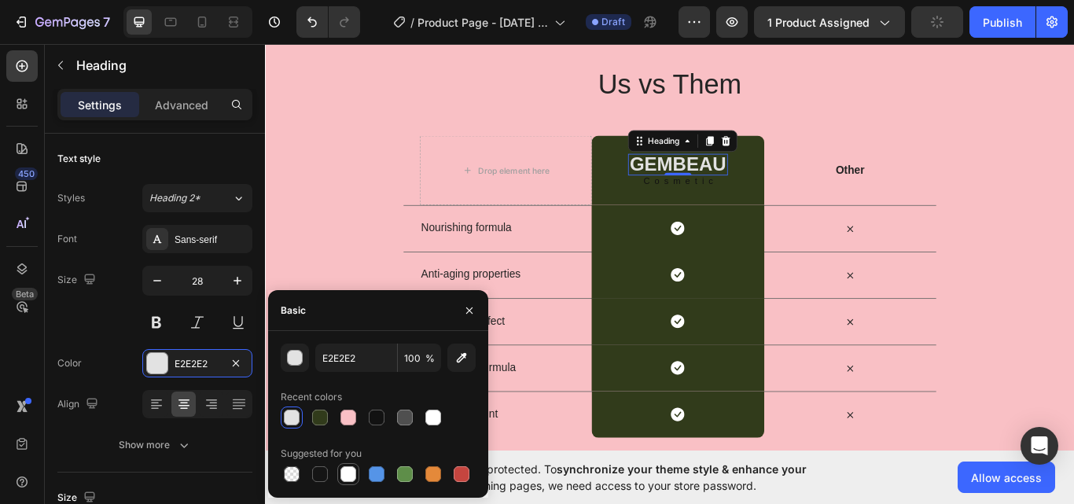
click at [347, 466] on div at bounding box center [348, 474] width 16 height 16
type input "FFFFFF"
click at [437, 414] on div at bounding box center [433, 418] width 16 height 16
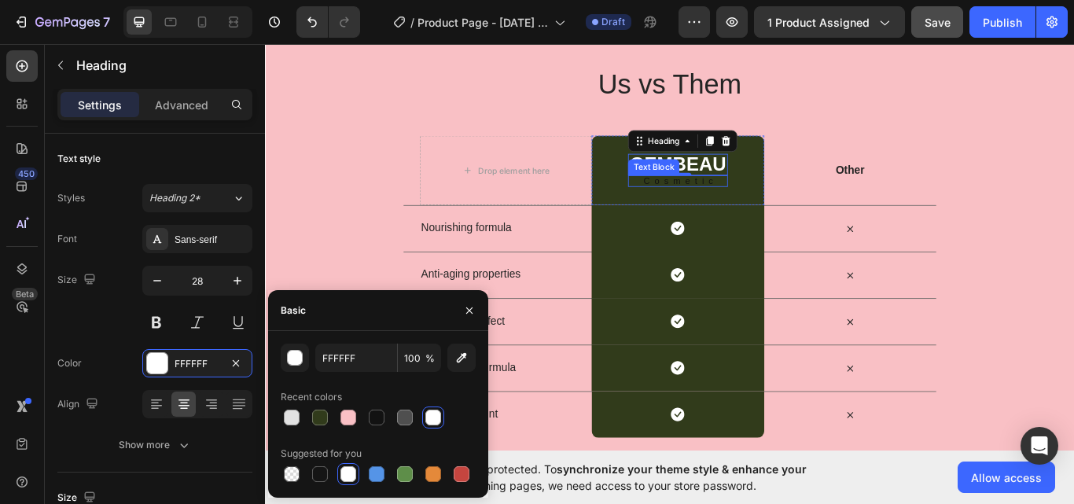
click at [748, 208] on p "Cosmetic" at bounding box center [749, 205] width 106 height 10
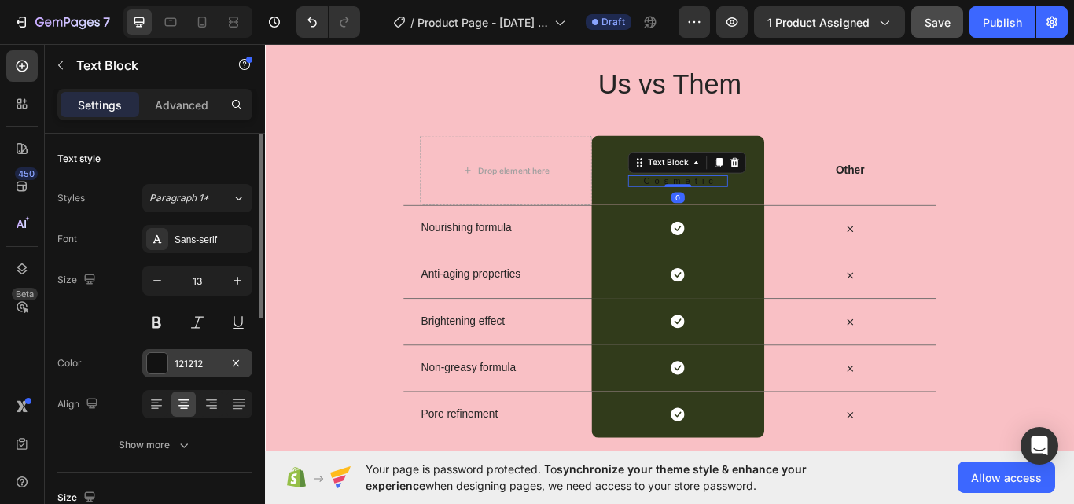
click at [197, 369] on div "121212" at bounding box center [197, 364] width 46 height 14
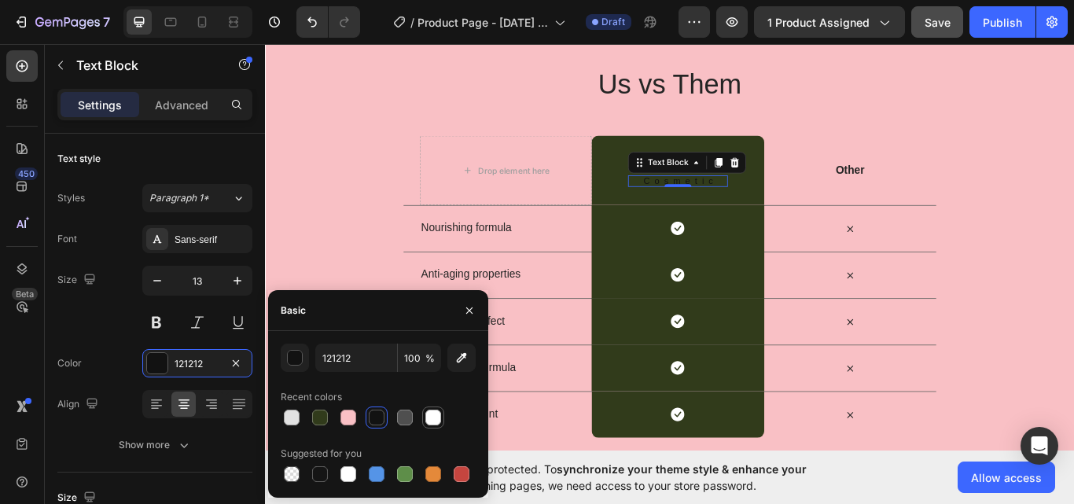
click at [430, 416] on div at bounding box center [433, 418] width 16 height 16
type input "FFFFFF"
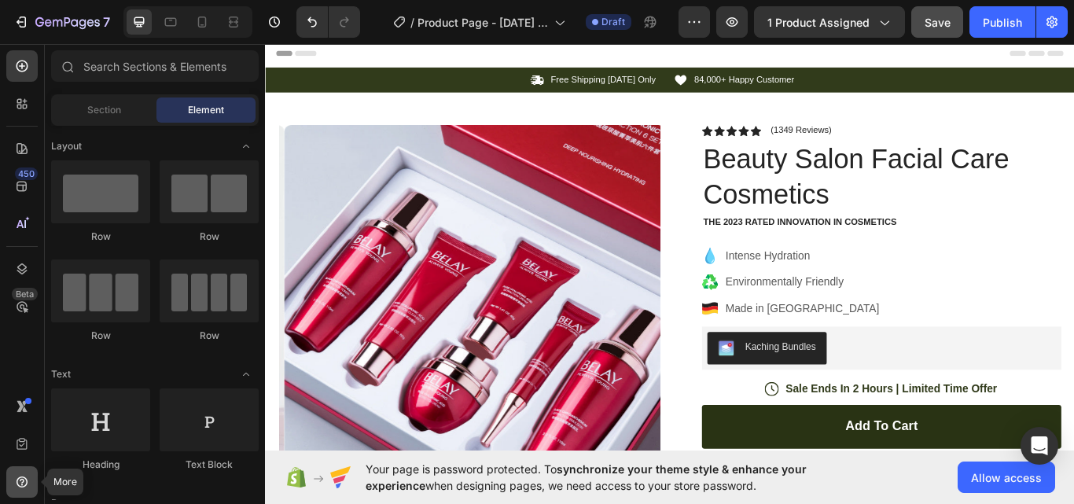
click at [13, 477] on div at bounding box center [21, 481] width 31 height 31
click at [0, 404] on div "450 Beta" at bounding box center [22, 274] width 45 height 460
click at [27, 216] on icon at bounding box center [22, 224] width 16 height 16
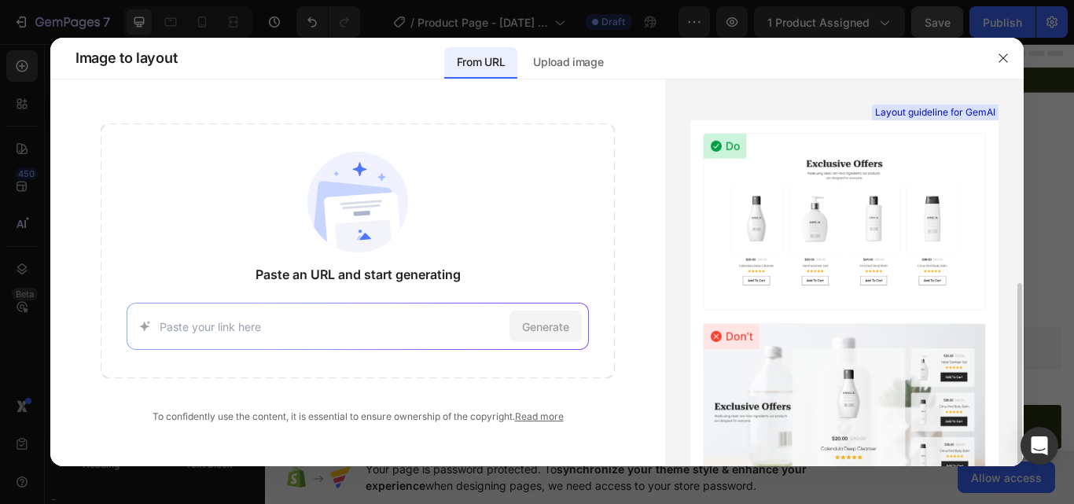
scroll to position [115, 0]
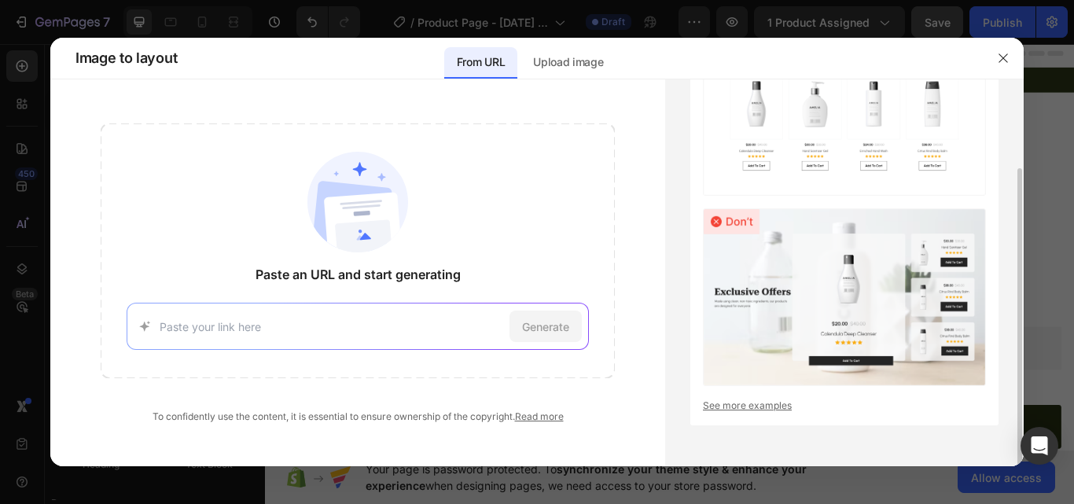
click at [744, 399] on link "See more examples" at bounding box center [844, 406] width 283 height 14
click at [557, 57] on p "Upload image" at bounding box center [568, 62] width 70 height 19
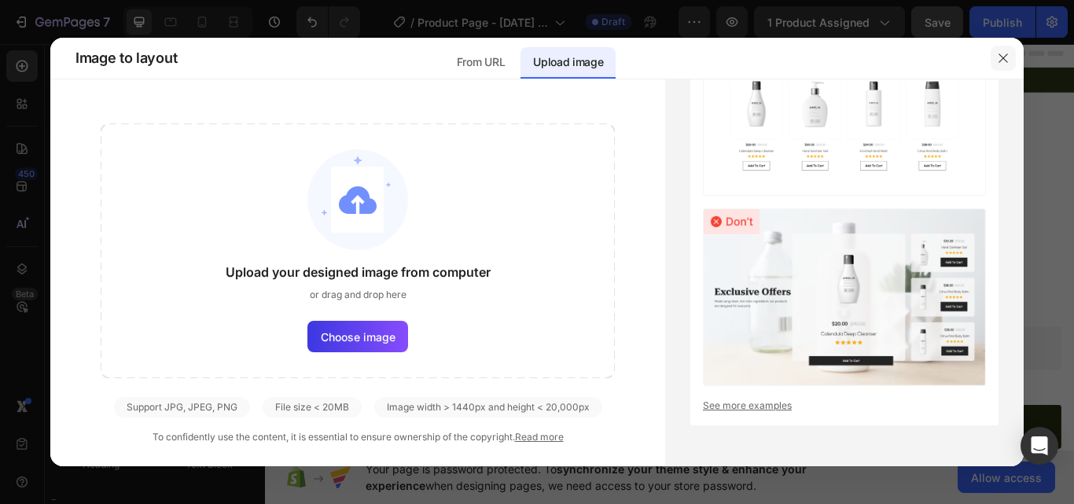
drag, startPoint x: 1001, startPoint y: 57, endPoint x: 852, endPoint y: 24, distance: 152.9
click at [1001, 57] on icon "button" at bounding box center [1003, 58] width 13 height 13
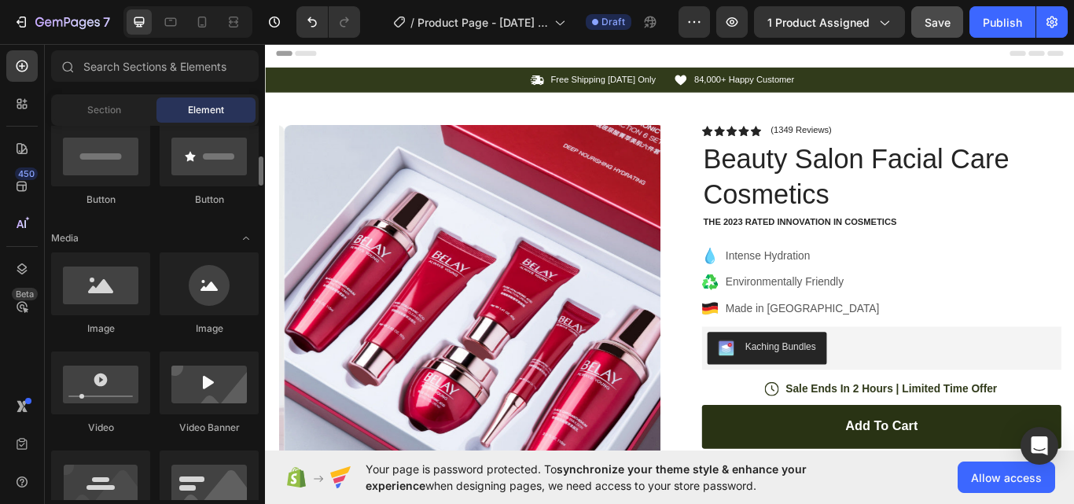
scroll to position [656, 0]
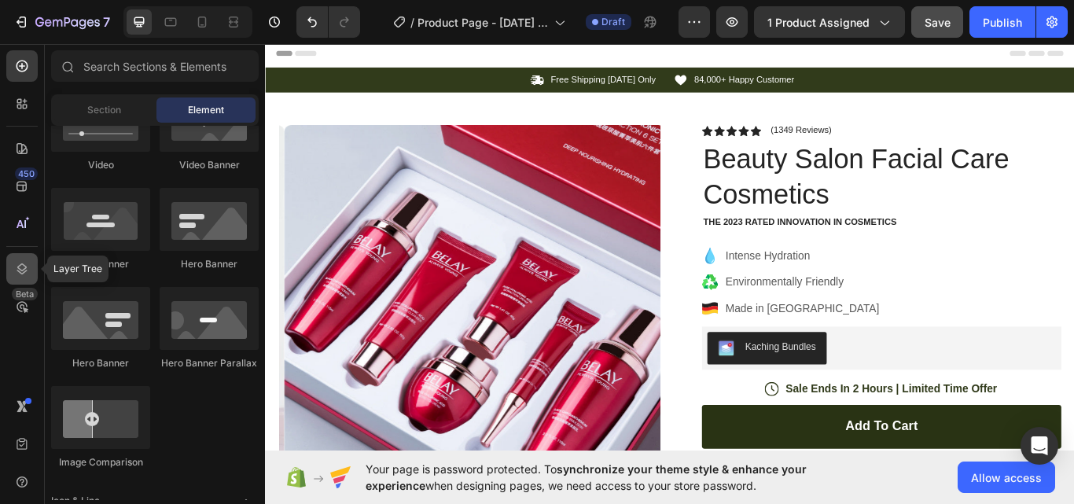
click at [25, 270] on icon at bounding box center [22, 269] width 16 height 16
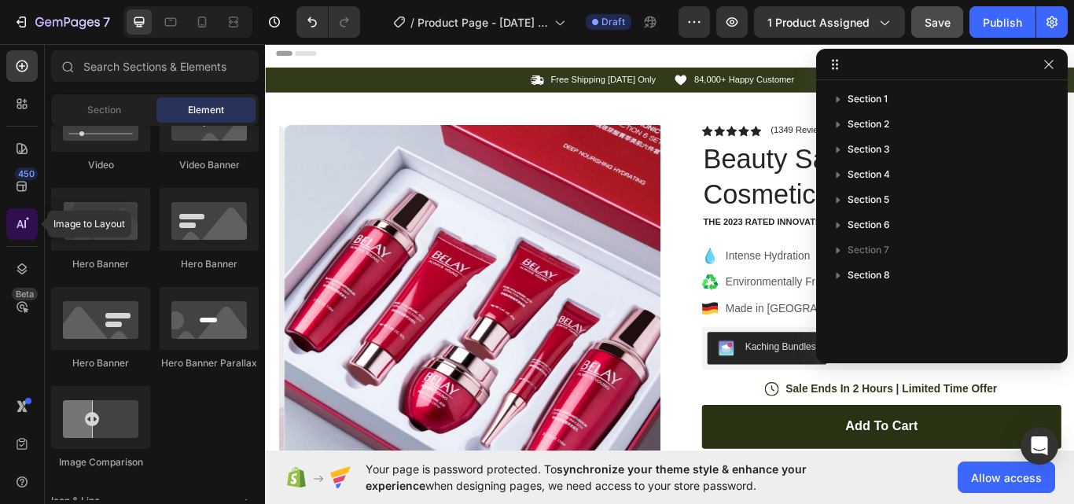
click at [15, 221] on icon at bounding box center [22, 224] width 16 height 16
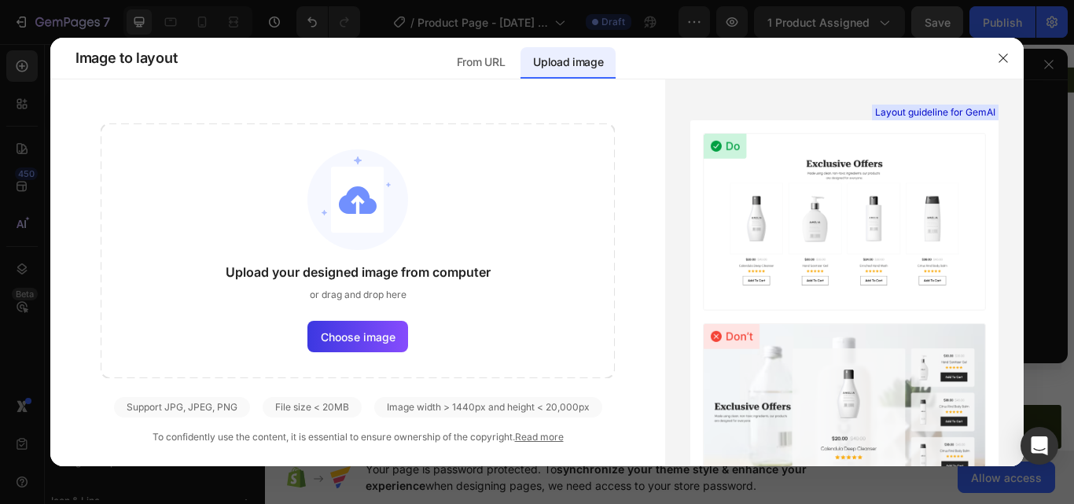
click at [20, 178] on div at bounding box center [537, 252] width 1074 height 504
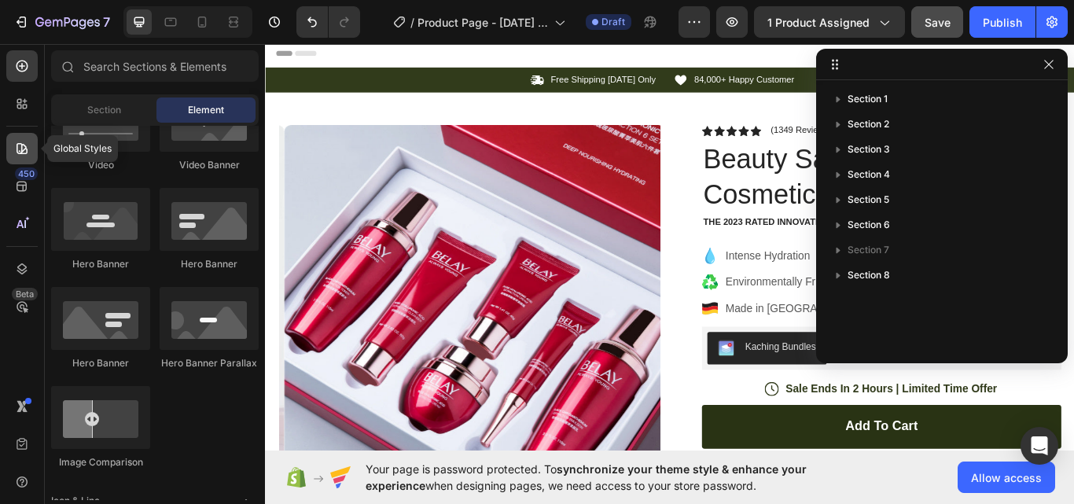
click at [17, 136] on div at bounding box center [21, 148] width 31 height 31
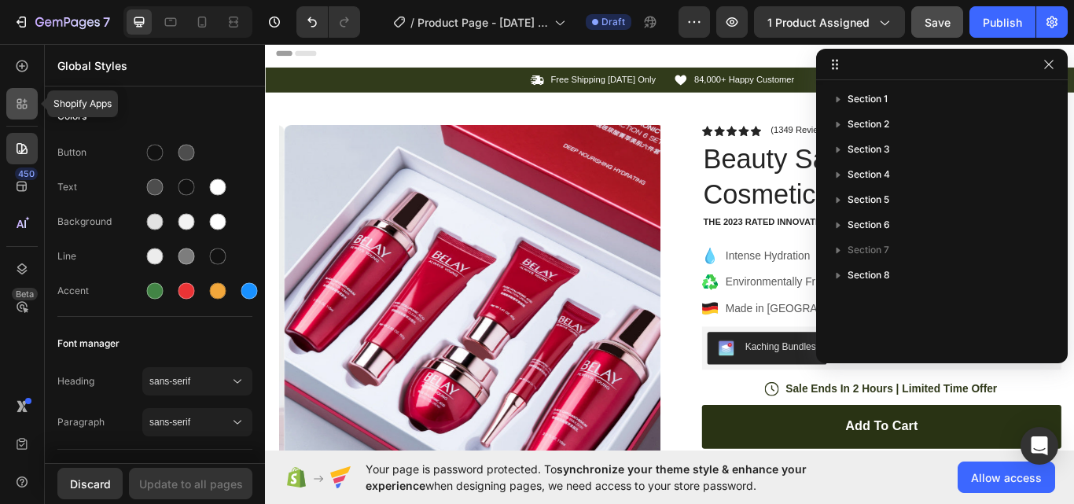
click at [17, 114] on div at bounding box center [21, 103] width 31 height 31
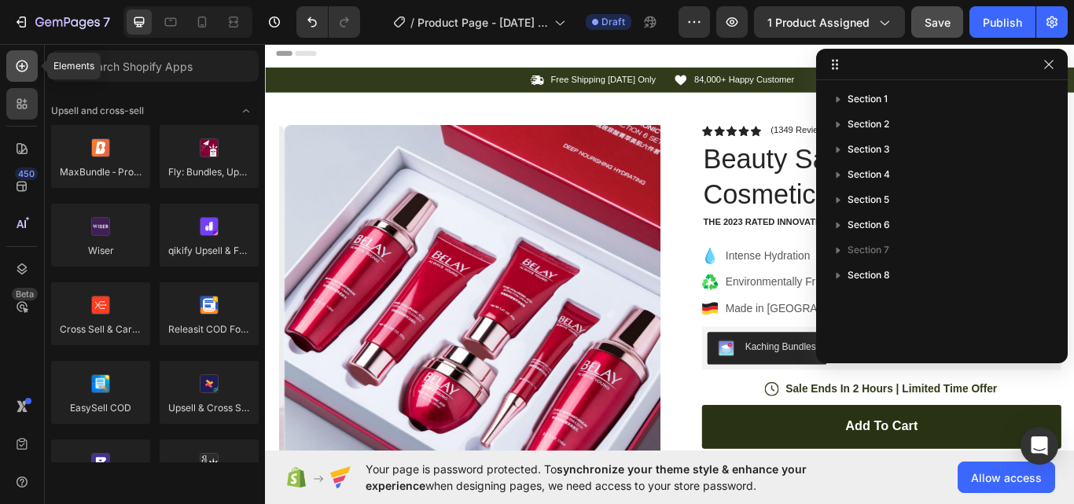
click at [17, 72] on icon at bounding box center [22, 66] width 16 height 16
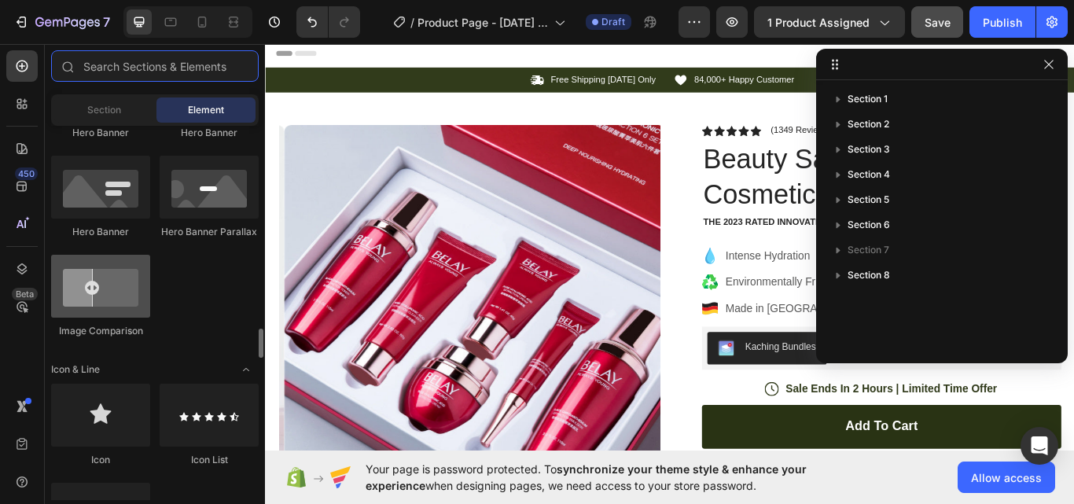
scroll to position [919, 0]
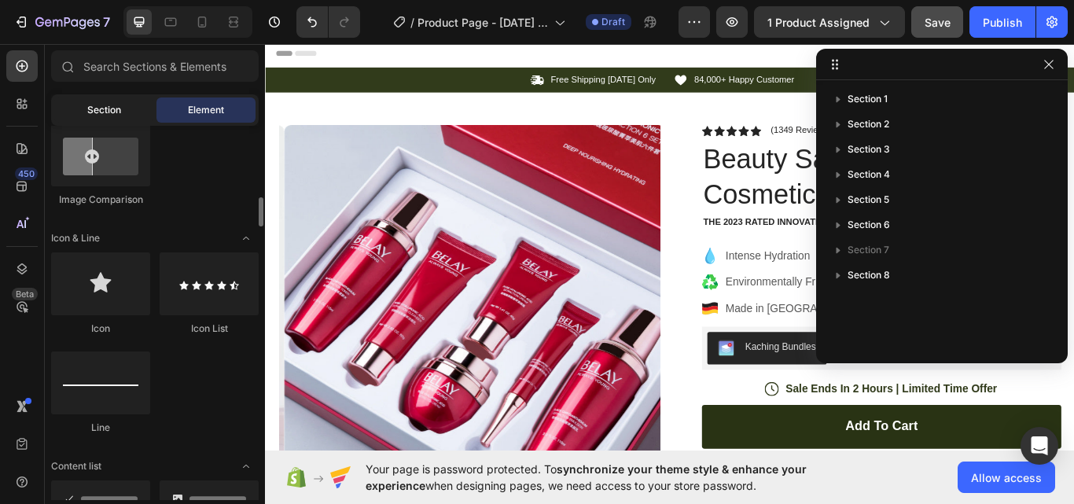
click at [108, 122] on div "Section" at bounding box center [103, 109] width 99 height 25
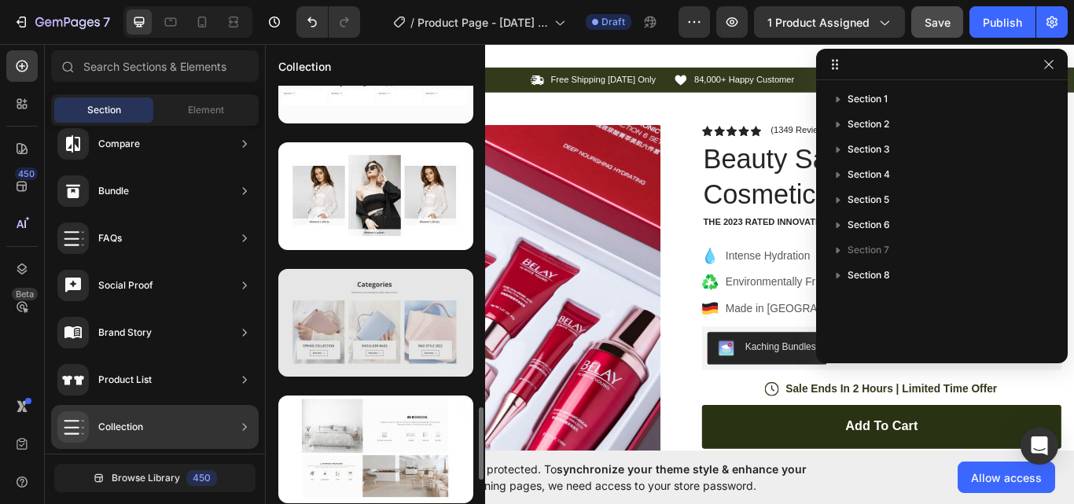
scroll to position [1715, 0]
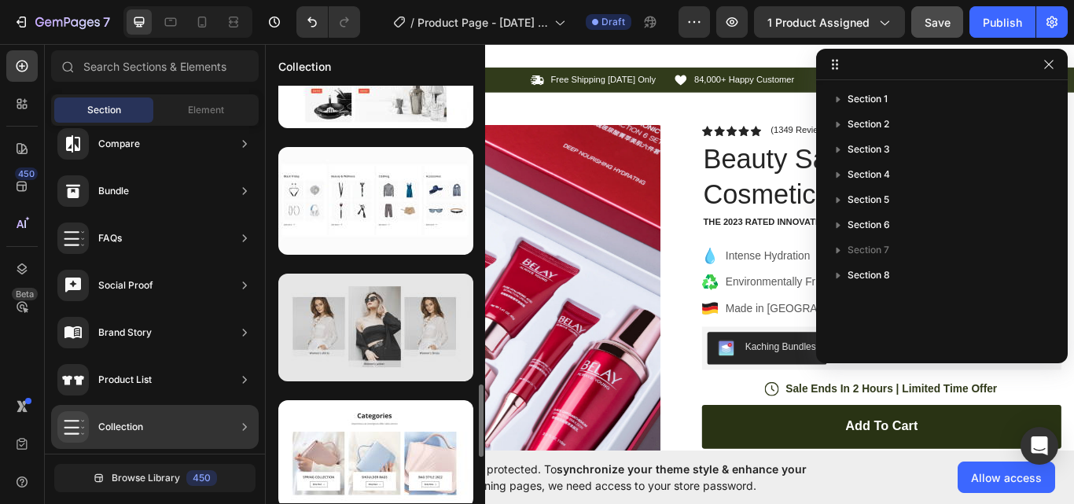
click at [308, 295] on div at bounding box center [375, 328] width 195 height 108
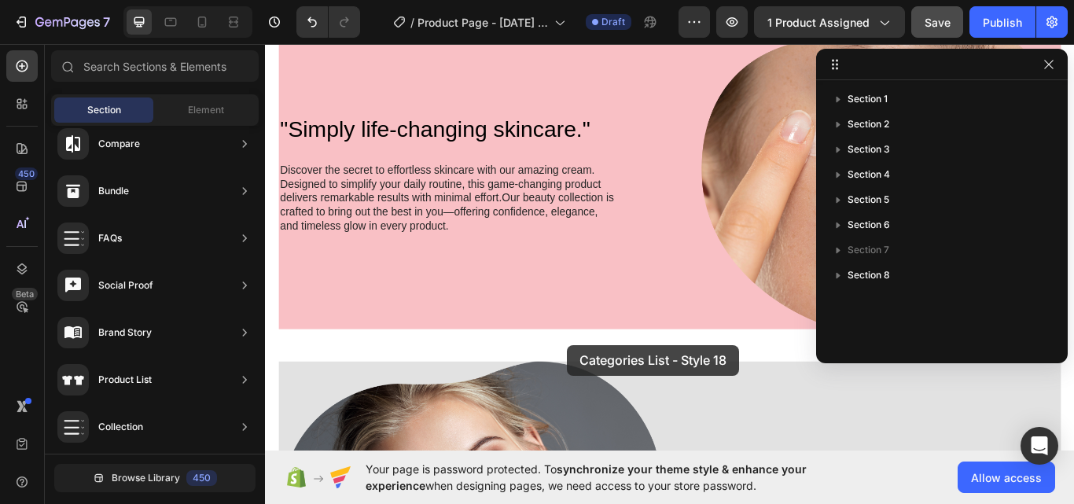
scroll to position [1377, 0]
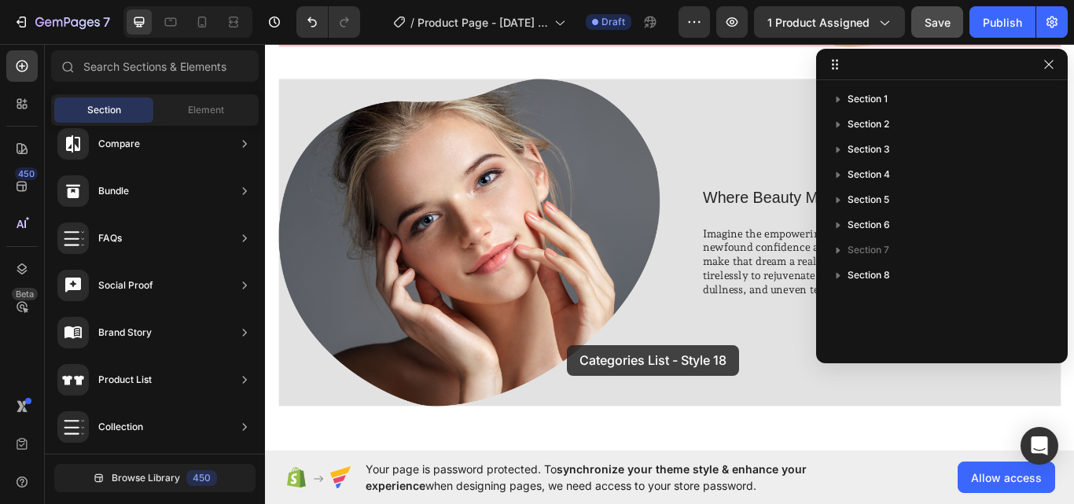
drag, startPoint x: 573, startPoint y: 335, endPoint x: 617, endPoint y: 395, distance: 74.8
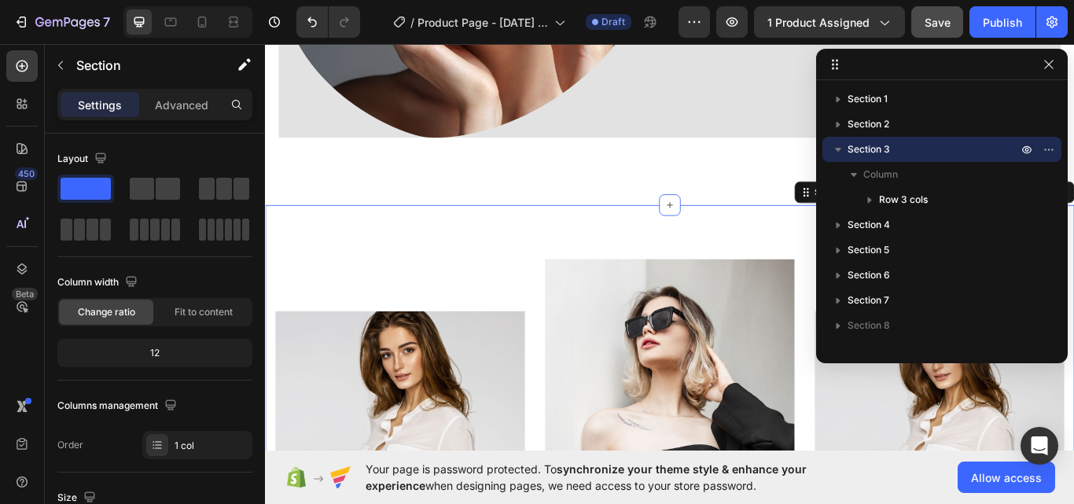
scroll to position [1687, 0]
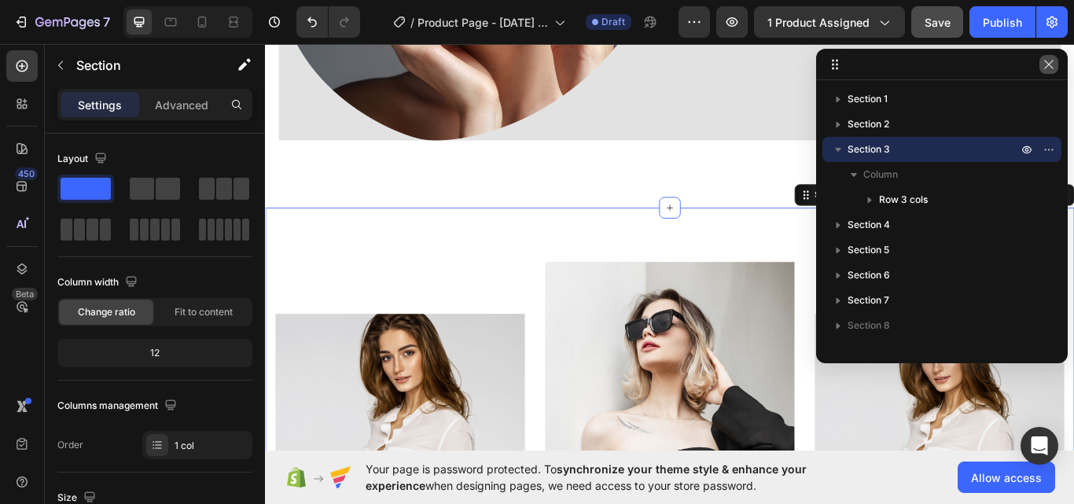
click at [1049, 57] on button "button" at bounding box center [1048, 64] width 19 height 19
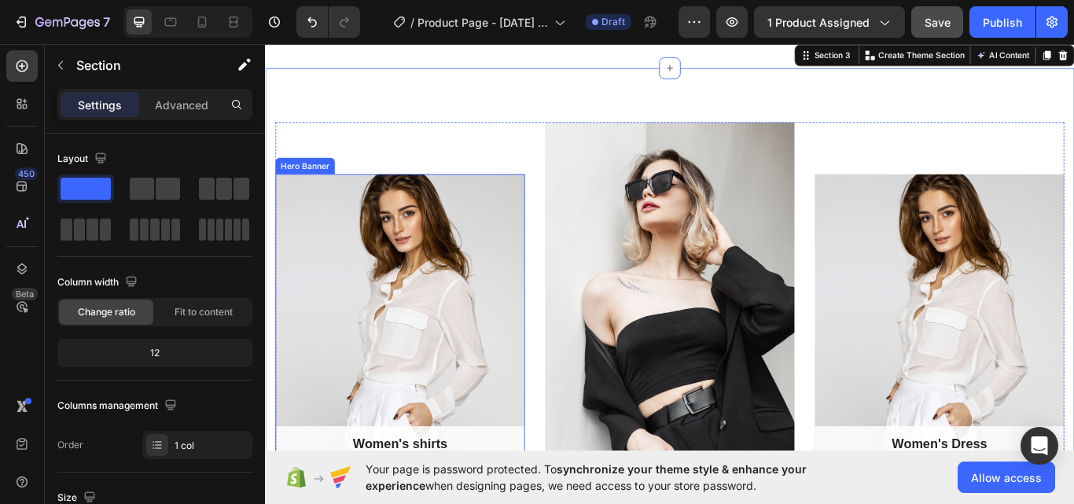
scroll to position [1818, 0]
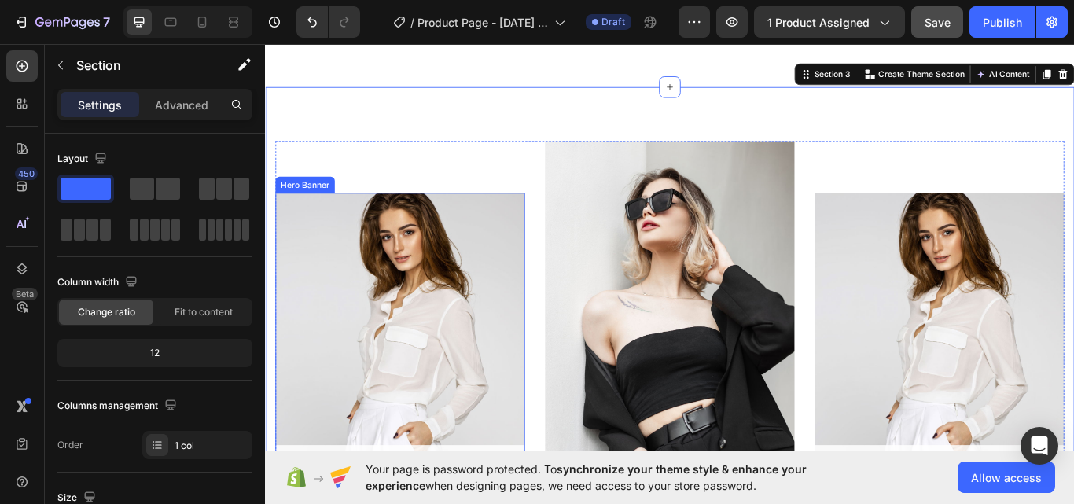
click at [354, 286] on div "Overlay" at bounding box center [422, 387] width 291 height 336
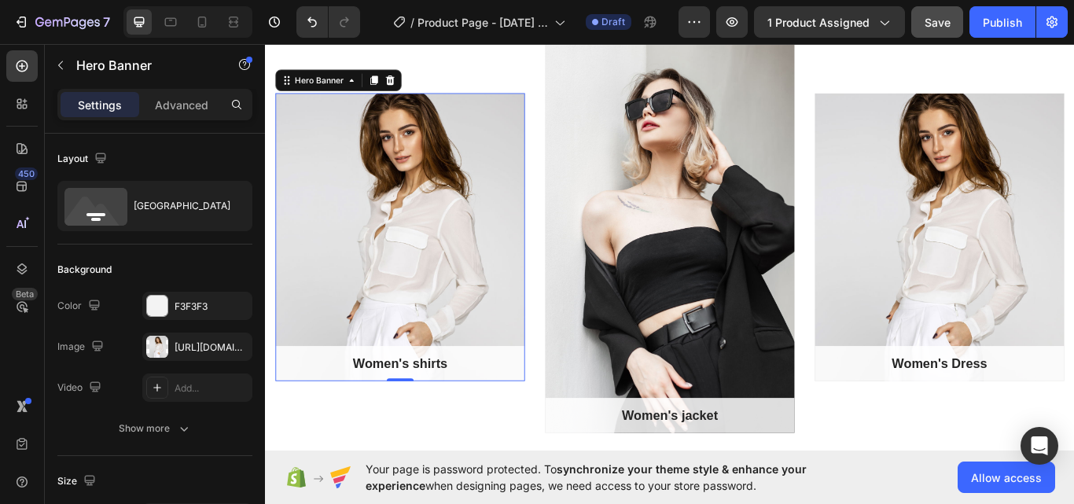
scroll to position [1949, 0]
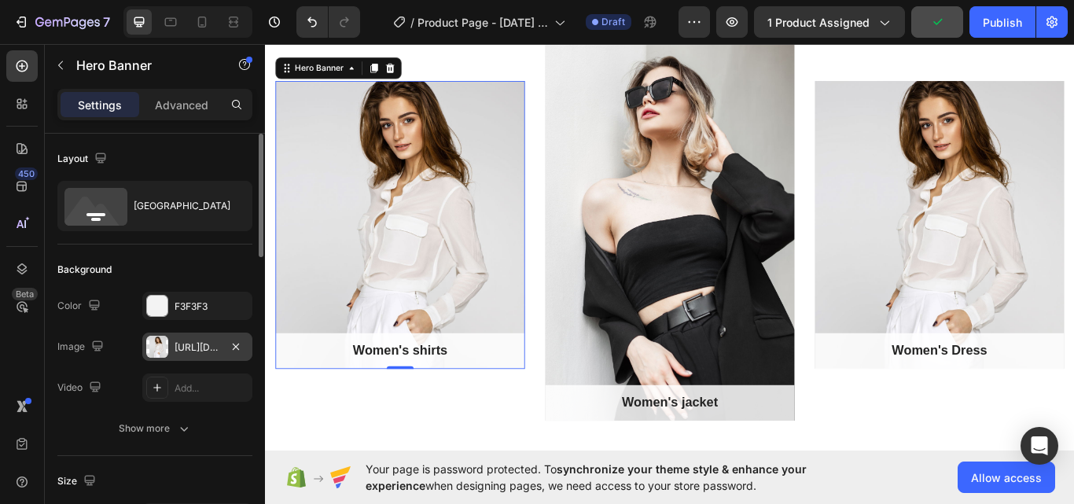
click at [184, 347] on div "[URL][DOMAIN_NAME]" at bounding box center [197, 347] width 46 height 14
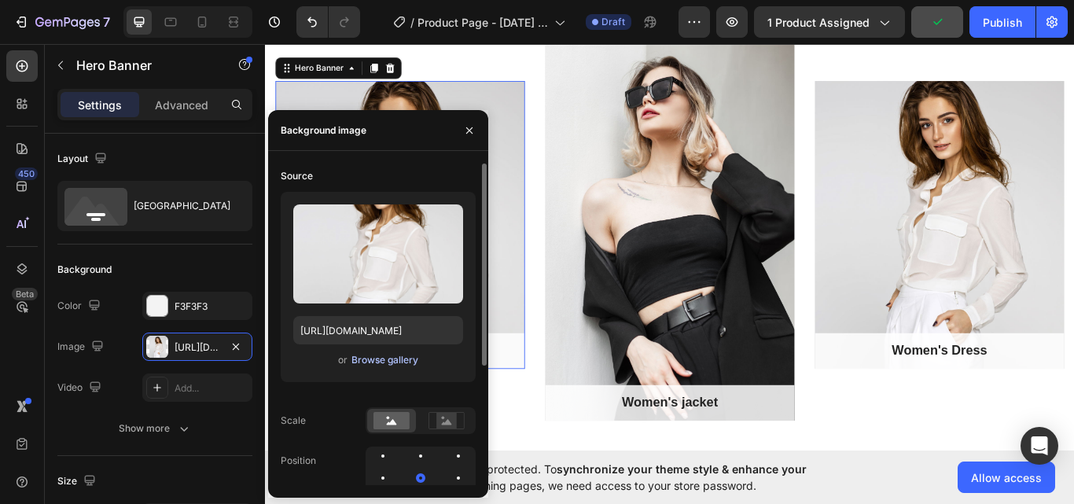
click at [382, 358] on div "Browse gallery" at bounding box center [384, 360] width 67 height 14
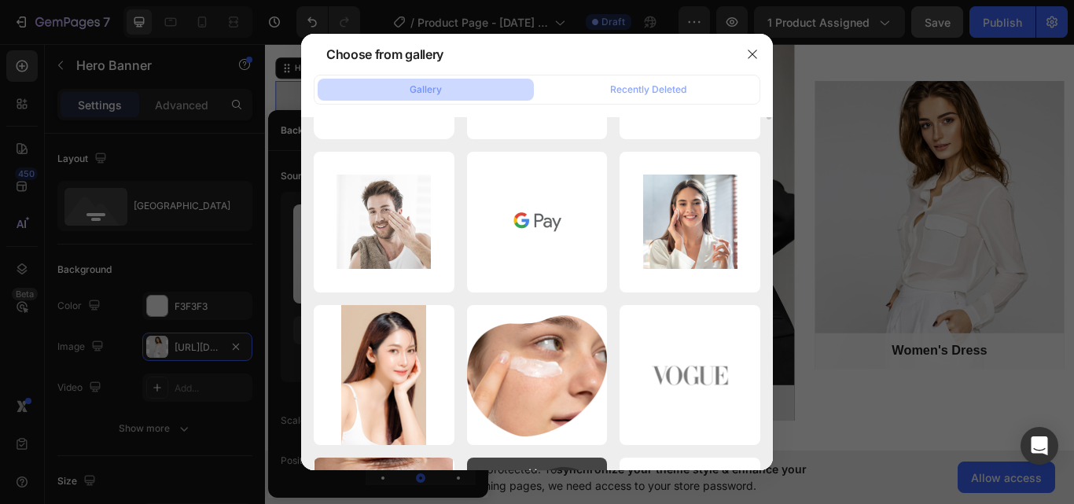
scroll to position [0, 0]
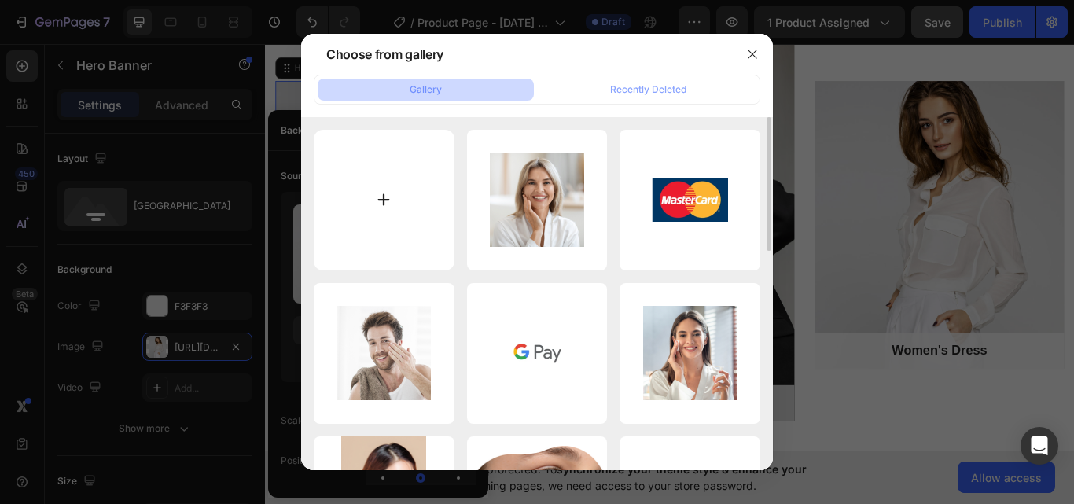
click at [377, 197] on input "file" at bounding box center [384, 200] width 141 height 141
type input "C:\fakepath\best_seller_barrier_repair.webp"
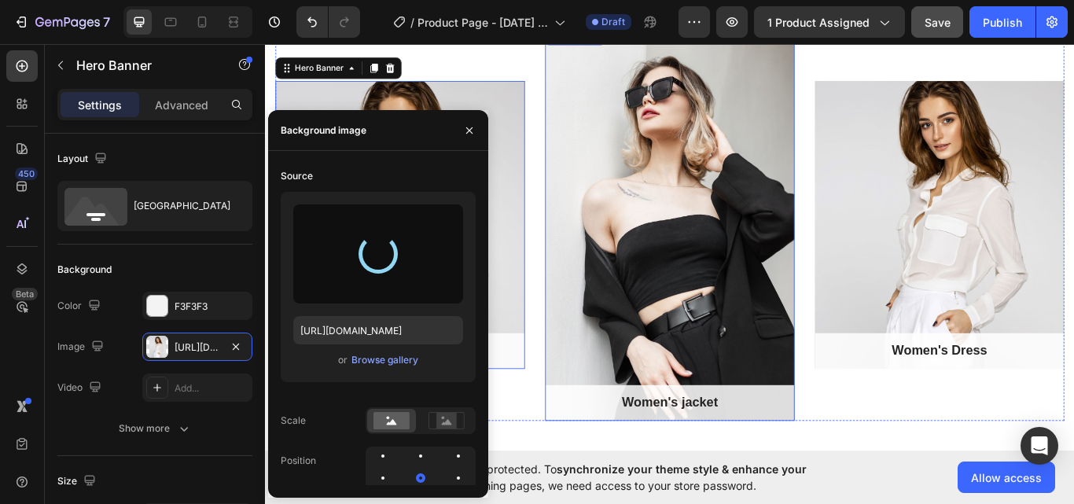
click at [633, 219] on div "Overlay" at bounding box center [736, 256] width 291 height 457
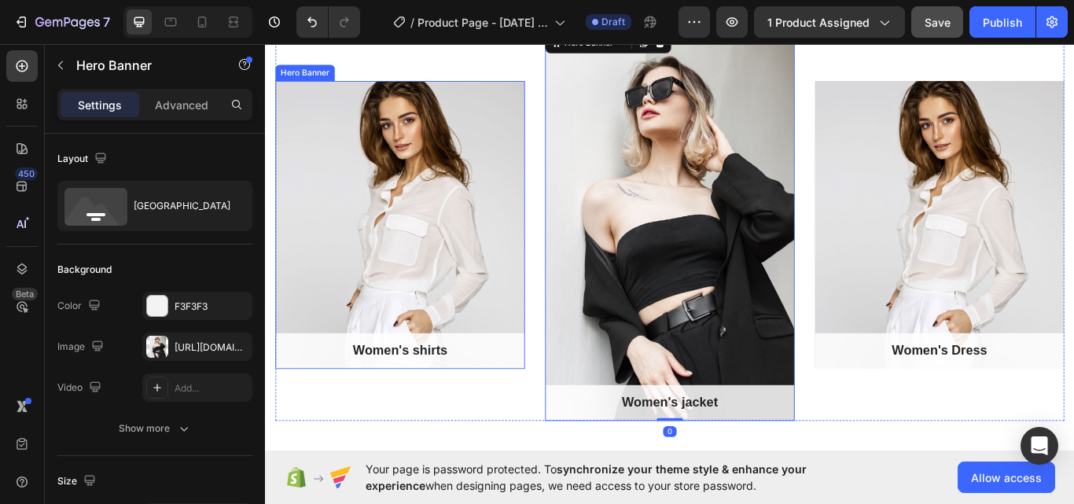
click at [437, 336] on div "Overlay" at bounding box center [422, 256] width 291 height 336
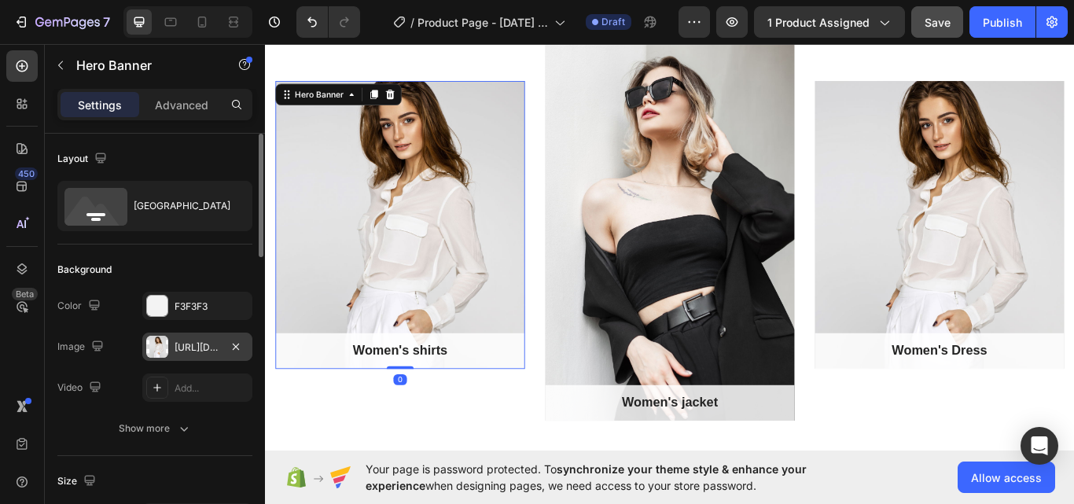
click at [202, 351] on div "[URL][DOMAIN_NAME]" at bounding box center [197, 347] width 46 height 14
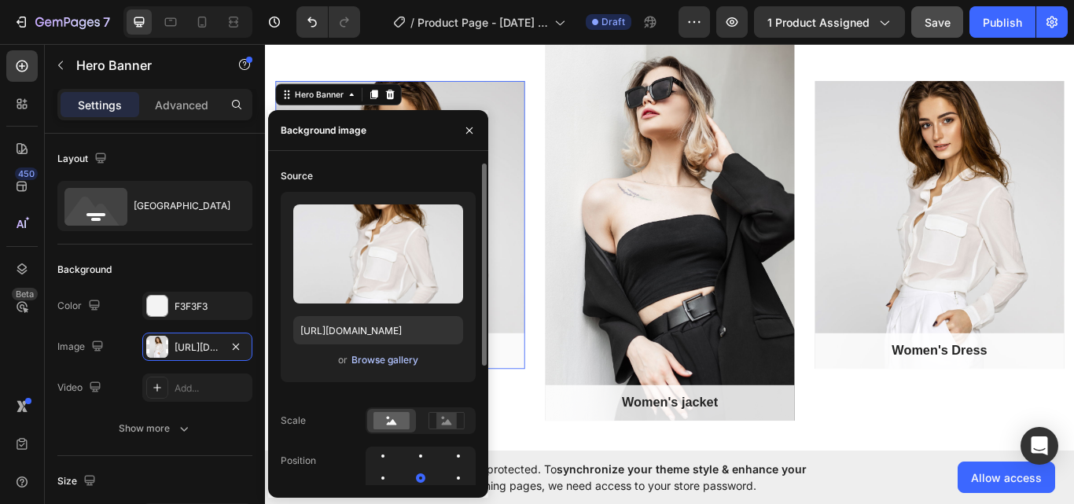
click at [377, 354] on div "Browse gallery" at bounding box center [384, 360] width 67 height 14
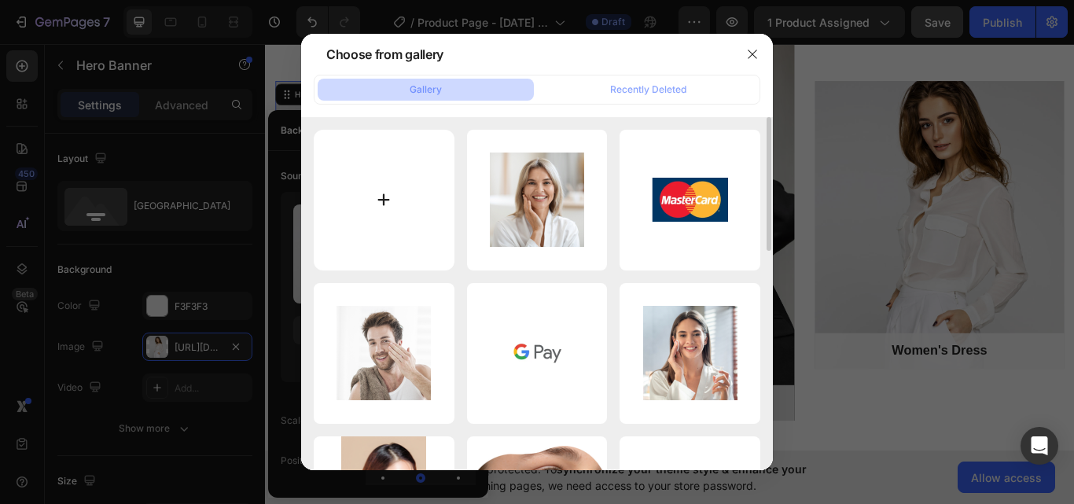
click at [376, 209] on input "file" at bounding box center [384, 200] width 141 height 141
type input "C:\fakepath\best_seller_barrier_repair.webp"
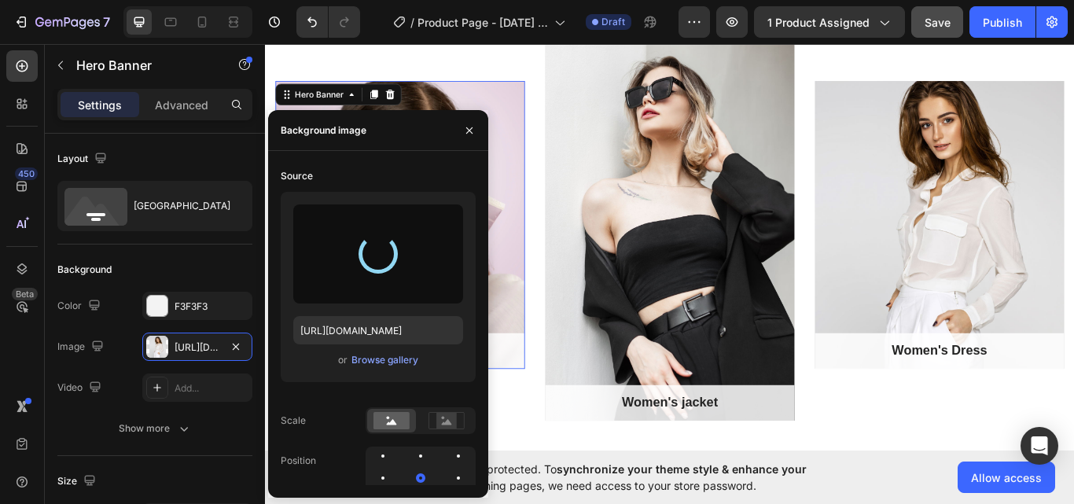
type input "[URL][DOMAIN_NAME]"
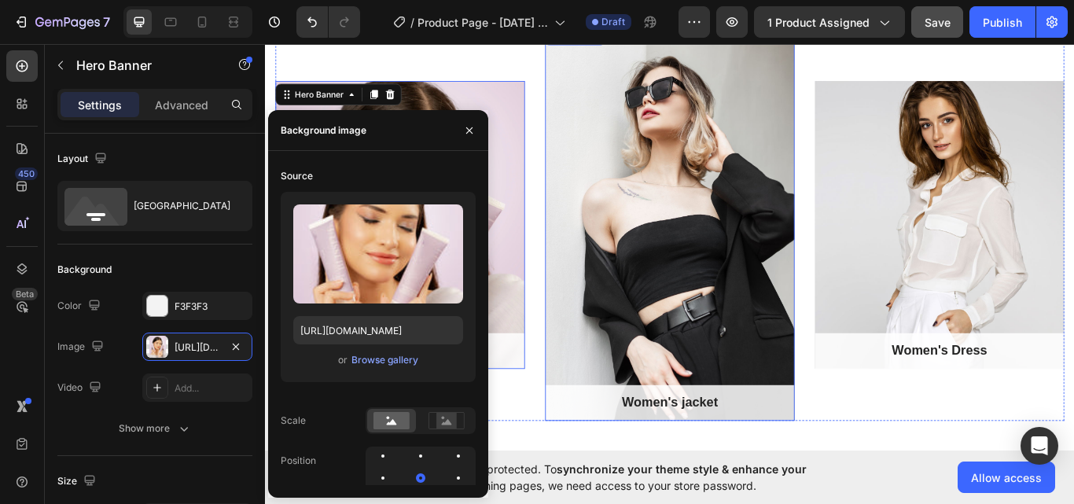
click at [669, 197] on div "Overlay" at bounding box center [736, 256] width 291 height 457
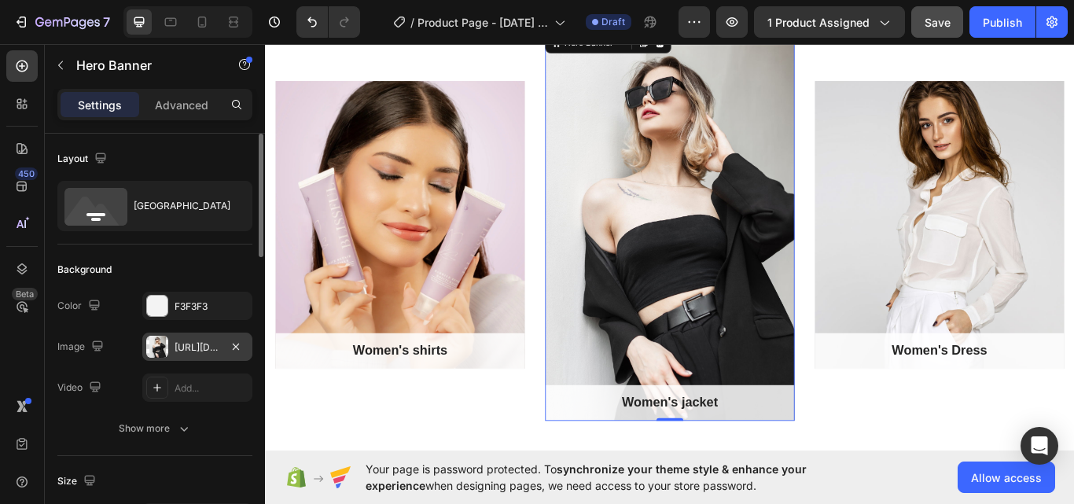
click at [167, 352] on div at bounding box center [157, 347] width 22 height 22
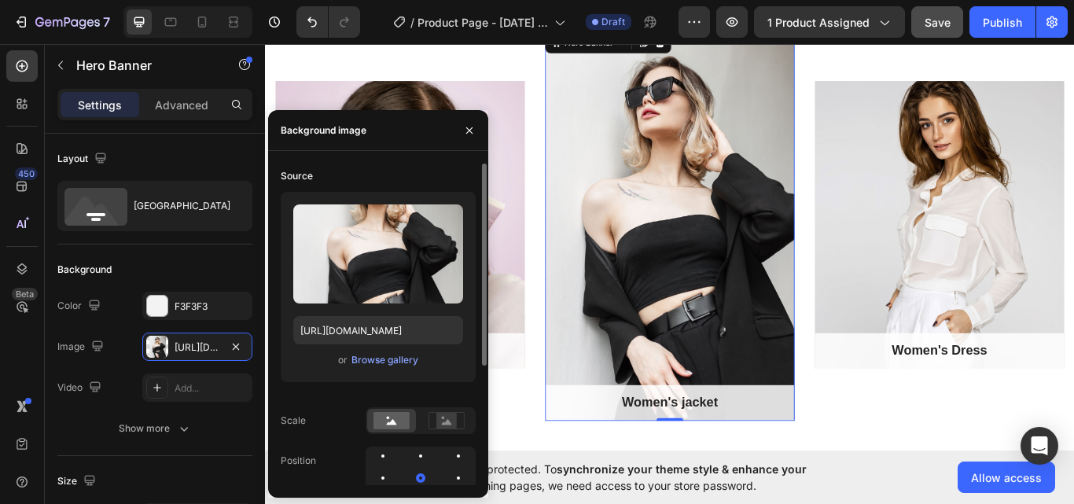
click at [338, 359] on span "or" at bounding box center [342, 360] width 9 height 19
click at [389, 358] on div "Browse gallery" at bounding box center [384, 360] width 67 height 14
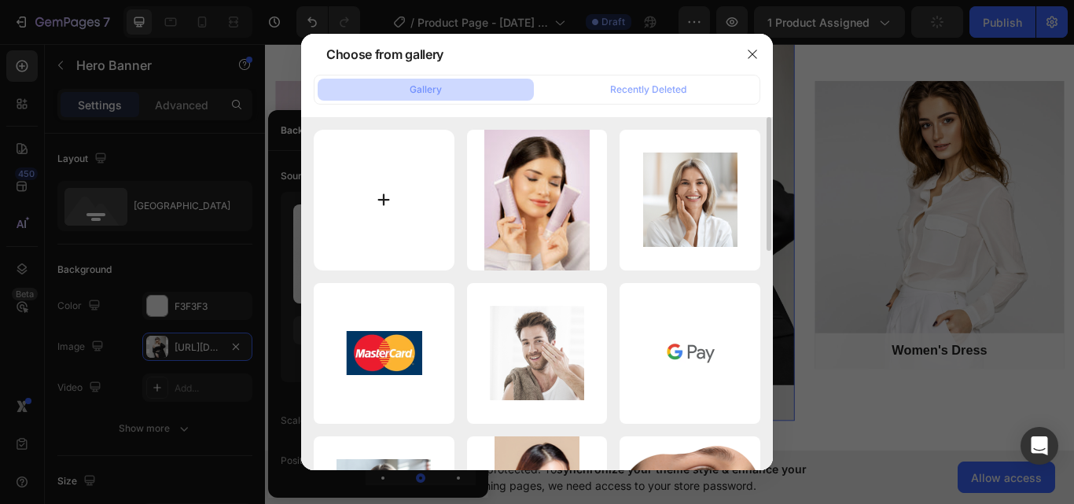
click at [383, 199] on input "file" at bounding box center [384, 200] width 141 height 141
click at [384, 197] on input "file" at bounding box center [384, 200] width 141 height 141
type input "C:\fakepath\ea685cf0-5c28-49bc-8bc1-e731c46322a4.jpeg"
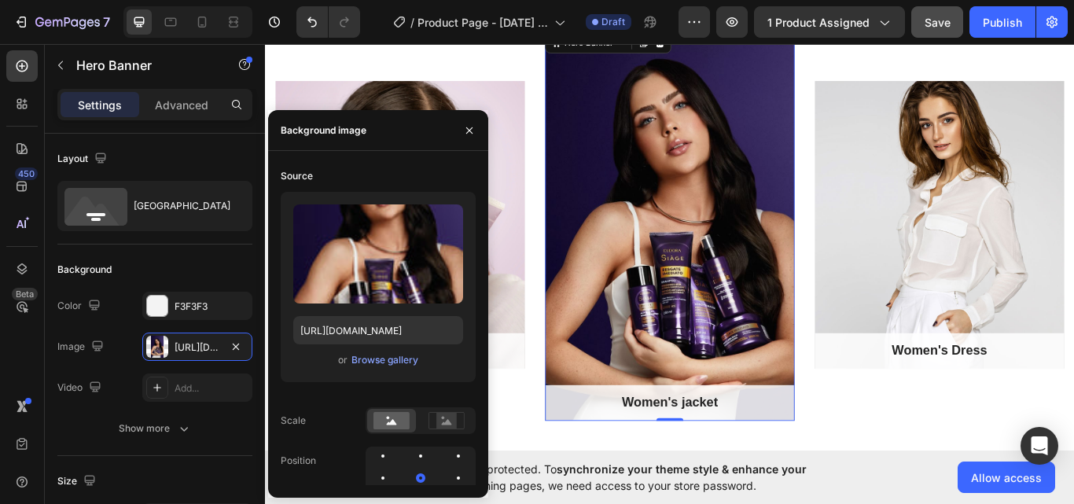
click at [780, 462] on p "Women's jacket" at bounding box center [737, 464] width 288 height 20
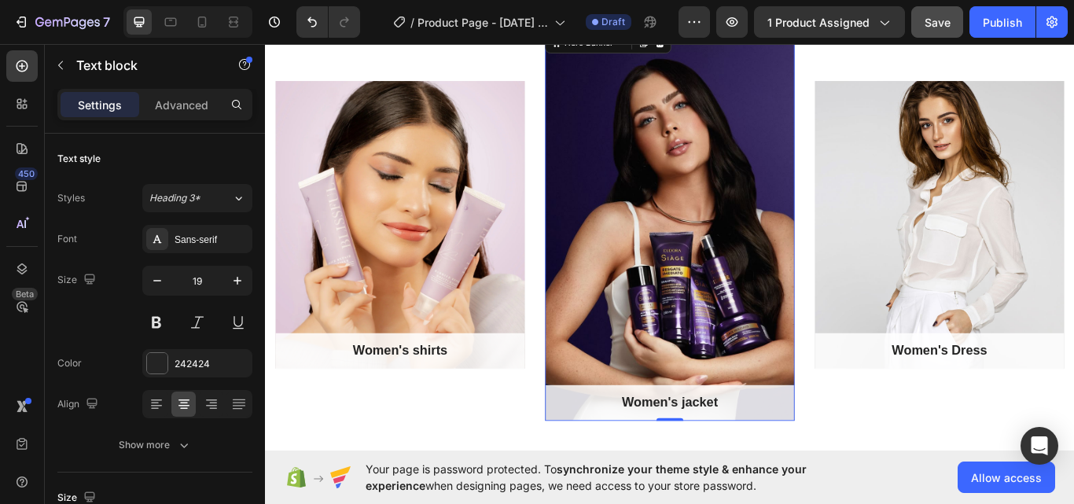
click at [780, 462] on p "Women's jacket" at bounding box center [737, 464] width 288 height 20
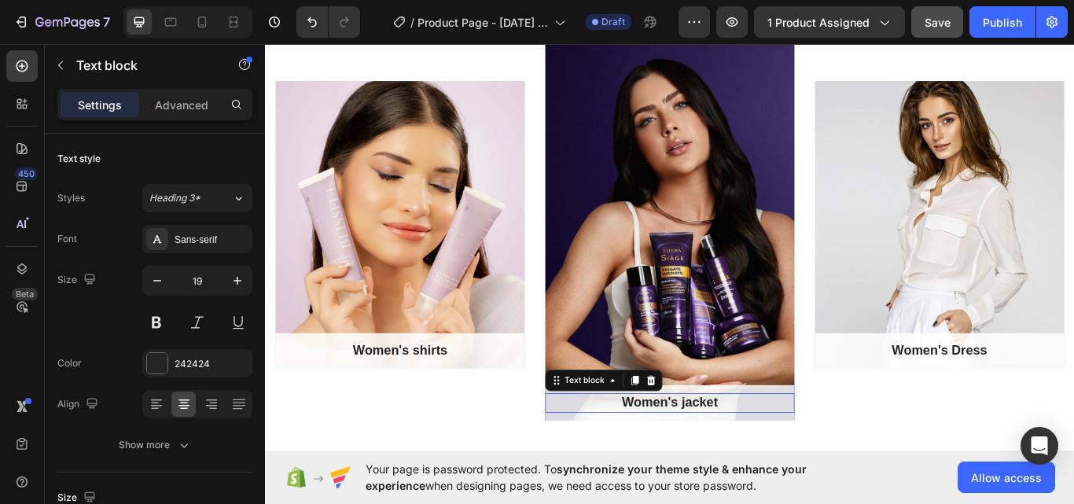
click at [780, 457] on p "Women's jacket" at bounding box center [737, 464] width 288 height 20
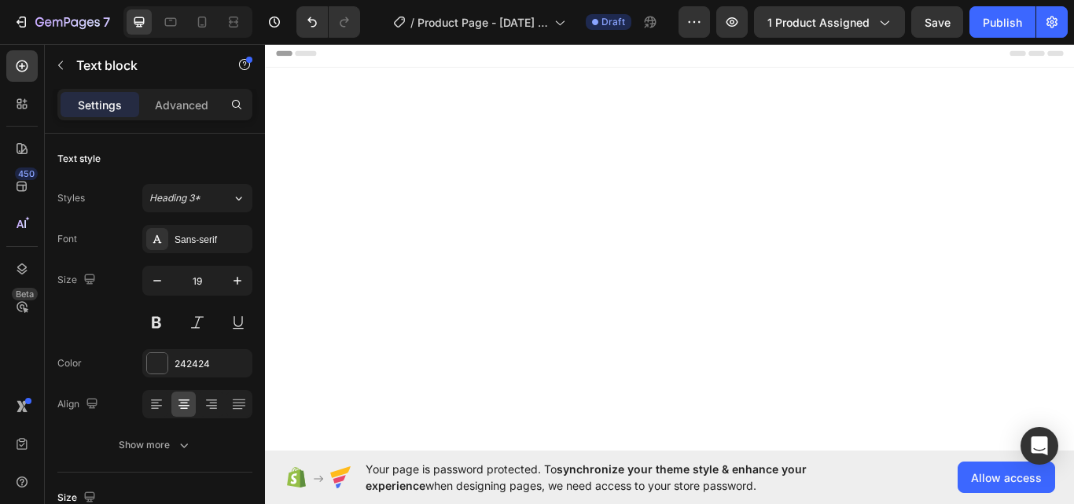
scroll to position [1949, 0]
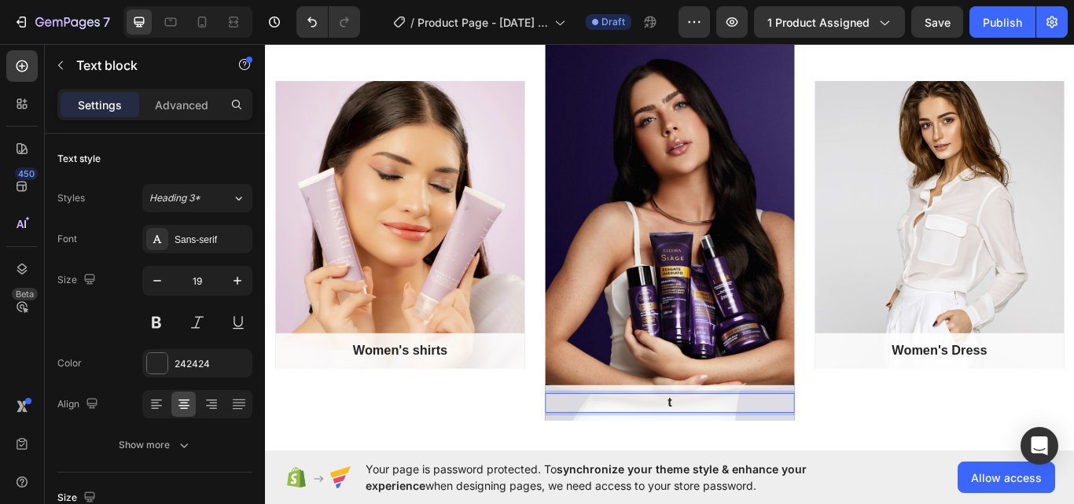
click at [765, 457] on p "t" at bounding box center [737, 464] width 288 height 20
click at [1003, 307] on div "Overlay" at bounding box center [1050, 256] width 291 height 336
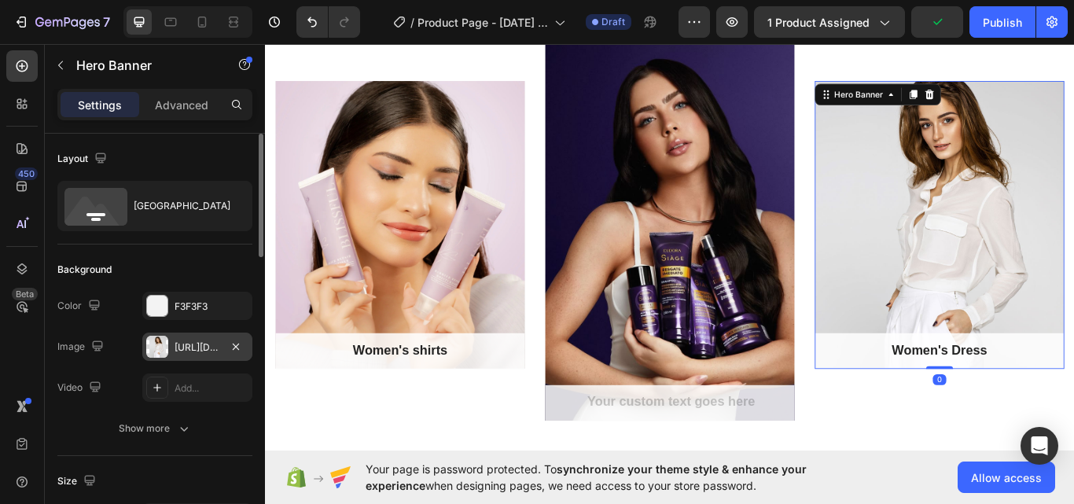
click at [178, 348] on div "[URL][DOMAIN_NAME]" at bounding box center [197, 347] width 46 height 14
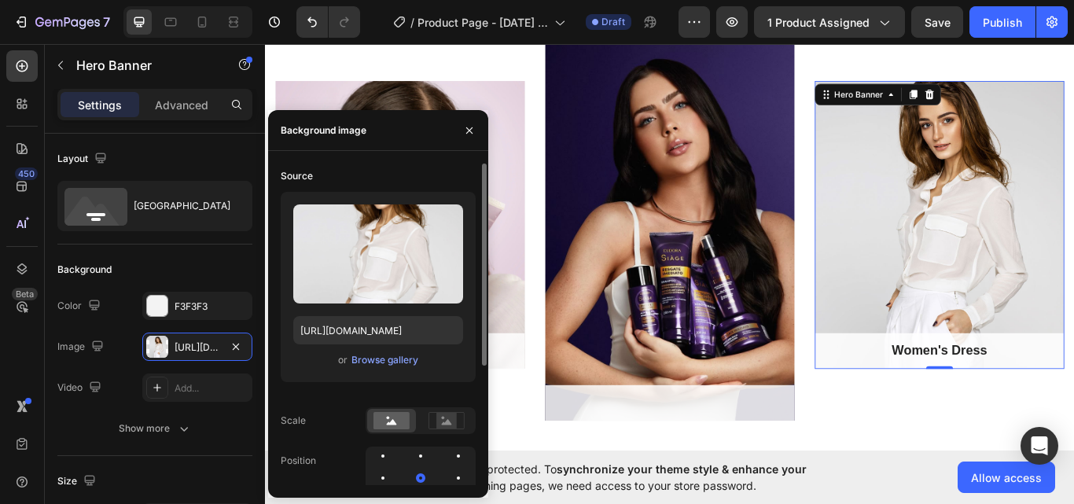
click at [336, 362] on div "or Browse gallery" at bounding box center [378, 360] width 170 height 19
click at [376, 358] on div "Browse gallery" at bounding box center [384, 360] width 67 height 14
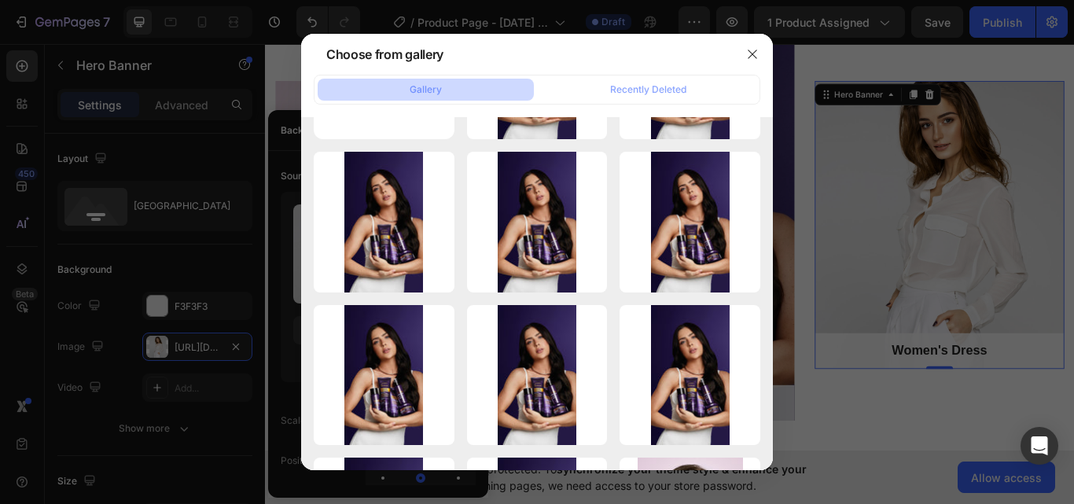
scroll to position [0, 0]
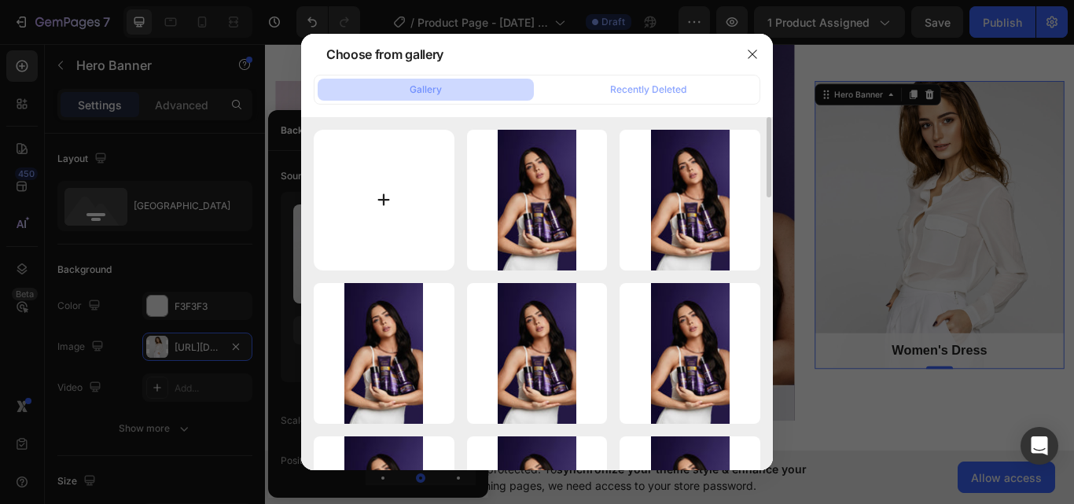
click at [379, 201] on input "file" at bounding box center [384, 200] width 141 height 141
type input "C:\fakepath\9a41dd9b-eef9-410c-8dbd-5ccd9ff52129.jpeg"
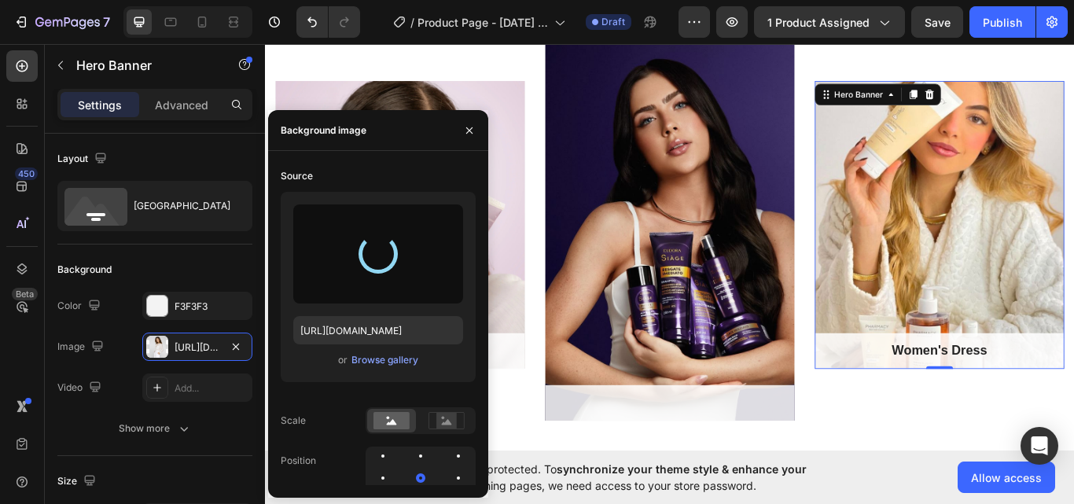
type input "https://cdn.shopify.com/s/files/1/0956/4703/9779/files/gempages_586518405834605…"
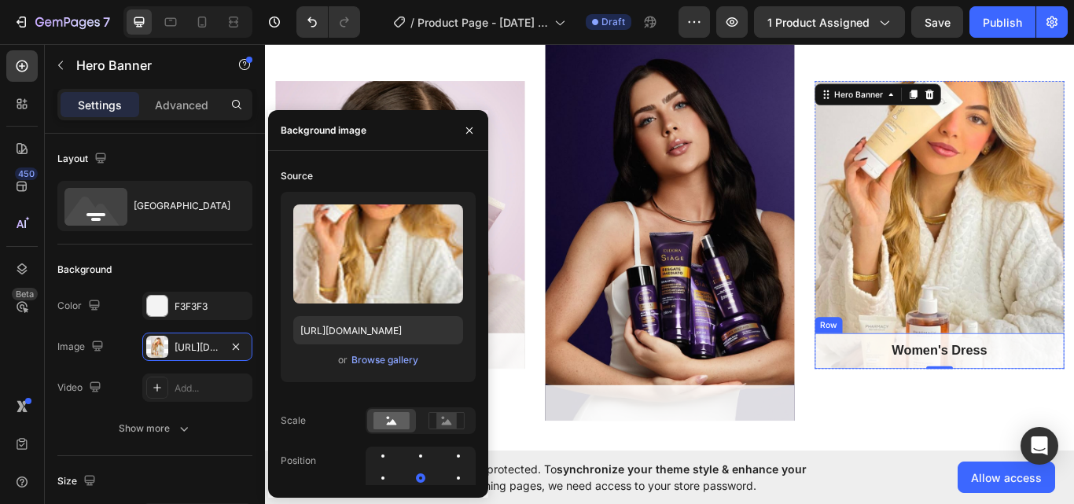
scroll to position [1818, 0]
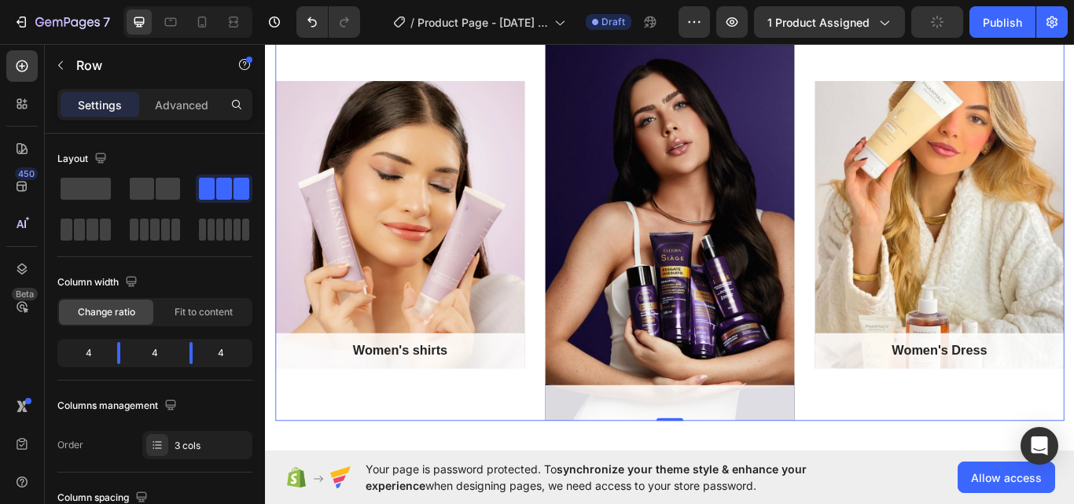
scroll to position [2080, 0]
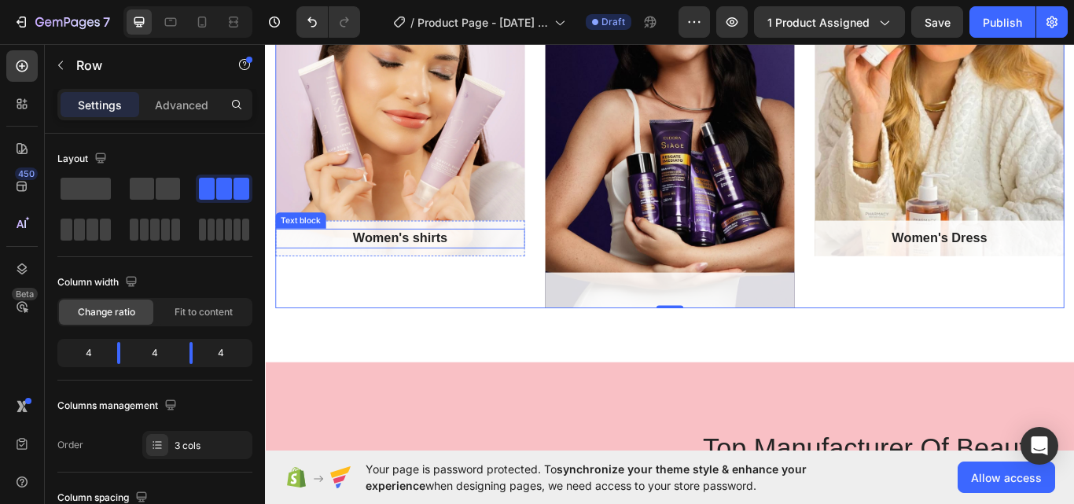
click at [461, 273] on p "Women's shirts" at bounding box center [422, 272] width 288 height 20
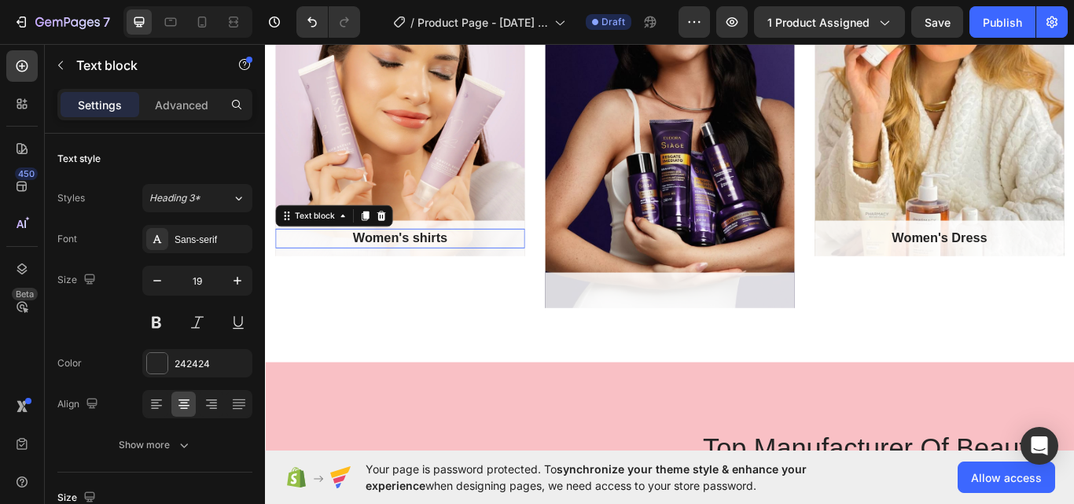
click at [470, 268] on p "Women's shirts" at bounding box center [422, 272] width 288 height 20
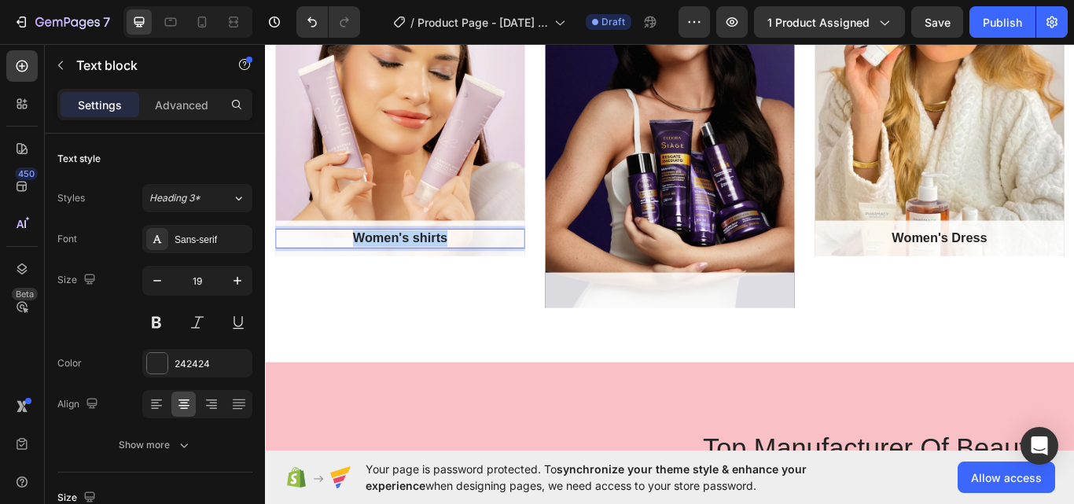
click at [470, 268] on p "Women's shirts" at bounding box center [422, 272] width 288 height 20
click at [716, 342] on div "Rich Text Editor. Editing area: main" at bounding box center [736, 332] width 291 height 23
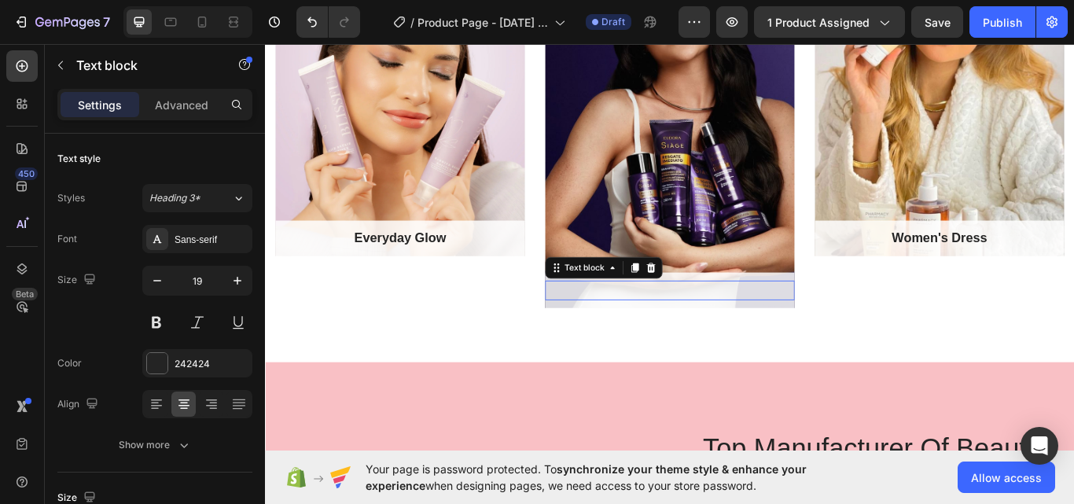
click at [716, 342] on div "Text block 0" at bounding box center [736, 332] width 291 height 23
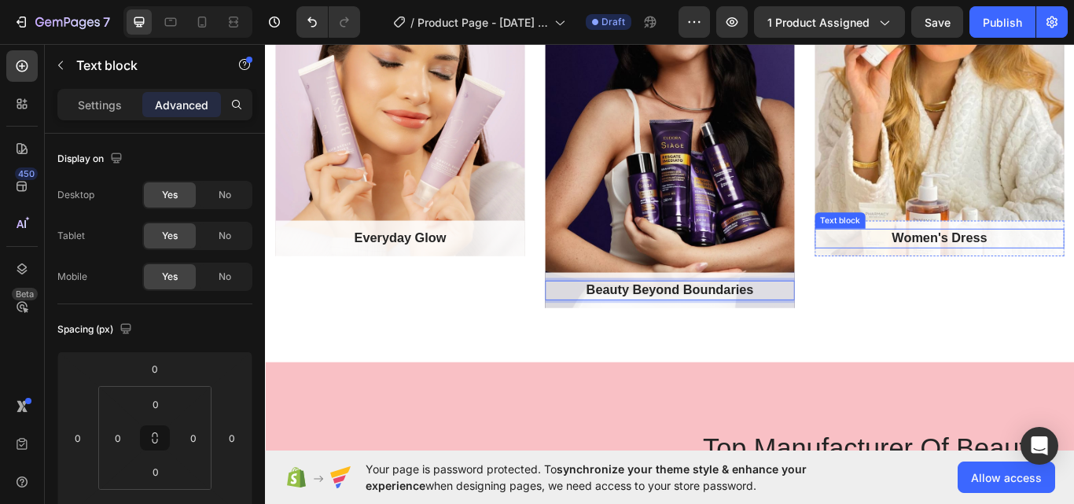
click at [1039, 281] on div "Women's Dress" at bounding box center [1050, 271] width 291 height 23
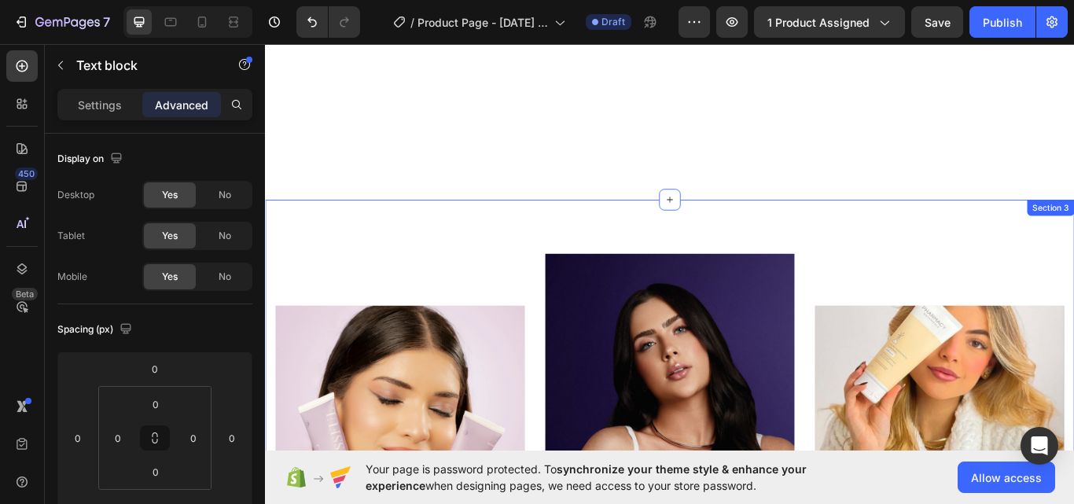
scroll to position [1949, 0]
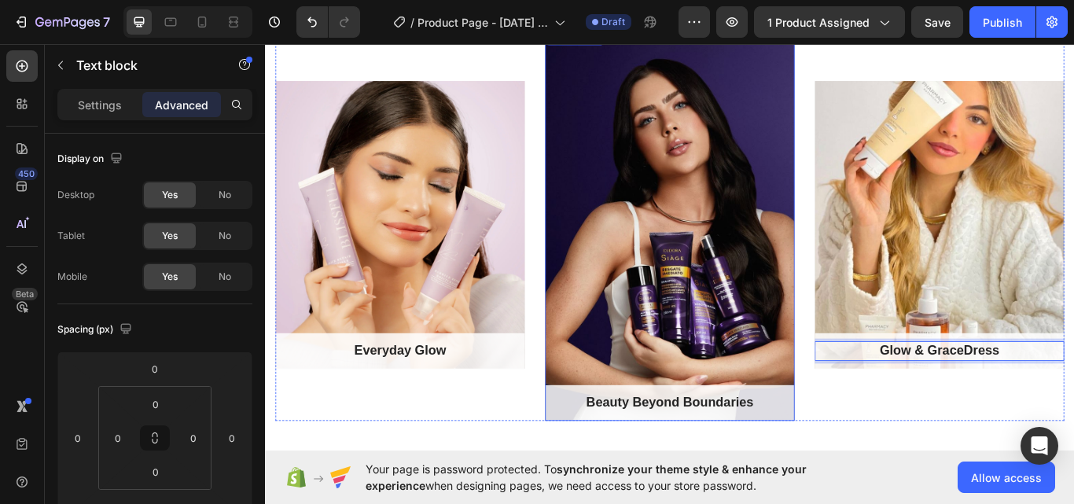
drag, startPoint x: 1071, startPoint y: 396, endPoint x: 1144, endPoint y: 397, distance: 73.1
drag, startPoint x: 1117, startPoint y: 401, endPoint x: 1069, endPoint y: 403, distance: 48.0
click at [1069, 403] on p "Glow & Grace Dress" at bounding box center [1051, 403] width 288 height 20
click at [914, 477] on div "Glow & Grace Text block 0 Row Hero Banner" at bounding box center [1050, 256] width 291 height 457
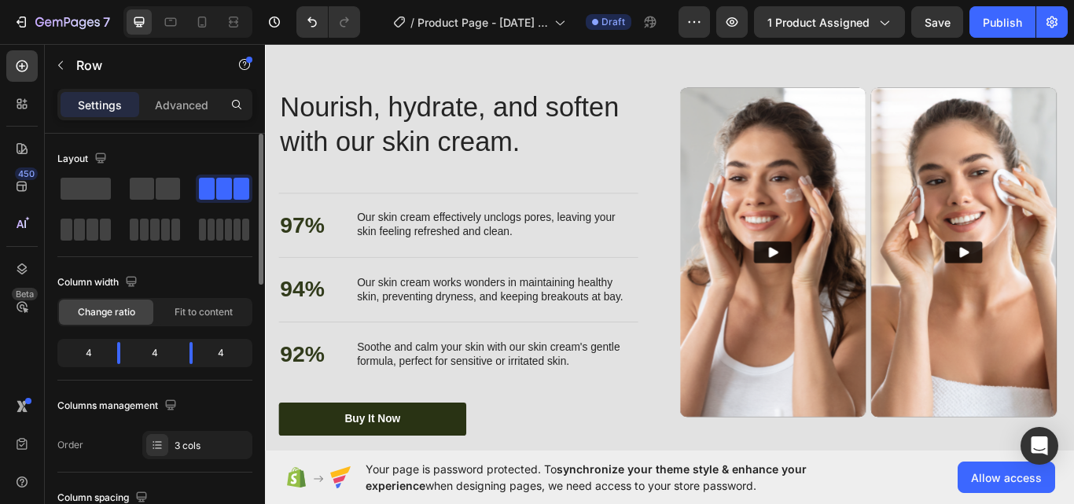
scroll to position [394, 0]
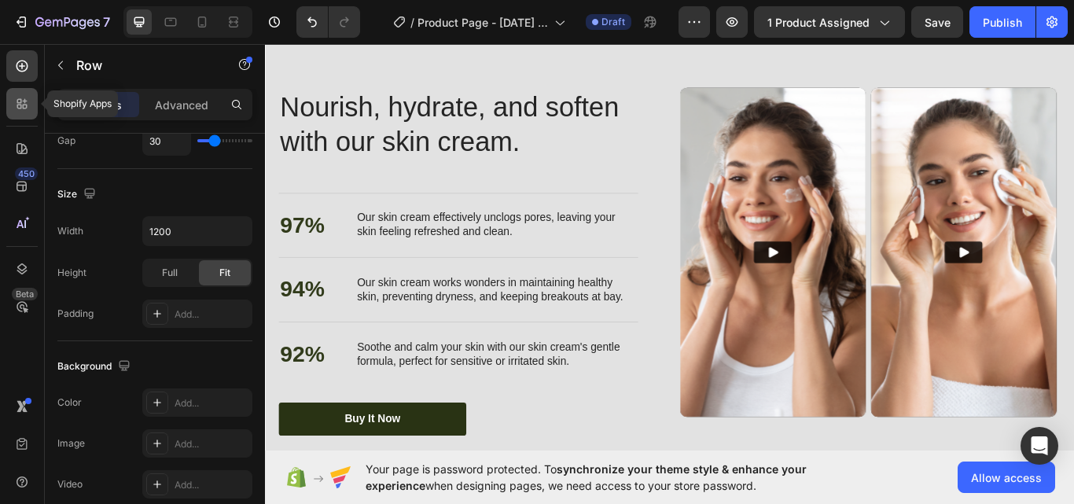
click at [17, 108] on icon at bounding box center [19, 107] width 5 height 5
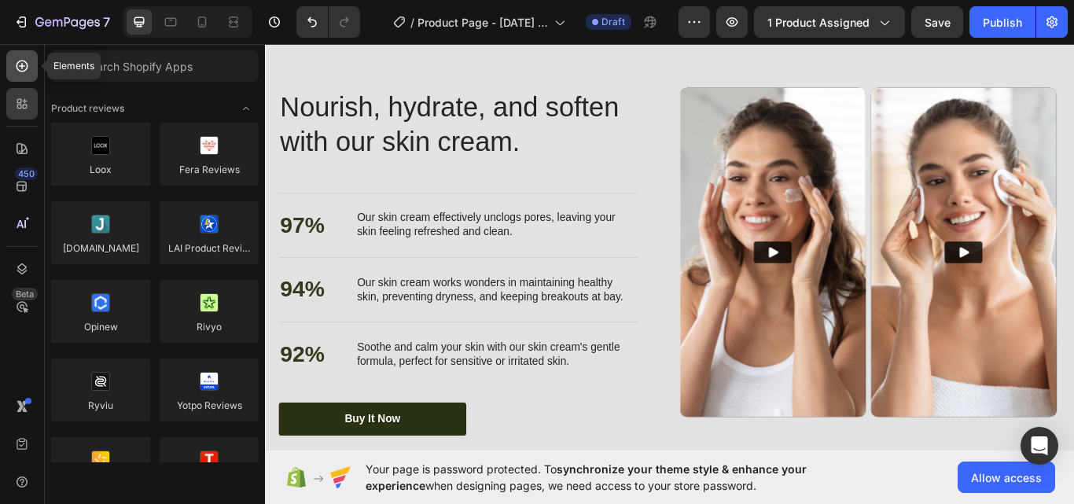
click at [12, 67] on div at bounding box center [21, 65] width 31 height 31
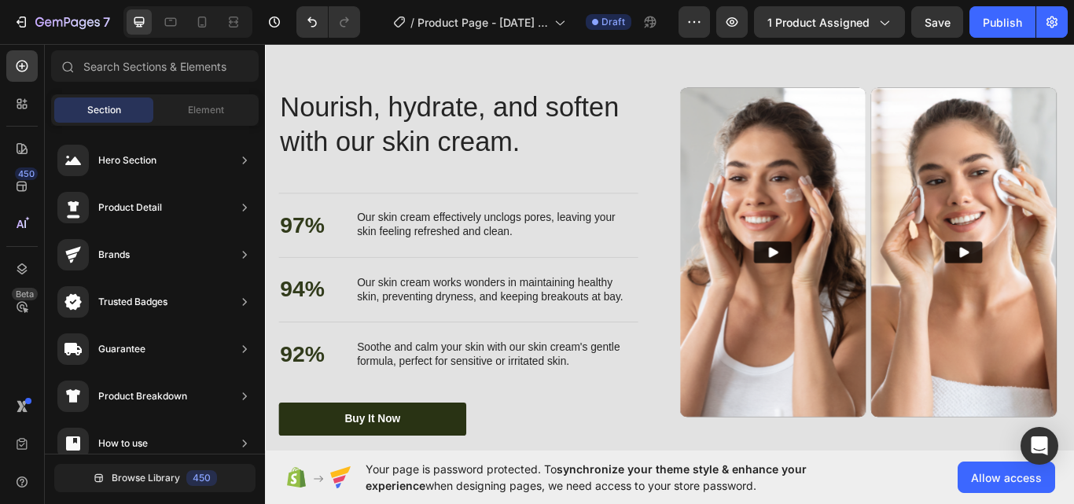
click at [102, 101] on div "Section" at bounding box center [103, 109] width 99 height 25
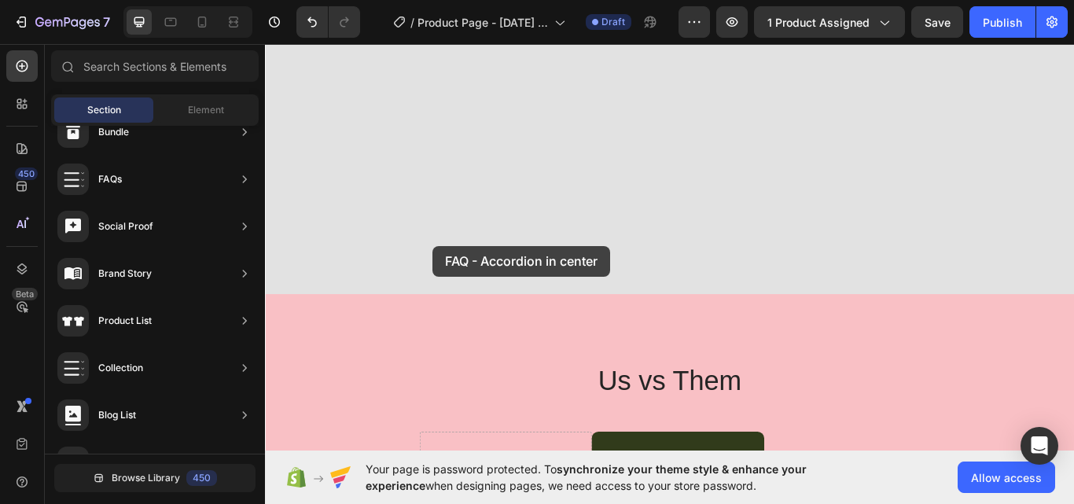
scroll to position [4854, 0]
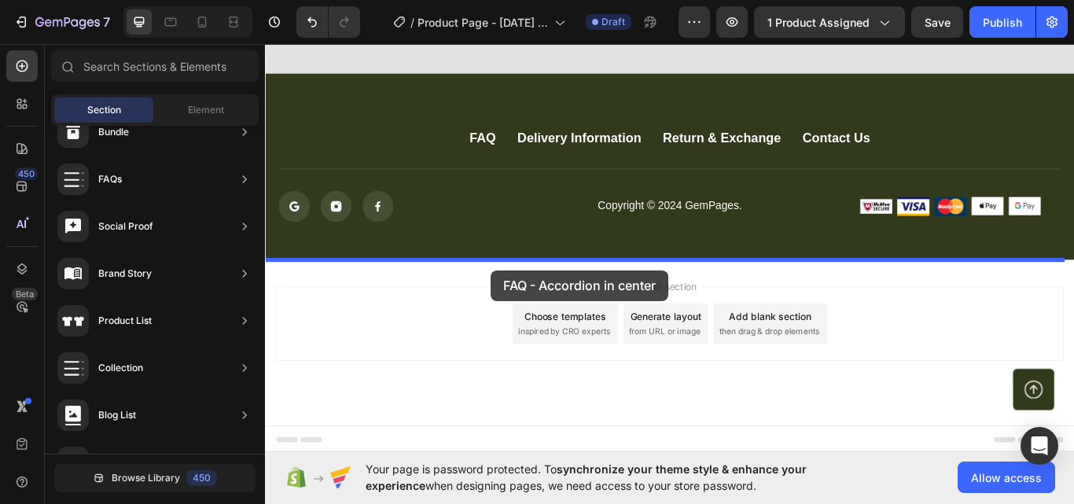
drag, startPoint x: 613, startPoint y: 413, endPoint x: 528, endPoint y: 308, distance: 134.7
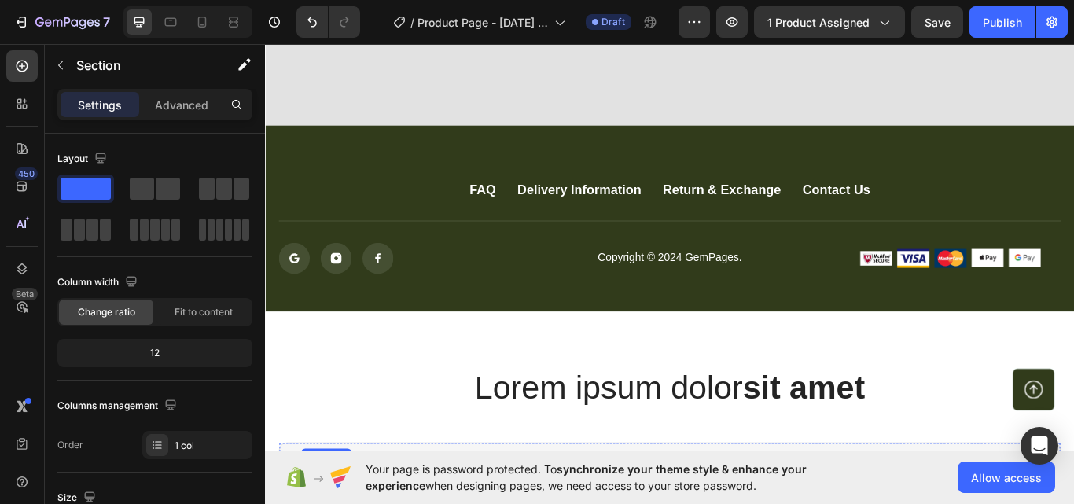
scroll to position [5055, 0]
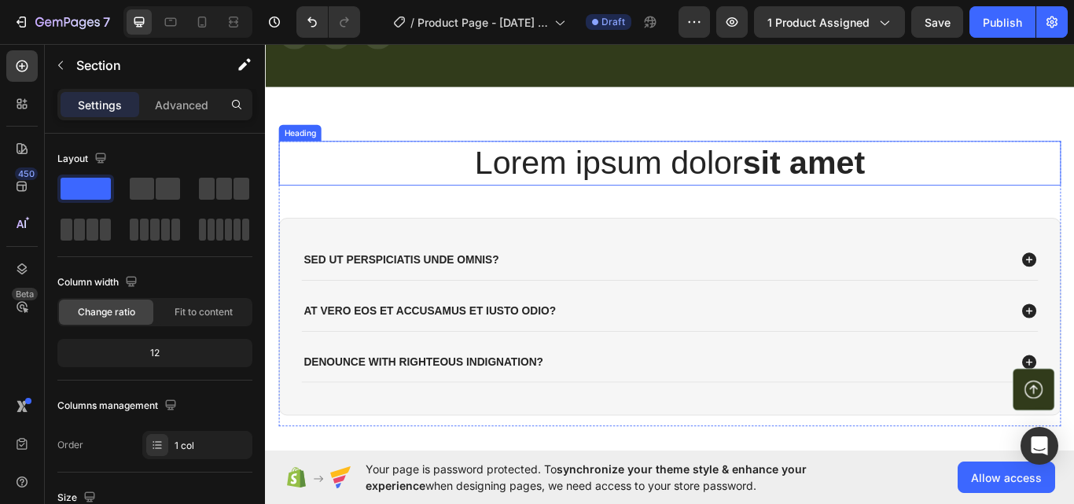
click at [691, 179] on h2 "Lorem ipsum dolor sit amet" at bounding box center [737, 184] width 912 height 52
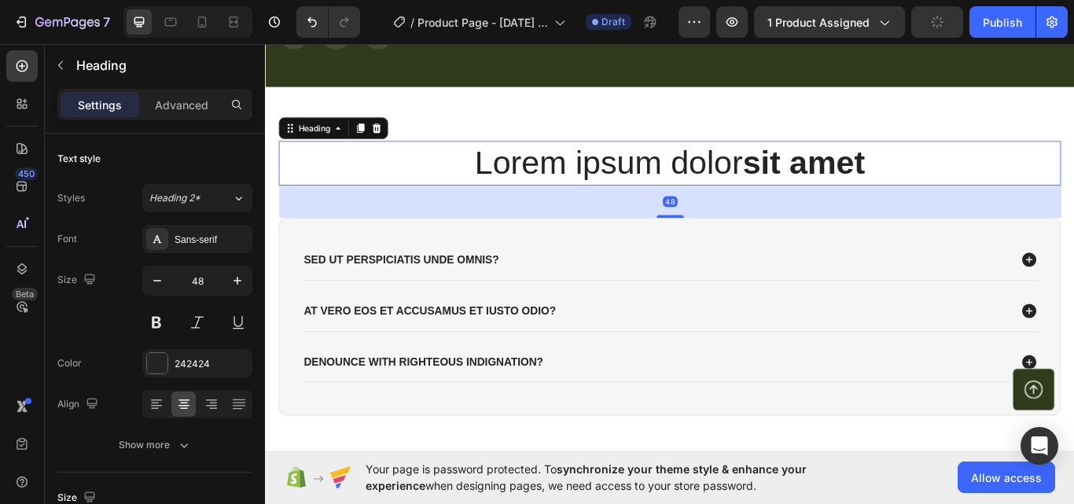
click at [691, 179] on h2 "Lorem ipsum dolor sit amet" at bounding box center [737, 184] width 912 height 52
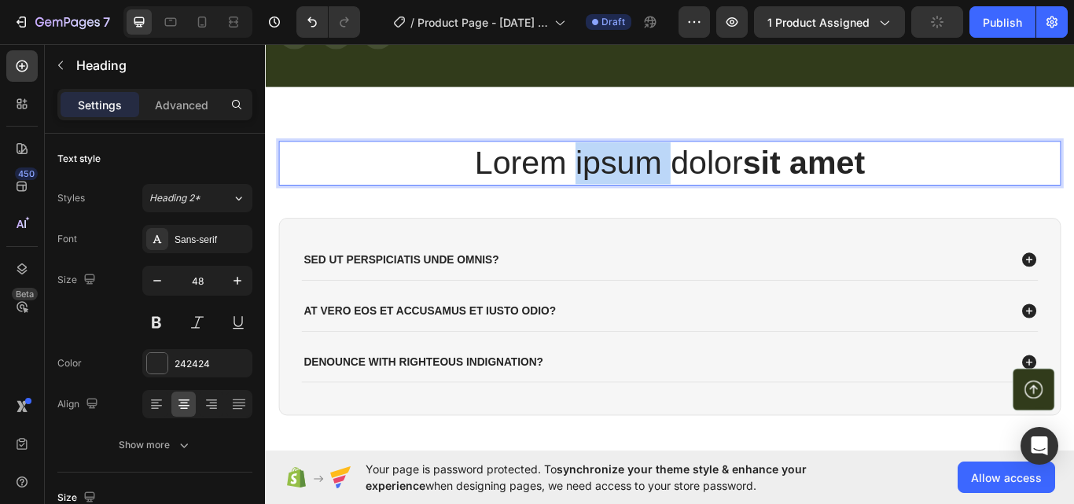
click at [691, 179] on p "Lorem ipsum dolor sit amet" at bounding box center [736, 184] width 909 height 49
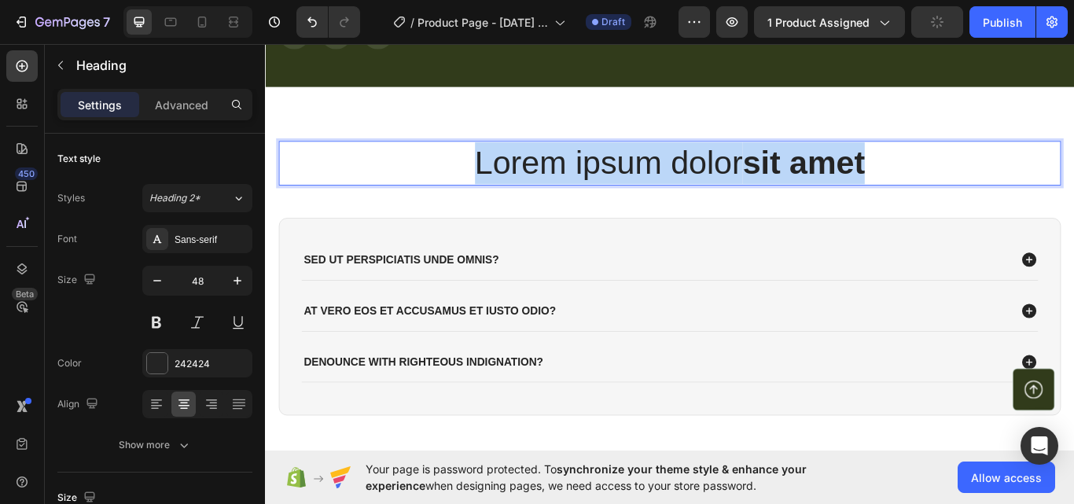
click at [691, 179] on p "Lorem ipsum dolor sit amet" at bounding box center [736, 184] width 909 height 49
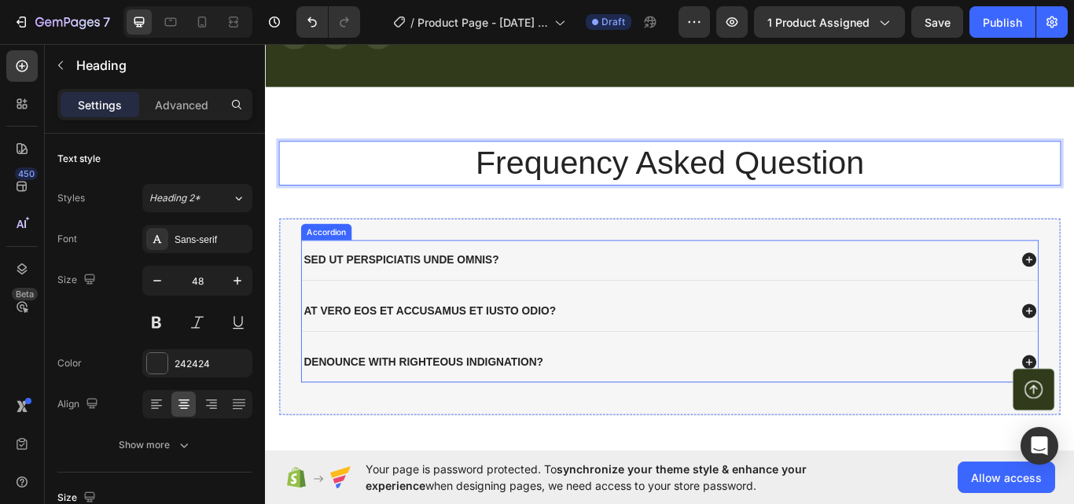
click at [939, 281] on div "Sed ut perspiciatis unde omnis?" at bounding box center [736, 297] width 858 height 46
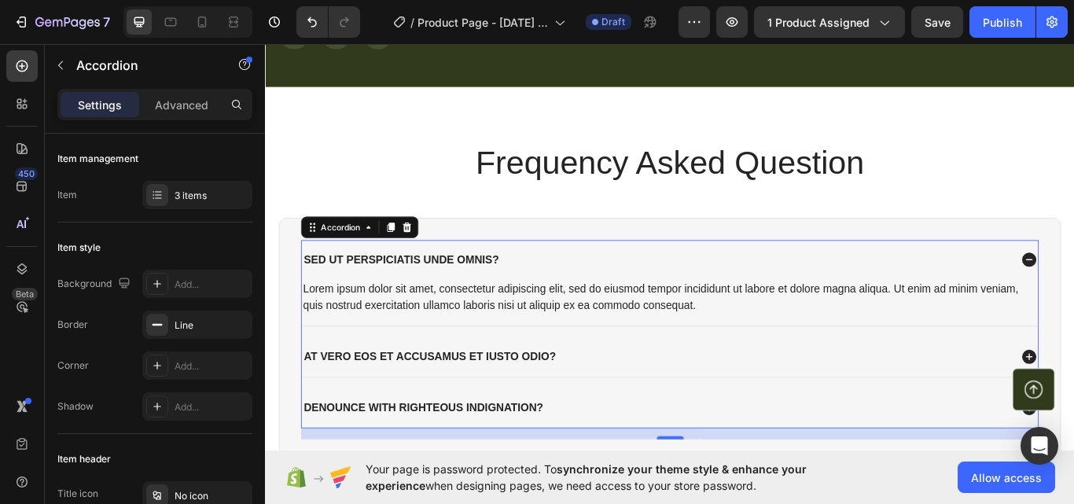
click at [465, 290] on p "Sed ut perspiciatis unde omnis?" at bounding box center [424, 296] width 228 height 17
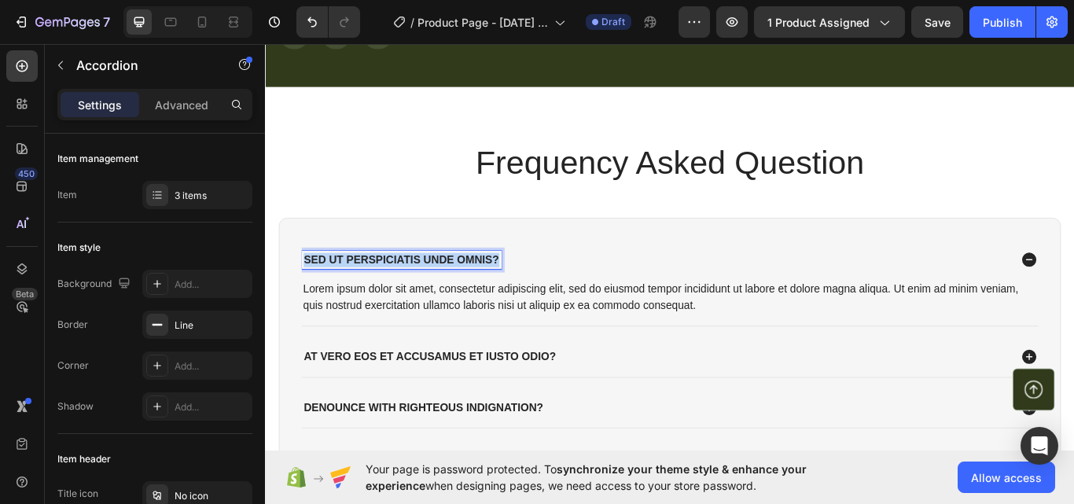
click at [465, 290] on p "Sed ut perspiciatis unde omnis?" at bounding box center [424, 296] width 228 height 17
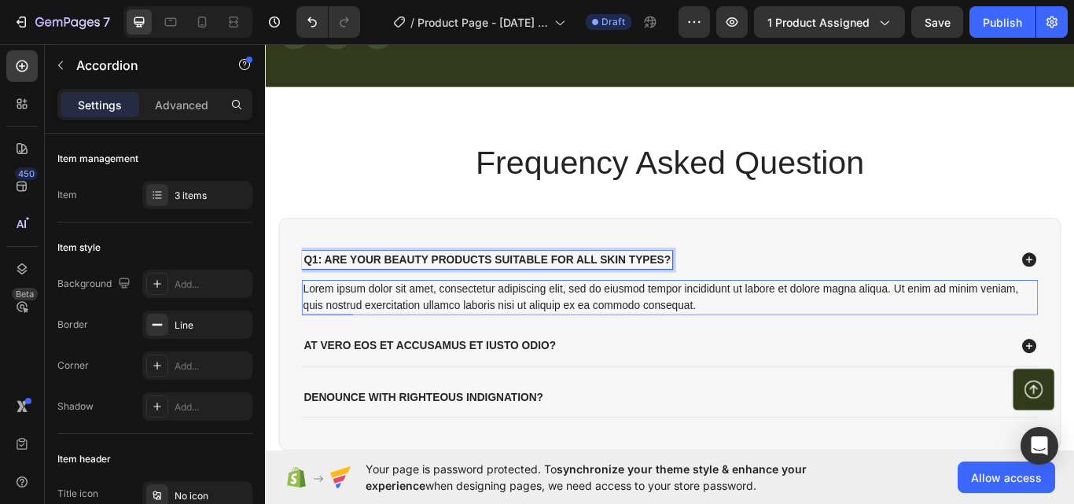
click at [470, 332] on div "Q1: Are your beauty products suitable for all skin types? Lorem ipsum dolor sit…" at bounding box center [737, 377] width 860 height 207
click at [470, 374] on div "At vero eos et accusamus et iusto odio?" at bounding box center [736, 397] width 858 height 46
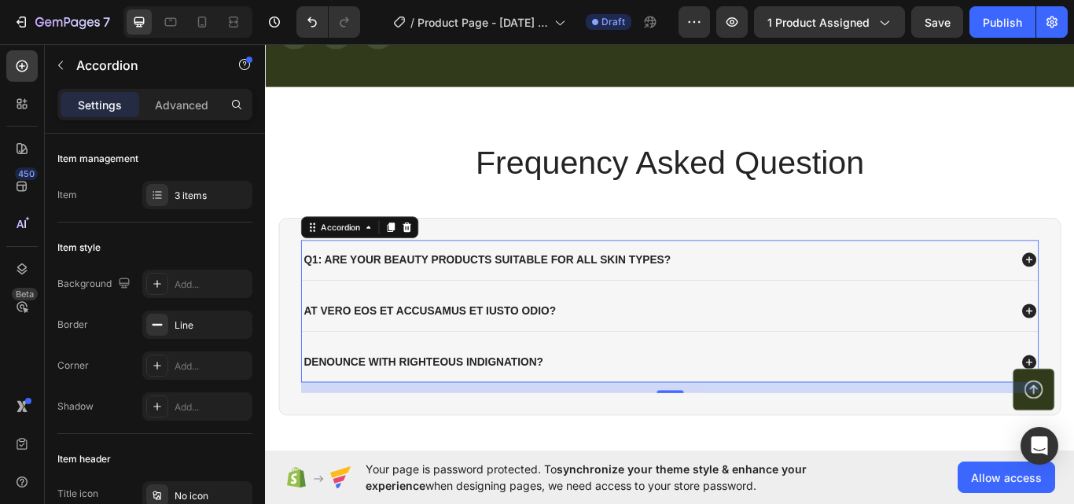
click at [470, 333] on div "At vero eos et accusamus et iusto odio?" at bounding box center [736, 356] width 858 height 46
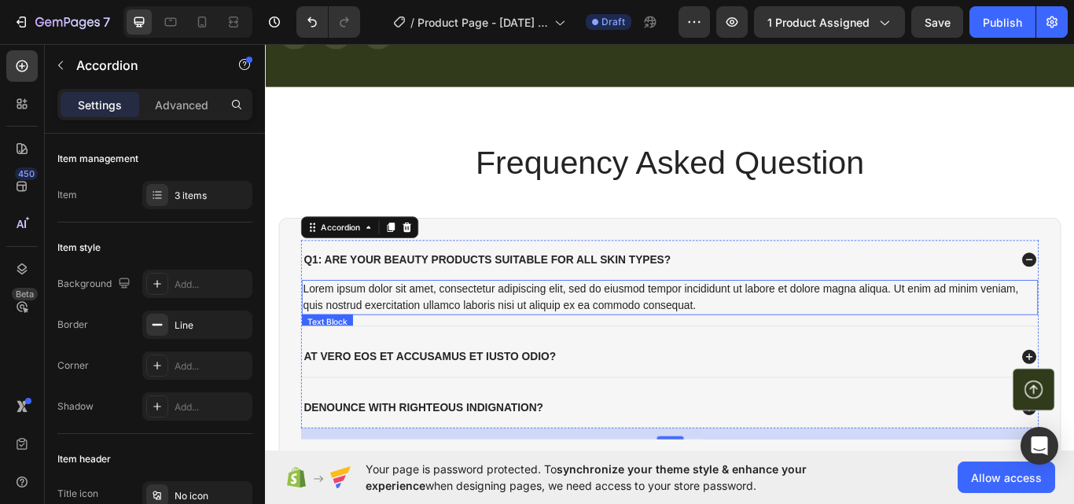
click at [504, 336] on div "Lorem ipsum dolor sit amet, consectetur adipiscing elit, sed do eiusmod tempor …" at bounding box center [736, 340] width 858 height 41
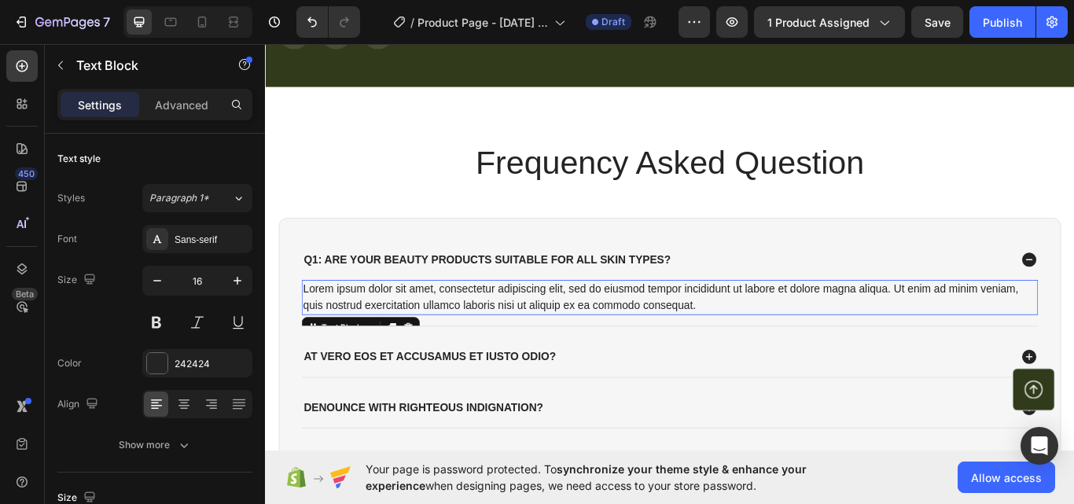
click at [504, 336] on p "Lorem ipsum dolor sit amet, consectetur adipiscing elit, sed do eiusmod tempor …" at bounding box center [736, 340] width 855 height 38
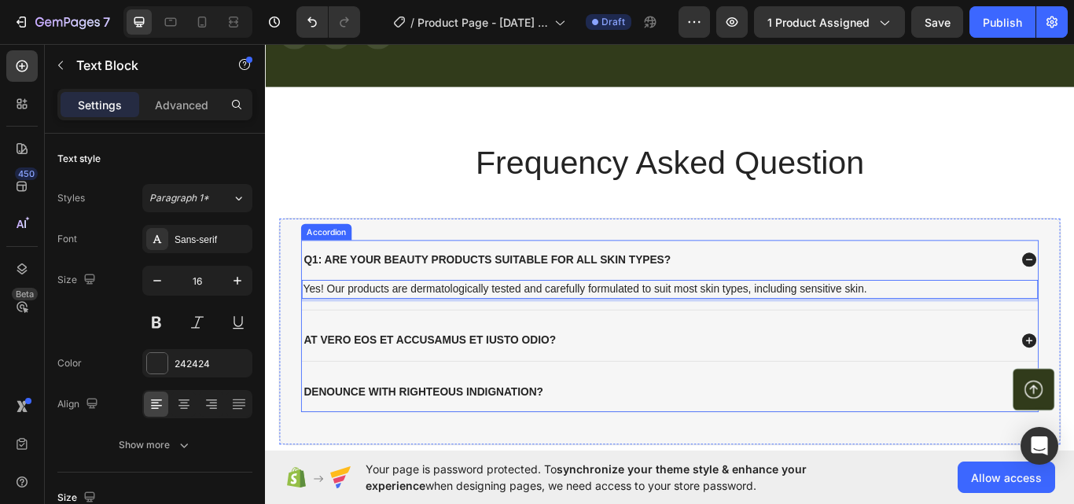
click at [456, 385] on p "At vero eos et accusamus et iusto odio?" at bounding box center [457, 391] width 294 height 17
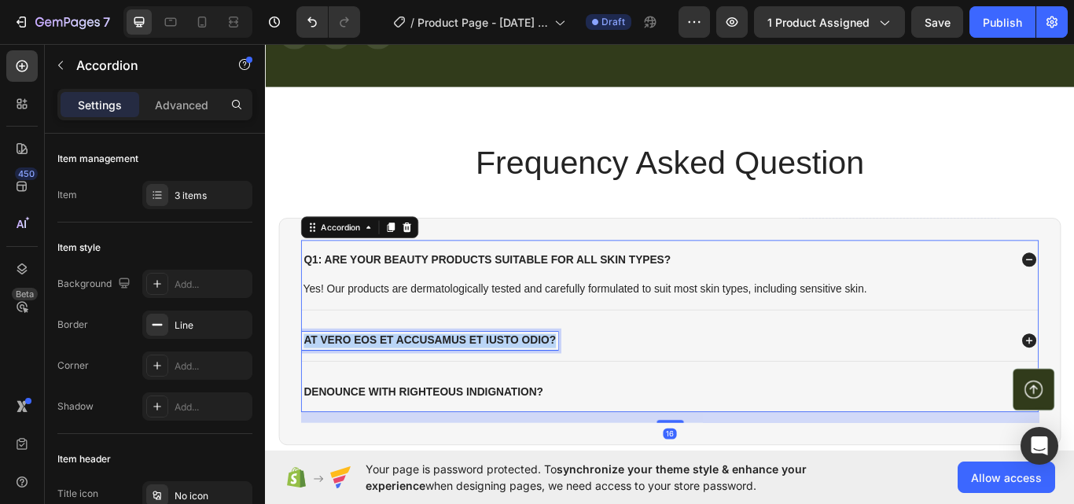
click at [456, 385] on p "At vero eos et accusamus et iusto odio?" at bounding box center [457, 391] width 294 height 17
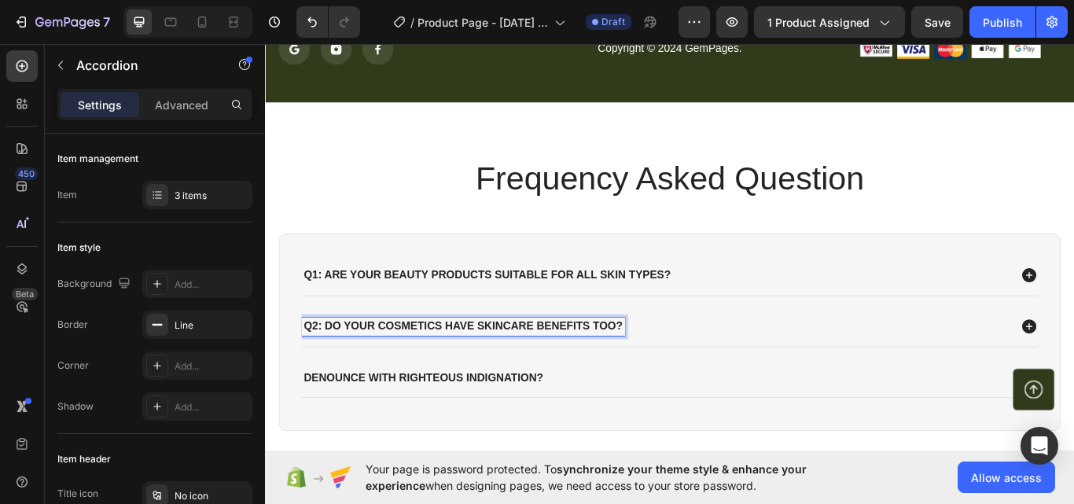
scroll to position [5020, 0]
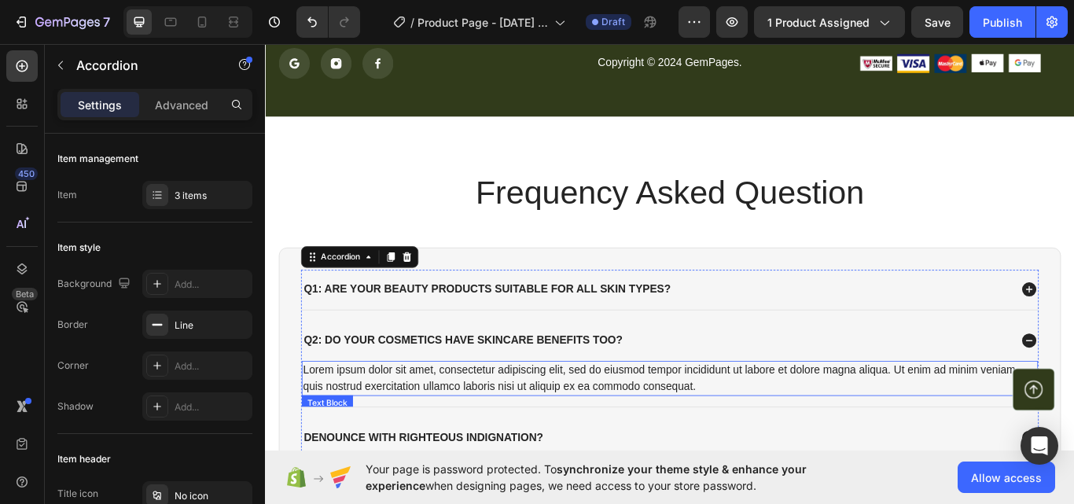
click at [560, 432] on div "Lorem ipsum dolor sit amet, consectetur adipiscing elit, sed do eiusmod tempor …" at bounding box center [736, 434] width 858 height 41
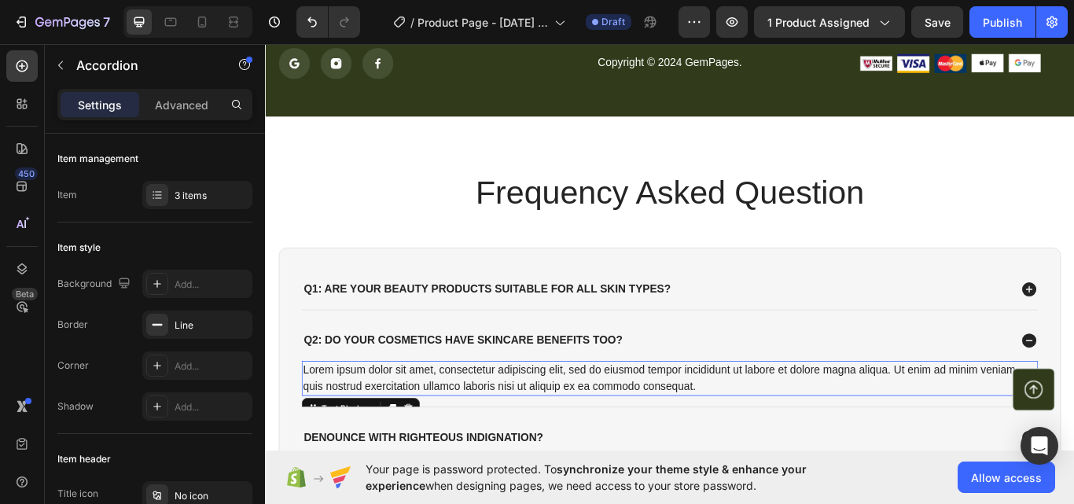
click at [560, 432] on p "Lorem ipsum dolor sit amet, consectetur adipiscing elit, sed do eiusmod tempor …" at bounding box center [736, 435] width 855 height 38
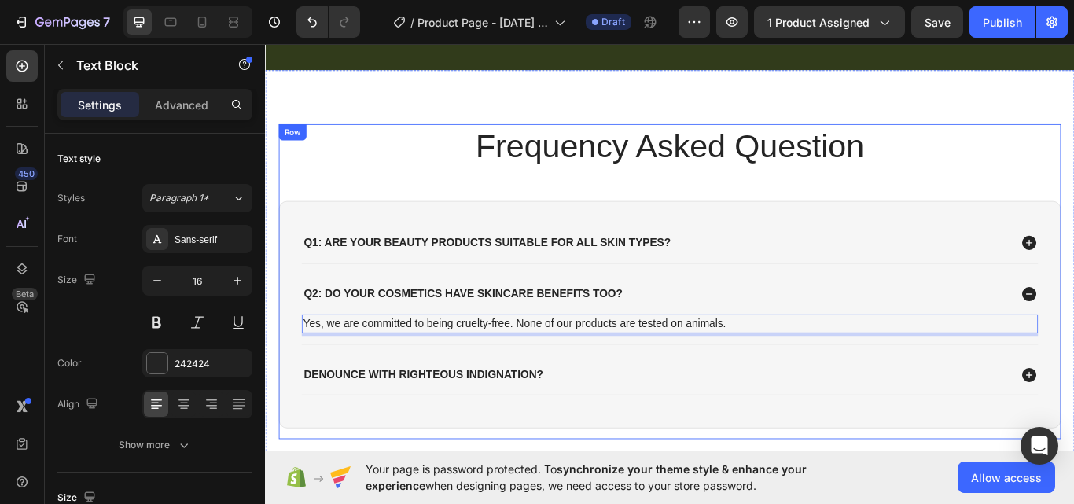
scroll to position [5152, 0]
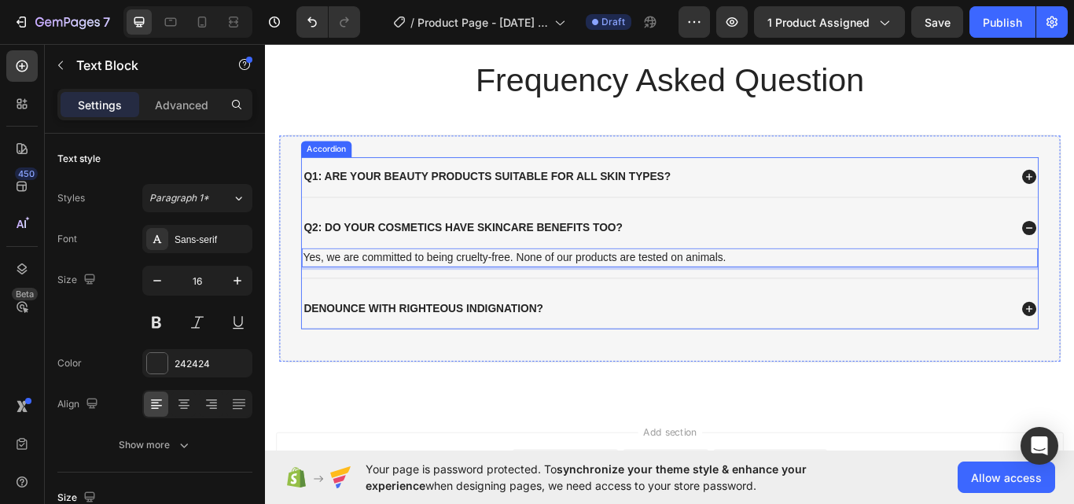
click at [461, 357] on p "denounce with righteous indignation?" at bounding box center [449, 354] width 279 height 17
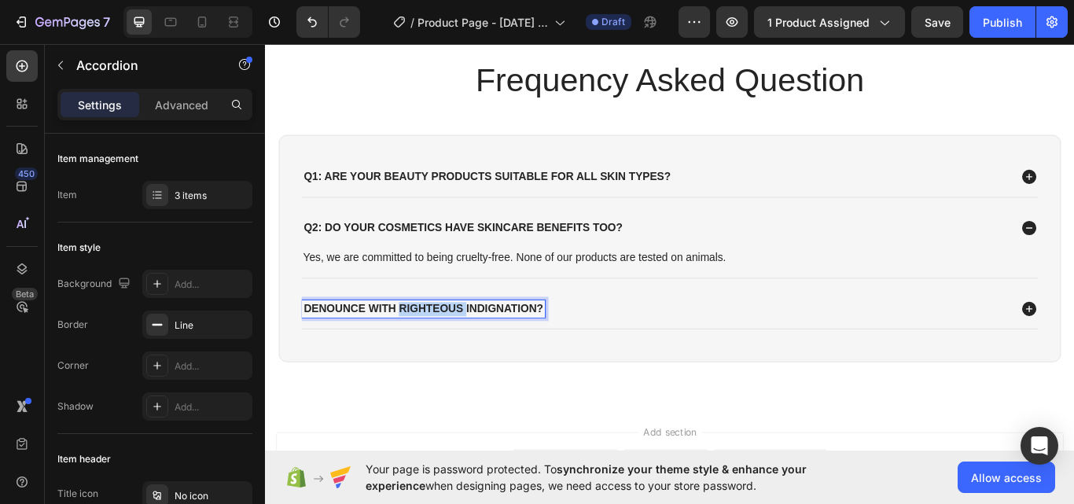
click at [429, 349] on p "denounce with righteous indignation?" at bounding box center [449, 354] width 279 height 17
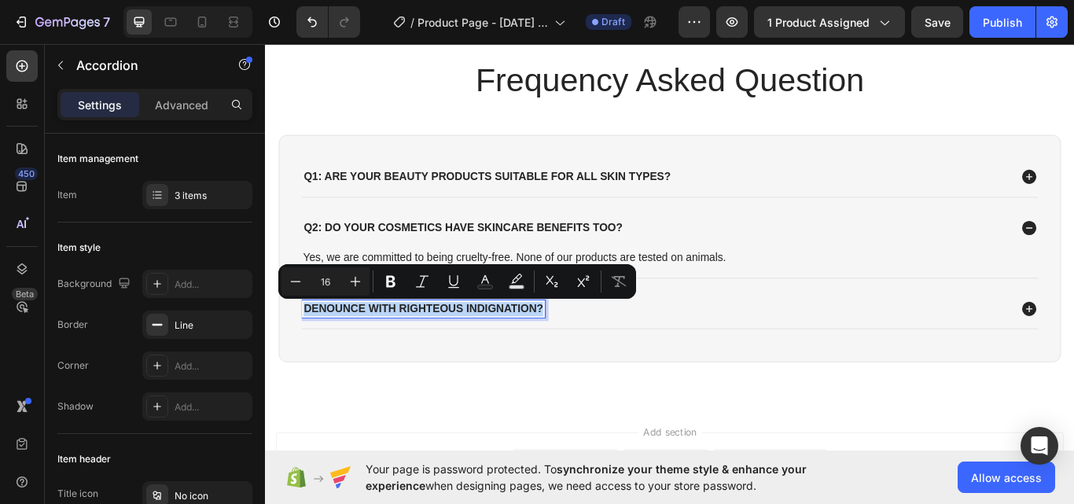
click at [429, 349] on p "denounce with righteous indignation?" at bounding box center [449, 354] width 279 height 17
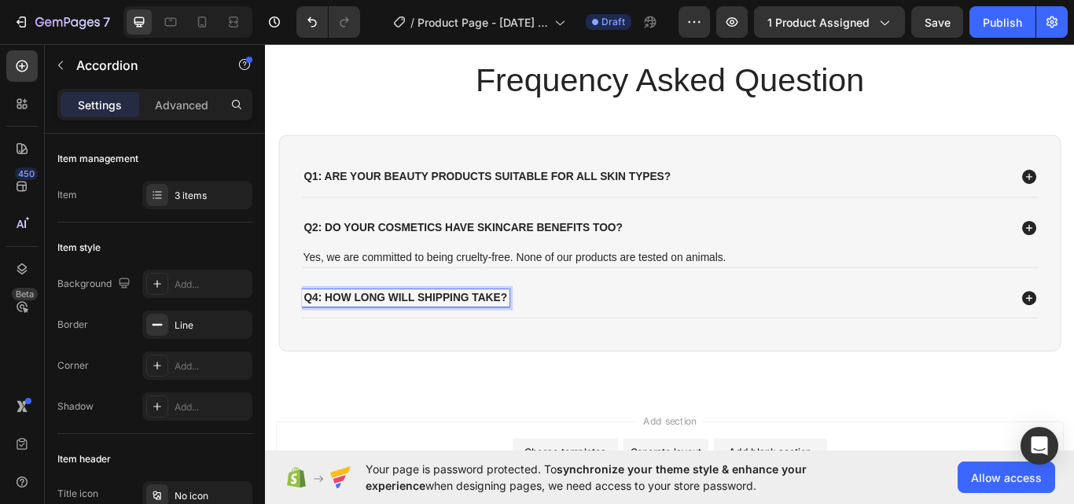
scroll to position [5147, 0]
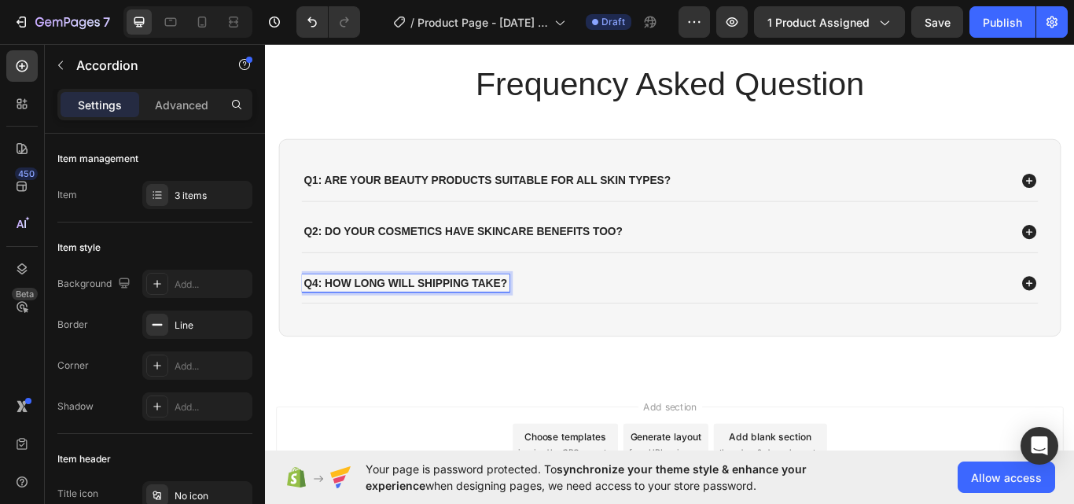
click at [329, 342] on div "Q4: How long will shipping take?" at bounding box center [736, 324] width 858 height 46
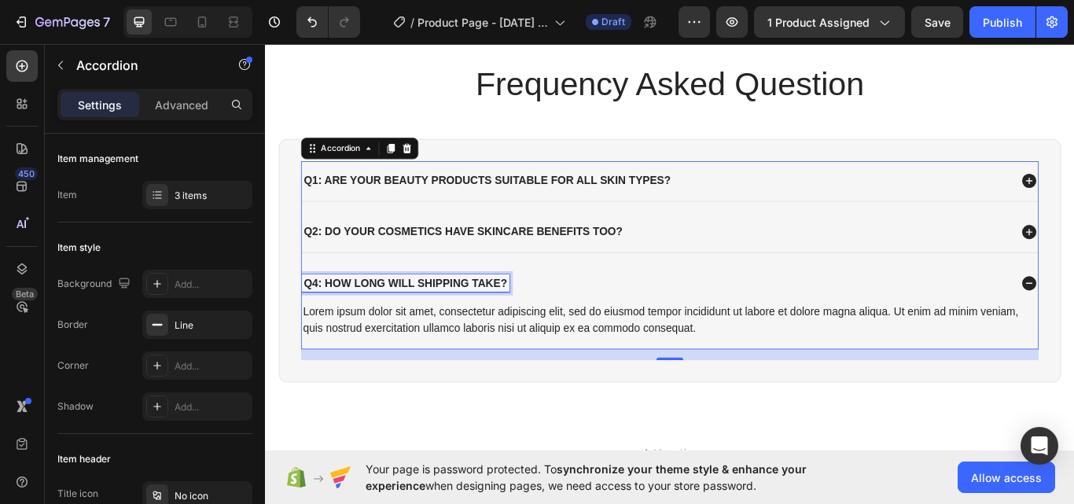
click at [323, 320] on p "Q4: How long will shipping take?" at bounding box center [428, 324] width 237 height 17
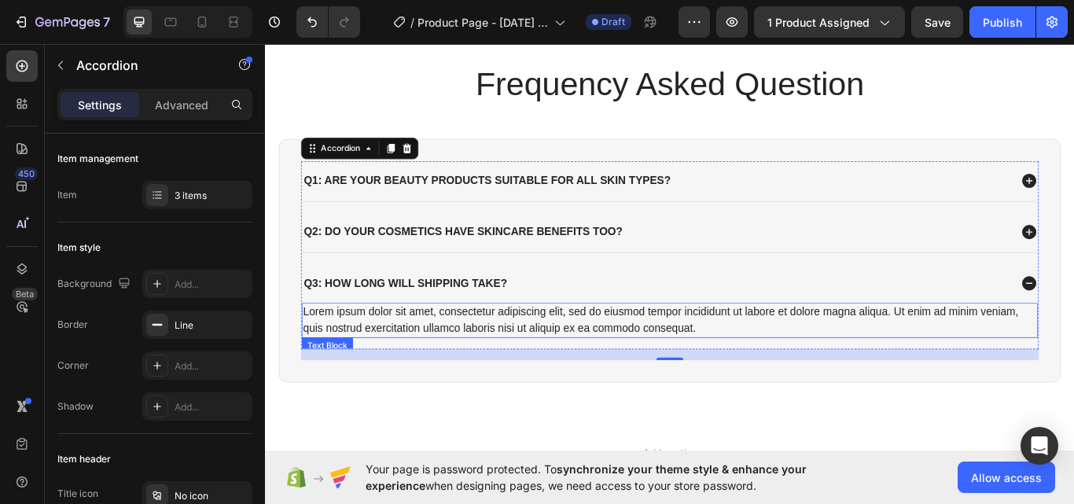
drag, startPoint x: 586, startPoint y: 347, endPoint x: 582, endPoint y: 362, distance: 14.5
click at [584, 353] on div "Lorem ipsum dolor sit amet, consectetur adipiscing elit, sed do eiusmod tempor …" at bounding box center [736, 367] width 858 height 41
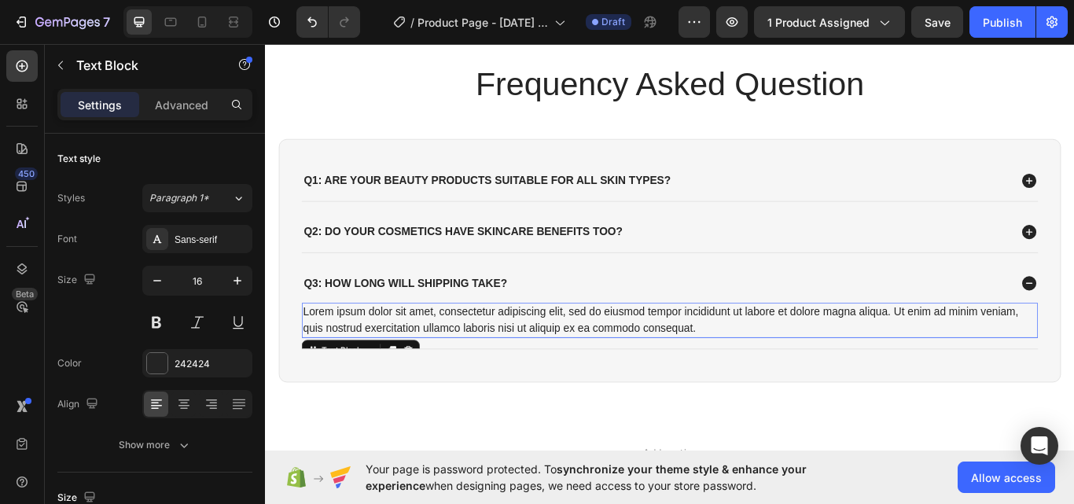
click at [582, 362] on div "Lorem ipsum dolor sit amet, consectetur adipiscing elit, sed do eiusmod tempor …" at bounding box center [736, 367] width 858 height 41
click at [582, 362] on p "Lorem ipsum dolor sit amet, consectetur adipiscing elit, sed do eiusmod tempor …" at bounding box center [736, 367] width 855 height 38
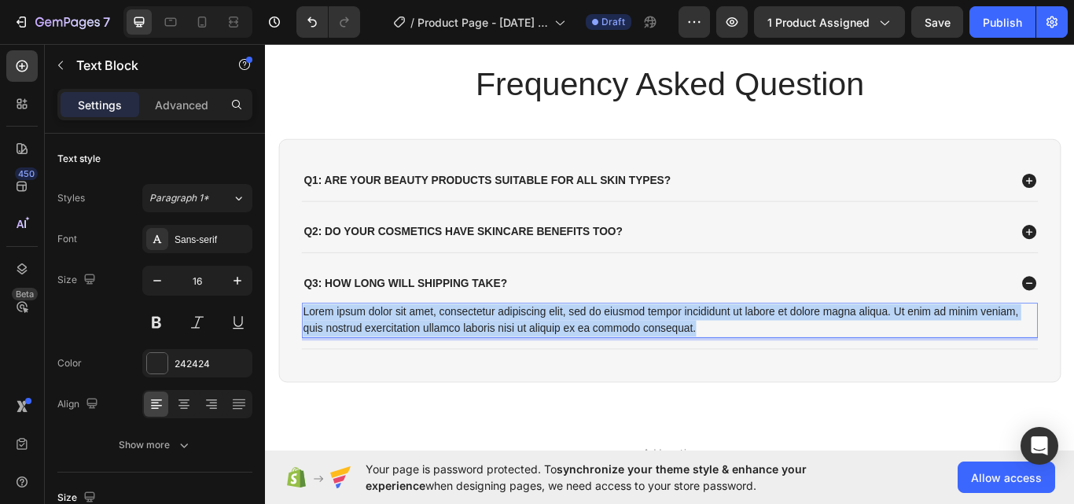
click at [582, 362] on p "Lorem ipsum dolor sit amet, consectetur adipiscing elit, sed do eiusmod tempor …" at bounding box center [736, 367] width 855 height 38
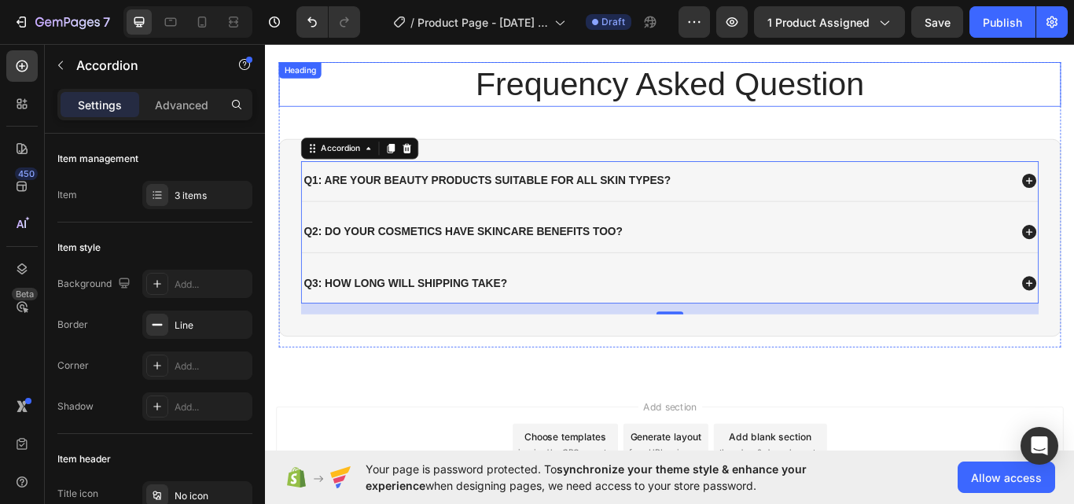
click at [968, 90] on p "Frequency Asked Question" at bounding box center [736, 92] width 909 height 49
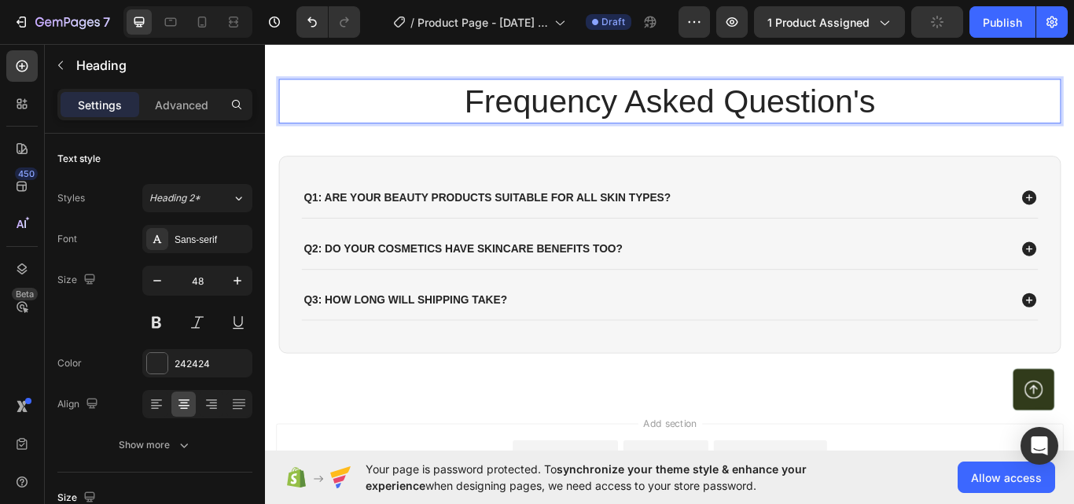
scroll to position [5016, 0]
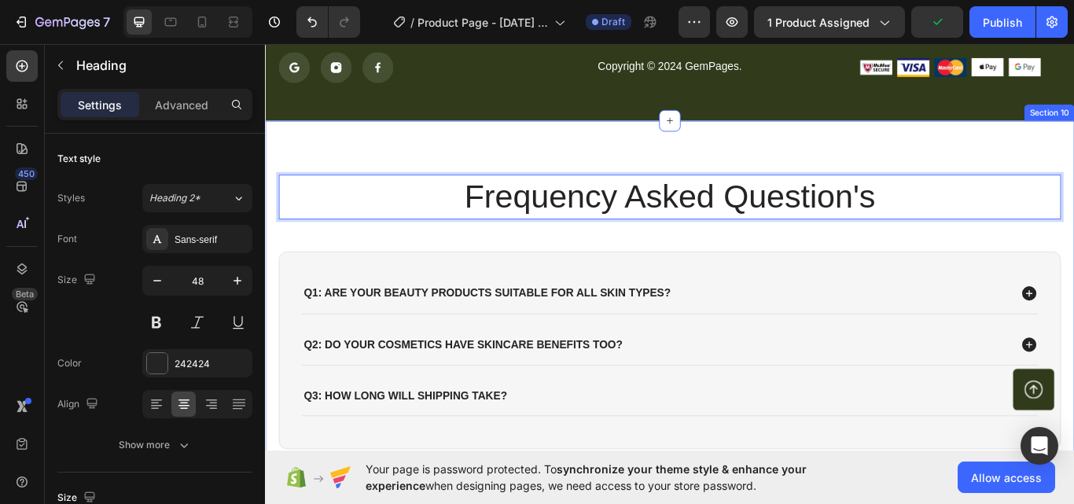
click at [361, 163] on div "Frequency Asked Question's Heading 48 Q1: Are your beauty products suitable for…" at bounding box center [736, 351] width 943 height 434
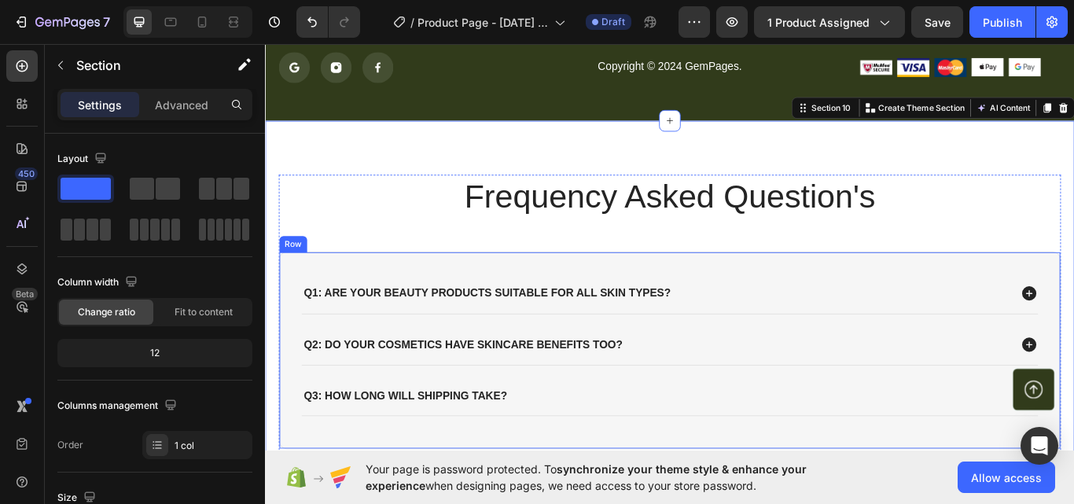
click at [720, 304] on div "Q1: Are your beauty products suitable for all skin types? Q2: Do your cosmetics…" at bounding box center [737, 402] width 912 height 230
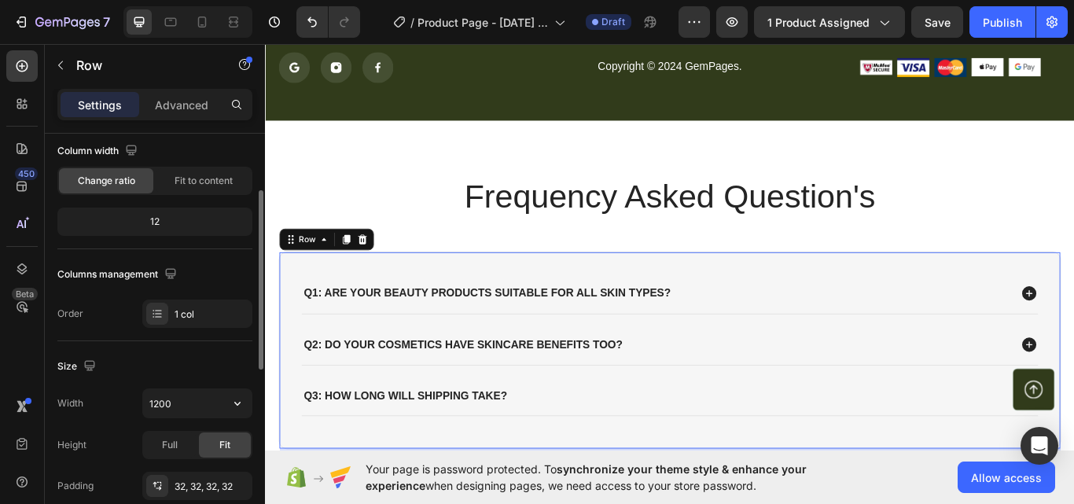
scroll to position [263, 0]
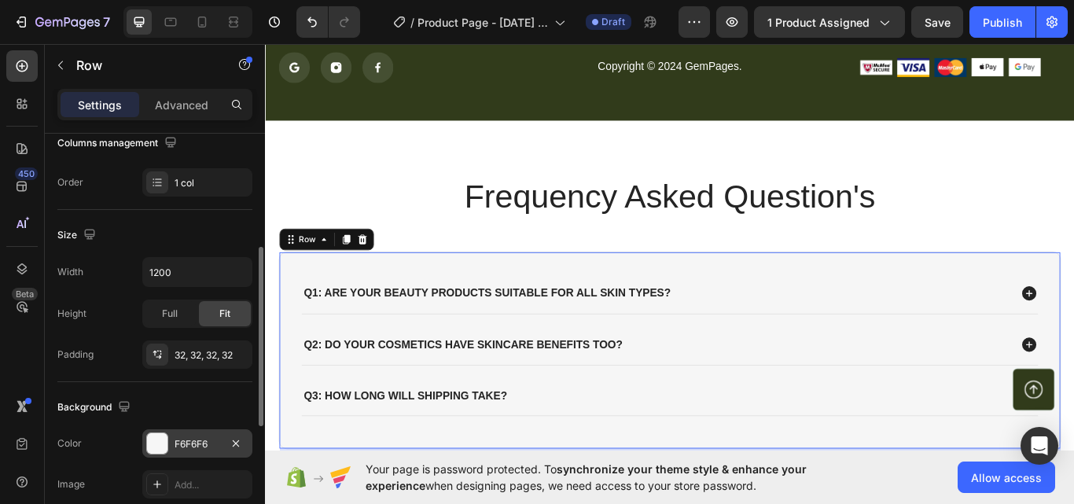
click at [167, 443] on div at bounding box center [157, 443] width 22 height 22
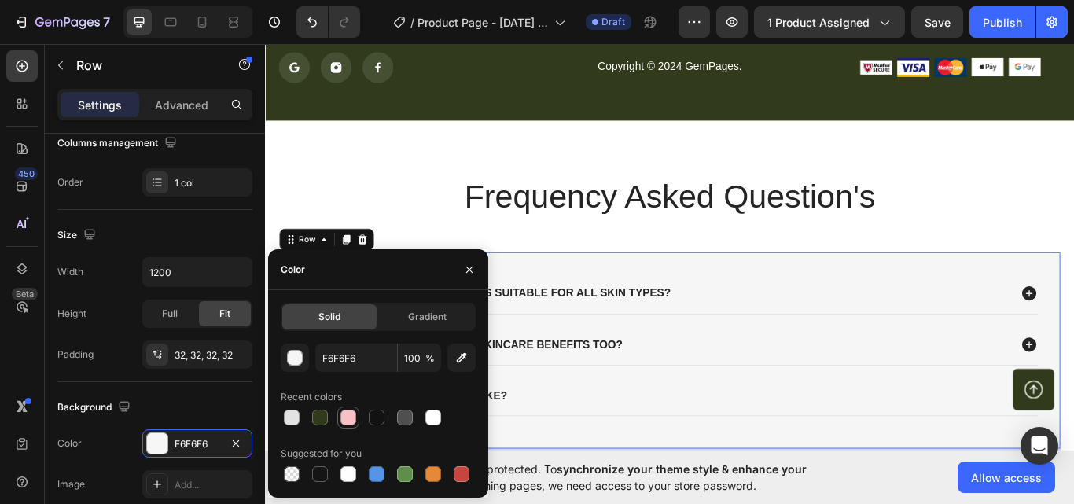
click at [348, 417] on div at bounding box center [348, 418] width 16 height 16
type input "F9C0C5"
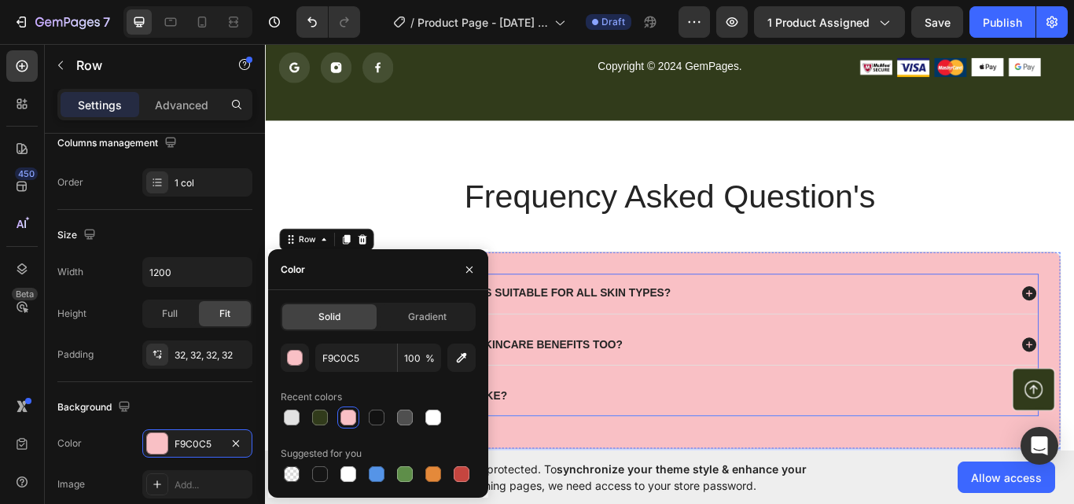
scroll to position [4894, 0]
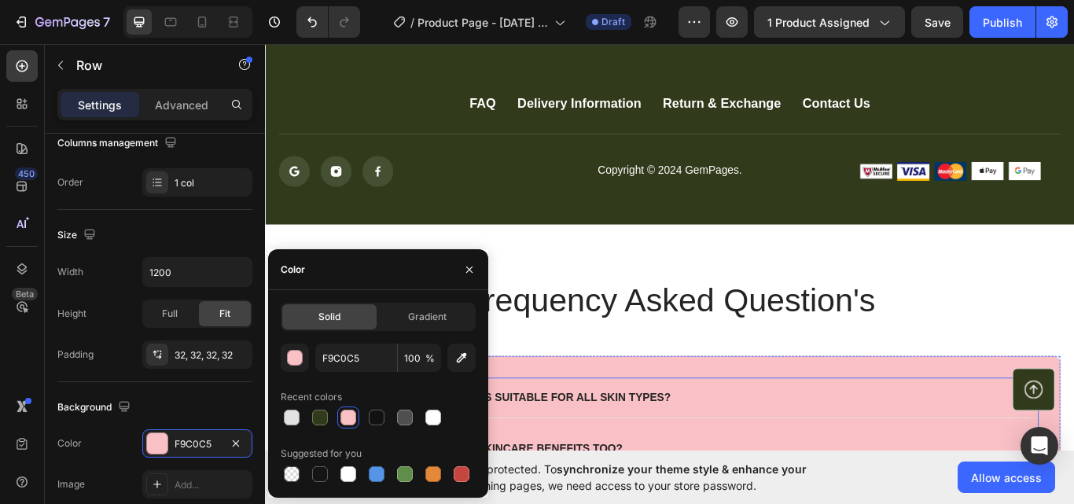
click at [999, 305] on div "Frequency Asked Question's Heading Q1: Are your beauty products suitable for al…" at bounding box center [736, 472] width 943 height 434
click at [1073, 340] on p "Frequency Asked Question's" at bounding box center [736, 344] width 909 height 49
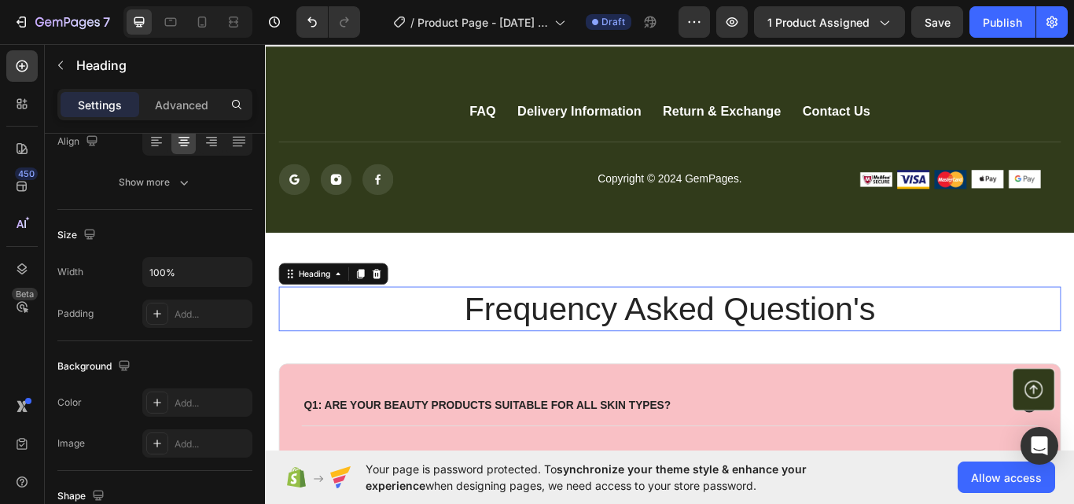
scroll to position [0, 0]
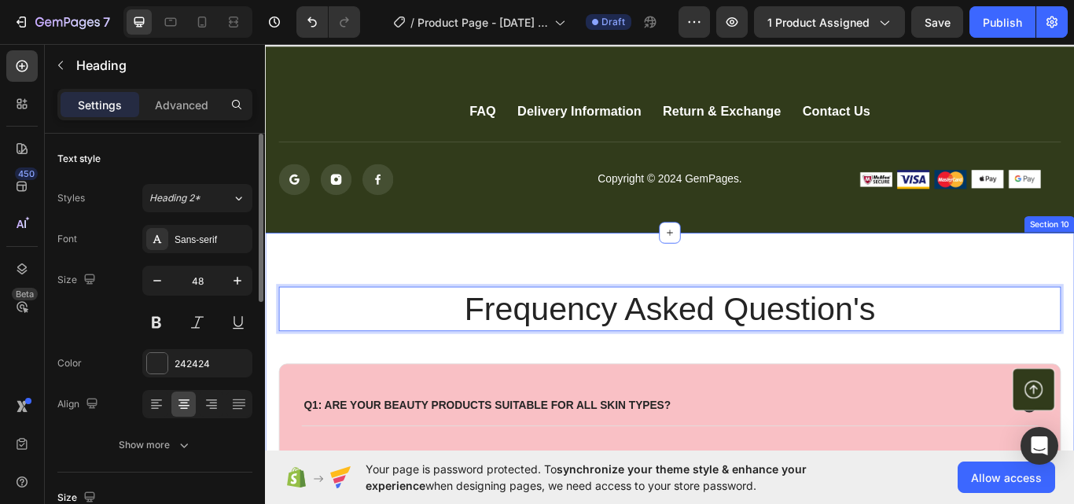
click at [1019, 289] on div "Frequency Asked Question's Heading 48 Q1: Are your beauty products suitable for…" at bounding box center [736, 482] width 943 height 434
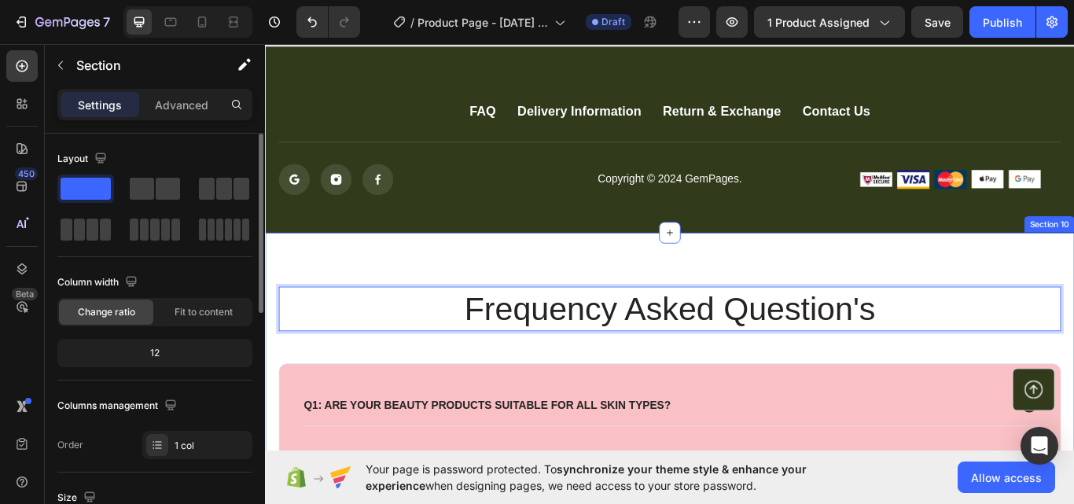
click at [1019, 289] on div "Frequency Asked Question's Heading 48 Q1: Are your beauty products suitable for…" at bounding box center [736, 482] width 943 height 434
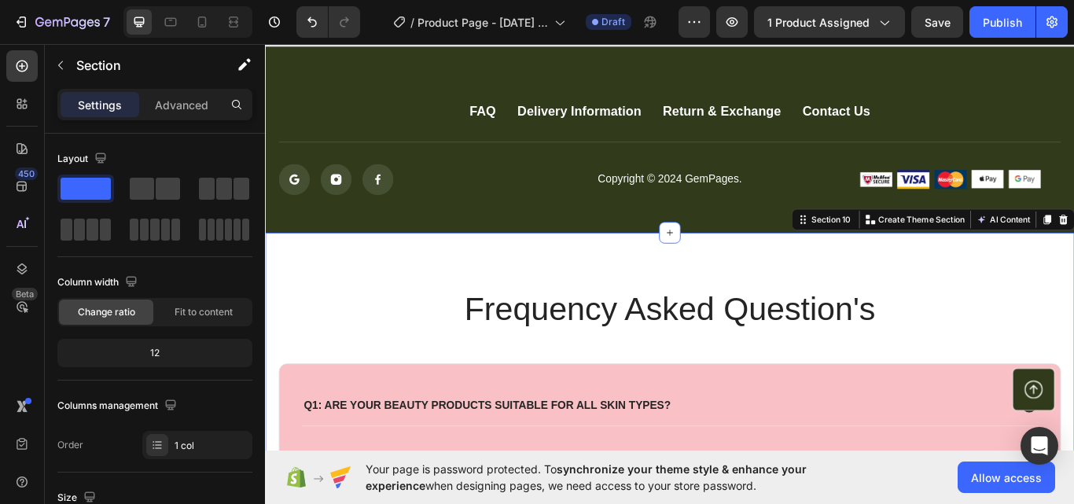
click at [1019, 289] on div "Frequency Asked Question's Heading Q1: Are your beauty products suitable for al…" at bounding box center [736, 482] width 943 height 434
click at [332, 314] on div "Frequency Asked Question's Heading Q1: Are your beauty products suitable for al…" at bounding box center [736, 482] width 943 height 434
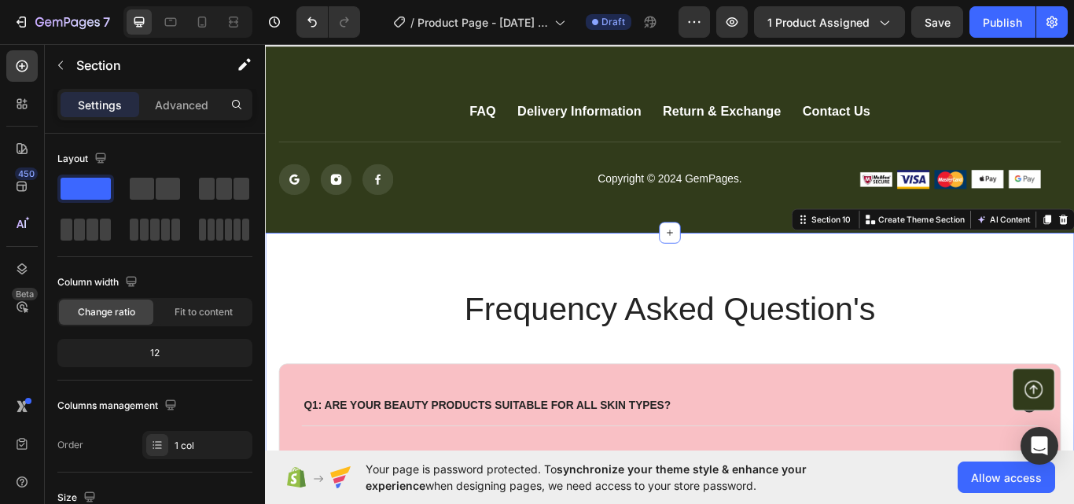
click at [332, 314] on div "Frequency Asked Question's Heading Q1: Are your beauty products suitable for al…" at bounding box center [736, 482] width 943 height 434
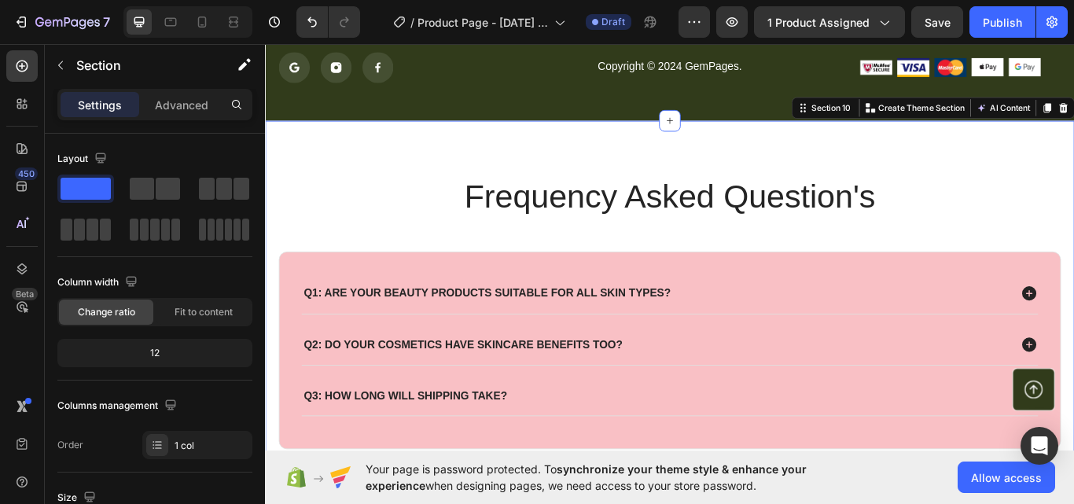
scroll to position [4920, 0]
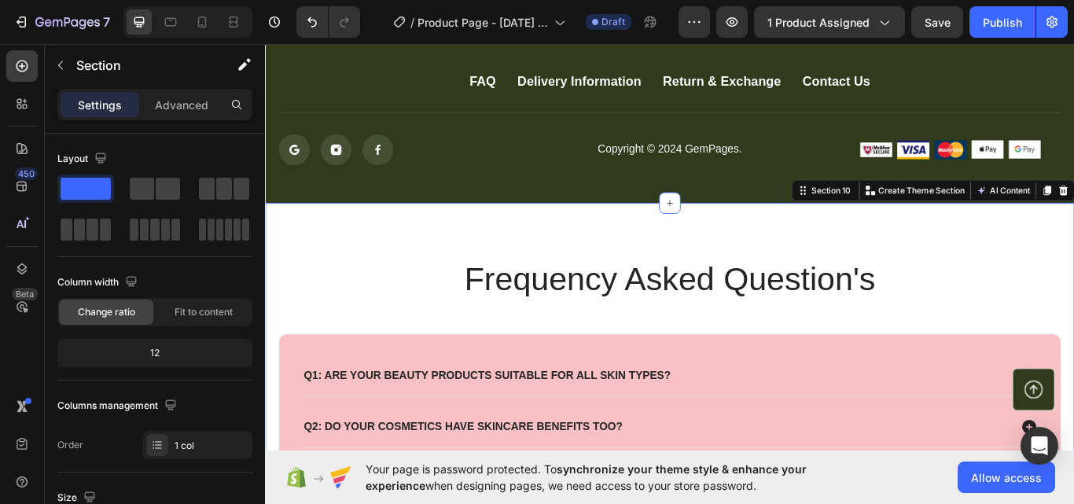
click at [328, 332] on p "Frequency Asked Question's" at bounding box center [736, 319] width 909 height 49
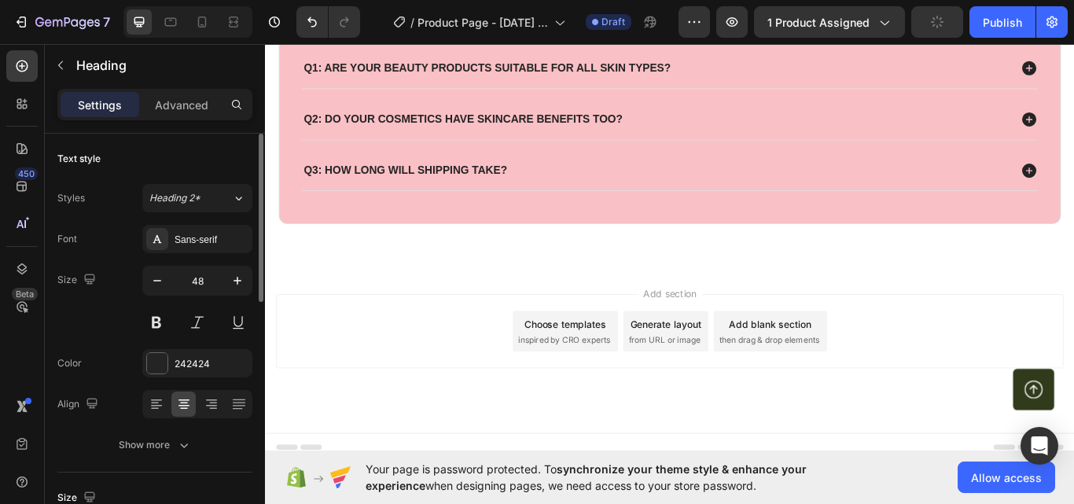
scroll to position [4957, 0]
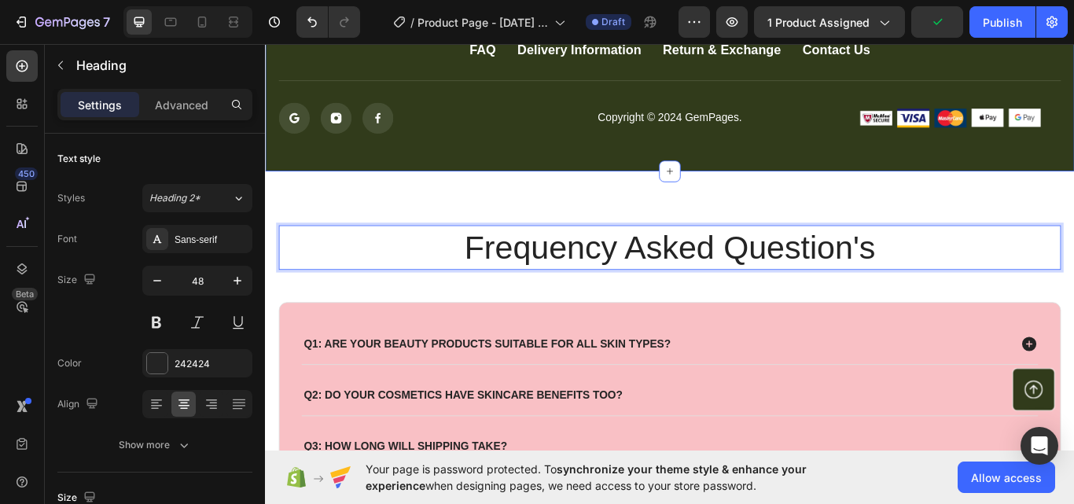
click at [395, 193] on div "FAQ Button Delivery Information Button Return & Exchange Button Contact Us Butt…" at bounding box center [736, 84] width 943 height 217
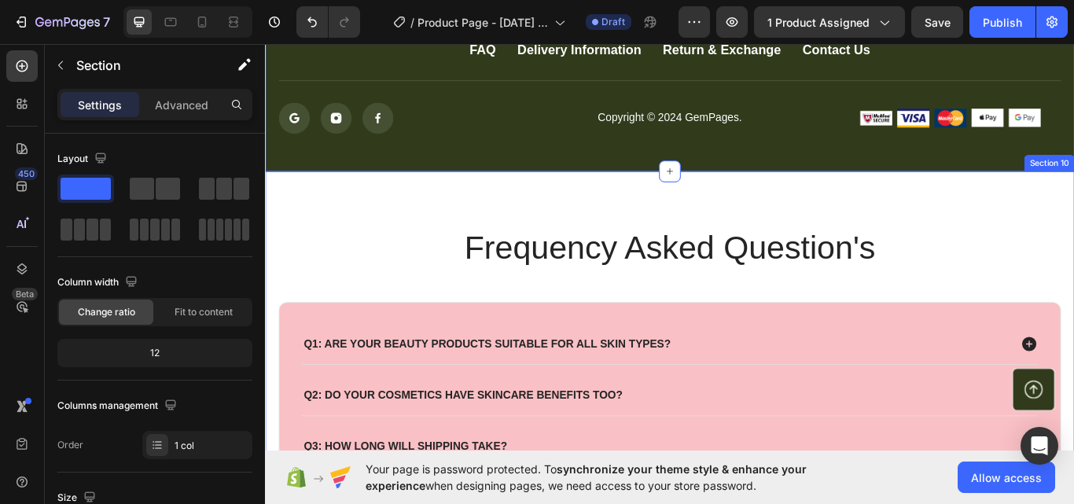
scroll to position [4825, 0]
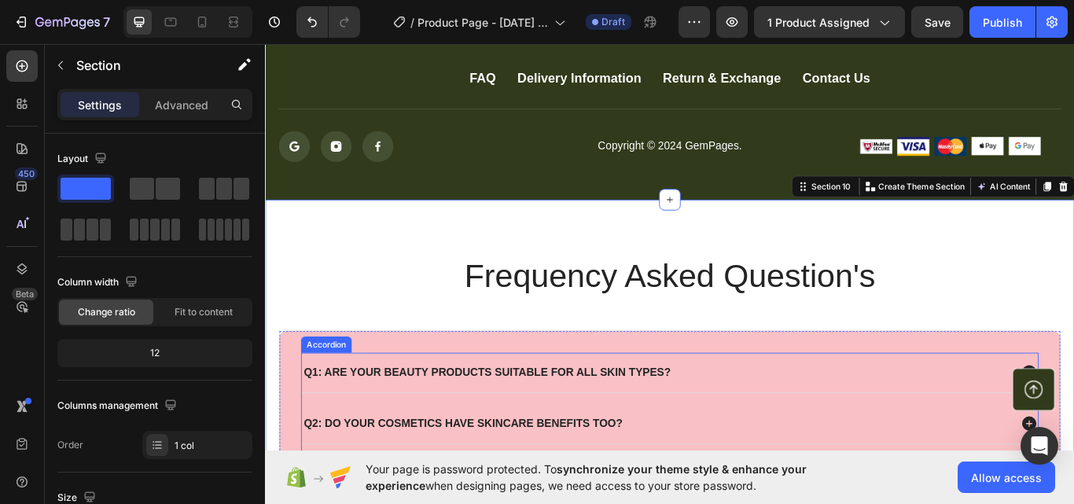
scroll to position [4957, 0]
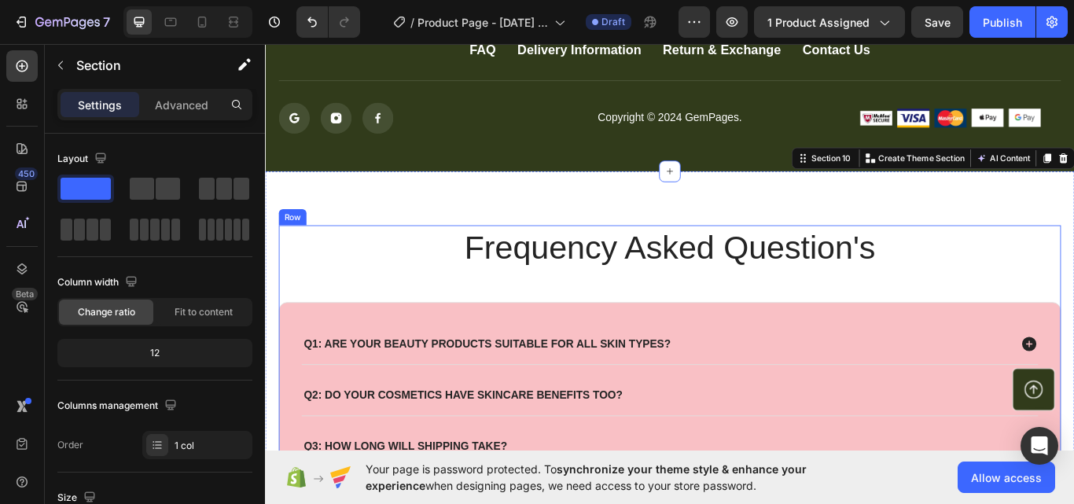
click at [382, 337] on div "Frequency Asked Question's Heading Q1: Are your beauty products suitable for al…" at bounding box center [737, 422] width 912 height 333
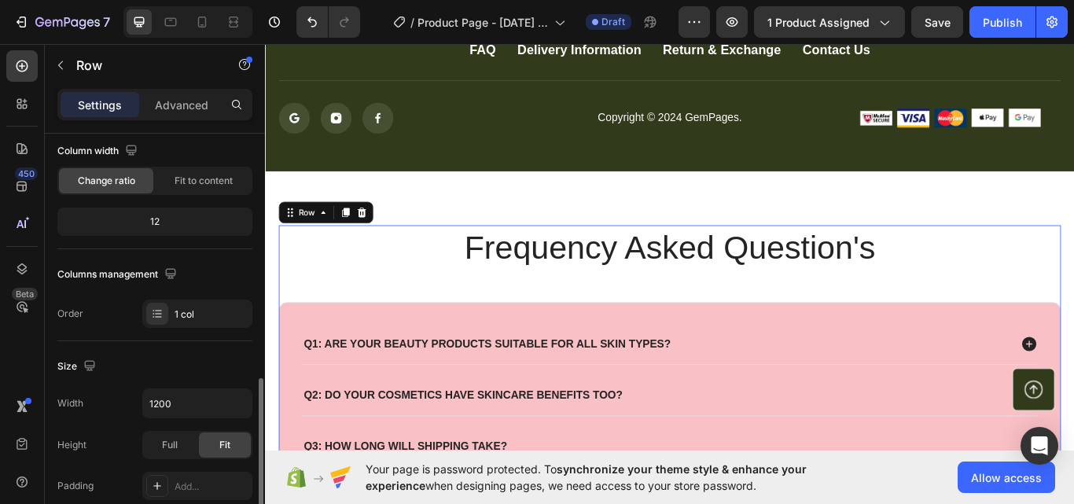
scroll to position [263, 0]
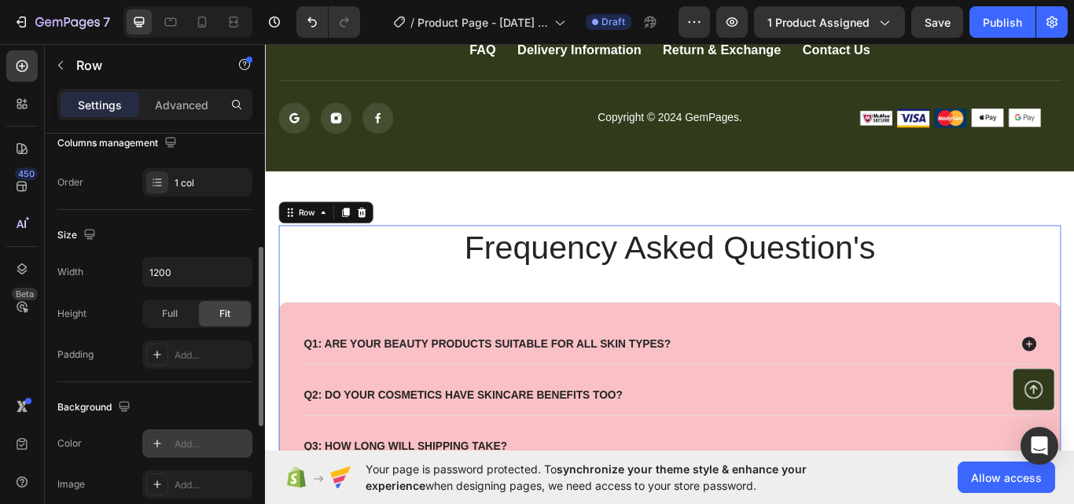
click at [197, 441] on div "Add..." at bounding box center [211, 444] width 74 height 14
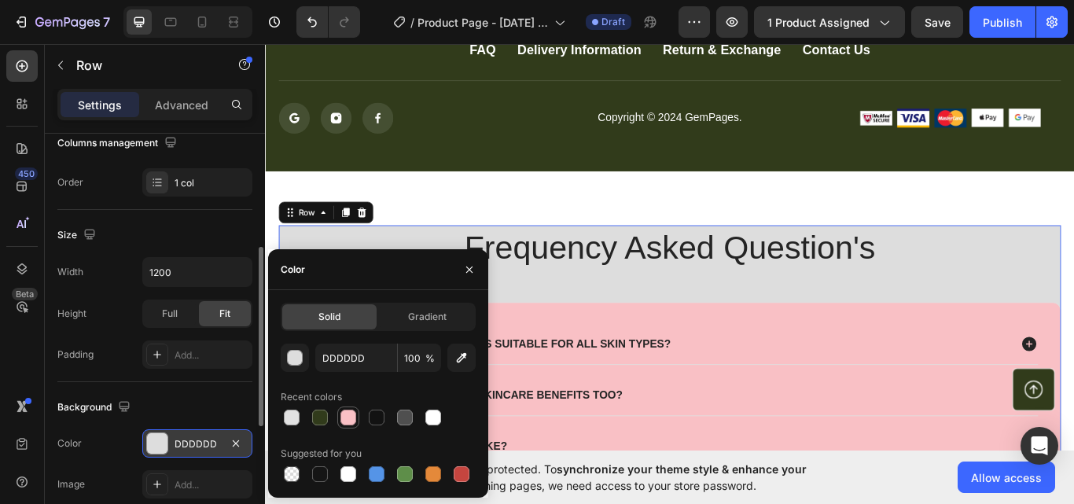
click at [344, 424] on div at bounding box center [348, 418] width 16 height 16
type input "F9C0C5"
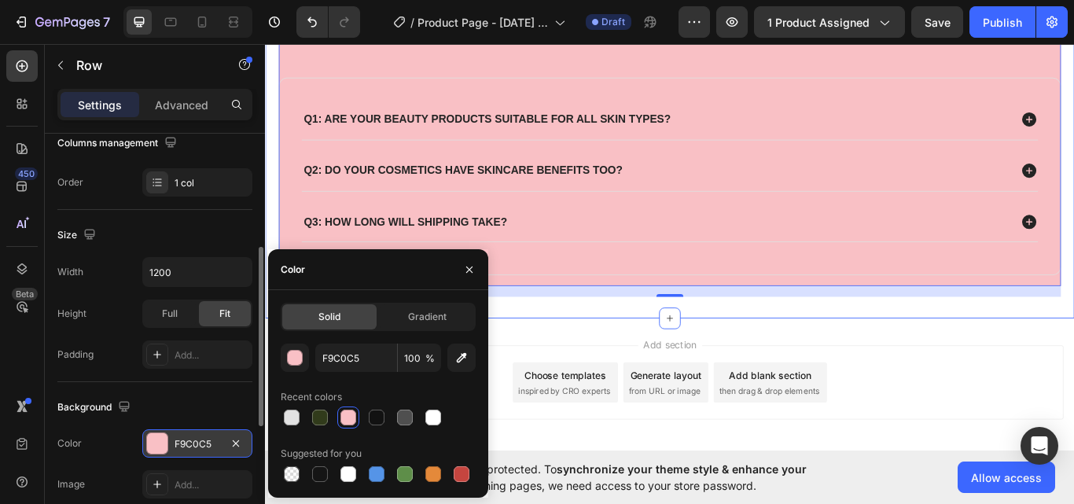
scroll to position [5145, 0]
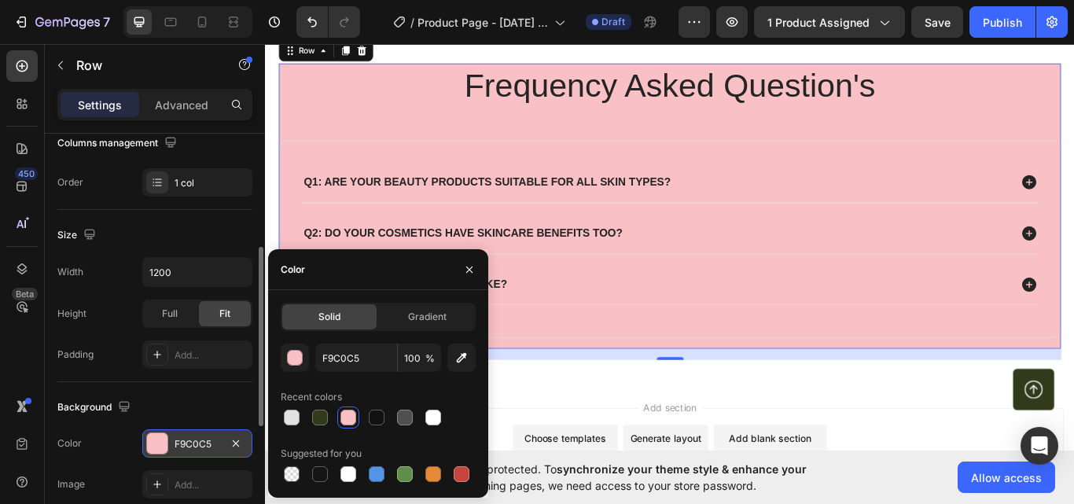
click at [880, 343] on div "Frequency Asked Question's Heading Q1: Are your beauty products suitable for al…" at bounding box center [736, 222] width 943 height 434
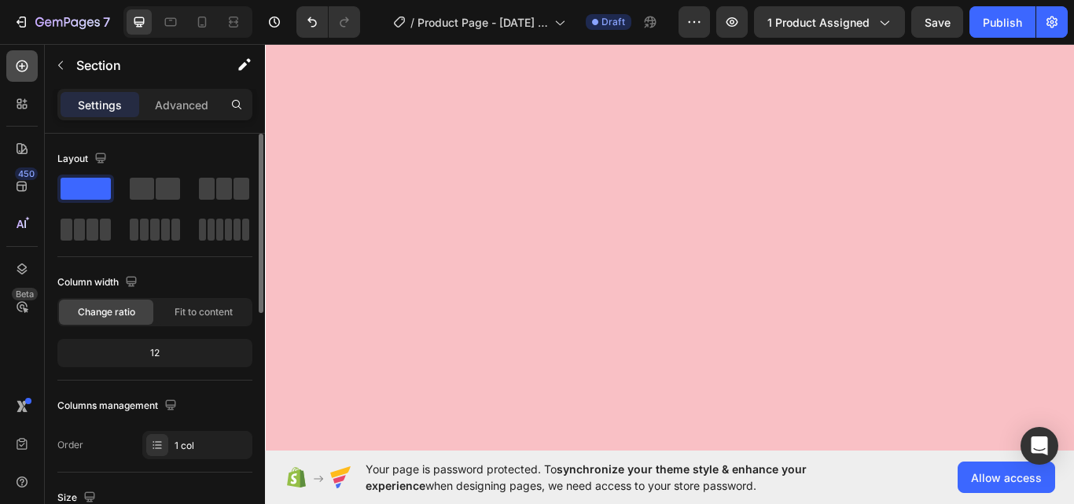
scroll to position [895, 0]
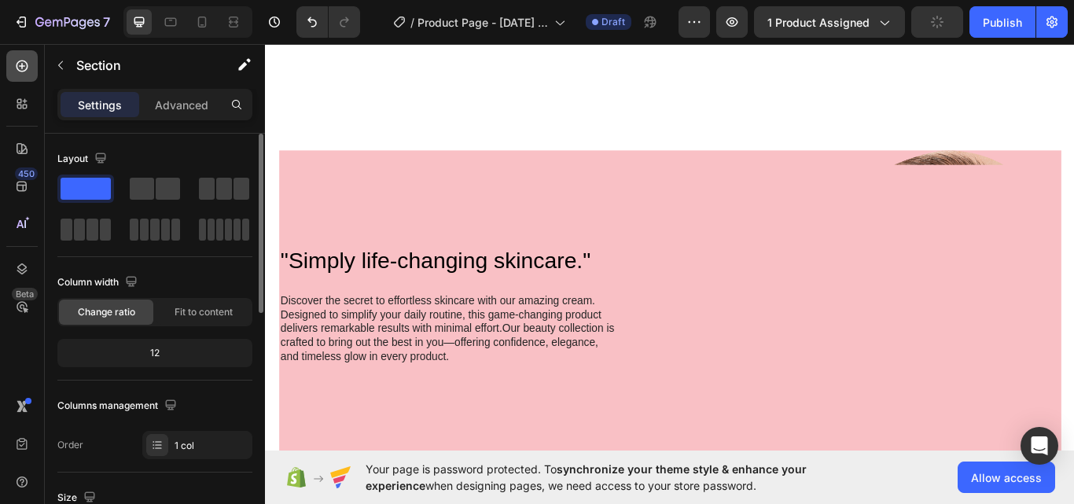
click at [24, 64] on icon at bounding box center [22, 66] width 16 height 16
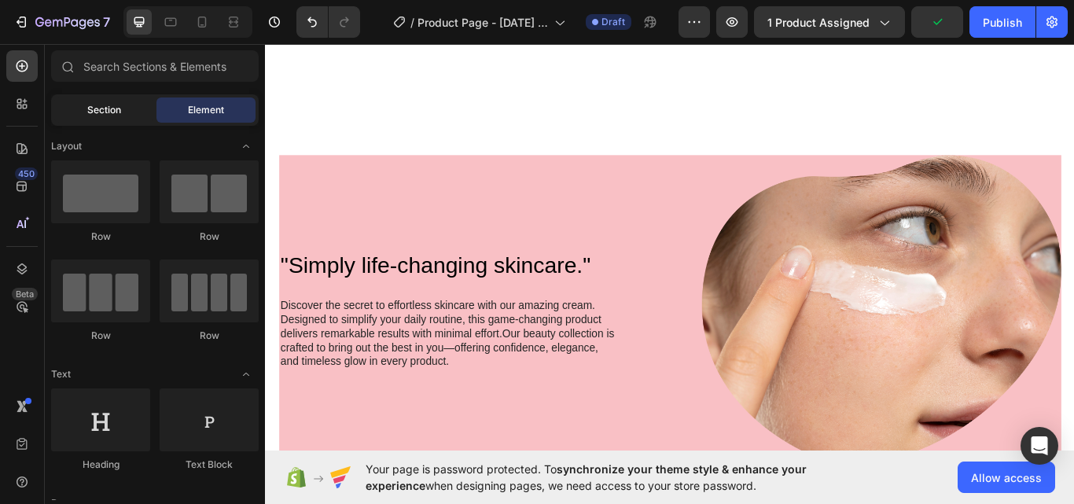
click at [99, 121] on div "Section" at bounding box center [103, 109] width 99 height 25
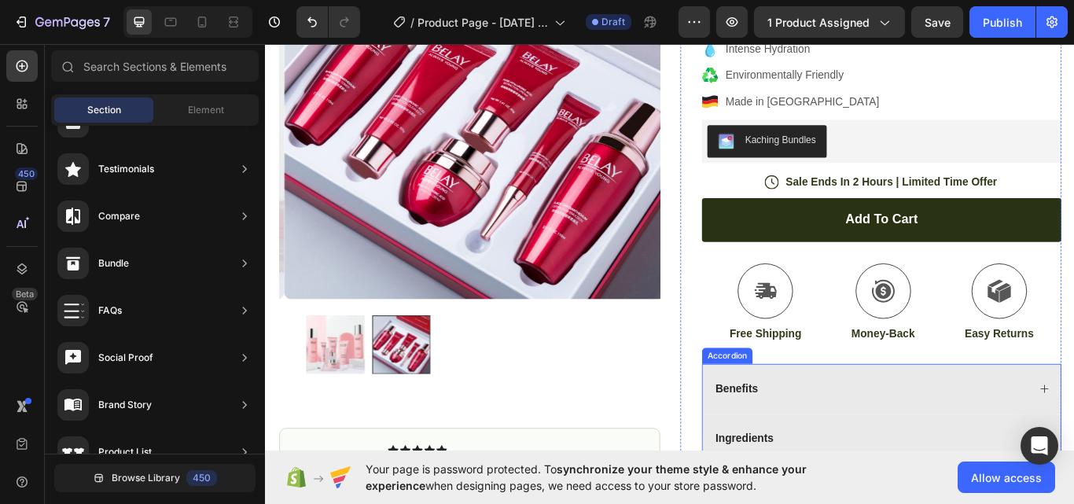
scroll to position [0, 0]
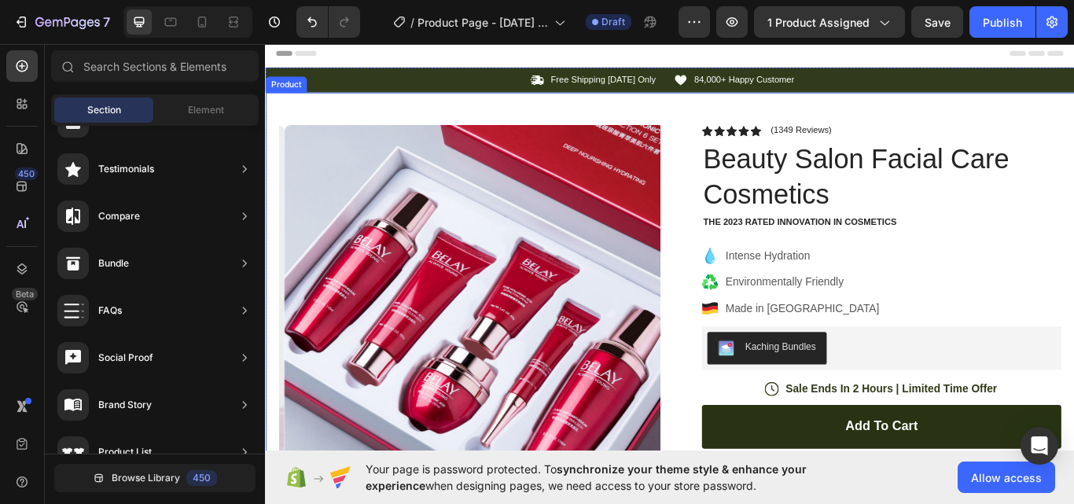
click at [377, 114] on div "Product Images Image Icon Icon Icon Icon Icon Icon List “This skin cream is a g…" at bounding box center [736, 506] width 943 height 811
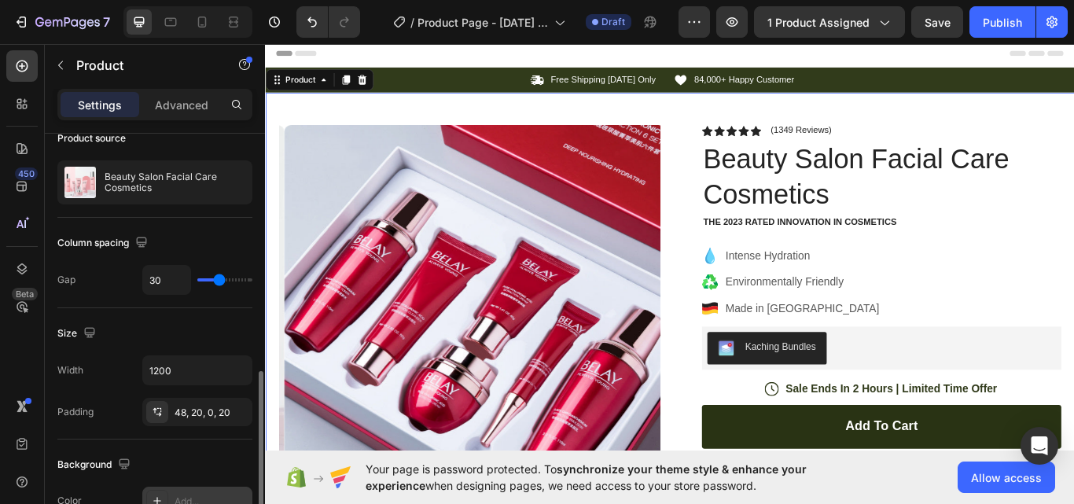
scroll to position [263, 0]
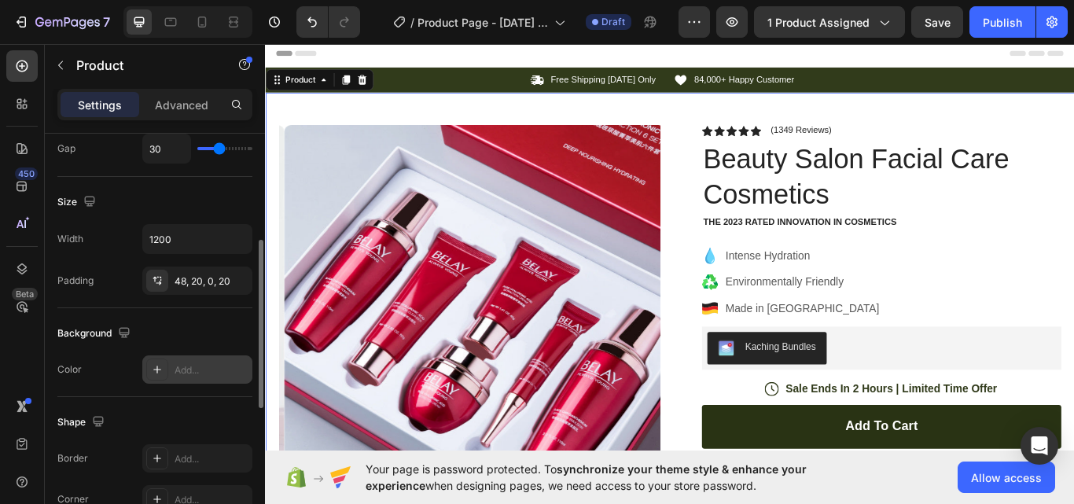
click at [174, 365] on div "Add..." at bounding box center [211, 370] width 74 height 14
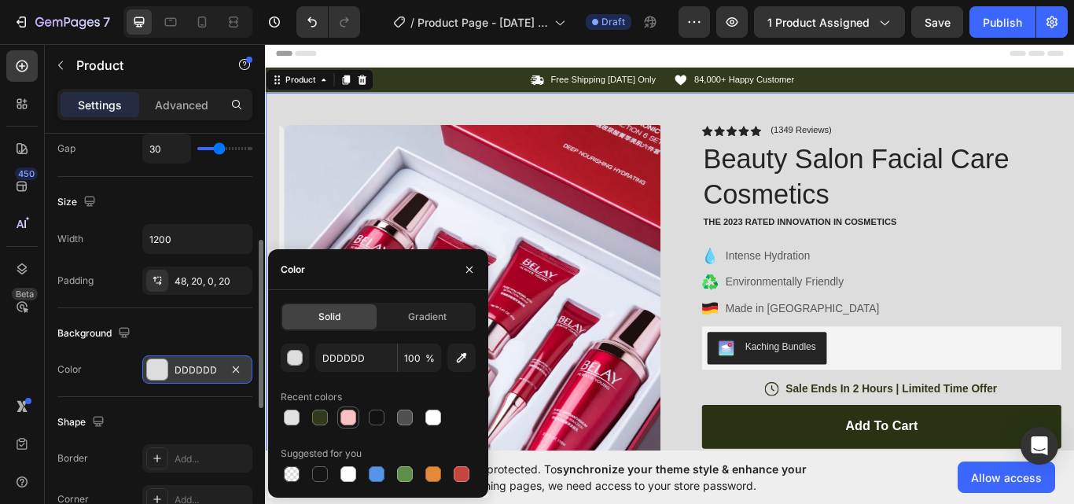
click at [345, 419] on div at bounding box center [348, 418] width 16 height 16
type input "F9C0C5"
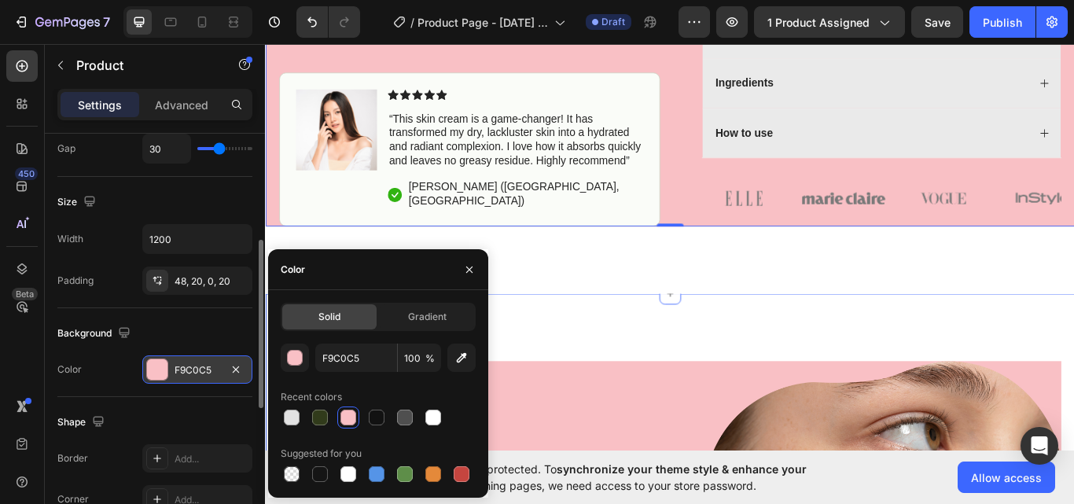
scroll to position [393, 0]
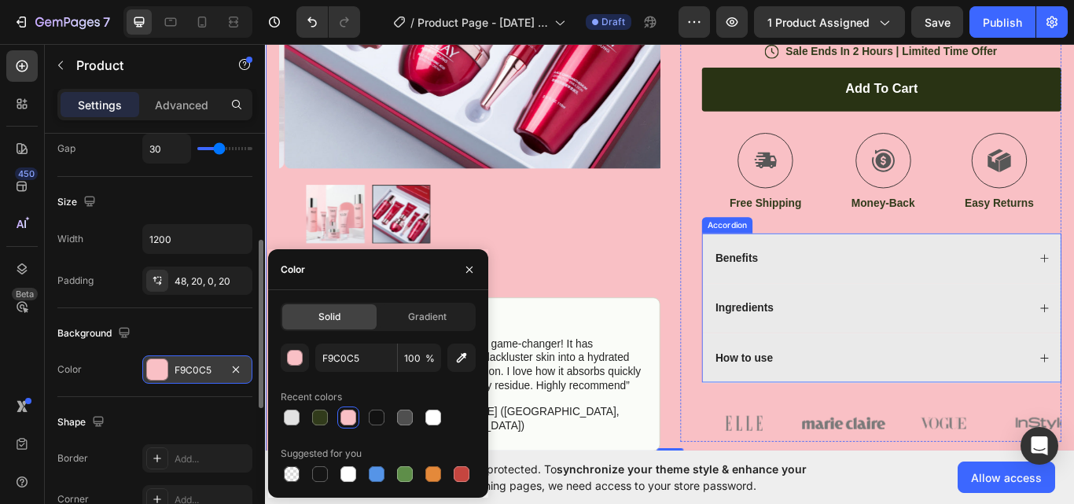
click at [997, 277] on div "Benefits" at bounding box center [982, 295] width 417 height 58
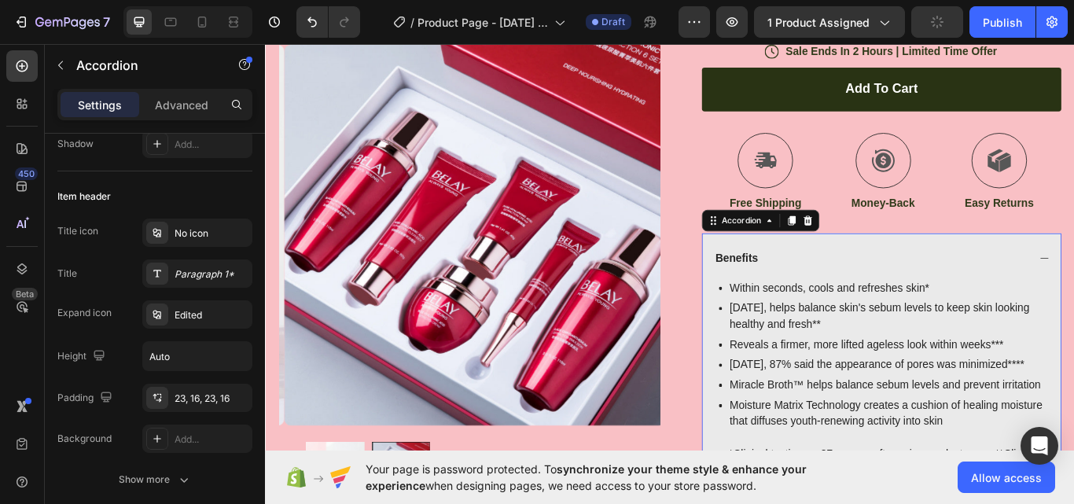
scroll to position [0, 0]
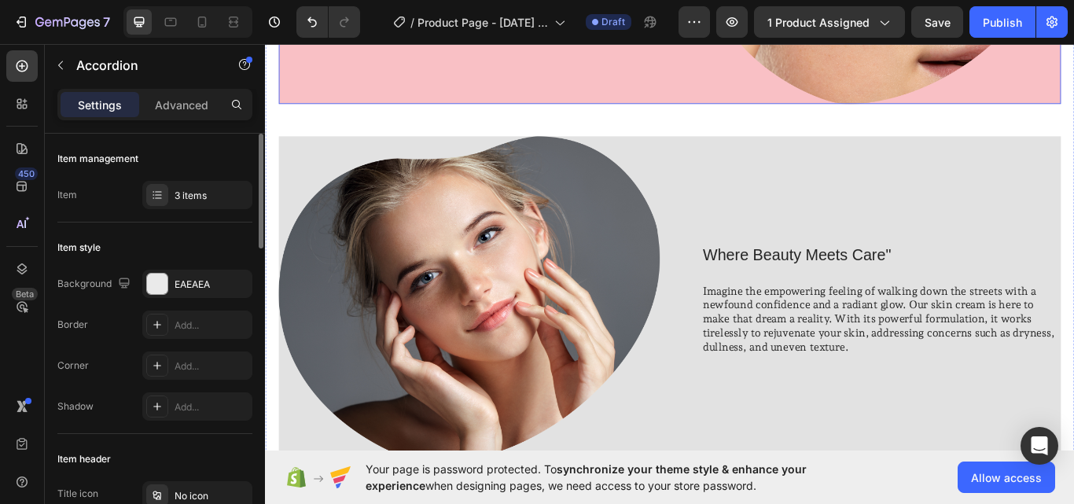
scroll to position [1703, 0]
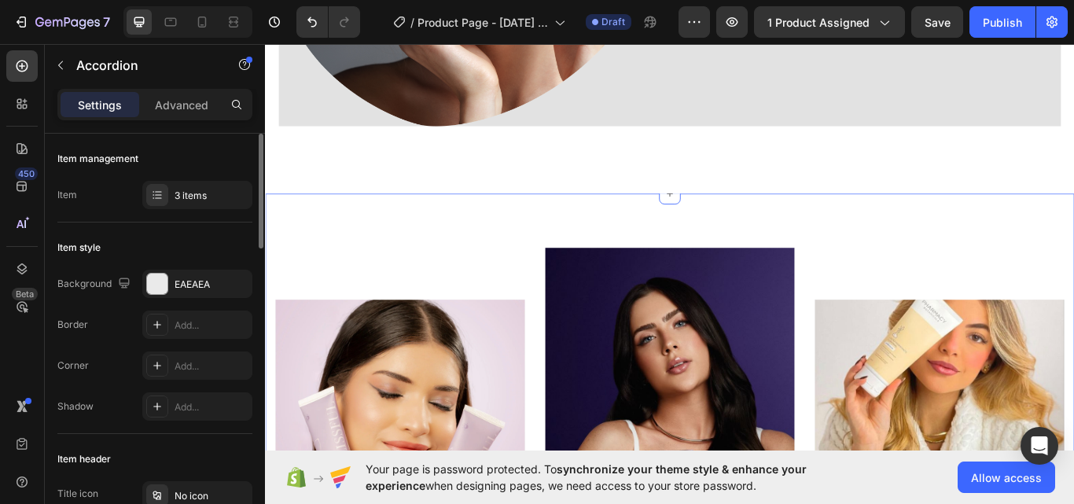
click at [499, 248] on div "Everyday Glow Text block Row Hero Banner Beauty Beyond Boundaries Text block Ro…" at bounding box center [736, 510] width 943 height 582
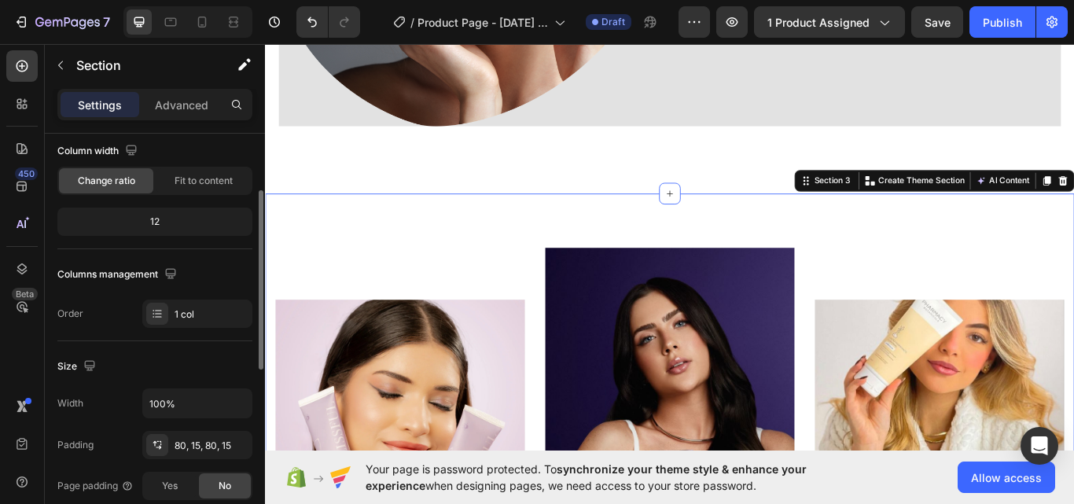
scroll to position [263, 0]
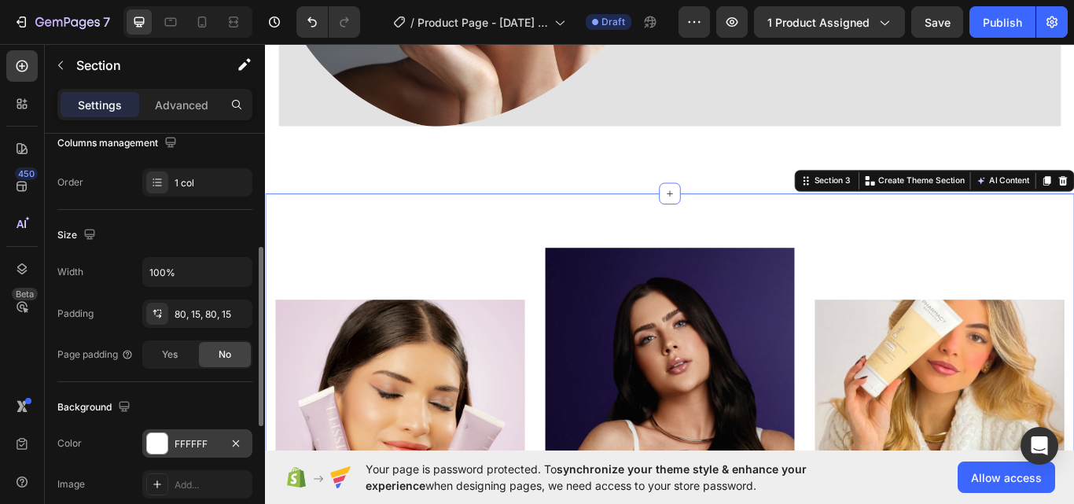
click at [184, 444] on div "FFFFFF" at bounding box center [197, 444] width 46 height 14
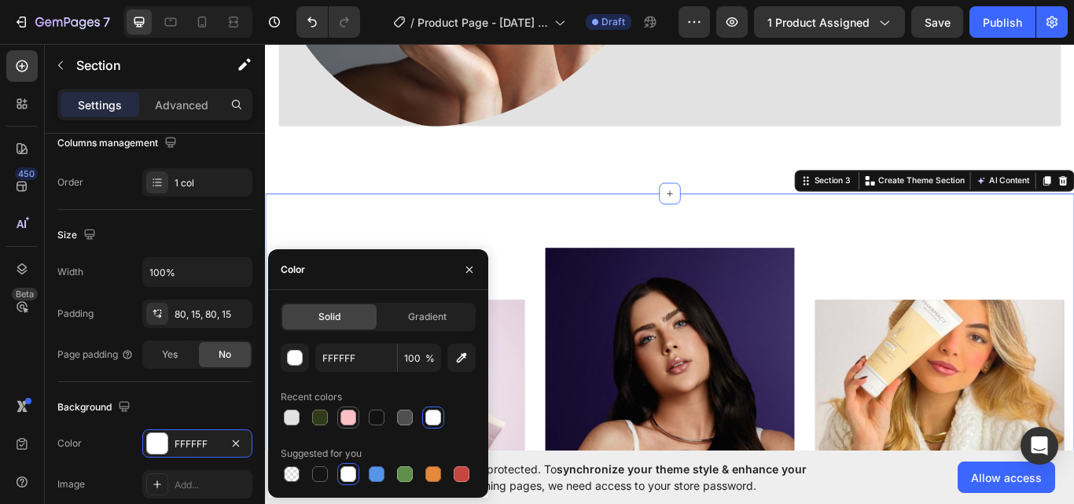
click at [347, 410] on div at bounding box center [348, 418] width 16 height 16
type input "F9C0C5"
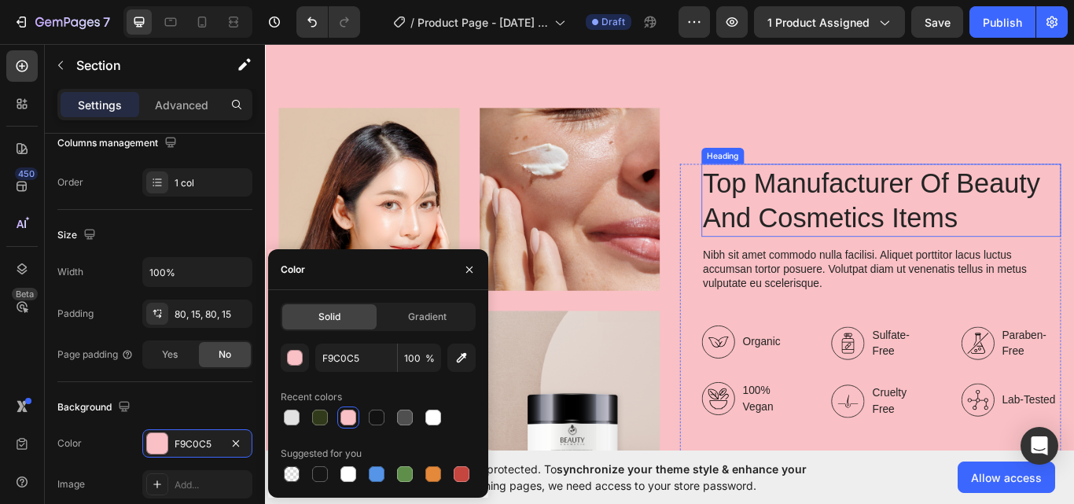
scroll to position [2227, 0]
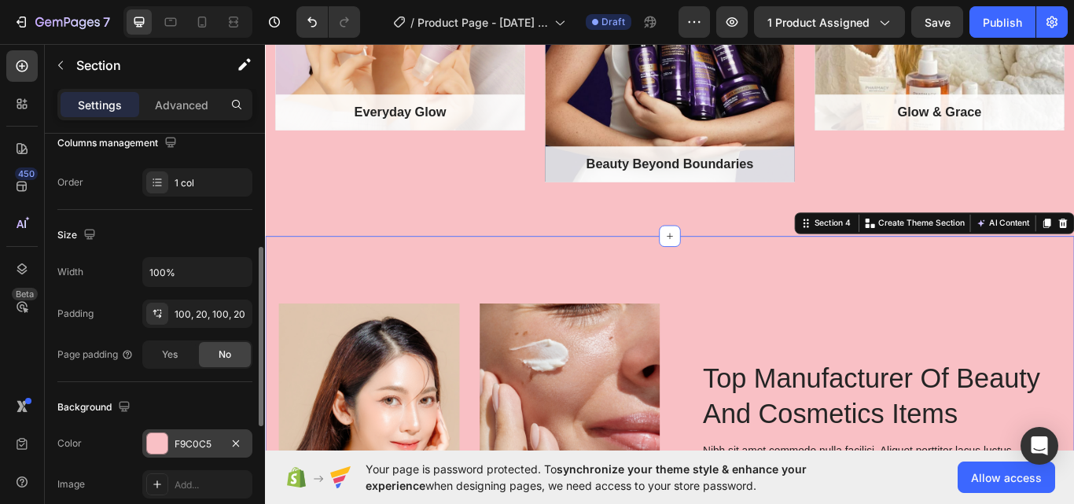
click at [197, 444] on div "F9C0C5" at bounding box center [197, 444] width 46 height 14
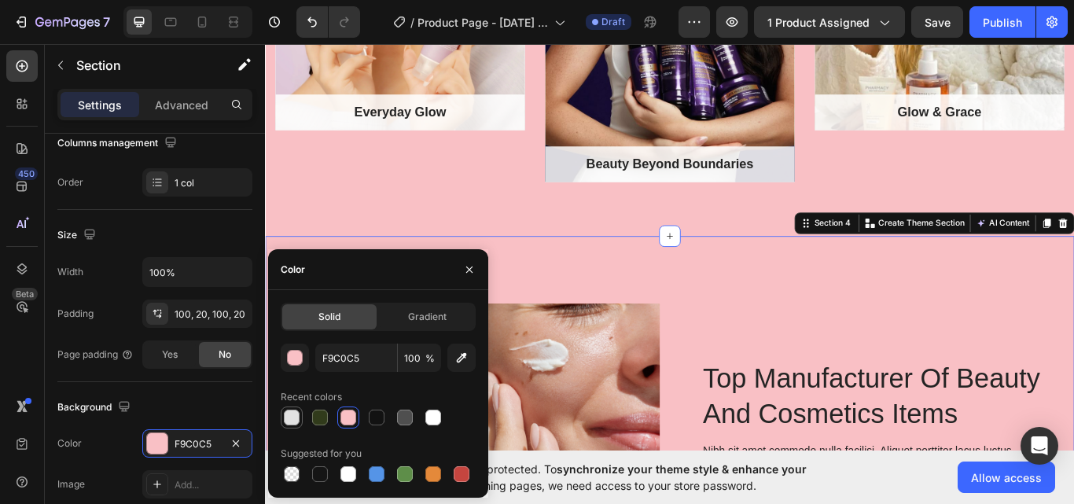
click at [297, 418] on div at bounding box center [292, 418] width 16 height 16
type input "E2E2E2"
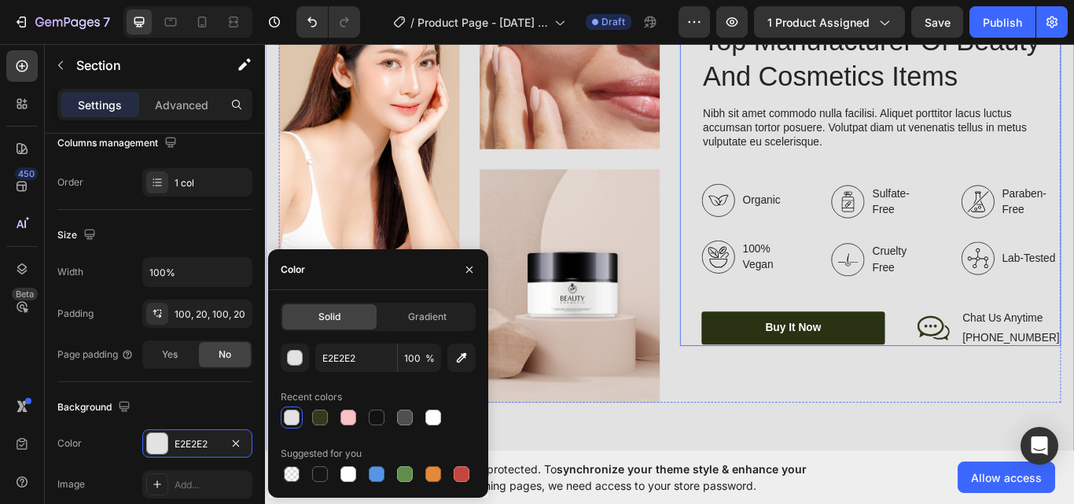
scroll to position [3013, 0]
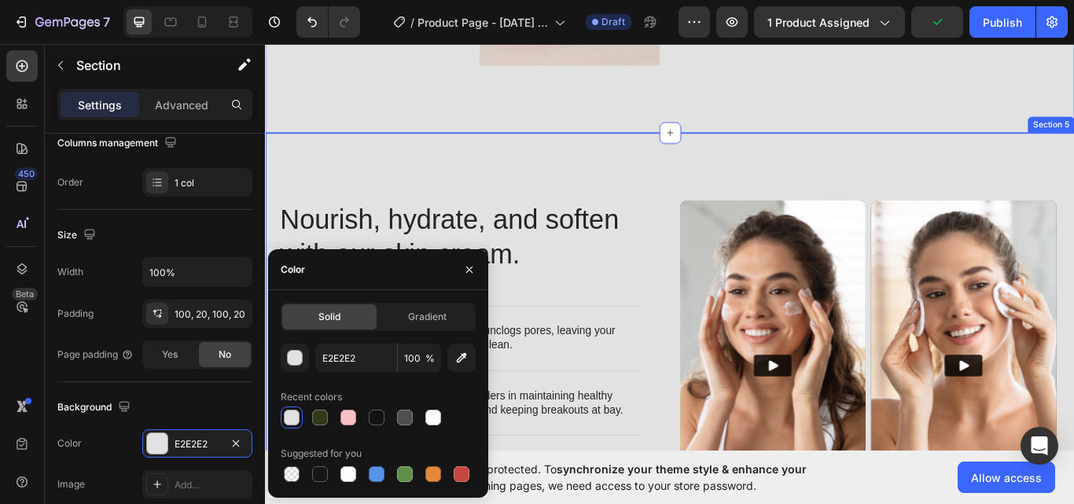
click at [803, 185] on div "Nourish, hydrate, and soften with our skin cream. Heading Nourish, hydrate, and…" at bounding box center [736, 431] width 943 height 564
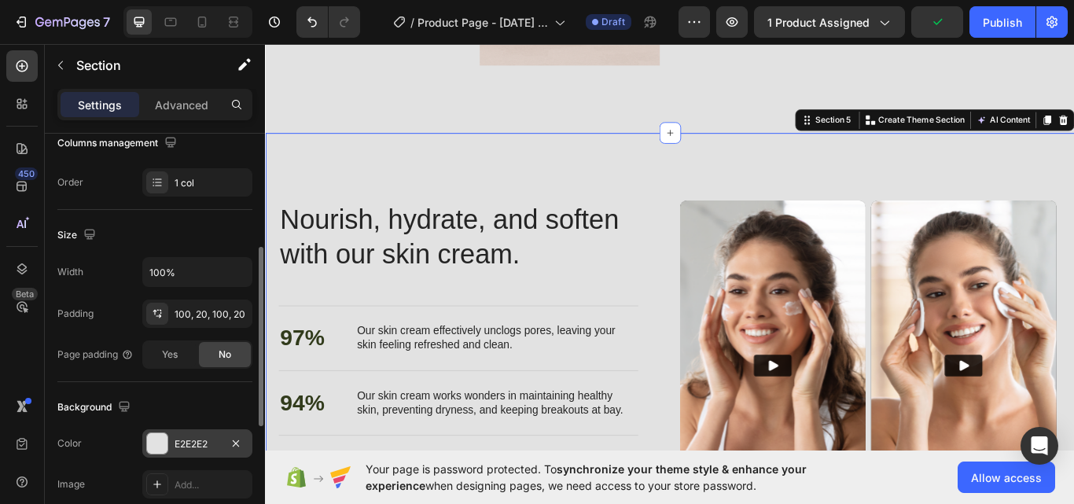
click at [189, 440] on div "E2E2E2" at bounding box center [197, 444] width 46 height 14
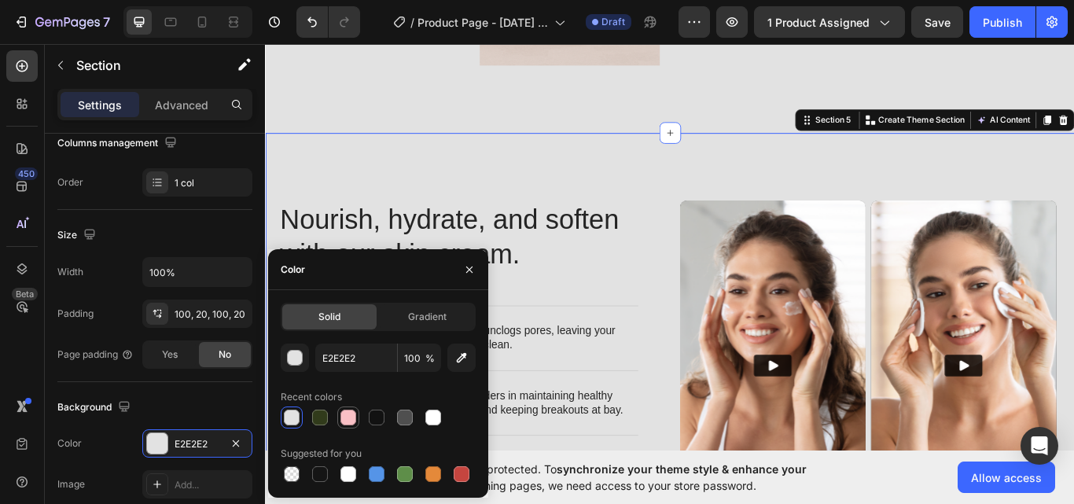
click at [349, 420] on div at bounding box center [348, 418] width 16 height 16
type input "F9C0C5"
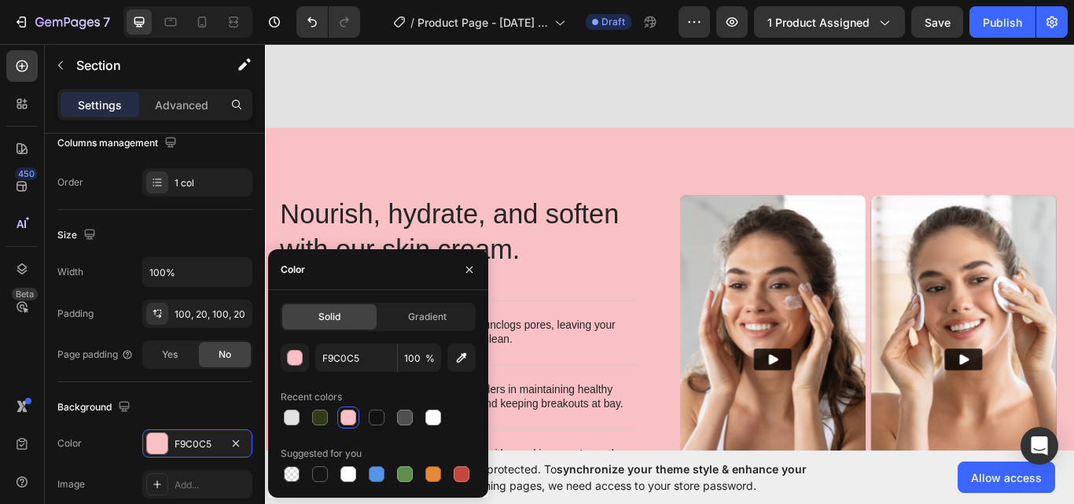
scroll to position [3537, 0]
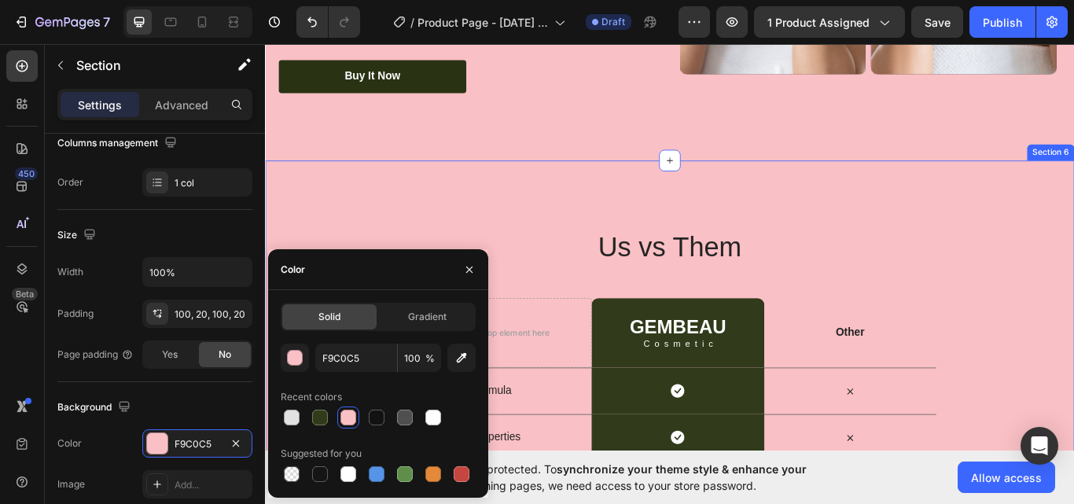
click at [933, 226] on div "Us vs Them Heading Row Drop element here GEMBEAU Heading Cosmetic Text Block Ro…" at bounding box center [736, 476] width 943 height 591
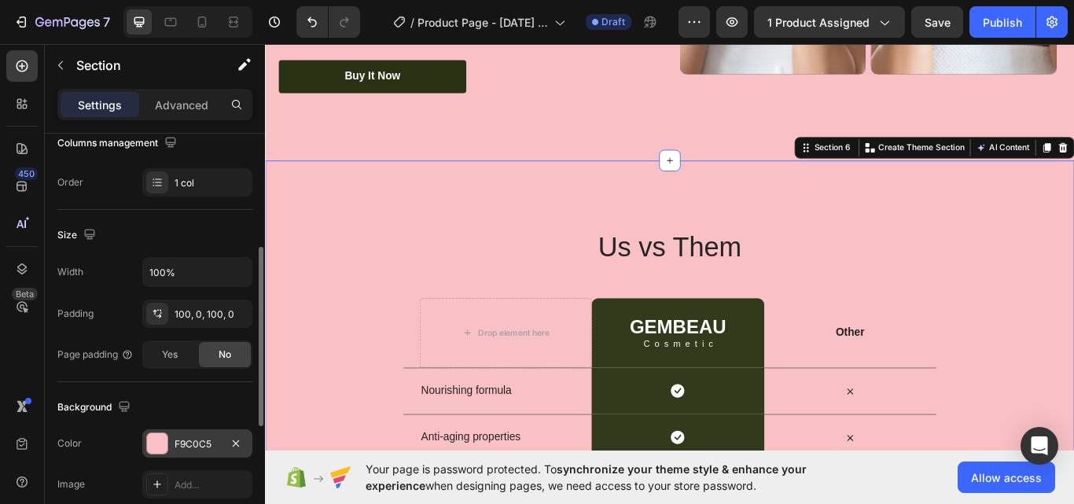
click at [193, 434] on div "F9C0C5" at bounding box center [197, 443] width 110 height 28
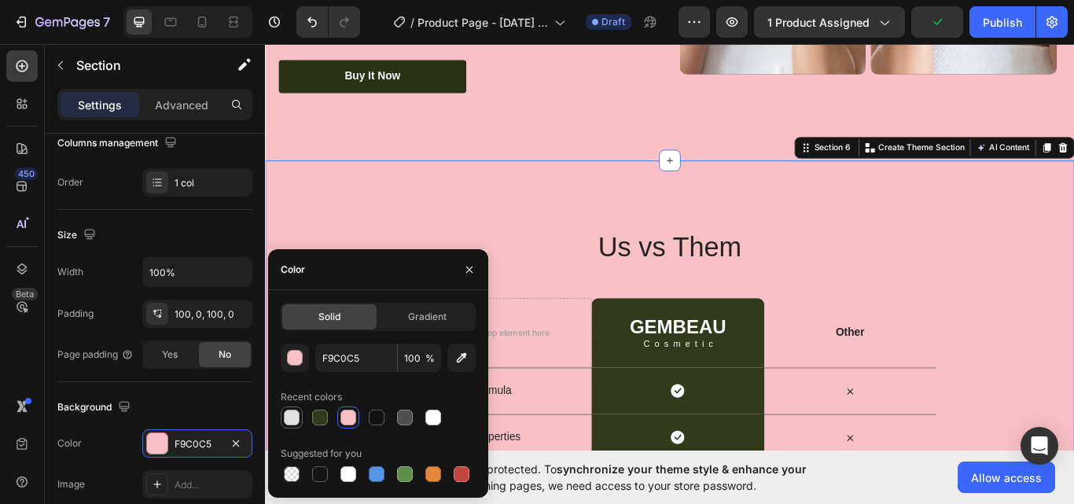
click at [285, 410] on div at bounding box center [292, 418] width 16 height 16
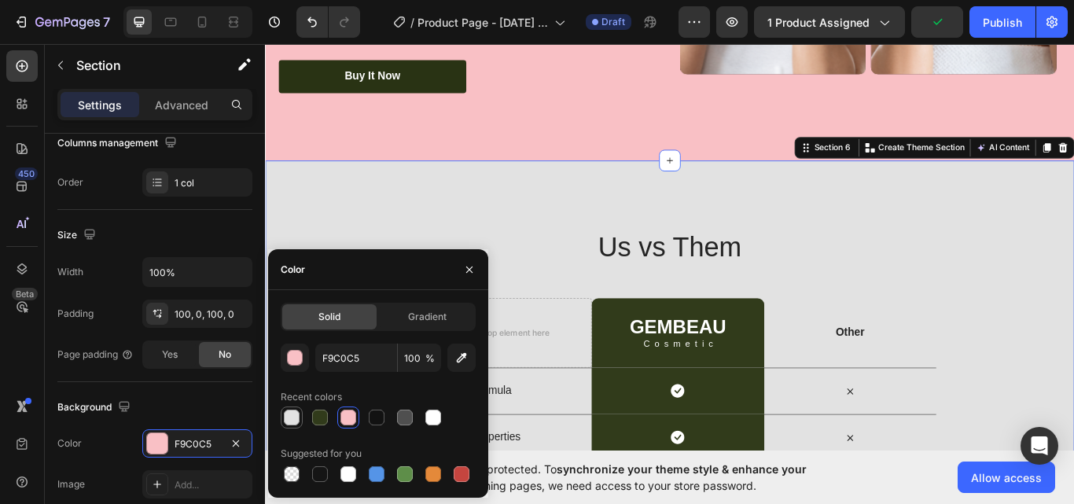
type input "E2E2E2"
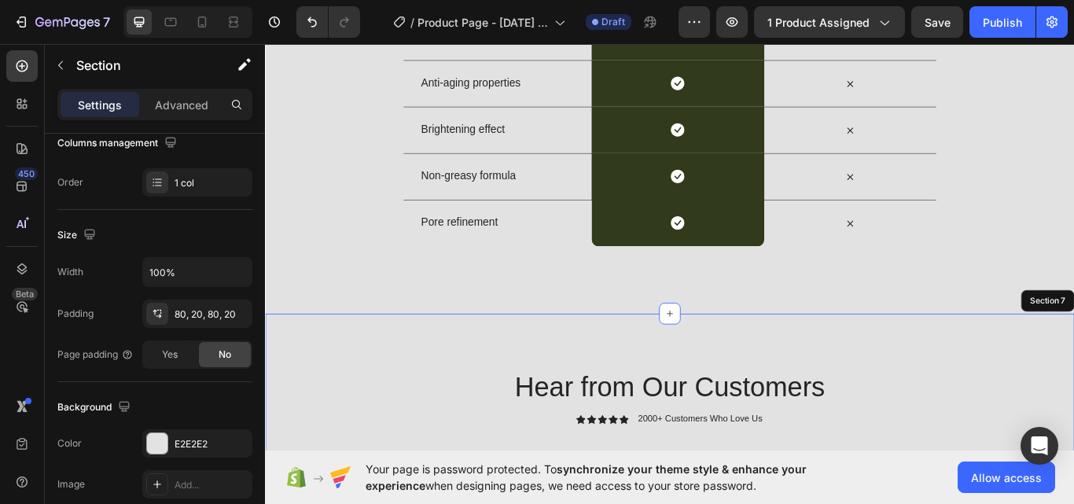
scroll to position [3930, 0]
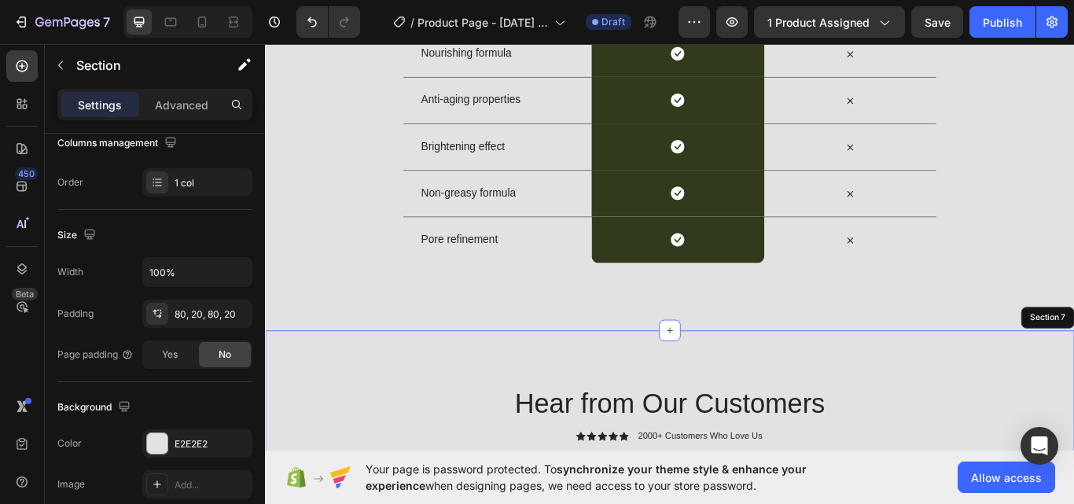
click at [198, 445] on div "E2E2E2" at bounding box center [197, 444] width 46 height 14
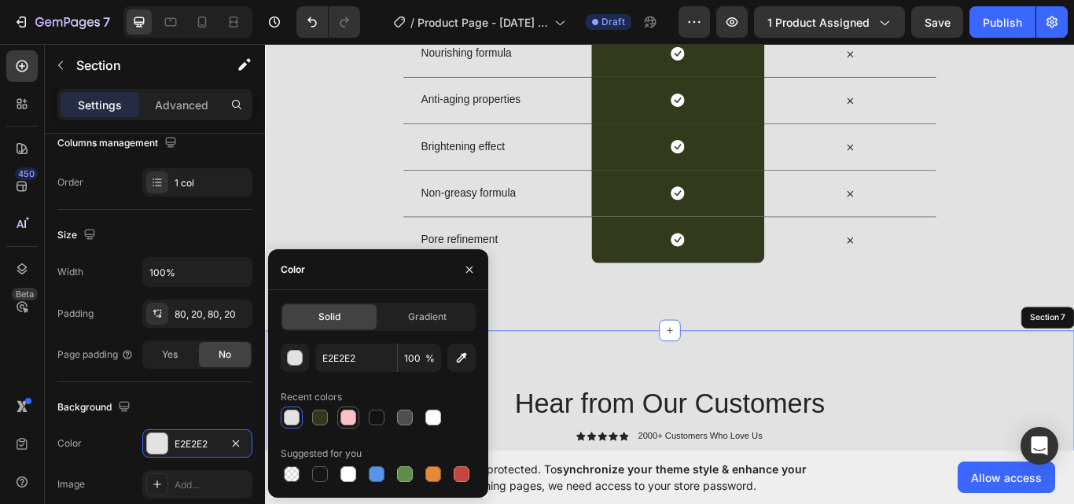
click at [347, 413] on div at bounding box center [348, 418] width 16 height 16
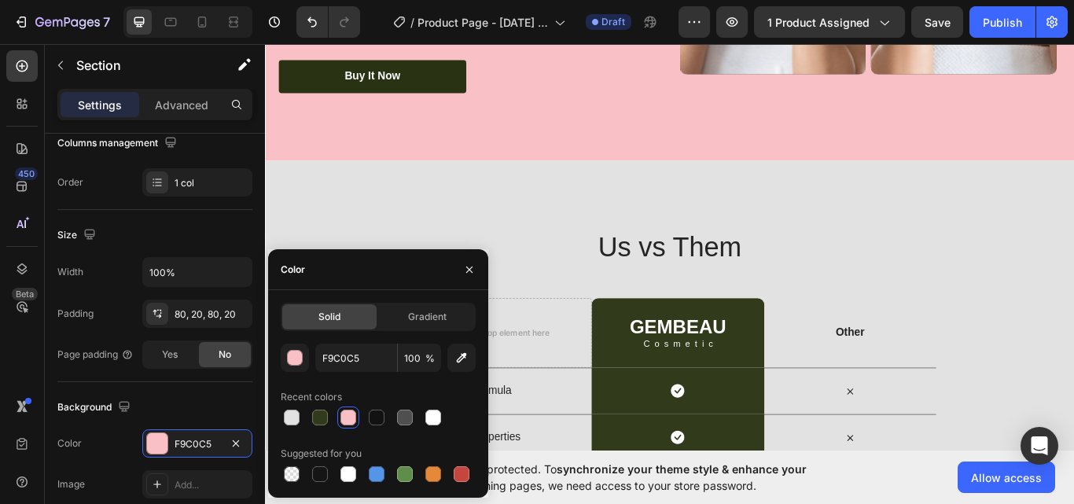
scroll to position [3915, 0]
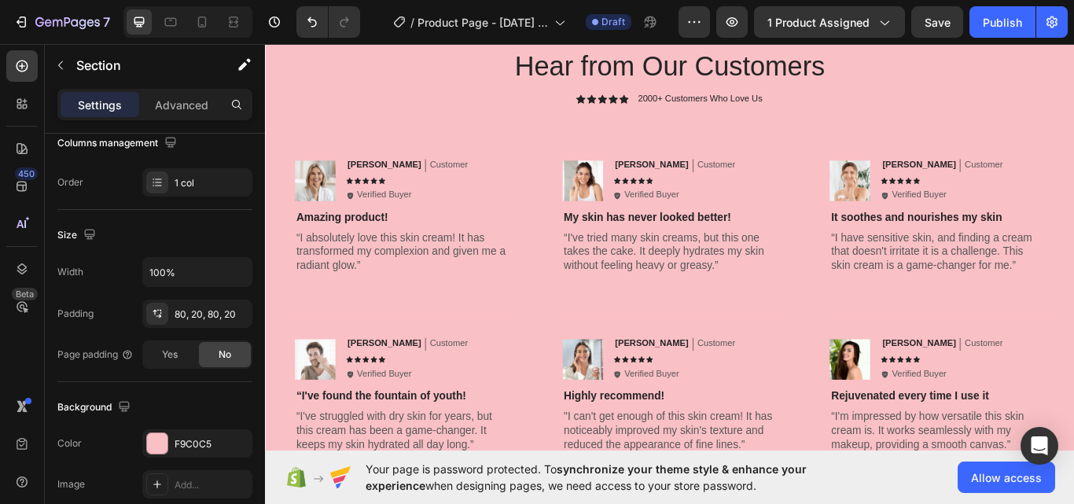
scroll to position [4061, 0]
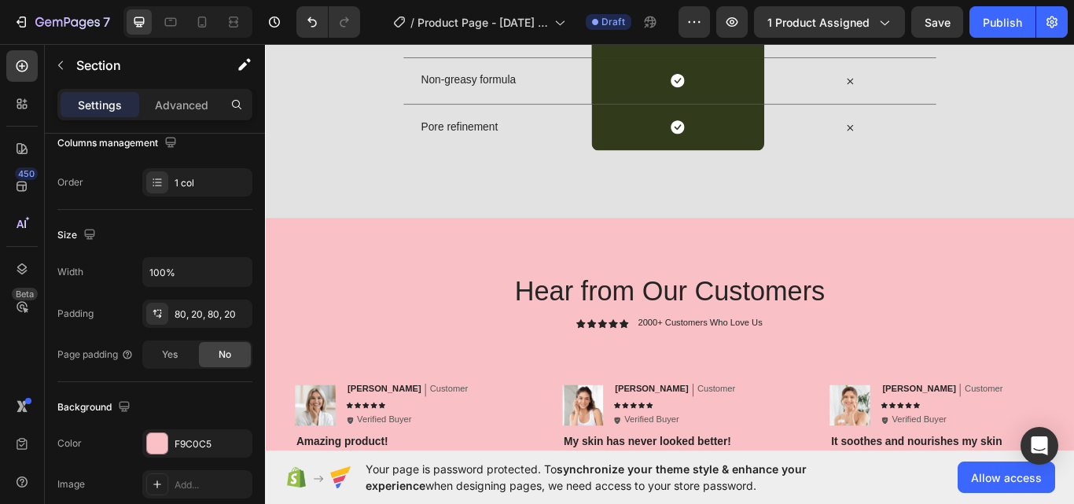
click at [189, 441] on div "F9C0C5" at bounding box center [197, 444] width 46 height 14
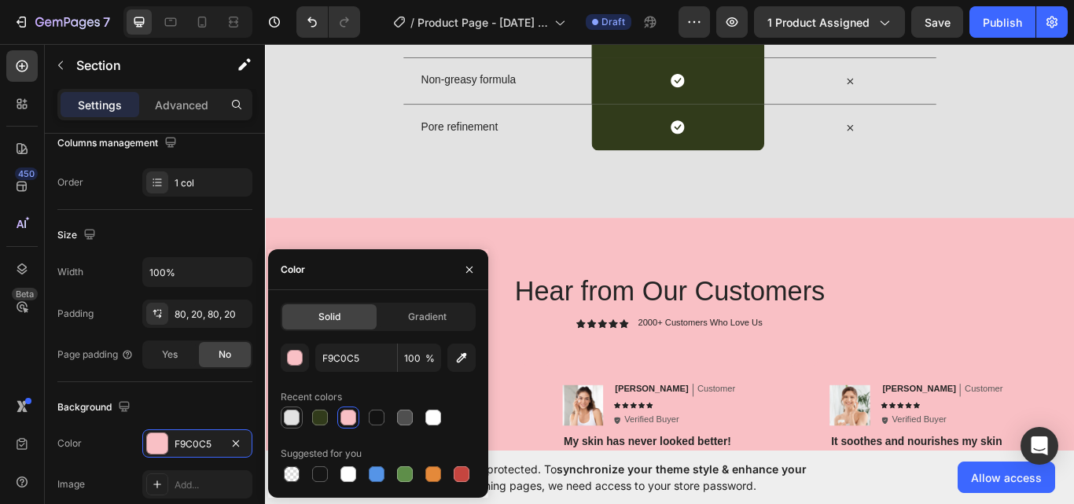
click at [295, 415] on div at bounding box center [292, 418] width 16 height 16
type input "E2E2E2"
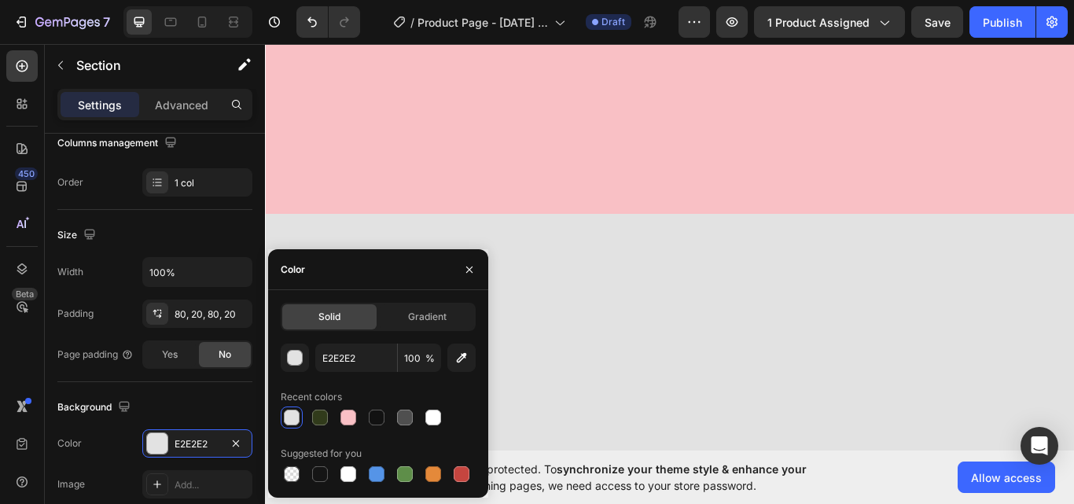
scroll to position [5287, 0]
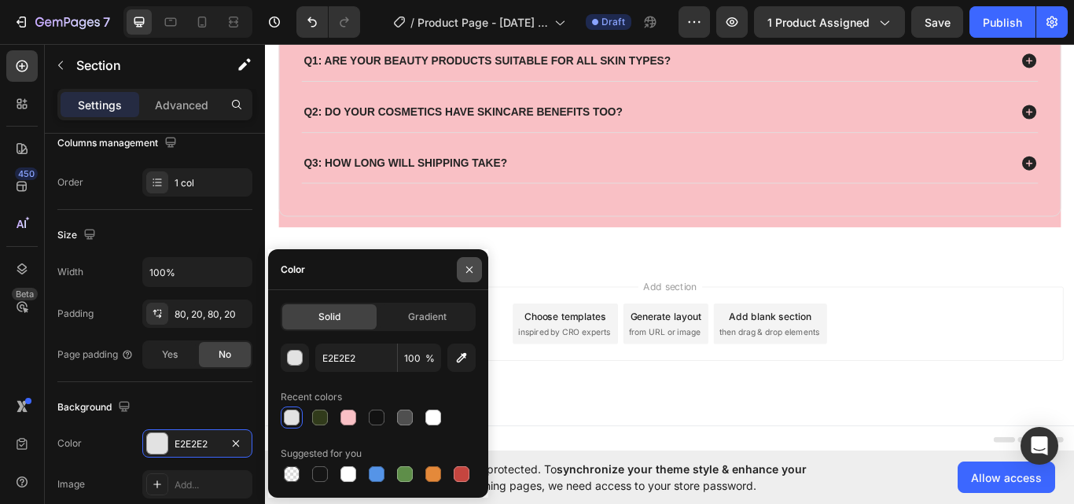
click at [462, 266] on button "button" at bounding box center [469, 269] width 25 height 25
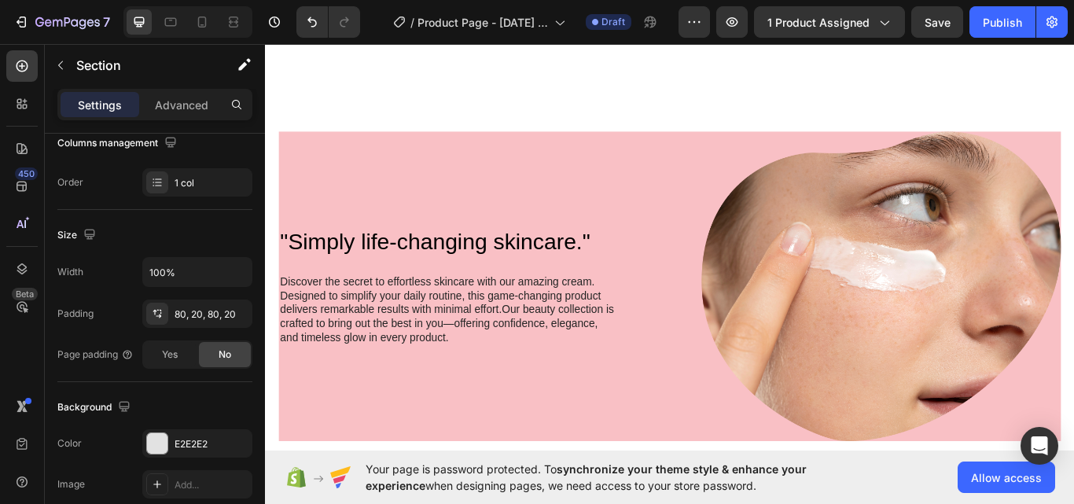
scroll to position [1310, 0]
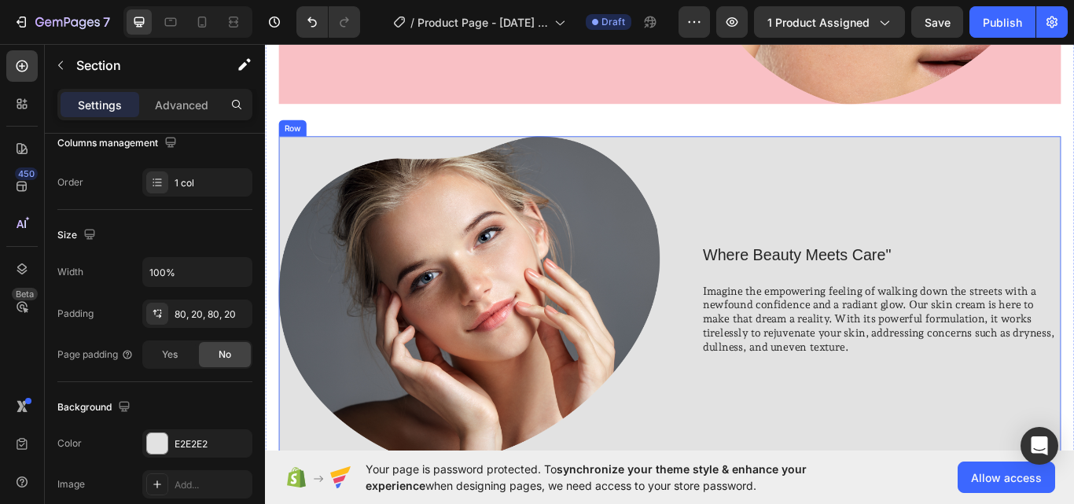
click at [889, 207] on div "Where Beauty Meets Care" Heading Imagine the empowering feeling of walking down…" at bounding box center [970, 343] width 444 height 382
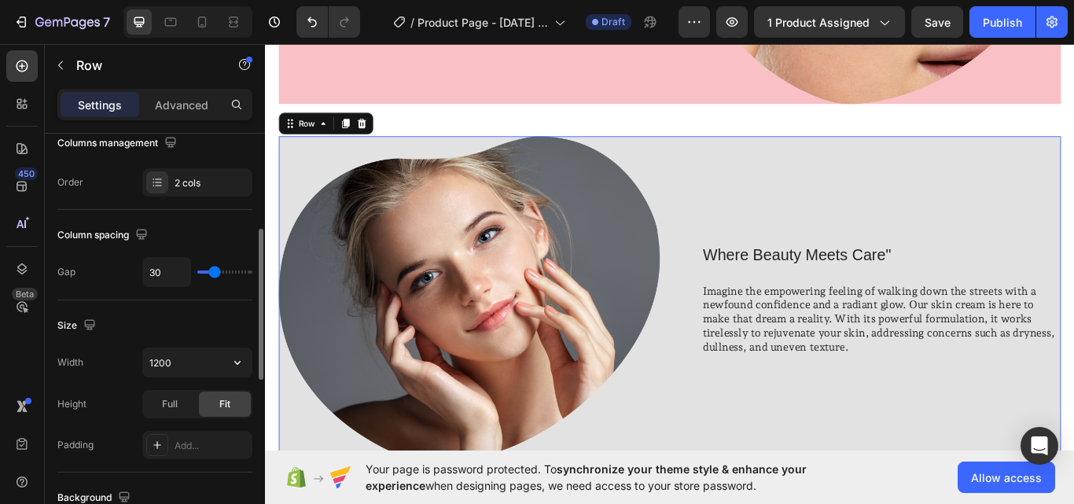
scroll to position [525, 0]
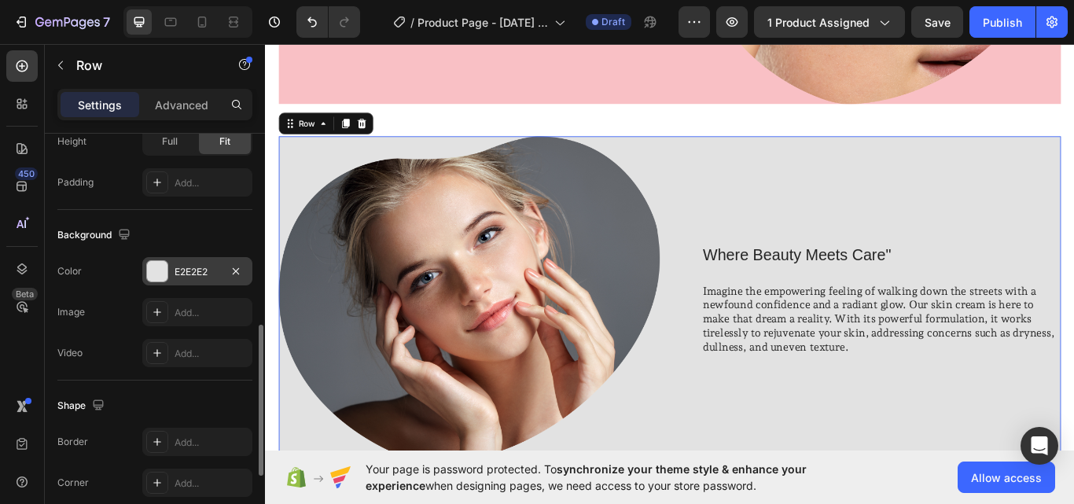
click at [179, 274] on div "E2E2E2" at bounding box center [197, 272] width 46 height 14
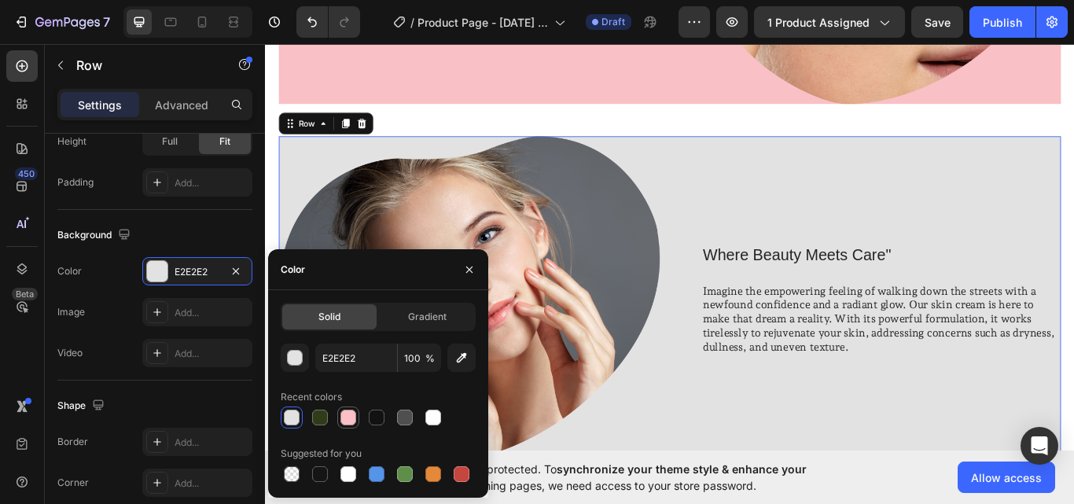
click at [342, 417] on div at bounding box center [348, 418] width 16 height 16
type input "F9C0C5"
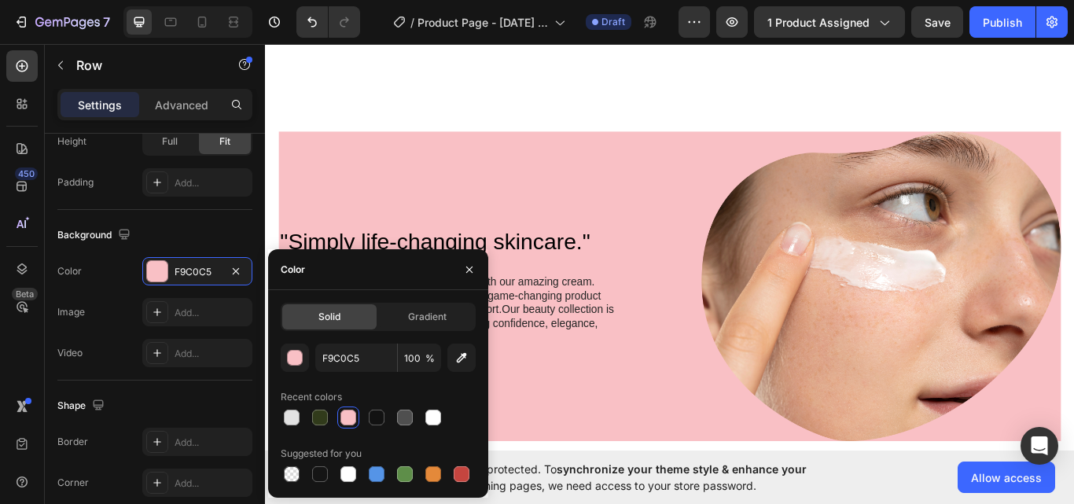
scroll to position [1310, 0]
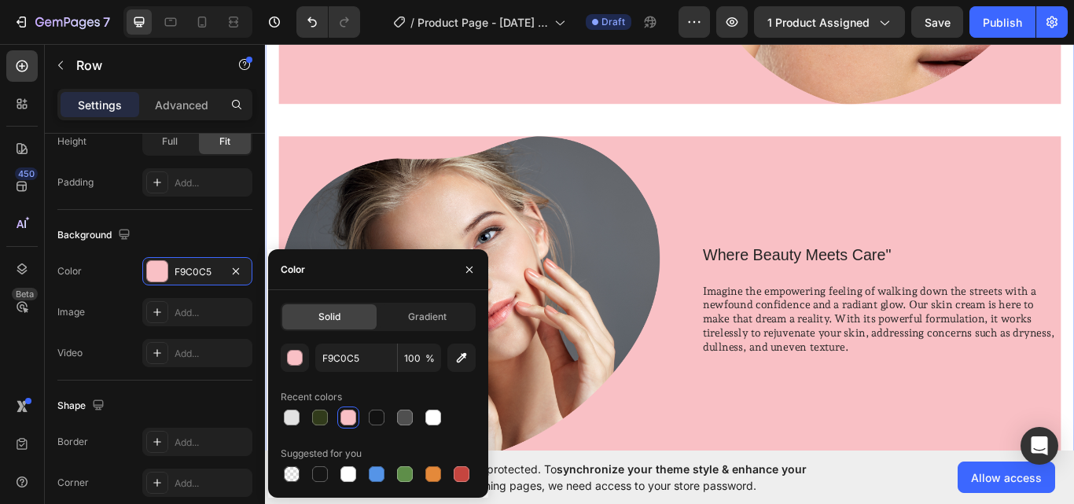
click at [686, 127] on div ""Simply life-changing skincare." Heading Discover the secret to effortless skin…" at bounding box center [737, 144] width 912 height 781
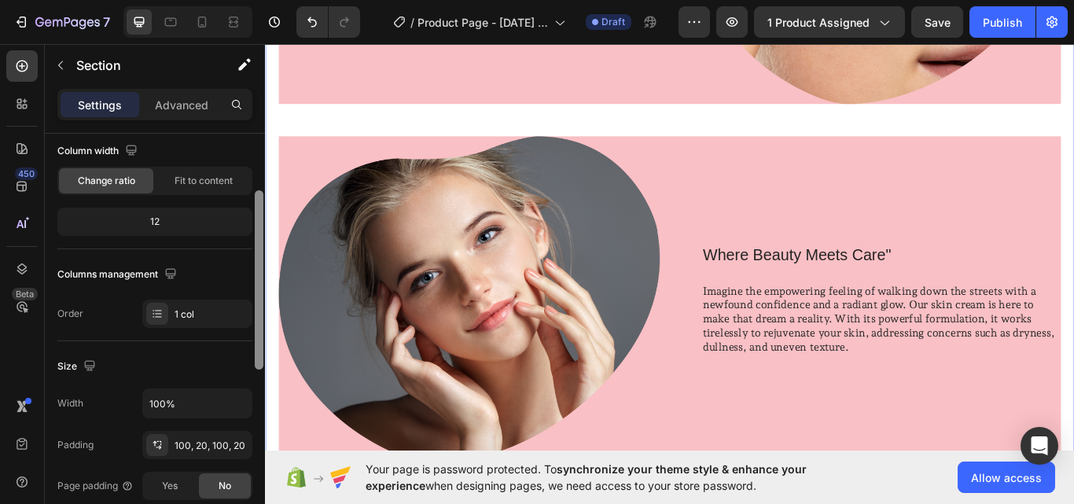
scroll to position [263, 0]
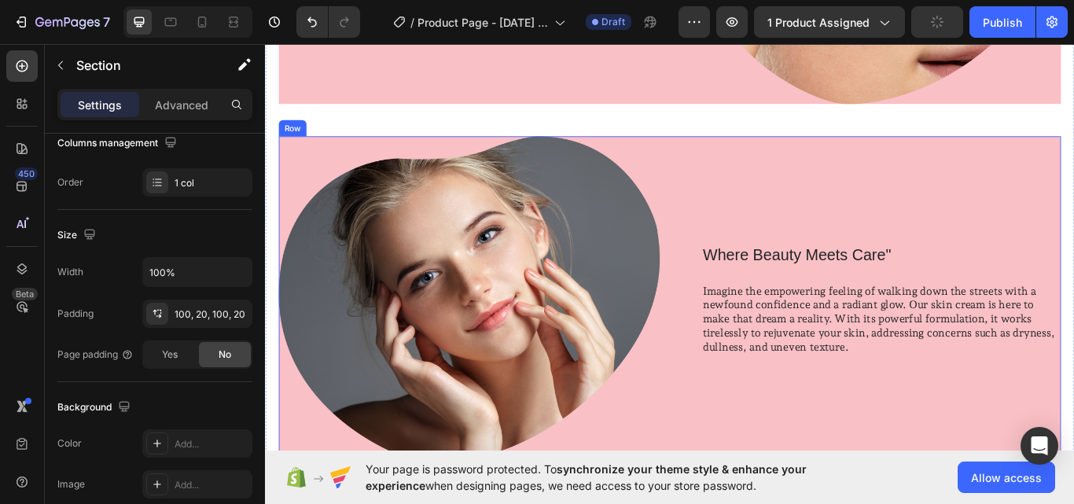
click at [781, 193] on div "Where Beauty Meets Care" Heading Imagine the empowering feeling of walking down…" at bounding box center [970, 343] width 444 height 382
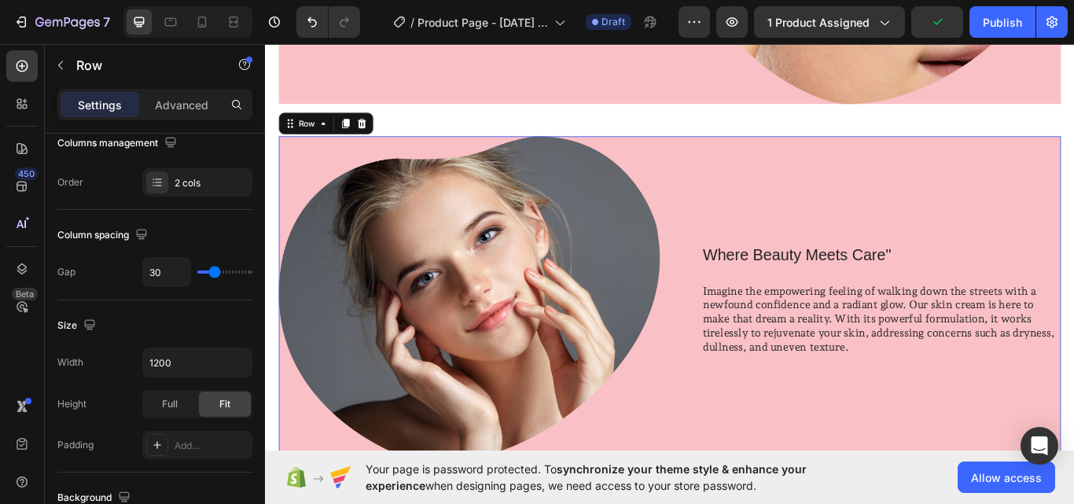
scroll to position [0, 0]
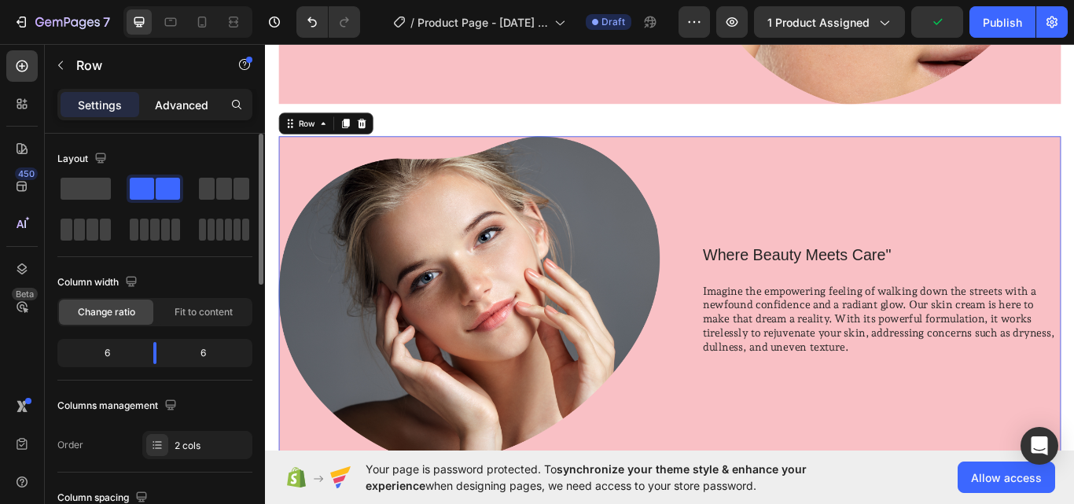
click at [188, 109] on p "Advanced" at bounding box center [181, 105] width 53 height 17
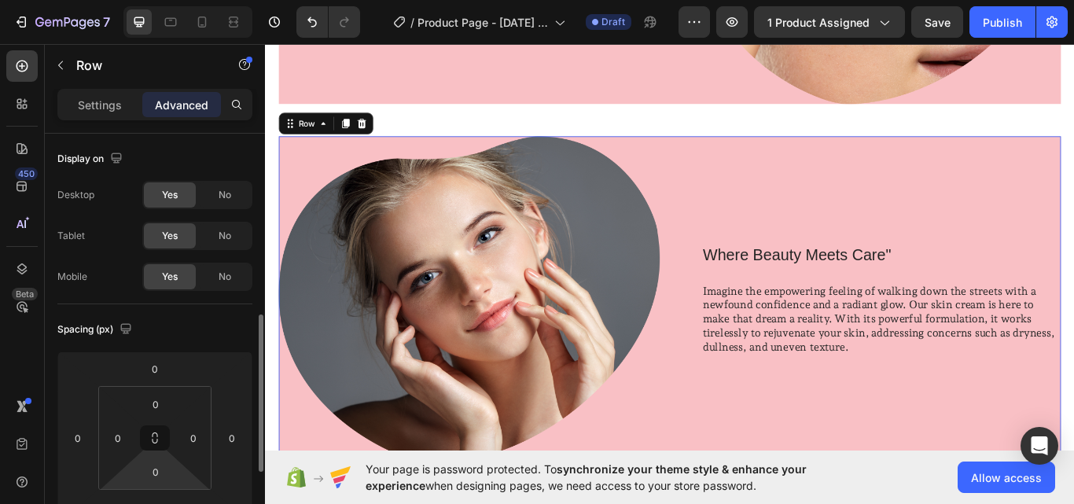
scroll to position [131, 0]
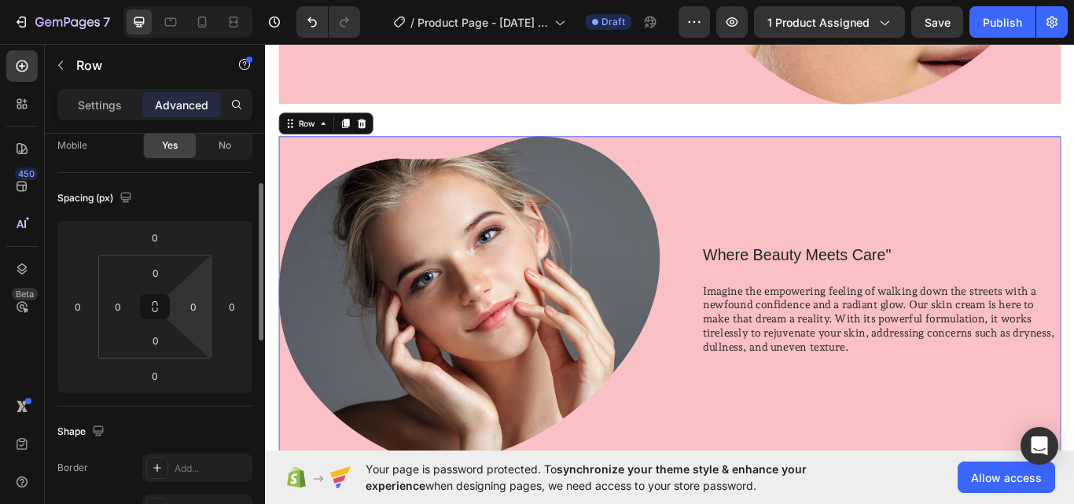
click at [196, 0] on html "7 Version history / Product Page - Sep 28, 22:30:31 Draft Preview 1 product ass…" at bounding box center [537, 0] width 1074 height 0
click at [199, 0] on html "7 Version history / Product Page - Sep 28, 22:30:31 Draft Preview 1 product ass…" at bounding box center [537, 0] width 1074 height 0
click at [197, 317] on input "0" at bounding box center [194, 307] width 24 height 24
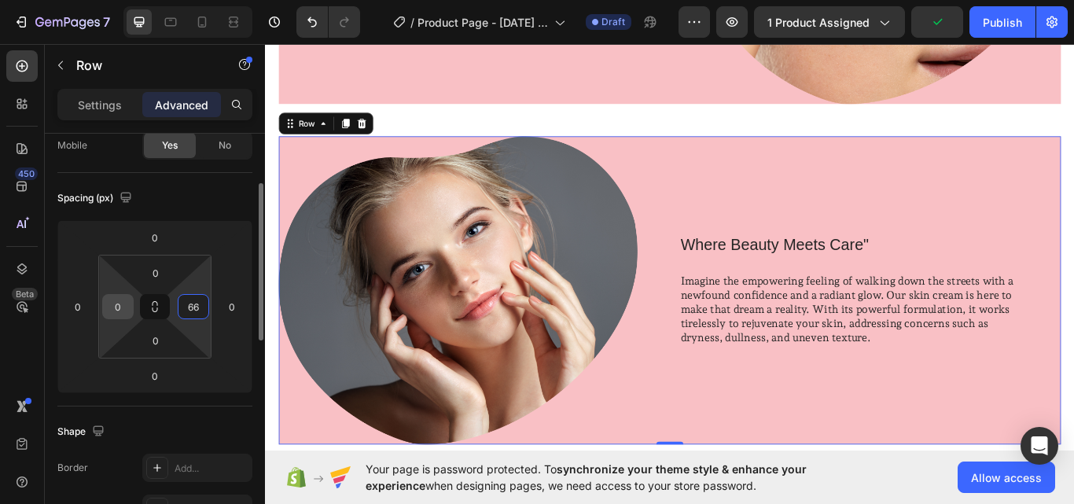
type input "66"
click at [110, 307] on input "0" at bounding box center [118, 307] width 24 height 24
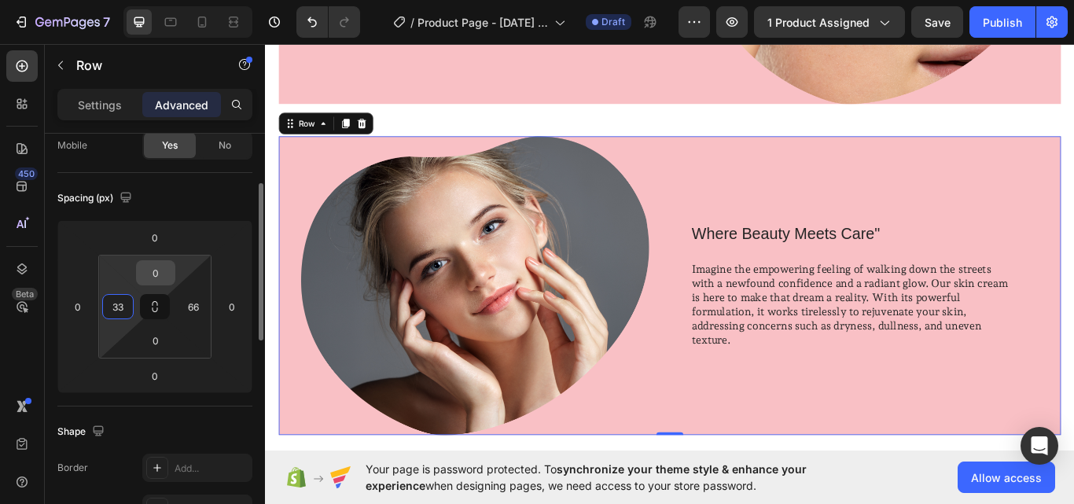
type input "33"
click at [156, 275] on input "0" at bounding box center [155, 273] width 31 height 24
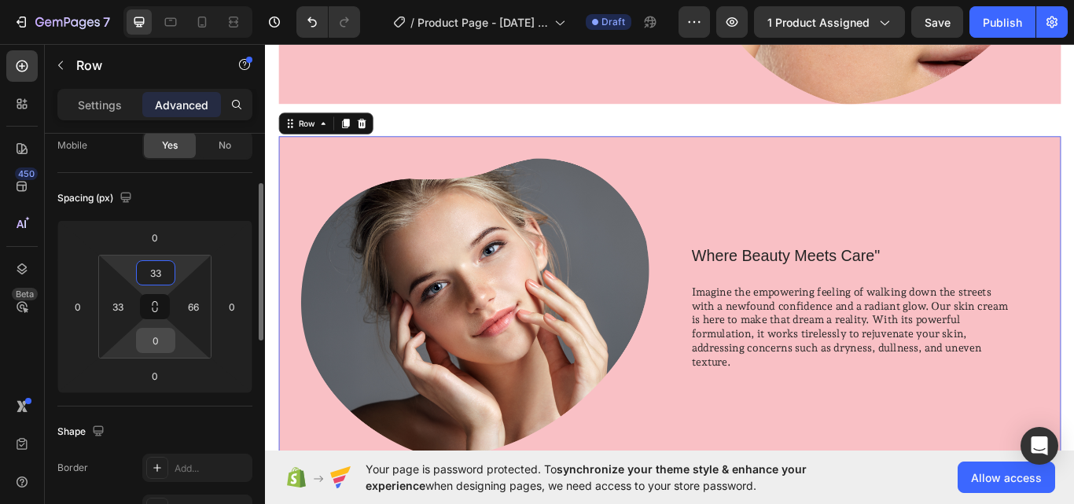
type input "33"
click at [163, 343] on input "0" at bounding box center [155, 341] width 31 height 24
type input "33"
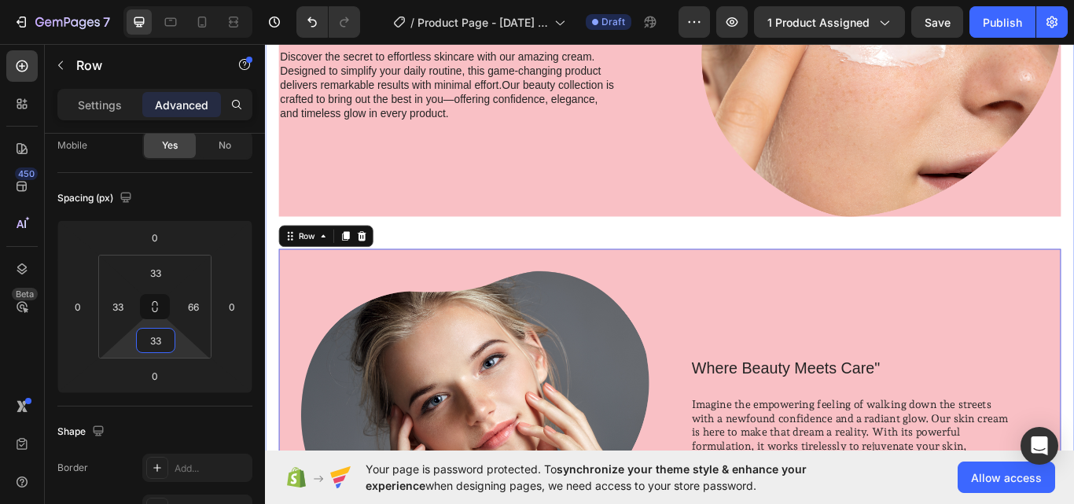
scroll to position [1048, 0]
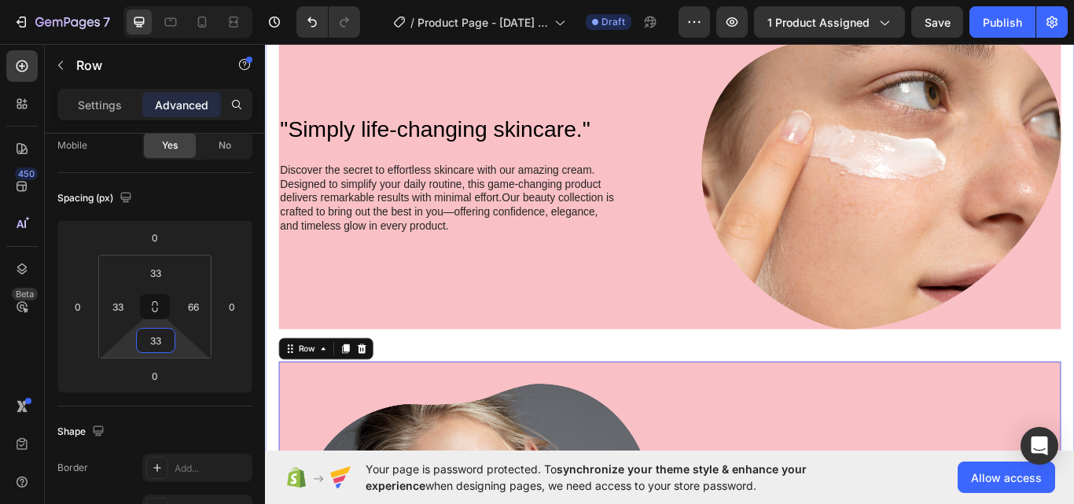
click at [605, 310] on div ""Simply life-changing skincare." Heading Discover the secret to effortless skin…" at bounding box center [736, 416] width 943 height 956
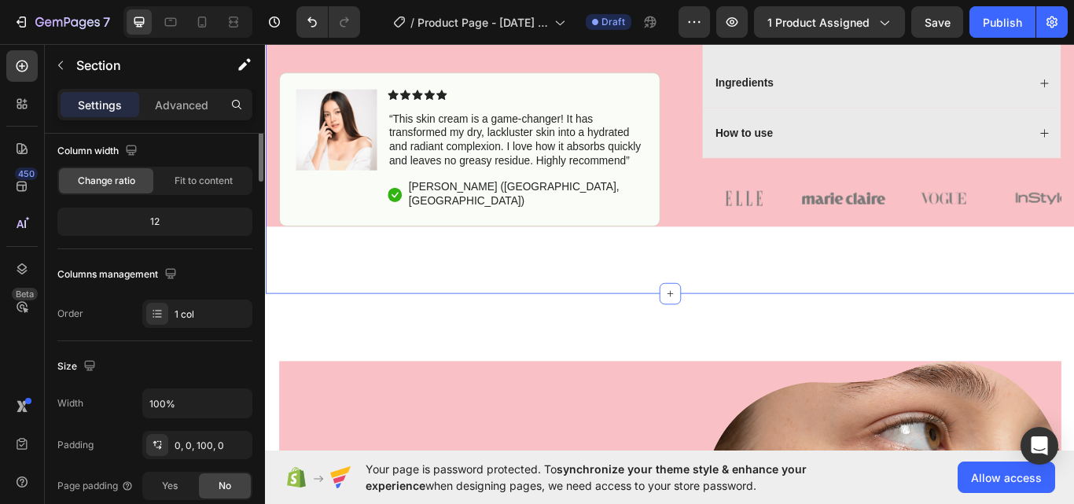
scroll to position [0, 0]
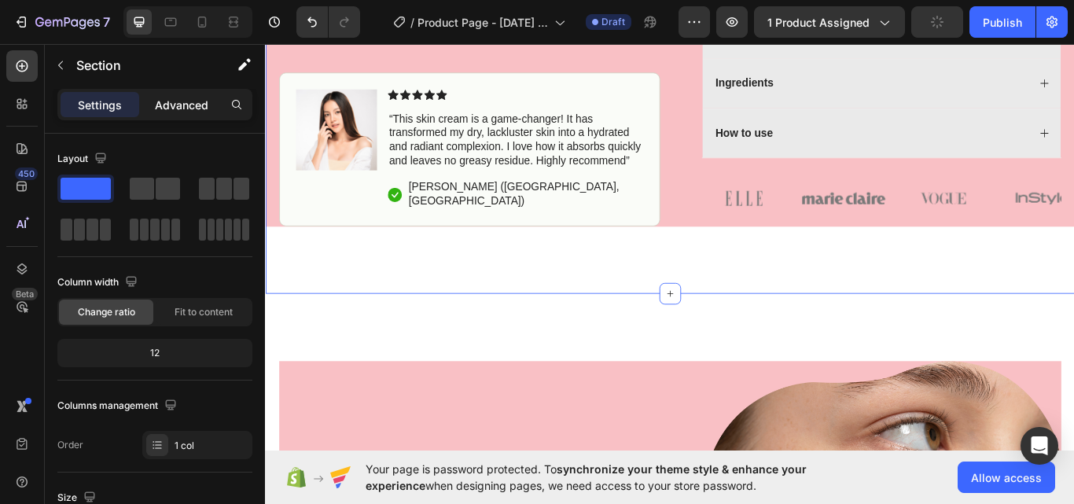
click at [180, 112] on p "Advanced" at bounding box center [181, 105] width 53 height 17
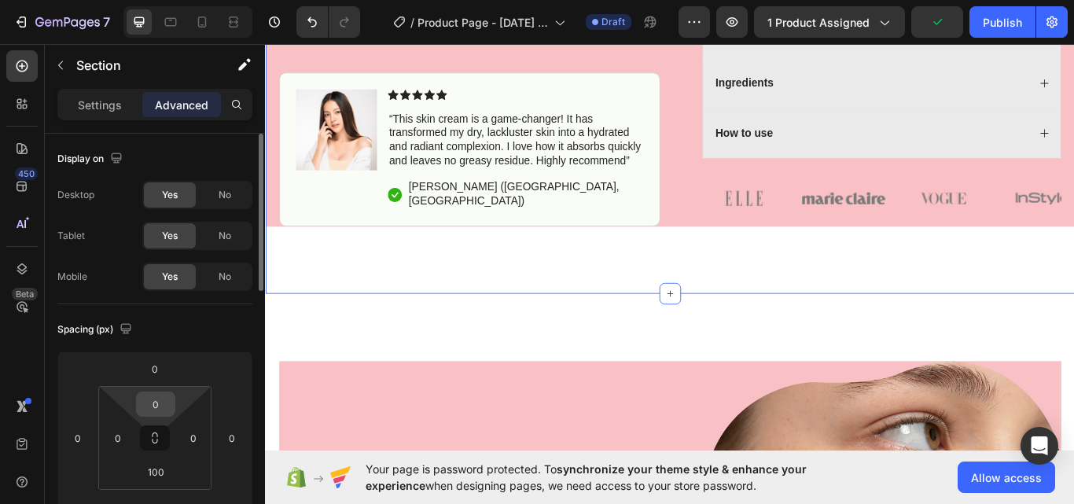
click at [159, 410] on input "0" at bounding box center [155, 404] width 31 height 24
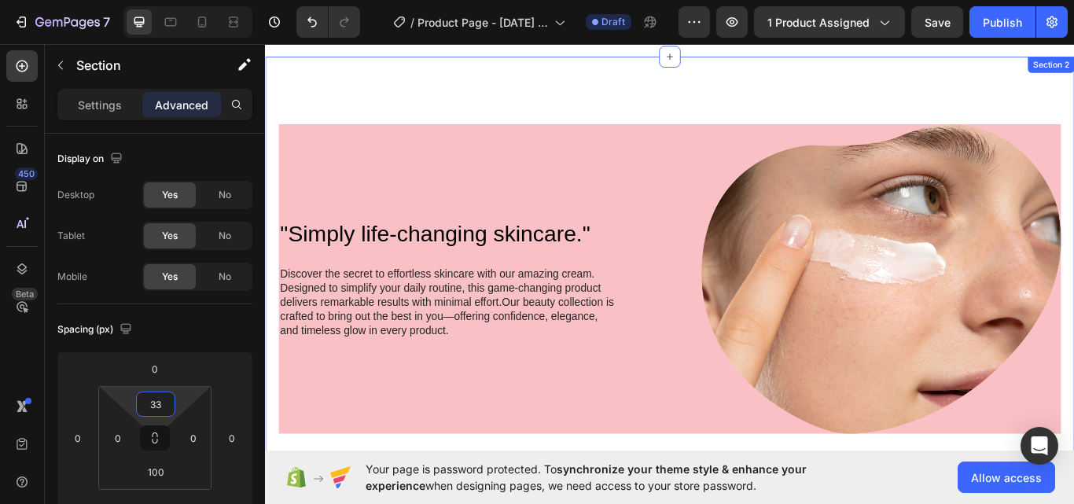
scroll to position [1048, 0]
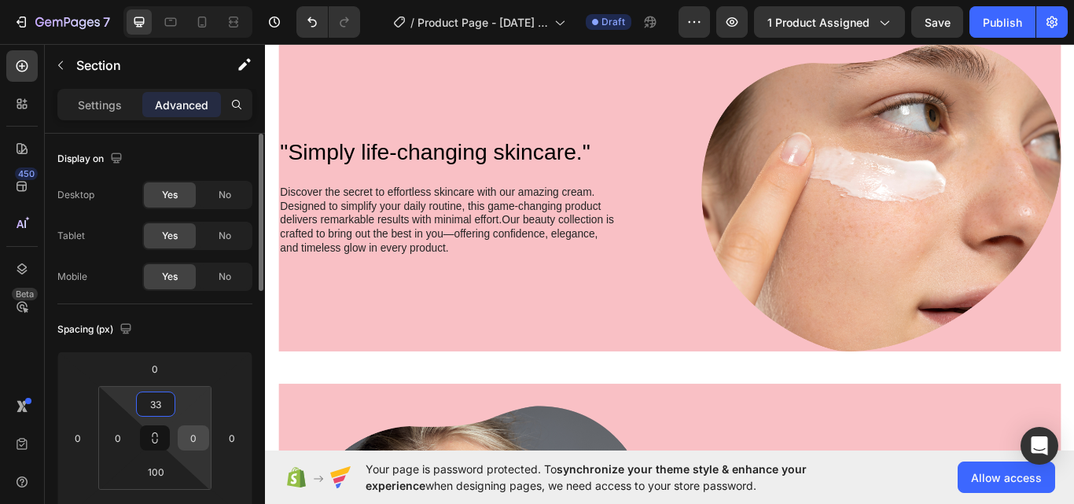
type input "33"
click at [199, 435] on input "0" at bounding box center [194, 438] width 24 height 24
type input "33"
click at [105, 450] on div "0" at bounding box center [117, 437] width 31 height 25
click at [111, 444] on input "0" at bounding box center [118, 438] width 24 height 24
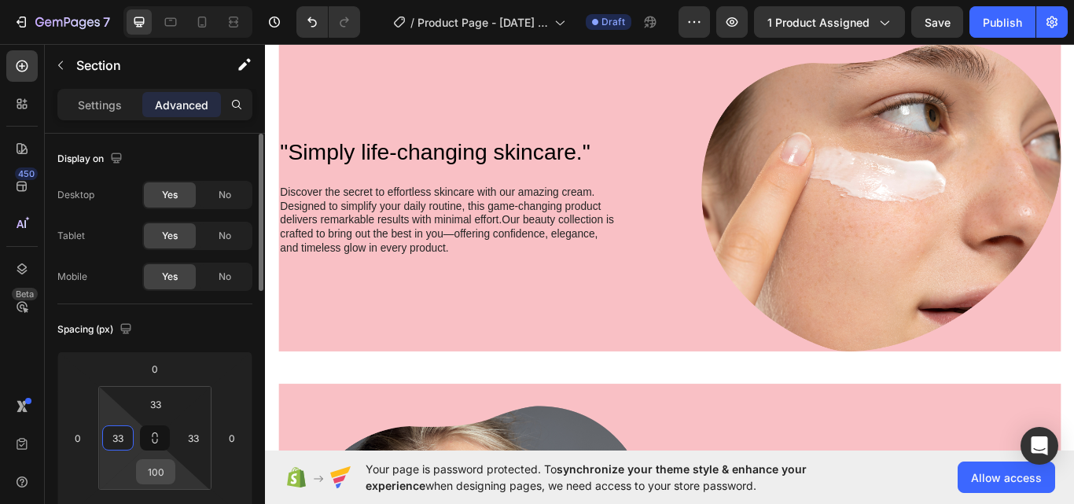
type input "33"
click at [160, 476] on input "100" at bounding box center [155, 472] width 31 height 24
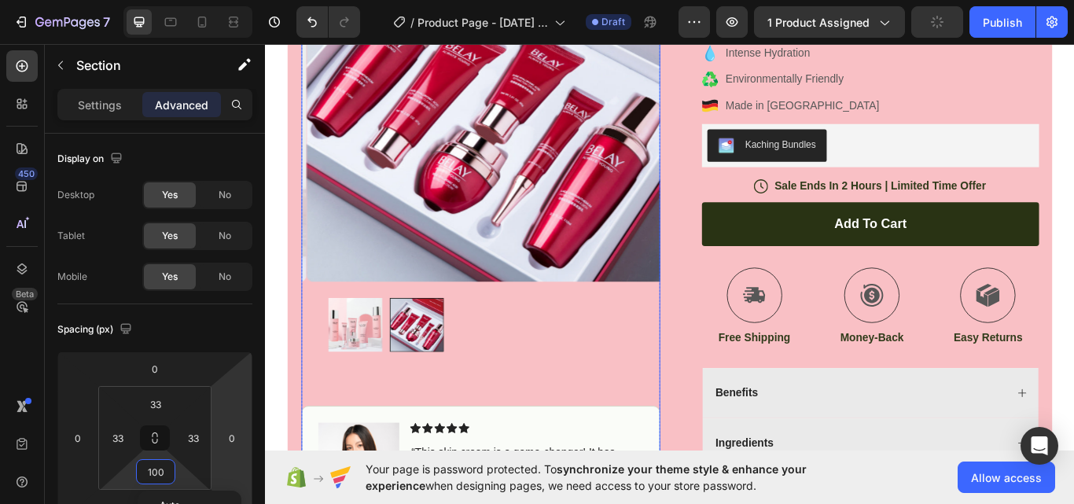
scroll to position [0, 0]
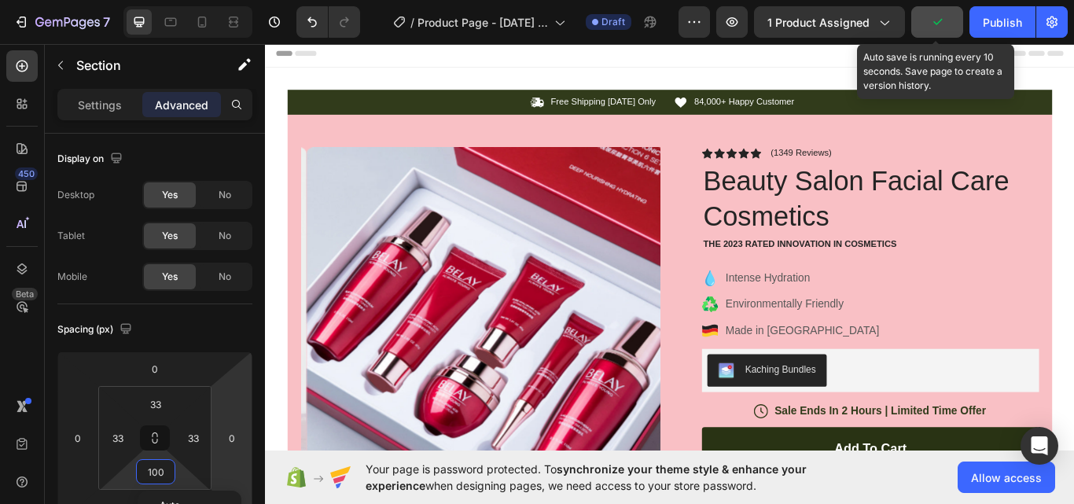
click at [942, 18] on icon "button" at bounding box center [937, 22] width 16 height 16
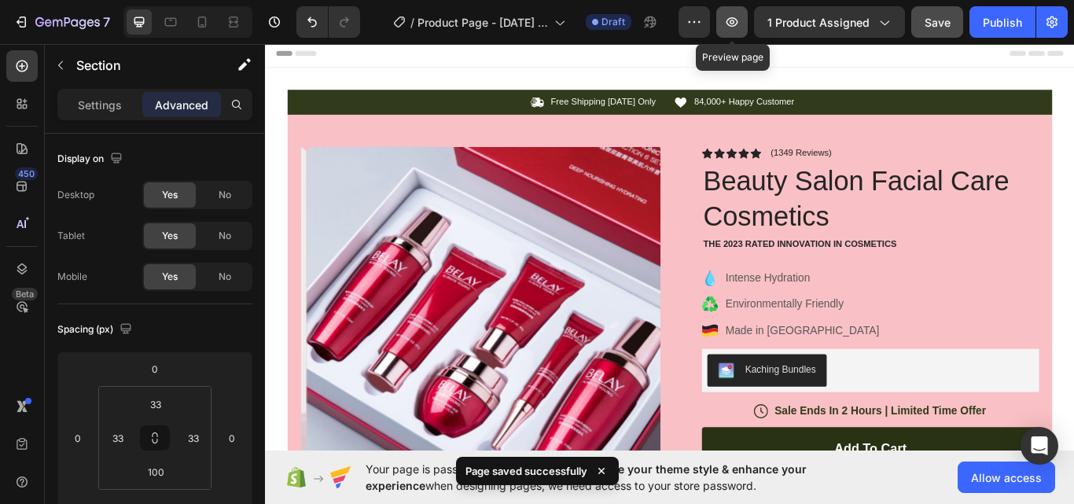
click at [730, 13] on button "button" at bounding box center [731, 21] width 31 height 31
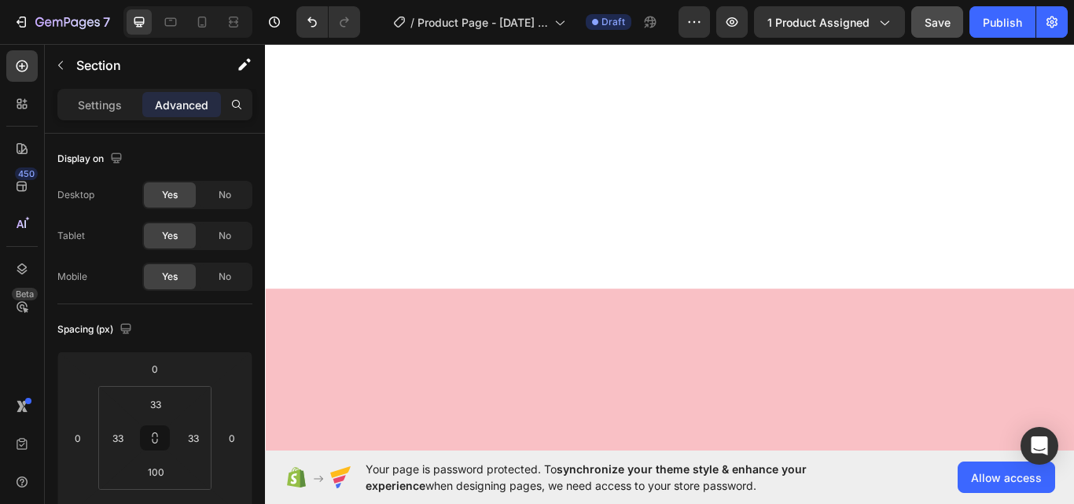
scroll to position [3537, 0]
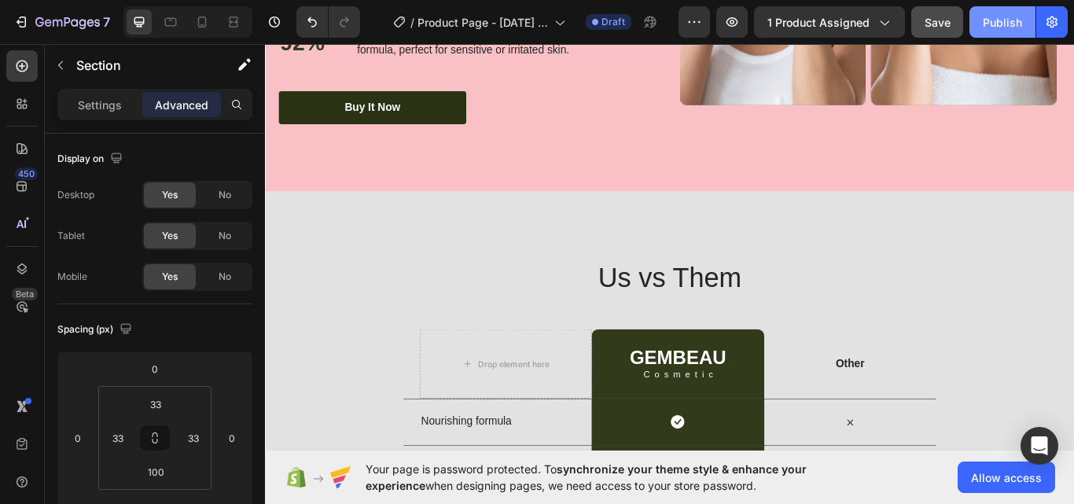
click at [1018, 19] on div "Publish" at bounding box center [1002, 22] width 39 height 17
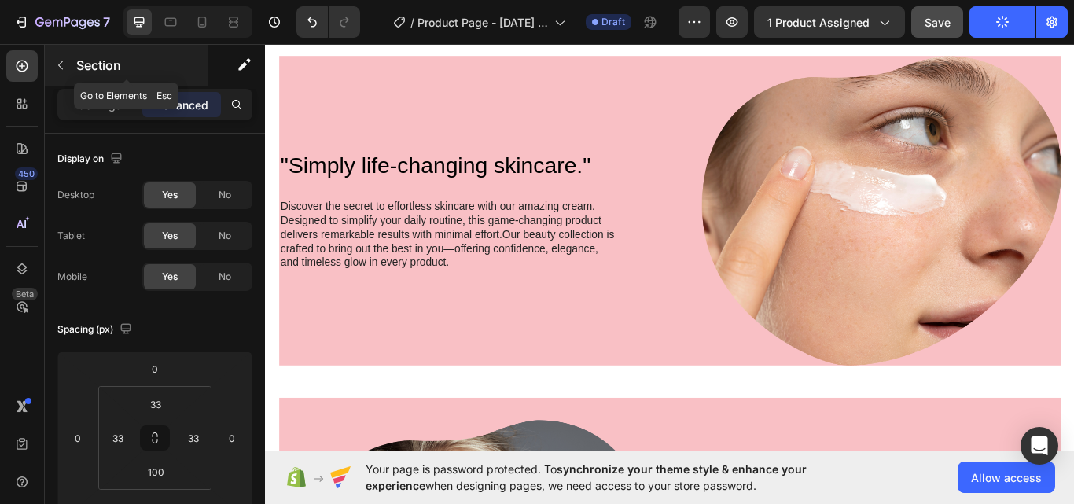
scroll to position [0, 0]
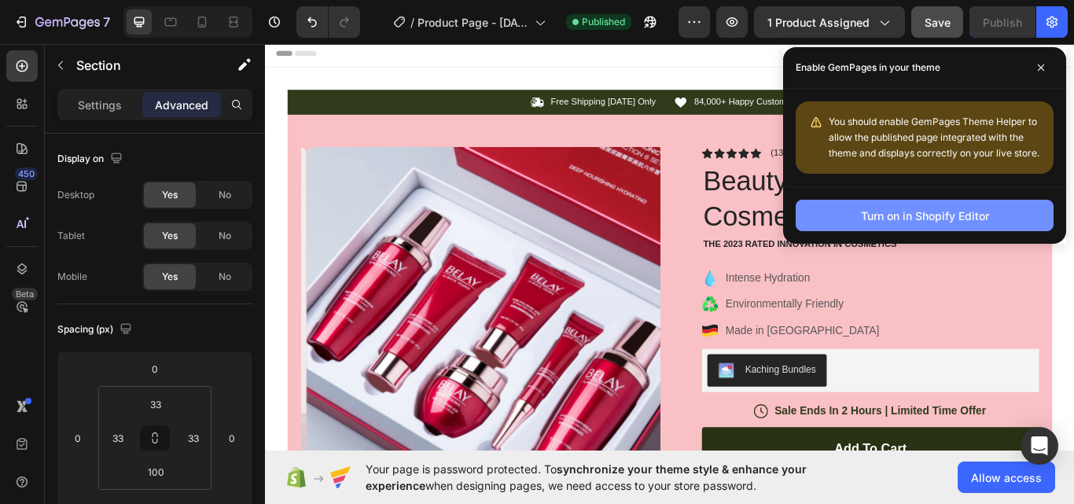
click at [969, 217] on div "Turn on in Shopify Editor" at bounding box center [925, 216] width 128 height 17
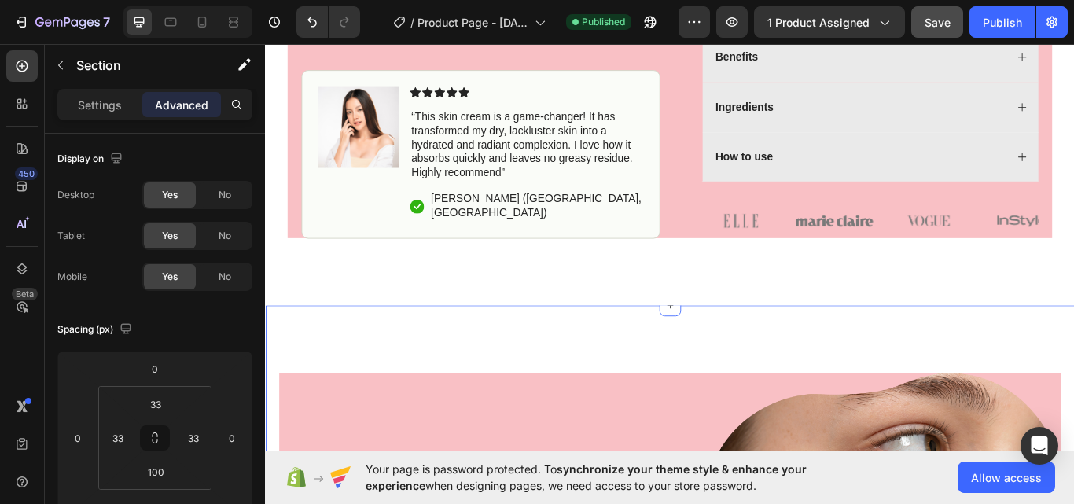
scroll to position [655, 0]
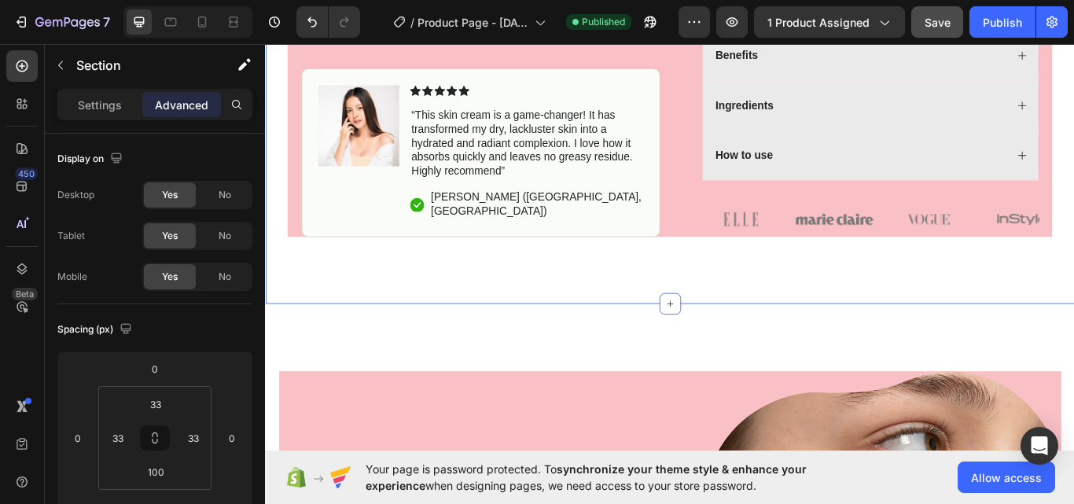
scroll to position [131, 0]
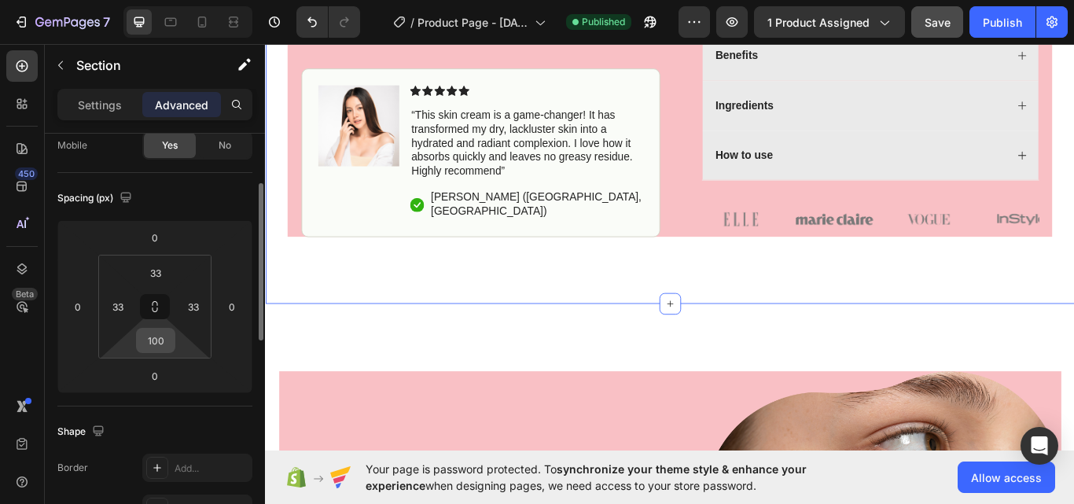
click at [163, 343] on input "100" at bounding box center [155, 341] width 31 height 24
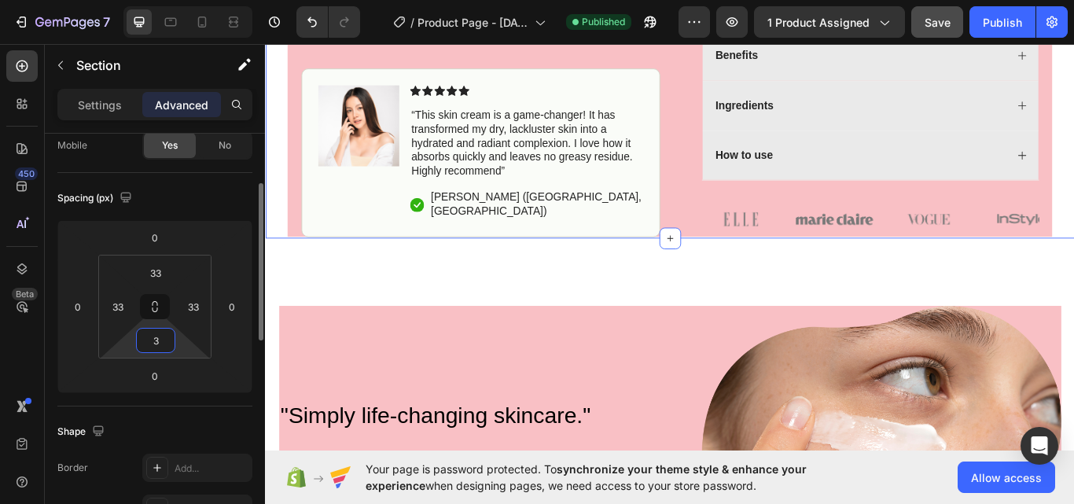
type input "33"
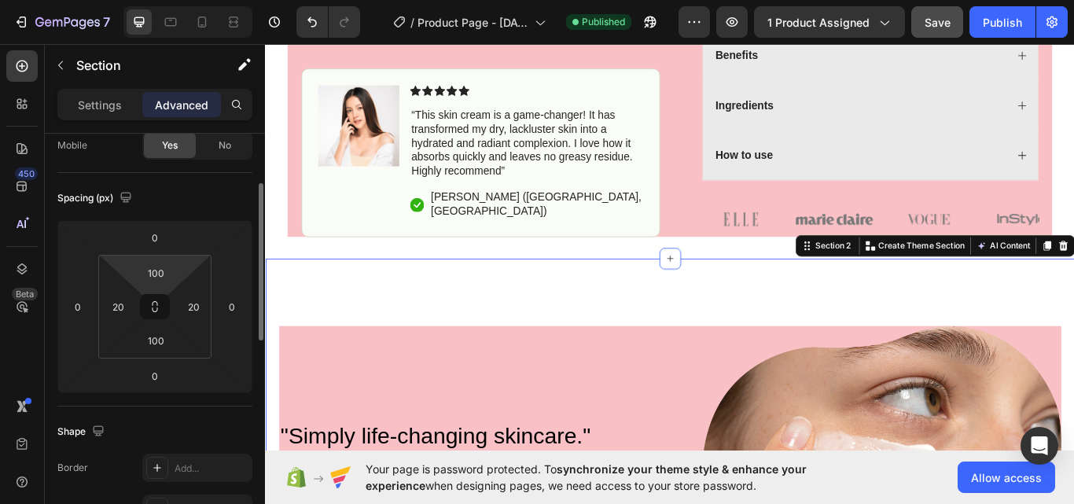
click at [181, 0] on html "7 Version history / Product Page - Sep 28, 22:30:31 Published Preview 1 product…" at bounding box center [537, 0] width 1074 height 0
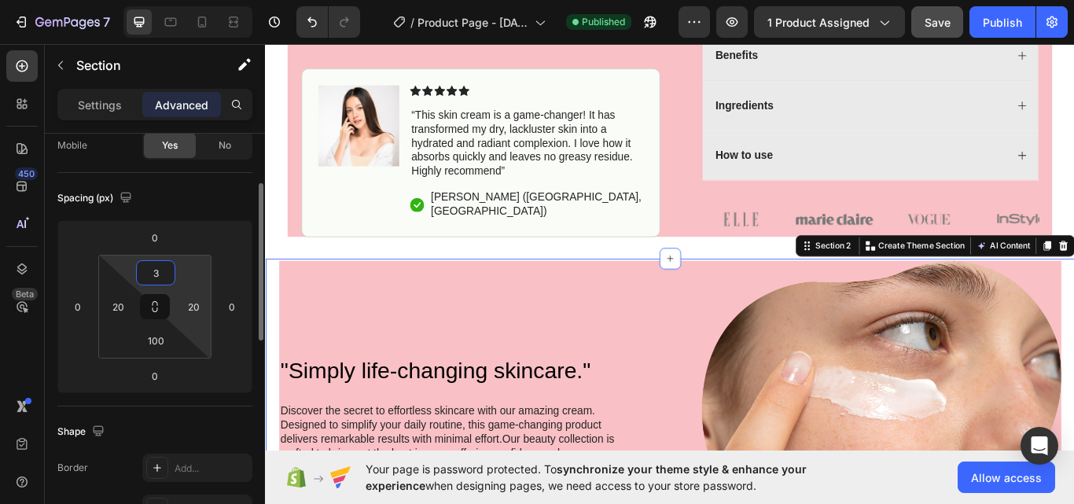
type input "3"
click at [204, 0] on html "7 Version history / Product Page - Sep 28, 22:30:31 Published Preview 1 product…" at bounding box center [537, 0] width 1074 height 0
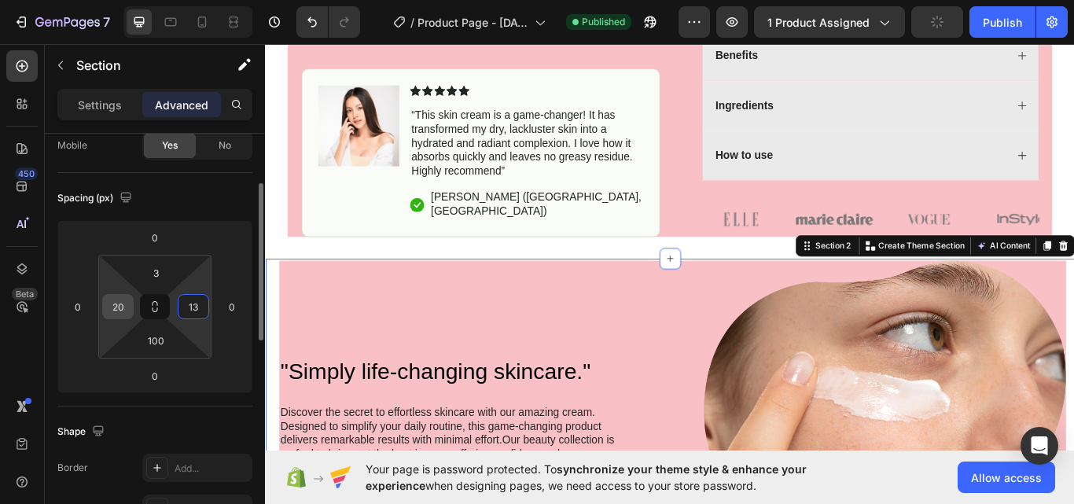
type input "13"
click at [111, 311] on input "20" at bounding box center [118, 307] width 24 height 24
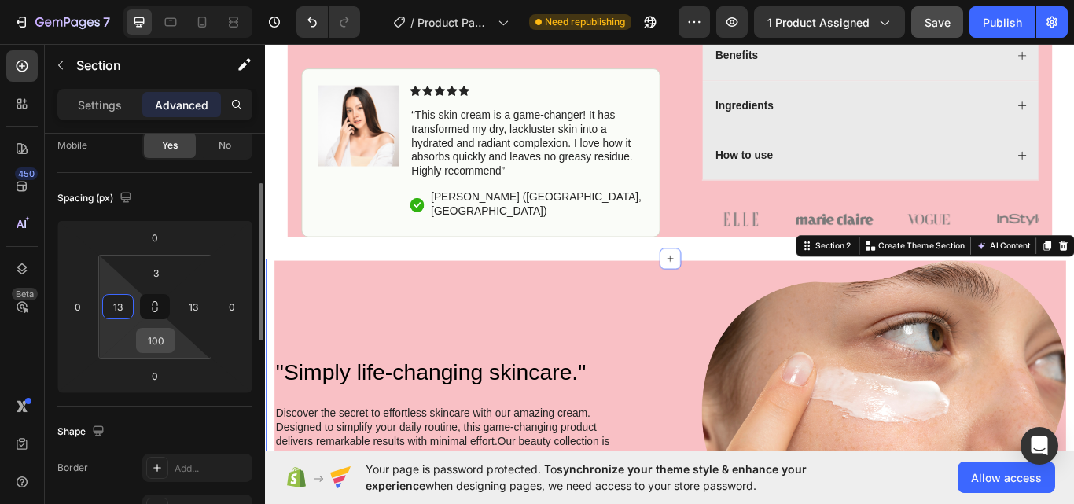
type input "13"
click at [164, 347] on input "100" at bounding box center [155, 341] width 31 height 24
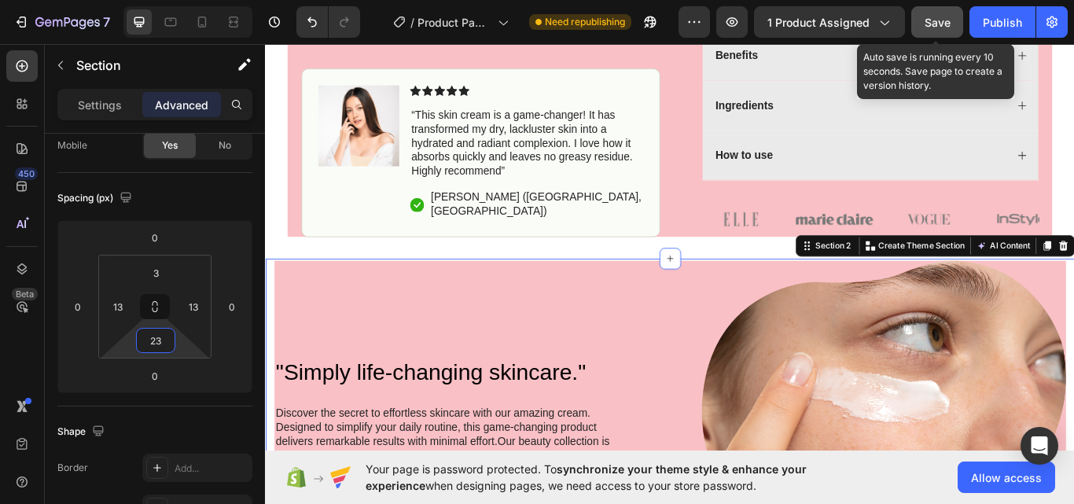
type input "23"
click at [945, 19] on span "Save" at bounding box center [937, 22] width 26 height 13
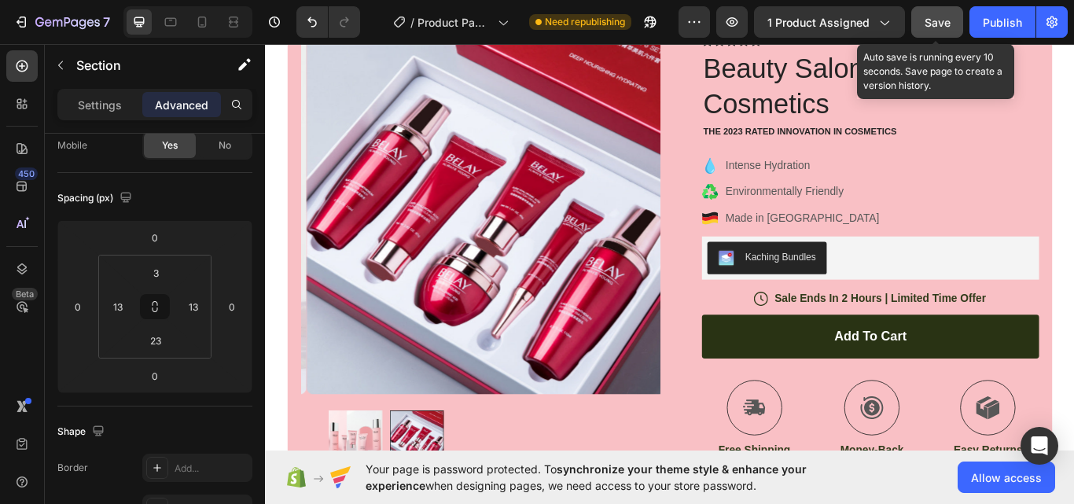
click at [936, 21] on span "Save" at bounding box center [937, 22] width 26 height 13
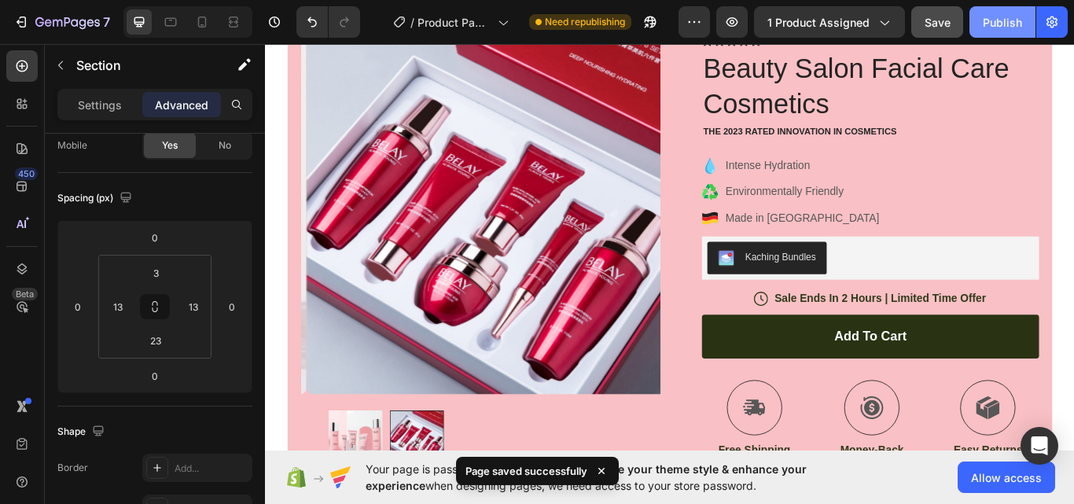
click at [983, 16] on div "Publish" at bounding box center [1002, 22] width 39 height 17
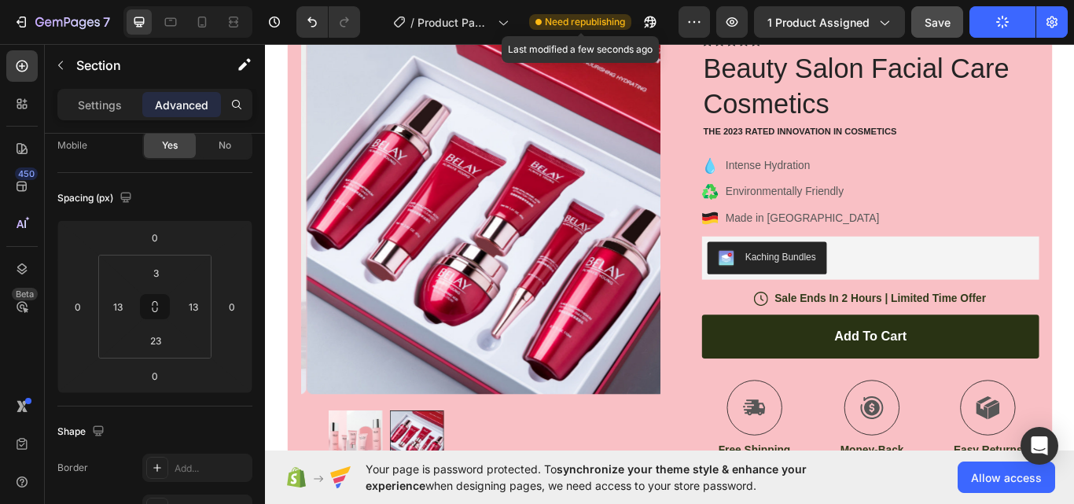
click at [598, 27] on span "Need republishing" at bounding box center [585, 22] width 80 height 14
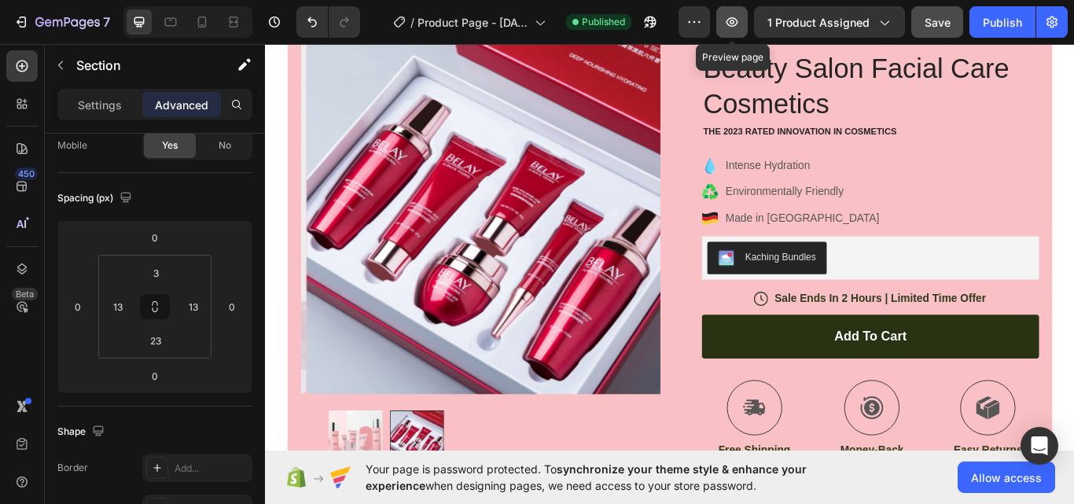
click at [737, 17] on icon "button" at bounding box center [732, 22] width 16 height 16
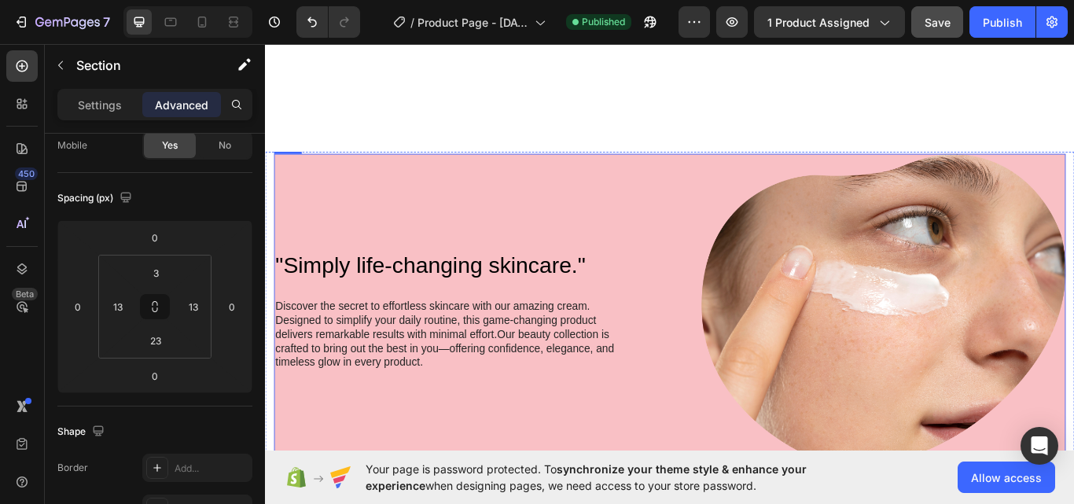
scroll to position [917, 0]
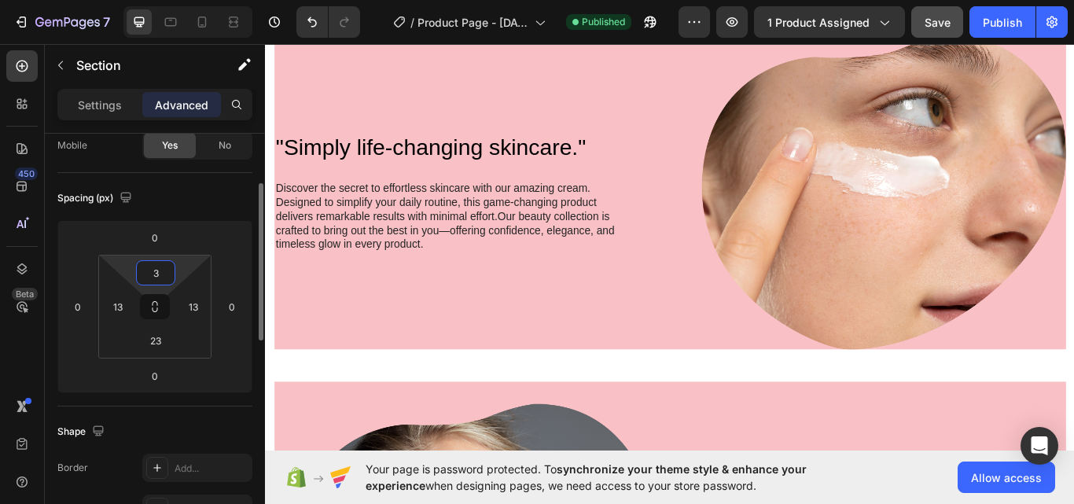
click at [163, 276] on input "3" at bounding box center [155, 273] width 31 height 24
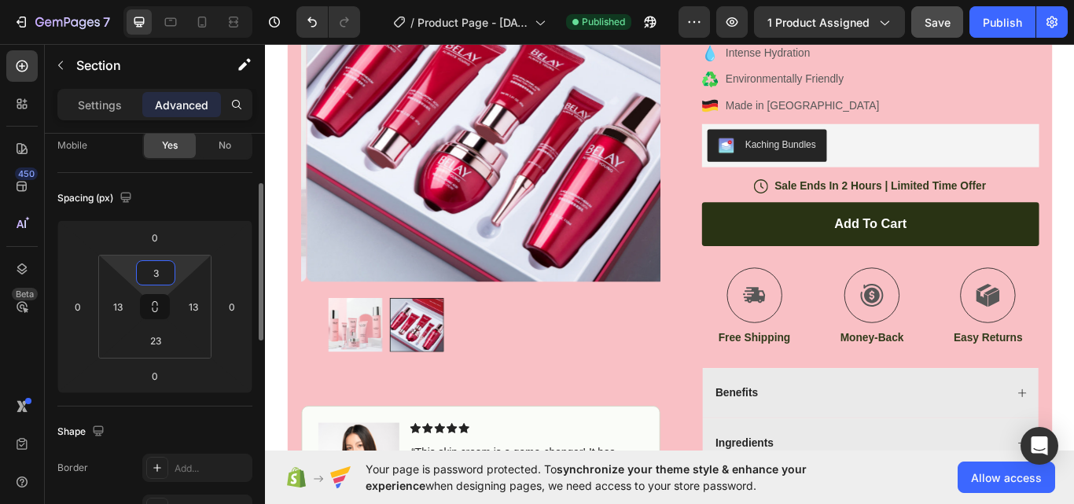
click at [167, 275] on input "3" at bounding box center [155, 273] width 31 height 24
type input "33"
click at [191, 303] on input "13" at bounding box center [194, 307] width 24 height 24
type input "33"
click at [128, 311] on input "13" at bounding box center [118, 307] width 24 height 24
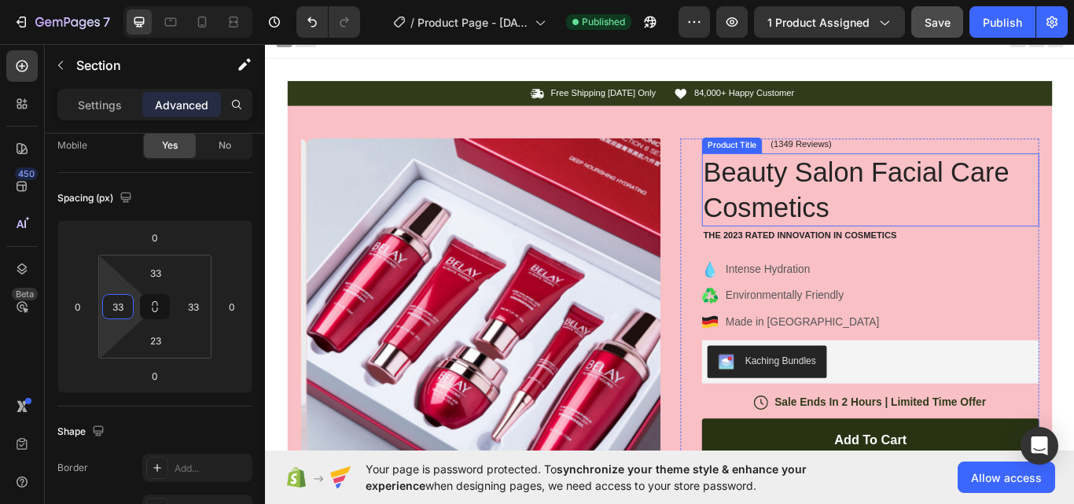
scroll to position [0, 0]
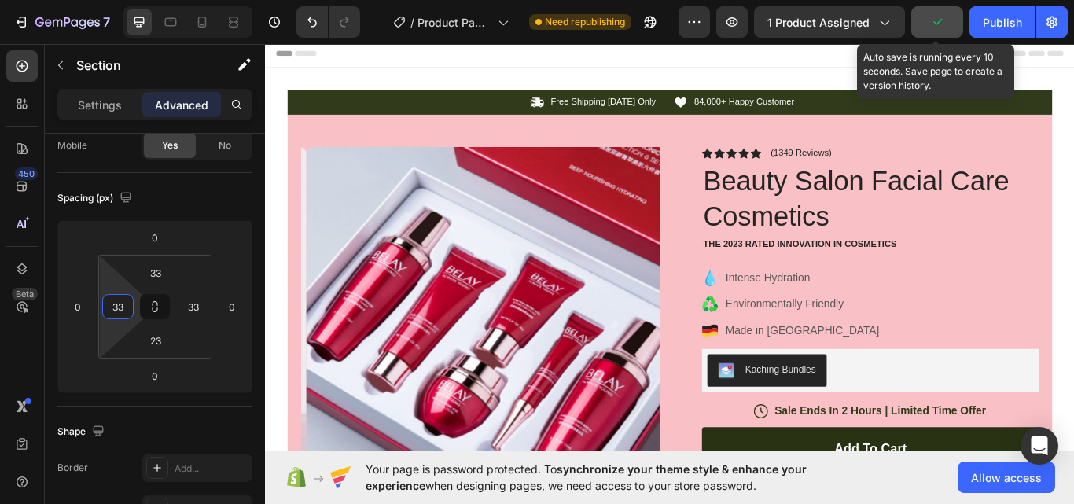
type input "33"
click at [946, 27] on button "button" at bounding box center [937, 21] width 52 height 31
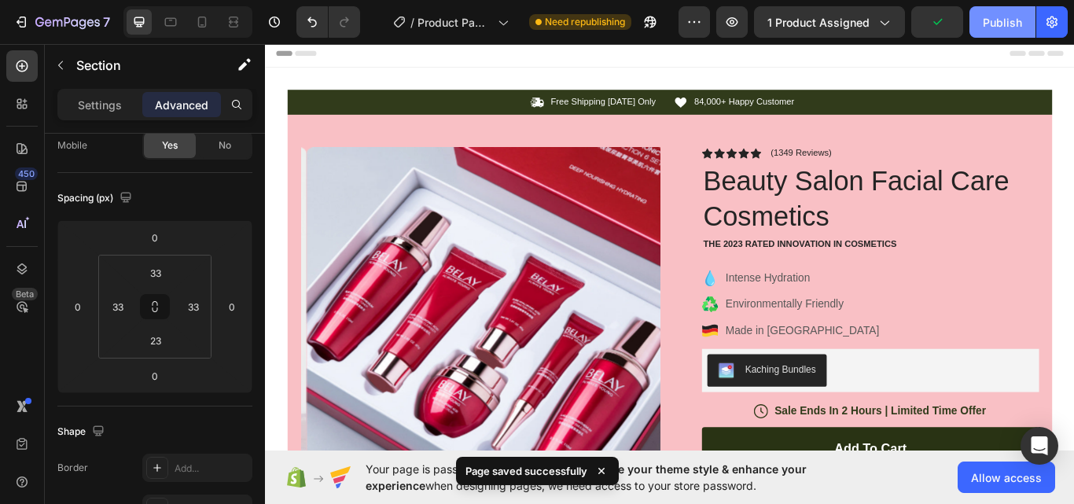
click at [1002, 17] on div "Publish" at bounding box center [1002, 22] width 39 height 17
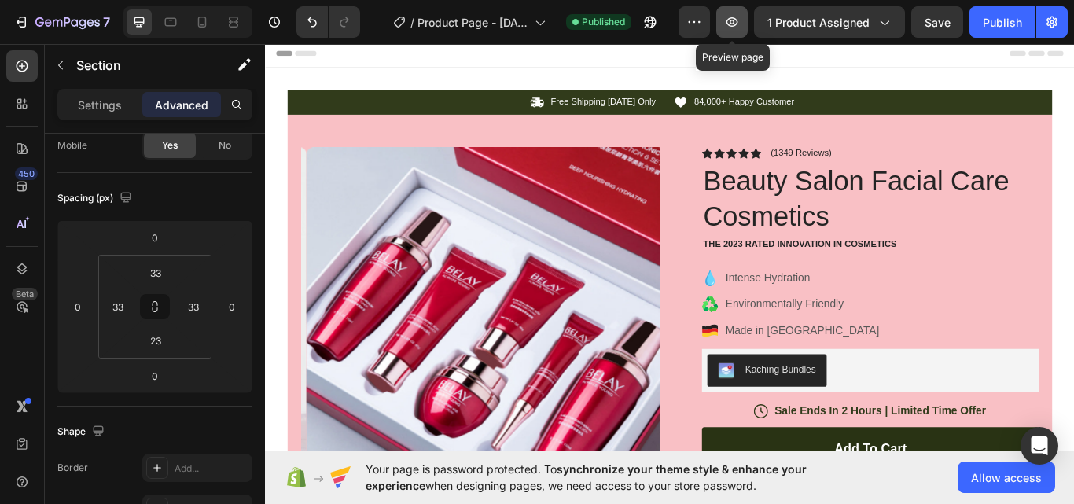
click at [737, 26] on icon "button" at bounding box center [732, 22] width 16 height 16
